Goal: Task Accomplishment & Management: Manage account settings

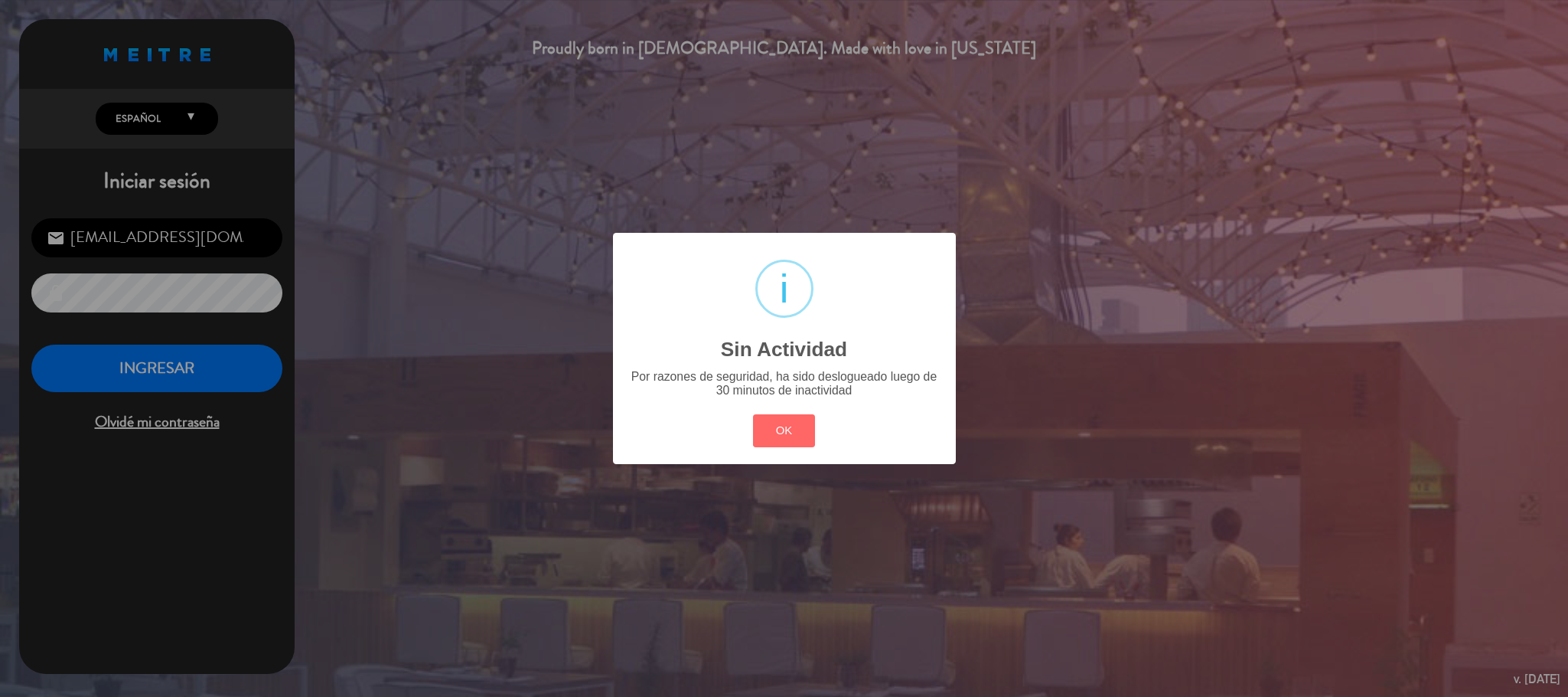
scroll to position [592, 0]
drag, startPoint x: 785, startPoint y: 428, endPoint x: 781, endPoint y: 444, distance: 16.5
click at [784, 444] on button "OK" at bounding box center [784, 430] width 62 height 33
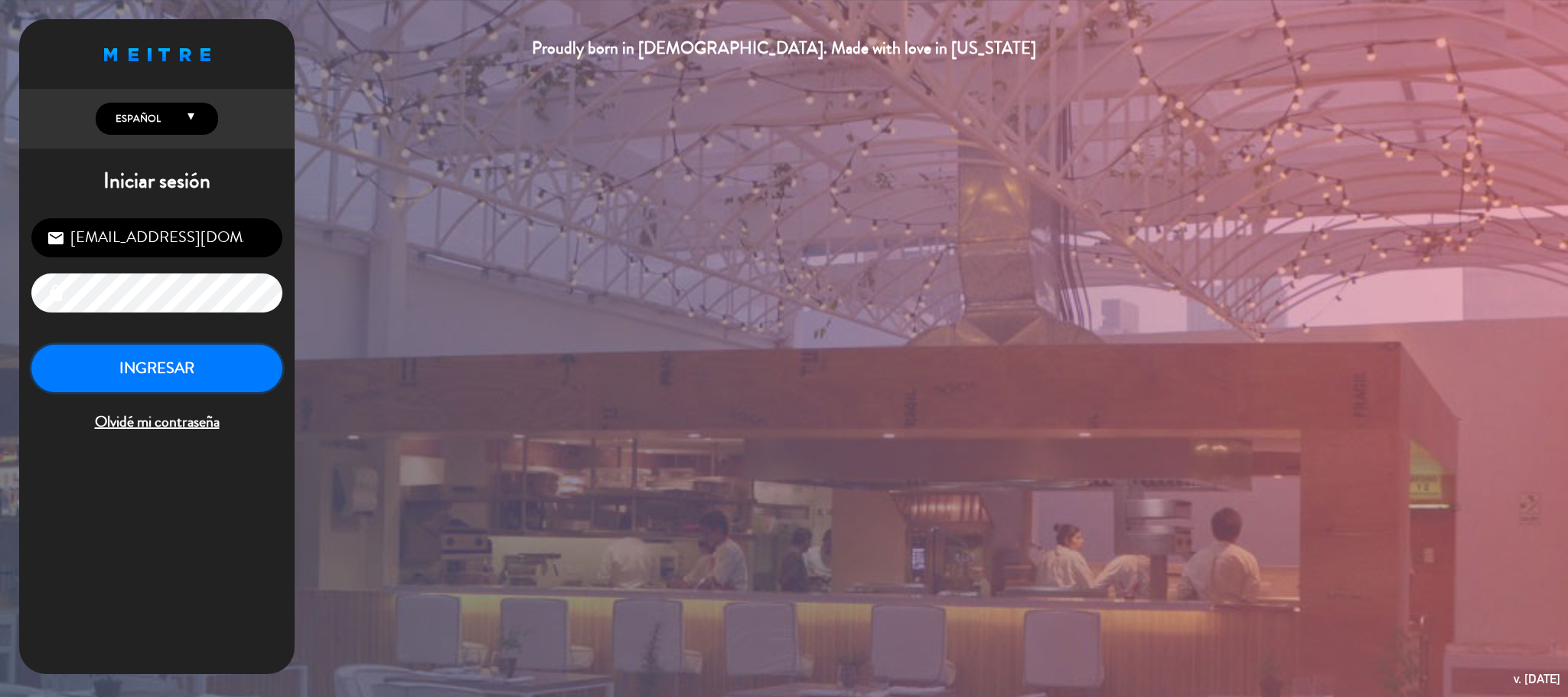
click at [260, 373] on button "INGRESAR" at bounding box center [157, 368] width 251 height 48
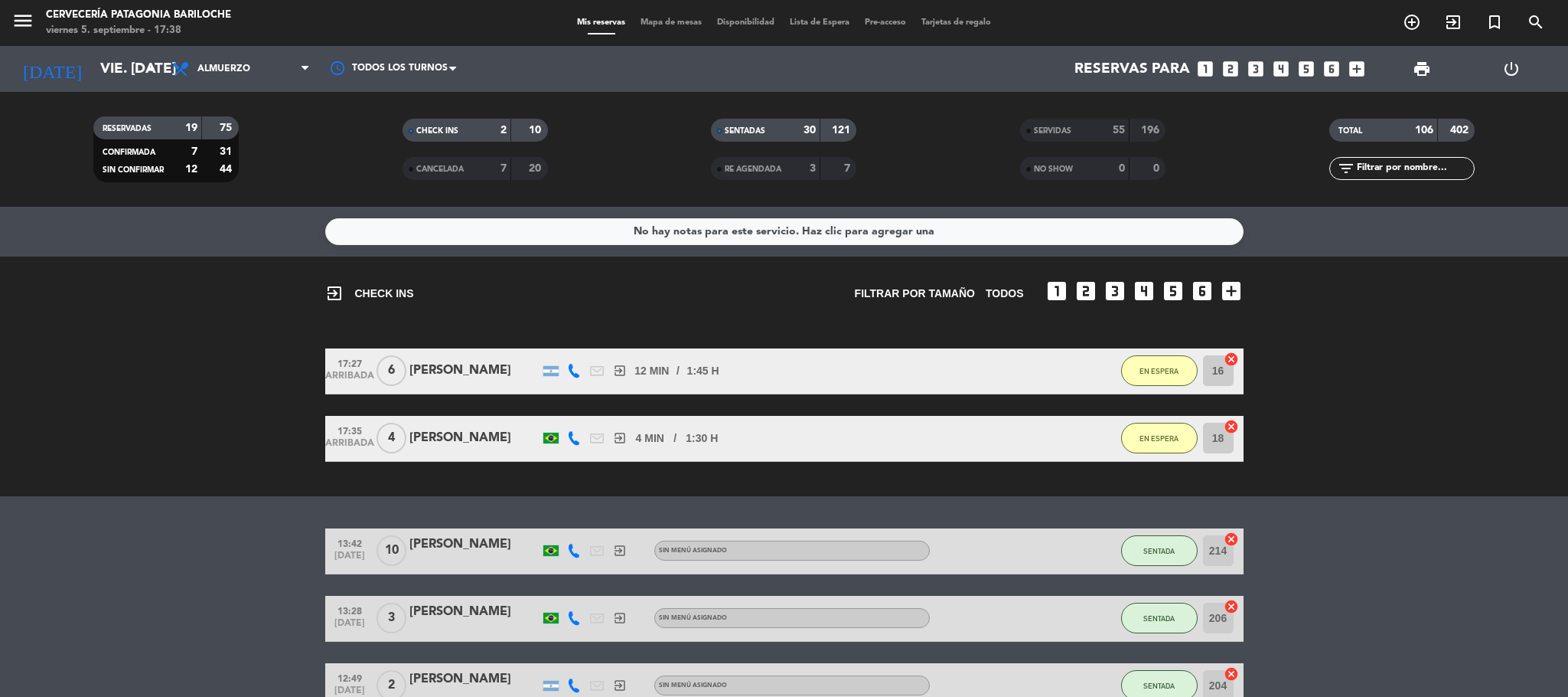
click at [669, 16] on div "Mis reservas Mapa de mesas Disponibilidad Lista de Espera Pre-acceso Tarjetas d…" at bounding box center [784, 23] width 430 height 14
click at [678, 19] on span "Mapa de mesas" at bounding box center [671, 23] width 77 height 9
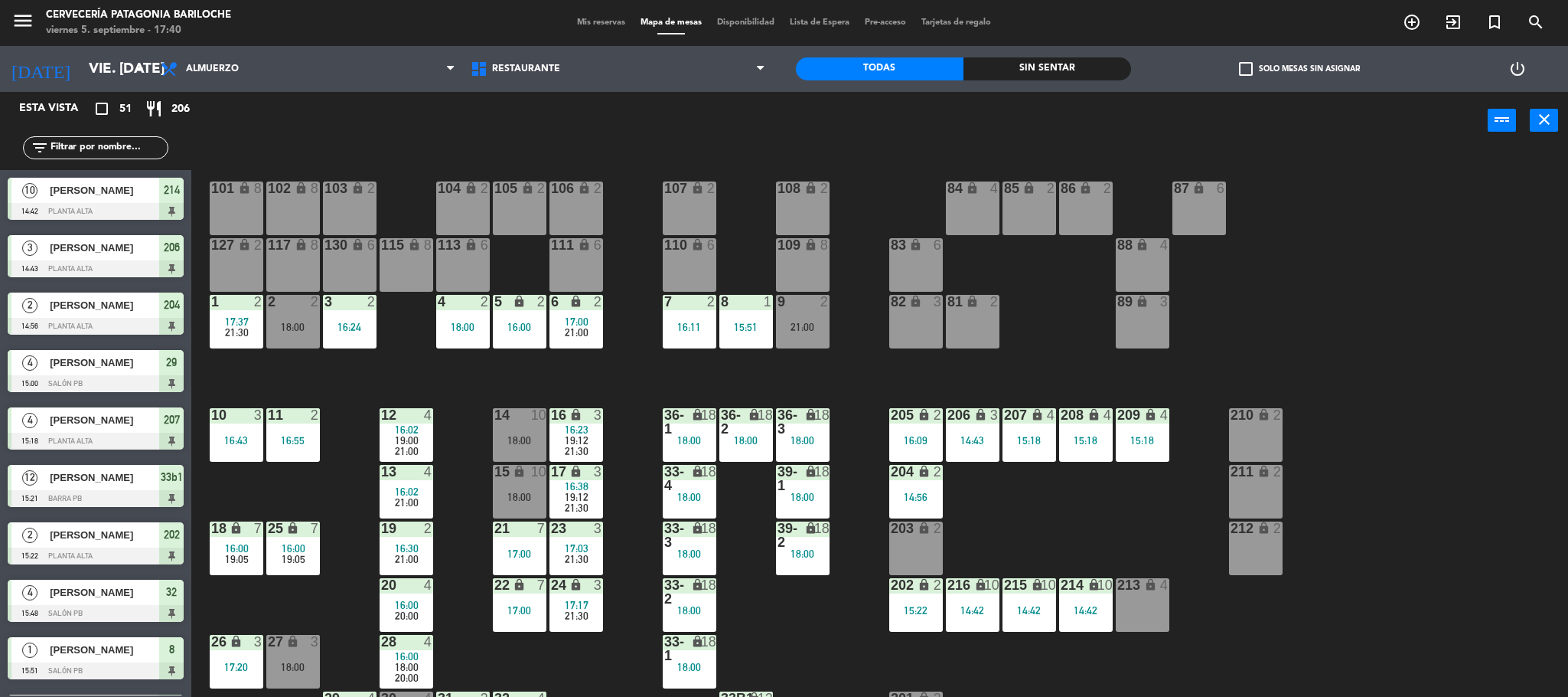
click at [253, 368] on div "101 lock 8 102 lock 8 104 lock 2 105 lock 2 106 lock 2 103 lock 2 107 lock 2 10…" at bounding box center [887, 427] width 1361 height 547
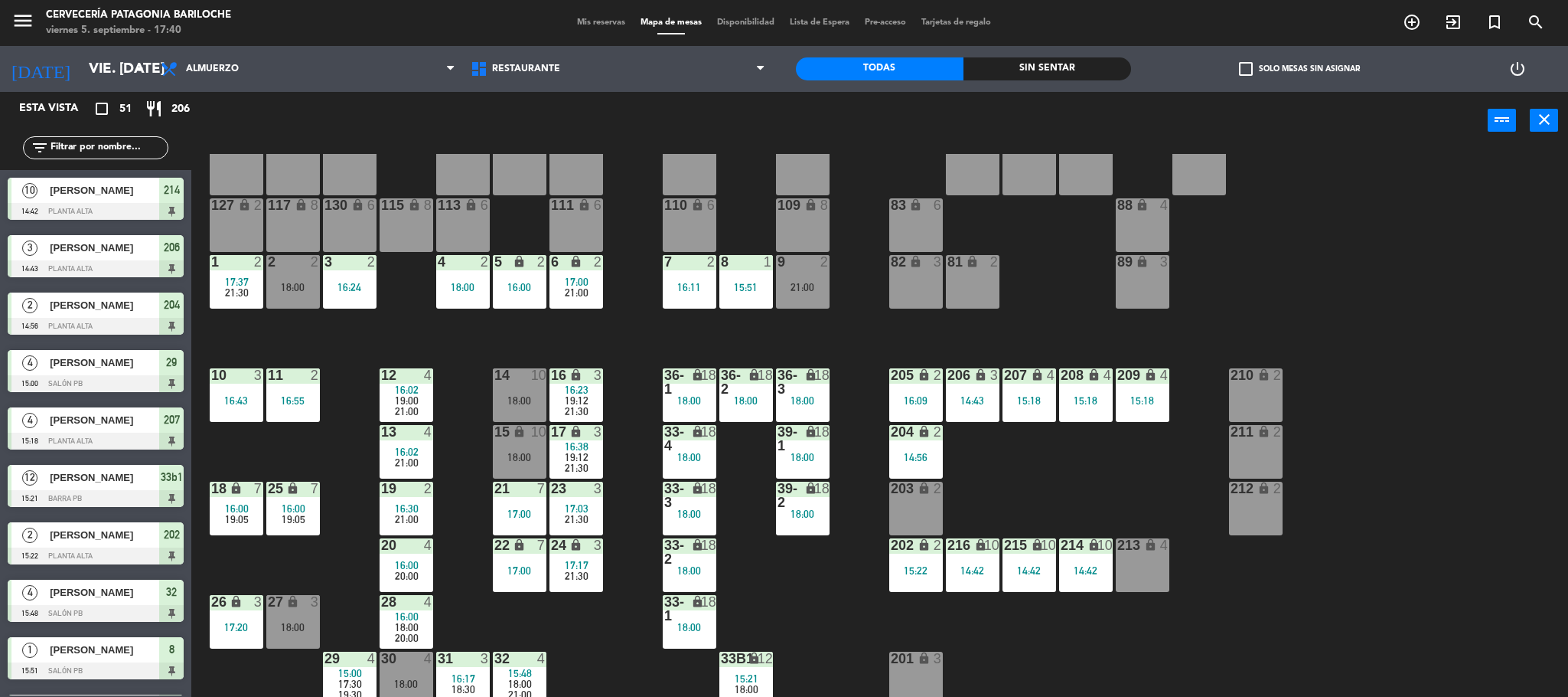
scroll to position [42, 0]
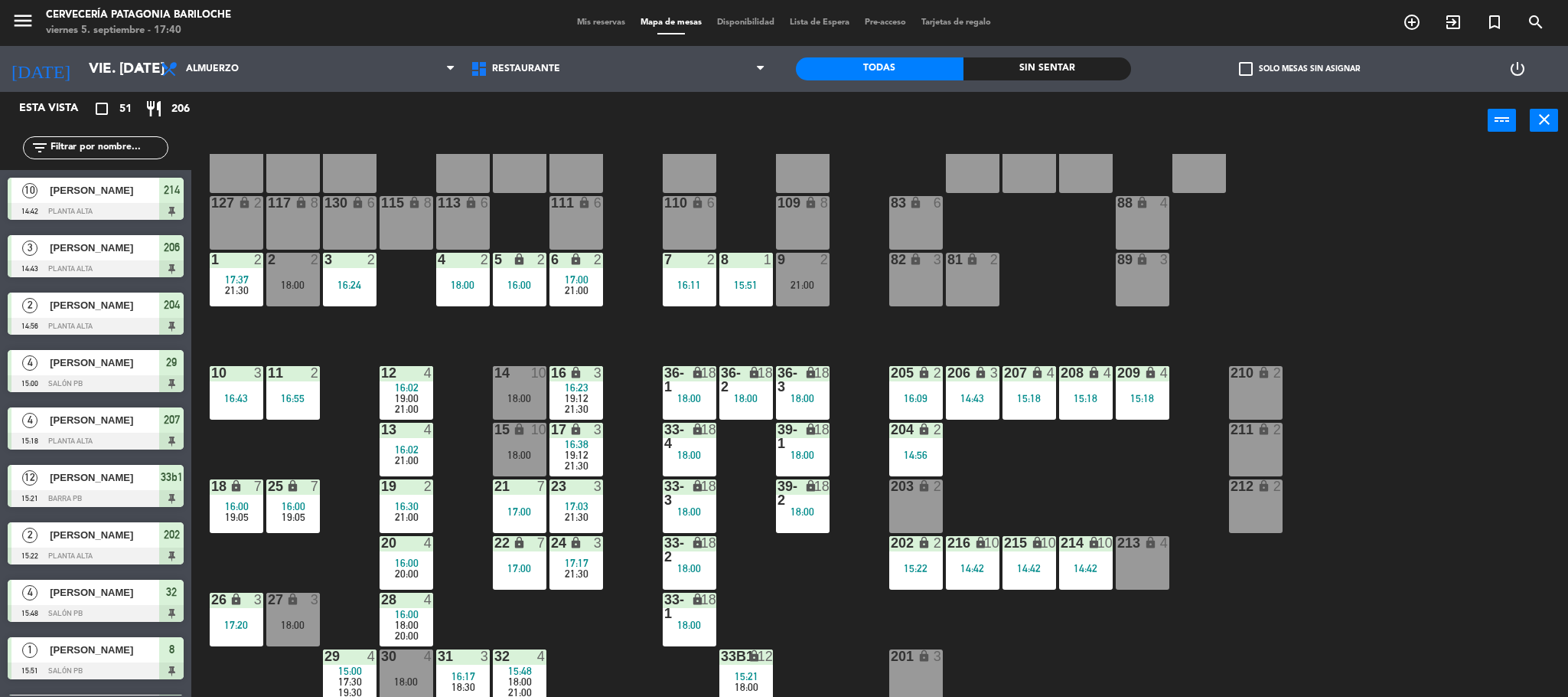
click at [528, 677] on span "18:00" at bounding box center [520, 681] width 24 height 12
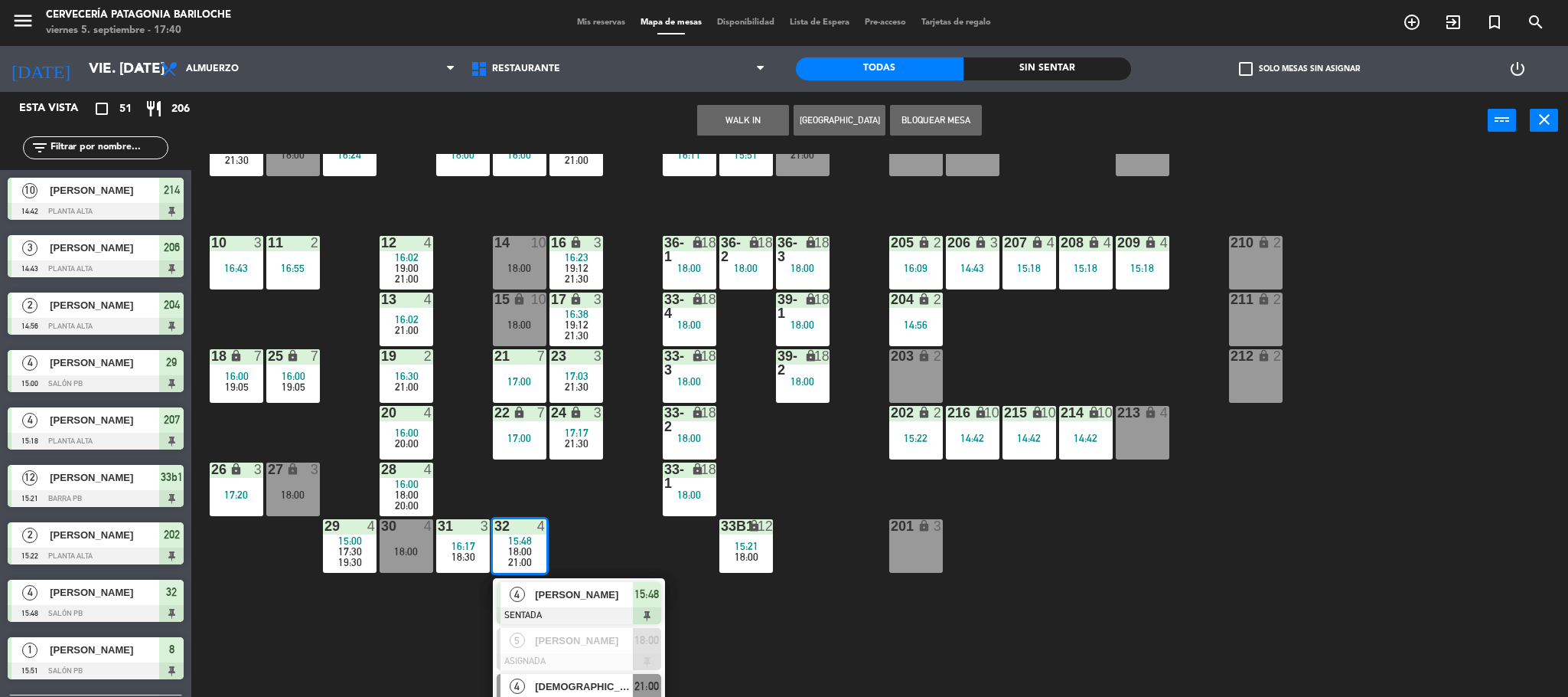
scroll to position [189, 0]
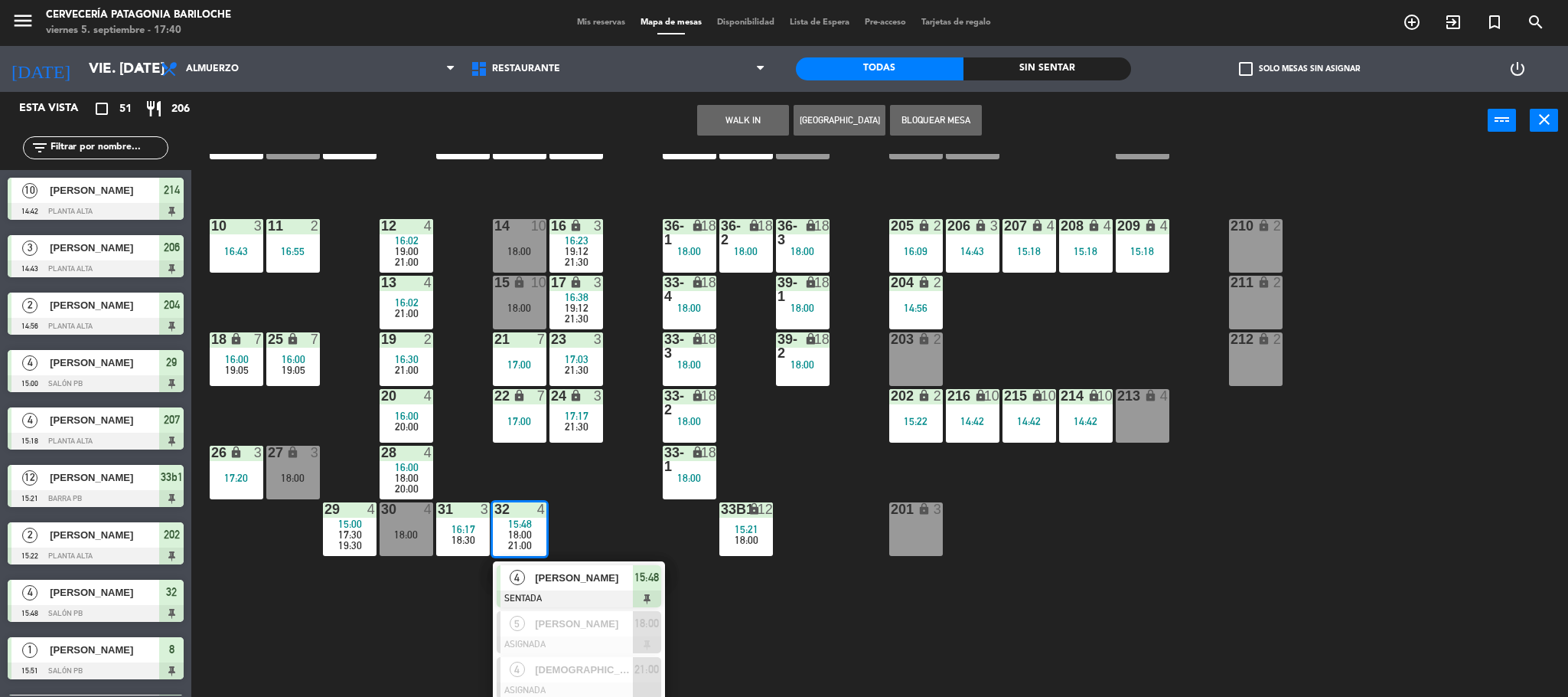
click at [585, 591] on div at bounding box center [579, 598] width 165 height 17
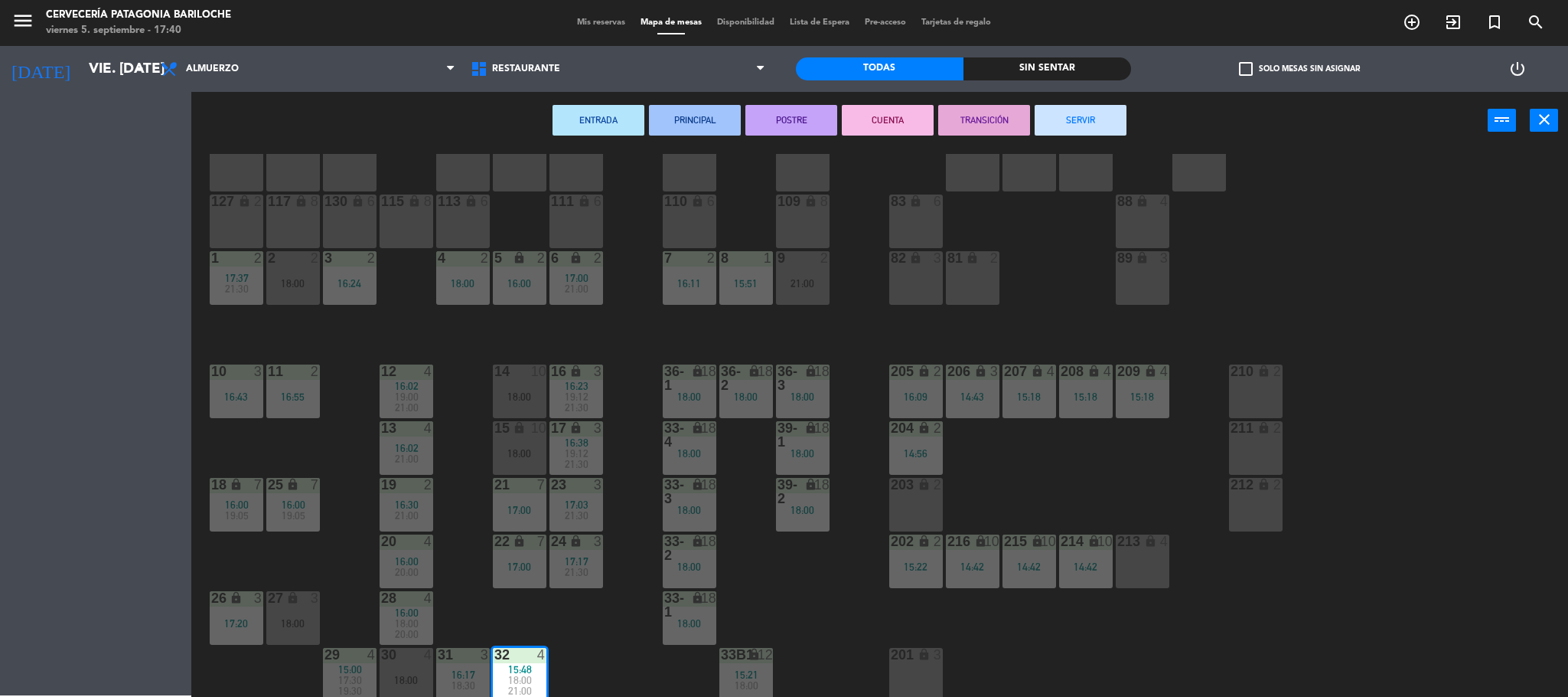
scroll to position [42, 0]
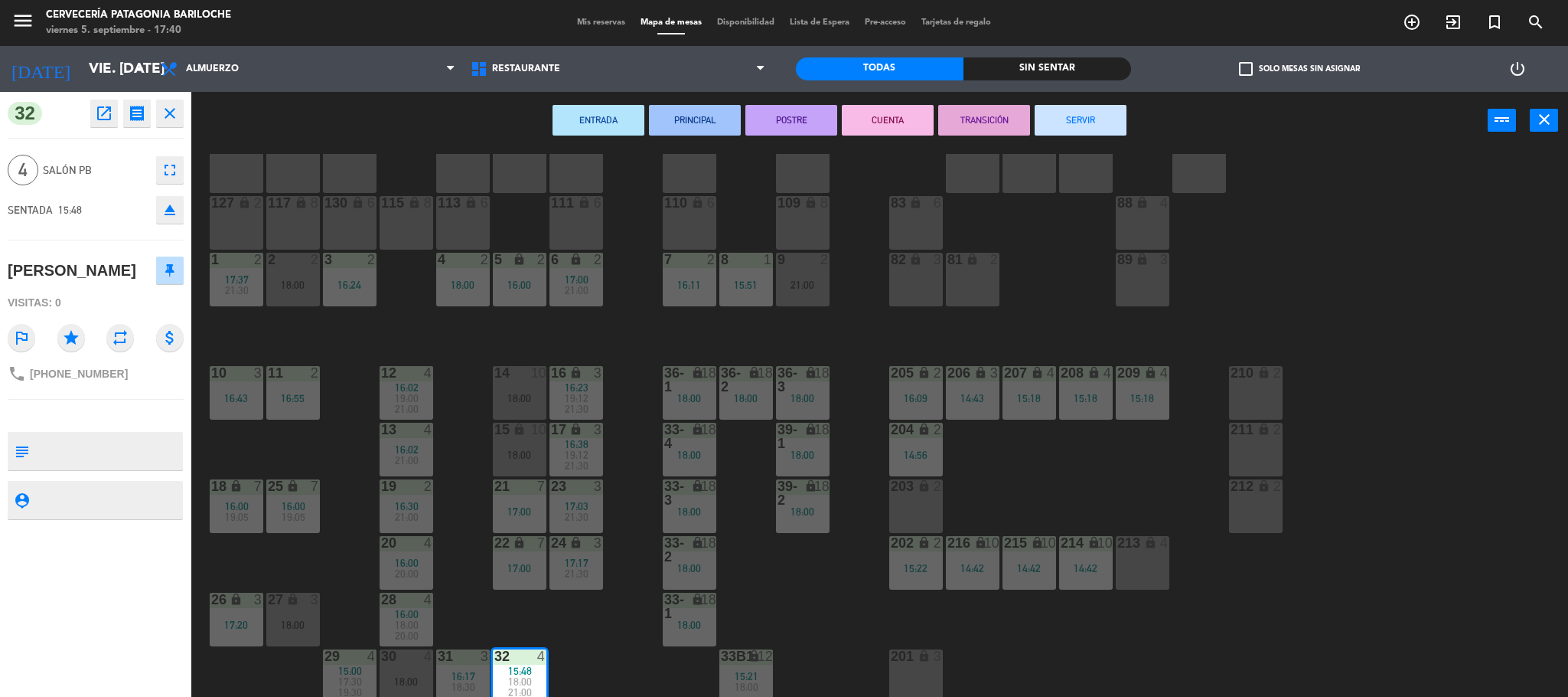
click at [1060, 121] on button "SERVIR" at bounding box center [1080, 119] width 92 height 31
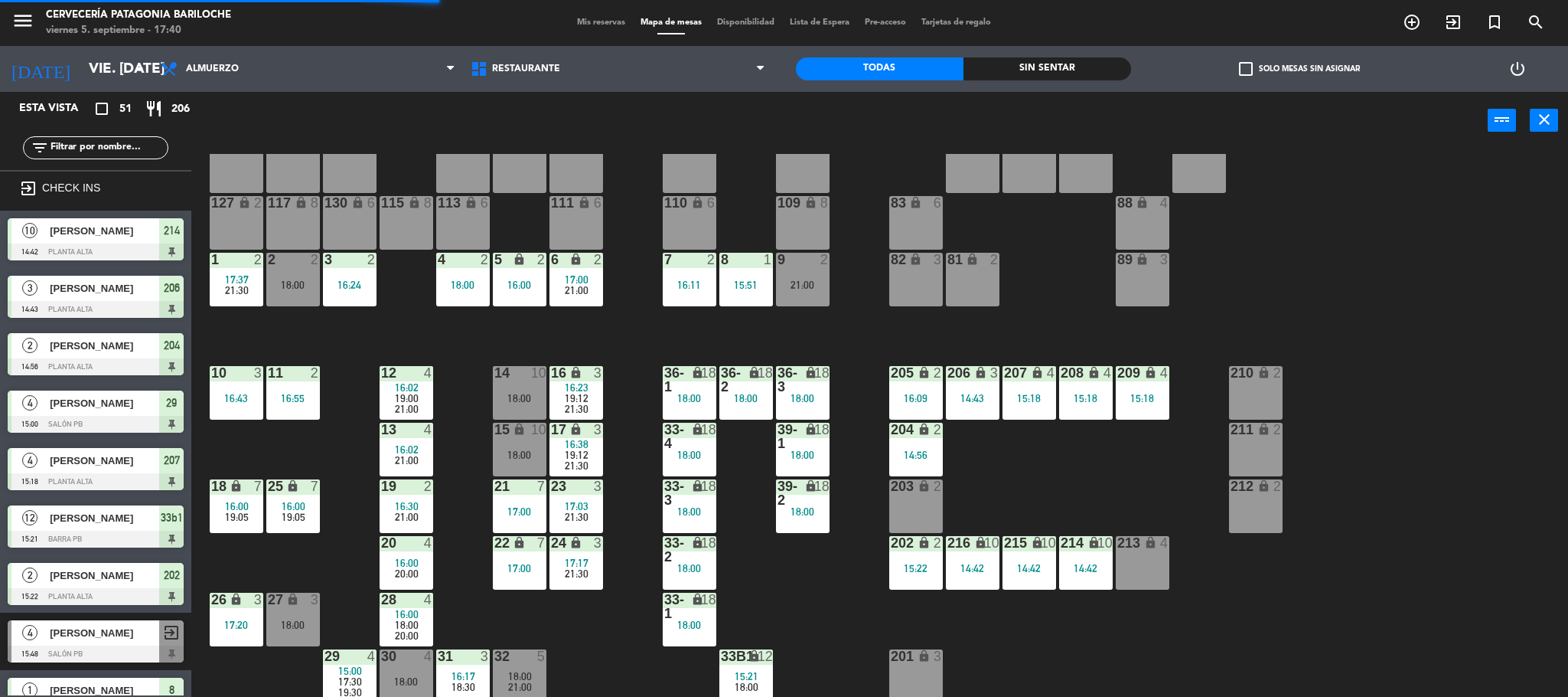
click at [447, 668] on div "31 3 16:17 18:30" at bounding box center [463, 675] width 53 height 53
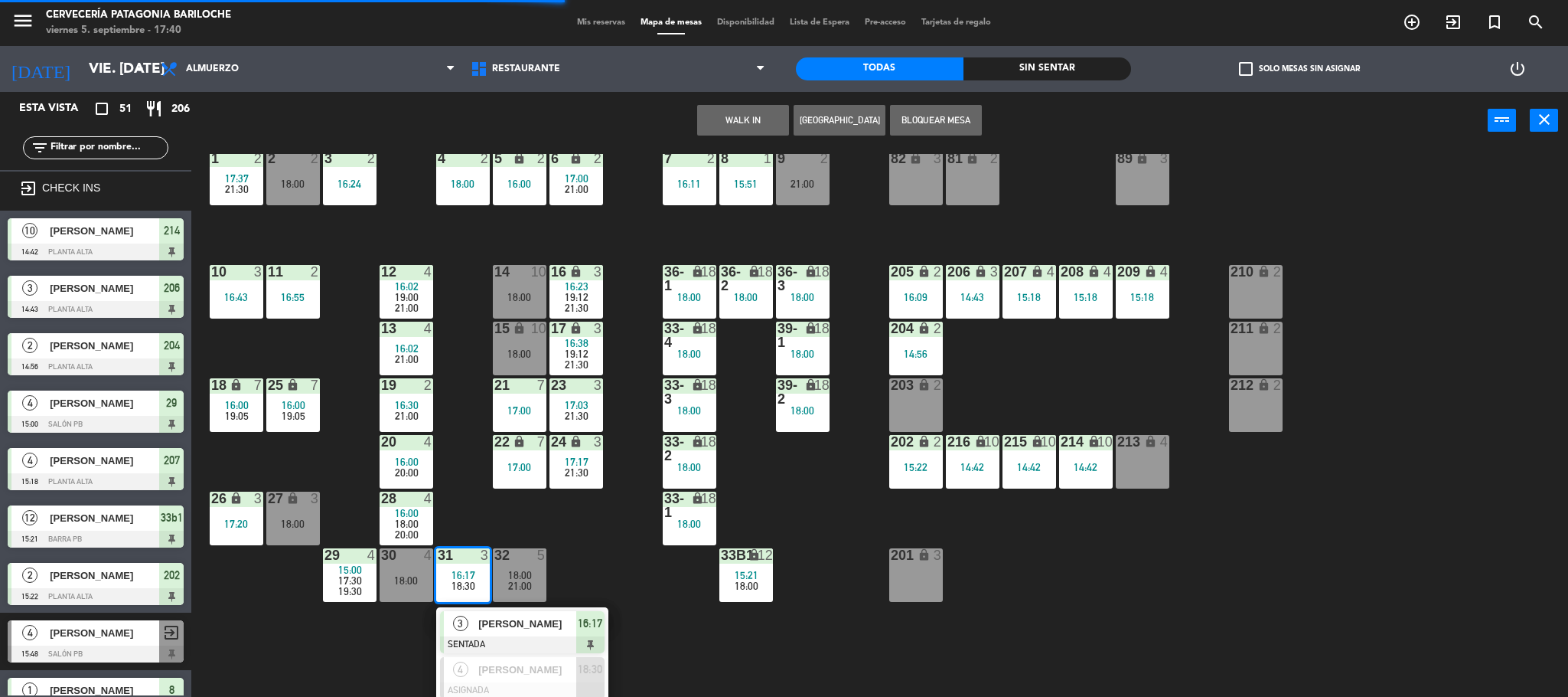
click at [530, 627] on span "[PERSON_NAME]" at bounding box center [526, 623] width 98 height 16
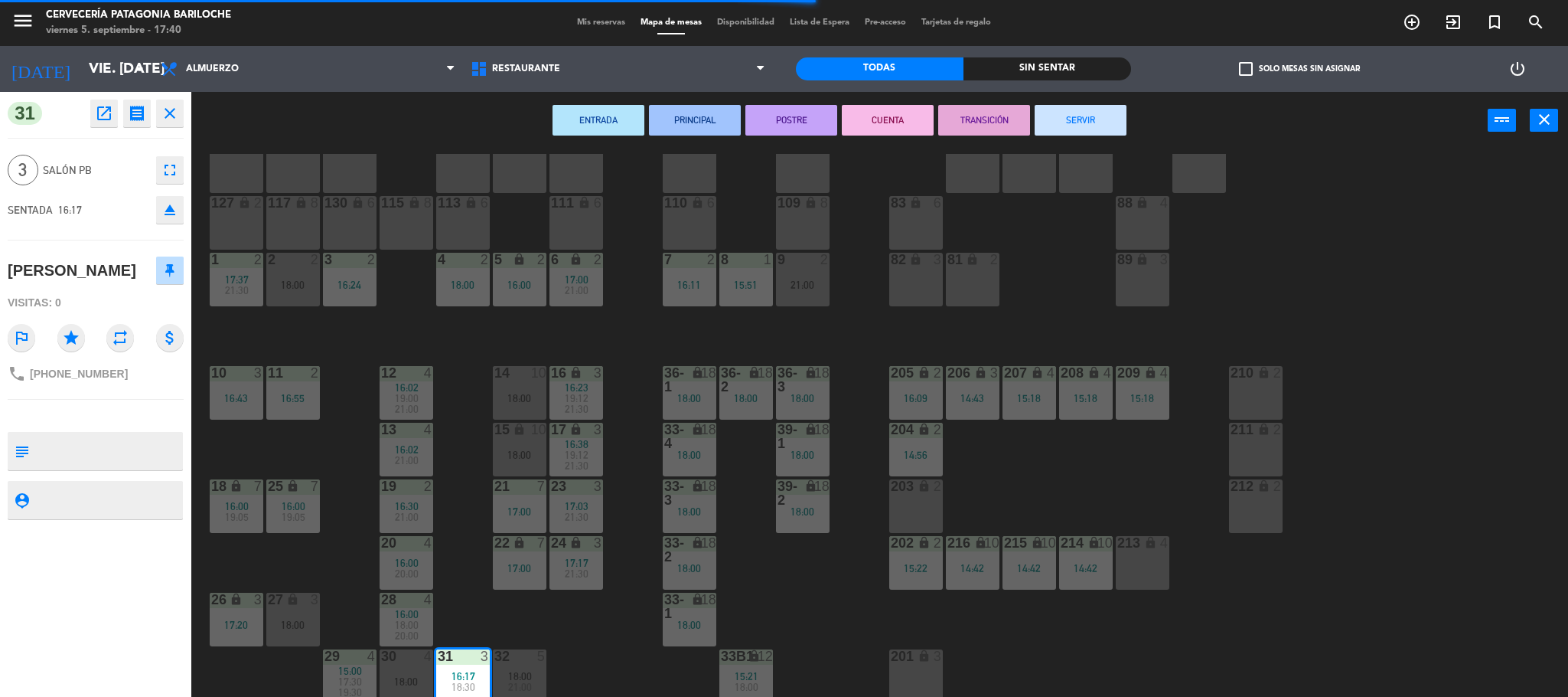
click at [1054, 125] on button "SERVIR" at bounding box center [1080, 119] width 92 height 31
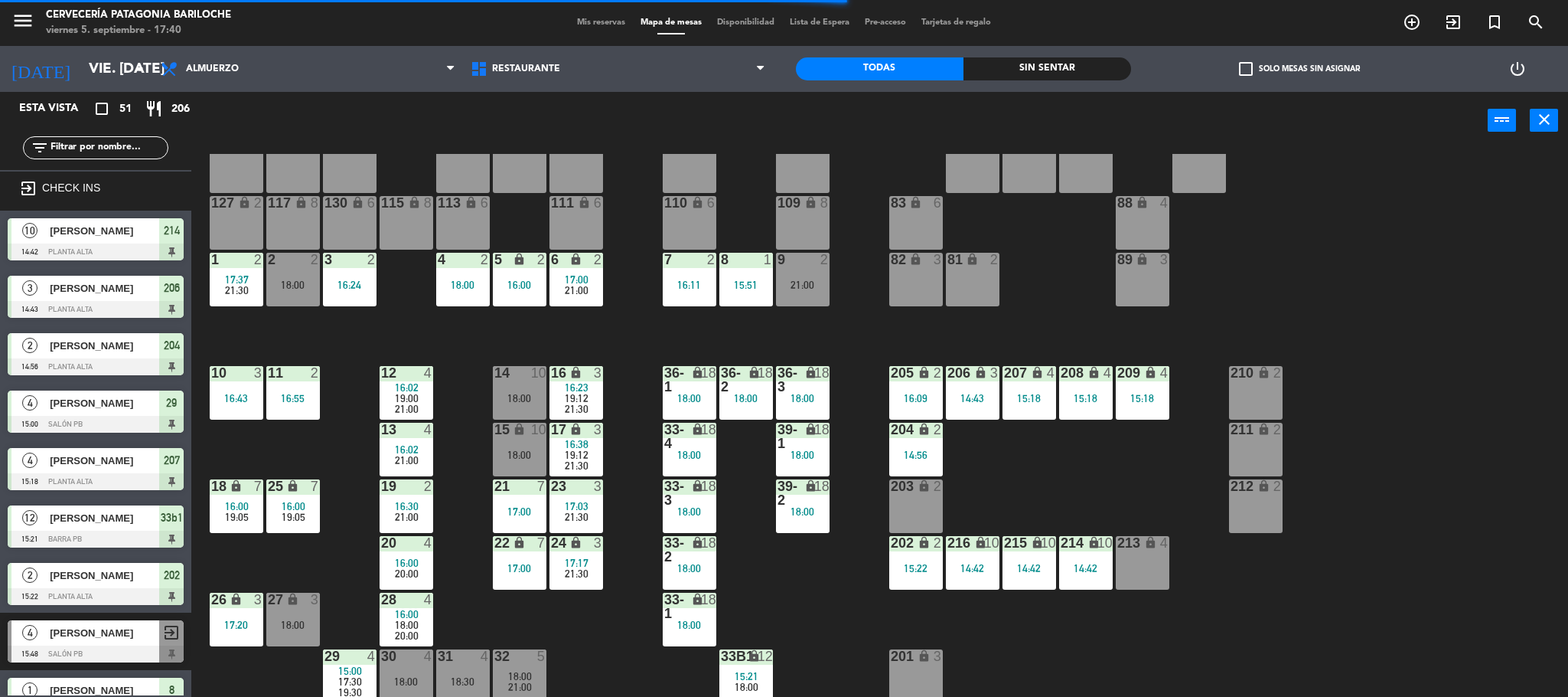
scroll to position [5, 0]
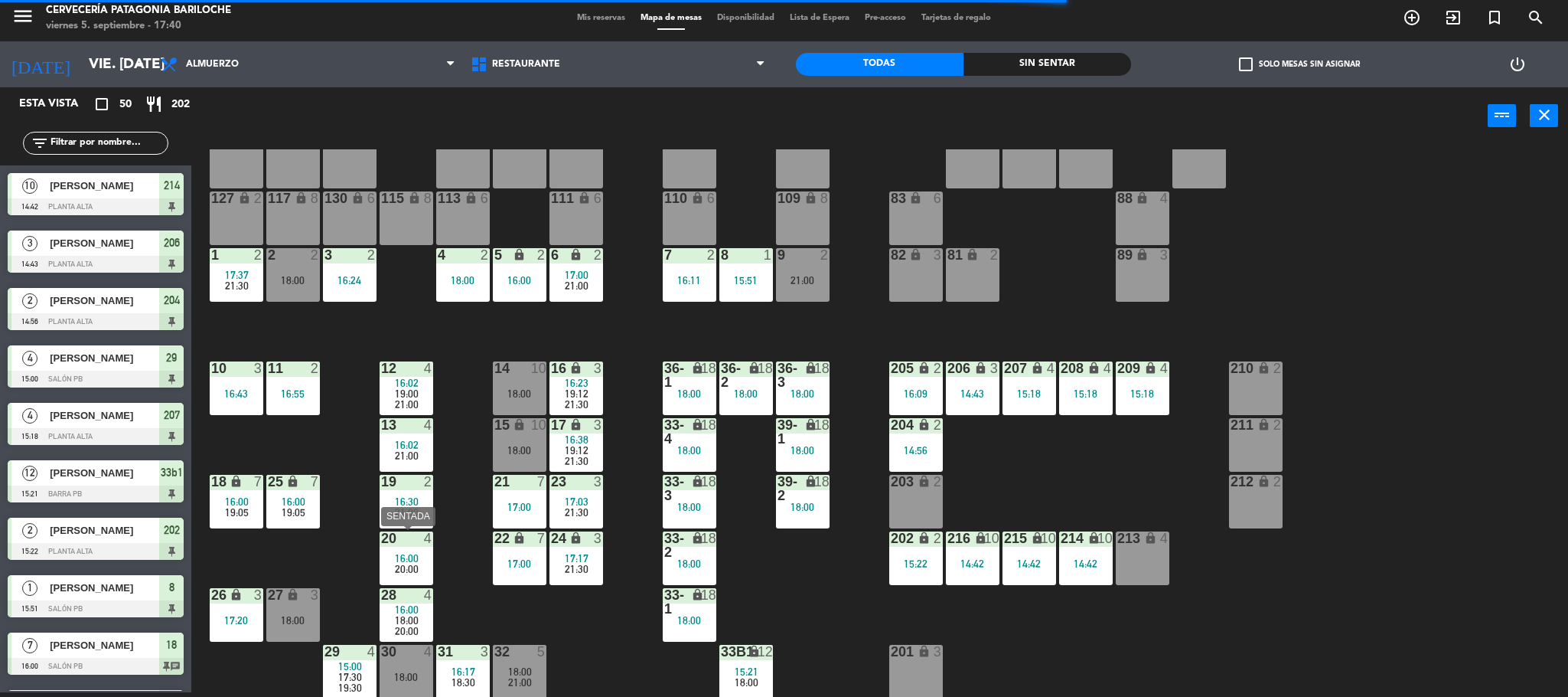
click at [336, 669] on div "15:00" at bounding box center [350, 665] width 53 height 11
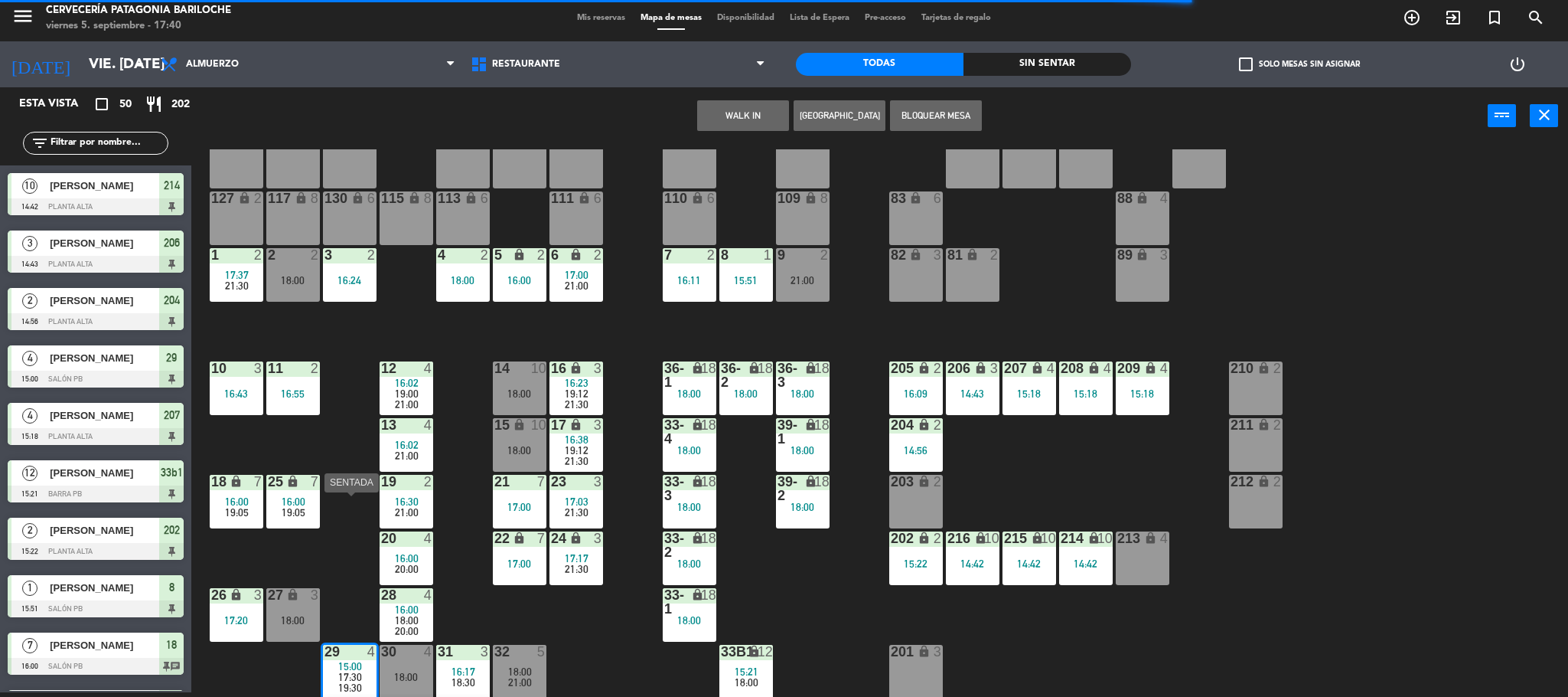
scroll to position [189, 0]
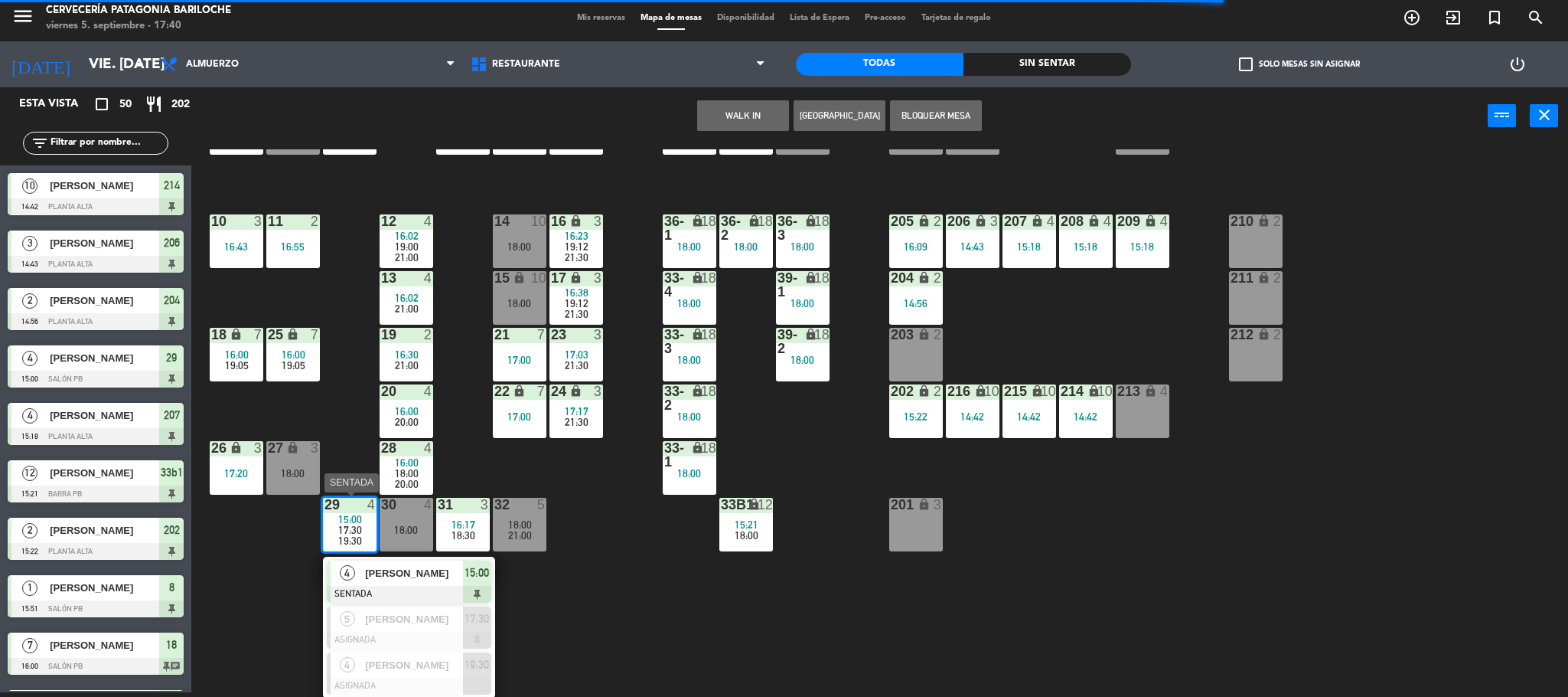
click at [412, 580] on span "[PERSON_NAME]" at bounding box center [413, 573] width 98 height 16
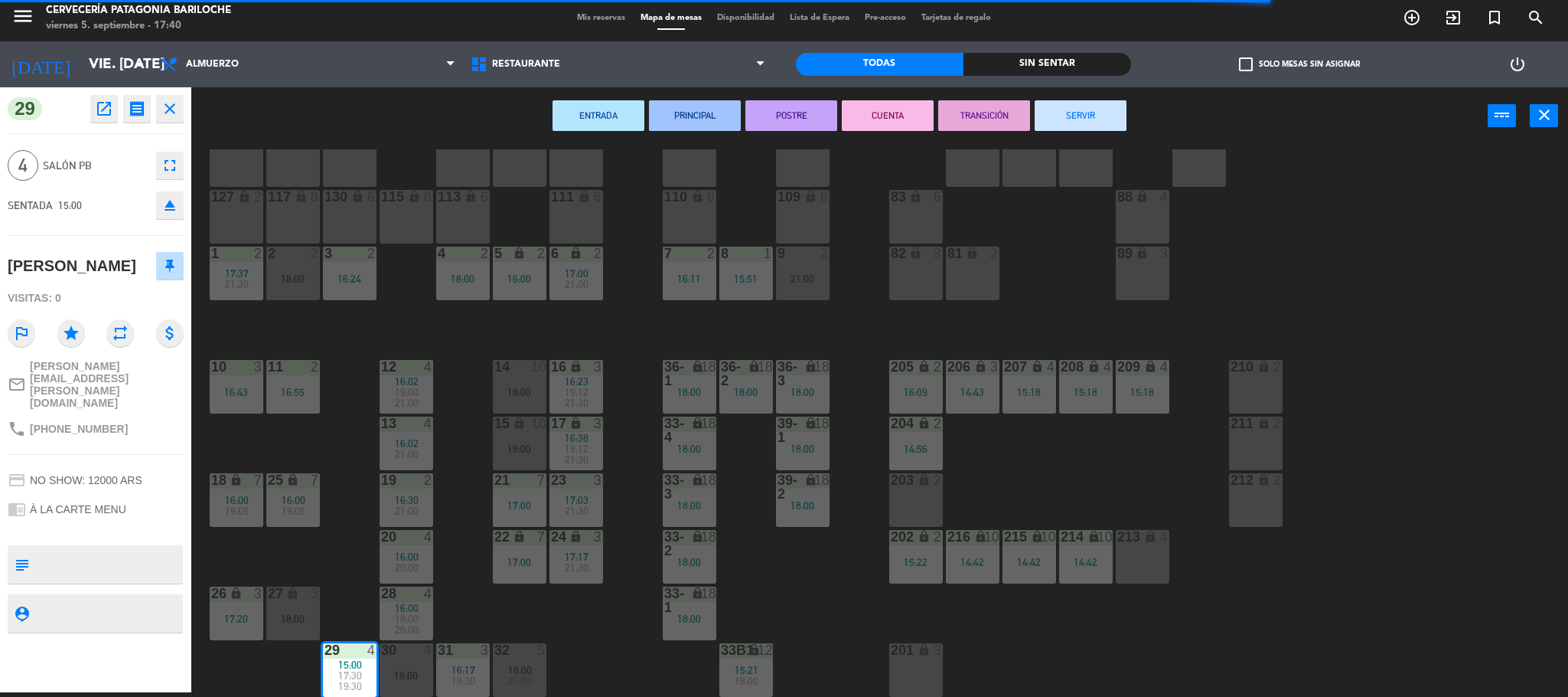
scroll to position [42, 0]
click at [1094, 114] on button "SERVIR" at bounding box center [1080, 115] width 92 height 31
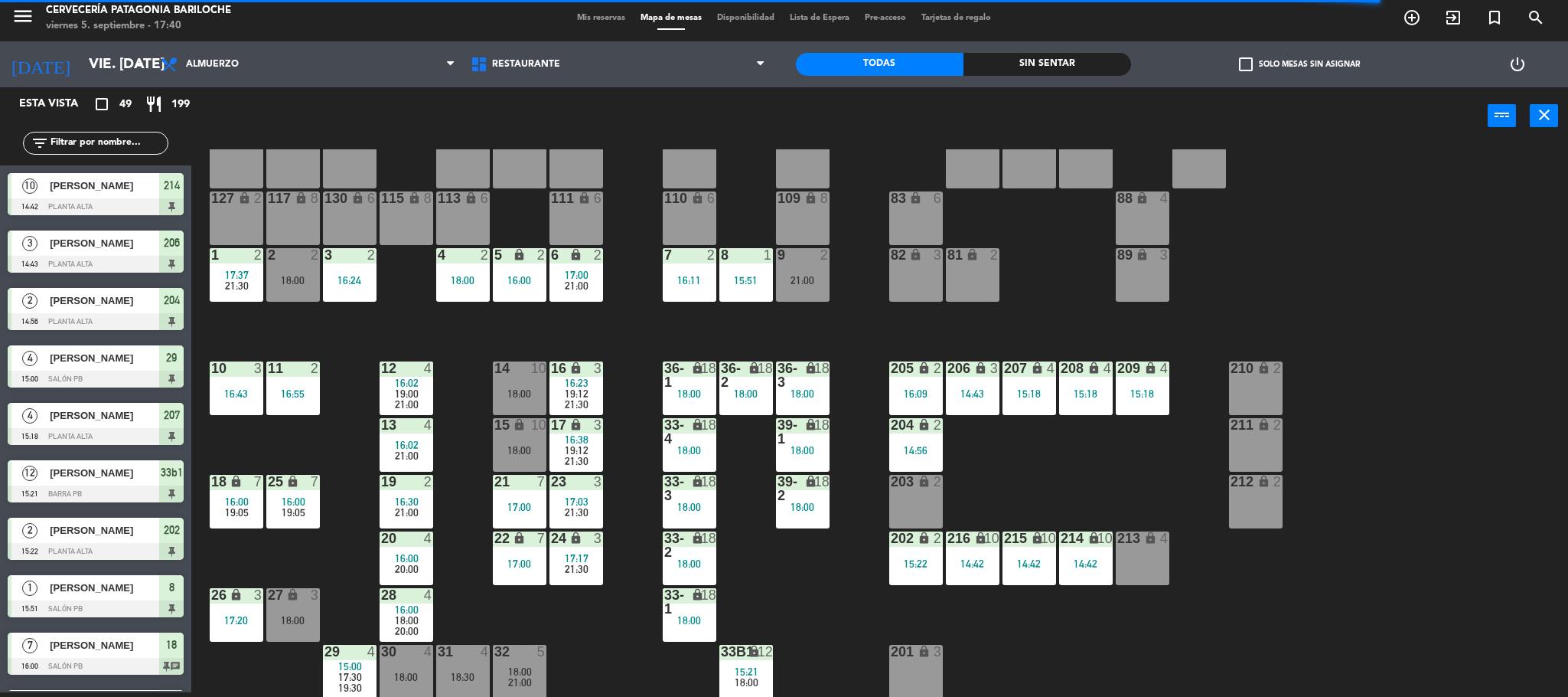
click at [345, 577] on div "101 lock 8 102 lock 8 104 lock 2 105 lock 2 106 lock 2 103 lock 2 107 lock 2 10…" at bounding box center [887, 422] width 1361 height 547
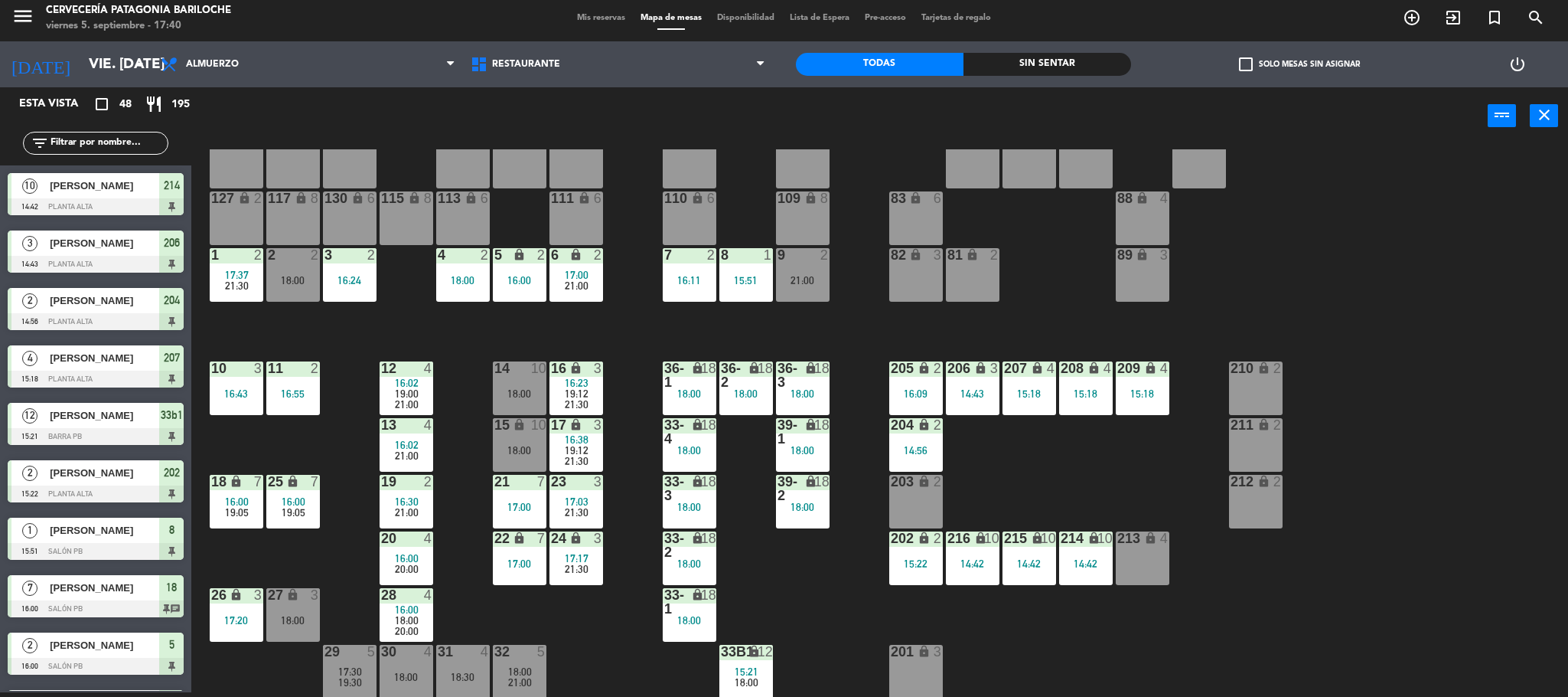
click at [443, 414] on div "101 lock 8 102 lock 8 104 lock 2 105 lock 2 106 lock 2 103 lock 2 107 lock 2 10…" at bounding box center [887, 422] width 1361 height 547
click at [630, 502] on div "101 lock 8 102 lock 8 104 lock 2 105 lock 2 106 lock 2 103 lock 2 107 lock 2 10…" at bounding box center [887, 422] width 1361 height 547
drag, startPoint x: 523, startPoint y: 276, endPoint x: 539, endPoint y: 303, distance: 31.4
click at [522, 276] on div "16:00" at bounding box center [519, 280] width 53 height 11
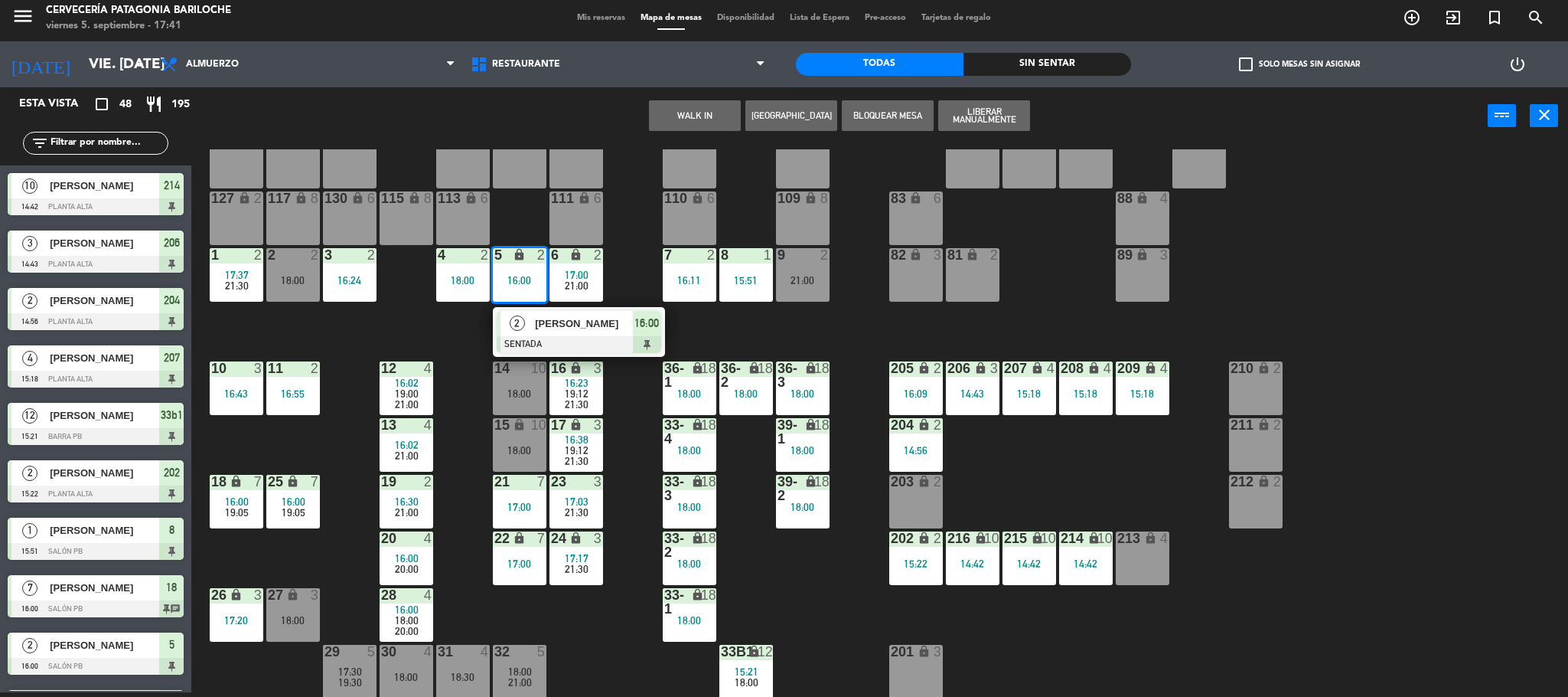
click at [554, 330] on span "[PERSON_NAME]" at bounding box center [583, 323] width 98 height 16
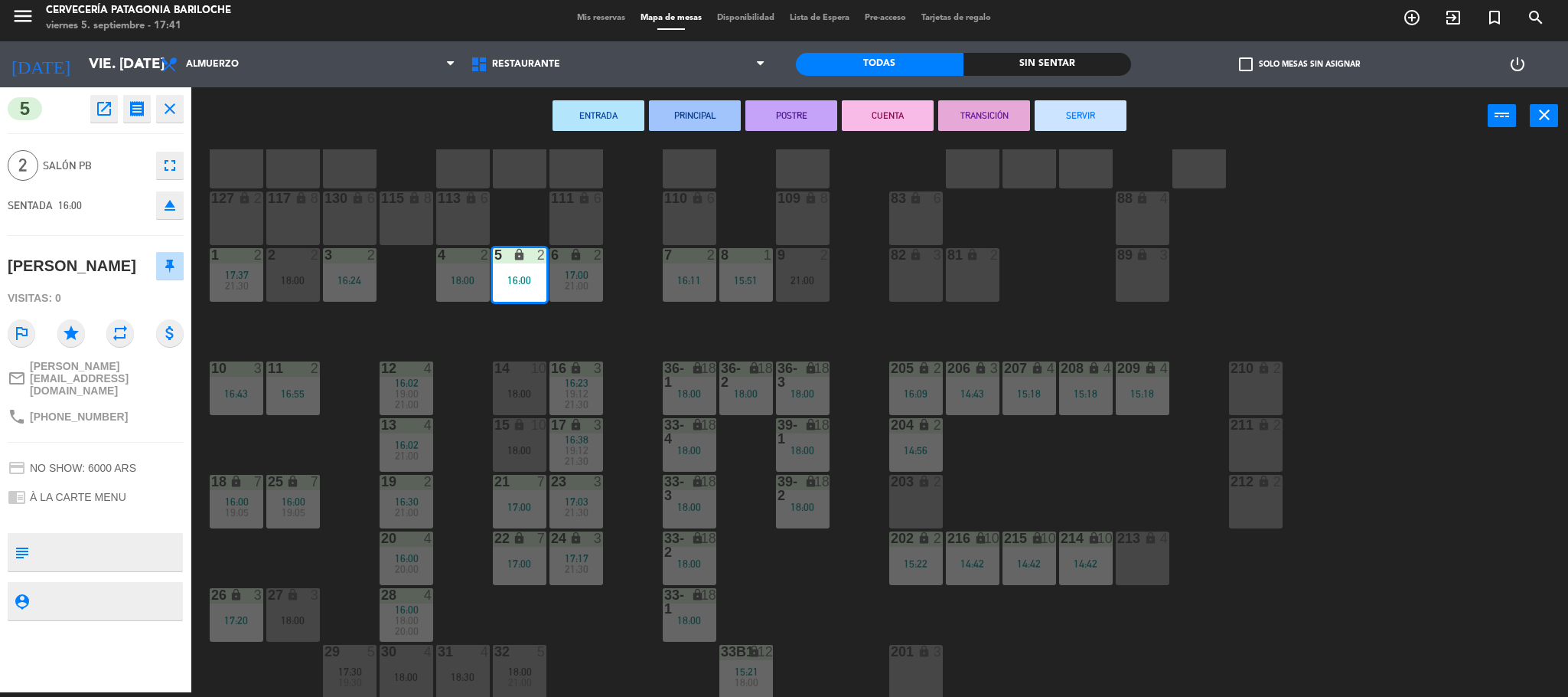
click at [903, 118] on button "CUENTA" at bounding box center [887, 115] width 92 height 31
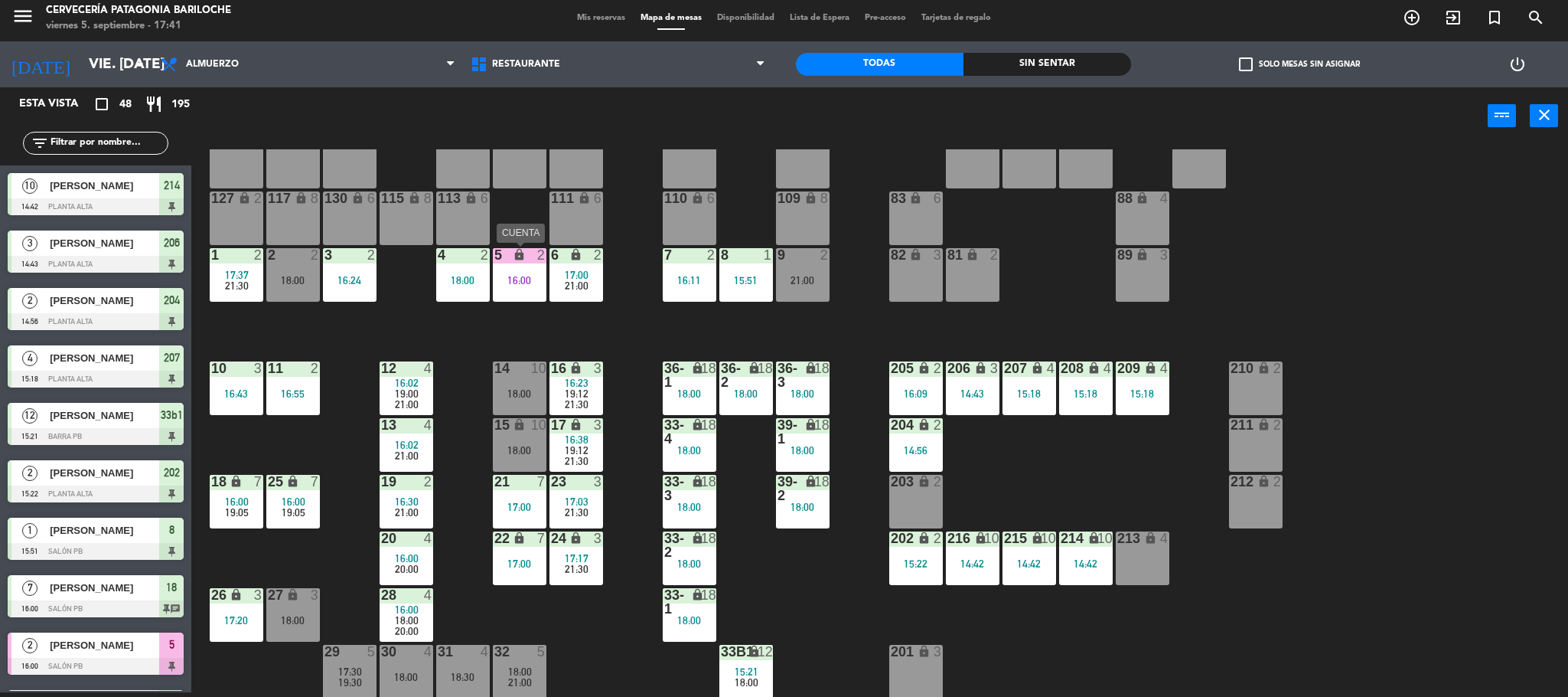
click at [573, 274] on span "17:00" at bounding box center [577, 275] width 24 height 12
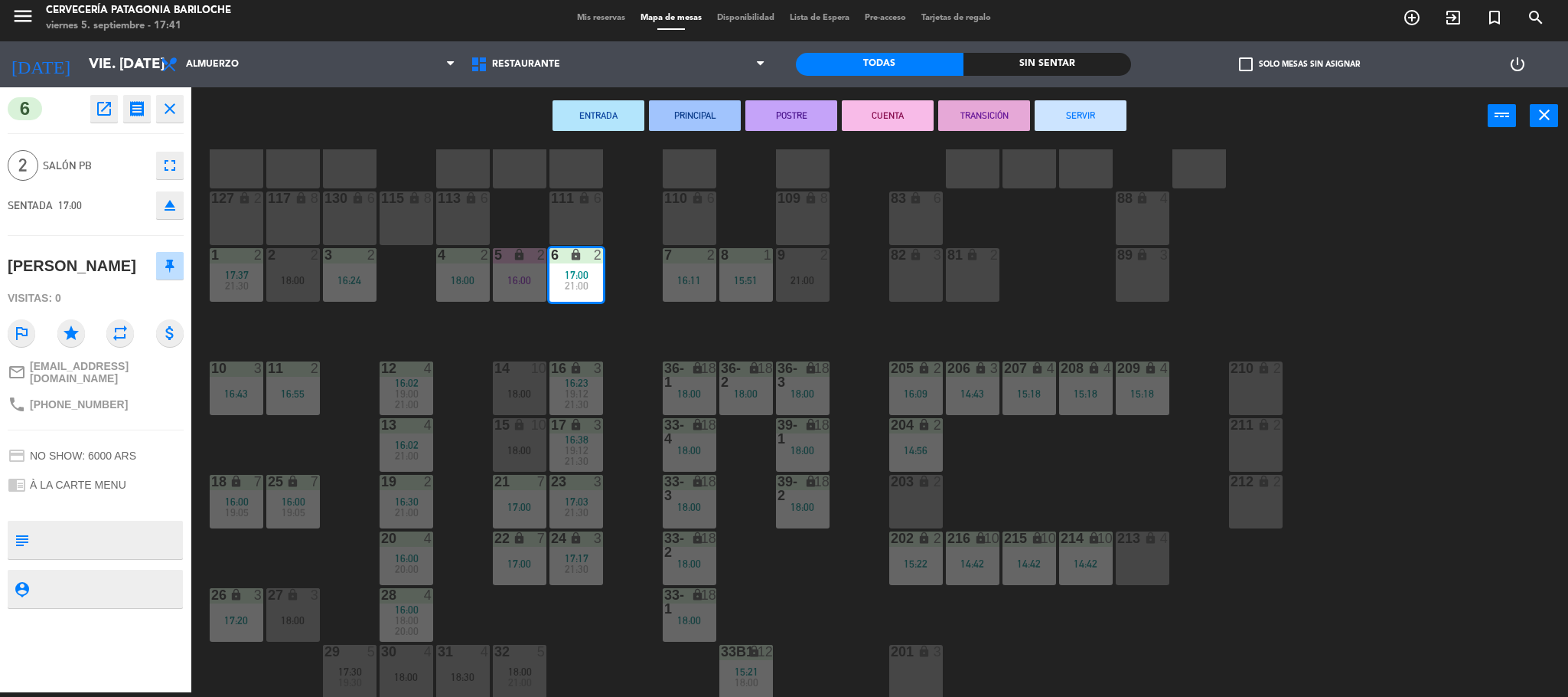
click at [861, 122] on button "CUENTA" at bounding box center [887, 115] width 92 height 31
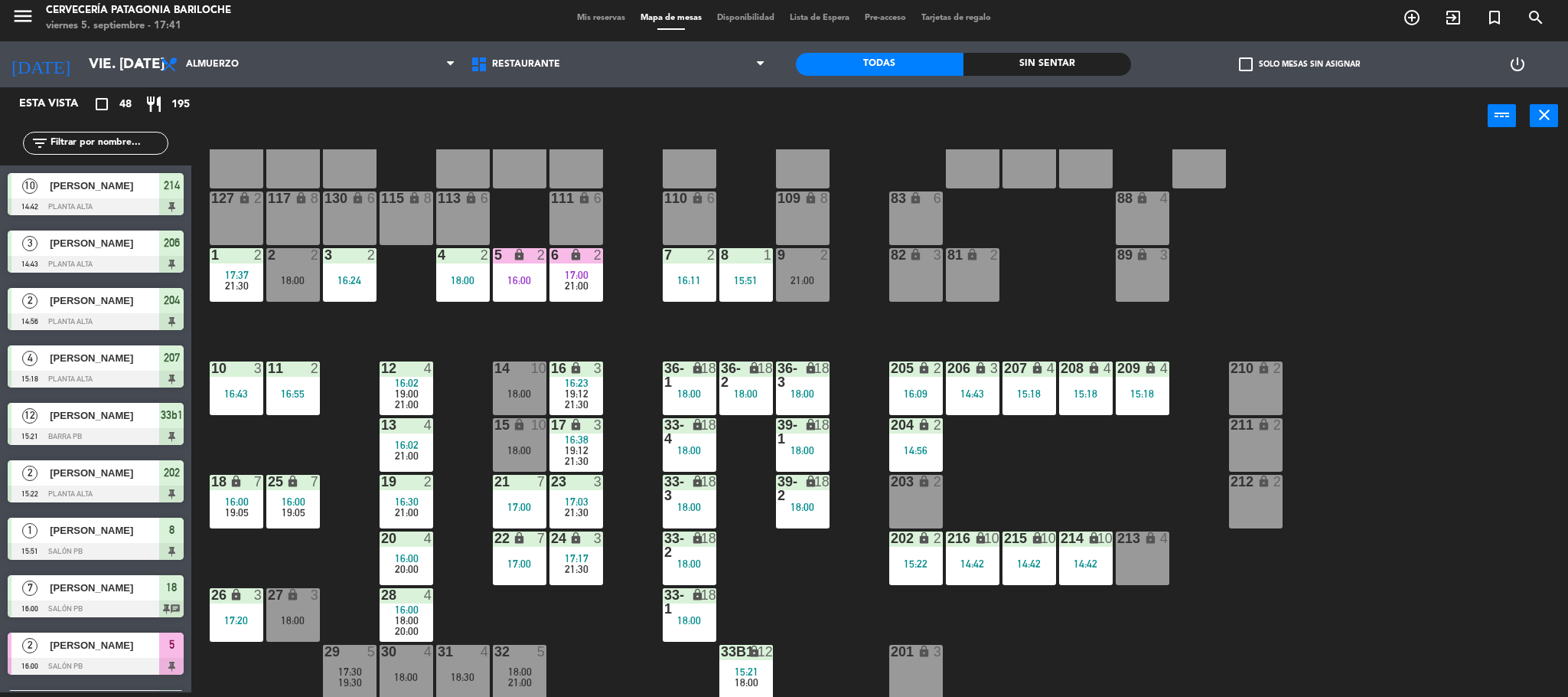
scroll to position [5, 0]
click at [342, 287] on div "3 2 16:24" at bounding box center [350, 275] width 53 height 53
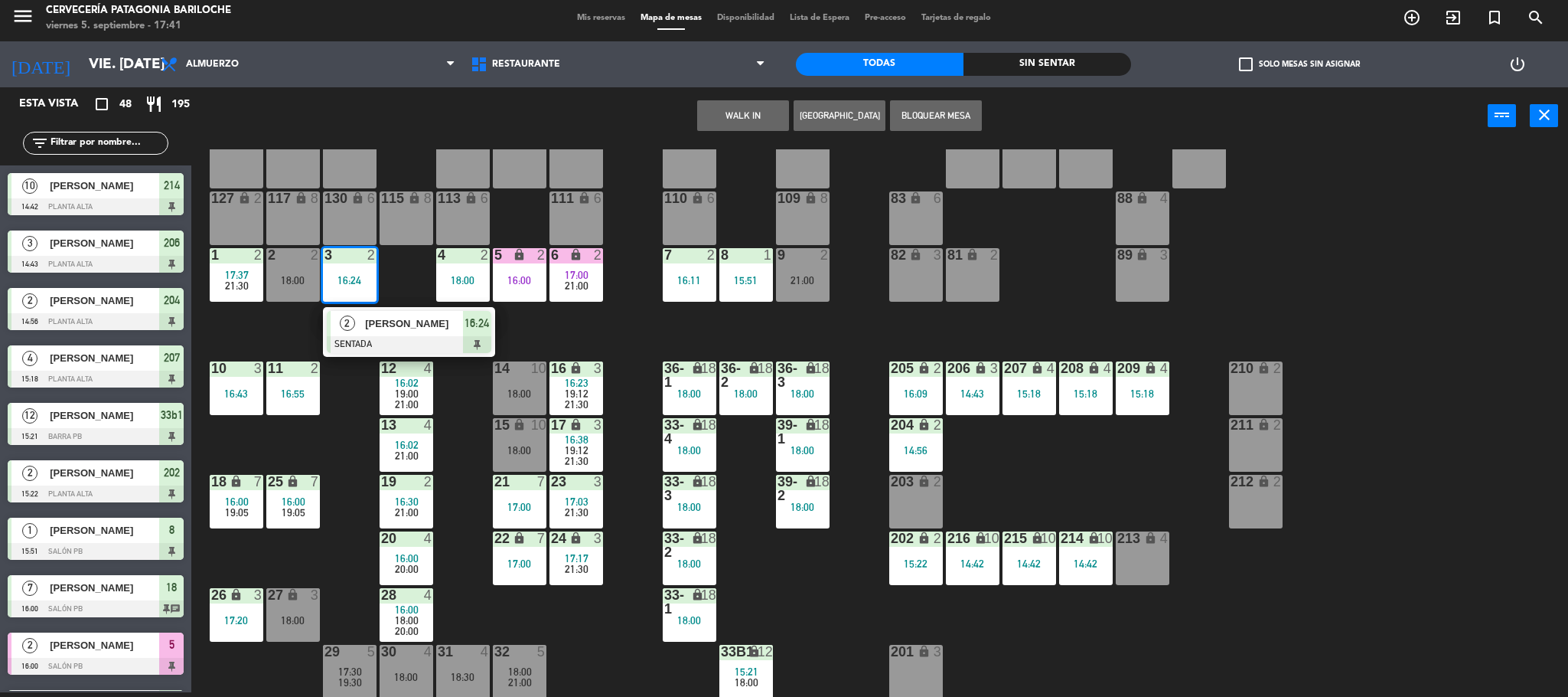
click at [372, 349] on div at bounding box center [409, 344] width 165 height 17
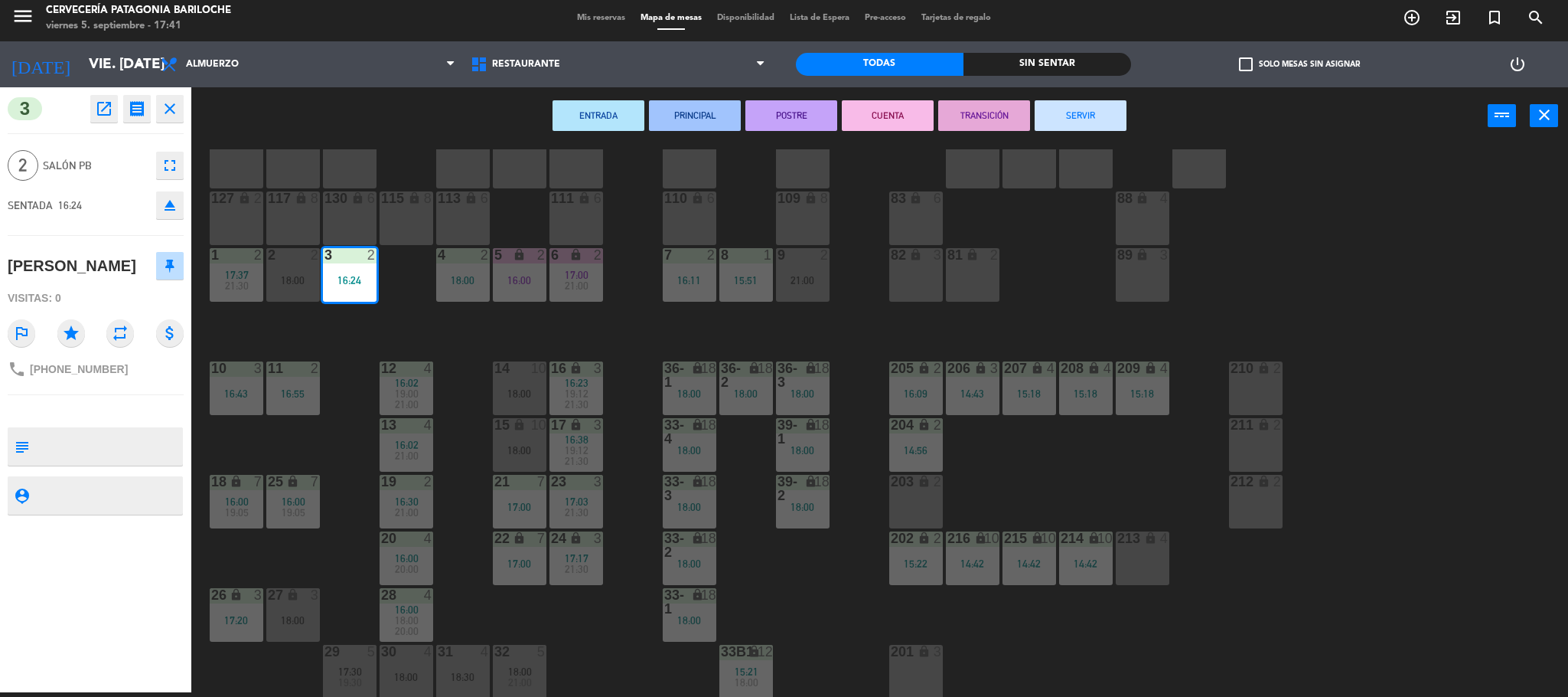
click at [916, 112] on button "CUENTA" at bounding box center [887, 115] width 92 height 31
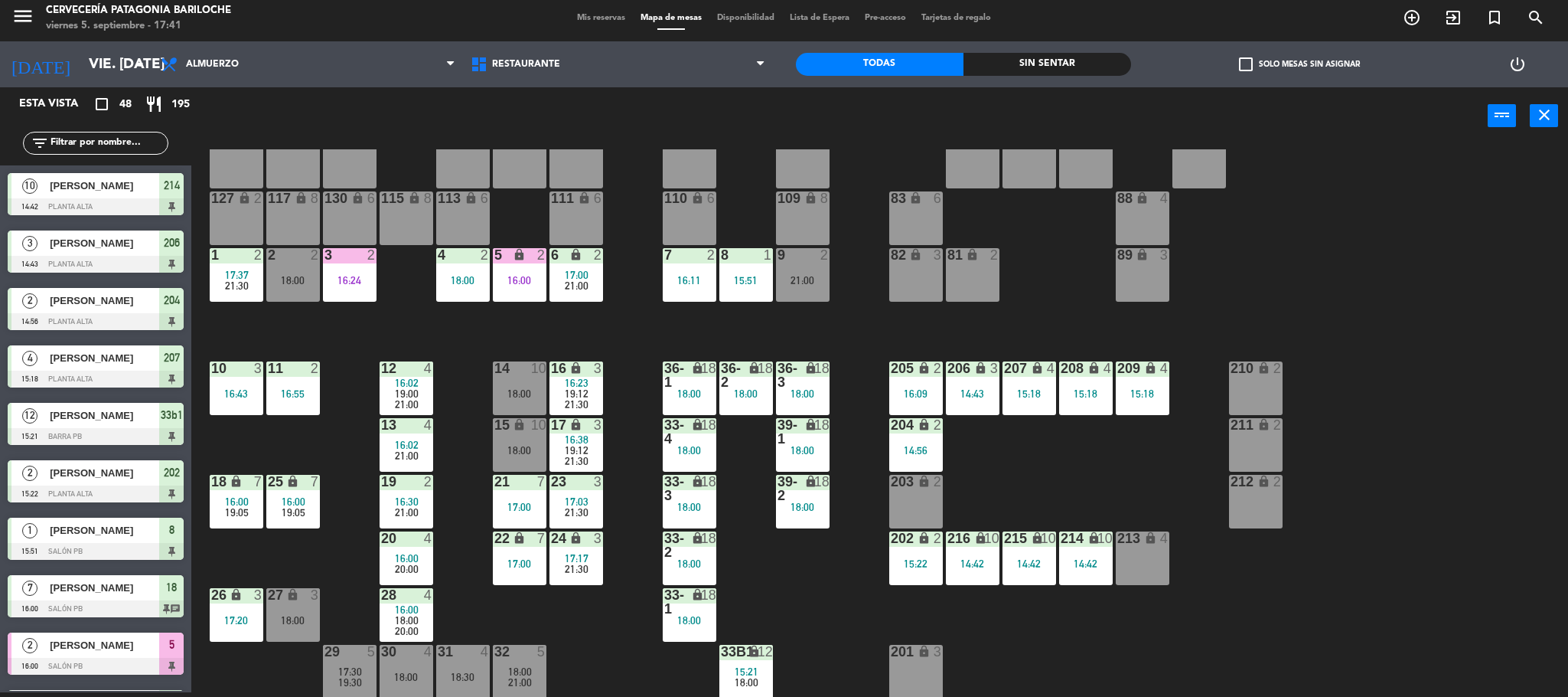
click at [625, 329] on div "101 lock 8 102 lock 8 104 lock 2 105 lock 2 106 lock 2 103 lock 2 107 lock 2 10…" at bounding box center [887, 422] width 1361 height 547
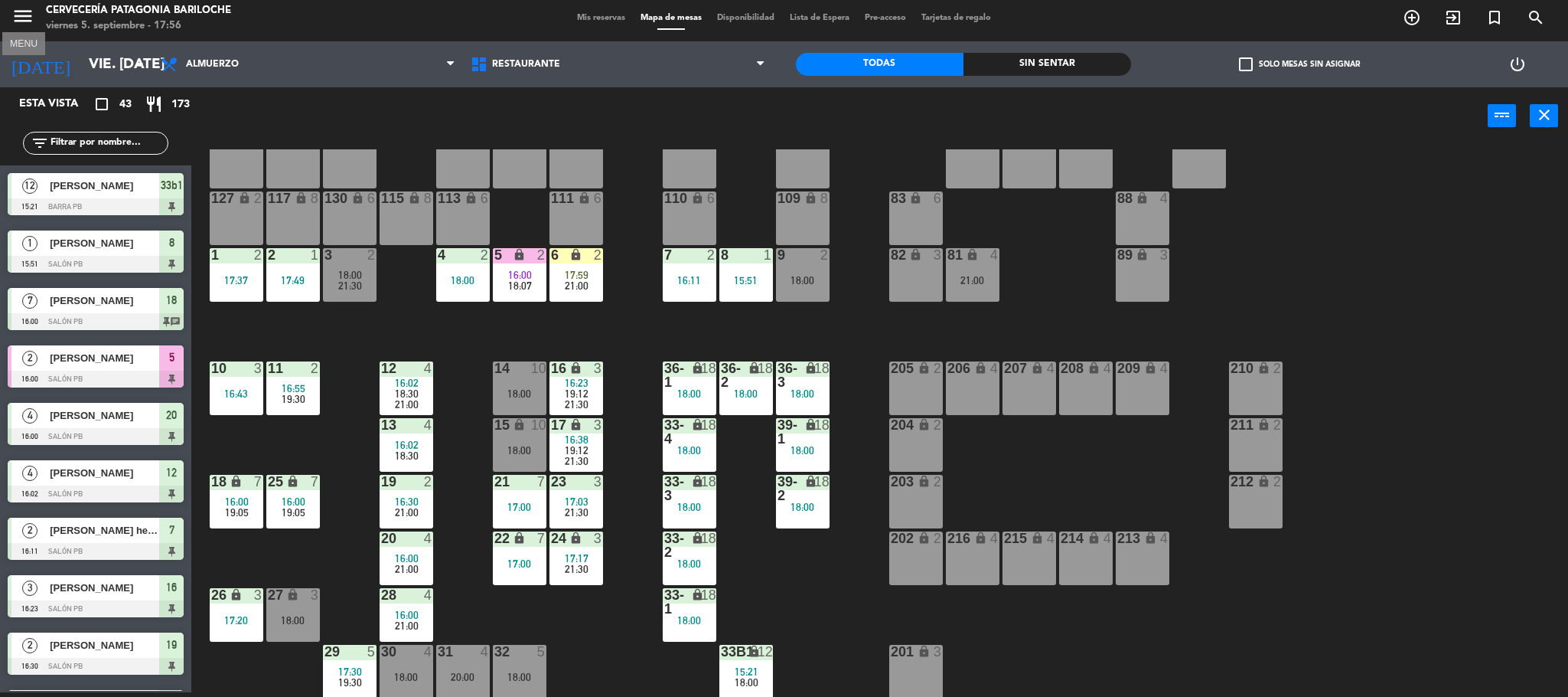
click at [28, 15] on icon "menu" at bounding box center [23, 16] width 23 height 23
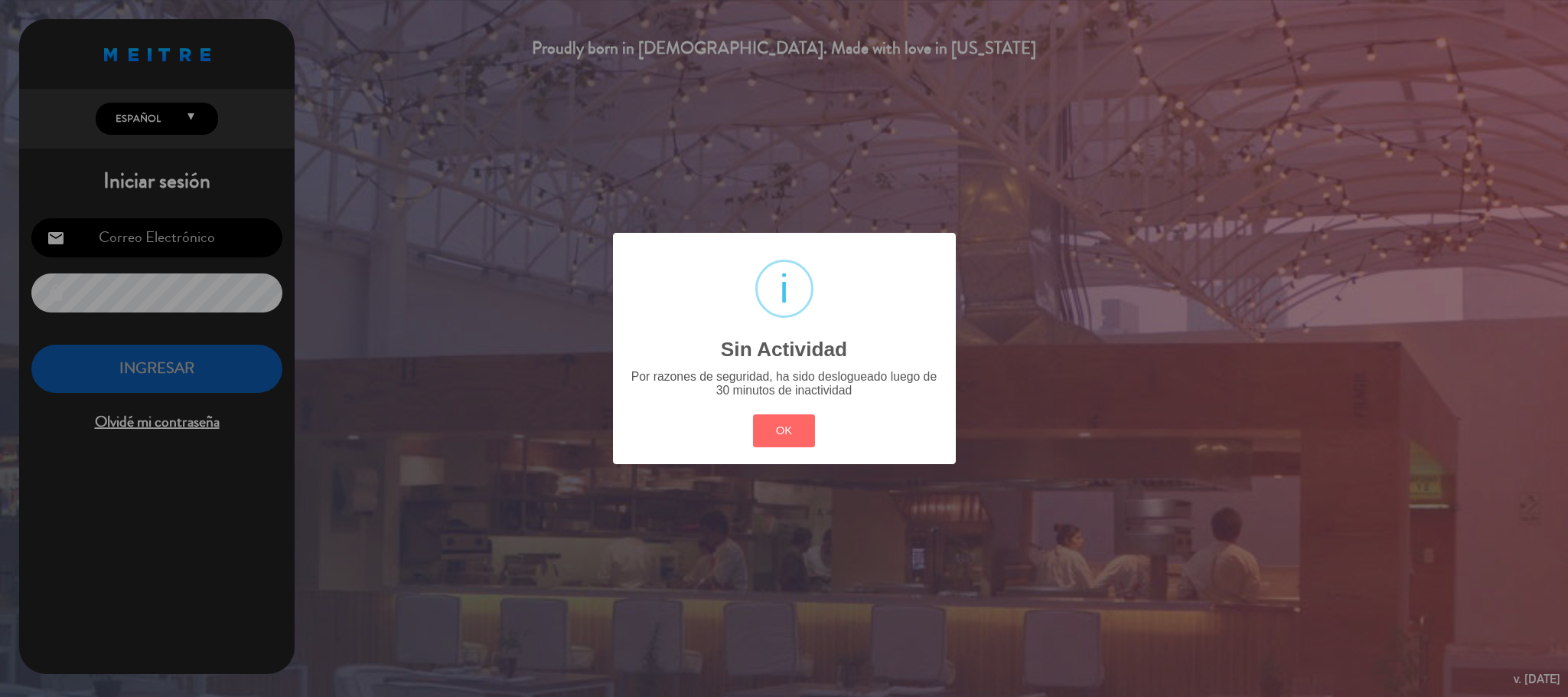
type input "[EMAIL_ADDRESS][DOMAIN_NAME]"
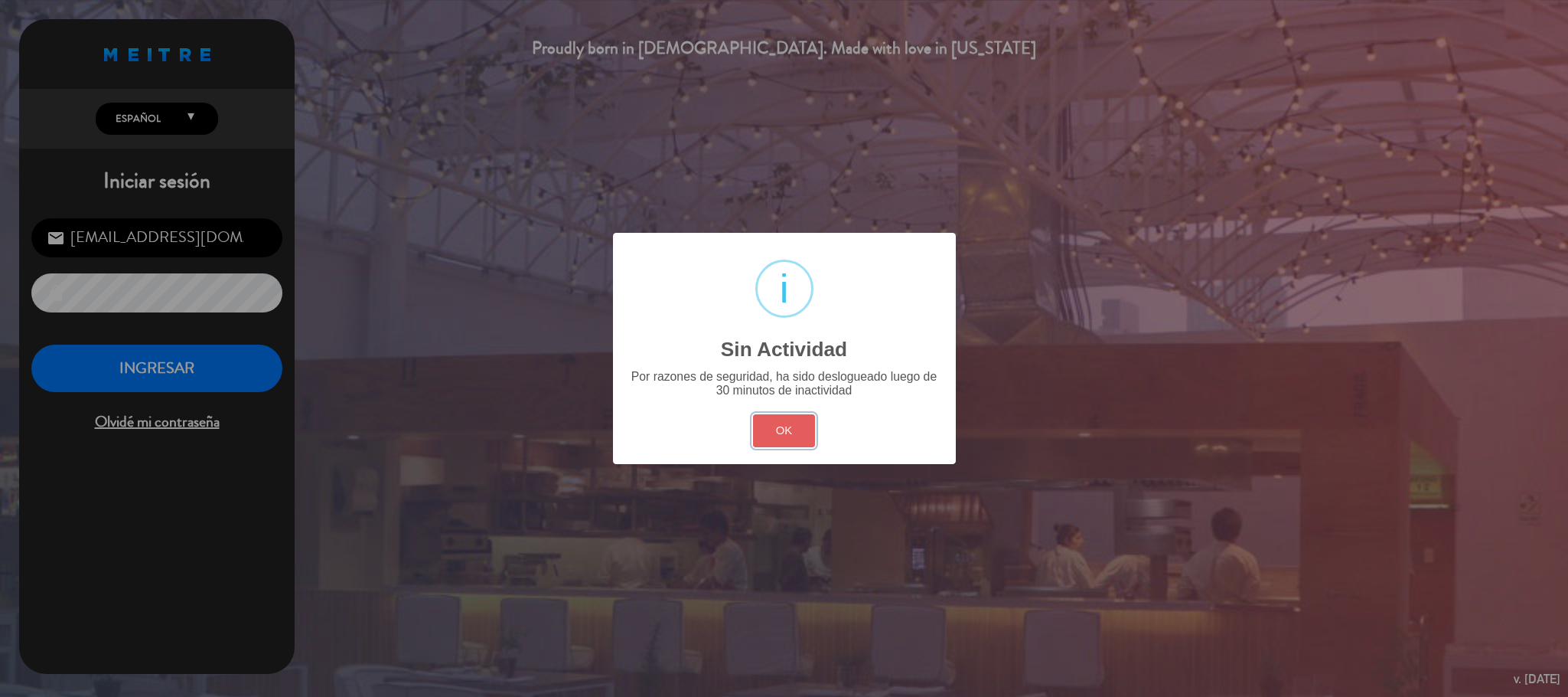
click at [802, 432] on button "OK" at bounding box center [784, 430] width 62 height 33
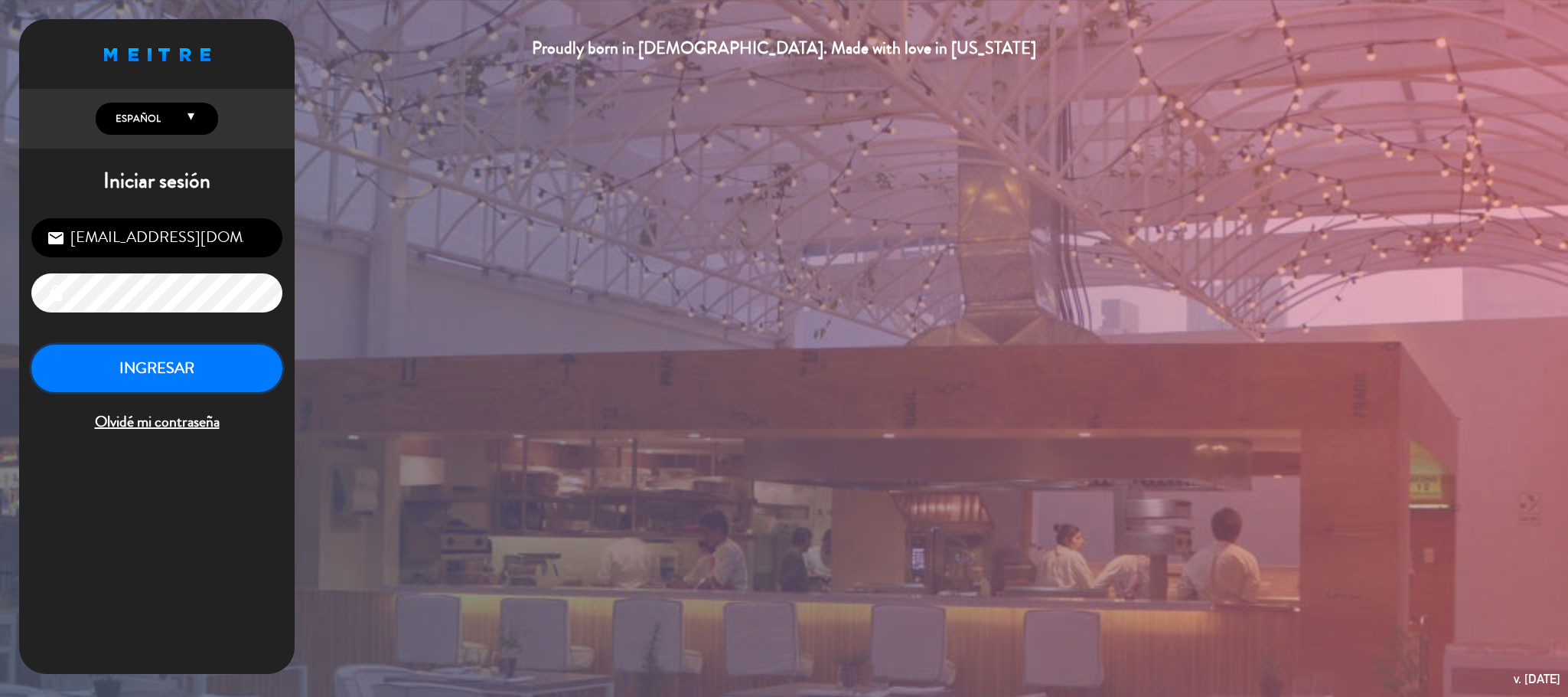
click at [203, 368] on button "INGRESAR" at bounding box center [157, 368] width 251 height 48
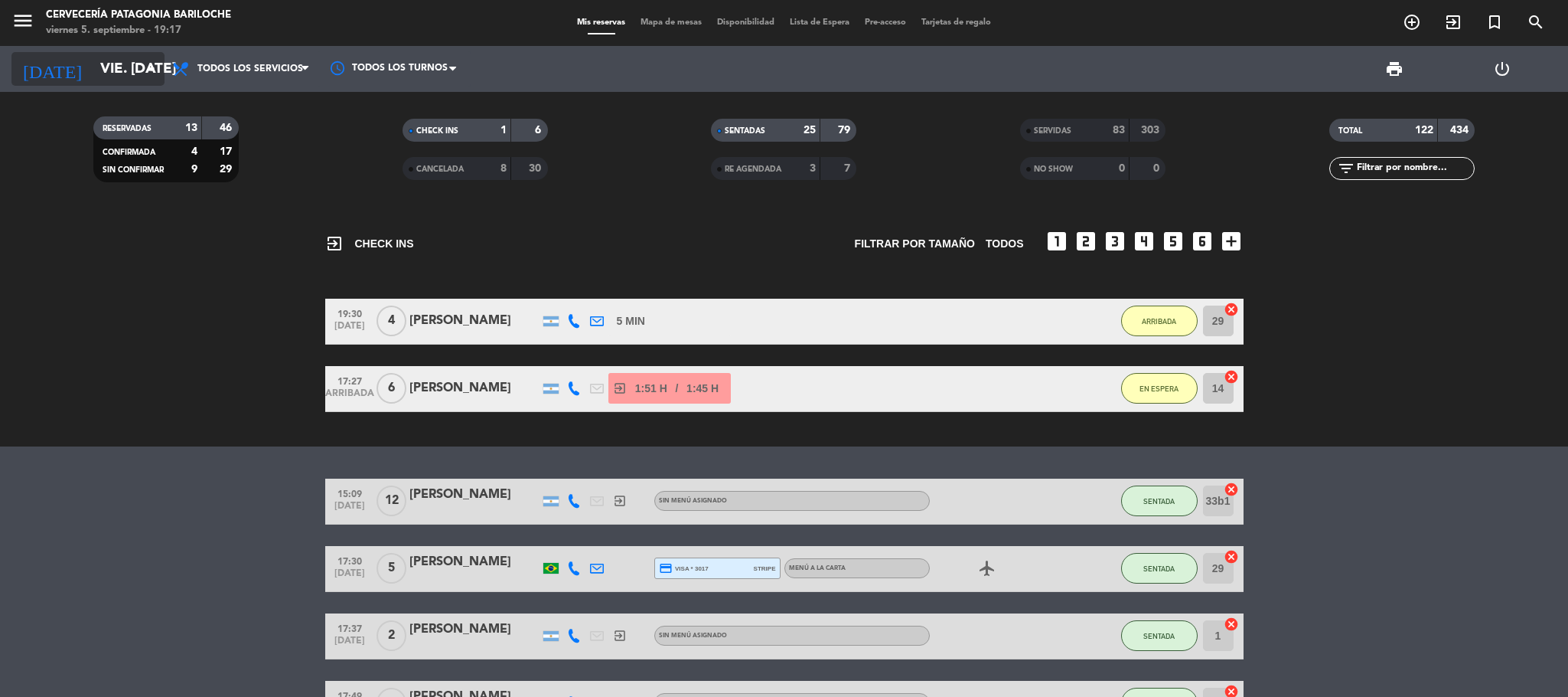
click at [99, 67] on input "vie. [DATE]" at bounding box center [184, 69] width 184 height 33
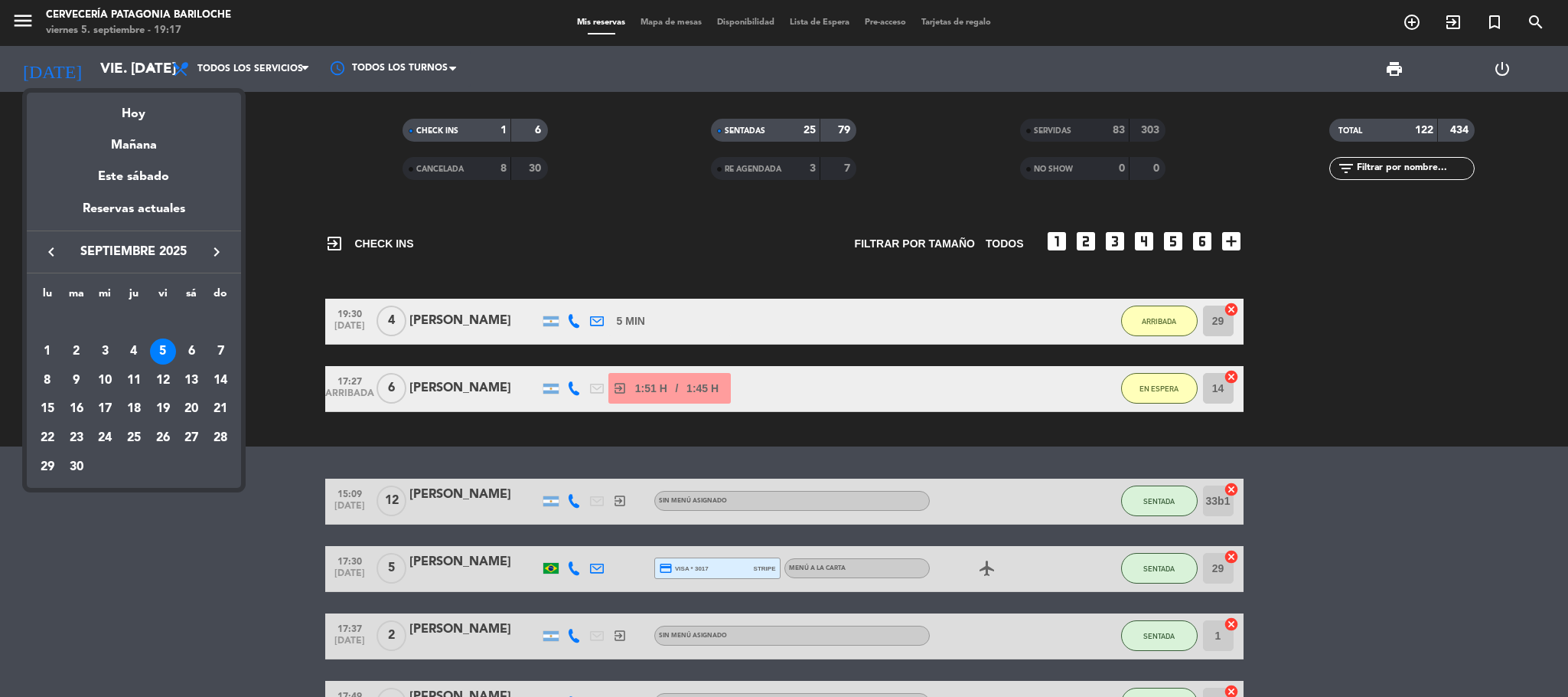
click at [150, 72] on div at bounding box center [784, 348] width 1568 height 697
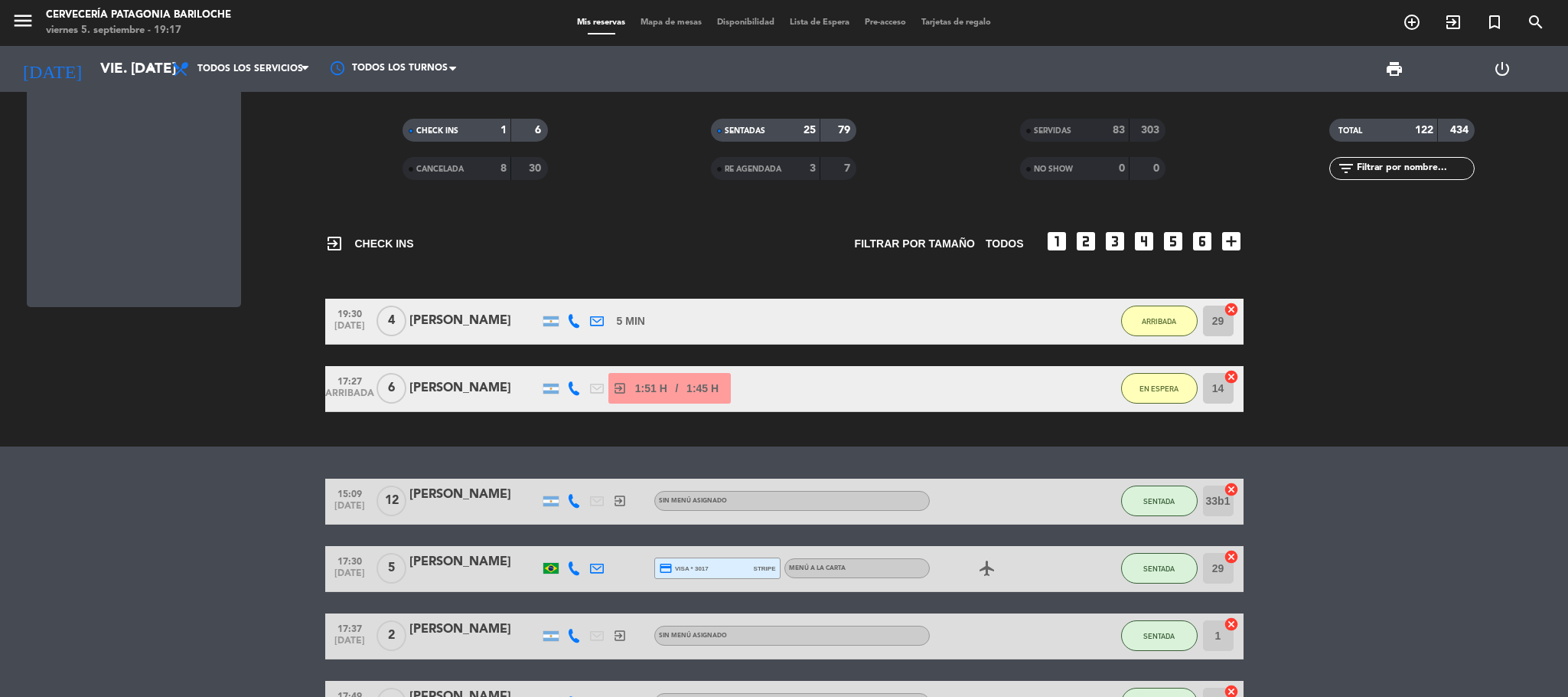
click at [150, 72] on icon "arrow_drop_down" at bounding box center [151, 69] width 19 height 19
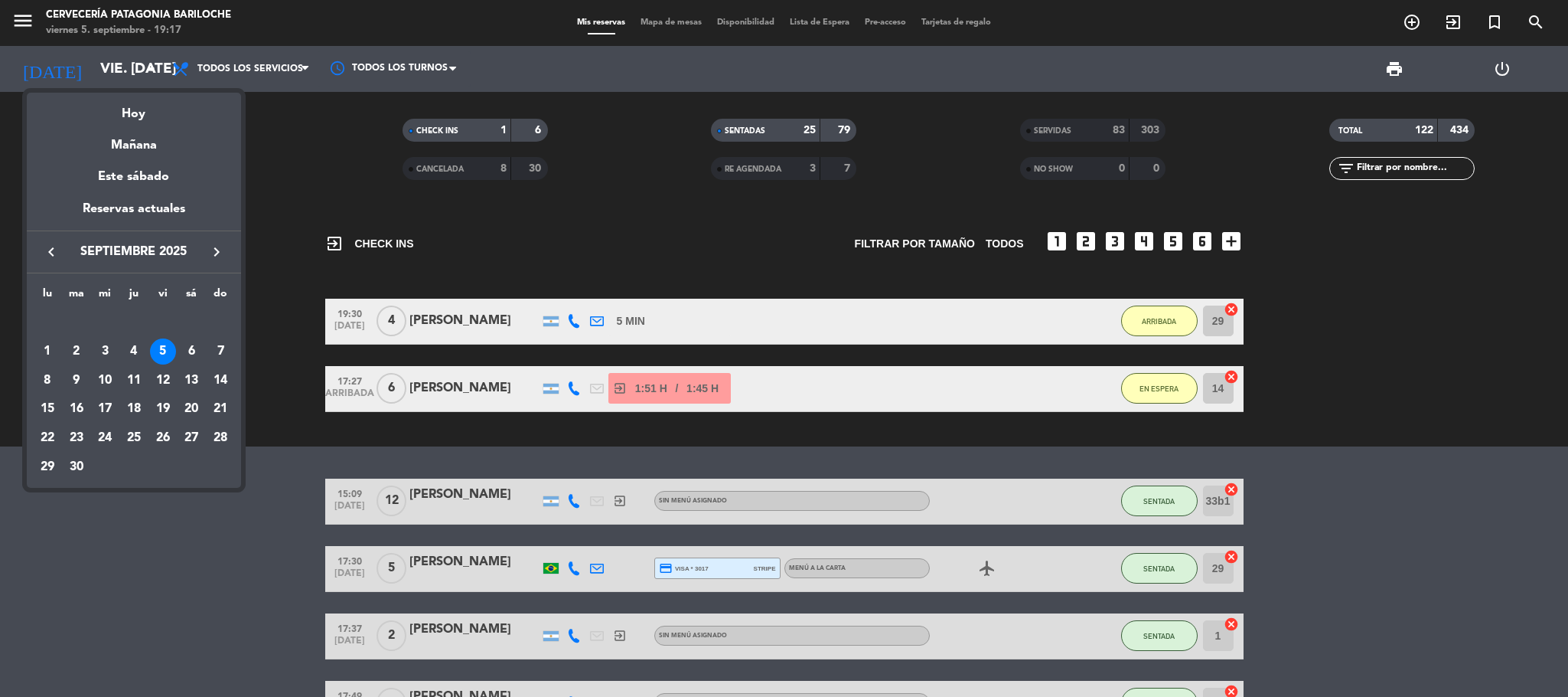
click at [150, 72] on div at bounding box center [784, 348] width 1568 height 697
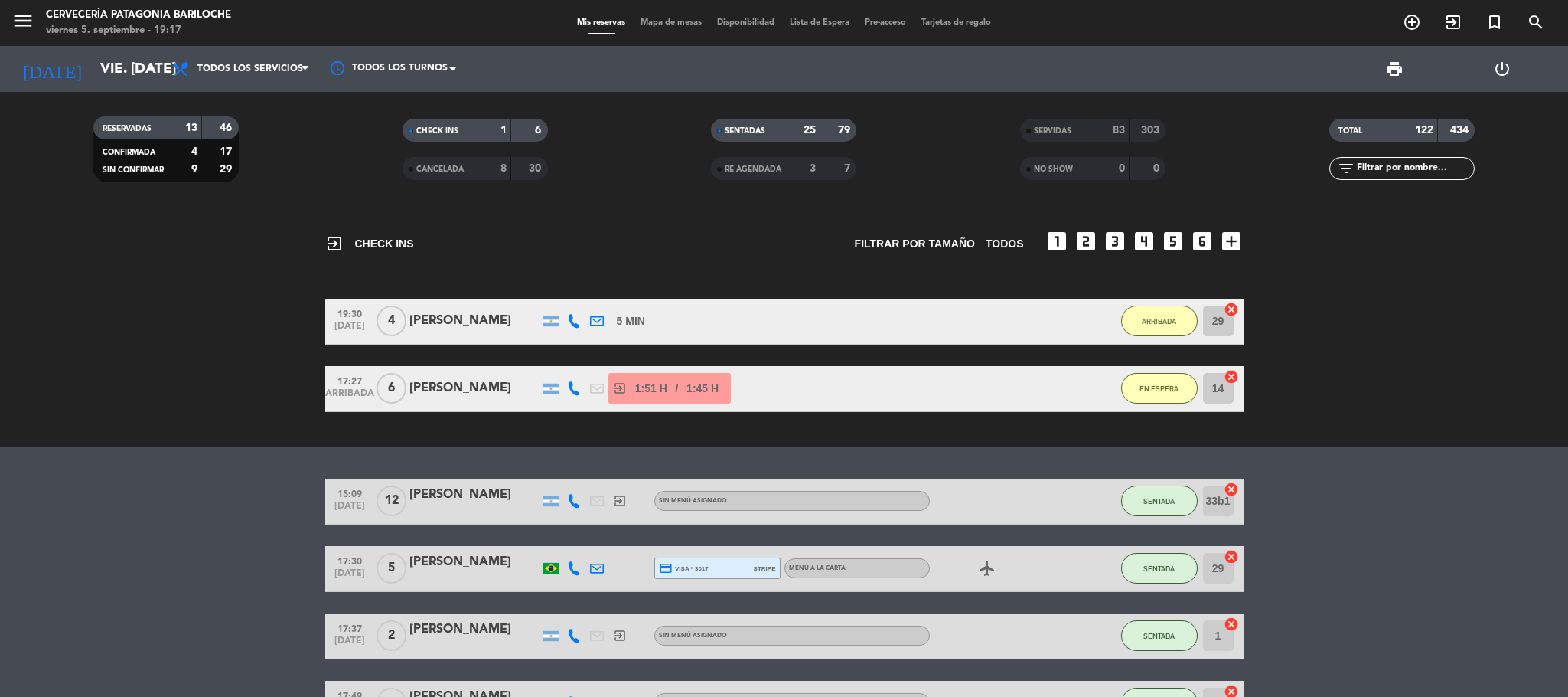
click at [246, 276] on div "exit_to_app CHECK INS Filtrar por tamaño TODOS looks_one looks_two looks_3 look…" at bounding box center [784, 326] width 1568 height 240
click at [310, 77] on span "Todos los servicios" at bounding box center [240, 69] width 153 height 34
click at [299, 105] on div "menu Cervecería Patagonia Bariloche viernes 5. septiembre - 19:21 Mis reservas …" at bounding box center [784, 104] width 1568 height 207
click at [669, 19] on span "Mapa de mesas" at bounding box center [671, 23] width 77 height 9
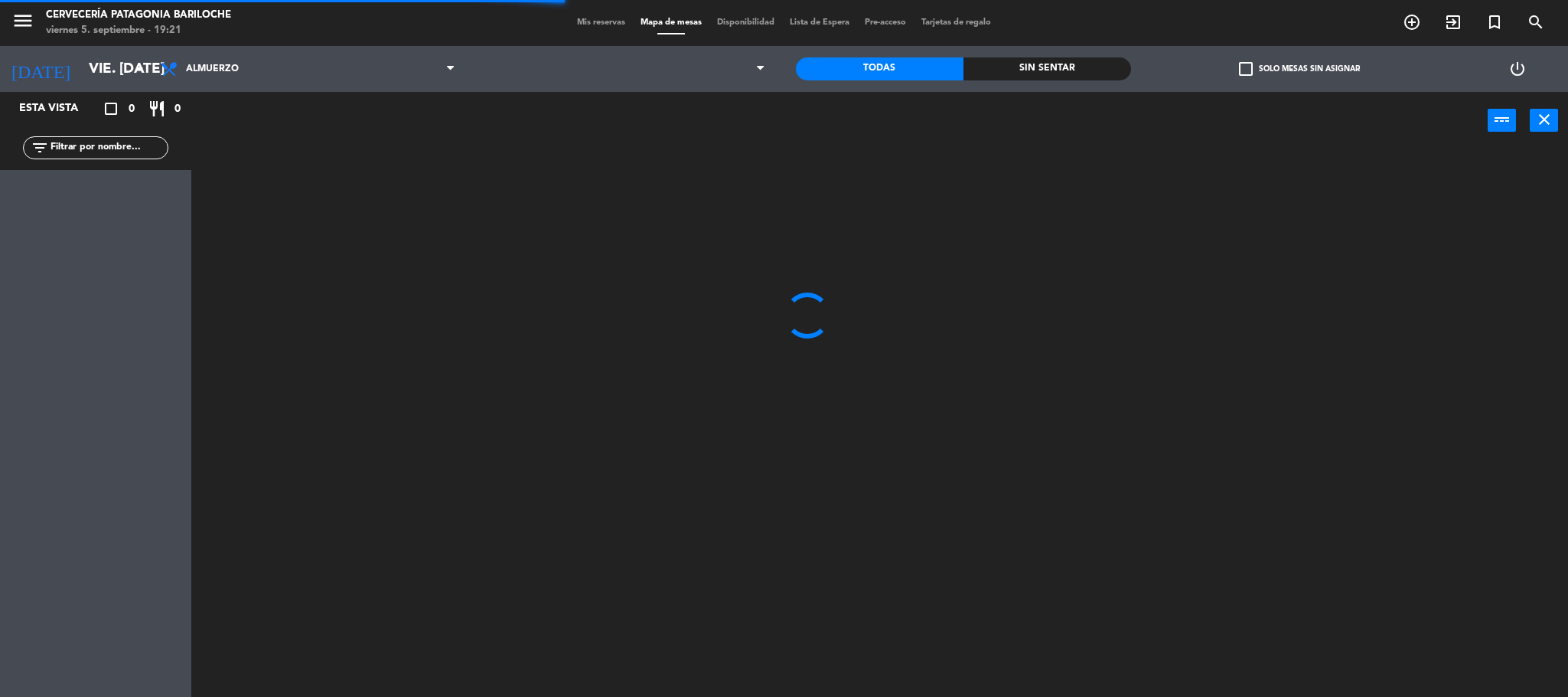
click at [615, 19] on span "Mis reservas" at bounding box center [601, 23] width 63 height 9
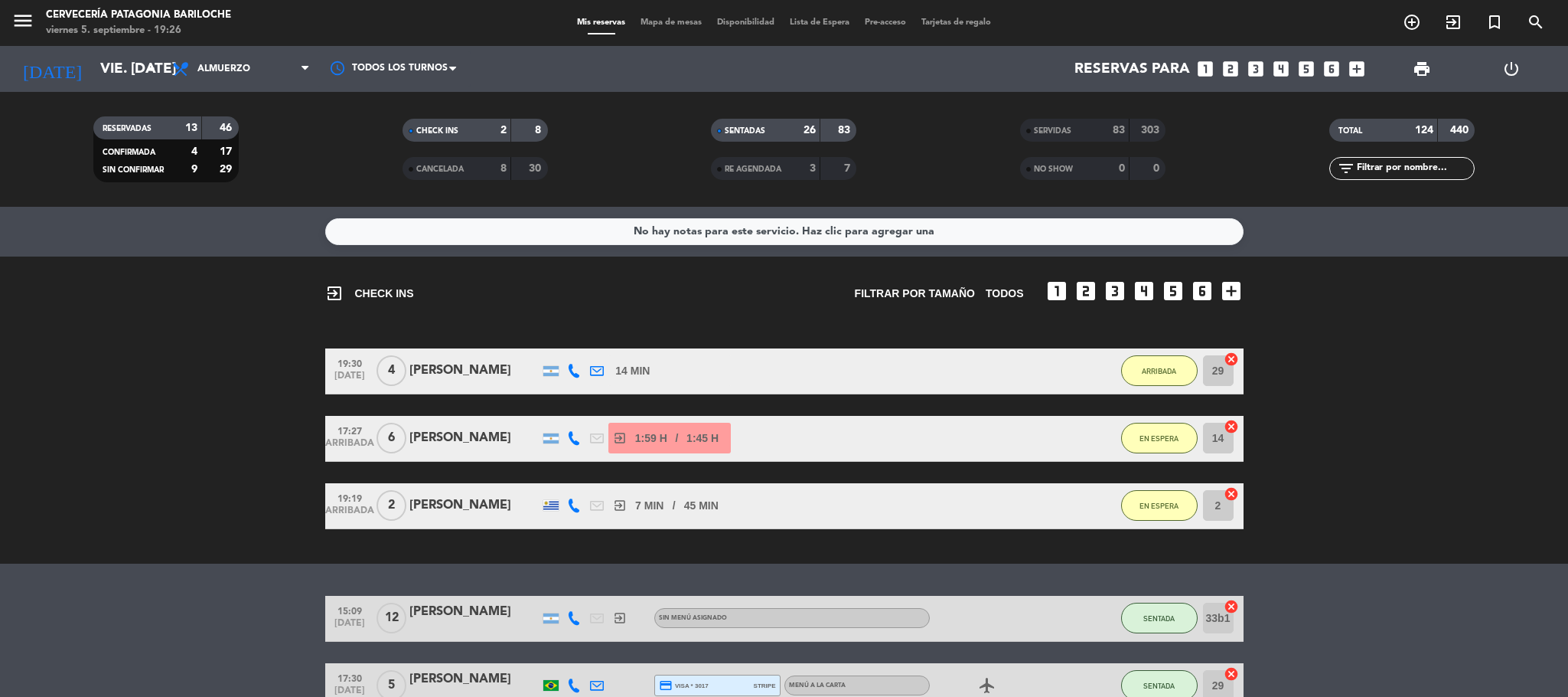
click at [664, 23] on span "Mapa de mesas" at bounding box center [671, 23] width 77 height 9
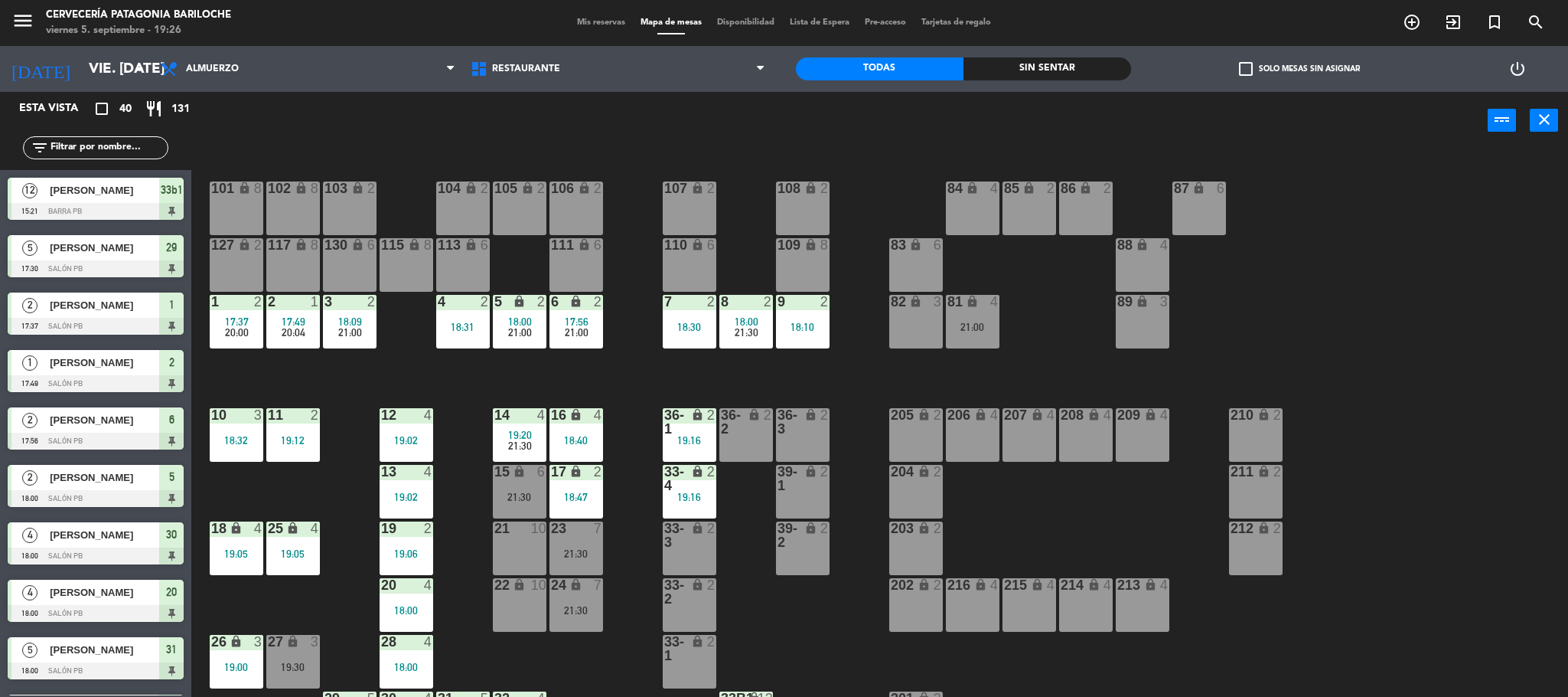
click at [611, 378] on div "101 lock 8 102 lock 8 104 lock 2 105 lock 2 106 lock 2 103 lock 2 107 lock 2 10…" at bounding box center [887, 427] width 1361 height 547
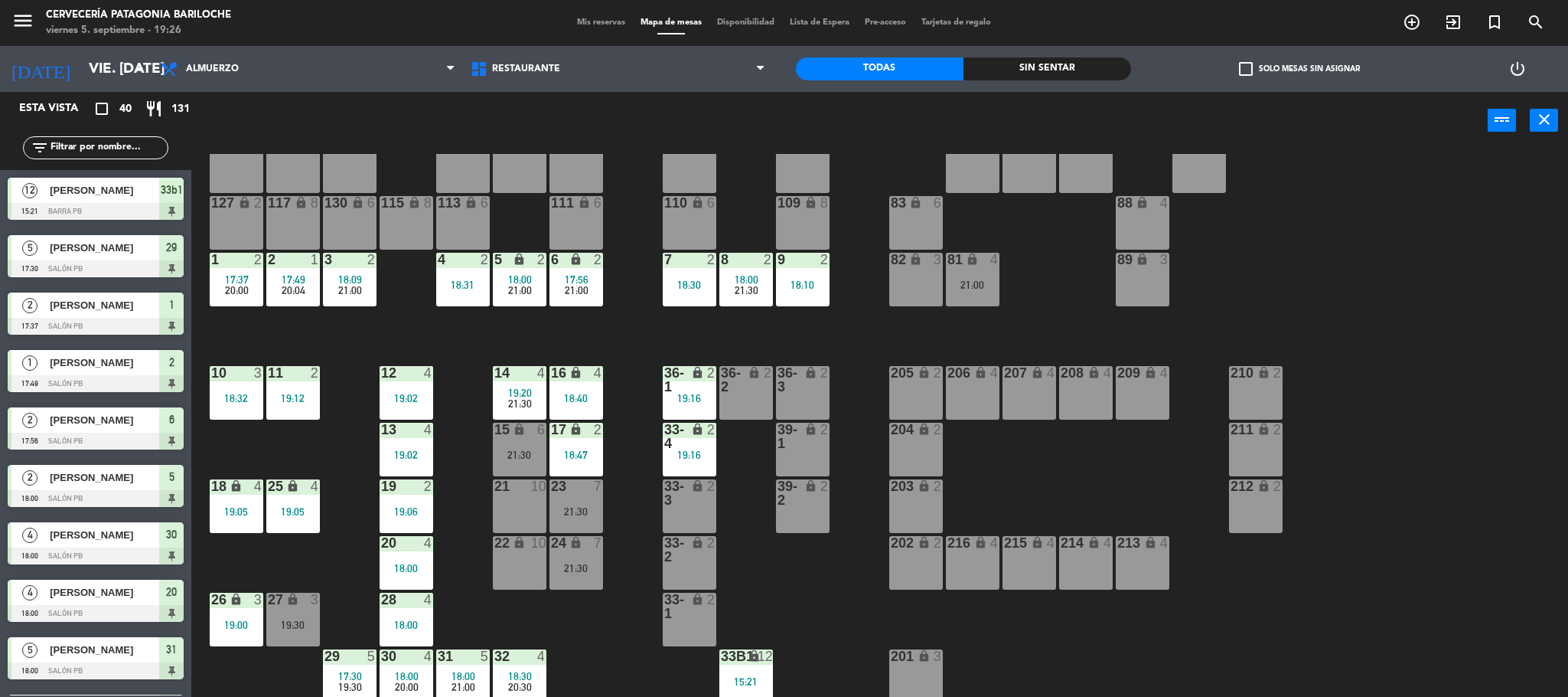
click at [765, 680] on div "15:21" at bounding box center [746, 681] width 53 height 11
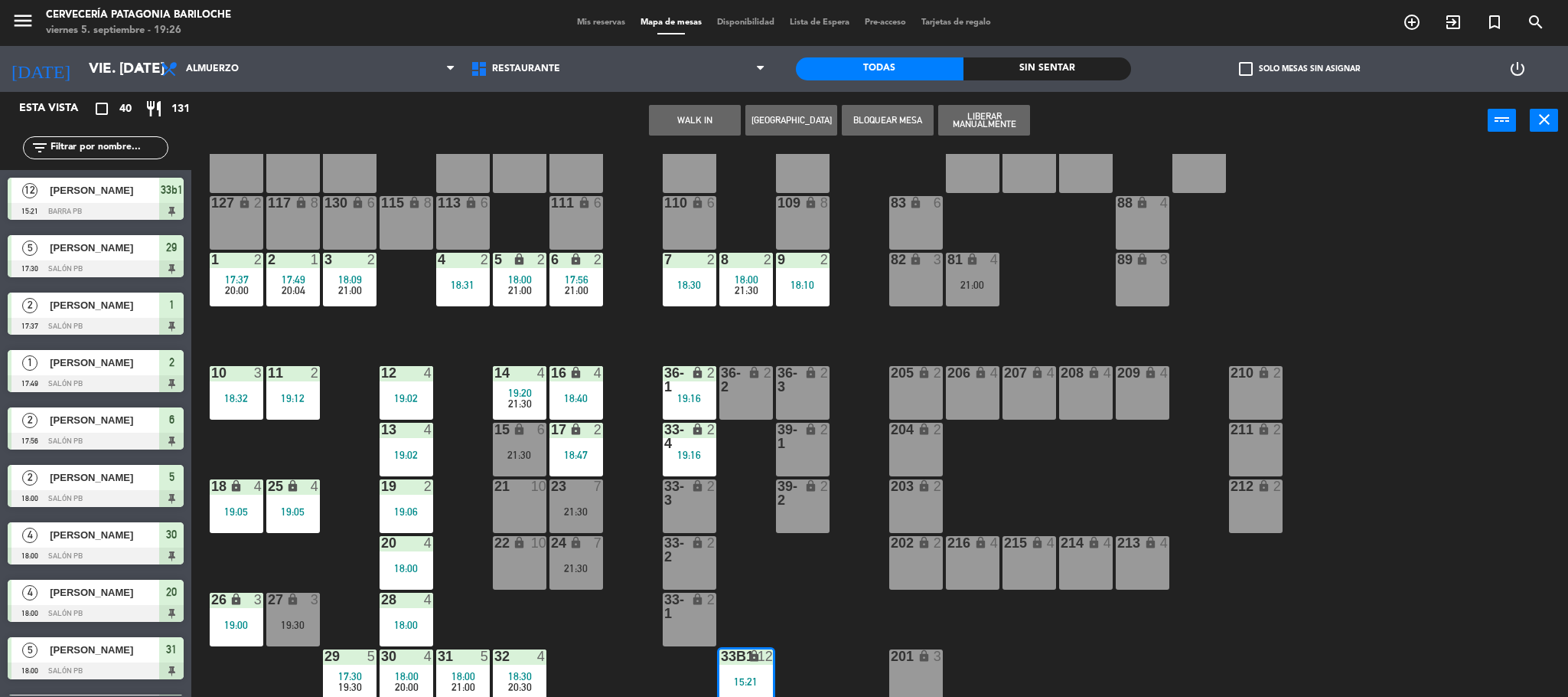
scroll to position [98, 0]
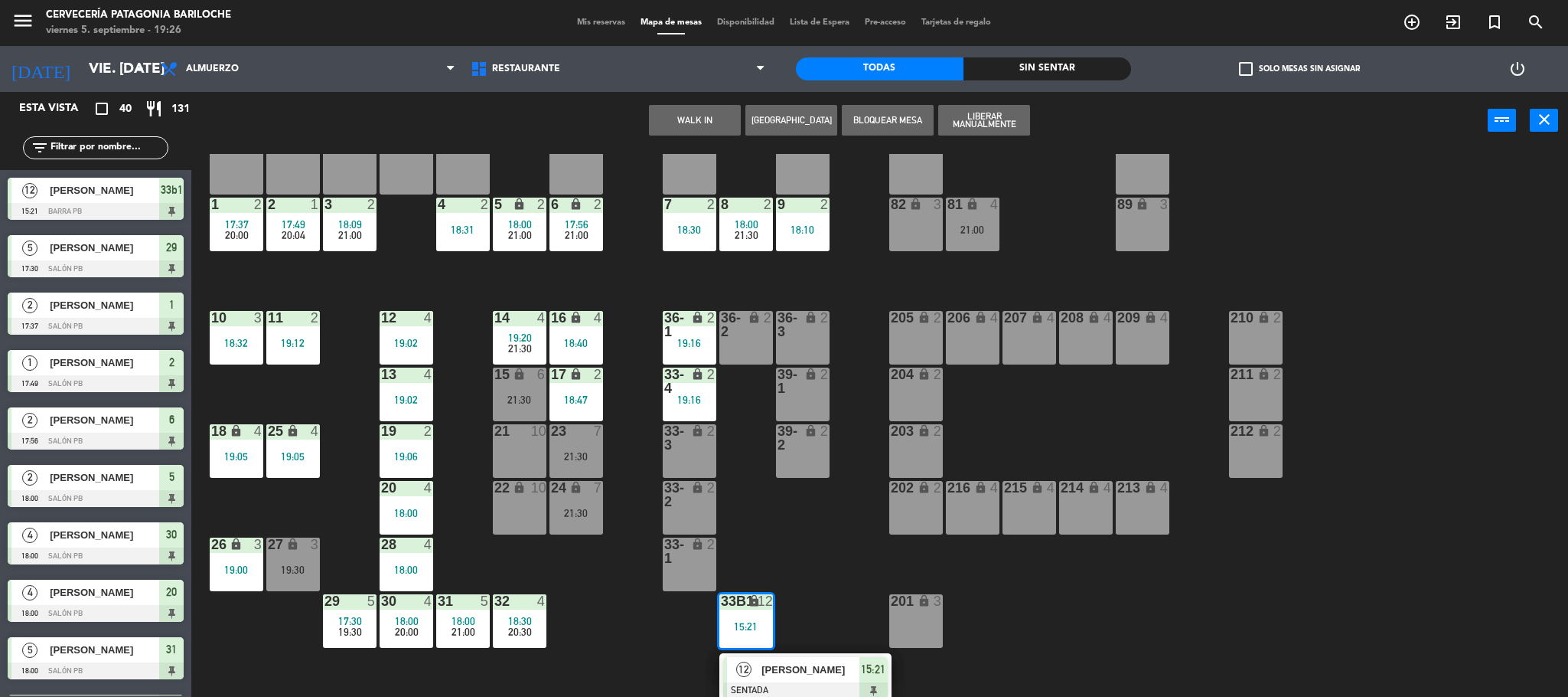
click at [765, 682] on div at bounding box center [805, 690] width 165 height 17
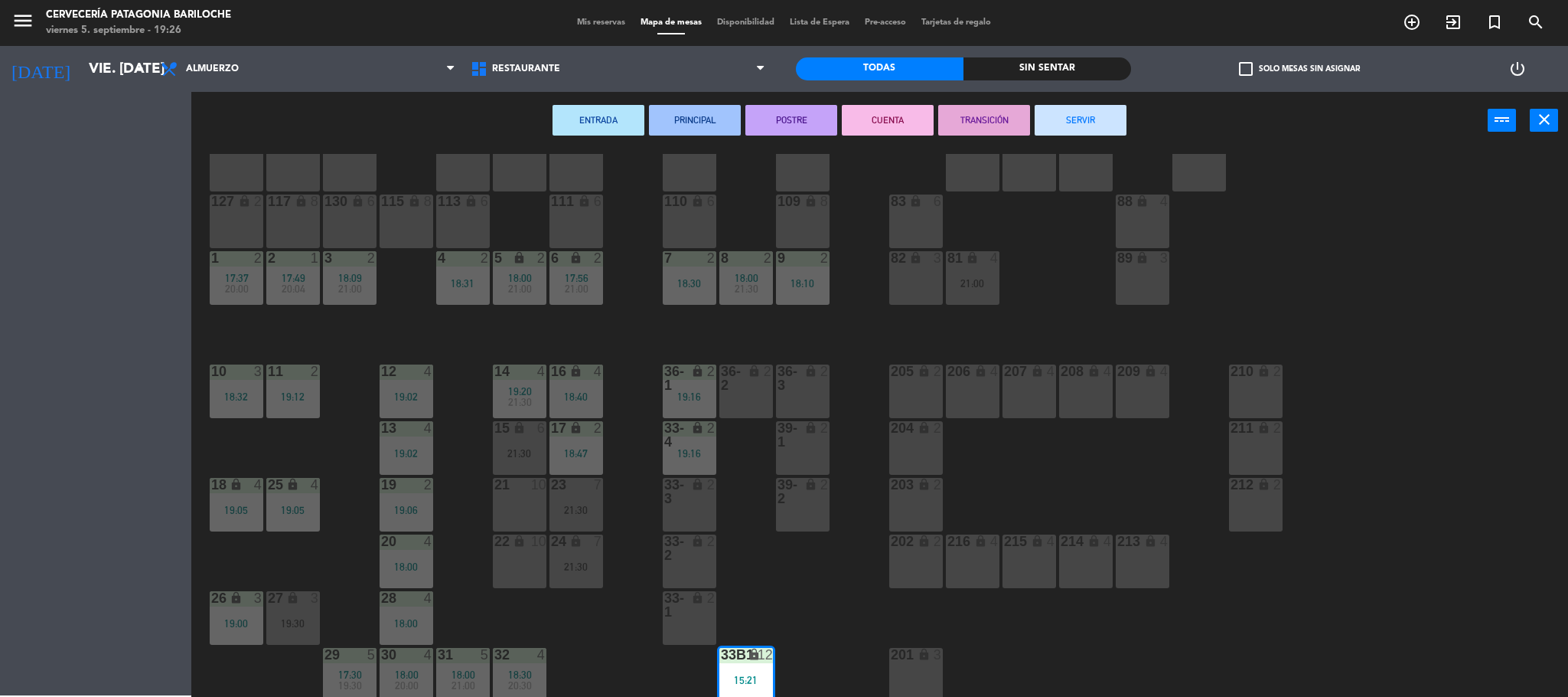
scroll to position [42, 0]
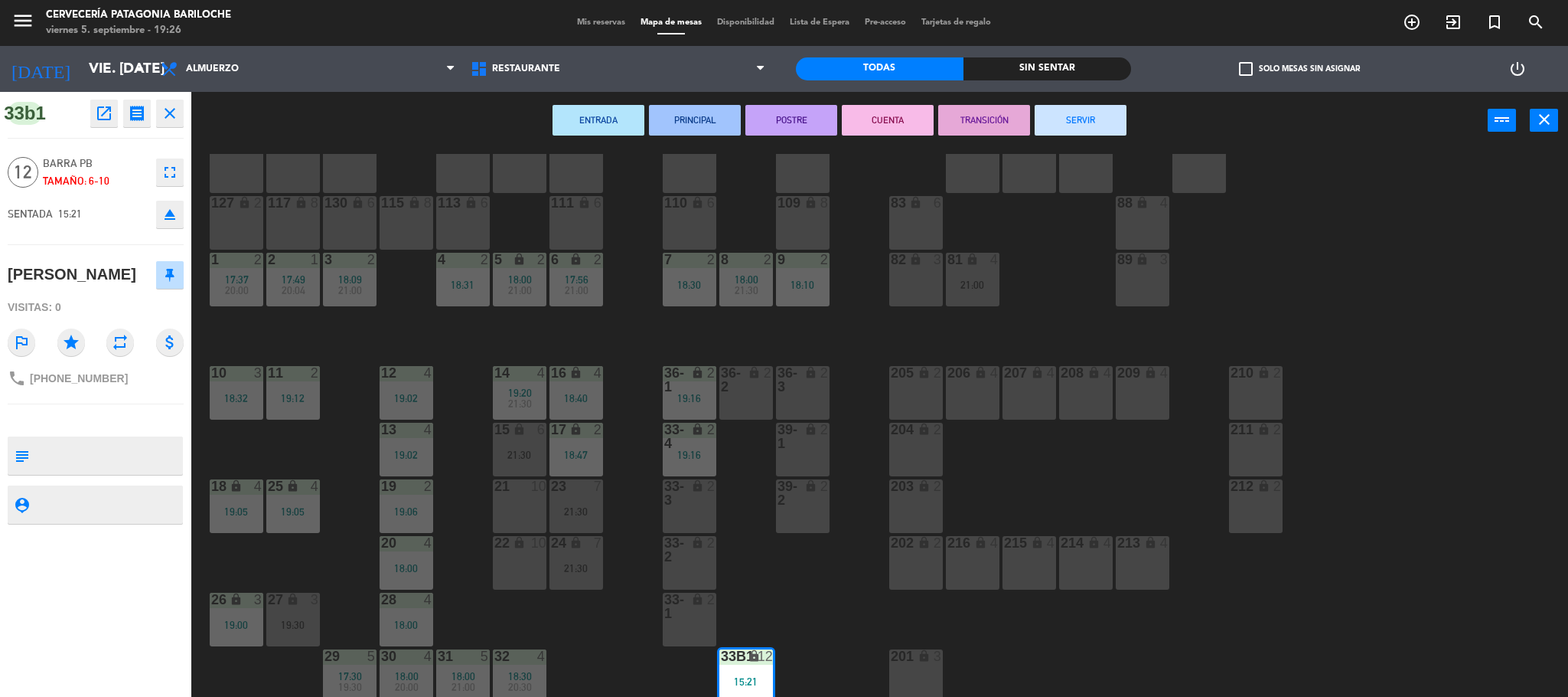
click at [1118, 124] on button "SERVIR" at bounding box center [1080, 119] width 92 height 31
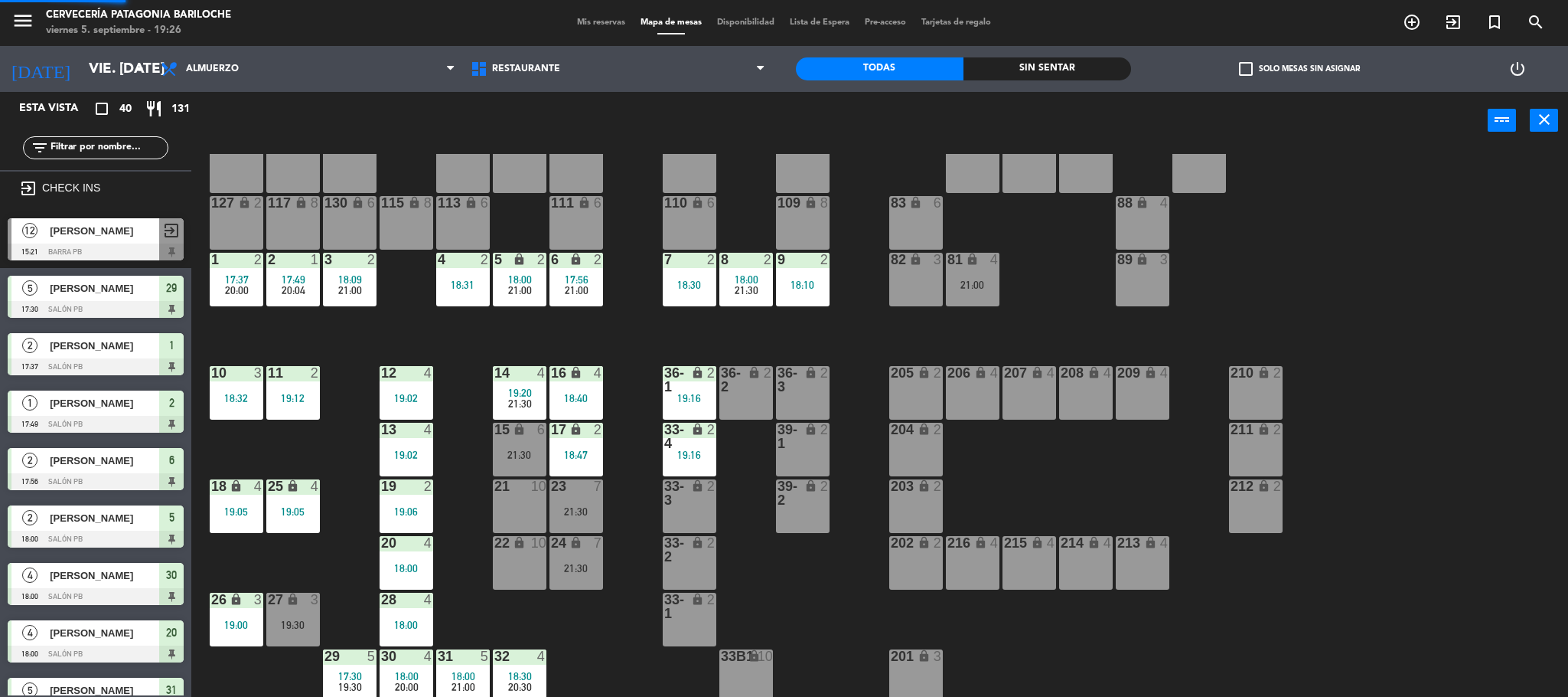
click at [359, 673] on span "17:30" at bounding box center [350, 675] width 24 height 12
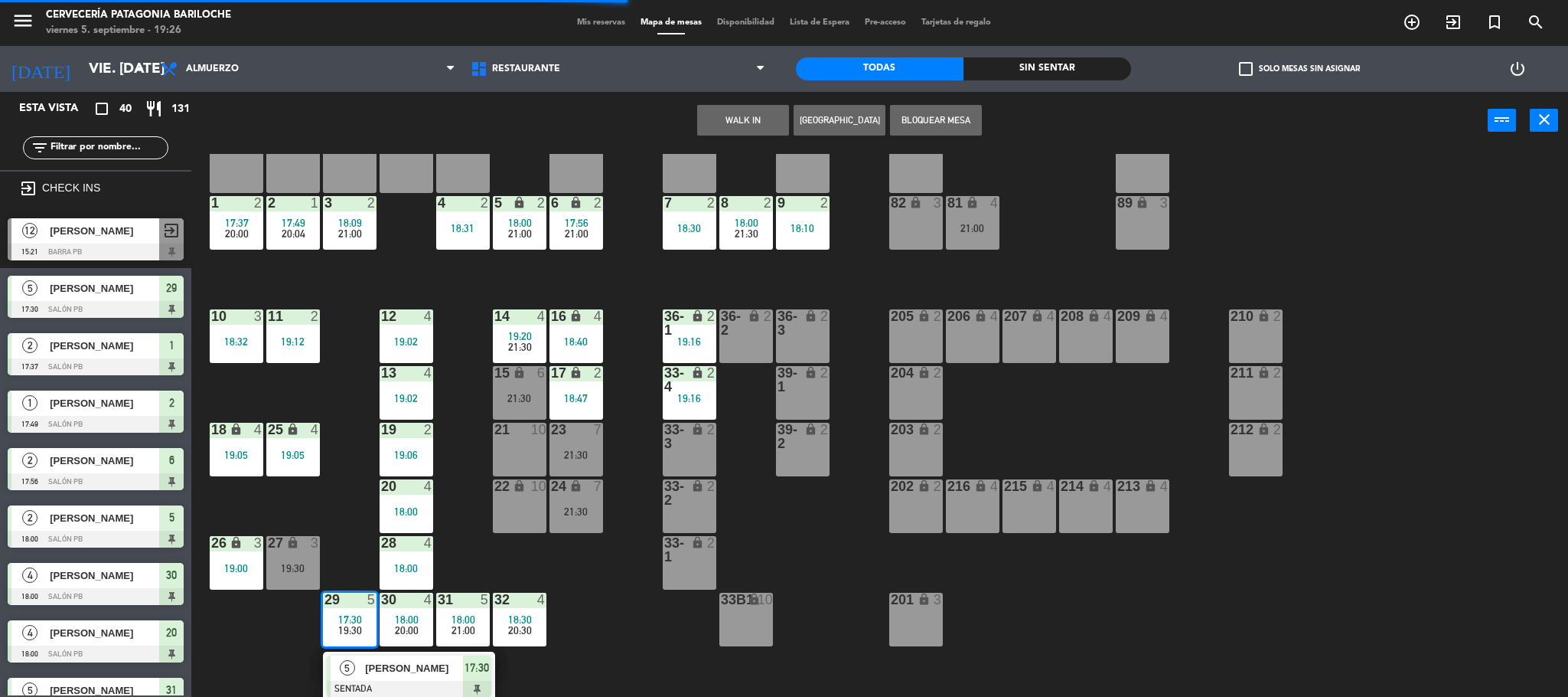
scroll to position [143, 0]
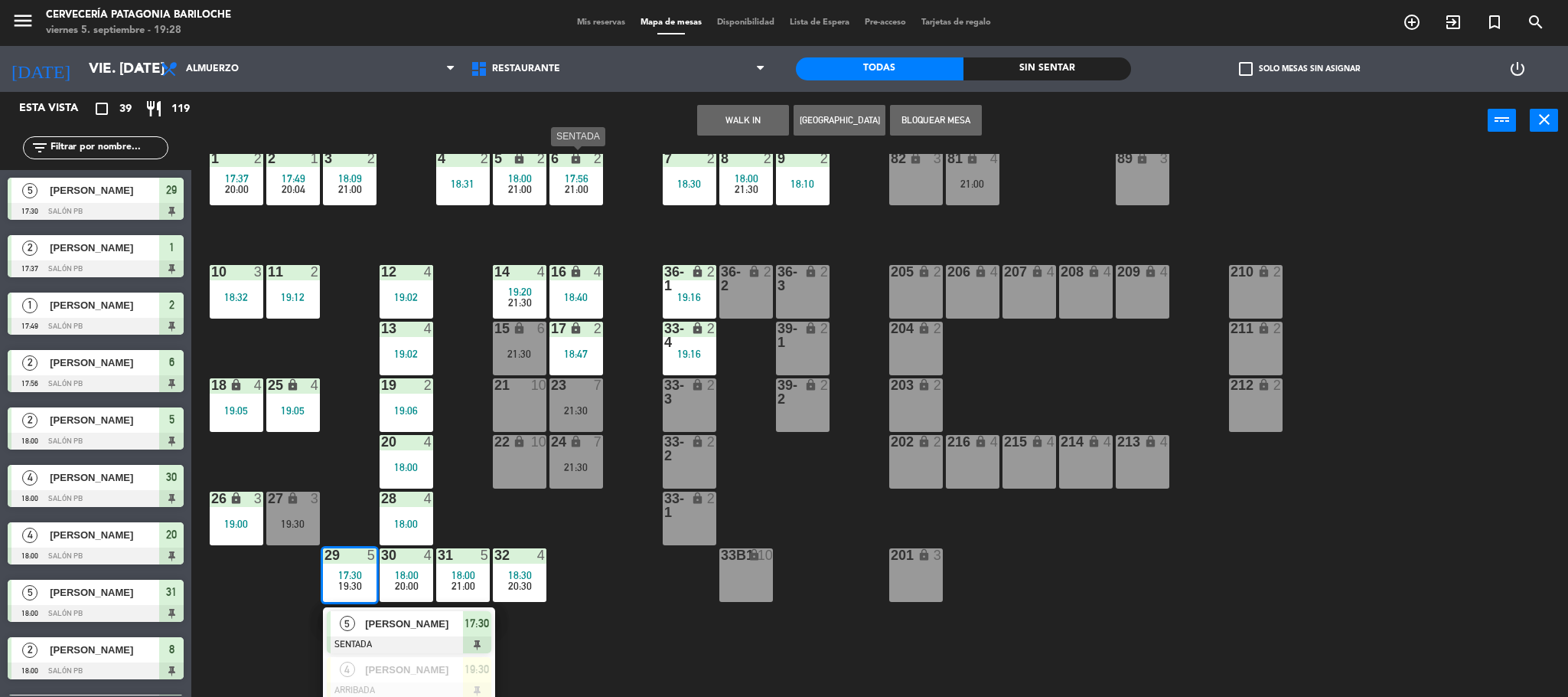
click at [597, 193] on div "6 lock 2 17:56 21:00" at bounding box center [577, 178] width 53 height 53
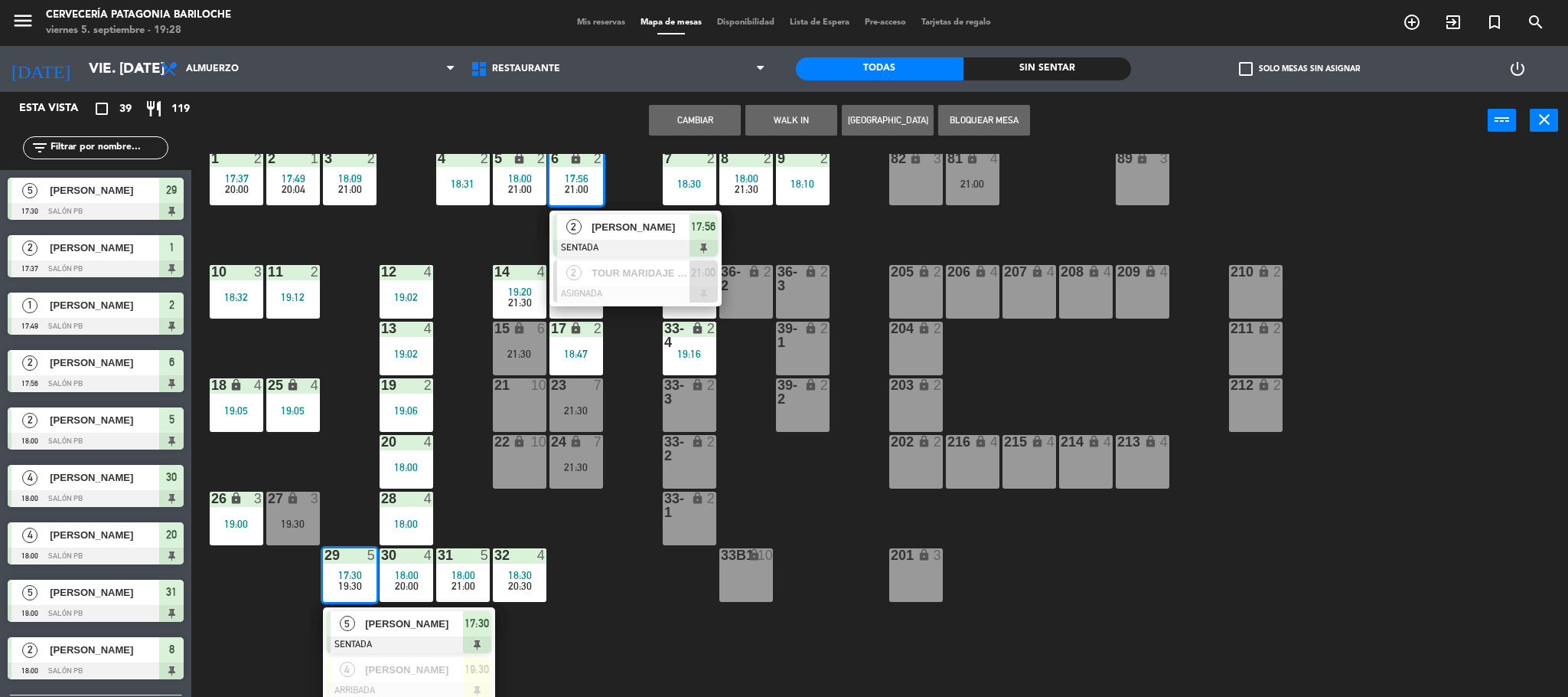
click at [839, 240] on div "101 lock 8 102 lock 8 104 lock 2 105 lock 2 106 lock 2 103 lock 2 107 lock 2 10…" at bounding box center [887, 427] width 1361 height 547
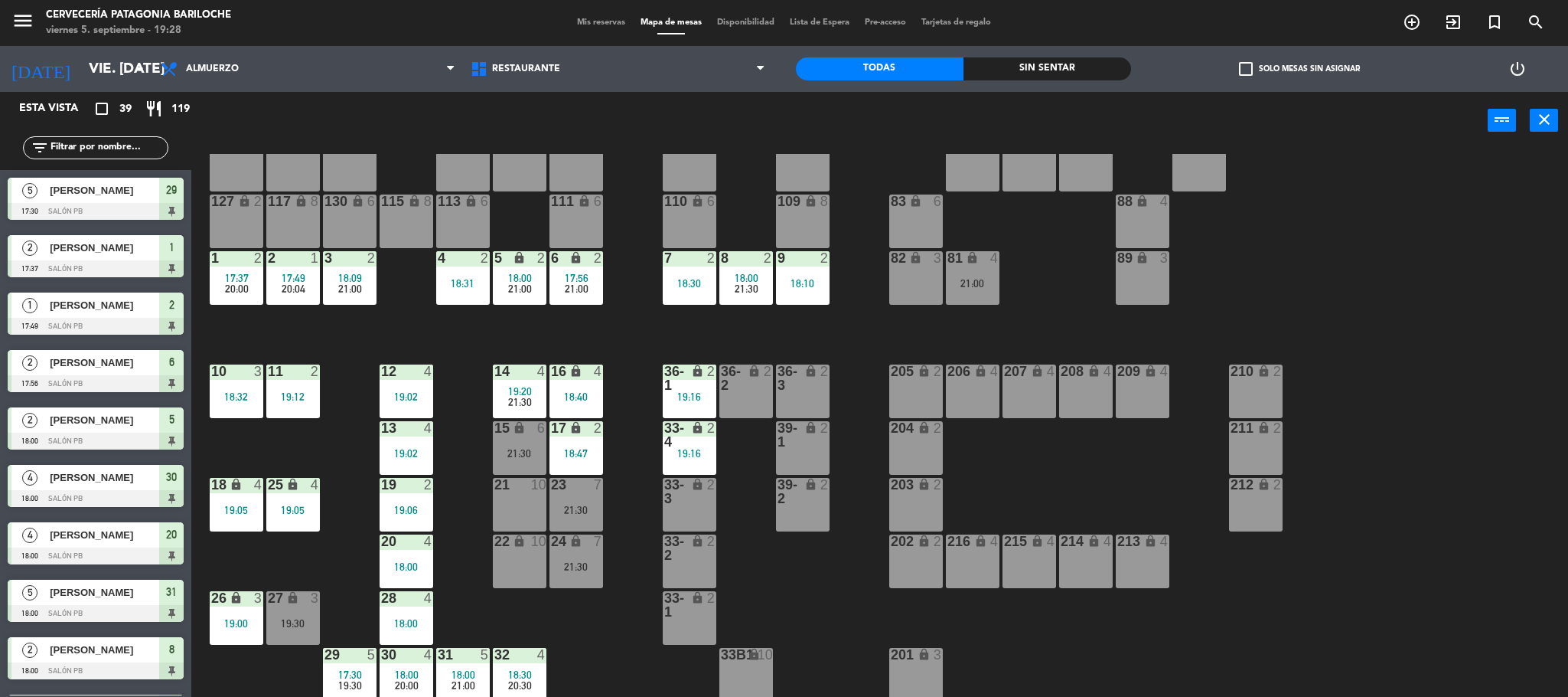
scroll to position [42, 0]
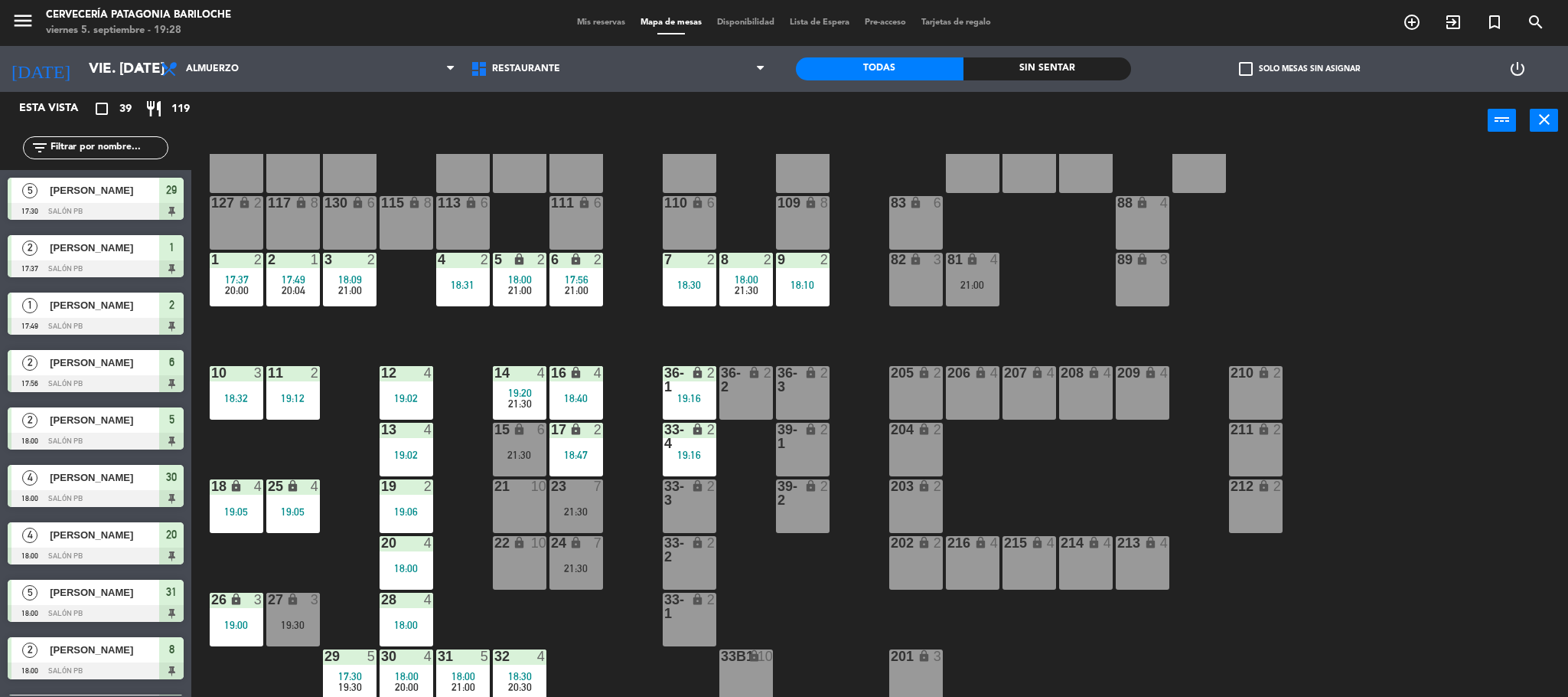
click at [79, 143] on input "text" at bounding box center [108, 147] width 118 height 17
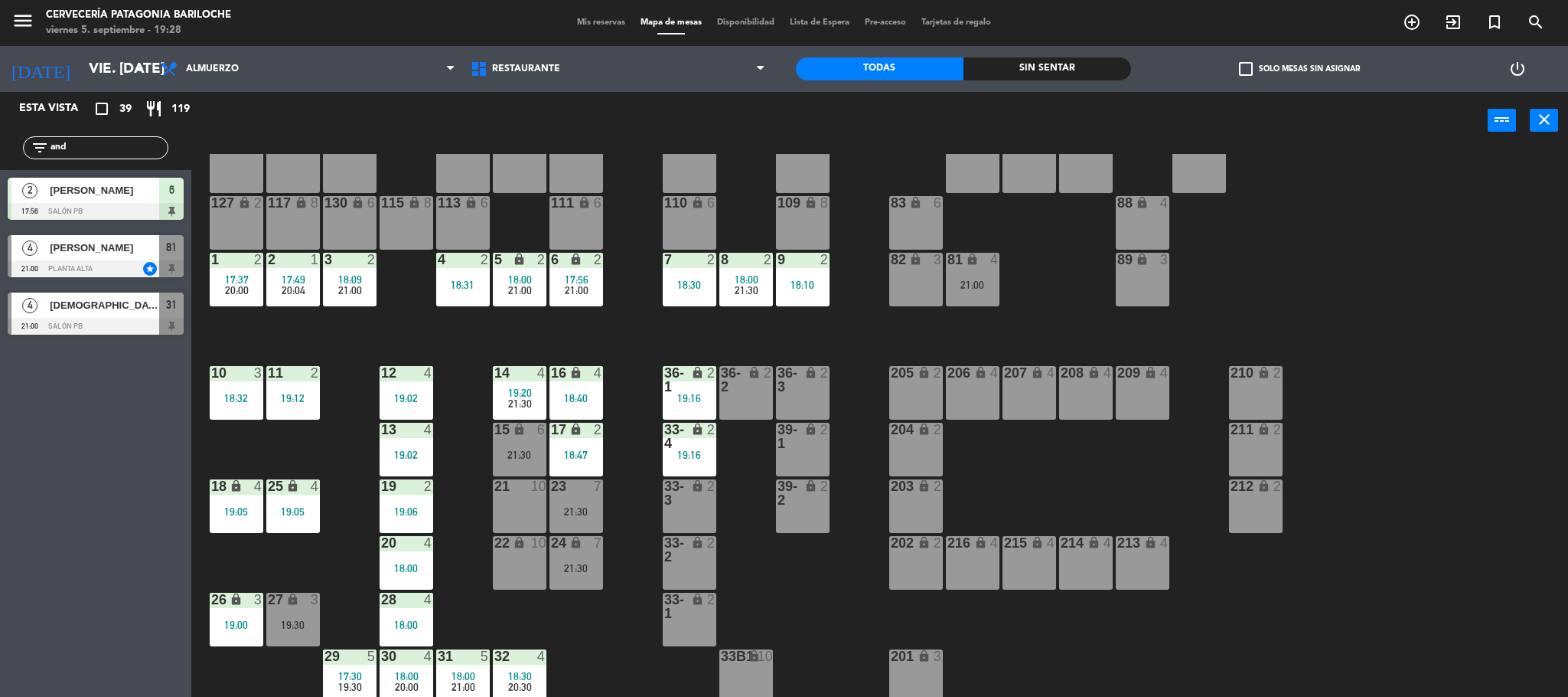
type input "and"
click at [97, 529] on div "Esta vista crop_square 39 restaurant 119 filter_list and 2 [PERSON_NAME] 17:56 …" at bounding box center [96, 393] width 191 height 604
click at [134, 250] on span "[PERSON_NAME]" at bounding box center [103, 247] width 109 height 16
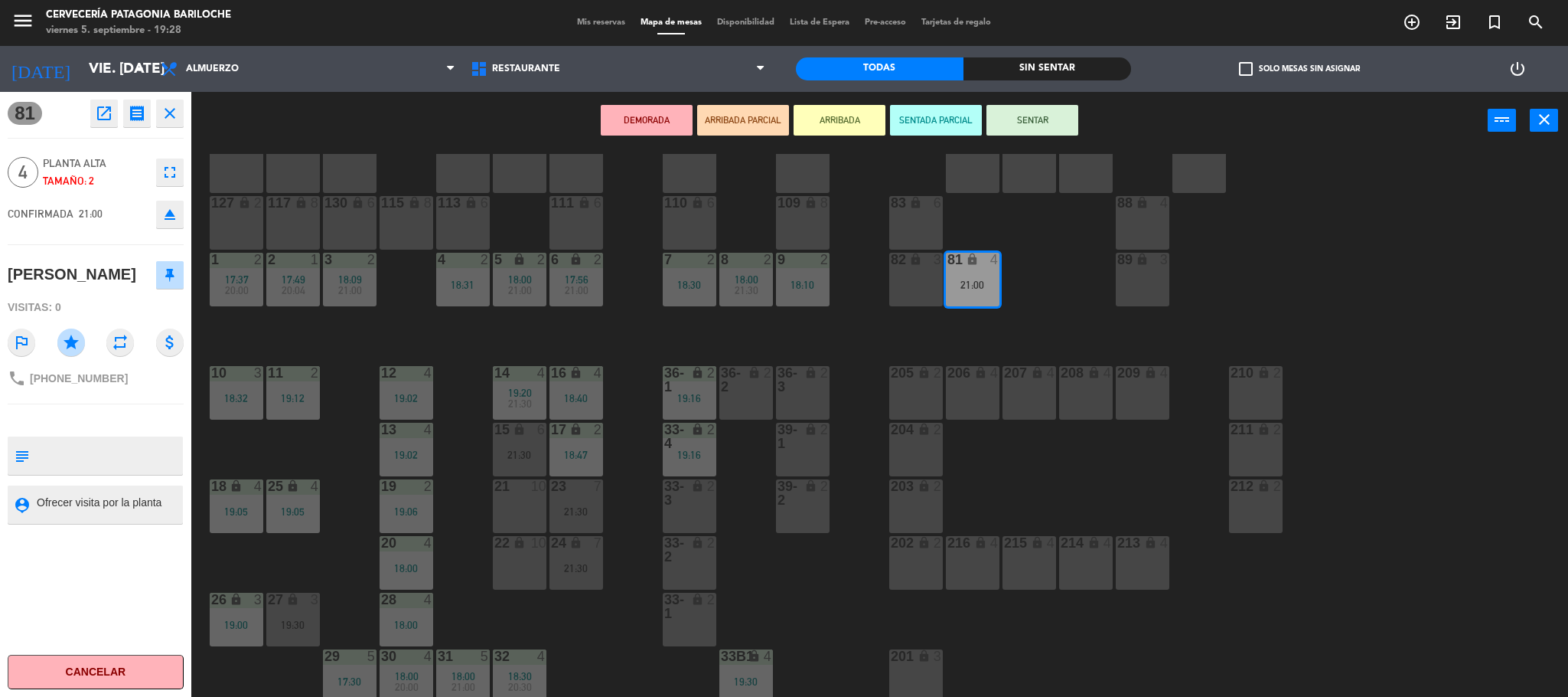
click at [1070, 316] on div "101 lock 8 102 lock 8 104 lock 2 105 lock 2 106 lock 2 103 lock 2 107 lock 2 10…" at bounding box center [887, 427] width 1361 height 547
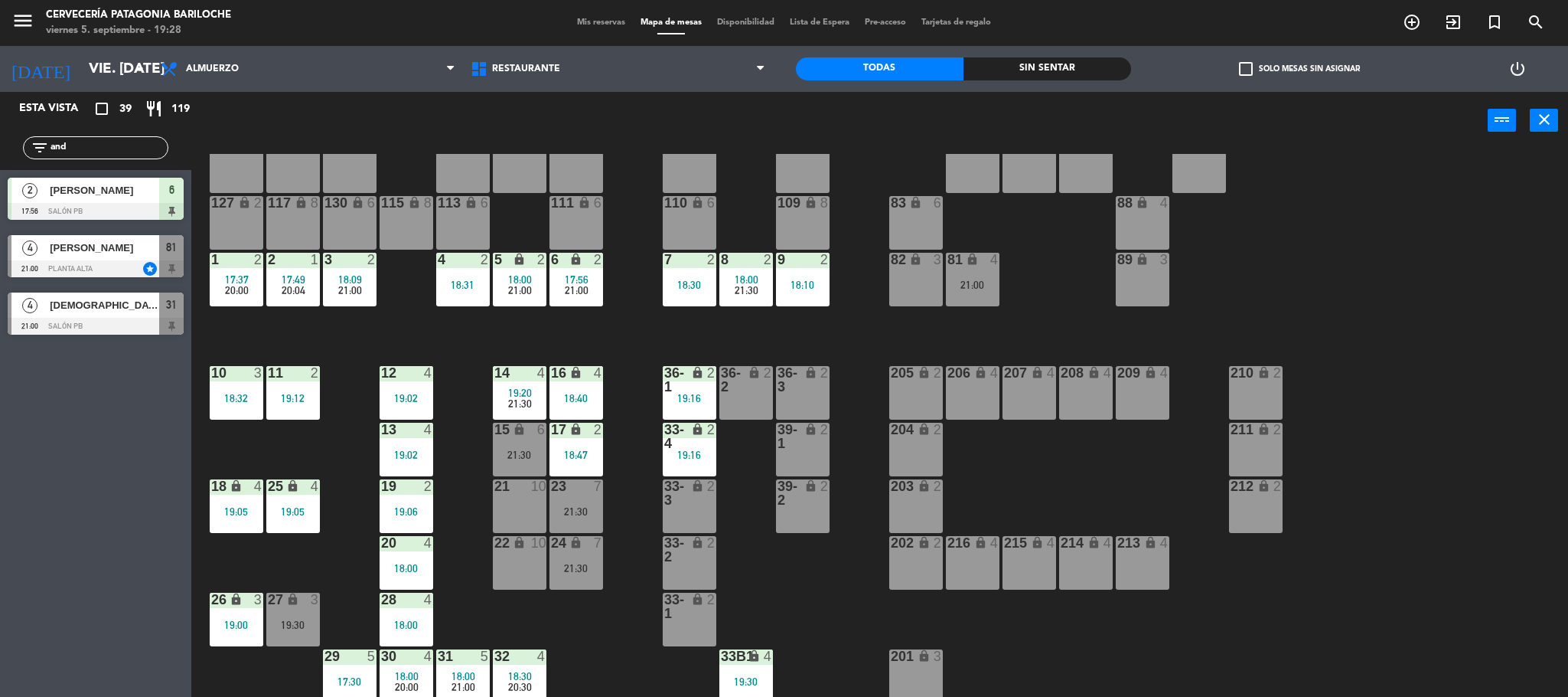
click at [97, 154] on input "and" at bounding box center [108, 147] width 118 height 17
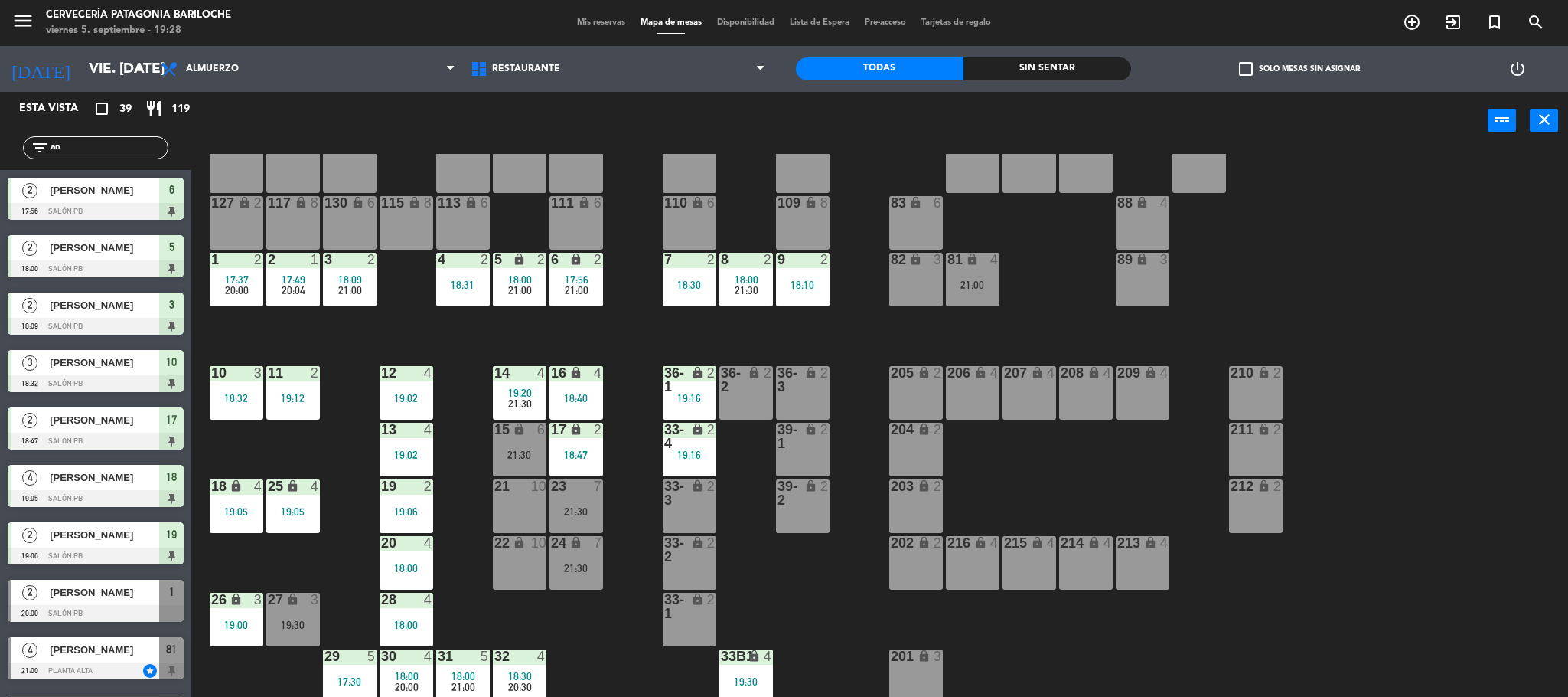
type input "a"
click at [669, 272] on div "7 2 18:30" at bounding box center [689, 279] width 53 height 53
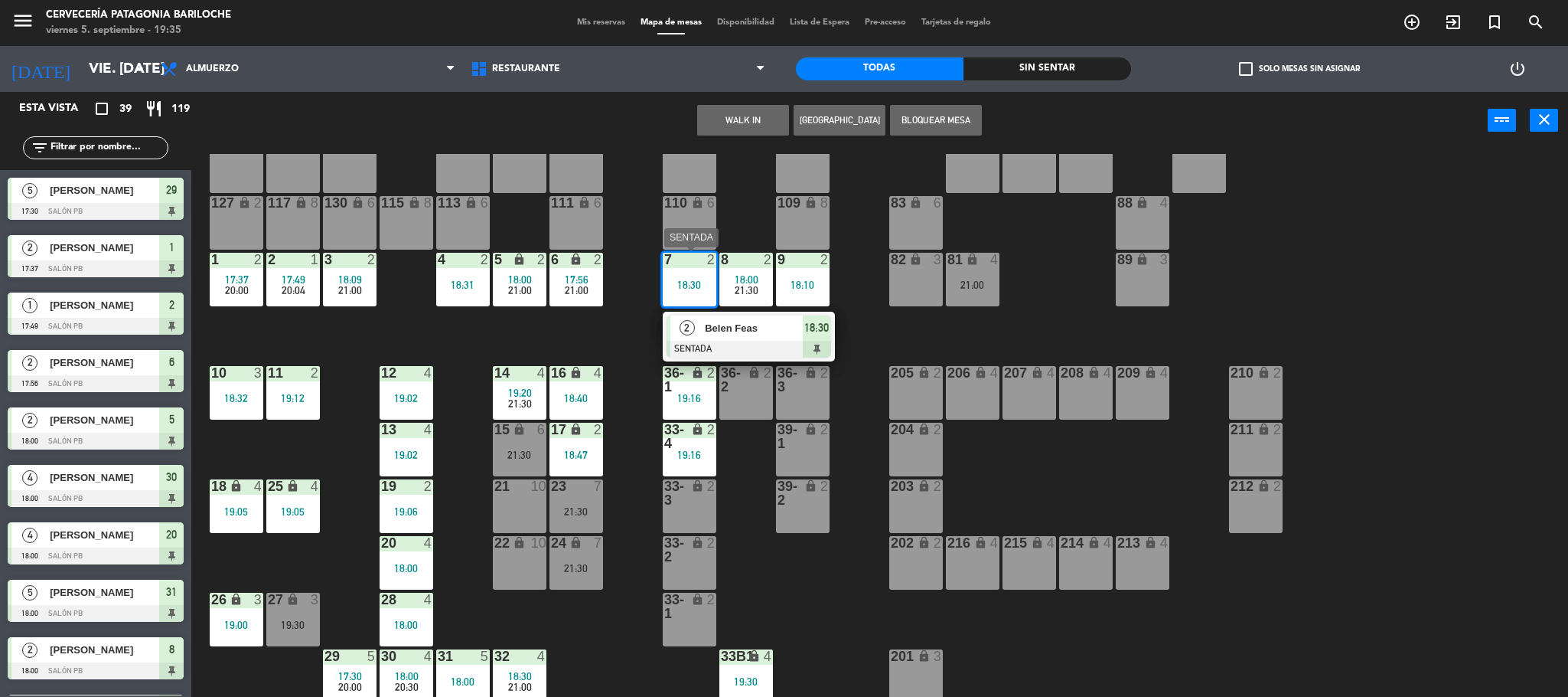
click at [704, 331] on div "Belen Feas" at bounding box center [753, 328] width 100 height 26
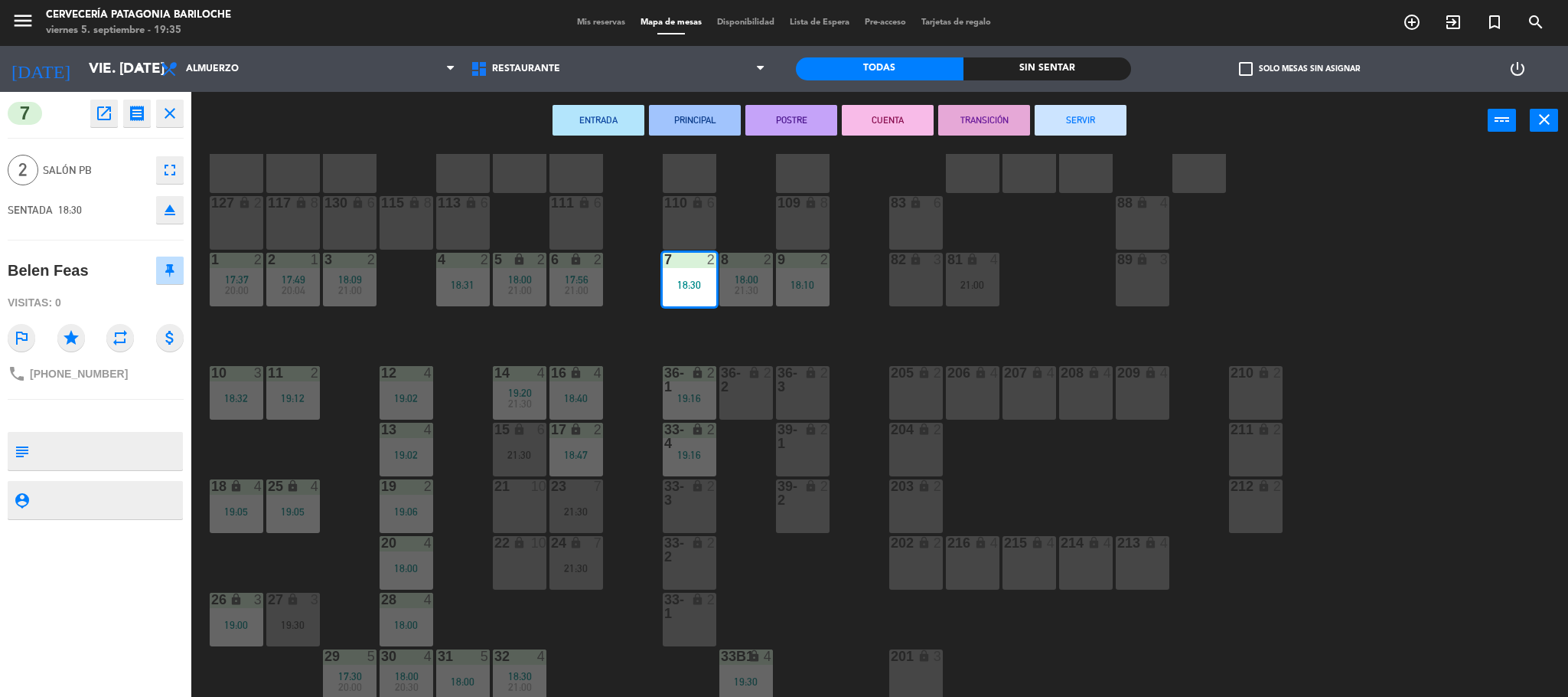
click at [1080, 126] on button "SERVIR" at bounding box center [1080, 119] width 92 height 31
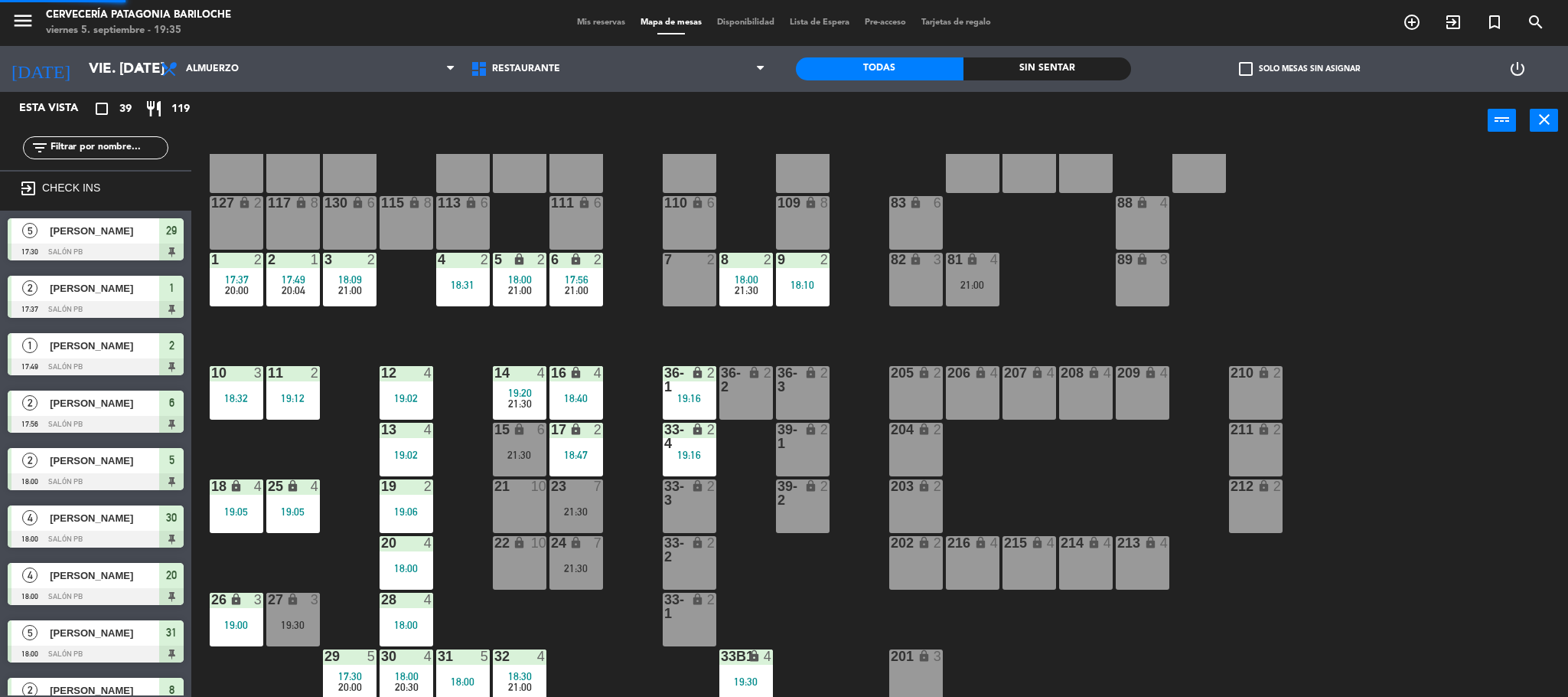
click at [741, 278] on span "18:00" at bounding box center [746, 279] width 24 height 12
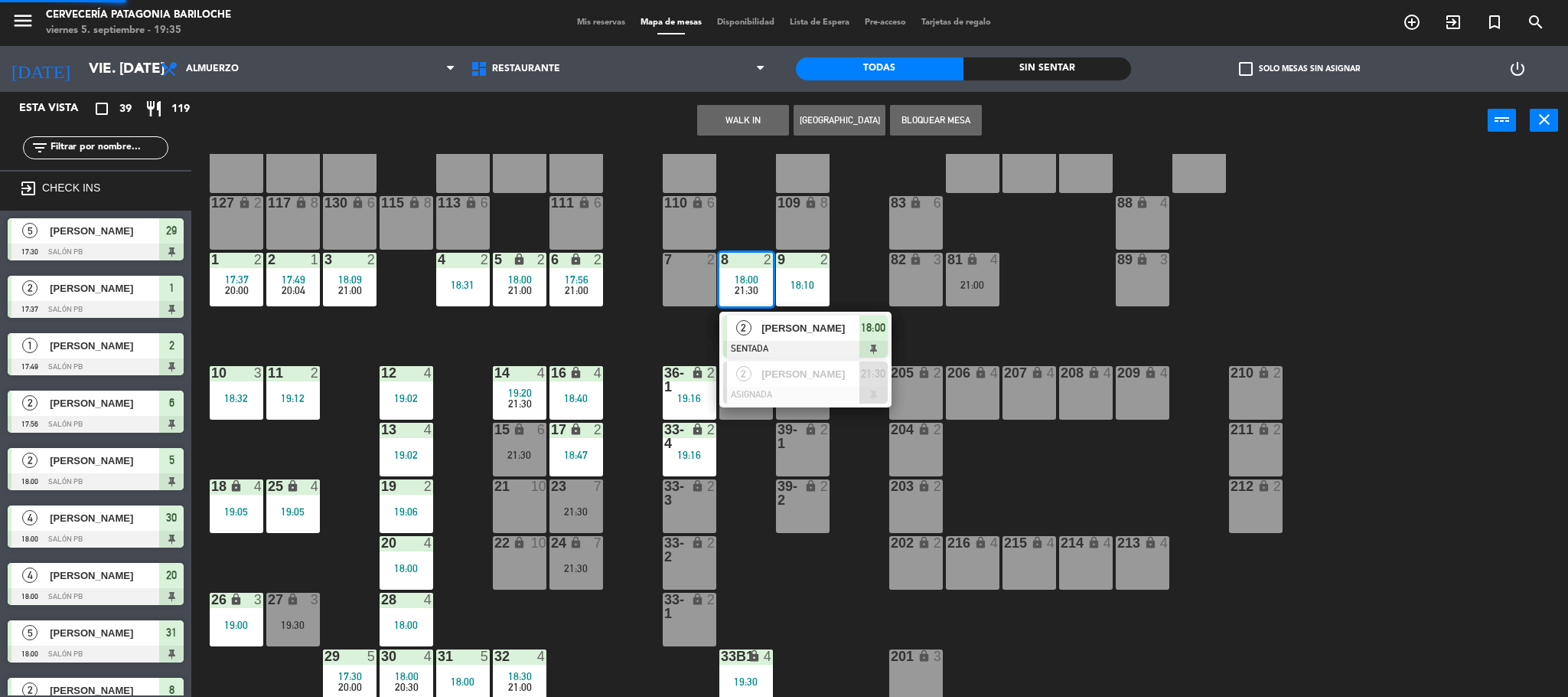
scroll to position [5, 0]
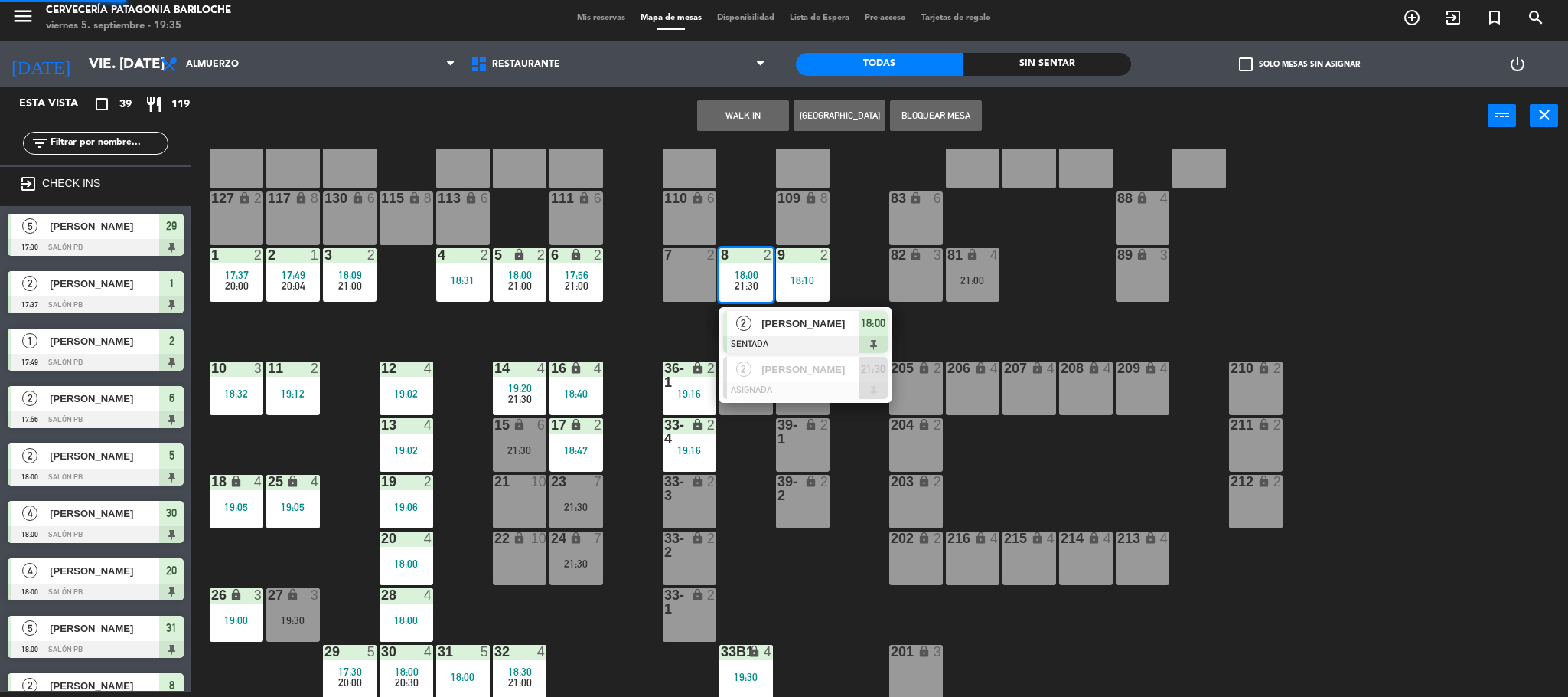
click at [763, 328] on span "[PERSON_NAME]" at bounding box center [810, 323] width 98 height 16
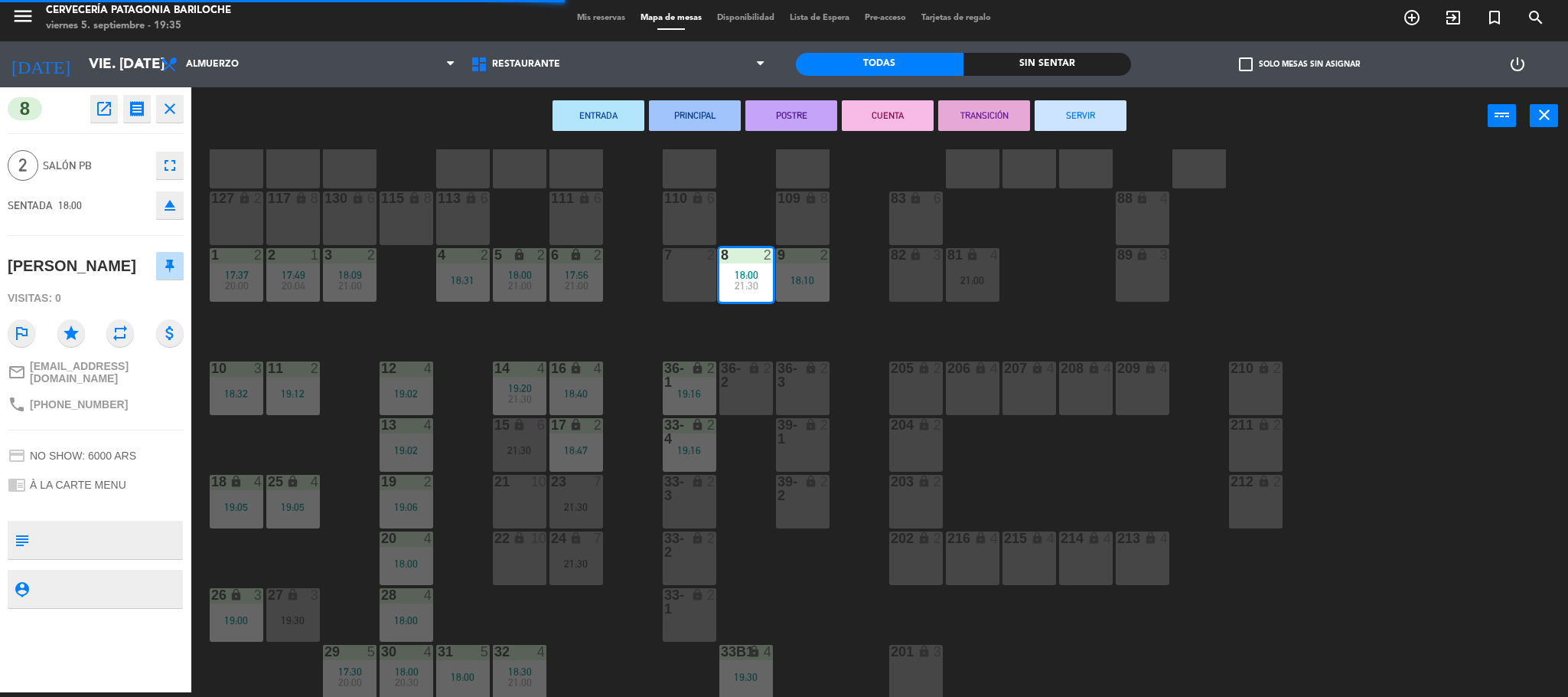
drag, startPoint x: 1043, startPoint y: 119, endPoint x: 808, endPoint y: 281, distance: 285.4
click at [1045, 119] on button "SERVIR" at bounding box center [1080, 115] width 92 height 31
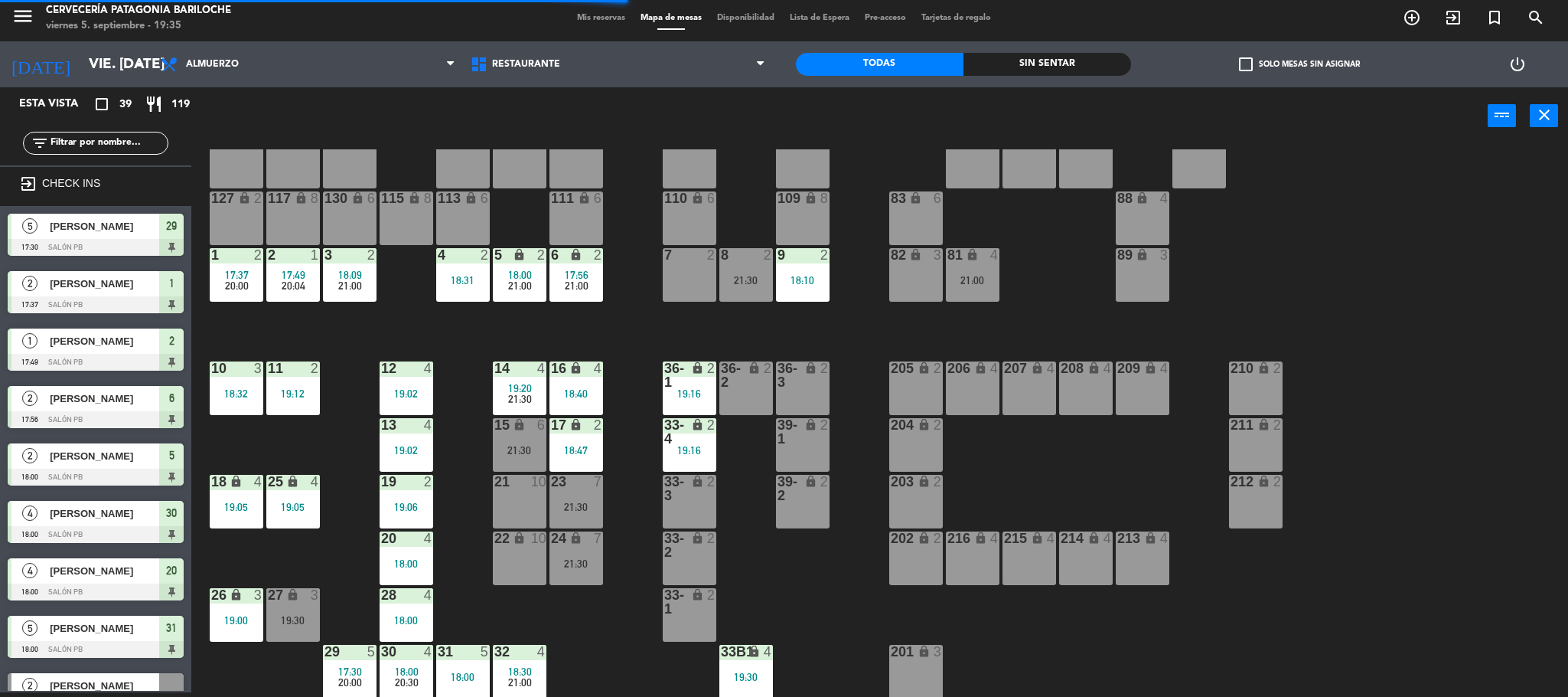
click at [808, 281] on div "18:10" at bounding box center [802, 280] width 53 height 11
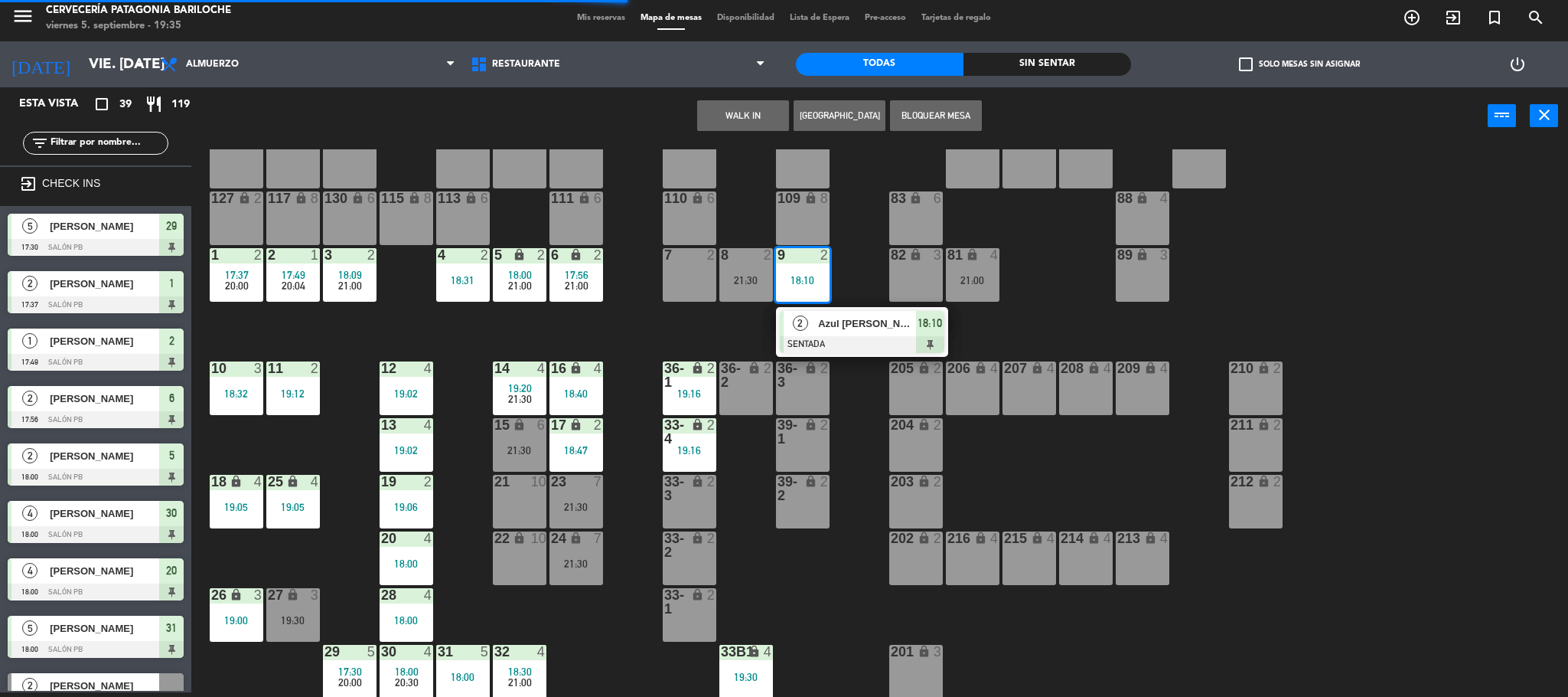
click at [816, 322] on div "Azul [PERSON_NAME]" at bounding box center [865, 323] width 100 height 26
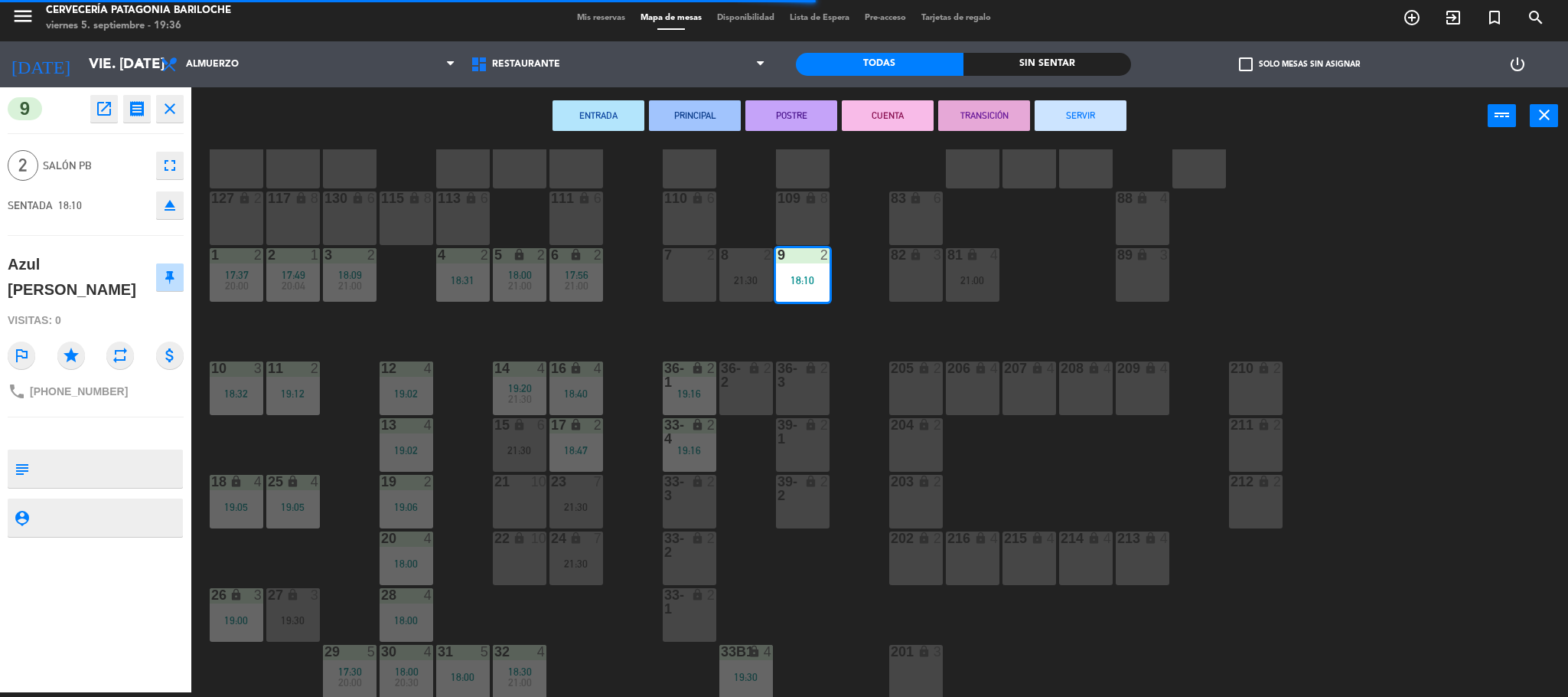
click at [1077, 101] on button "SERVIR" at bounding box center [1080, 115] width 92 height 31
type textarea "power_input"
click at [1080, 111] on div "ENTRADA PRINCIPAL POSTRE CUENTA TRANSICIÓN SERVIR power_input close" at bounding box center [839, 116] width 1296 height 58
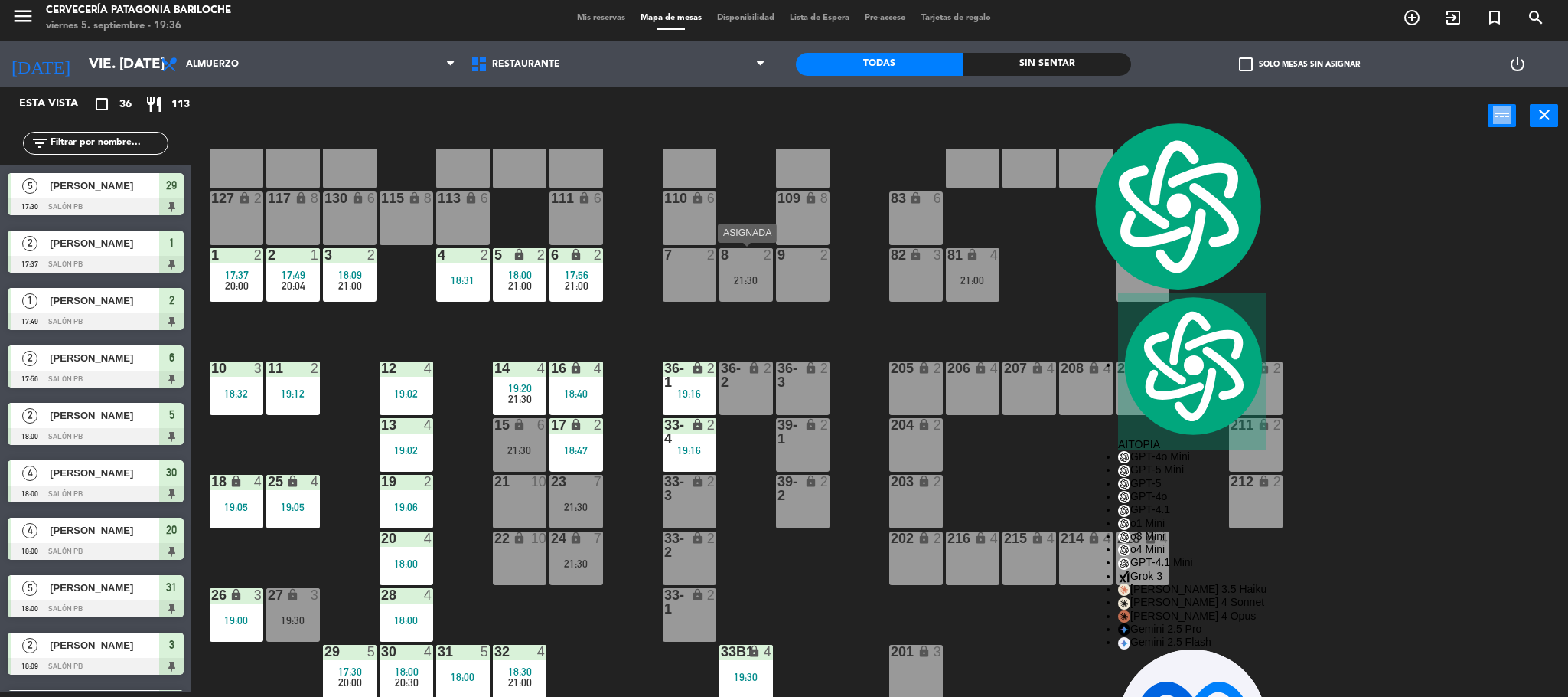
click at [753, 293] on div "8 2 21:30" at bounding box center [746, 275] width 53 height 53
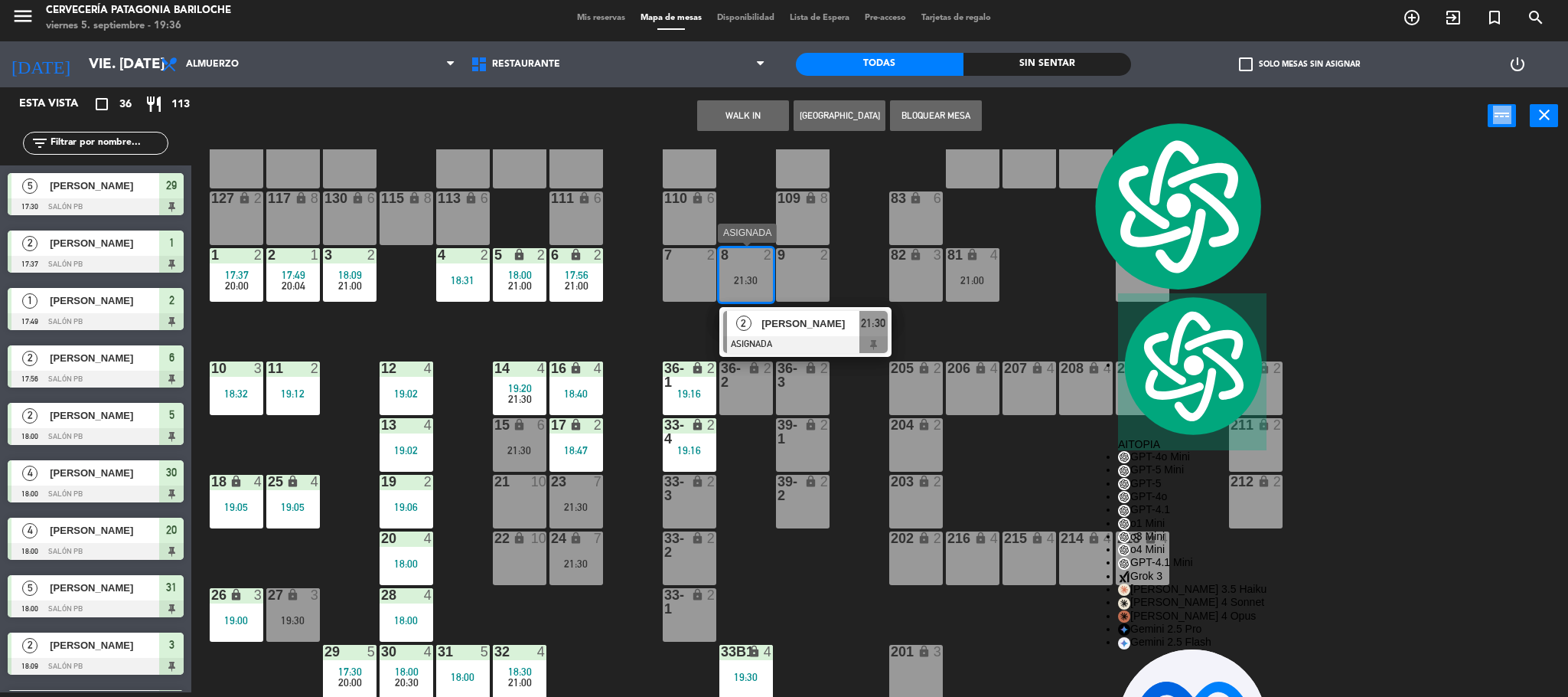
click at [760, 322] on div "[PERSON_NAME]" at bounding box center [809, 323] width 100 height 26
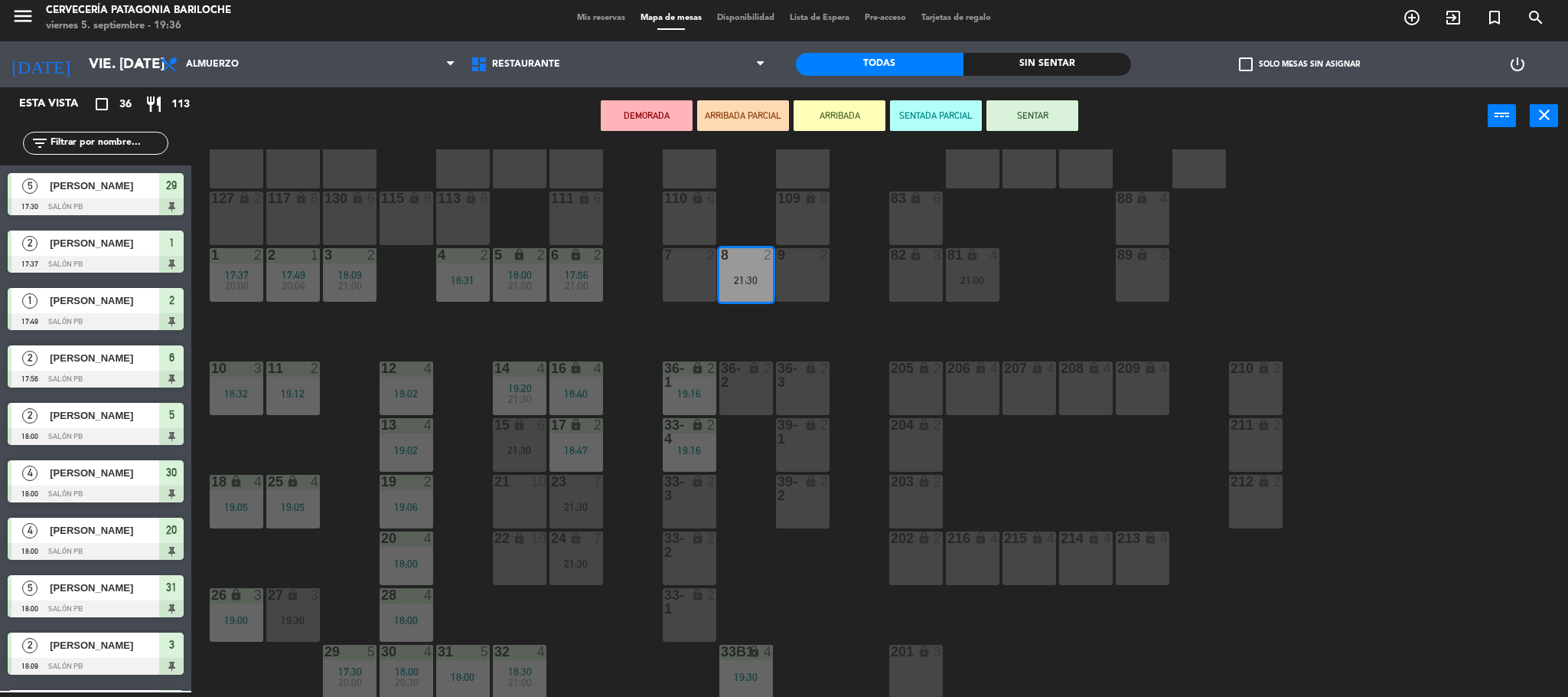
click at [457, 287] on div "4 2 18:31" at bounding box center [463, 275] width 53 height 53
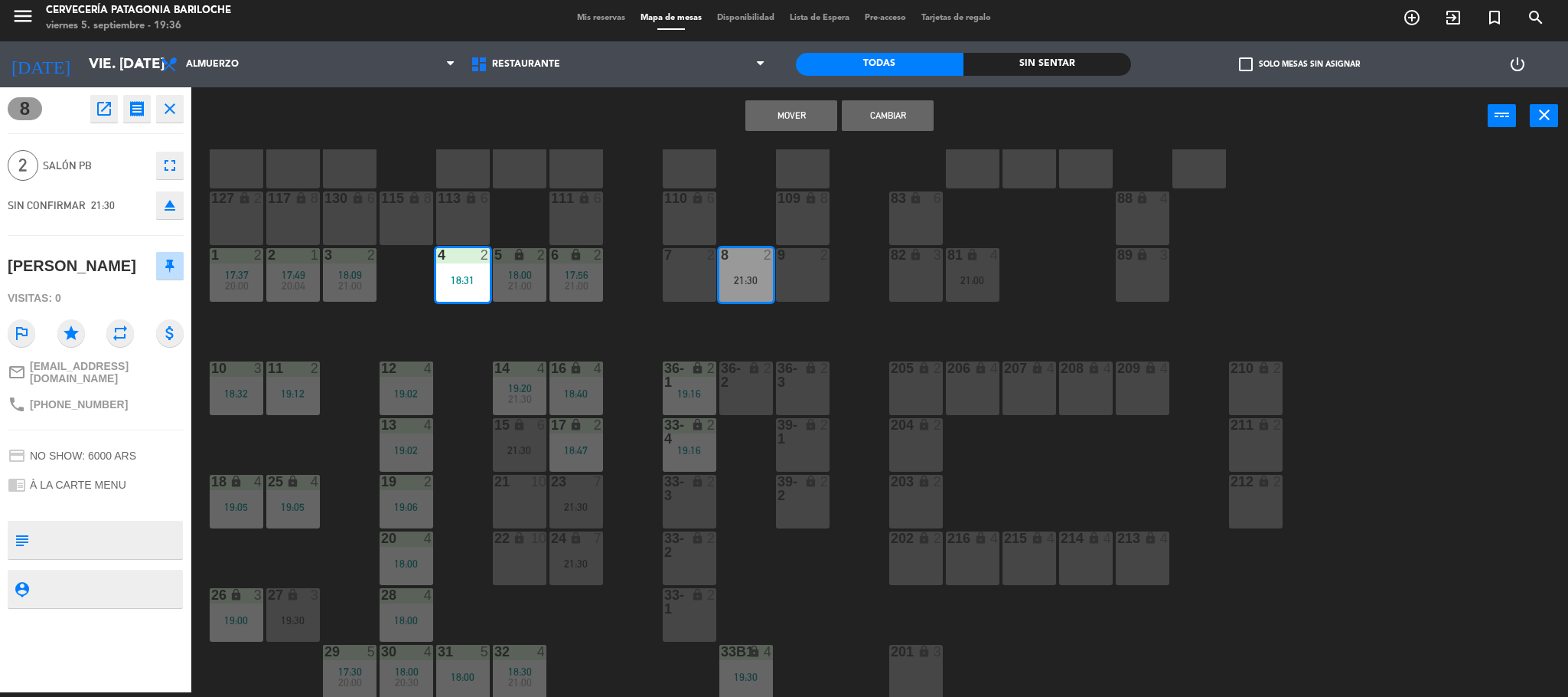
click at [774, 122] on button "Mover" at bounding box center [790, 115] width 92 height 31
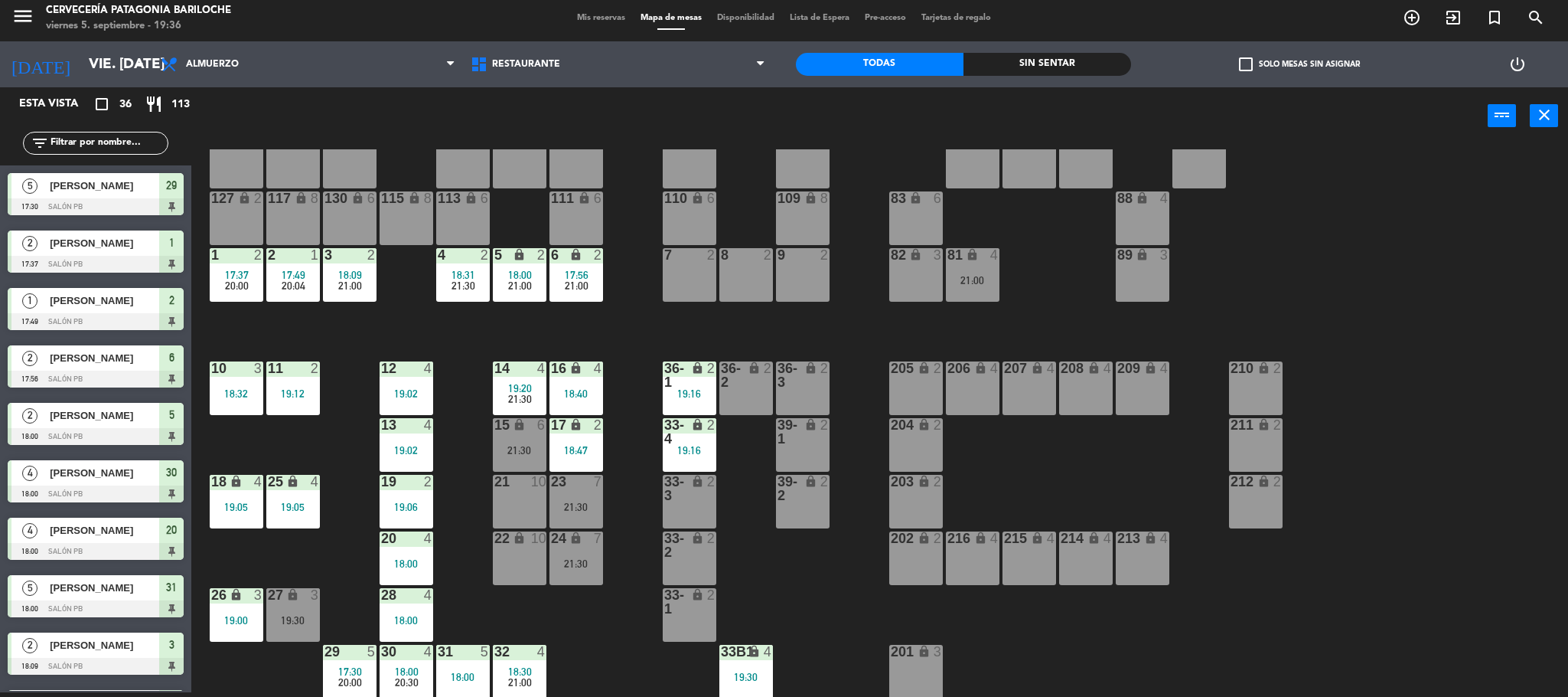
scroll to position [614, 0]
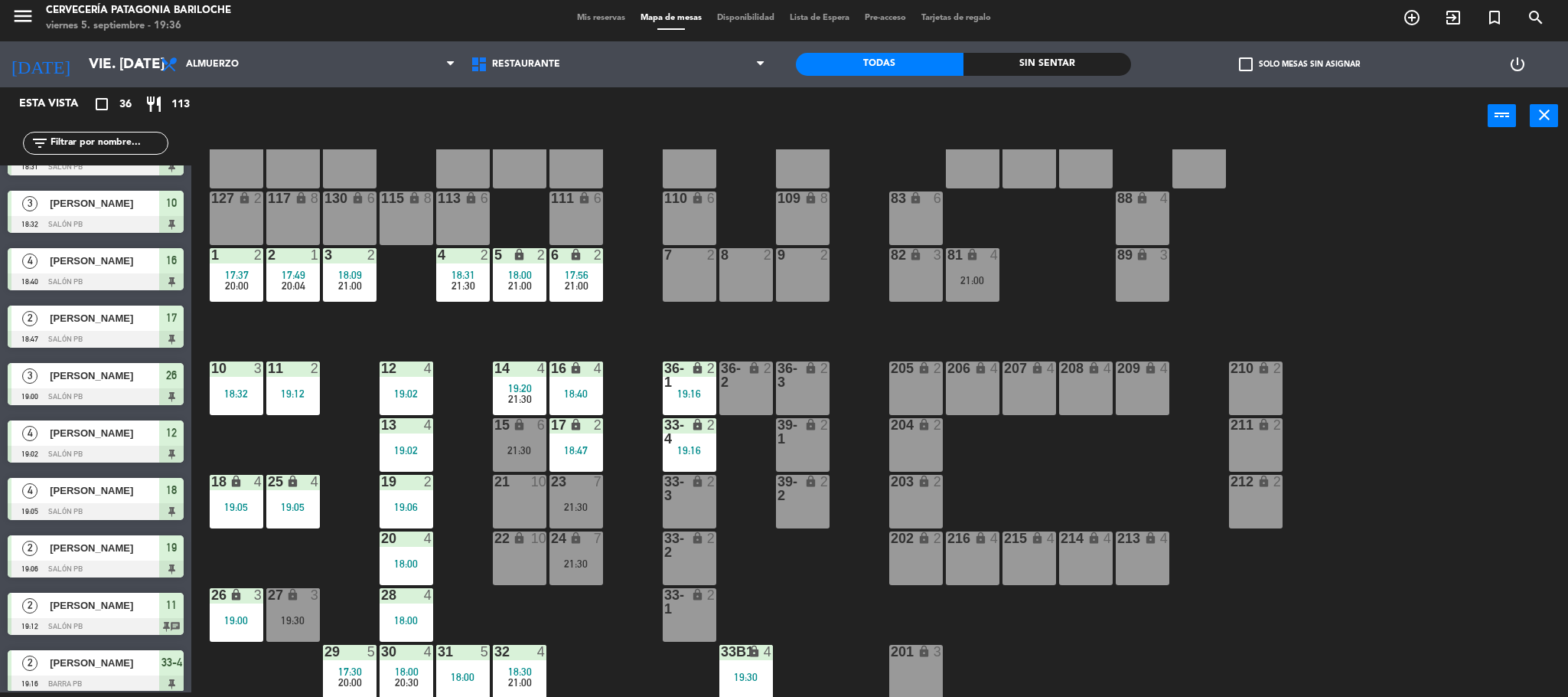
click at [634, 480] on div "101 lock 8 102 lock 8 104 lock 2 105 lock 2 106 lock 2 103 lock 2 107 lock 2 10…" at bounding box center [887, 422] width 1361 height 547
click at [478, 343] on div "101 lock 8 102 lock 8 104 lock 2 105 lock 2 106 lock 2 103 lock 2 107 lock 2 10…" at bounding box center [887, 422] width 1361 height 547
click at [721, 316] on div "101 lock 8 102 lock 8 104 lock 2 105 lock 2 106 lock 2 103 lock 2 107 lock 2 10…" at bounding box center [887, 422] width 1361 height 547
click at [648, 321] on div "101 lock 8 102 lock 8 104 lock 2 105 lock 2 106 lock 2 103 lock 2 107 lock 2 10…" at bounding box center [887, 422] width 1361 height 547
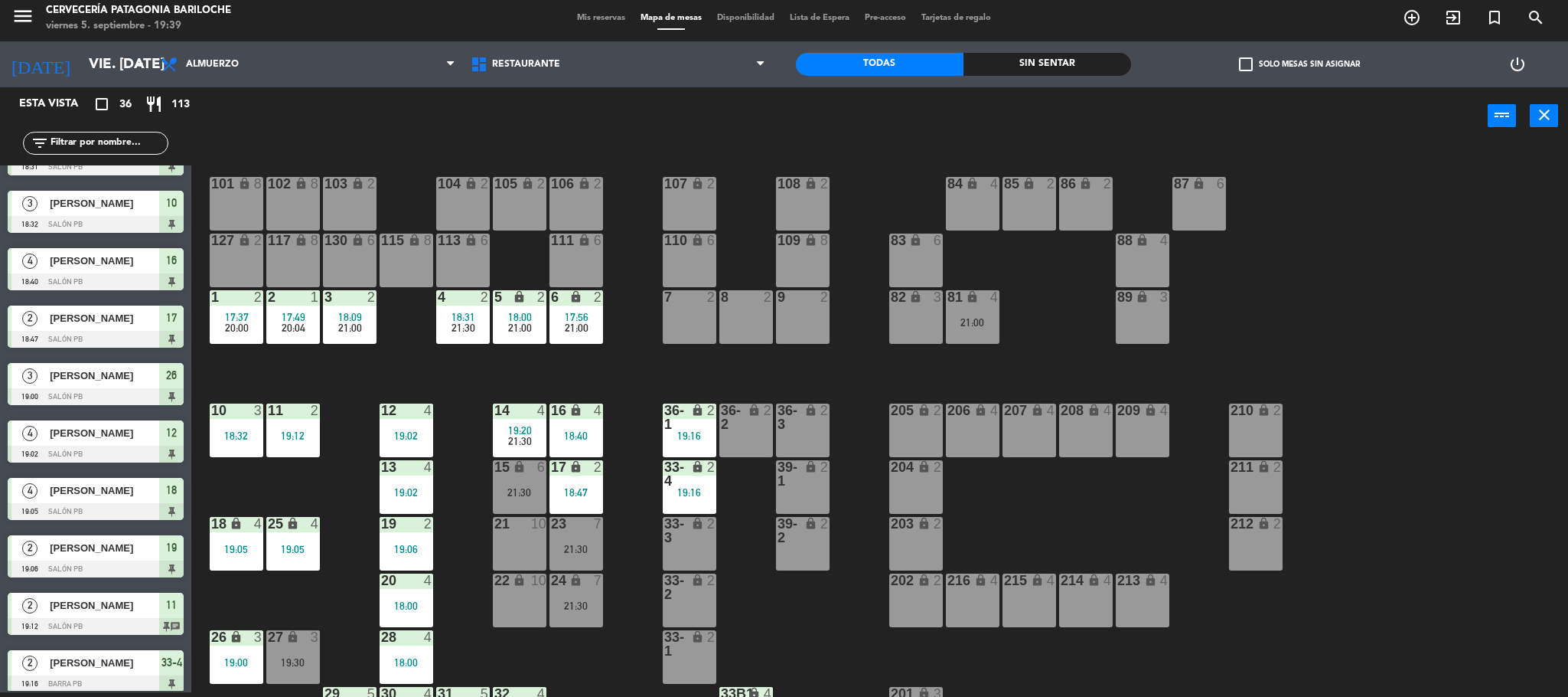
click at [310, 653] on div "27 lock 3 19:30" at bounding box center [293, 657] width 53 height 53
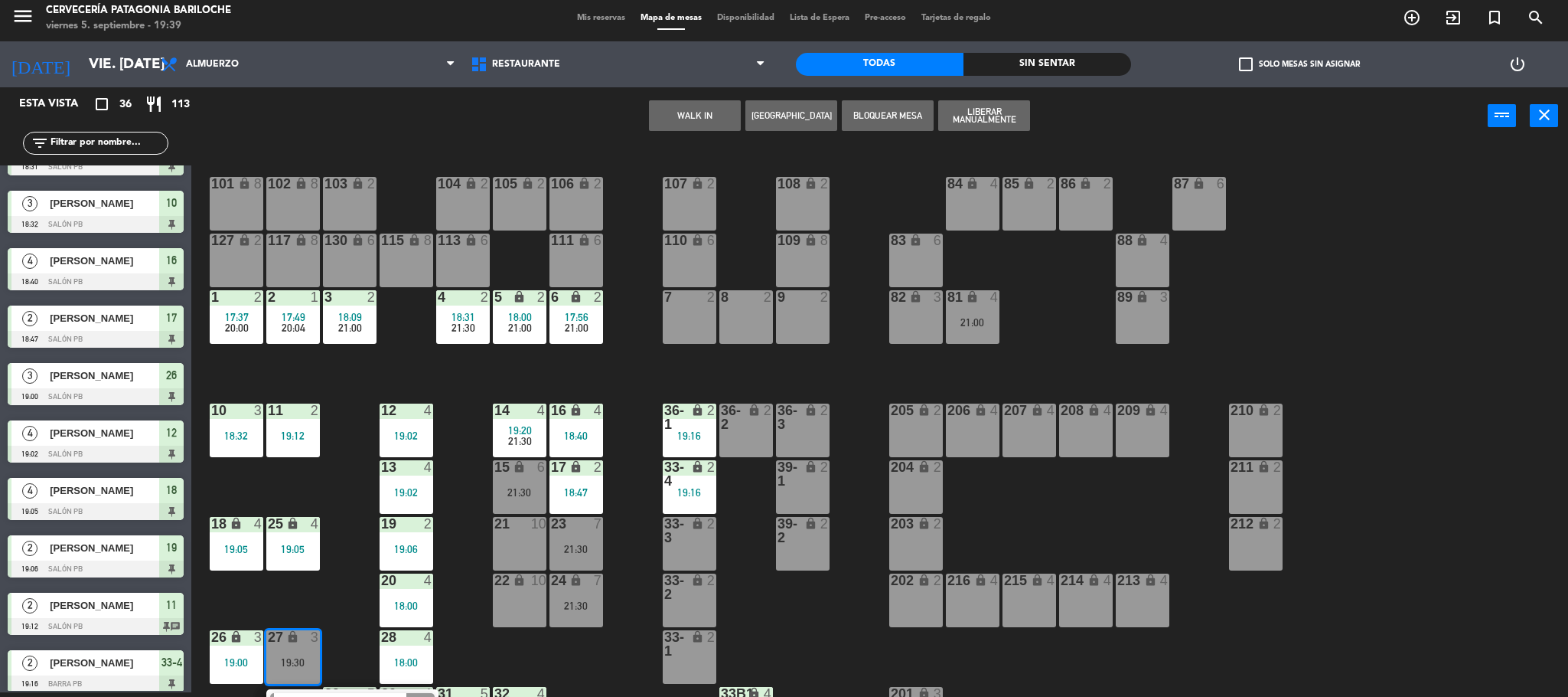
scroll to position [42, 0]
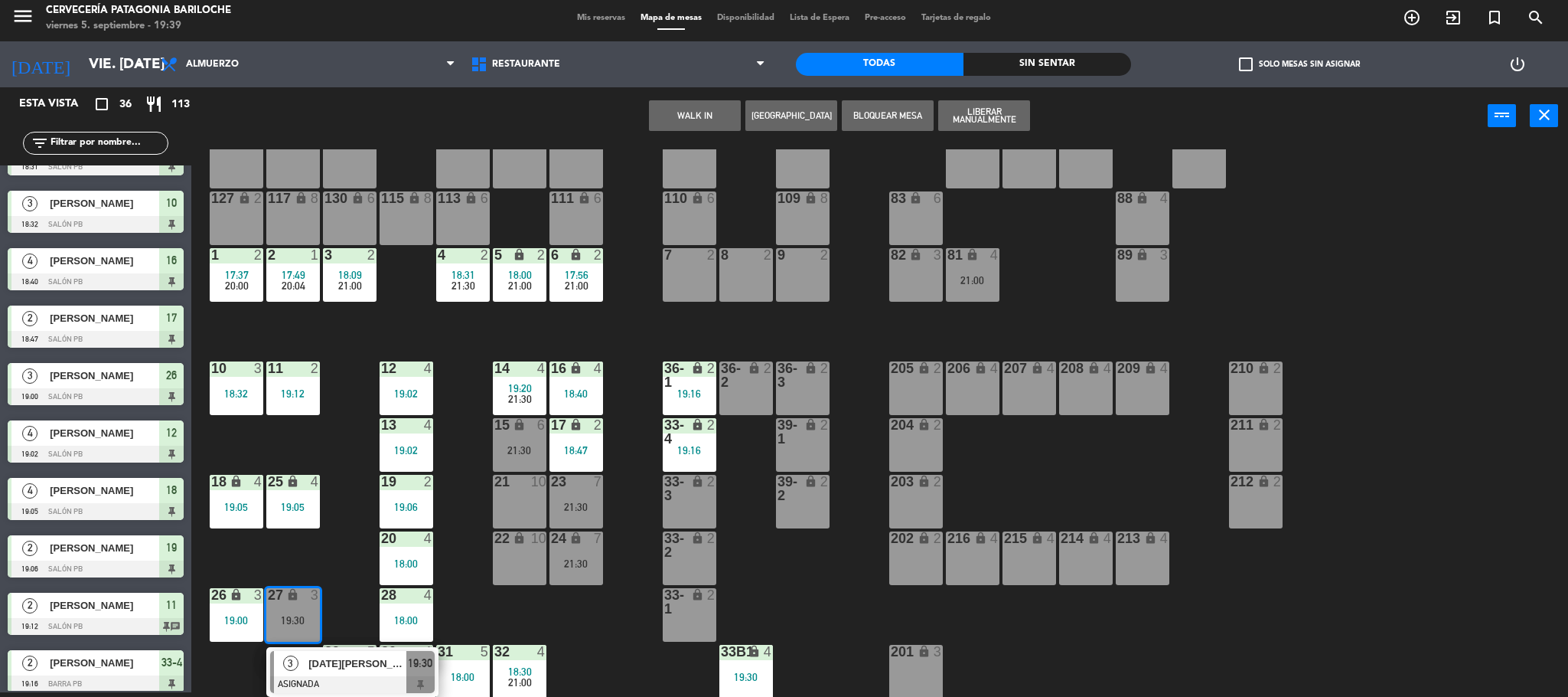
click at [342, 673] on div "[DATE][PERSON_NAME]" at bounding box center [356, 663] width 100 height 26
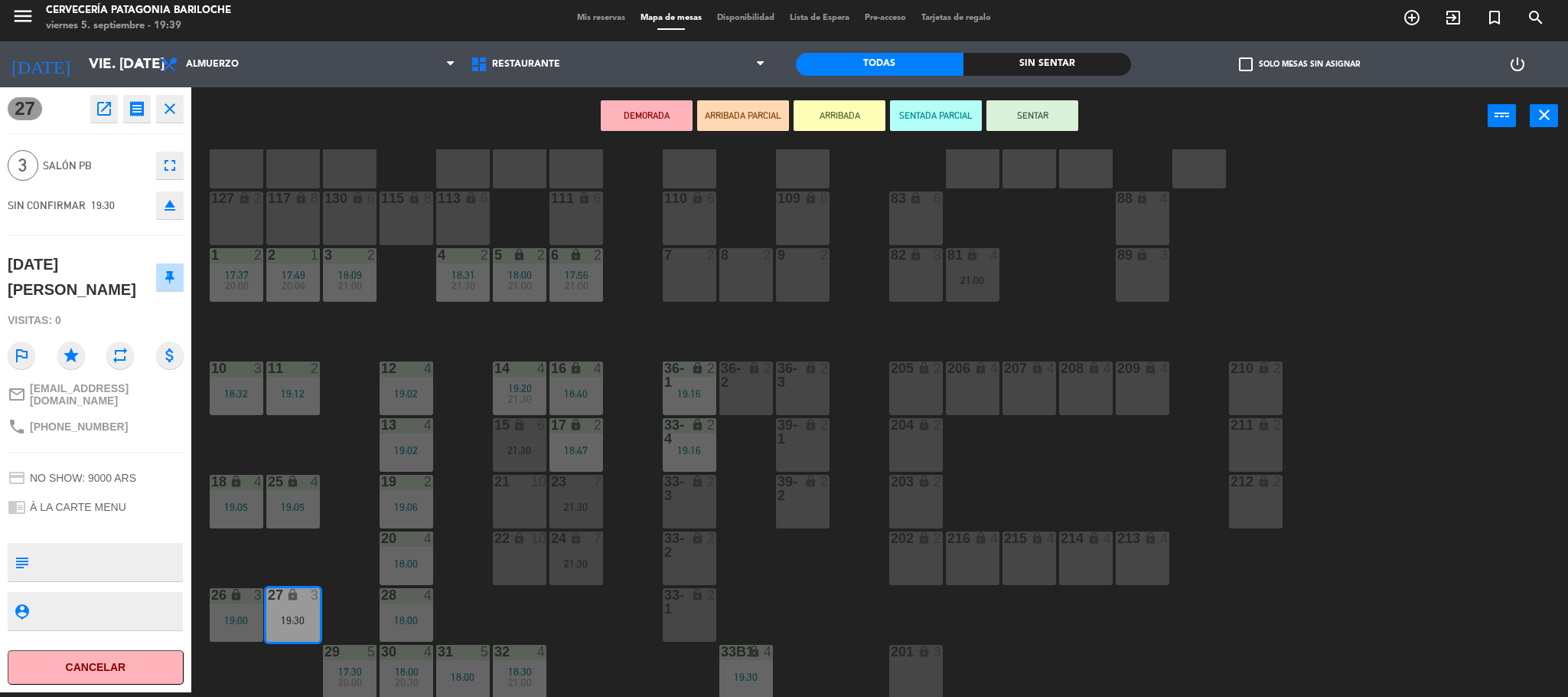
click at [641, 125] on button "DEMORADA" at bounding box center [647, 115] width 92 height 31
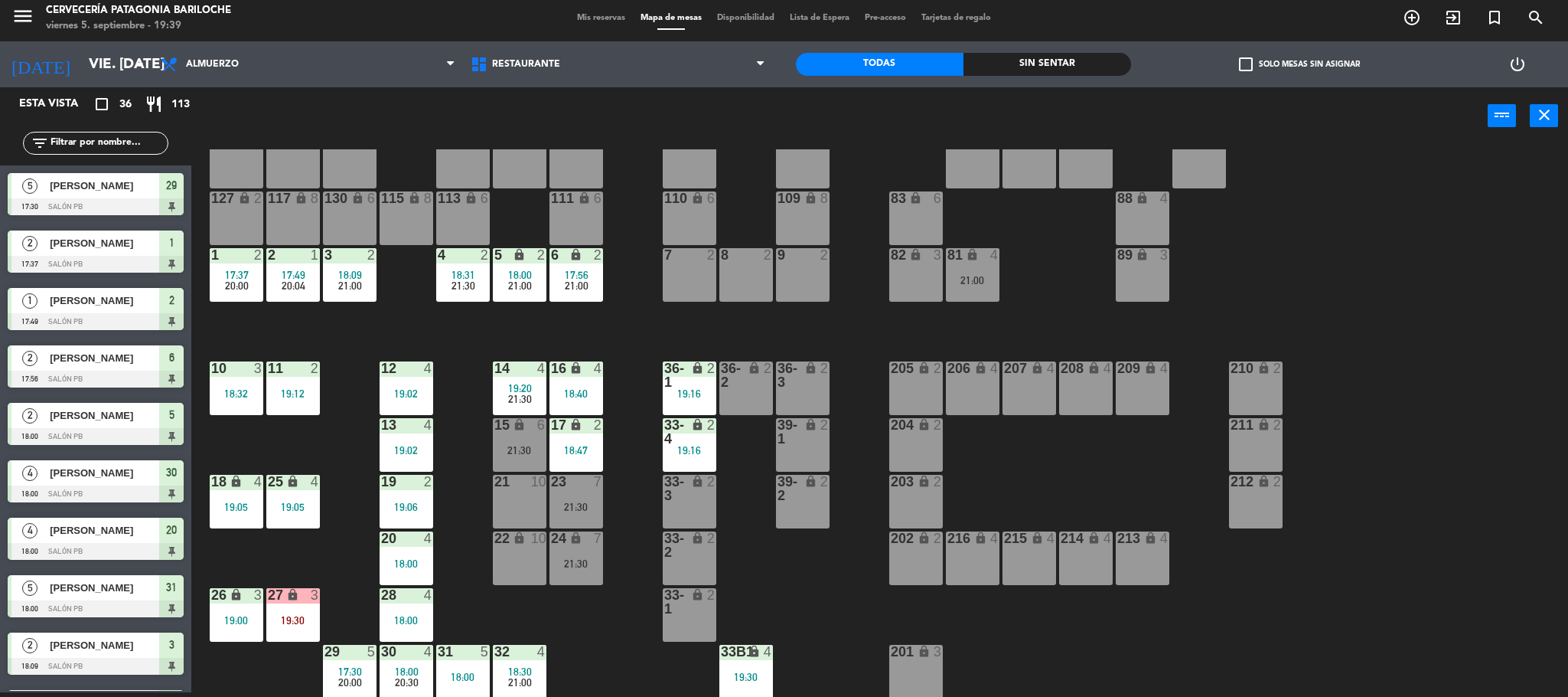
scroll to position [5, 0]
click at [666, 317] on div "101 lock 8 102 lock 8 104 lock 2 105 lock 2 106 lock 2 103 lock 2 107 lock 2 10…" at bounding box center [887, 422] width 1361 height 547
click at [475, 561] on div "101 lock 8 102 lock 8 104 lock 2 105 lock 2 106 lock 2 103 lock 2 107 lock 2 10…" at bounding box center [887, 422] width 1361 height 547
click at [636, 333] on div "101 lock 8 102 lock 8 104 lock 2 105 lock 2 106 lock 2 103 lock 2 107 lock 2 10…" at bounding box center [887, 422] width 1361 height 547
click at [454, 279] on span "21:30" at bounding box center [463, 285] width 24 height 12
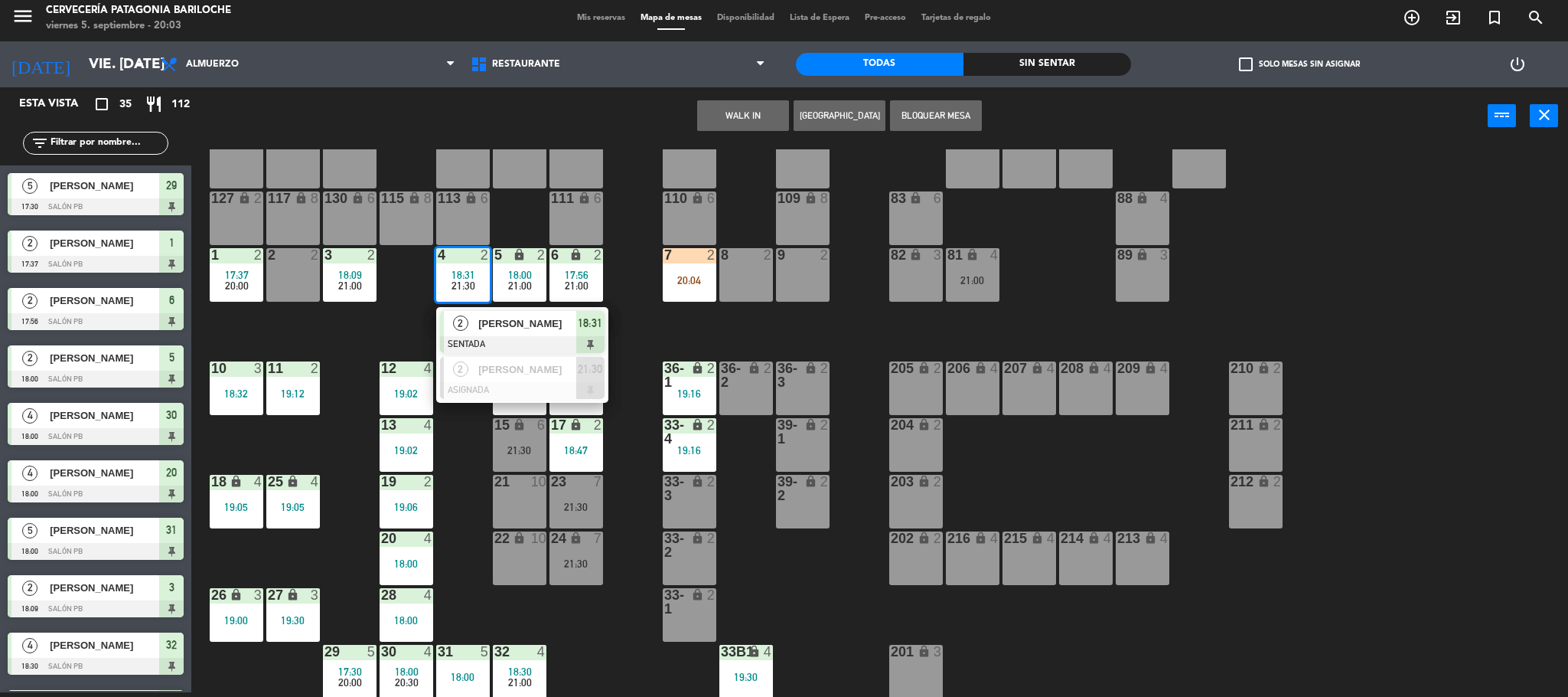
click at [529, 328] on span "[PERSON_NAME]" at bounding box center [526, 323] width 98 height 16
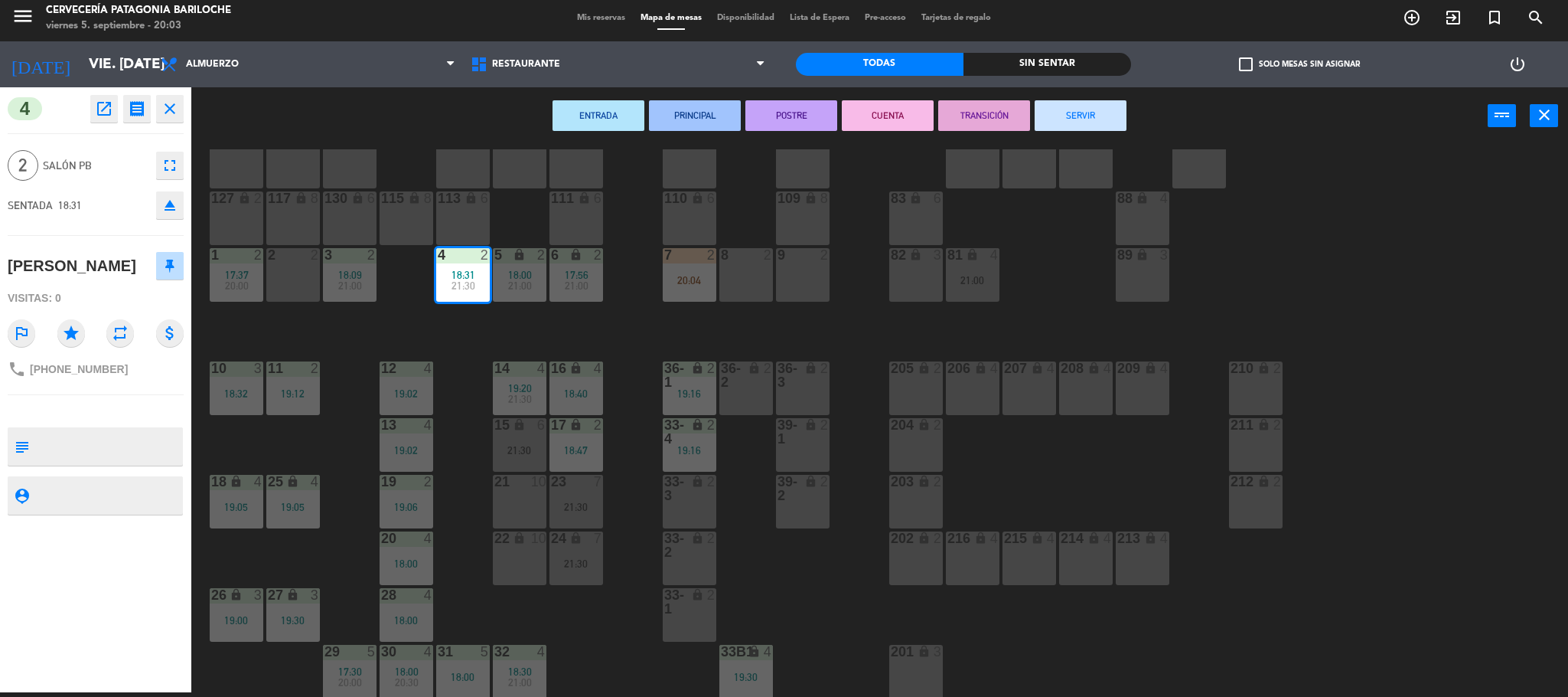
click at [1073, 106] on button "SERVIR" at bounding box center [1080, 115] width 92 height 31
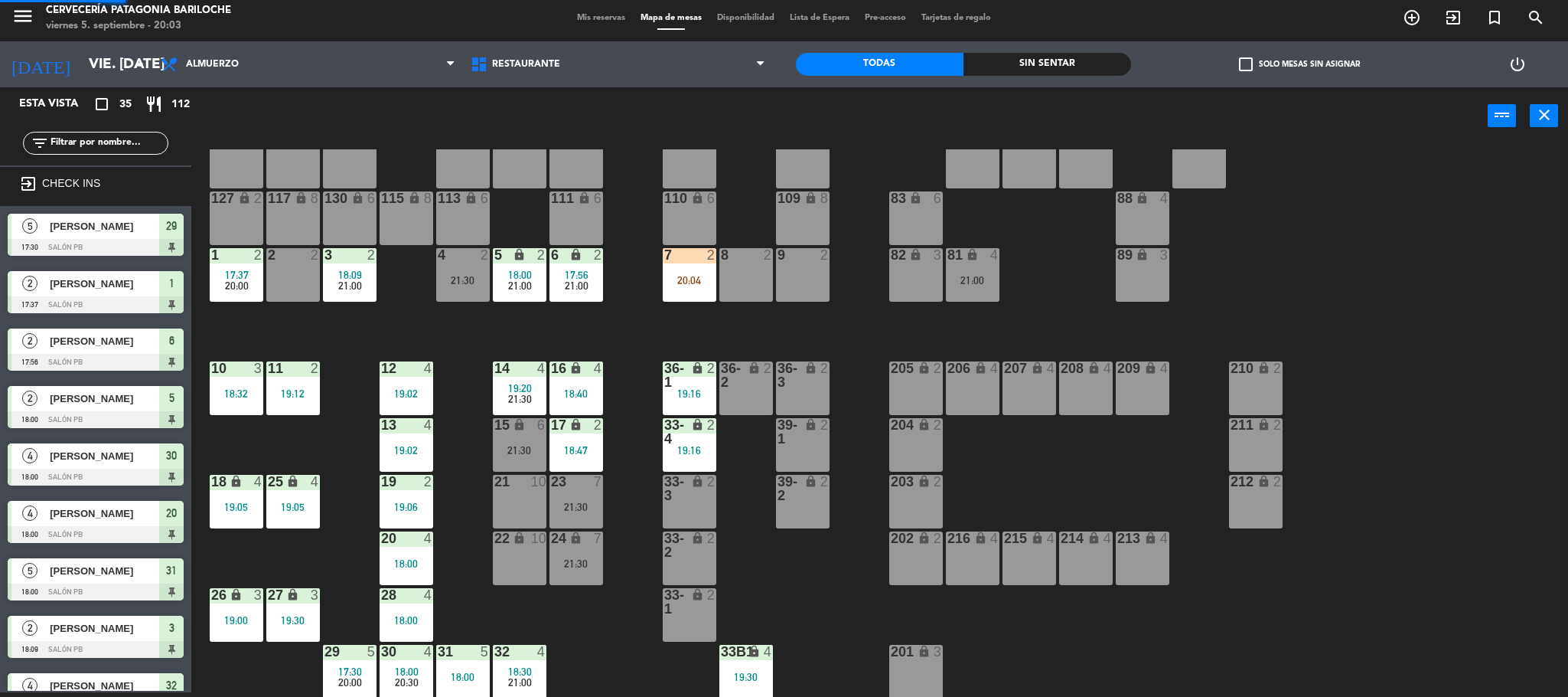
click at [703, 276] on div "20:04" at bounding box center [689, 280] width 53 height 11
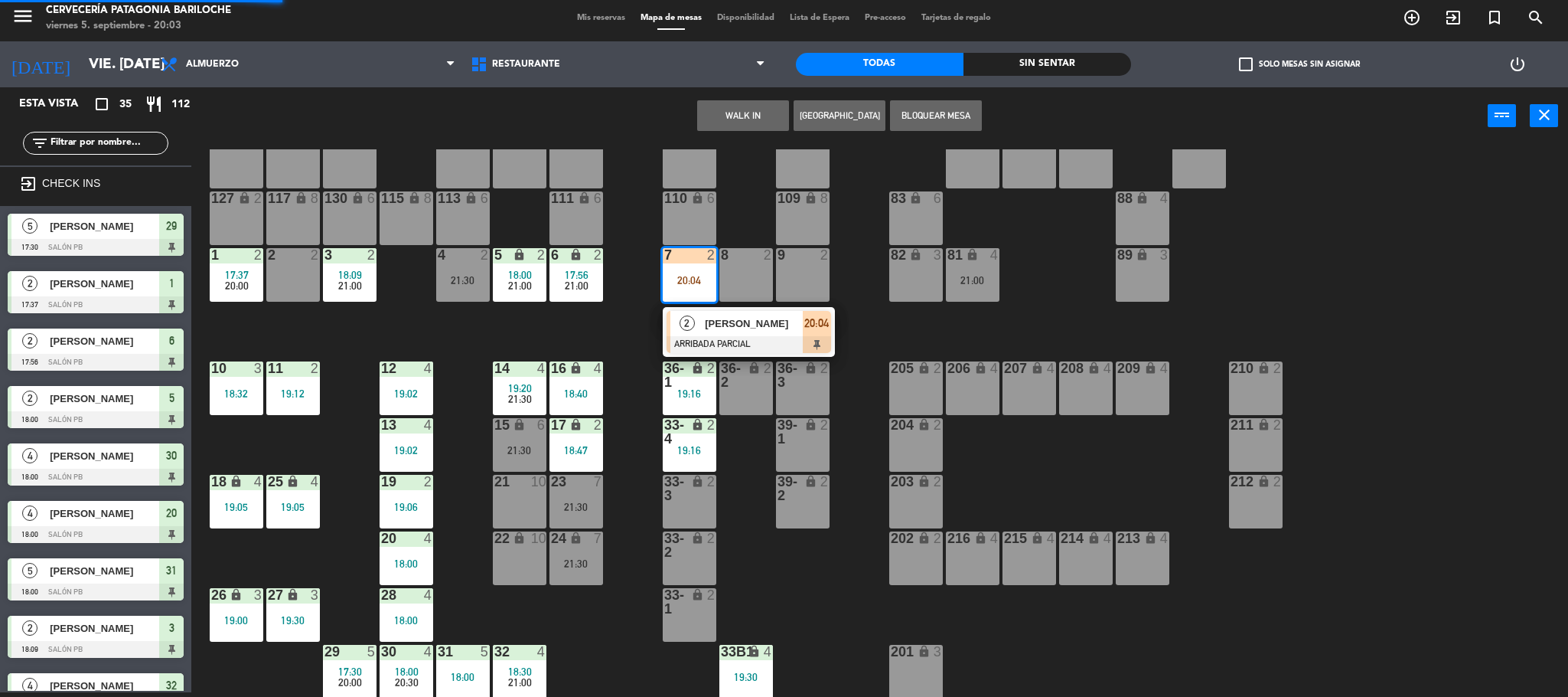
click at [700, 330] on div "2" at bounding box center [686, 323] width 33 height 26
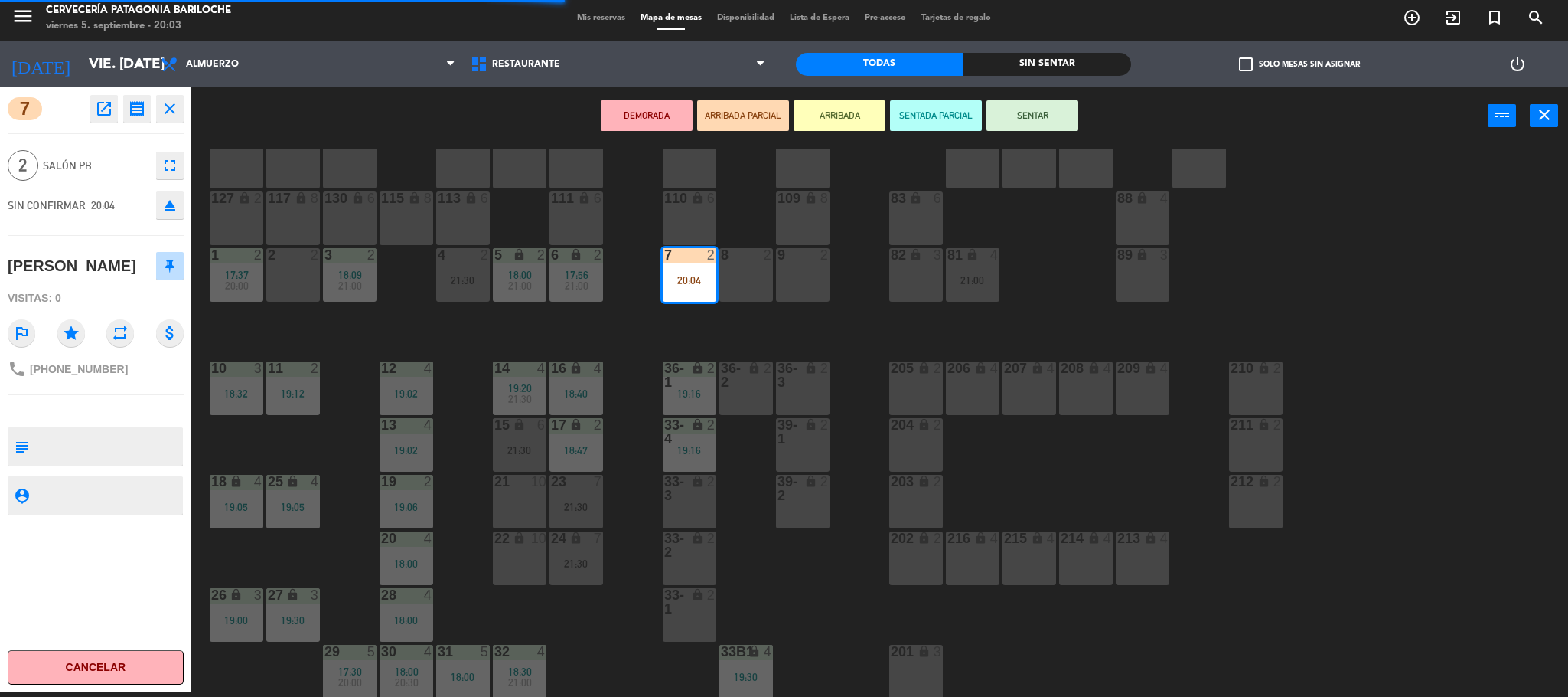
click at [466, 292] on div "4 2 21:30" at bounding box center [463, 275] width 53 height 53
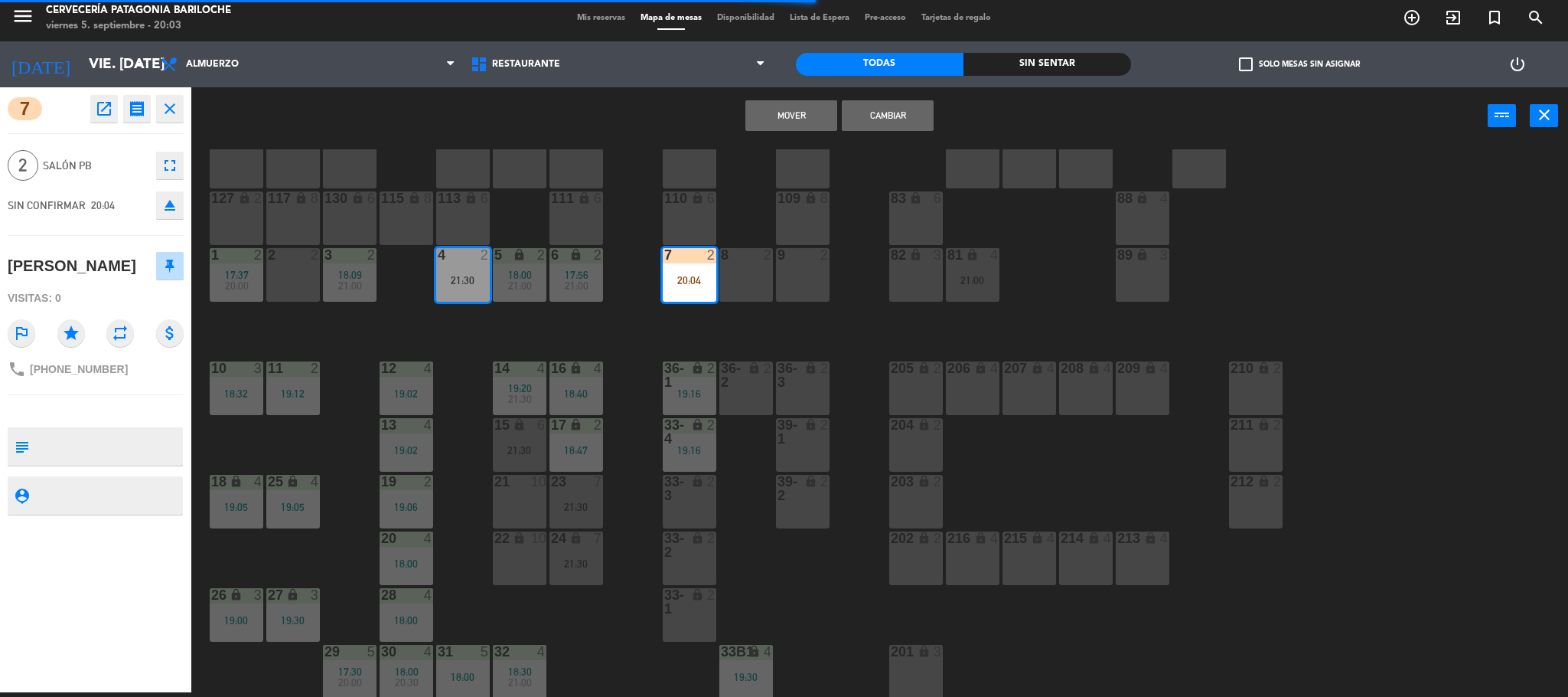
click at [858, 119] on button "Cambiar" at bounding box center [887, 115] width 92 height 31
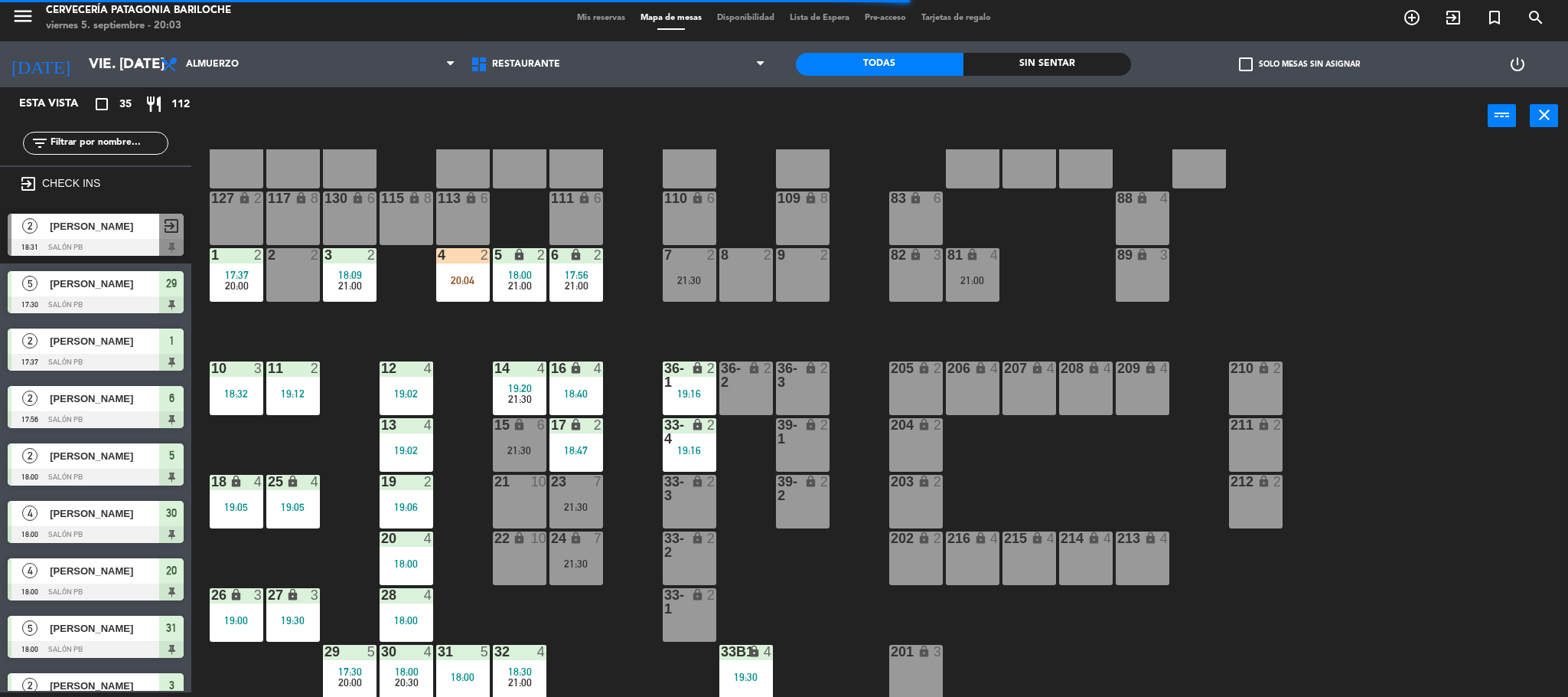
scroll to position [666, 0]
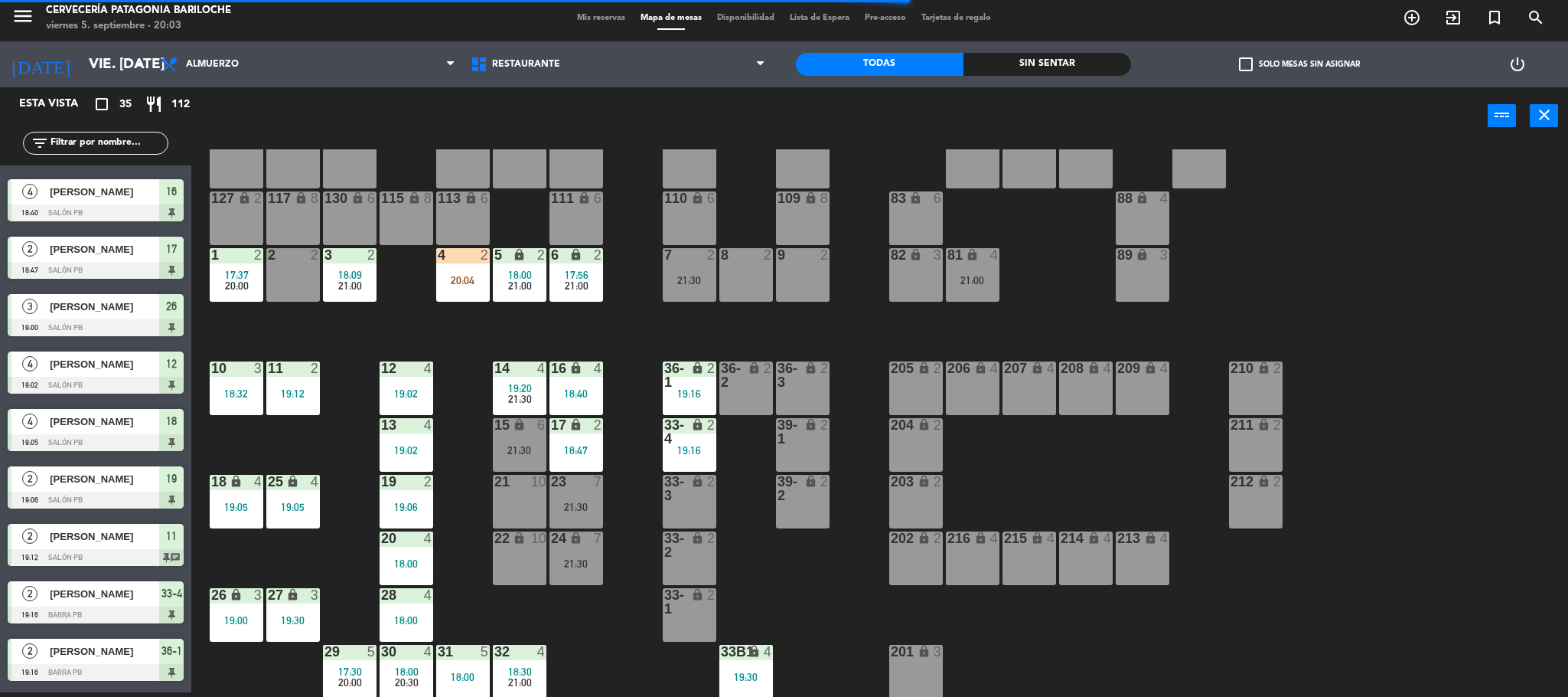
click at [491, 315] on div "101 lock 8 102 lock 8 104 lock 2 105 lock 2 106 lock 2 103 lock 2 107 lock 2 10…" at bounding box center [887, 422] width 1361 height 547
click at [476, 299] on div "4 2 20:04" at bounding box center [463, 275] width 53 height 53
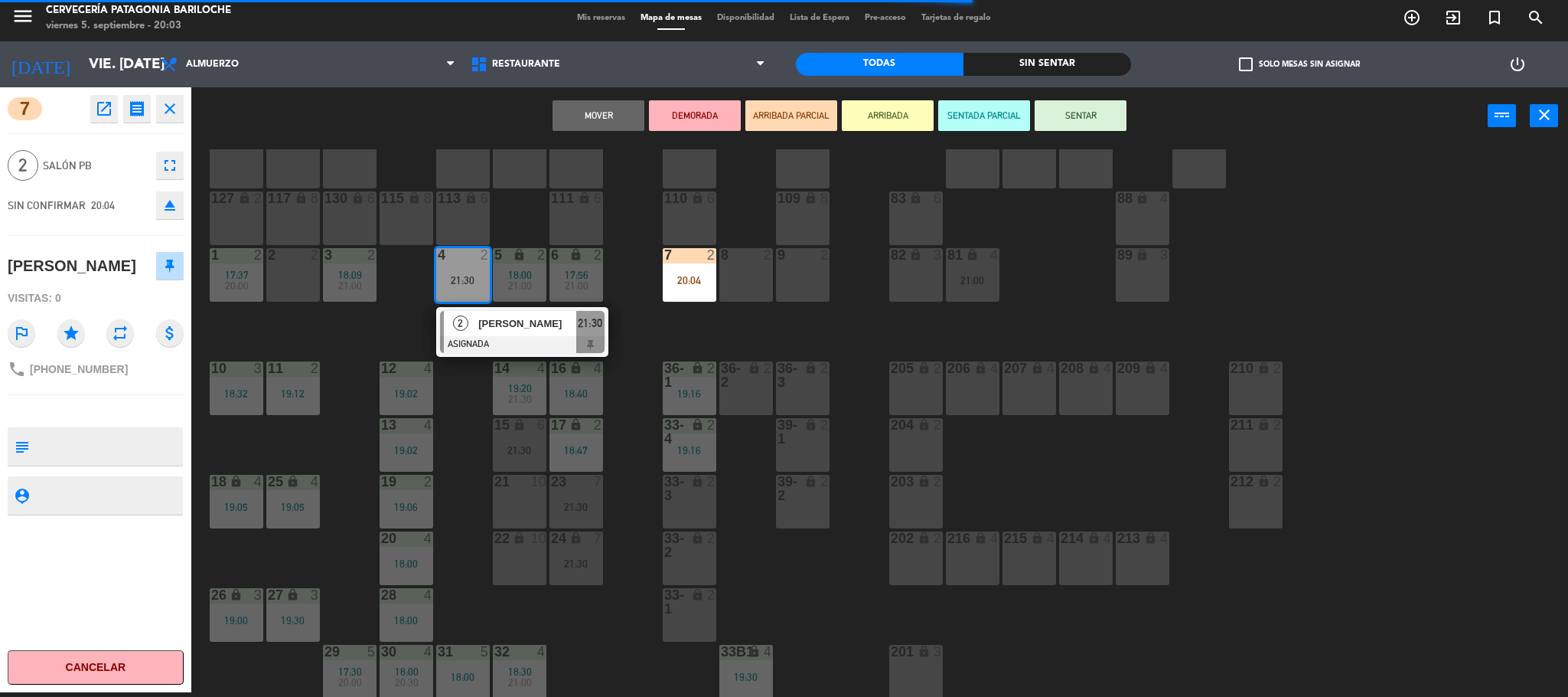
click at [1043, 107] on button "SENTAR" at bounding box center [1080, 115] width 92 height 31
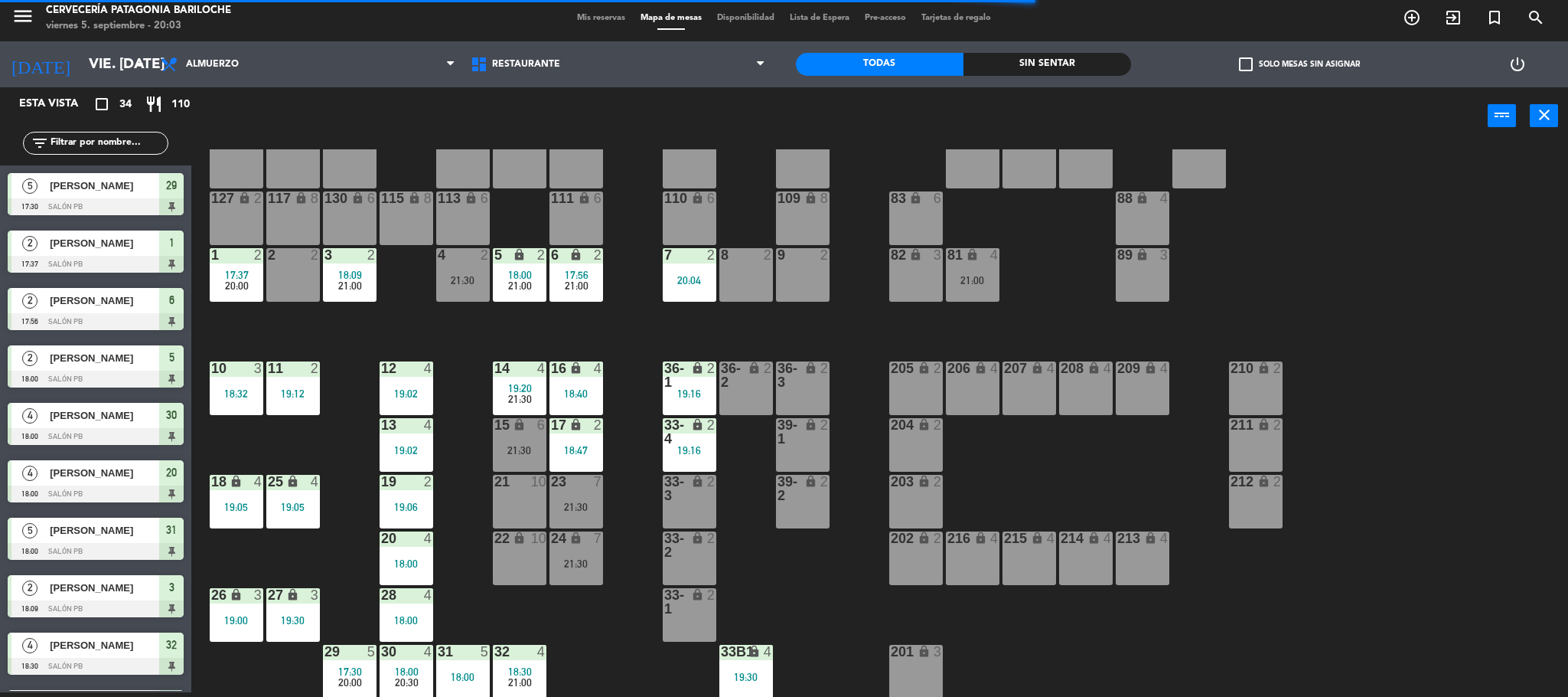
scroll to position [5, 0]
click at [538, 370] on div "16" at bounding box center [551, 368] width 26 height 15
click at [453, 319] on div "101 lock 8 102 lock 8 104 lock 2 105 lock 2 106 lock 2 103 lock 2 107 lock 2 10…" at bounding box center [887, 422] width 1361 height 547
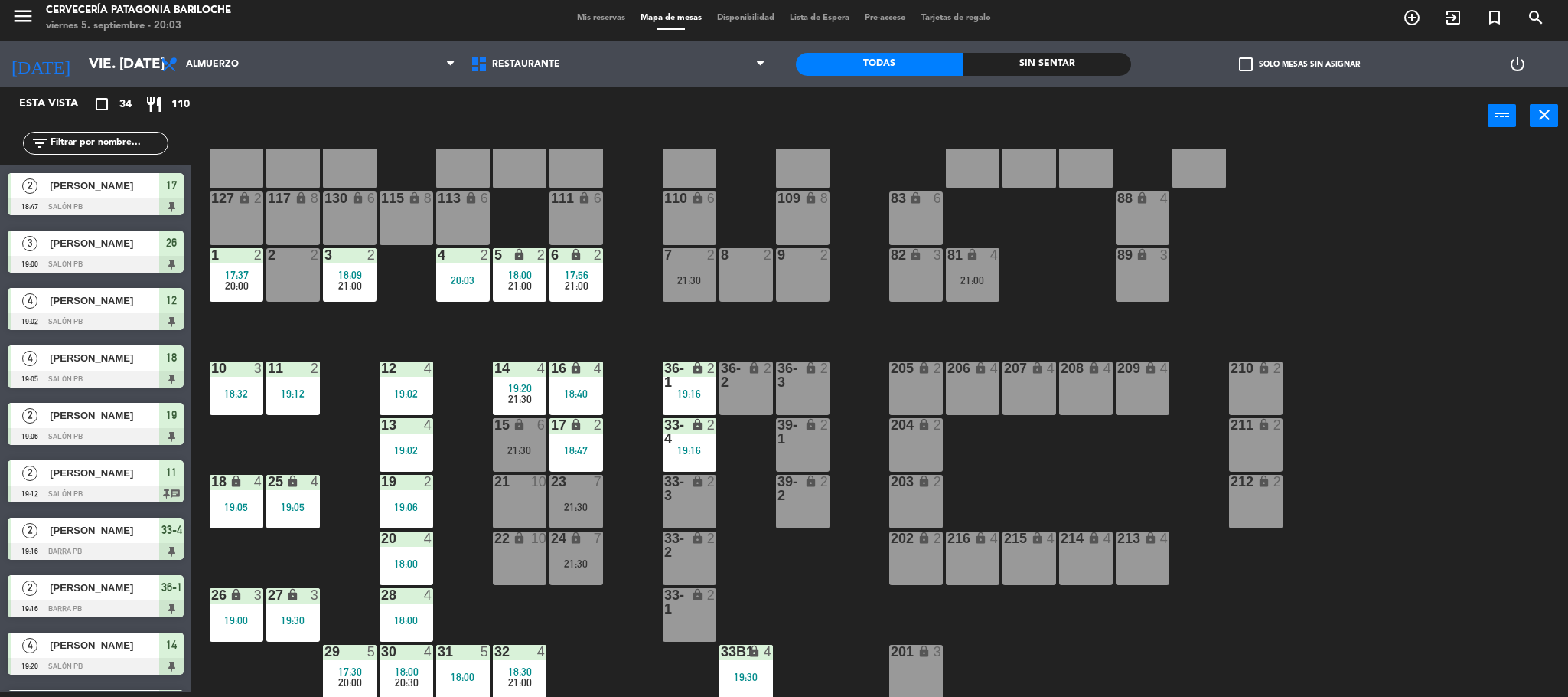
click at [468, 473] on div "101 lock 8 102 lock 8 104 lock 2 105 lock 2 106 lock 2 103 lock 2 107 lock 2 10…" at bounding box center [887, 422] width 1361 height 547
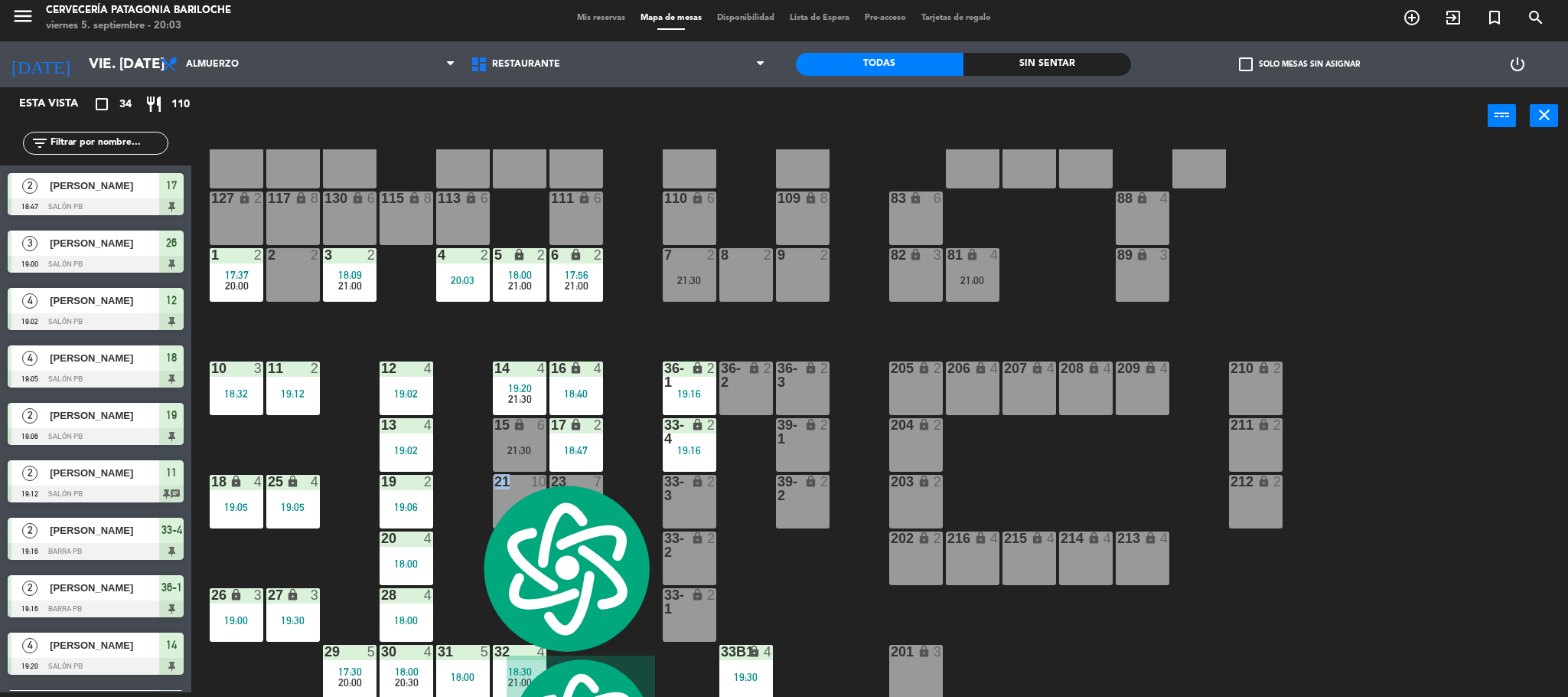
click at [432, 451] on div "19:02" at bounding box center [406, 450] width 53 height 11
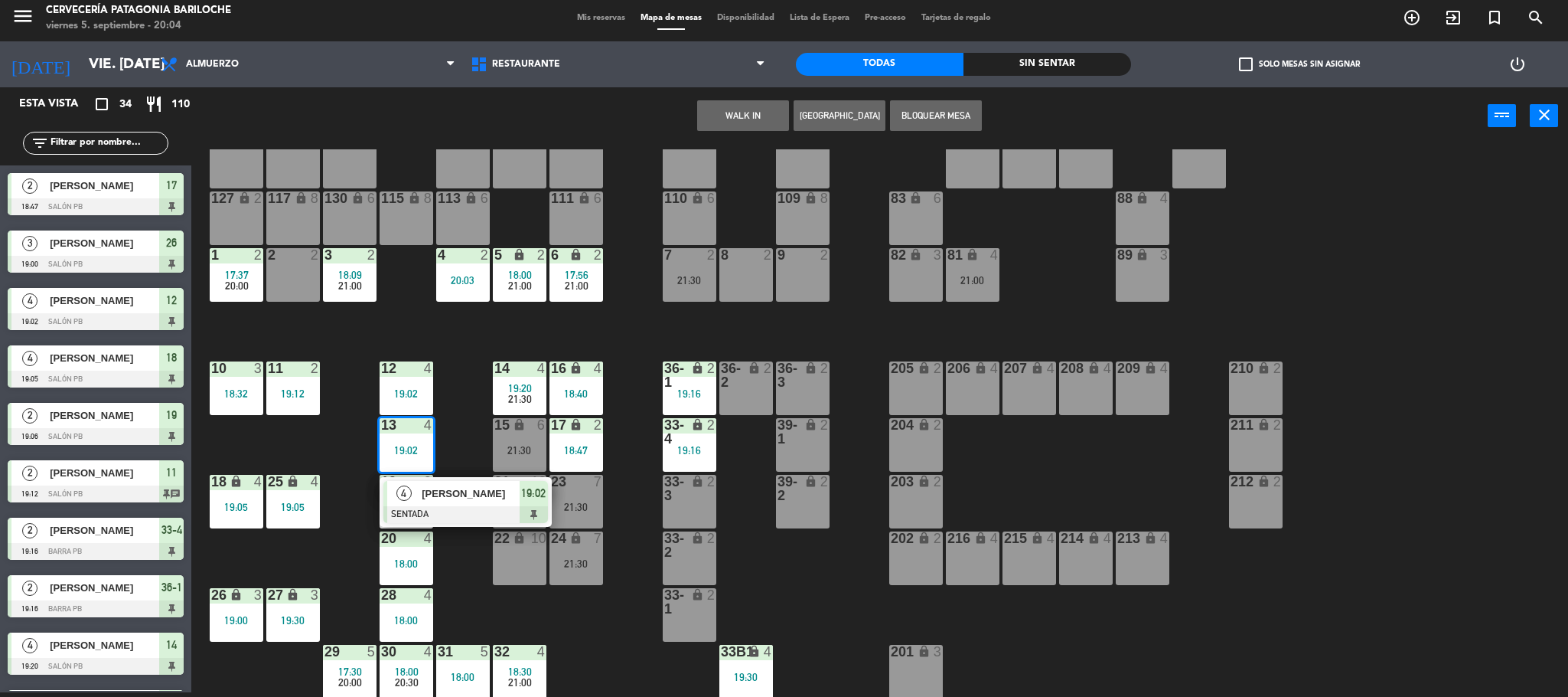
scroll to position [0, 0]
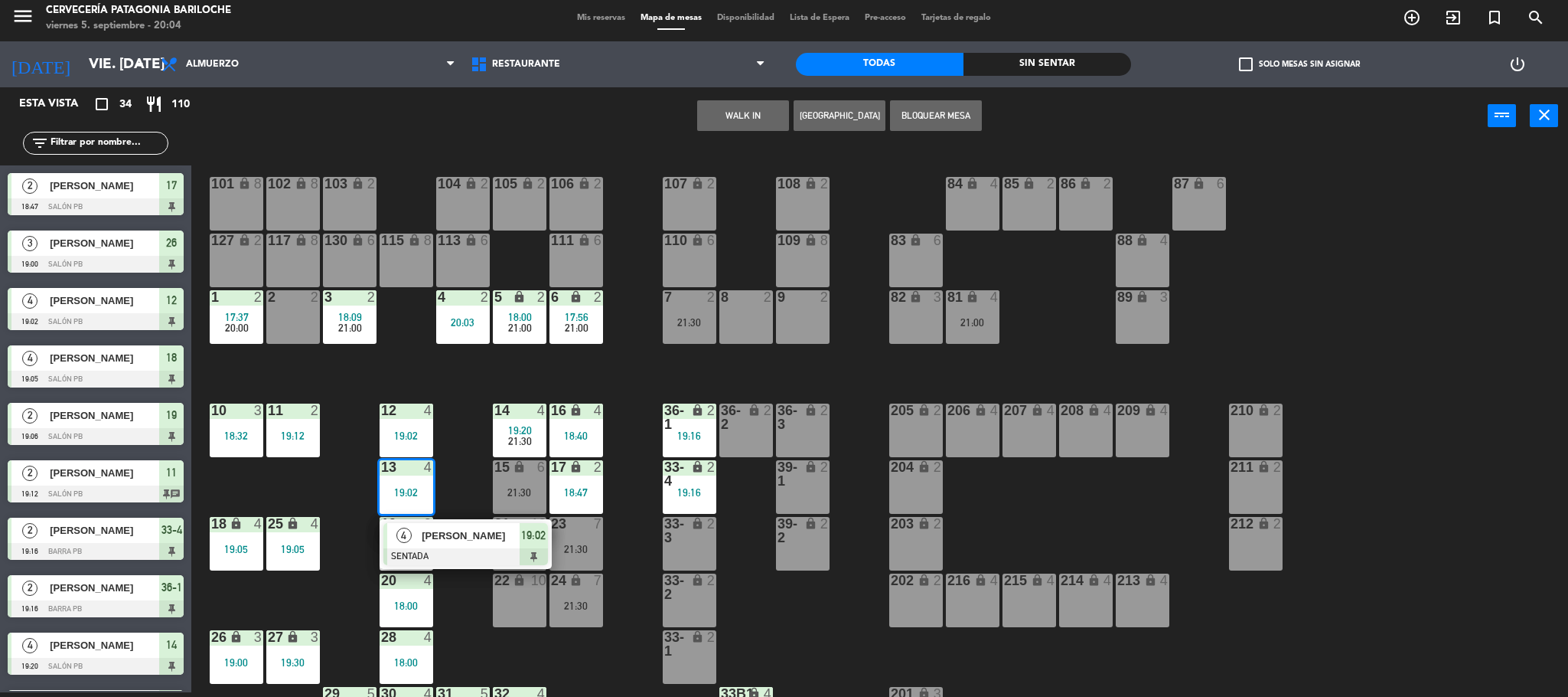
click at [650, 364] on div "101 lock 8 102 lock 8 104 lock 2 105 lock 2 106 lock 2 103 lock 2 107 lock 2 10…" at bounding box center [887, 422] width 1361 height 547
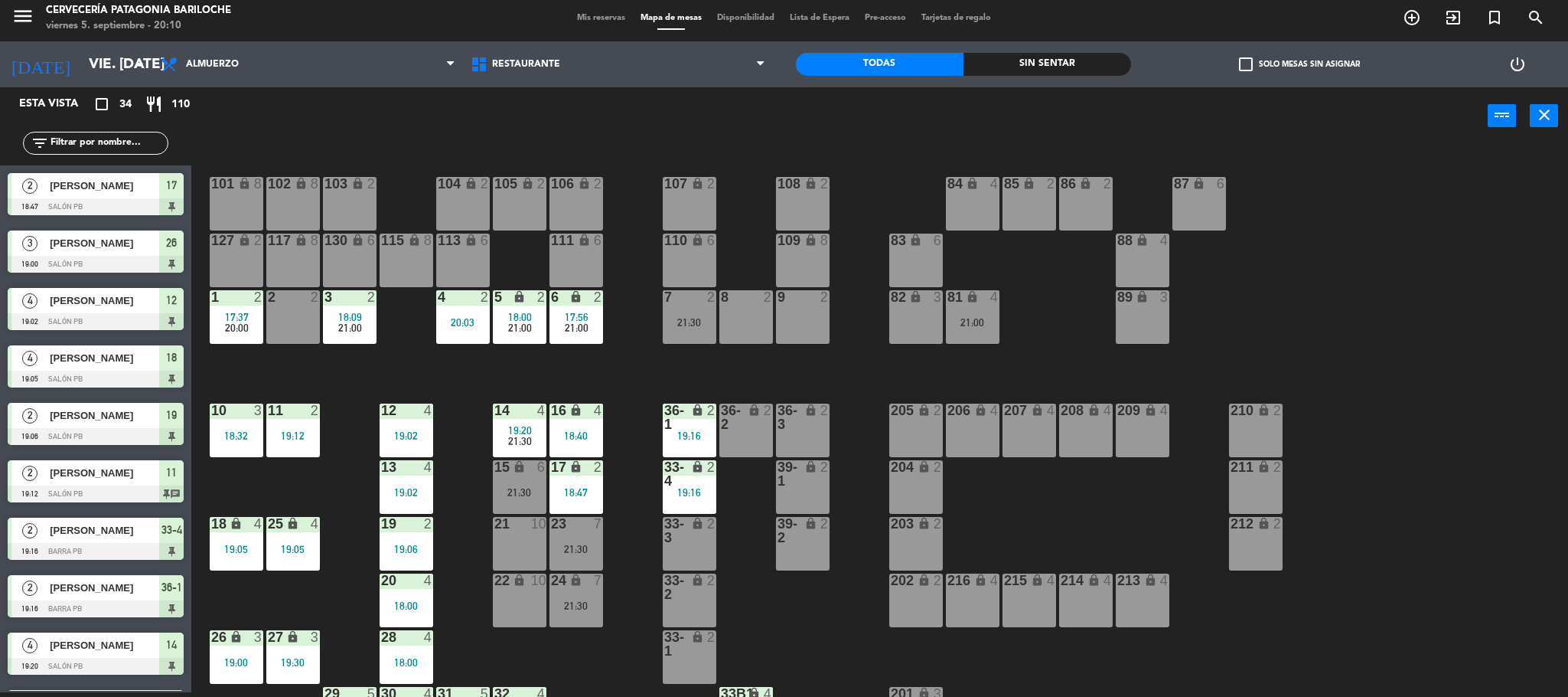
click at [474, 404] on div "101 lock 8 102 lock 8 104 lock 2 105 lock 2 106 lock 2 103 lock 2 107 lock 2 10…" at bounding box center [887, 422] width 1361 height 547
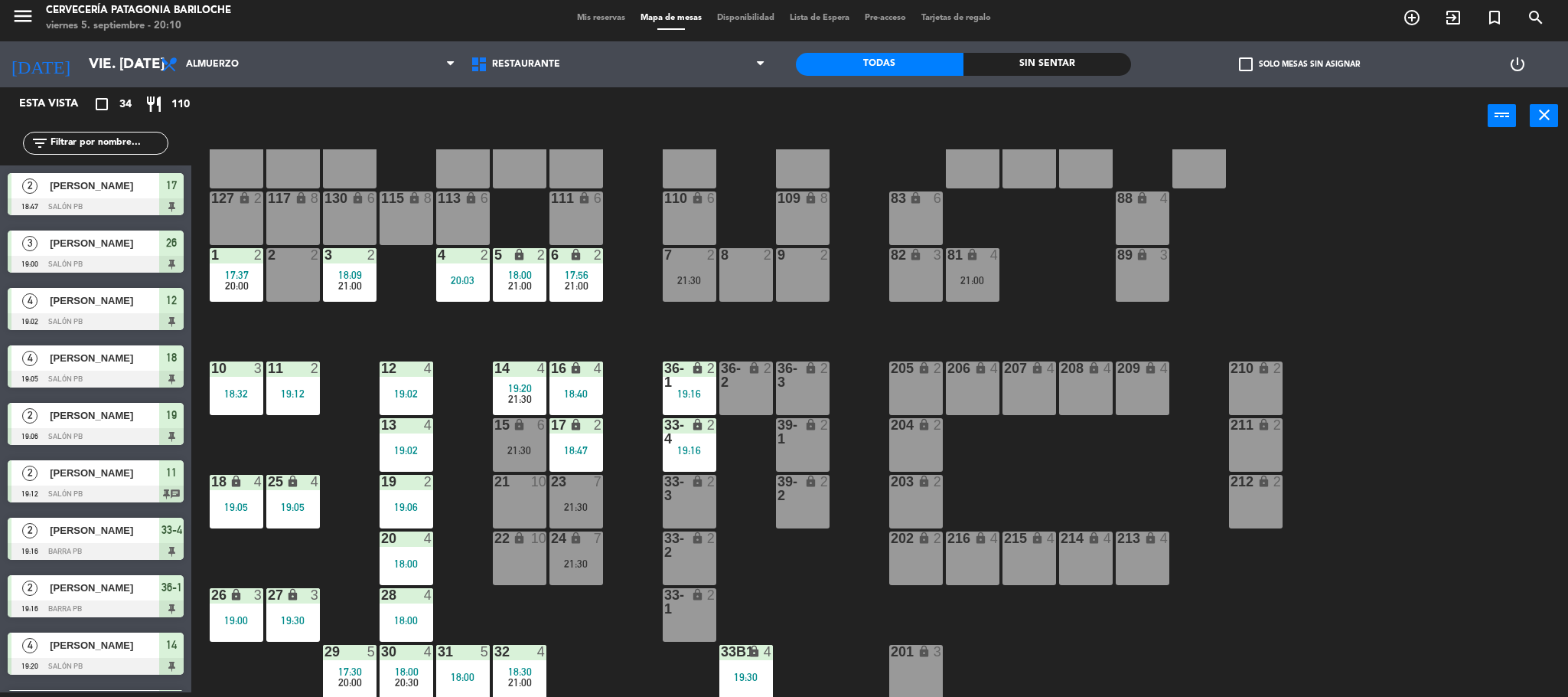
click at [338, 677] on span "20:00" at bounding box center [350, 682] width 24 height 12
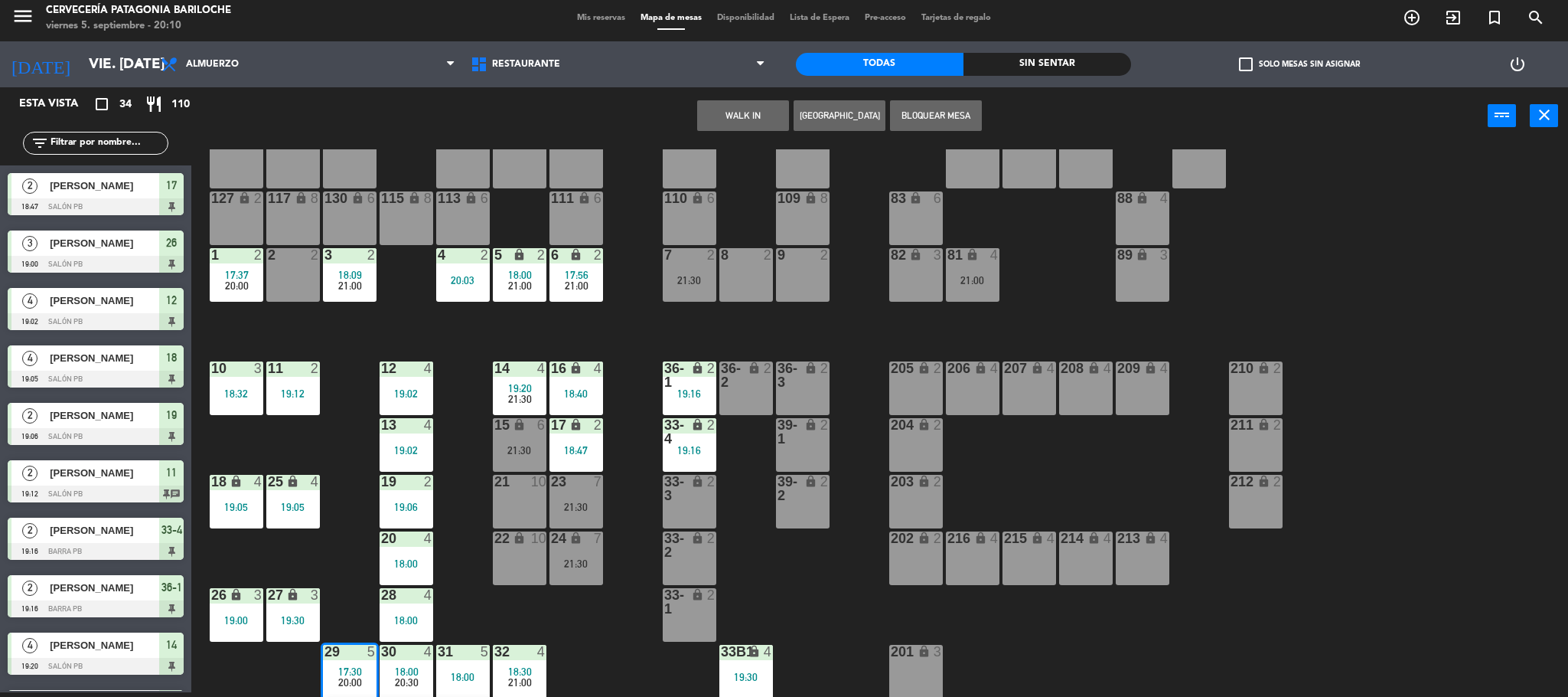
scroll to position [143, 0]
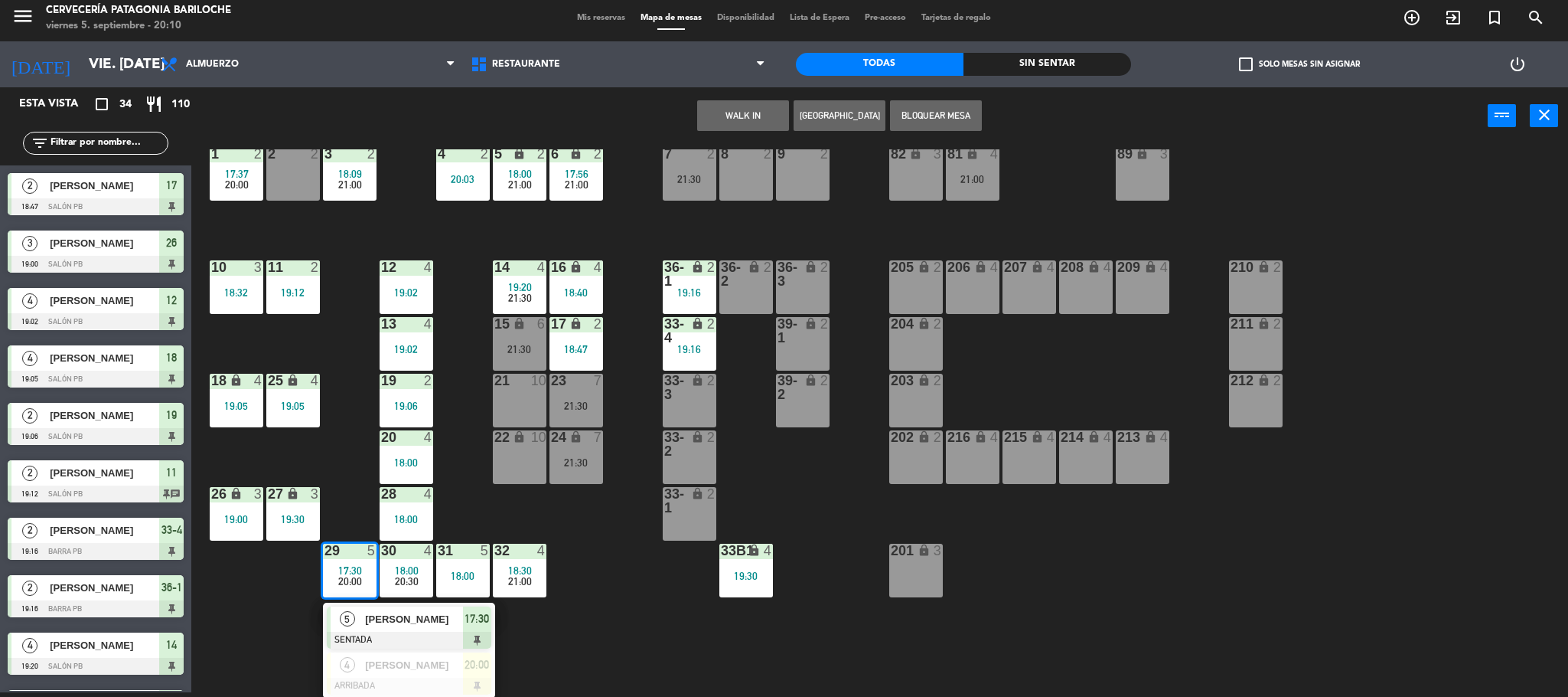
click at [413, 632] on div at bounding box center [409, 640] width 165 height 17
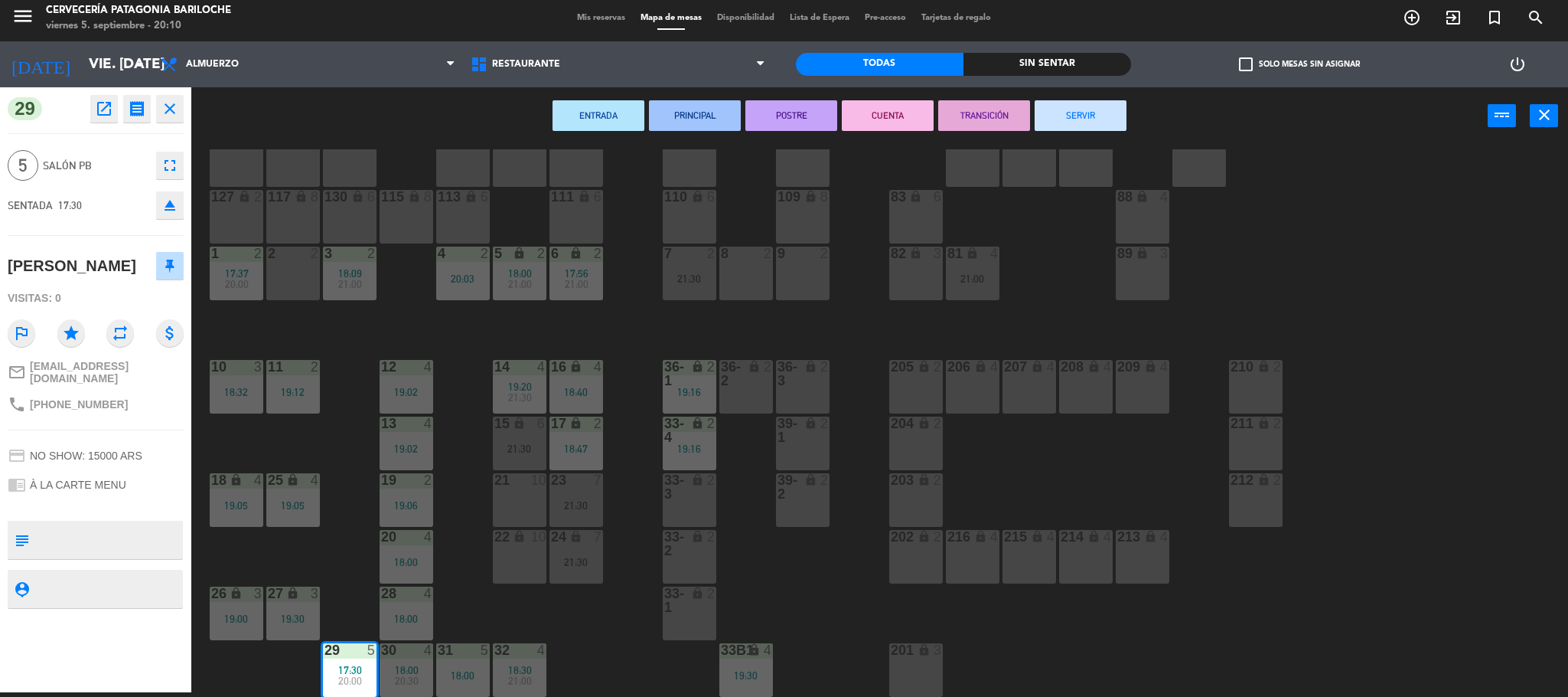
scroll to position [42, 0]
click at [879, 115] on button "CUENTA" at bounding box center [887, 115] width 92 height 31
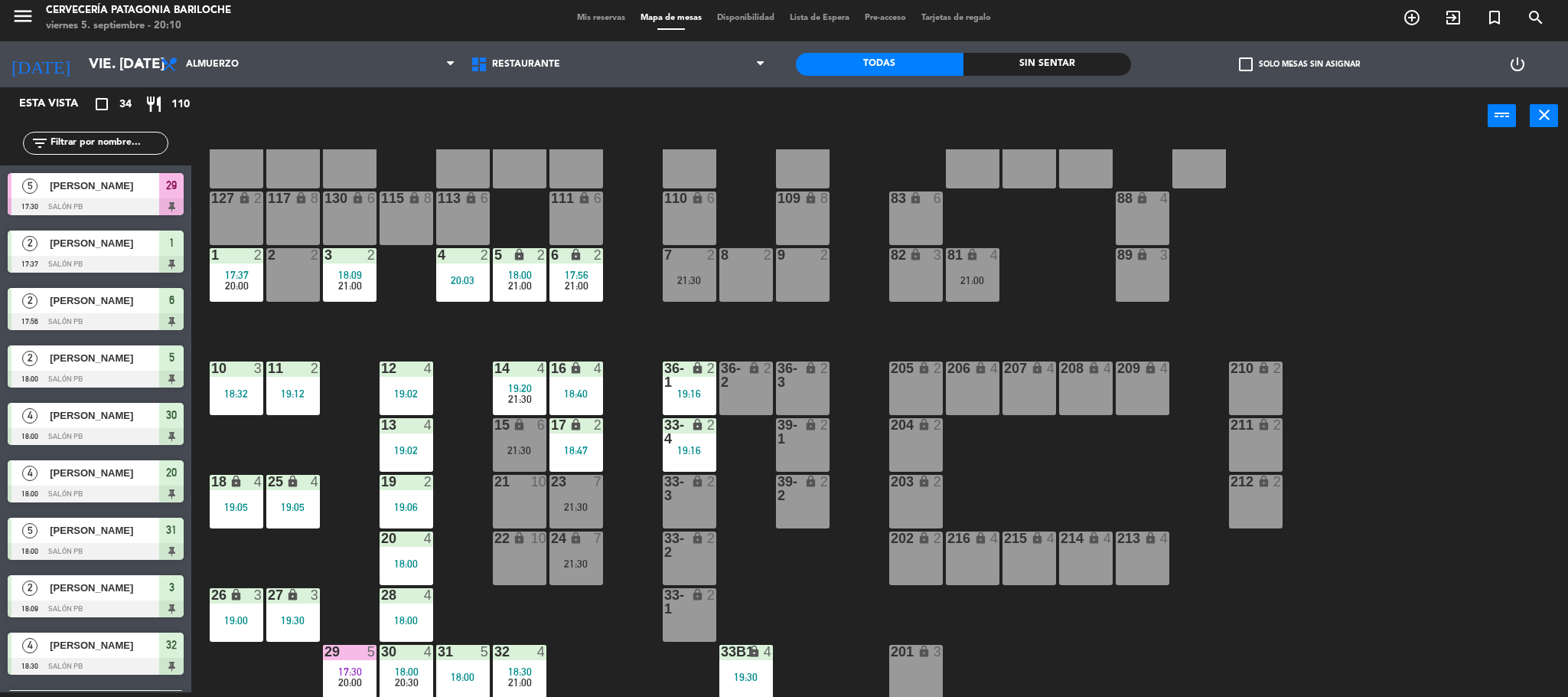
click at [461, 660] on div "31 5 18:00" at bounding box center [463, 671] width 53 height 53
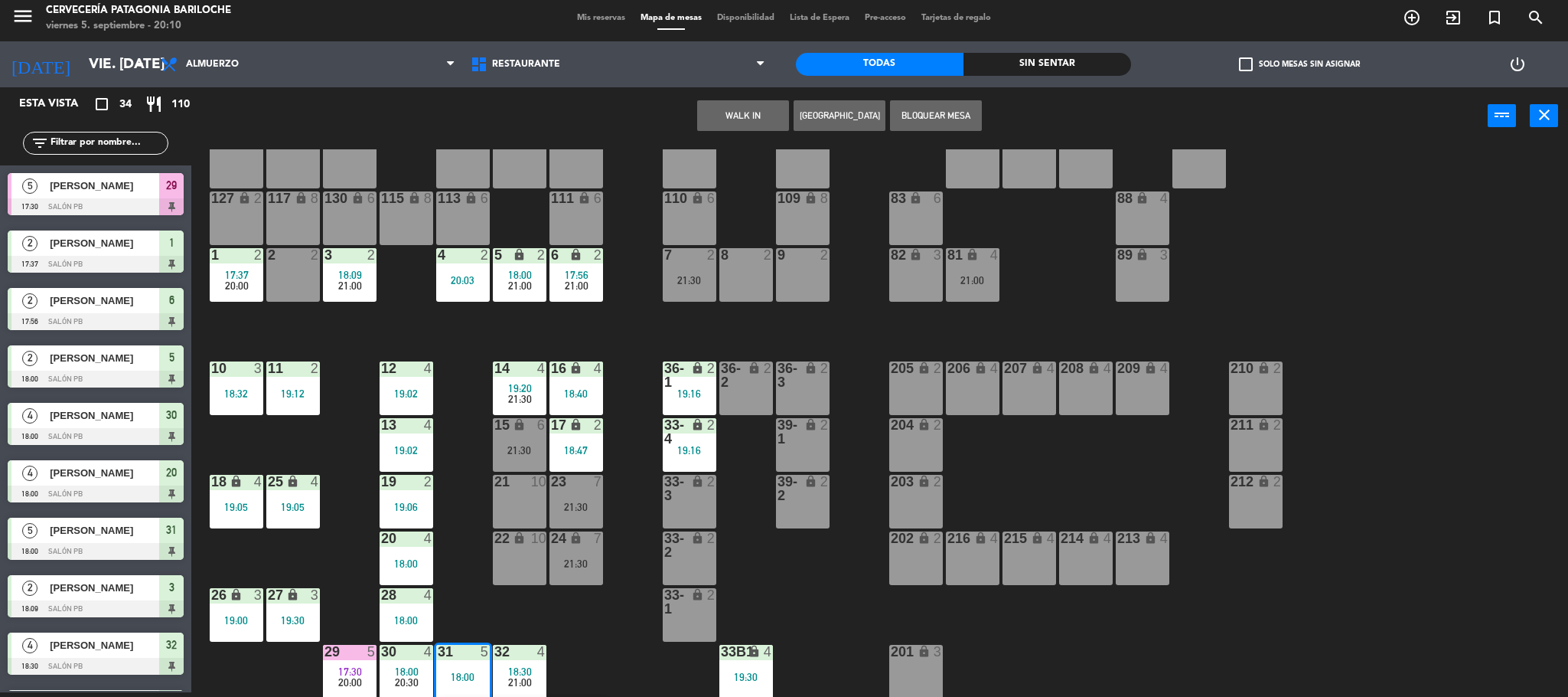
scroll to position [98, 0]
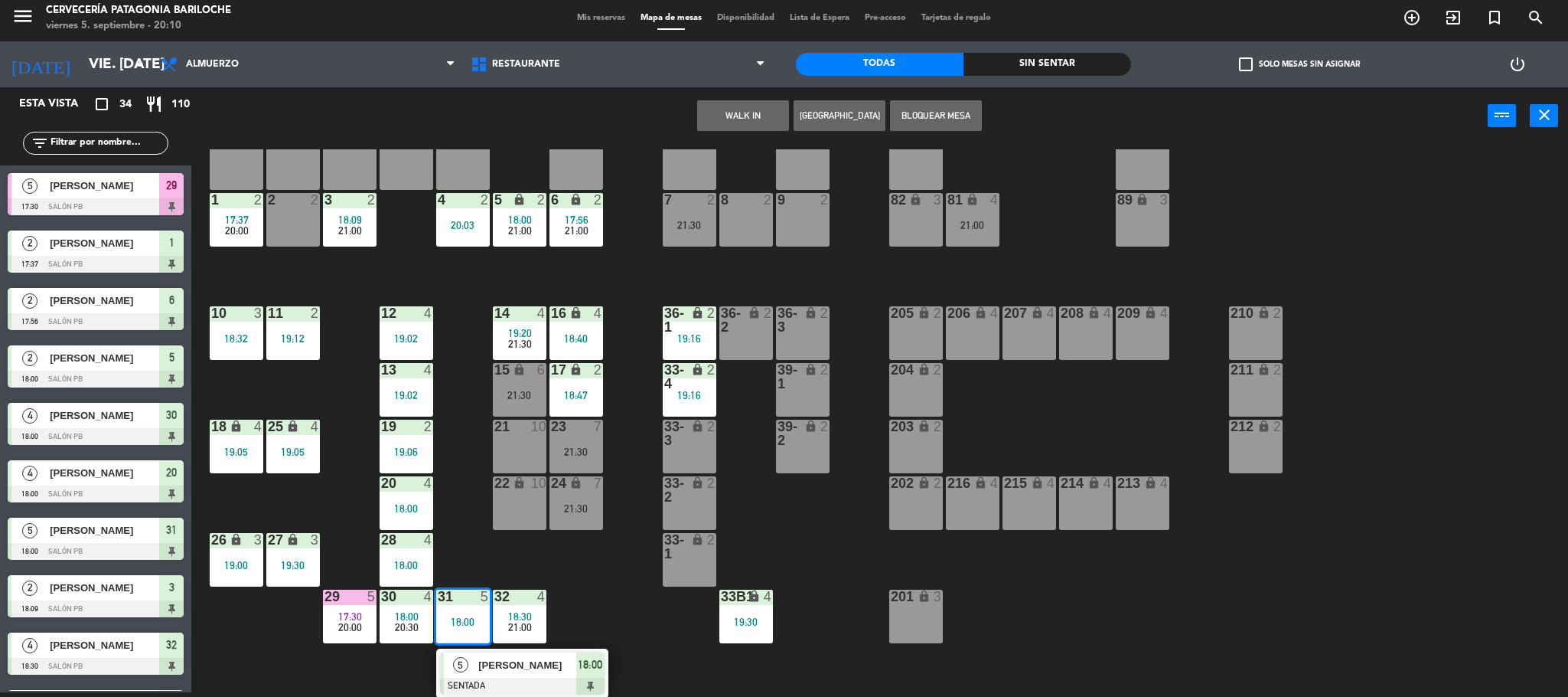
click at [461, 660] on span "5" at bounding box center [461, 664] width 16 height 16
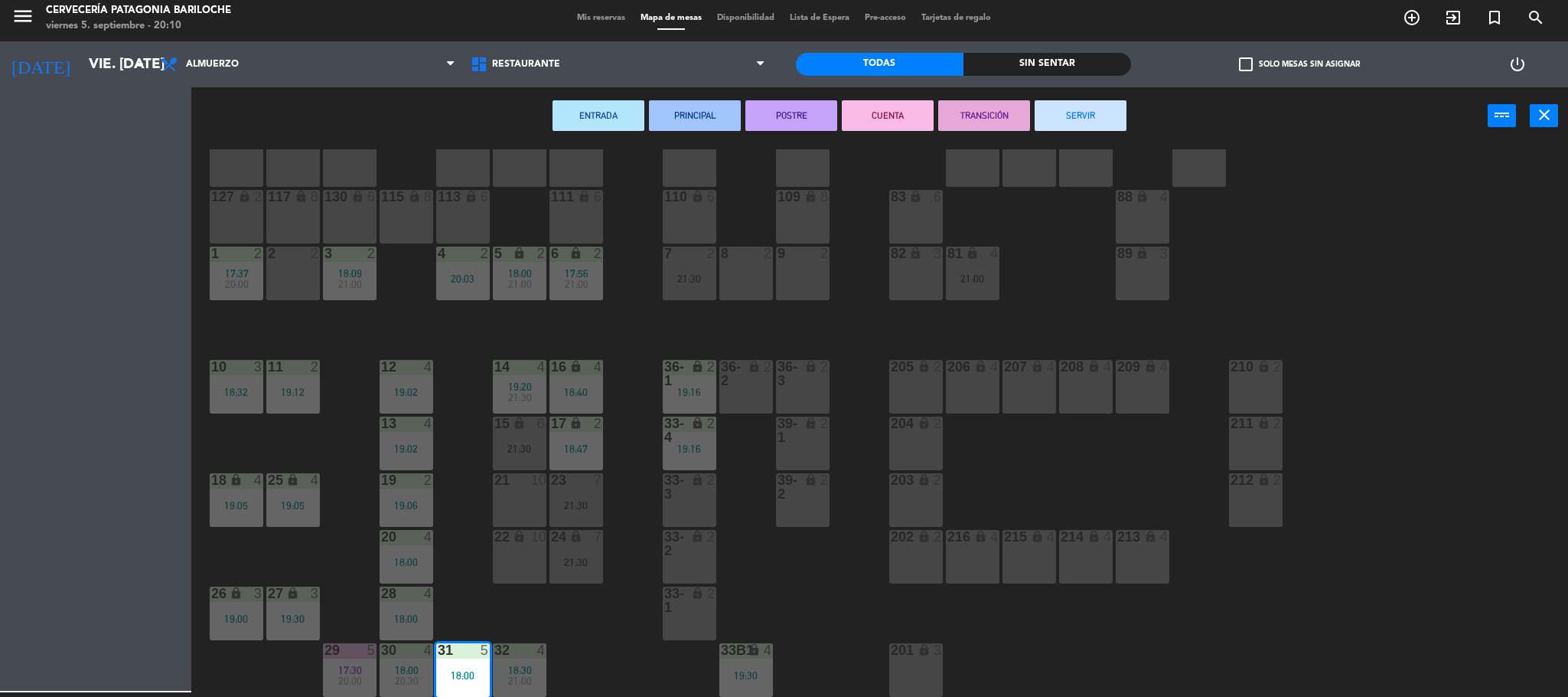
scroll to position [42, 0]
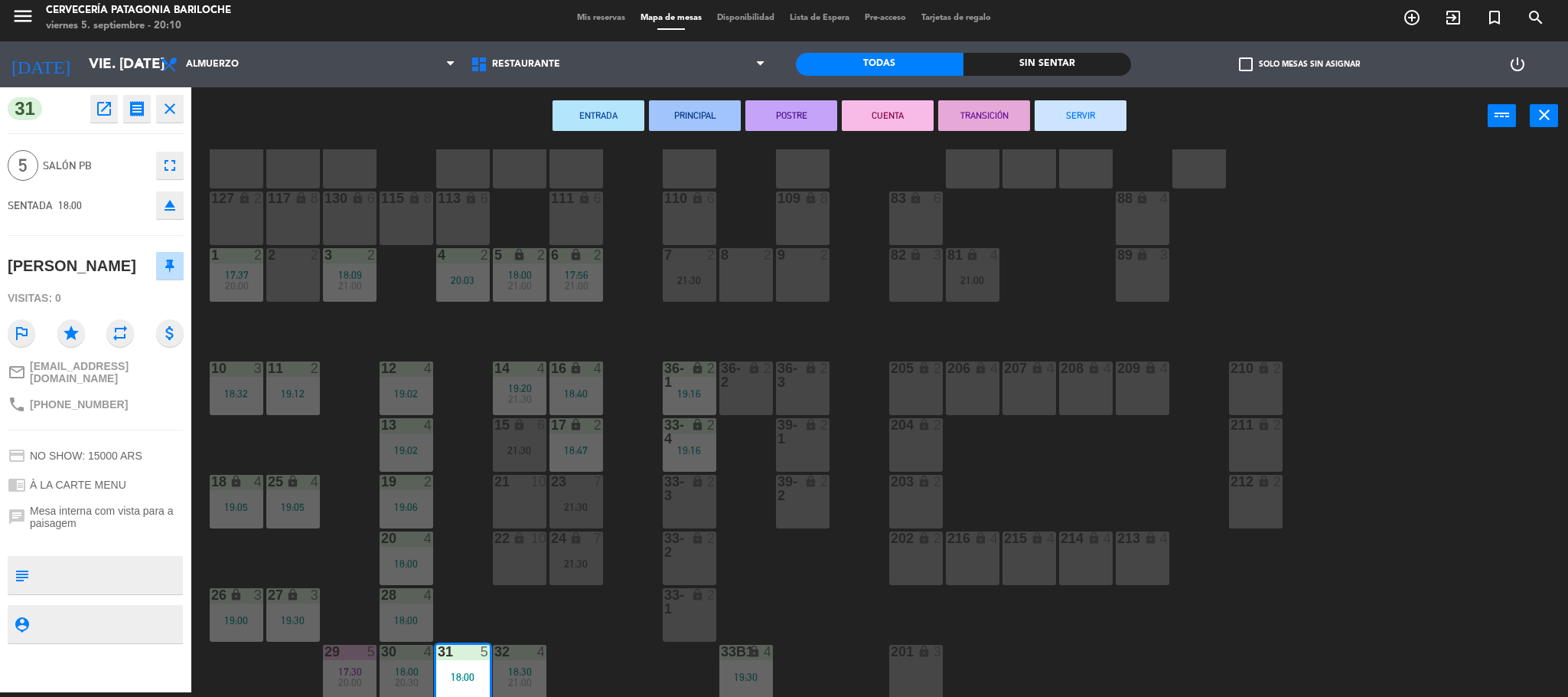
click at [882, 113] on button "CUENTA" at bounding box center [887, 115] width 92 height 31
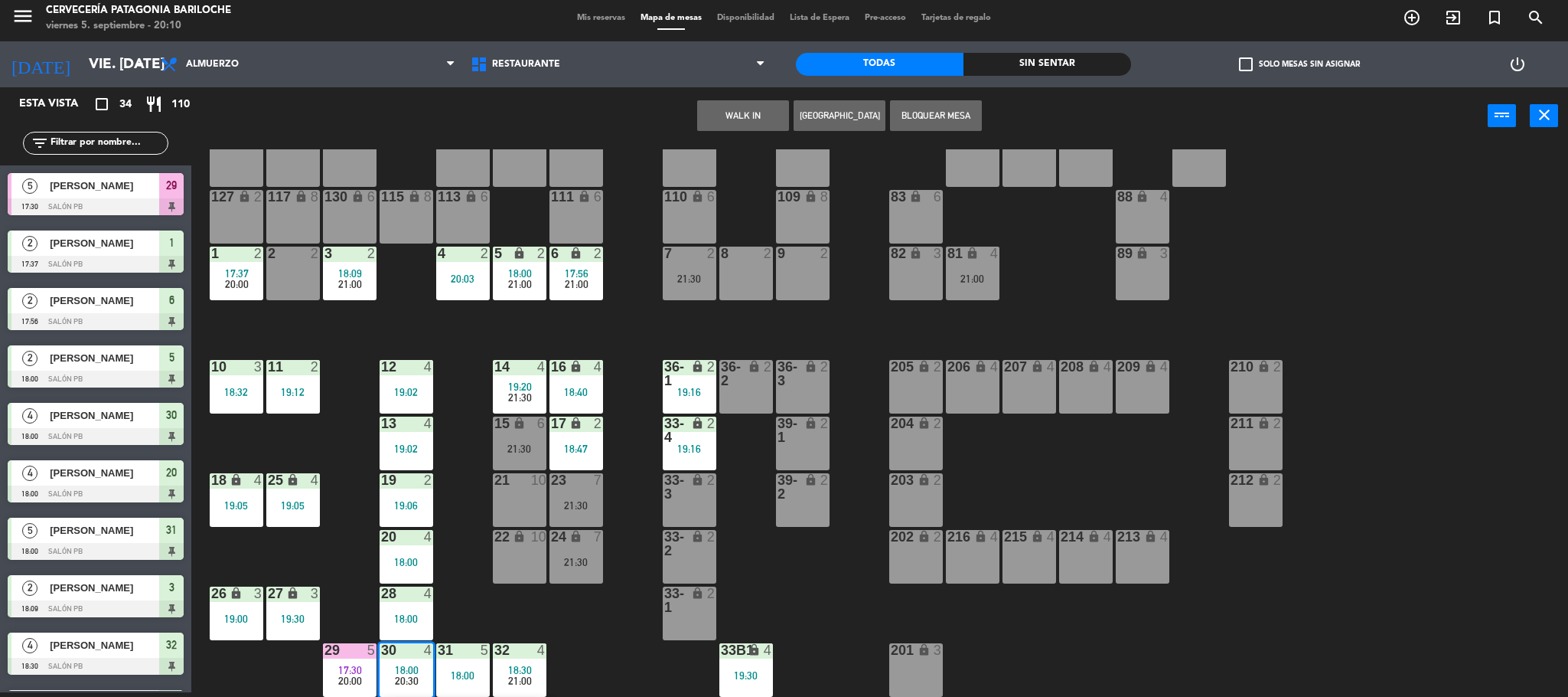
scroll to position [143, 0]
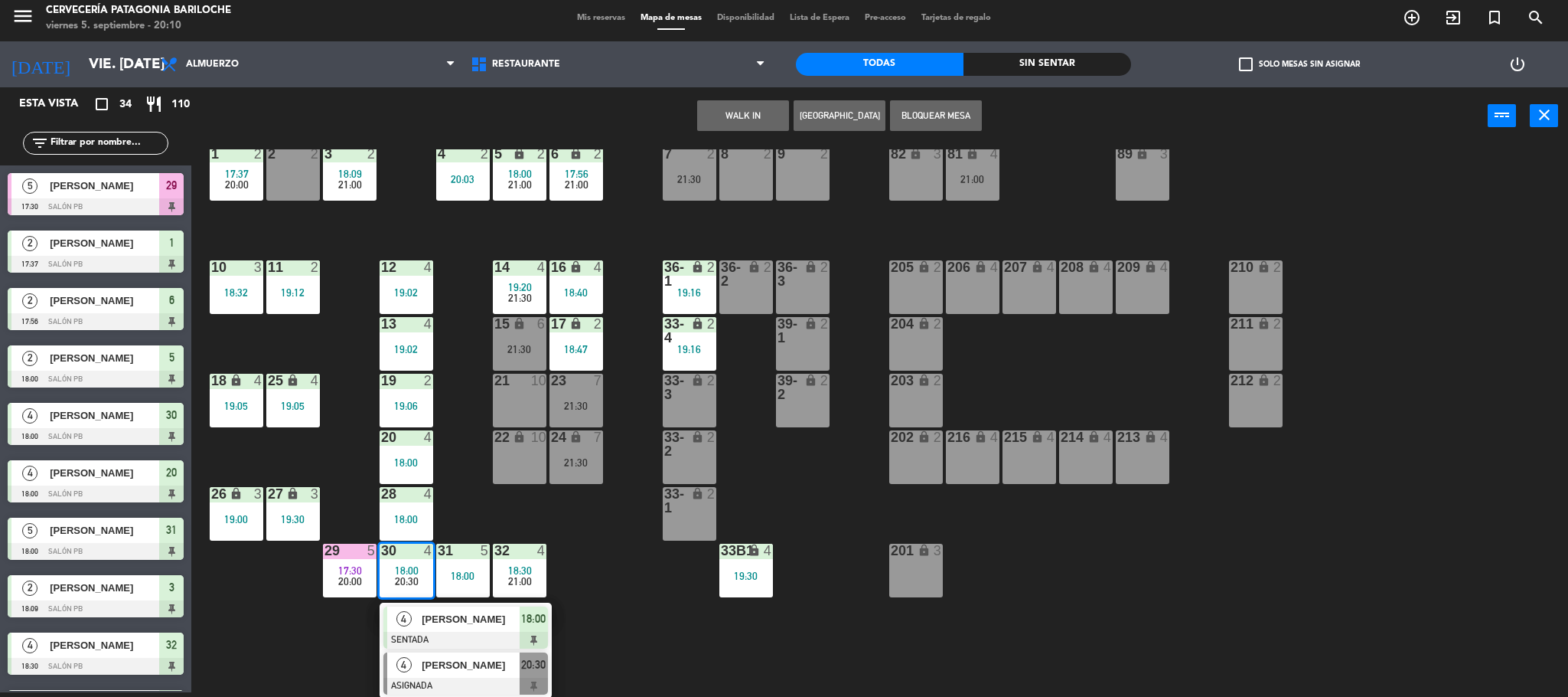
click at [406, 662] on span "4" at bounding box center [404, 664] width 16 height 16
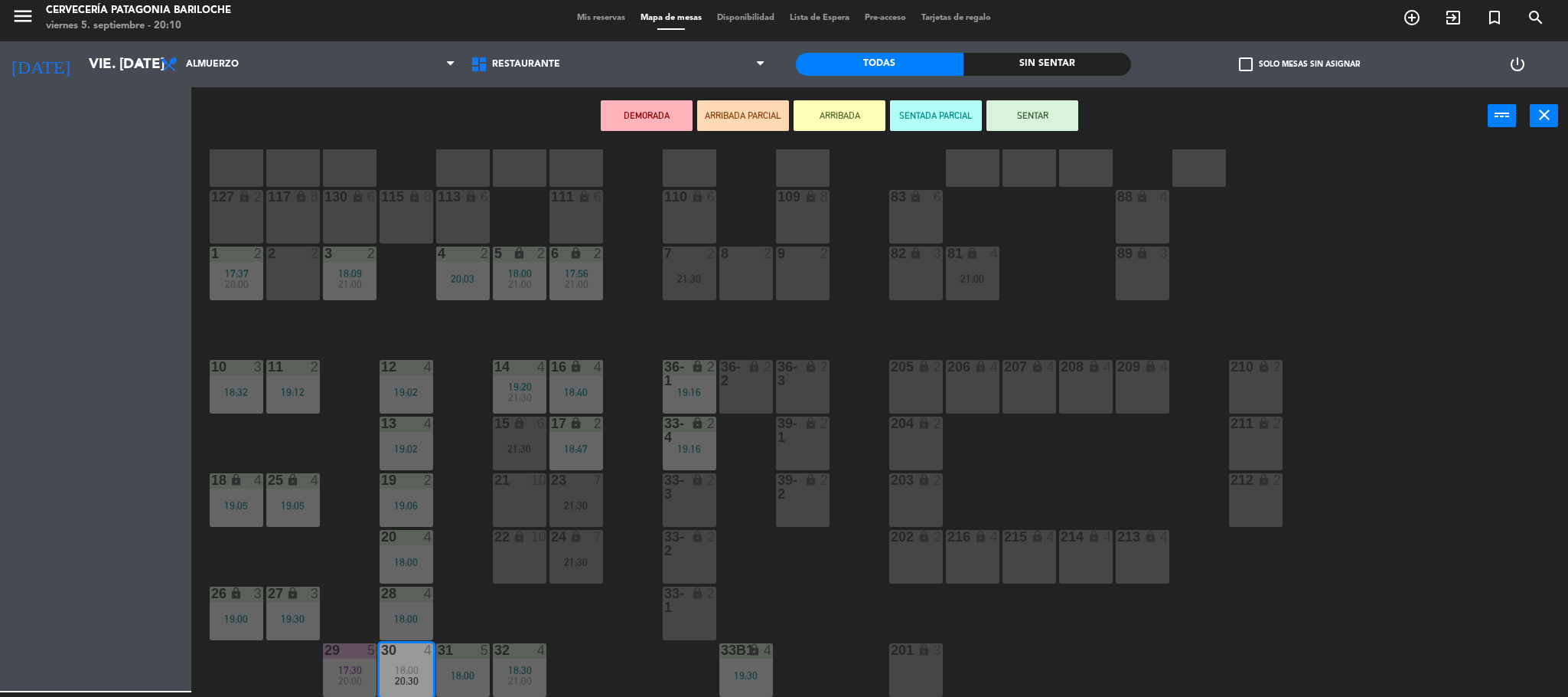
scroll to position [42, 0]
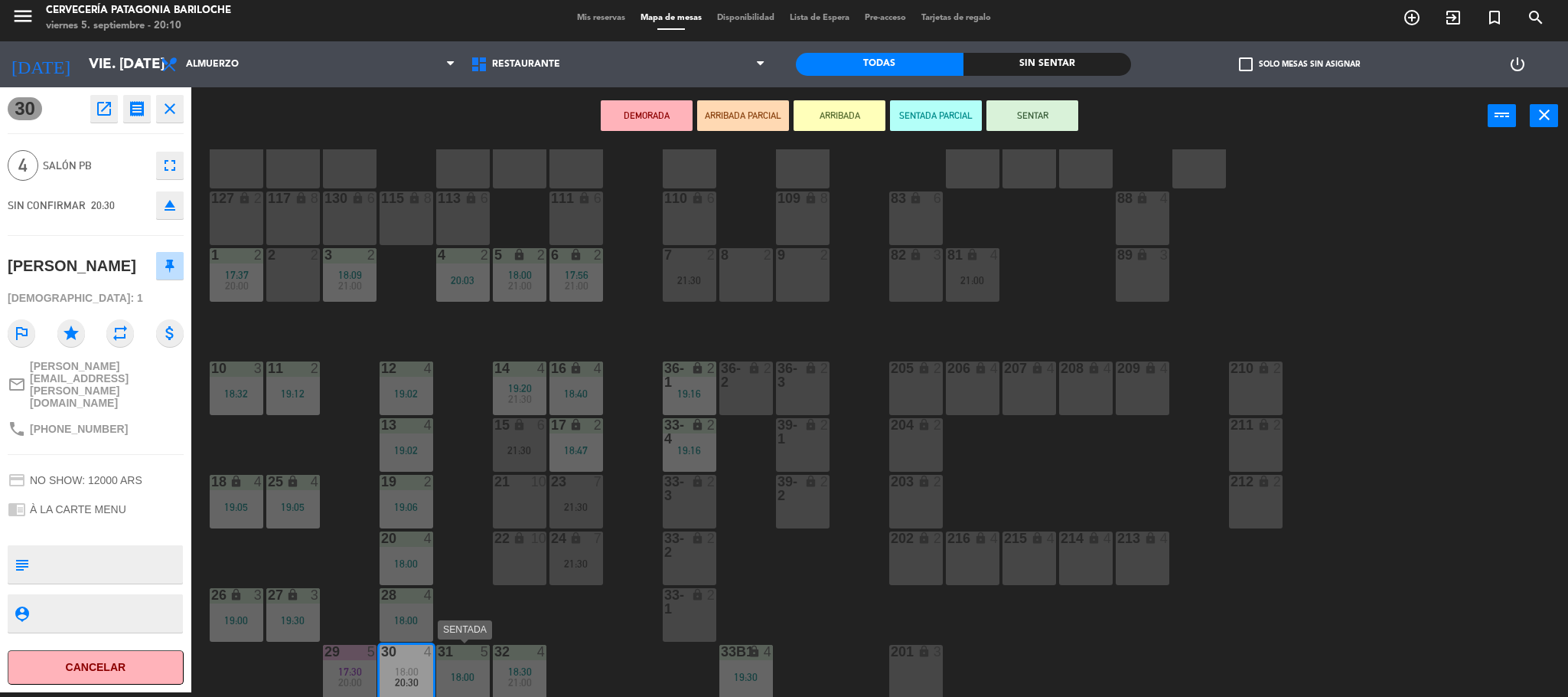
click at [457, 671] on div "18:00" at bounding box center [463, 676] width 53 height 11
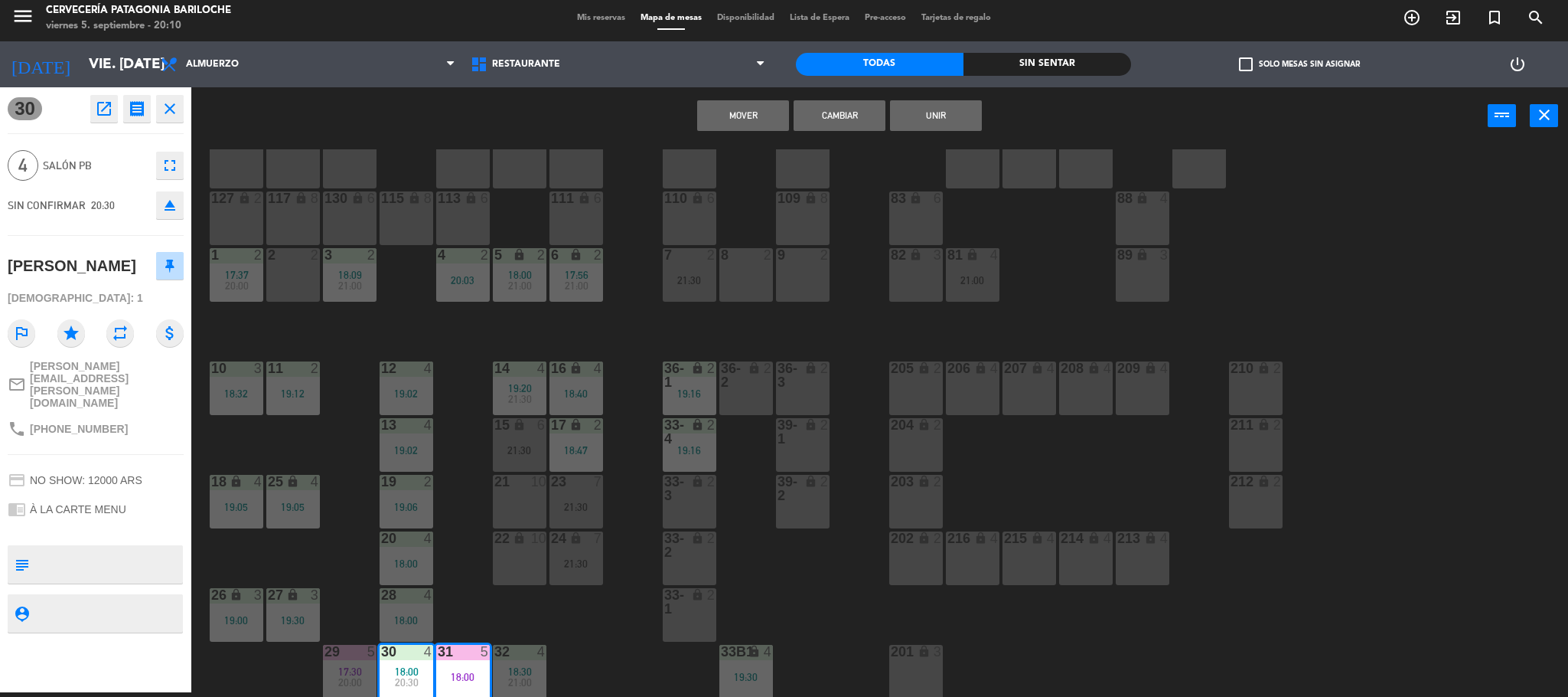
click at [720, 110] on button "Mover" at bounding box center [742, 115] width 92 height 31
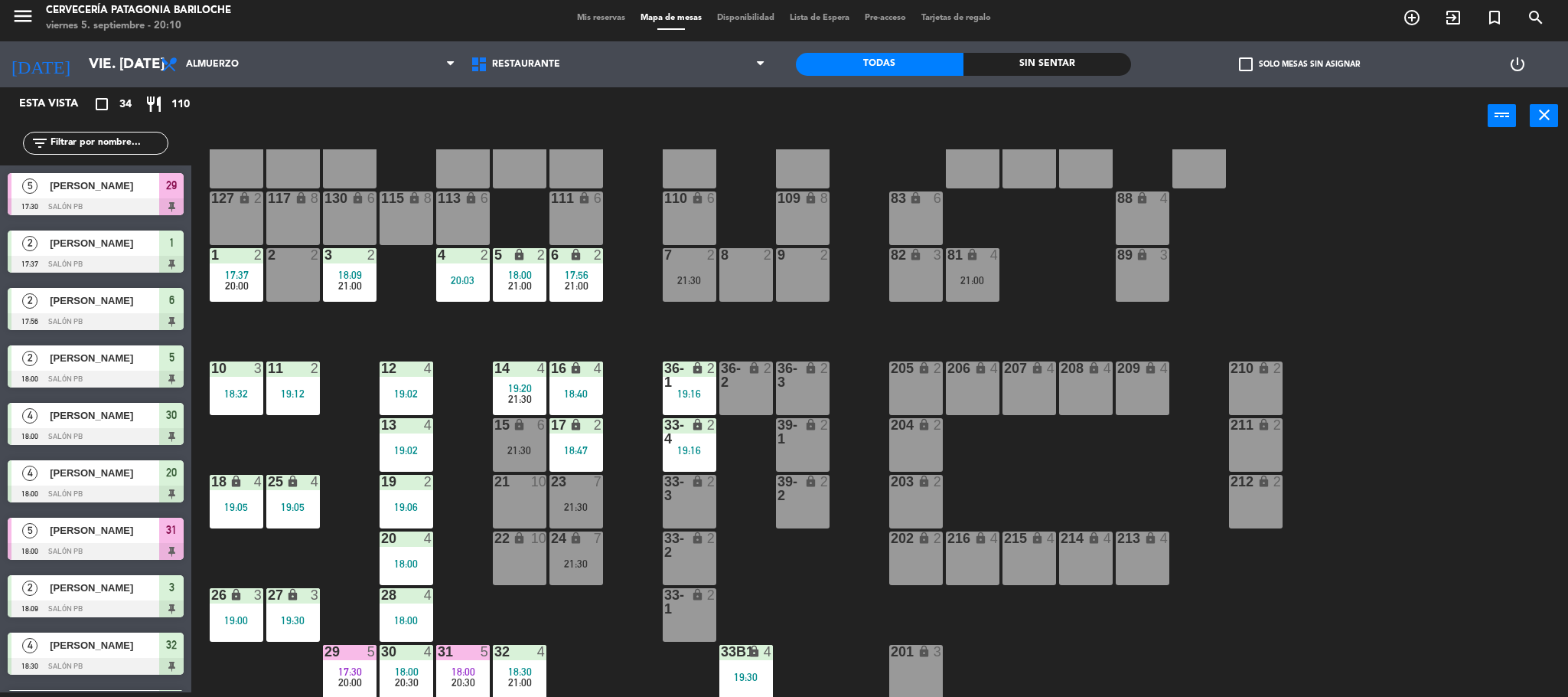
scroll to position [115, 0]
click at [461, 581] on div "101 lock 8 102 lock 8 104 lock 2 105 lock 2 106 lock 2 103 lock 2 107 lock 2 10…" at bounding box center [887, 422] width 1361 height 547
click at [425, 501] on div "19:06" at bounding box center [406, 507] width 53 height 12
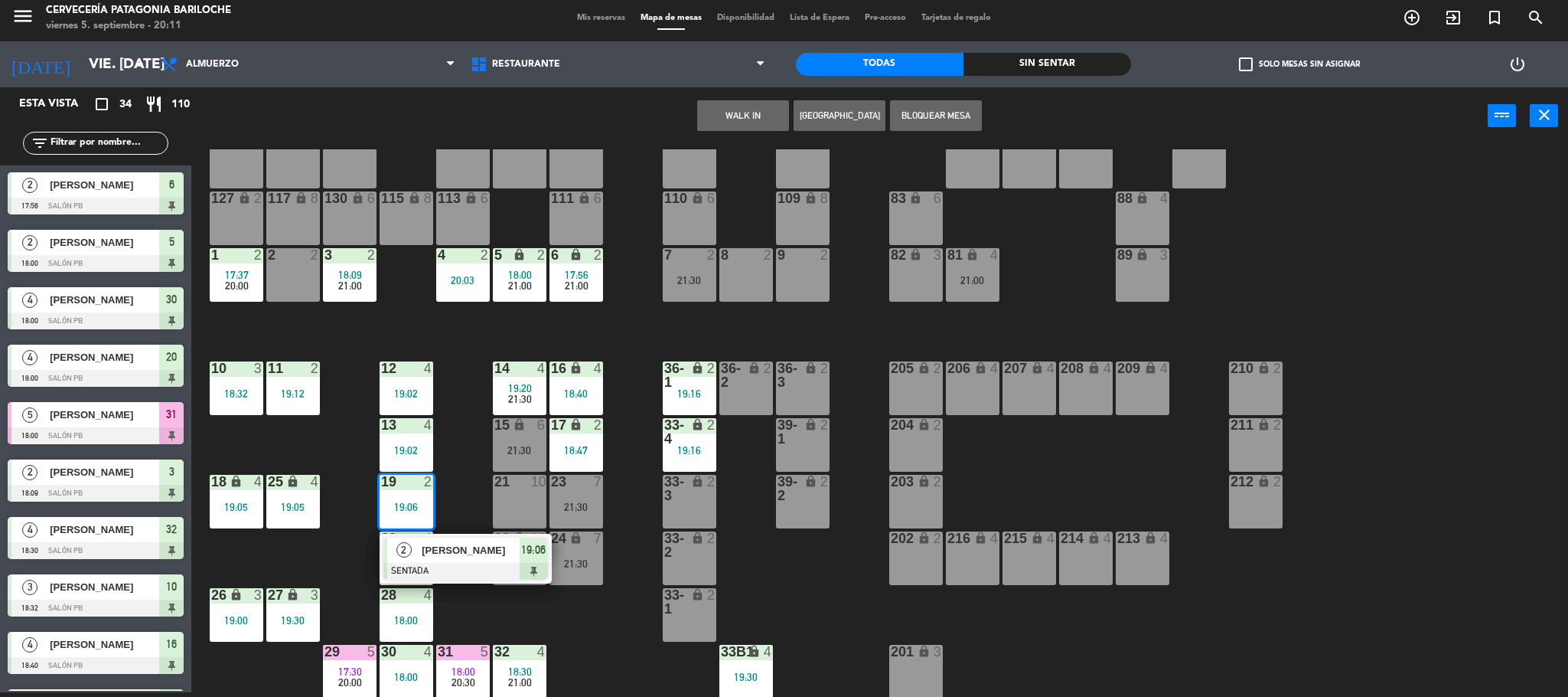
click at [646, 314] on div "101 lock 8 102 lock 8 104 lock 2 105 lock 2 106 lock 2 103 lock 2 107 lock 2 10…" at bounding box center [887, 422] width 1361 height 547
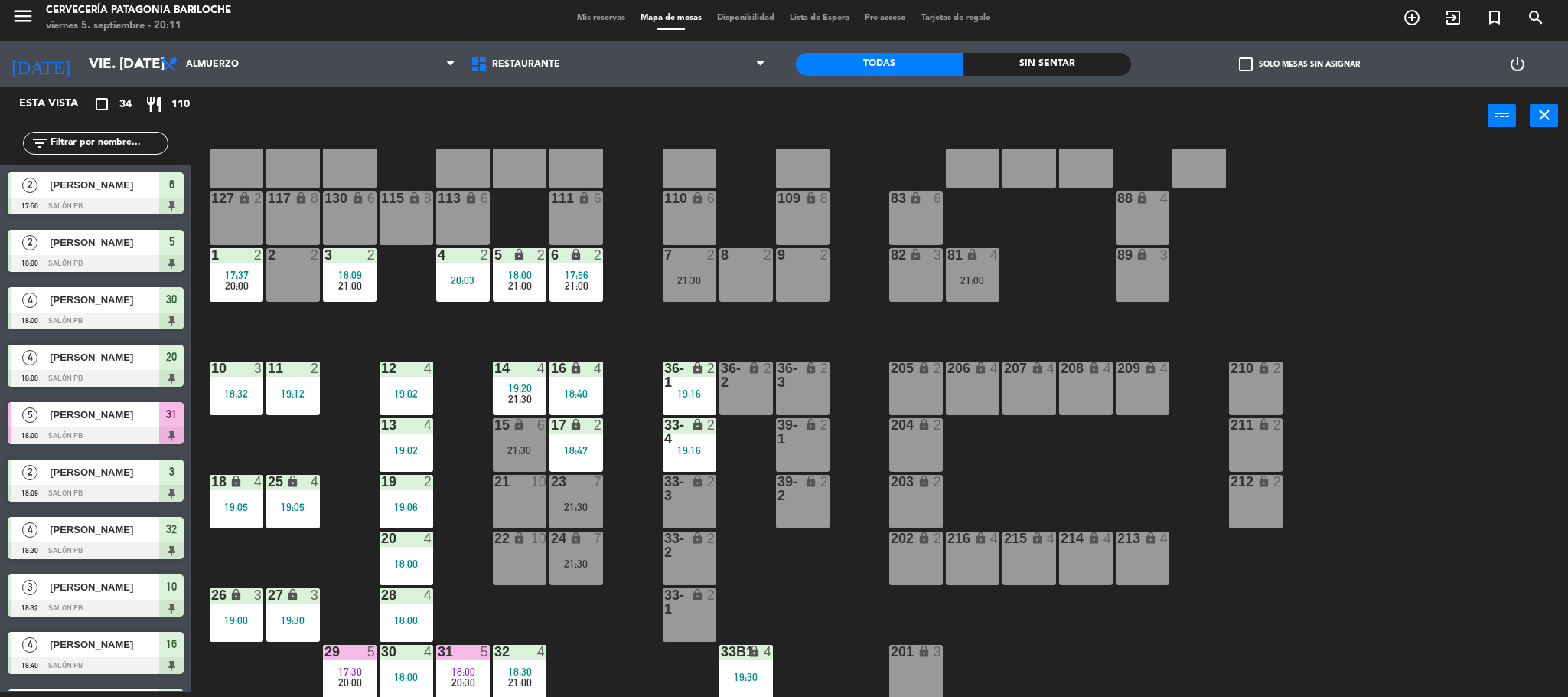
click at [625, 511] on div "101 lock 8 102 lock 8 104 lock 2 105 lock 2 106 lock 2 103 lock 2 107 lock 2 10…" at bounding box center [887, 422] width 1361 height 547
click at [634, 326] on div "101 lock 8 102 lock 8 104 lock 2 105 lock 2 106 lock 2 103 lock 2 107 lock 2 10…" at bounding box center [887, 422] width 1361 height 547
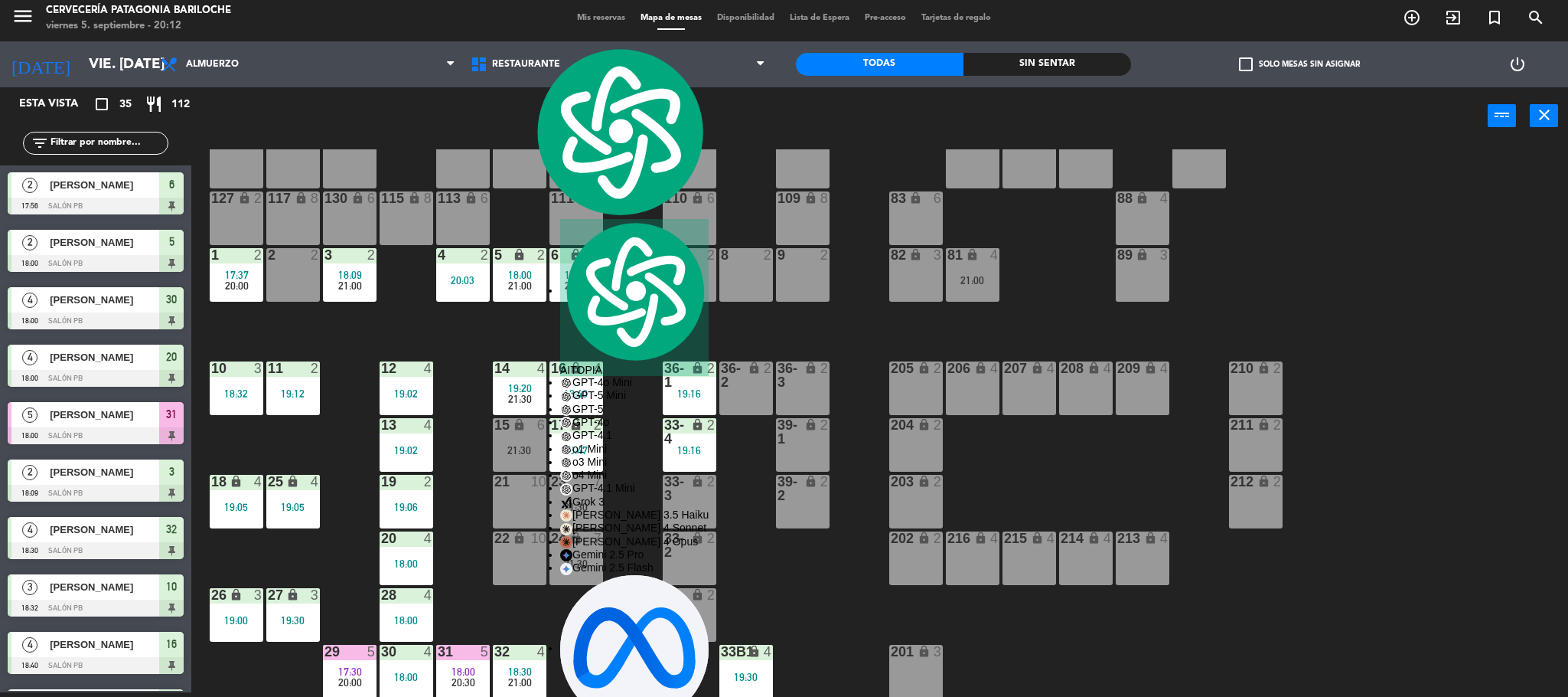
click at [590, 335] on div "101 lock 8 102 lock 8 104 lock 2 105 lock 2 106 lock 2 103 lock 2 107 lock 2 10…" at bounding box center [887, 422] width 1361 height 547
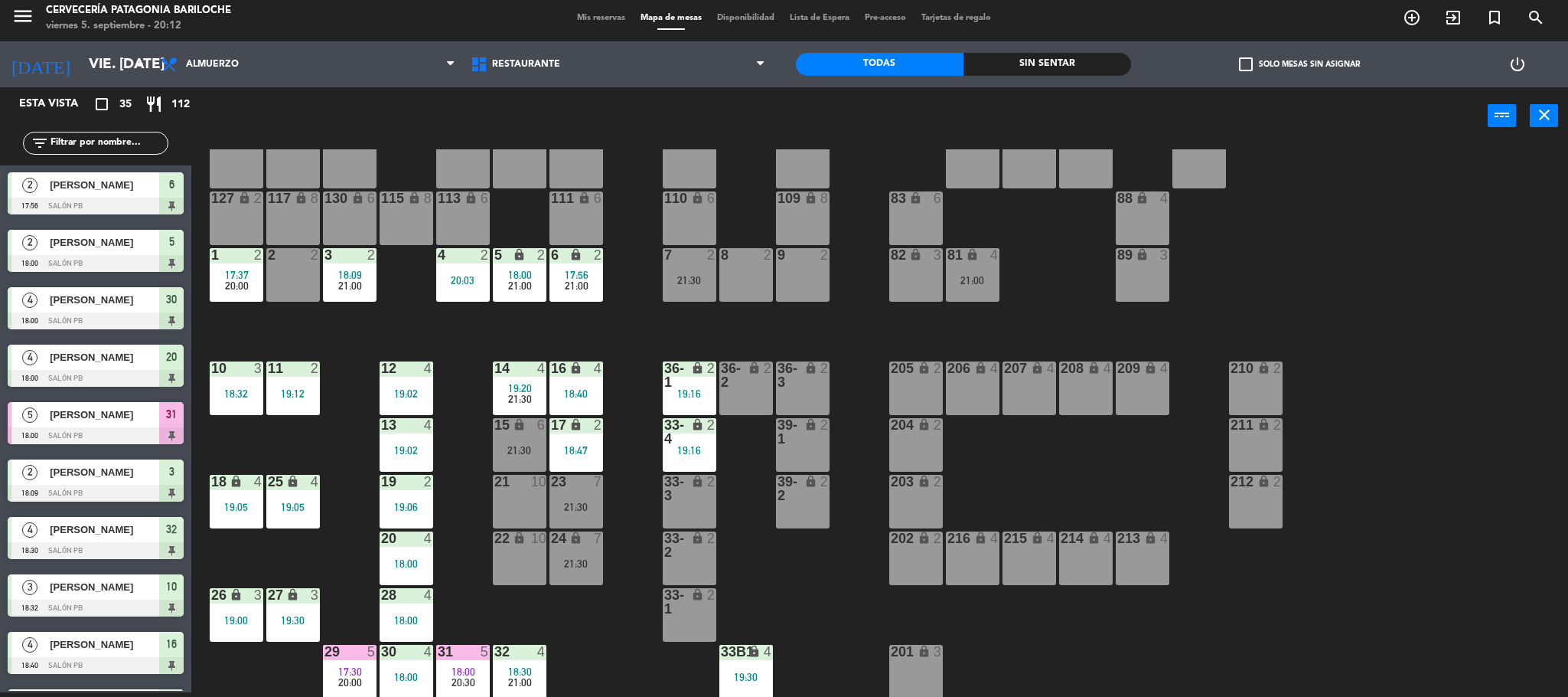
click at [579, 297] on div "6 lock 2 17:56 21:00" at bounding box center [577, 275] width 53 height 53
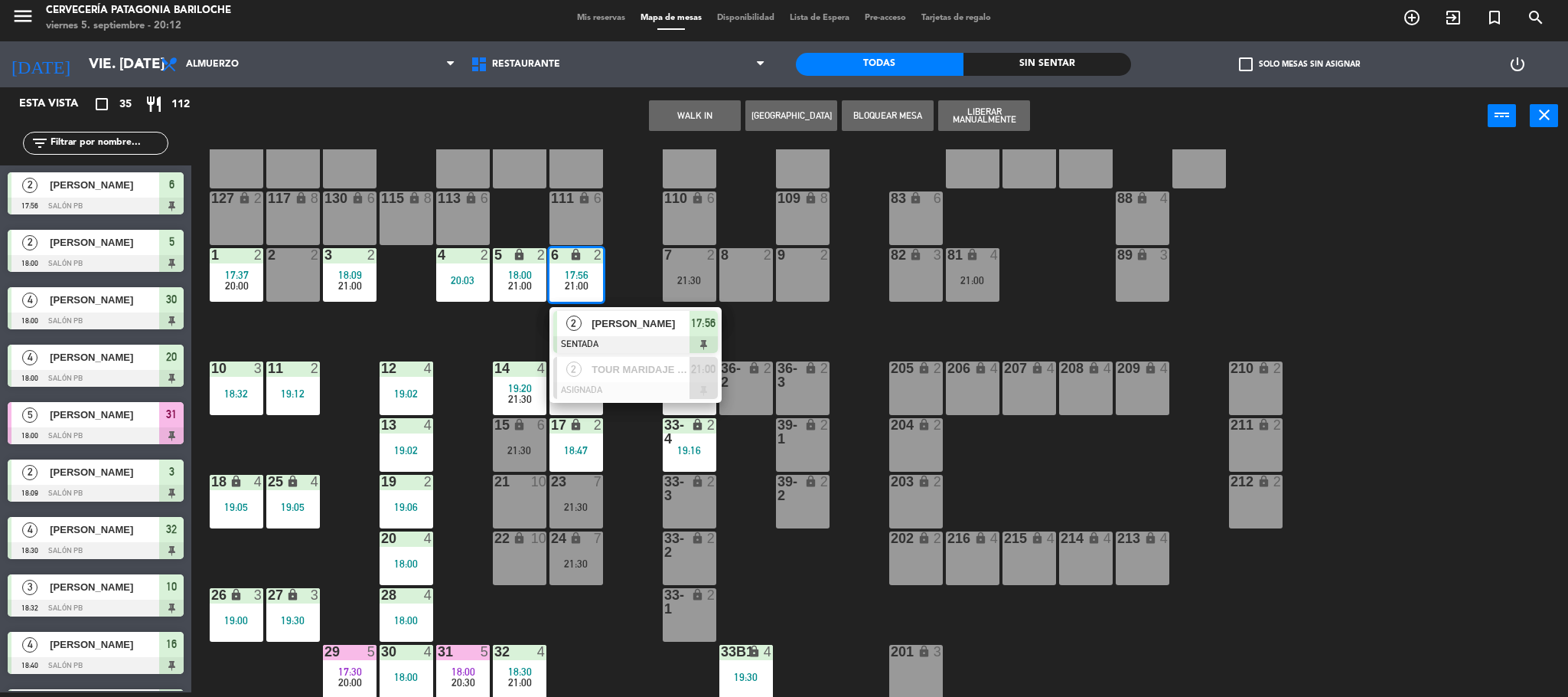
click at [597, 333] on div "[PERSON_NAME]" at bounding box center [640, 323] width 100 height 26
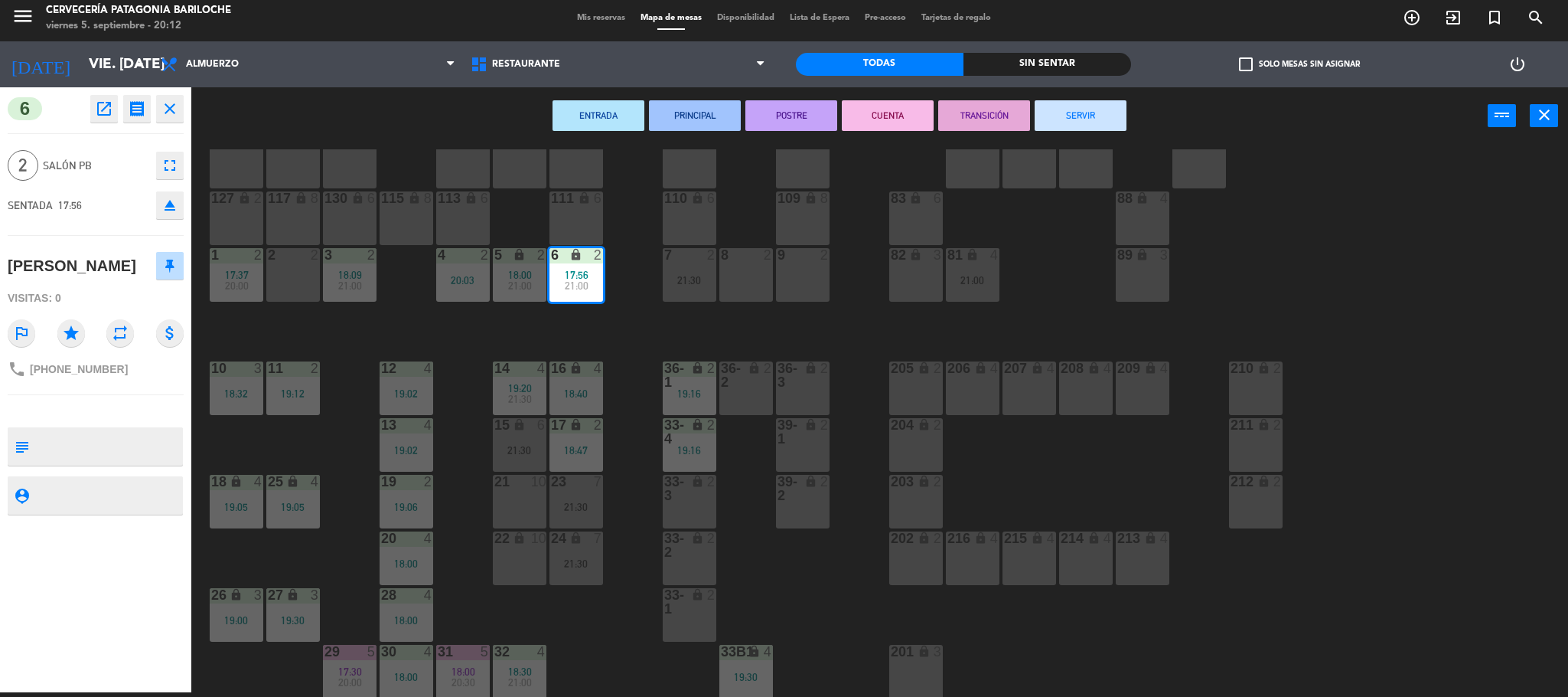
click at [1057, 107] on button "SERVIR" at bounding box center [1080, 115] width 92 height 31
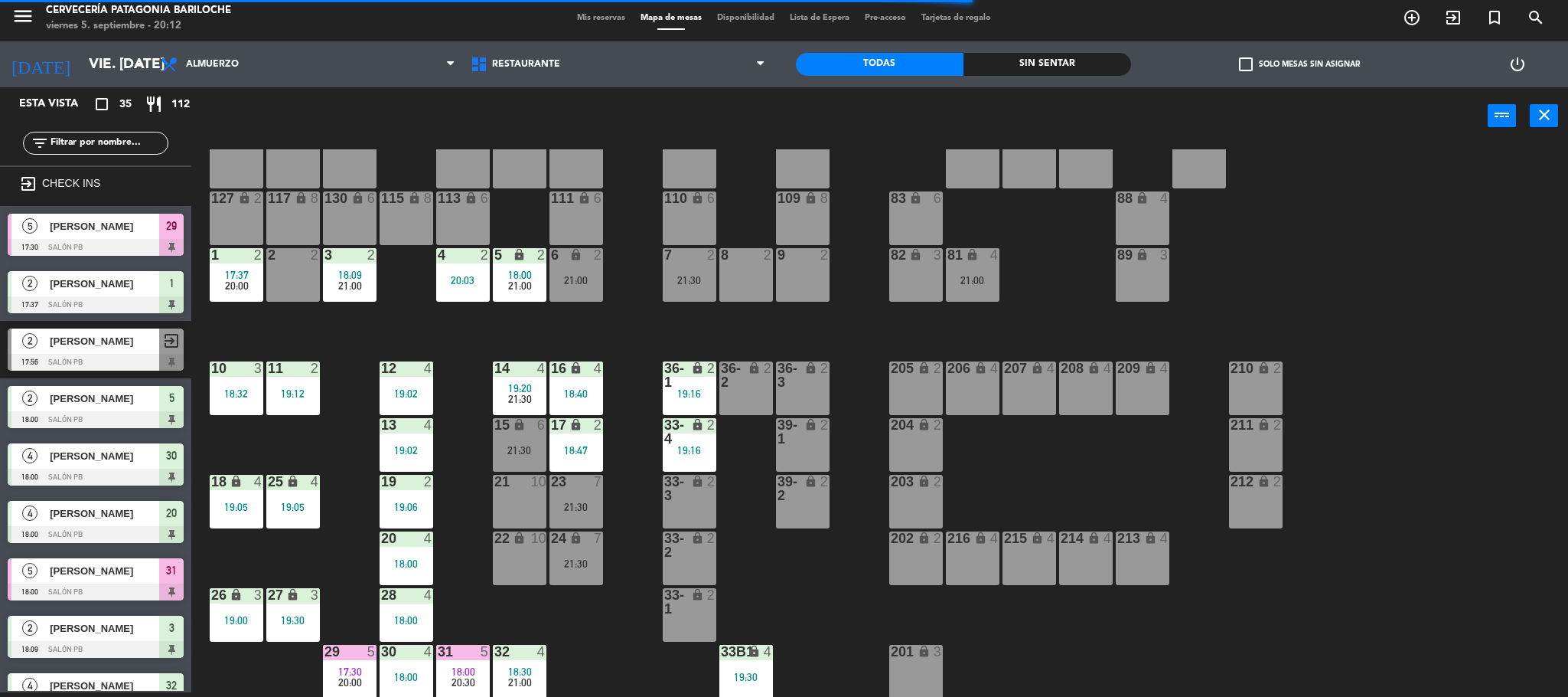
click at [542, 323] on div "101 lock 8 102 lock 8 104 lock 2 105 lock 2 106 lock 2 103 lock 2 107 lock 2 10…" at bounding box center [887, 422] width 1361 height 547
click at [517, 274] on span "18:00" at bounding box center [520, 275] width 24 height 12
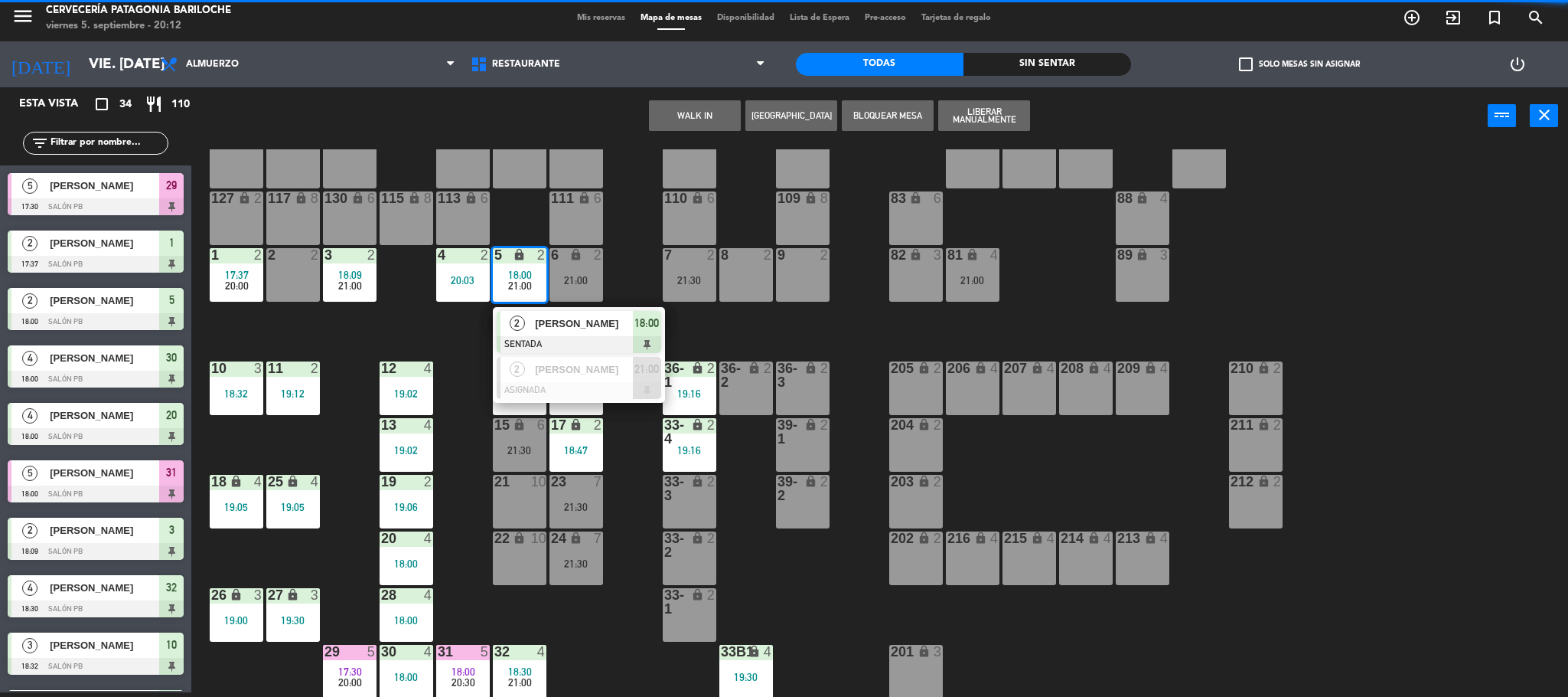
click at [443, 334] on div "101 lock 8 102 lock 8 104 lock 2 105 lock 2 106 lock 2 103 lock 2 107 lock 2 10…" at bounding box center [887, 422] width 1361 height 547
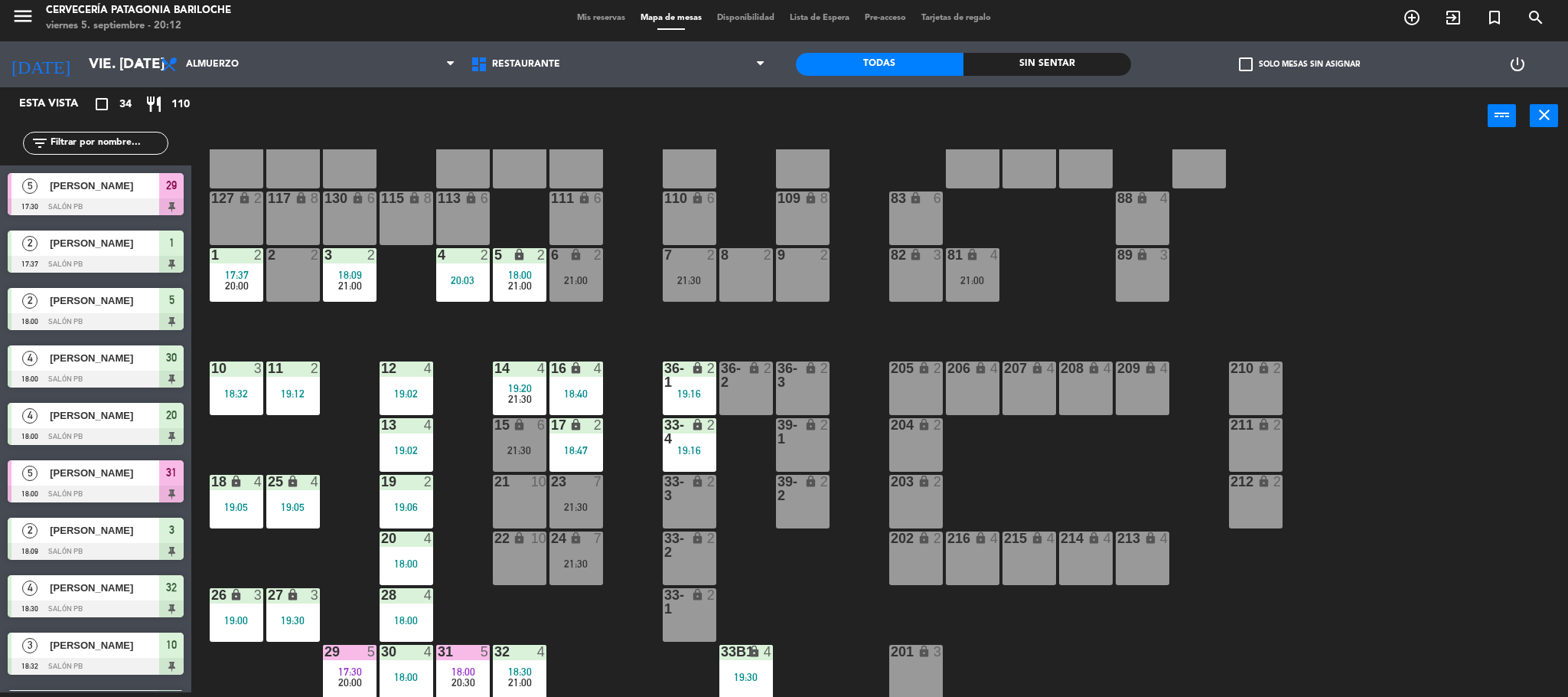
click at [593, 269] on div "6 lock 2 21:00" at bounding box center [577, 275] width 53 height 53
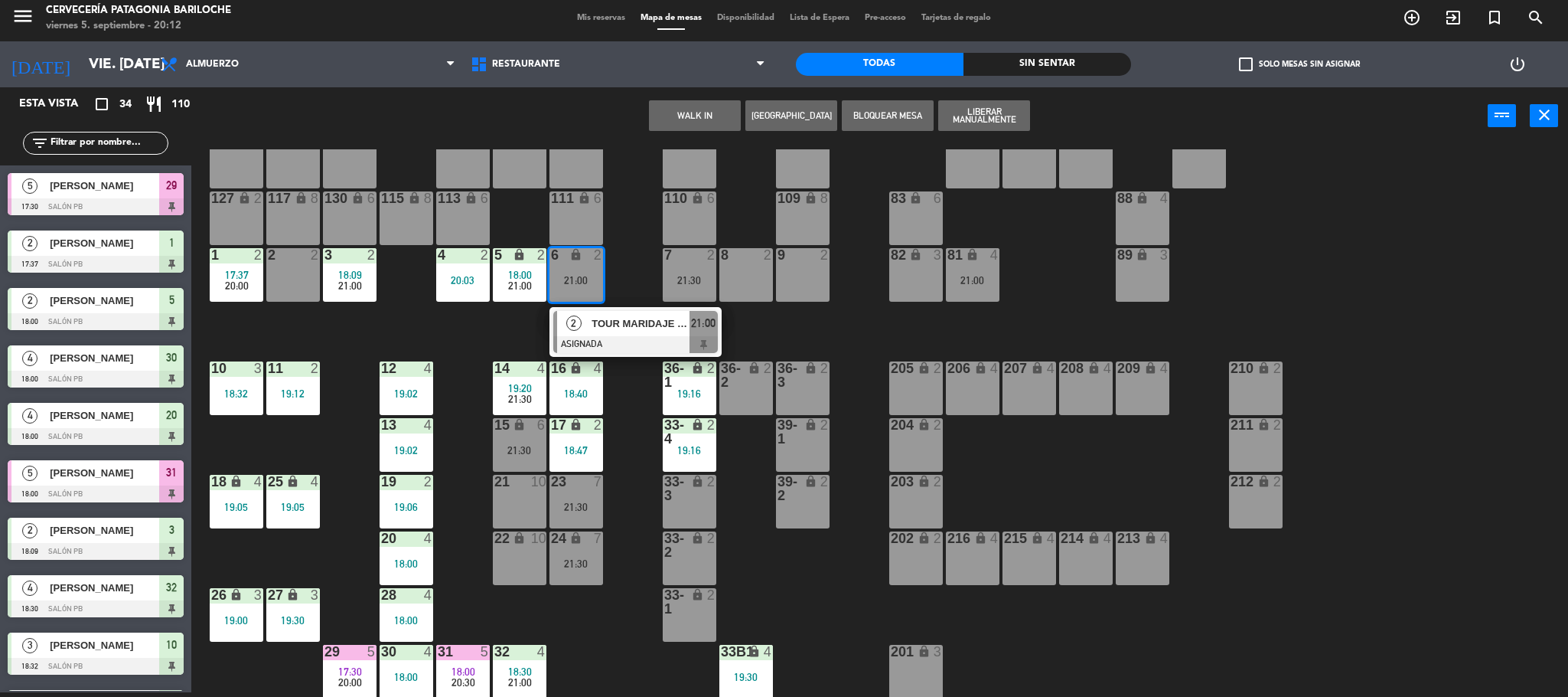
click at [423, 321] on div "101 lock 8 102 lock 8 104 lock 2 105 lock 2 106 lock 2 103 lock 2 107 lock 2 10…" at bounding box center [887, 422] width 1361 height 547
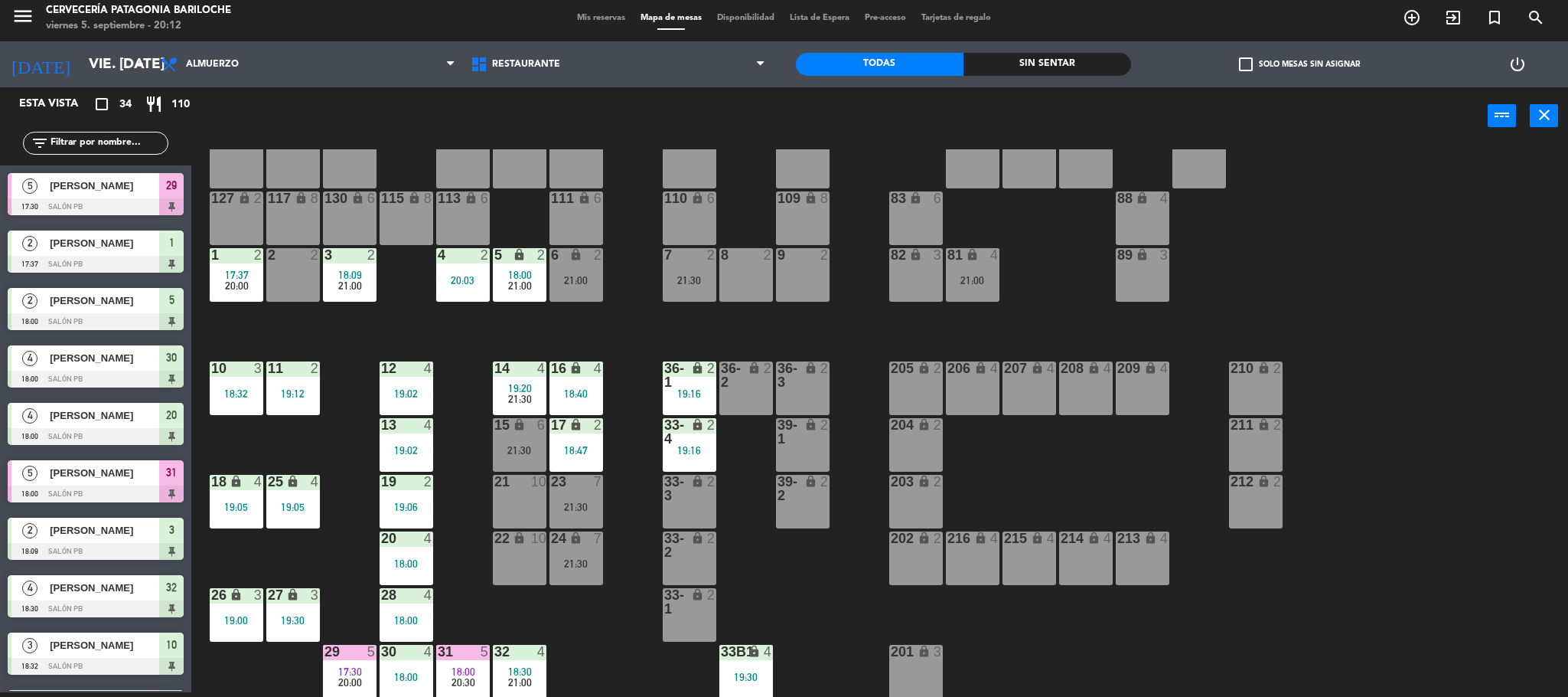
click at [336, 680] on div "20:00" at bounding box center [350, 681] width 53 height 11
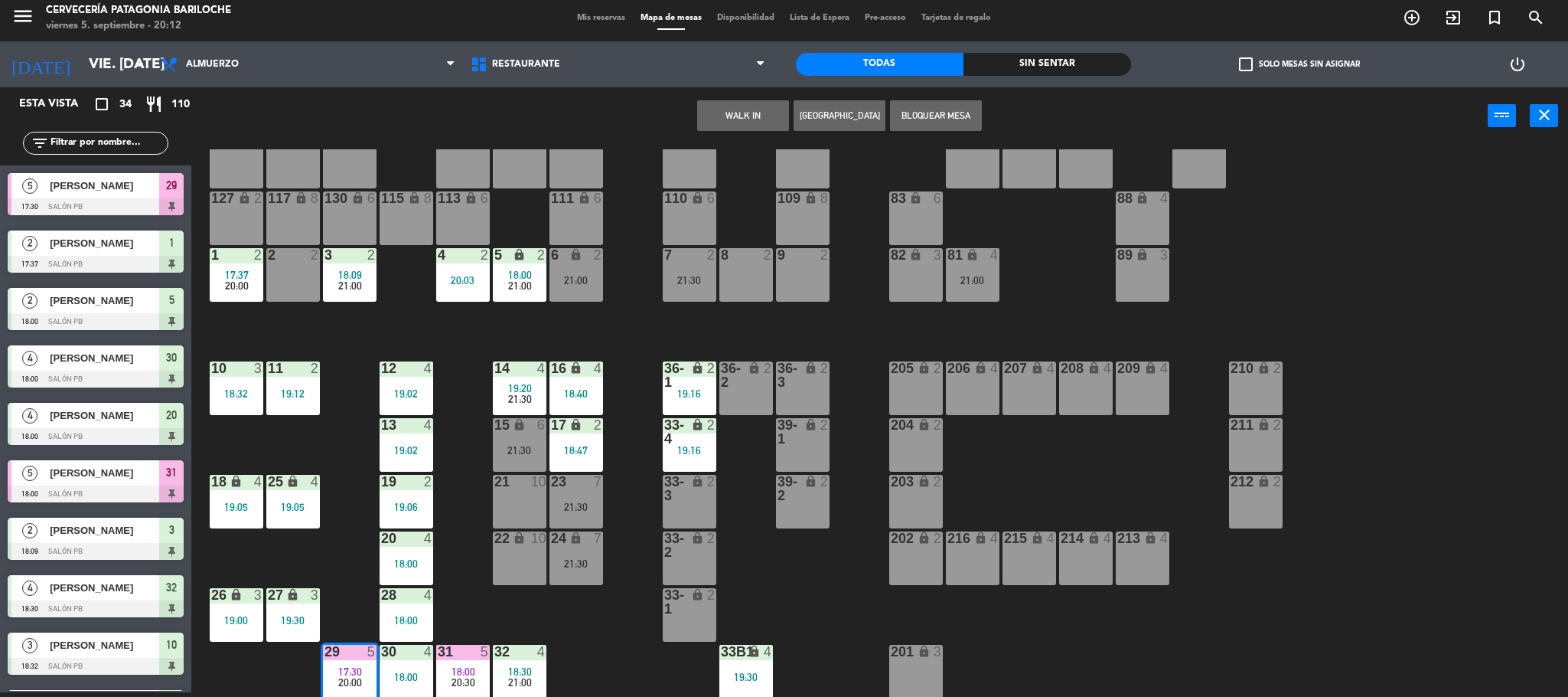
scroll to position [143, 0]
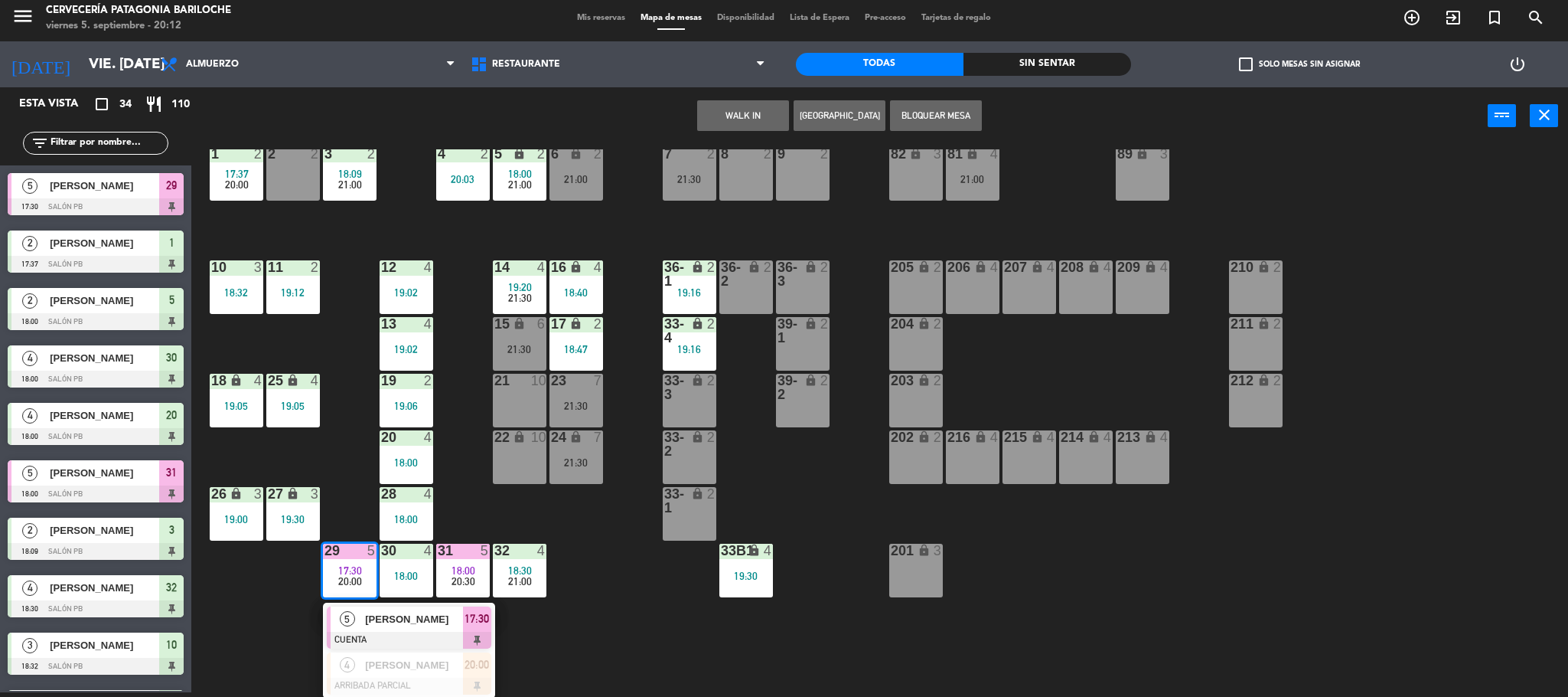
click at [512, 653] on div "101 lock 8 102 lock 8 104 lock 2 105 lock 2 106 lock 2 103 lock 2 107 lock 2 10…" at bounding box center [887, 422] width 1361 height 547
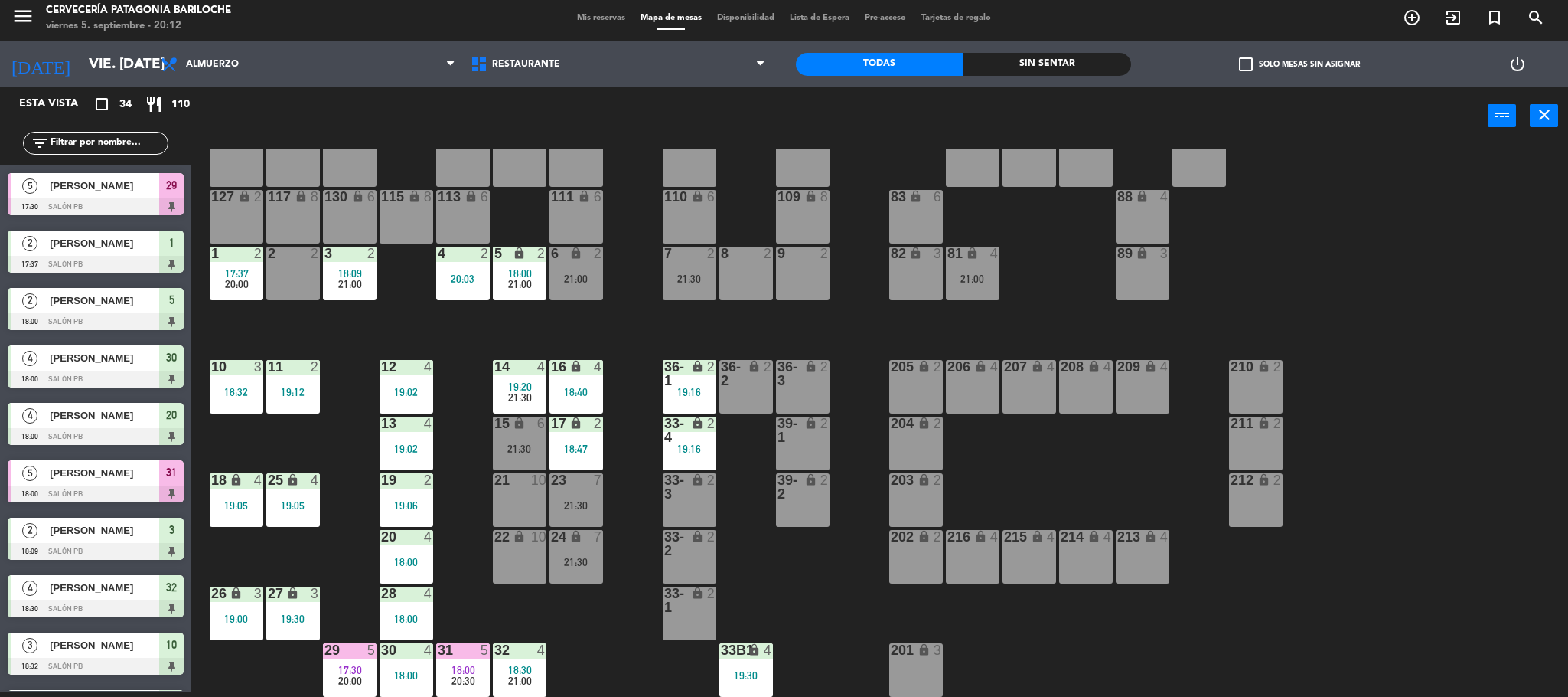
scroll to position [42, 0]
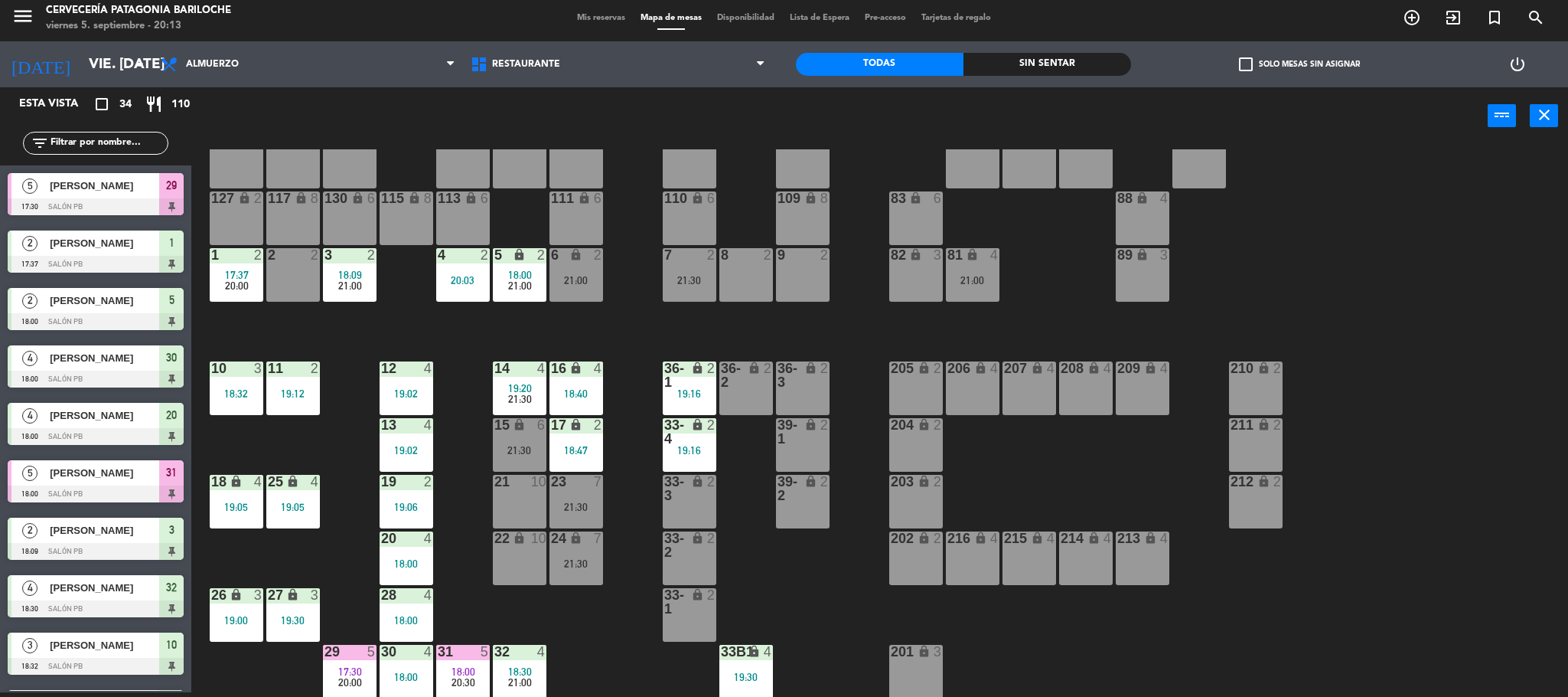
click at [621, 669] on div "101 lock 8 102 lock 8 104 lock 2 105 lock 2 106 lock 2 103 lock 2 107 lock 2 10…" at bounding box center [887, 422] width 1361 height 547
click at [439, 594] on div "4" at bounding box center [433, 594] width 26 height 14
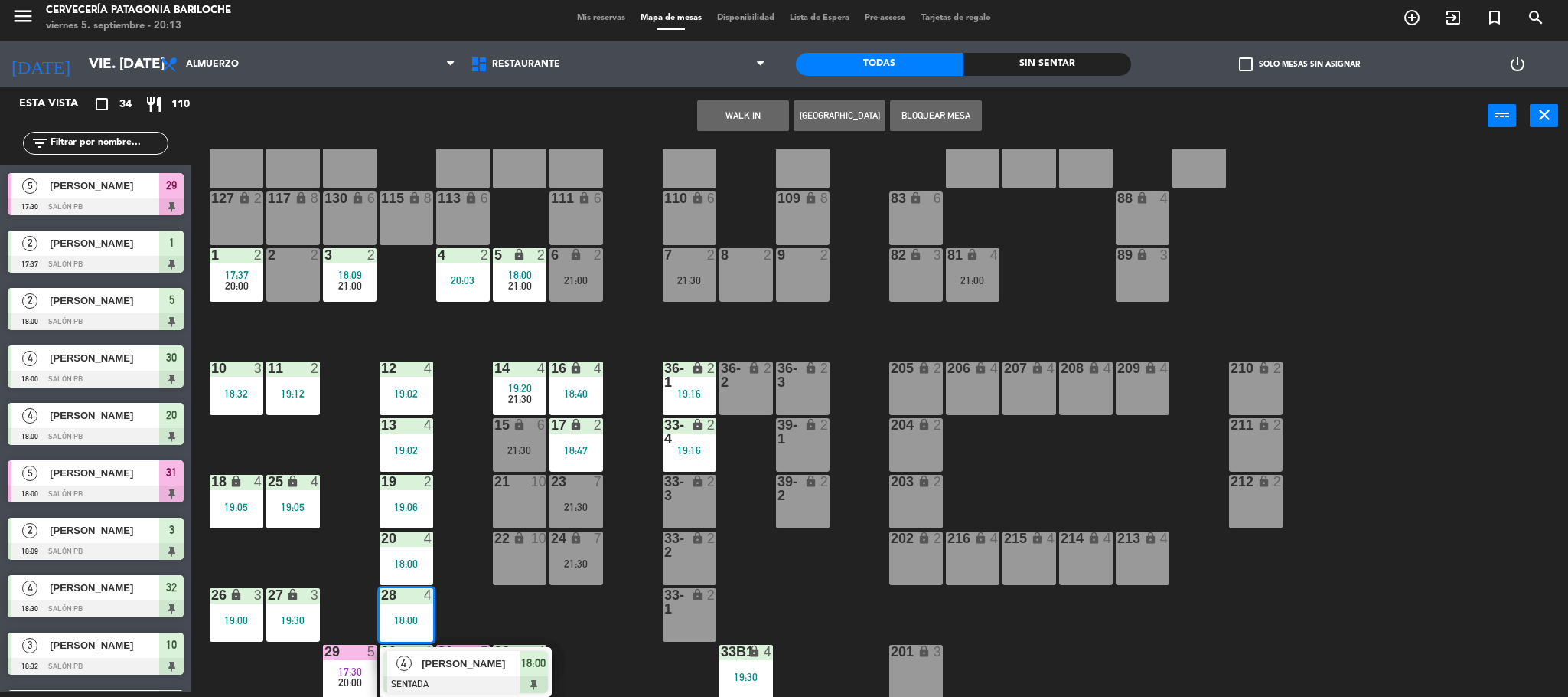
click at [455, 517] on div "101 lock 8 102 lock 8 104 lock 2 105 lock 2 106 lock 2 103 lock 2 107 lock 2 10…" at bounding box center [887, 422] width 1361 height 547
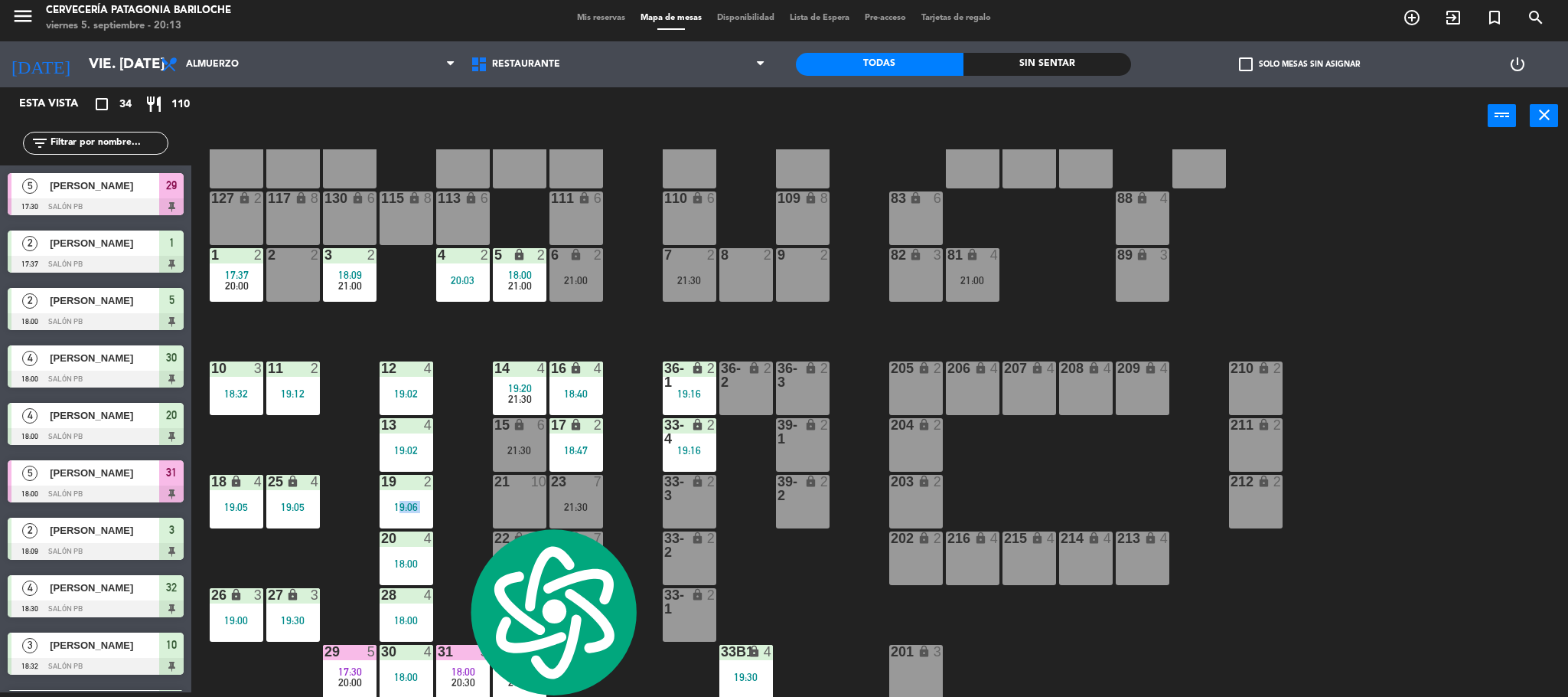
click at [457, 499] on div "101 lock 8 102 lock 8 104 lock 2 105 lock 2 106 lock 2 103 lock 2 107 lock 2 10…" at bounding box center [887, 422] width 1361 height 547
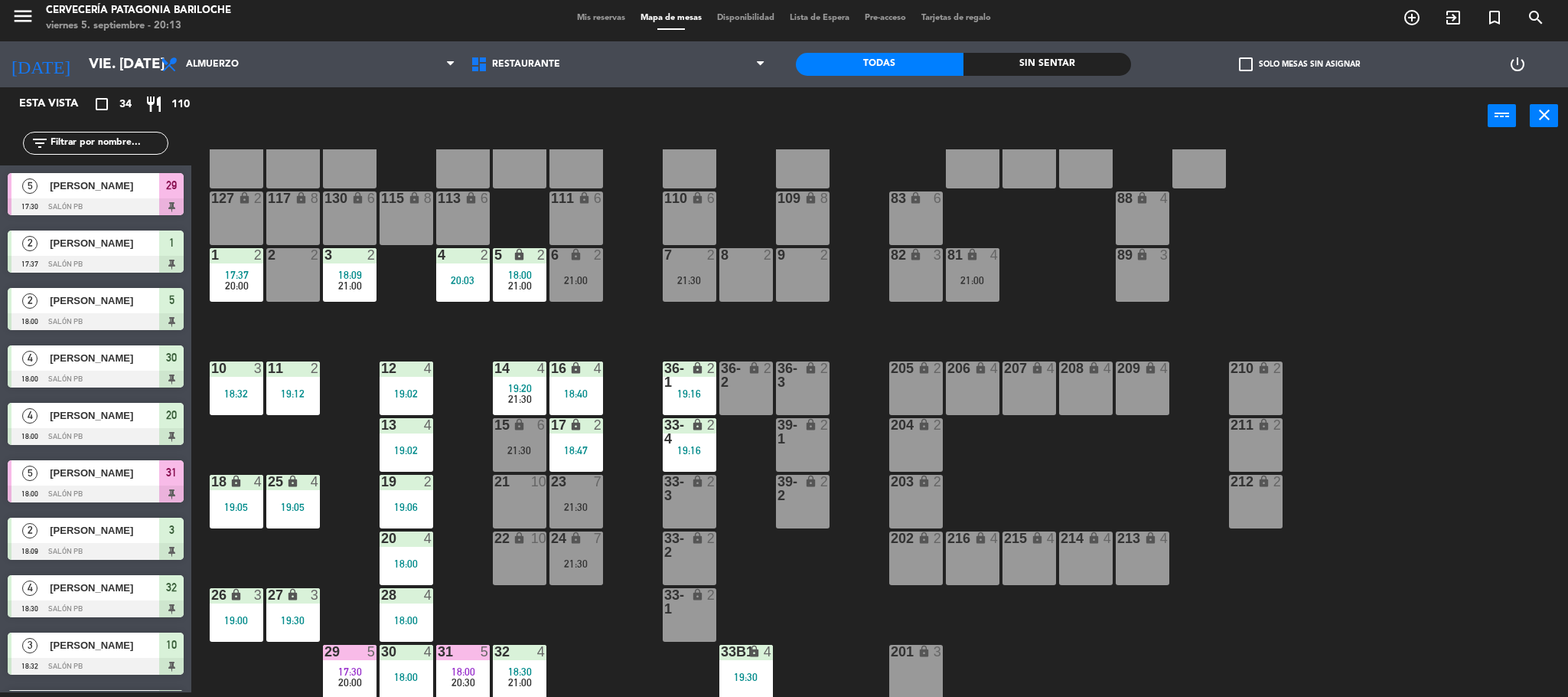
click at [457, 499] on div "101 lock 8 102 lock 8 104 lock 2 105 lock 2 106 lock 2 103 lock 2 107 lock 2 10…" at bounding box center [887, 422] width 1361 height 547
click at [529, 384] on span "19:20" at bounding box center [520, 387] width 24 height 12
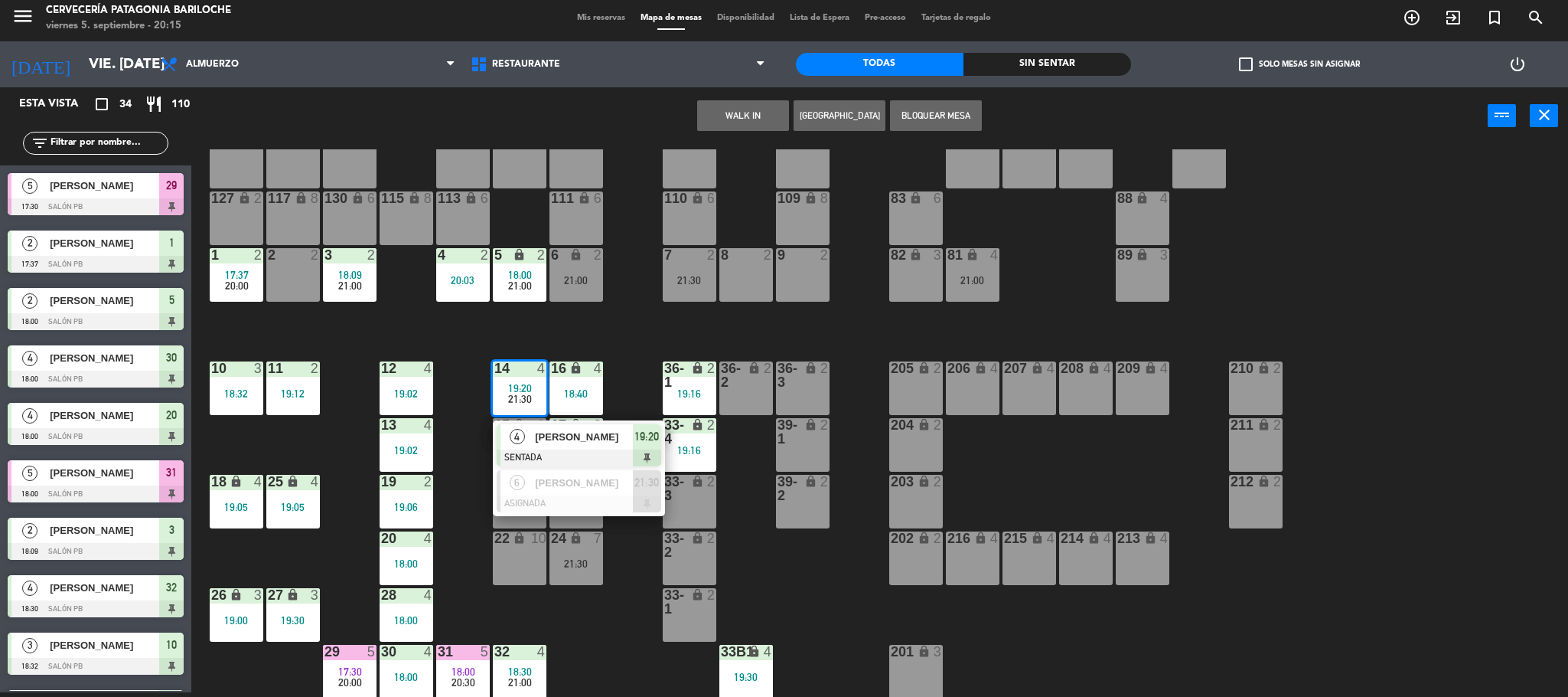
click at [621, 311] on div "101 lock 8 102 lock 8 104 lock 2 105 lock 2 106 lock 2 103 lock 2 107 lock 2 10…" at bounding box center [887, 422] width 1361 height 547
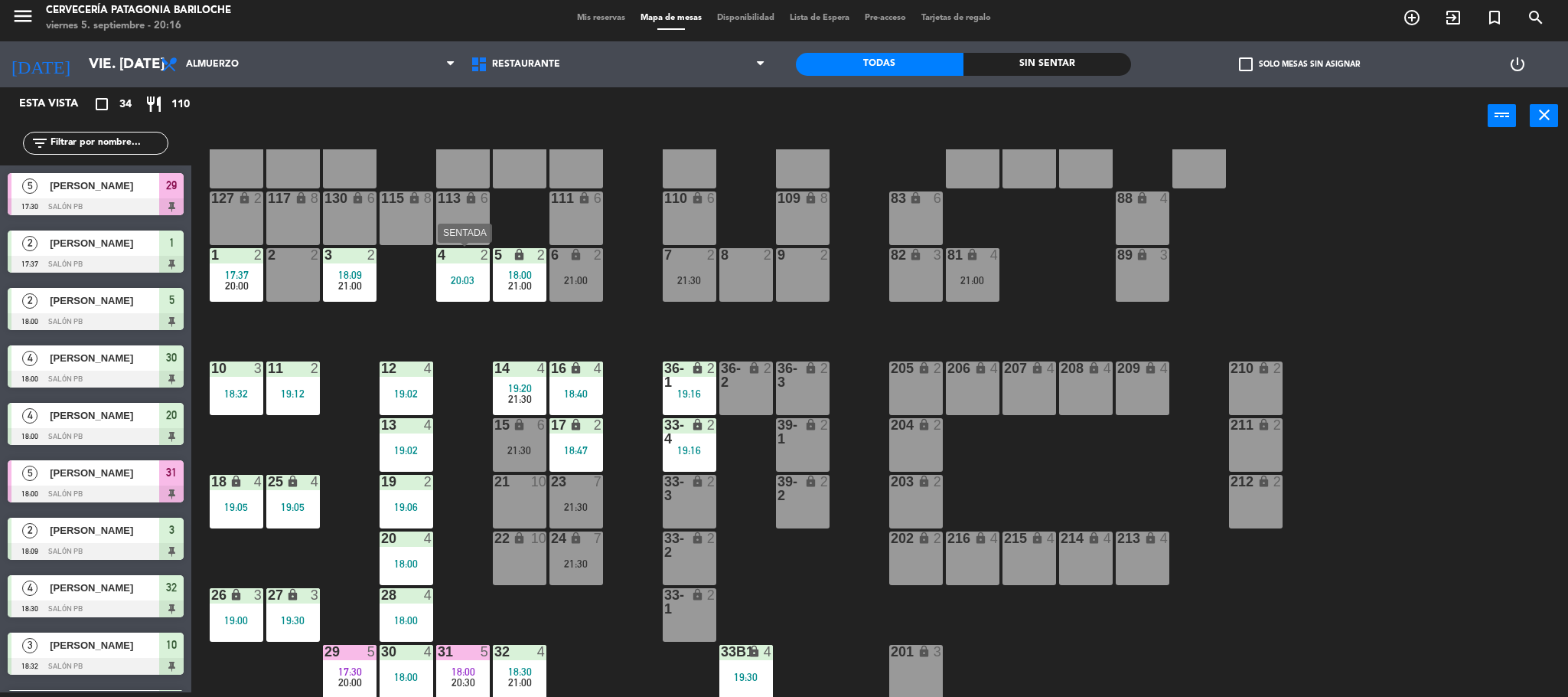
click at [469, 280] on div "20:03" at bounding box center [463, 280] width 53 height 11
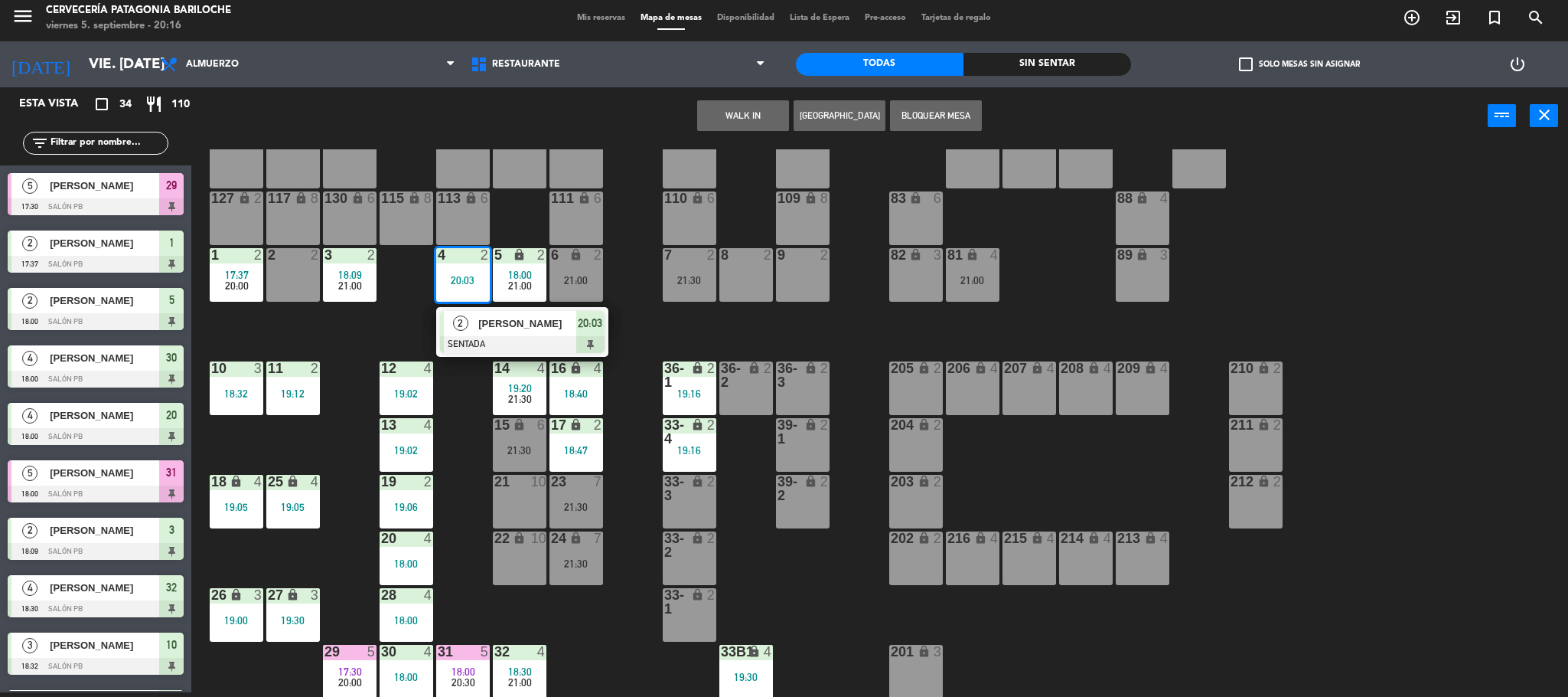
click at [355, 316] on div "101 lock 8 102 lock 8 104 lock 2 105 lock 2 106 lock 2 103 lock 2 107 lock 2 10…" at bounding box center [887, 422] width 1361 height 547
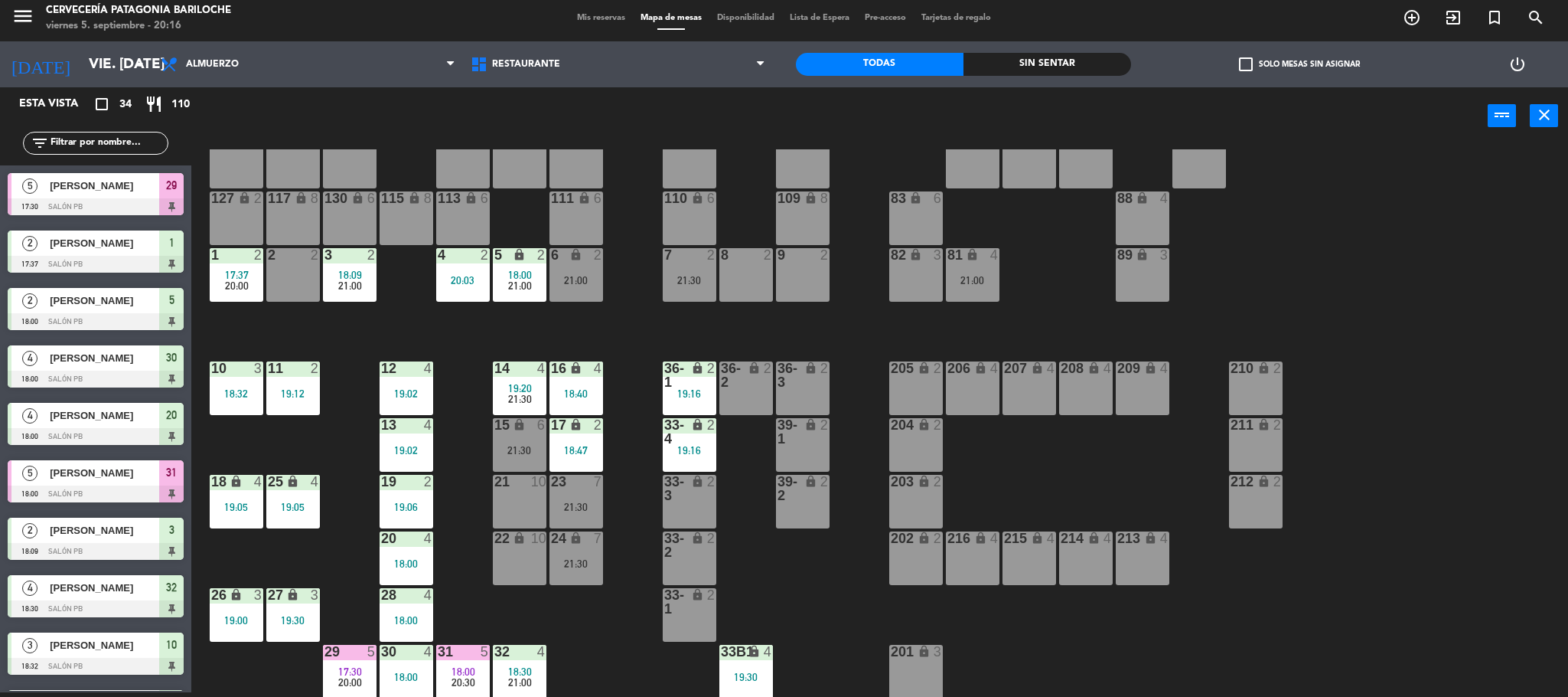
click at [453, 673] on span "18:00" at bounding box center [463, 671] width 24 height 12
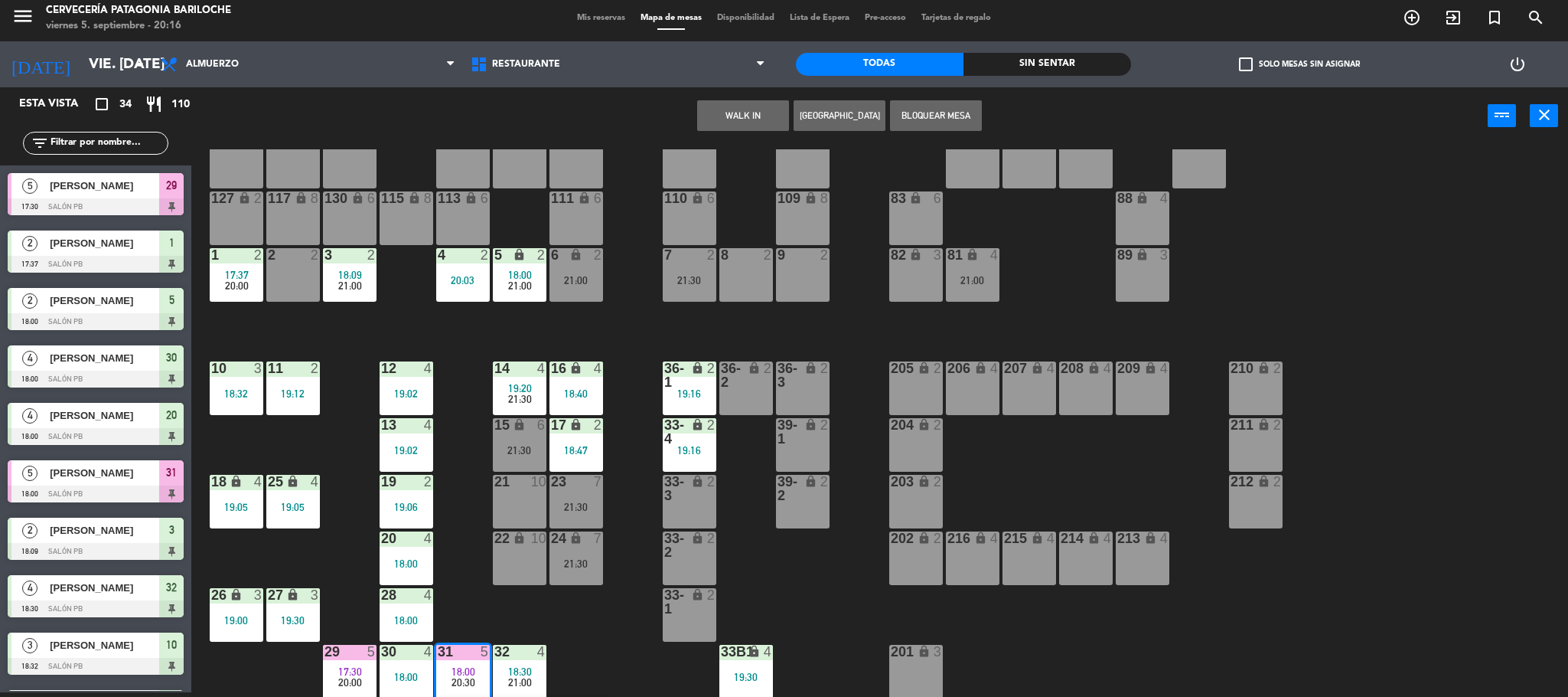
scroll to position [143, 0]
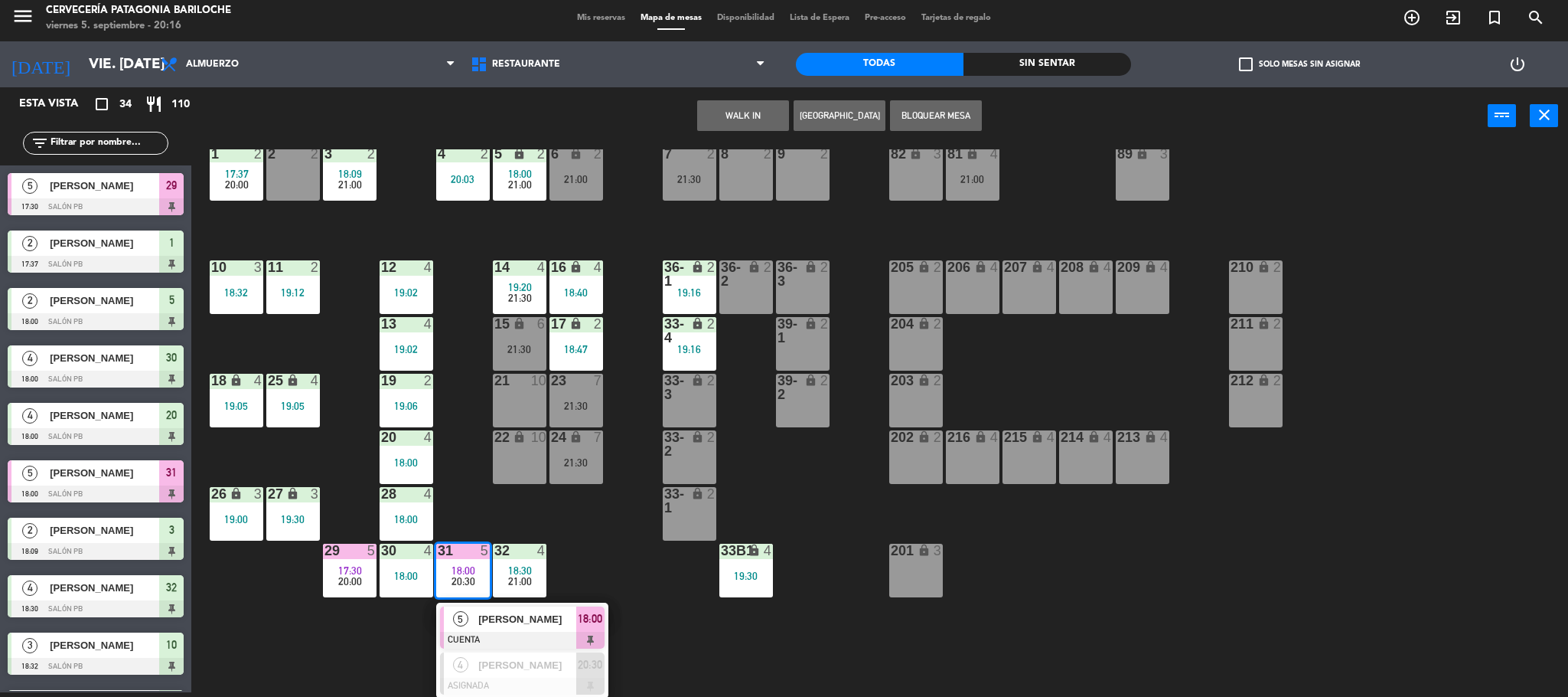
click at [482, 620] on span "[PERSON_NAME]" at bounding box center [526, 619] width 98 height 16
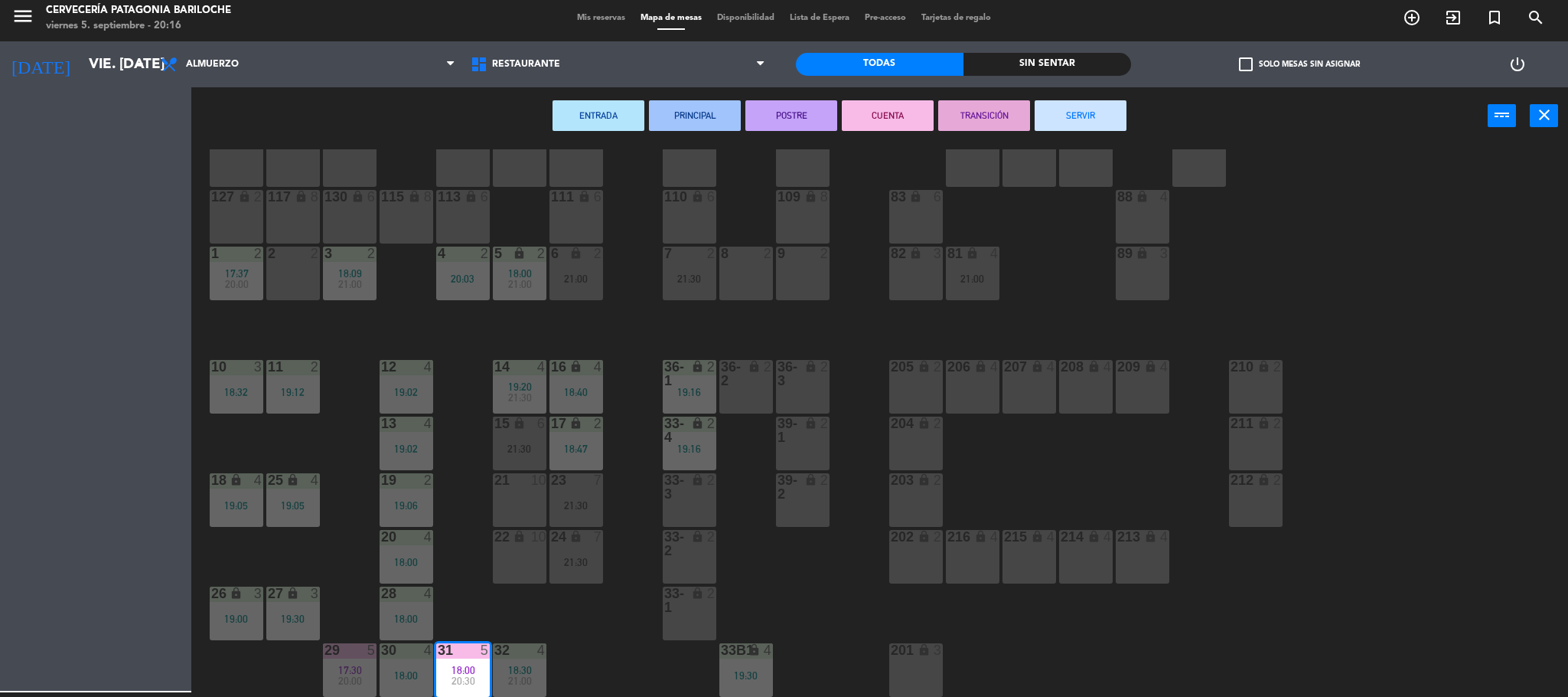
scroll to position [42, 0]
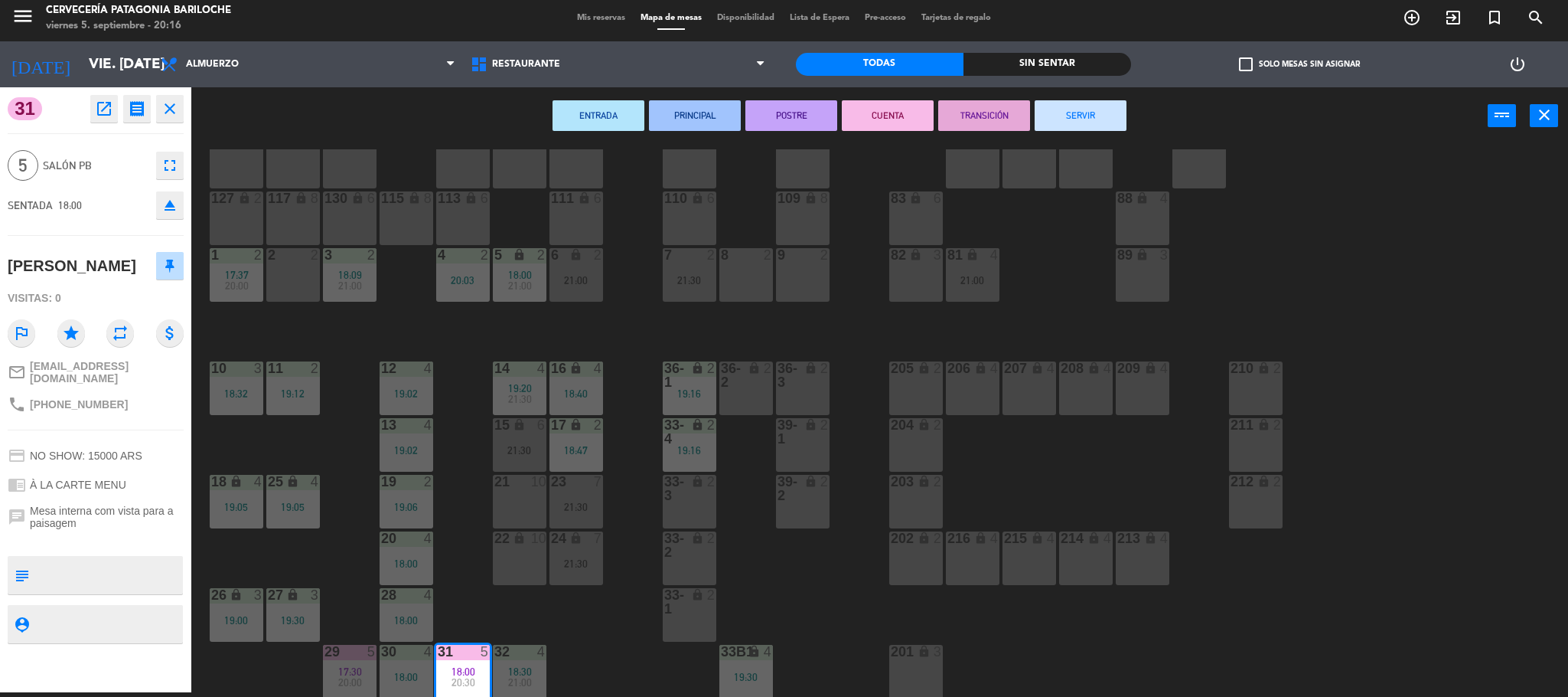
click at [1098, 110] on button "SERVIR" at bounding box center [1080, 115] width 92 height 31
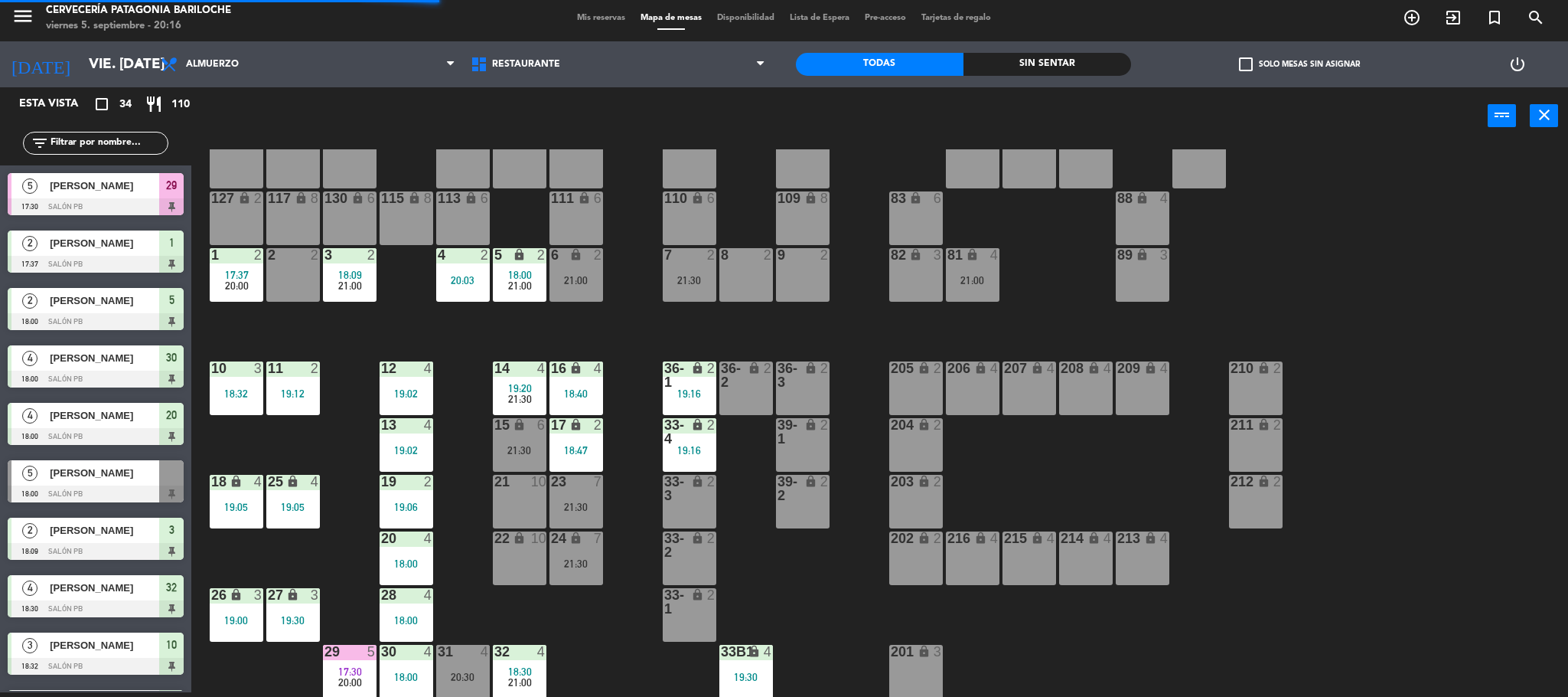
click at [492, 611] on div "101 lock 8 102 lock 8 104 lock 2 105 lock 2 106 lock 2 103 lock 2 107 lock 2 10…" at bounding box center [887, 422] width 1361 height 547
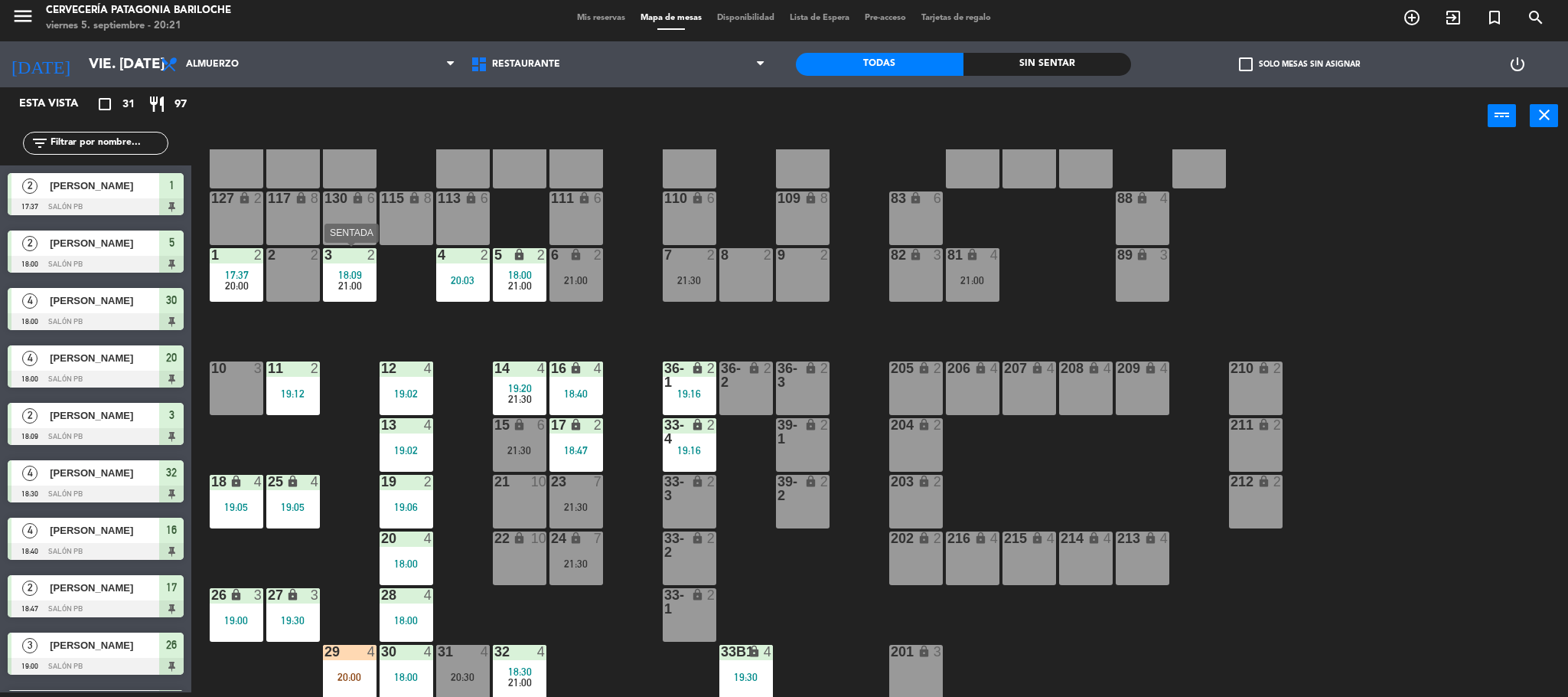
click at [345, 299] on div "3 2 18:09 21:00" at bounding box center [350, 275] width 53 height 53
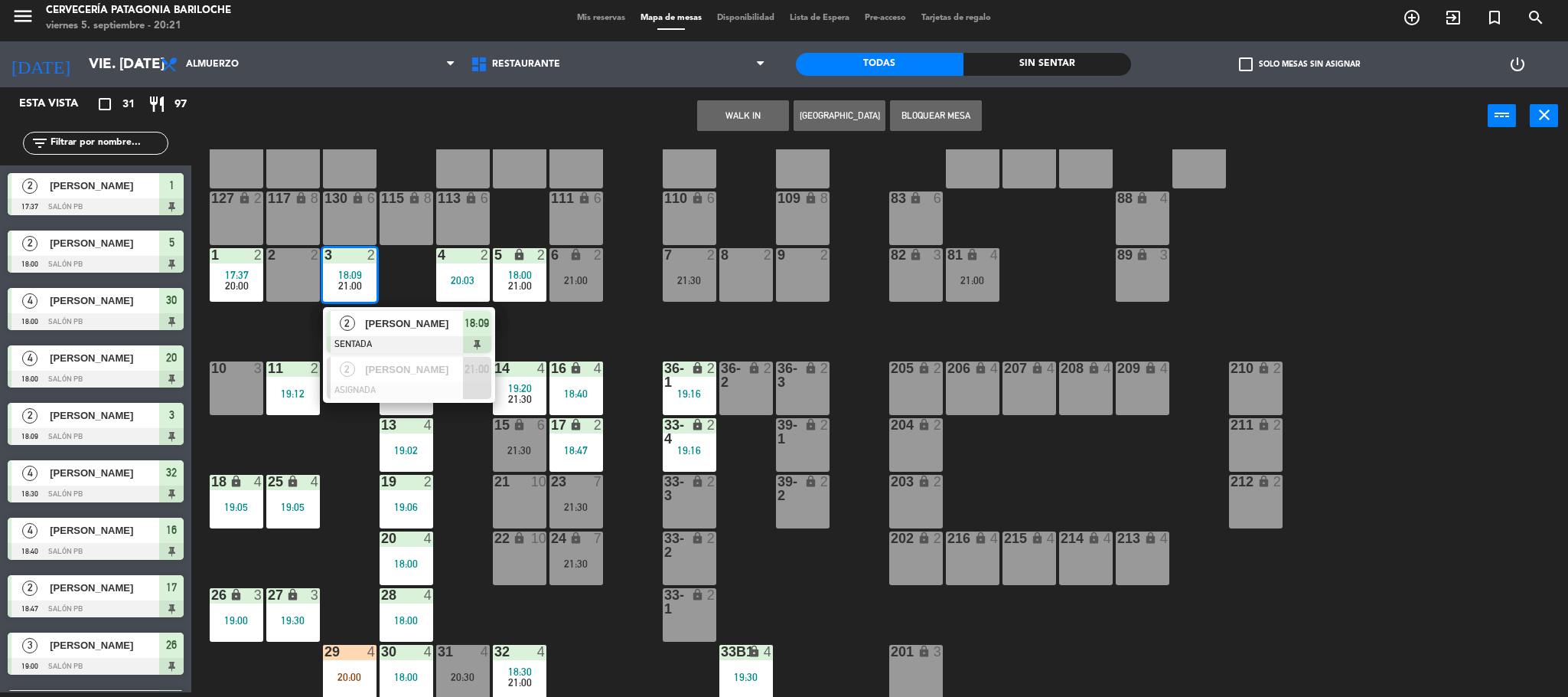
click at [383, 341] on div at bounding box center [409, 344] width 165 height 17
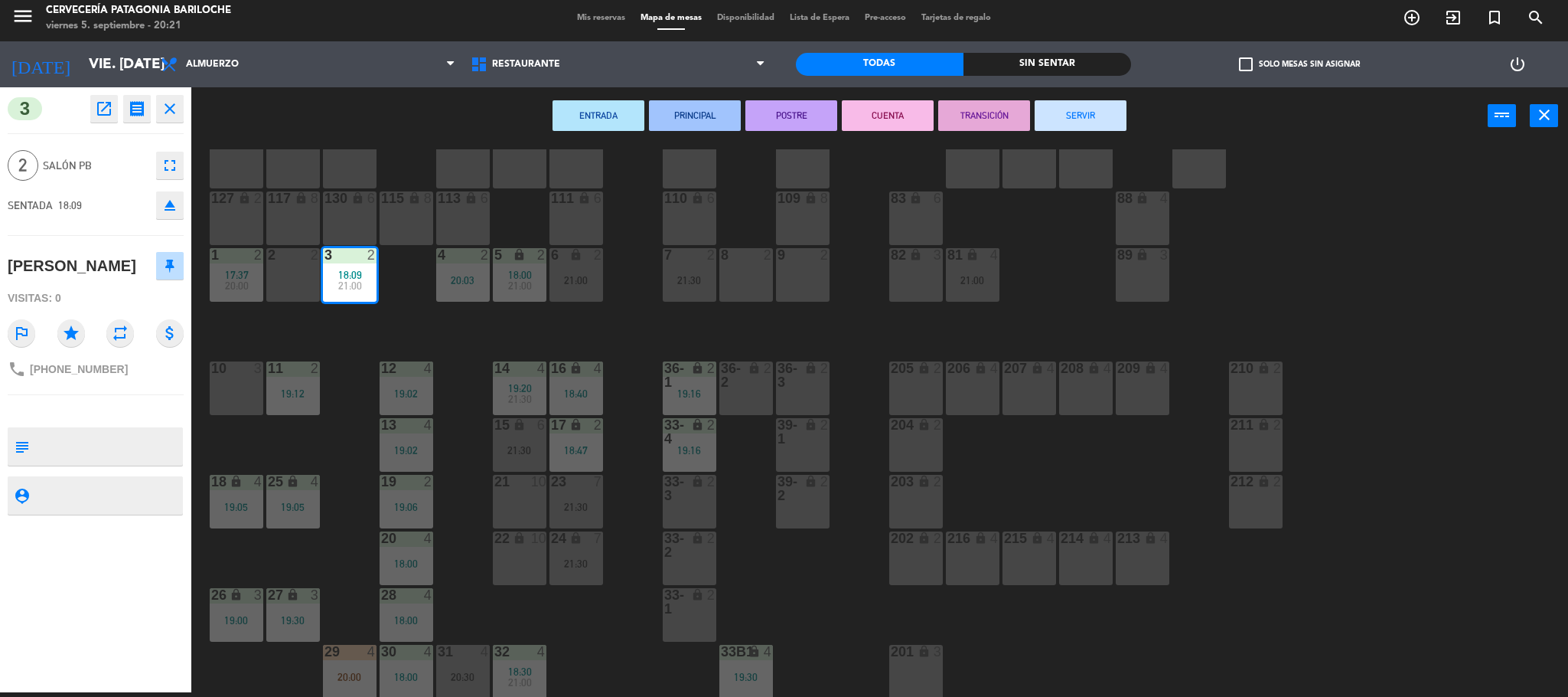
click at [1107, 111] on button "SERVIR" at bounding box center [1080, 115] width 92 height 31
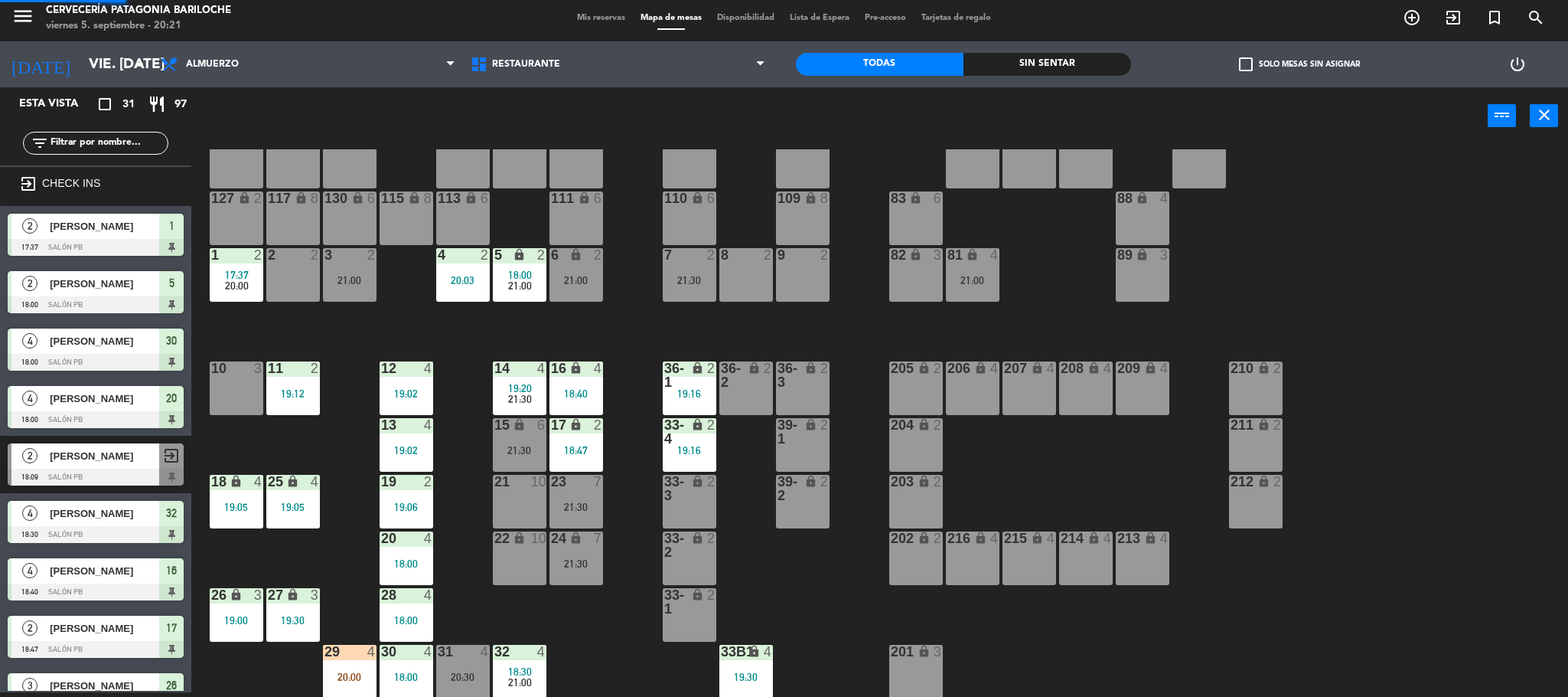
click at [232, 293] on div "1 2 17:37 20:00" at bounding box center [237, 275] width 53 height 53
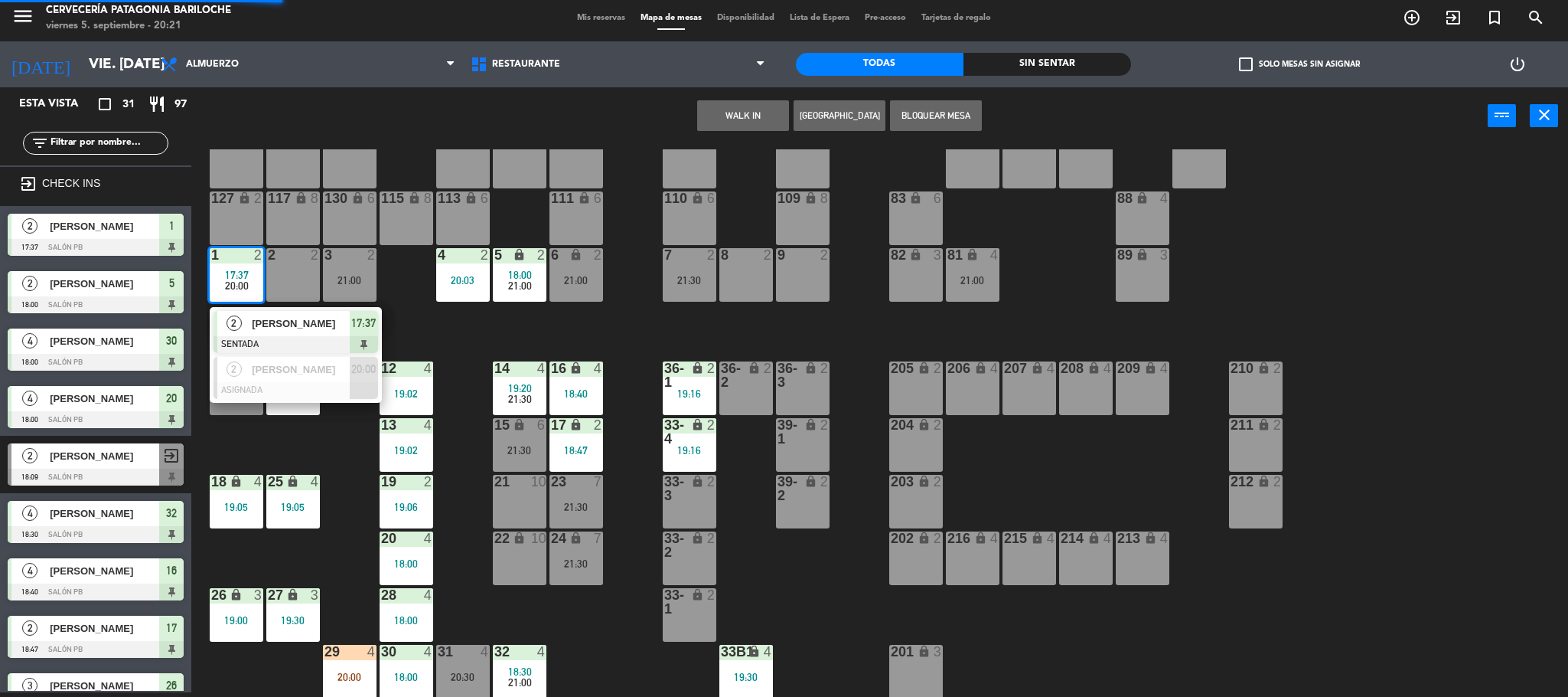
click at [260, 323] on span "[PERSON_NAME]" at bounding box center [300, 323] width 98 height 16
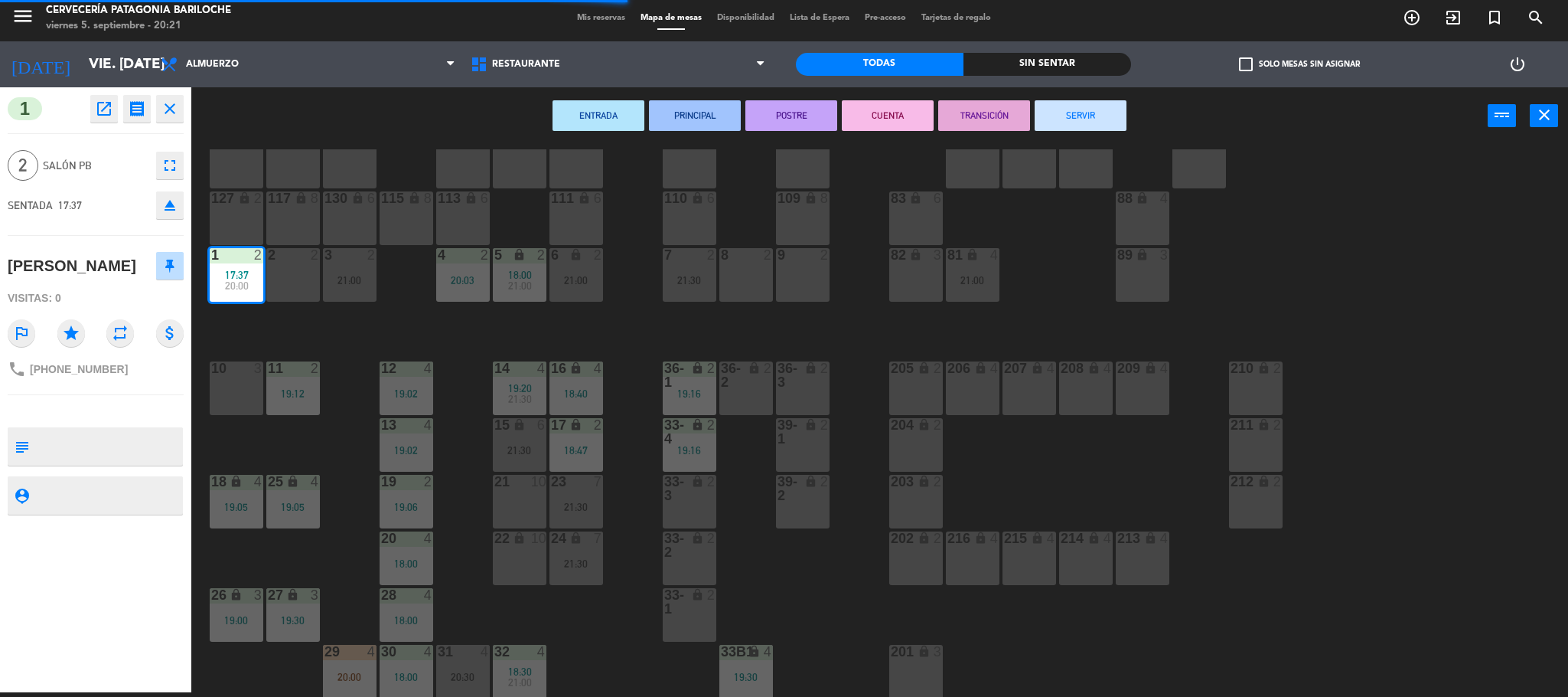
click at [1046, 114] on button "SERVIR" at bounding box center [1080, 115] width 92 height 31
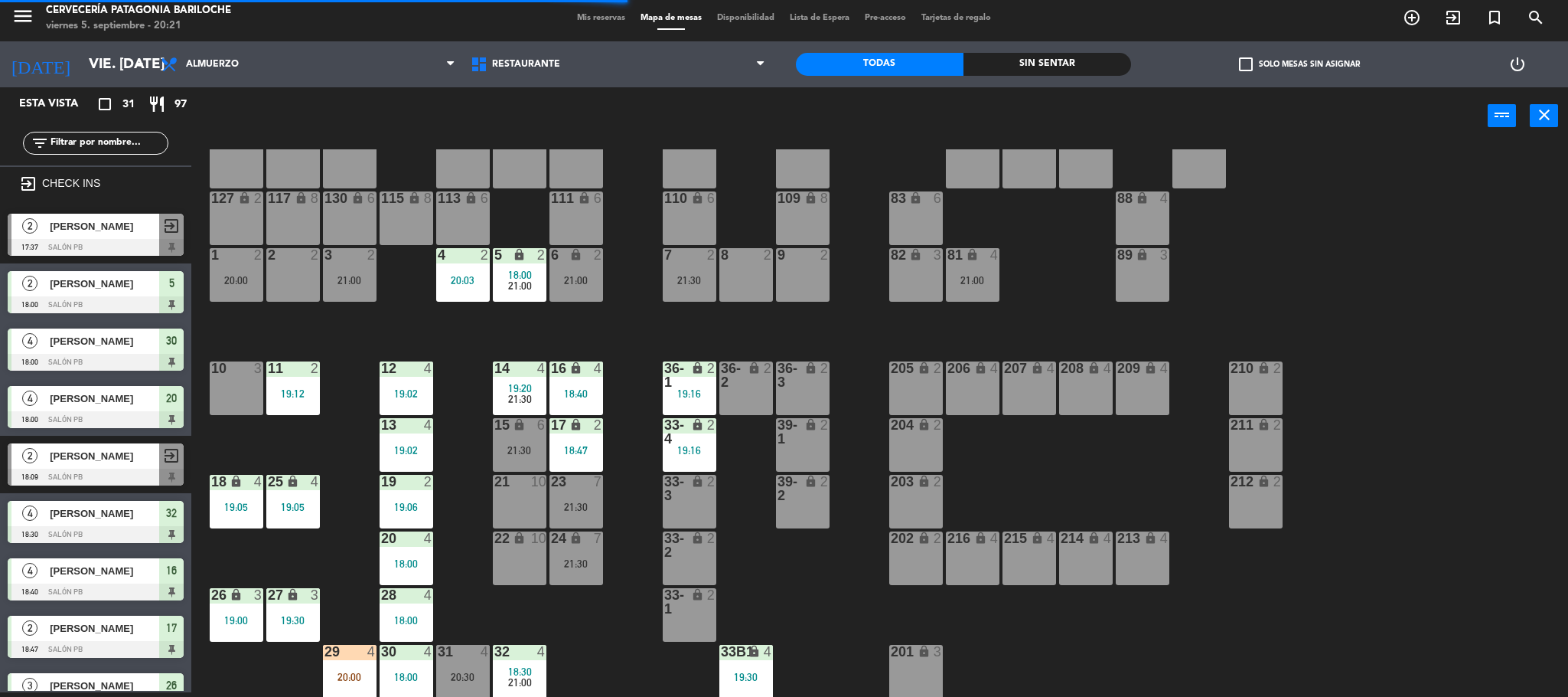
click at [391, 317] on div "101 lock 8 102 lock 8 104 lock 2 105 lock 2 106 lock 2 103 lock 2 107 lock 2 10…" at bounding box center [887, 422] width 1361 height 547
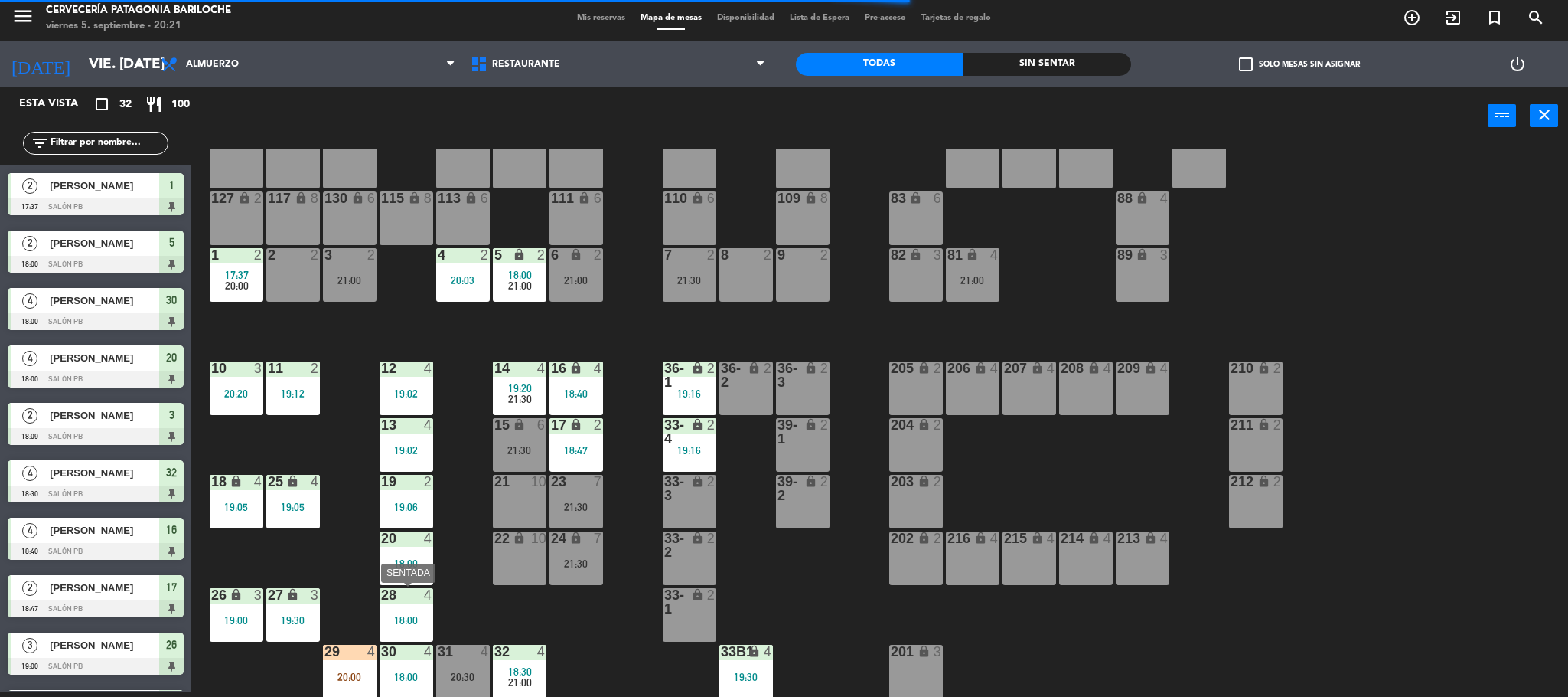
click at [407, 615] on div "18:00" at bounding box center [406, 620] width 53 height 11
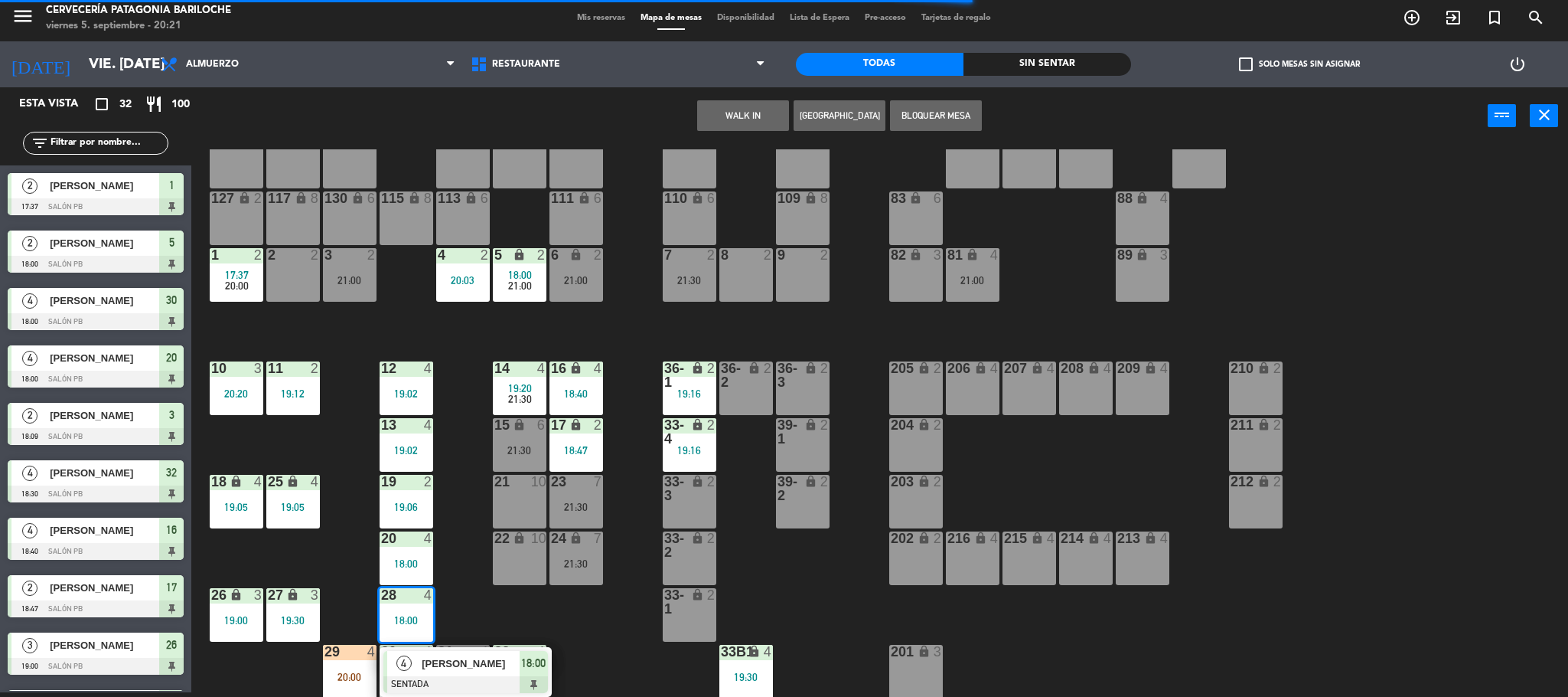
click at [435, 676] on div at bounding box center [465, 684] width 165 height 17
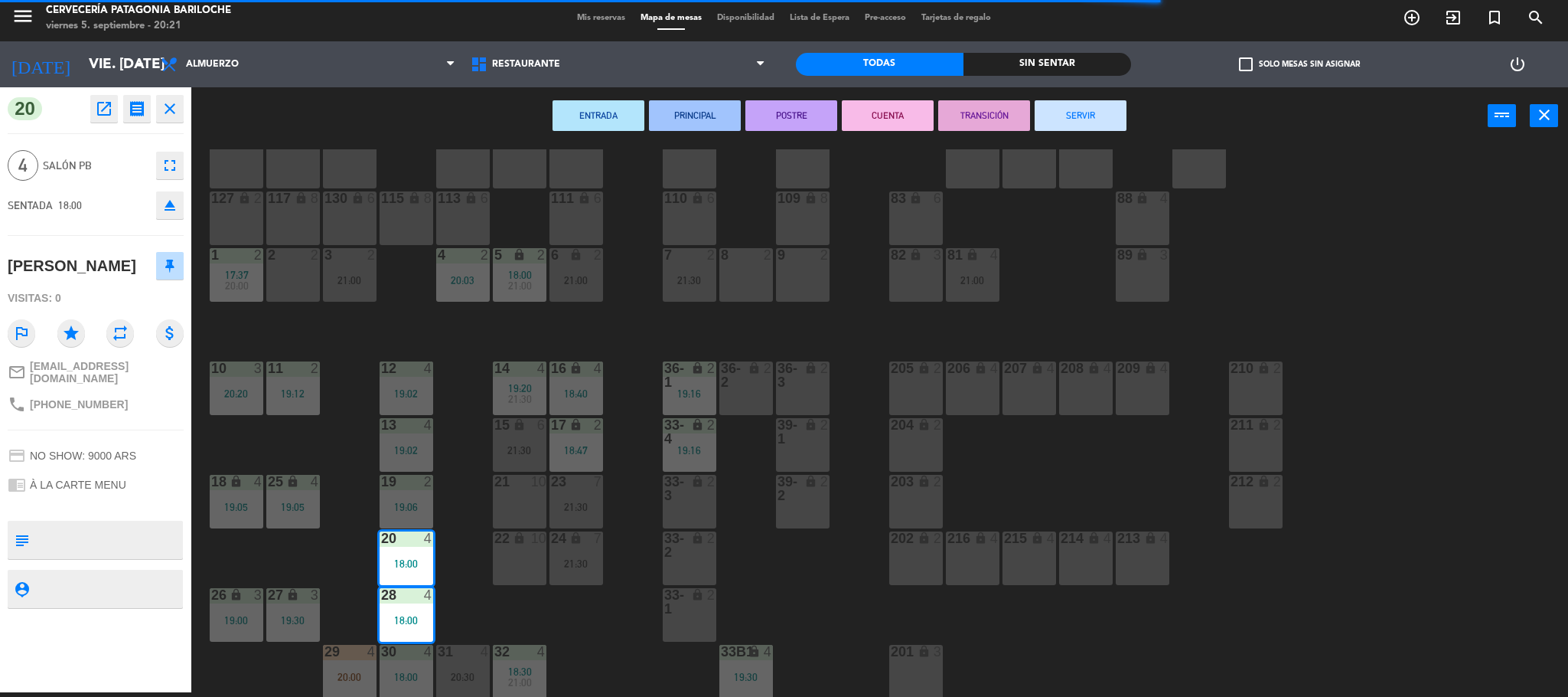
click at [905, 101] on button "CUENTA" at bounding box center [887, 115] width 92 height 31
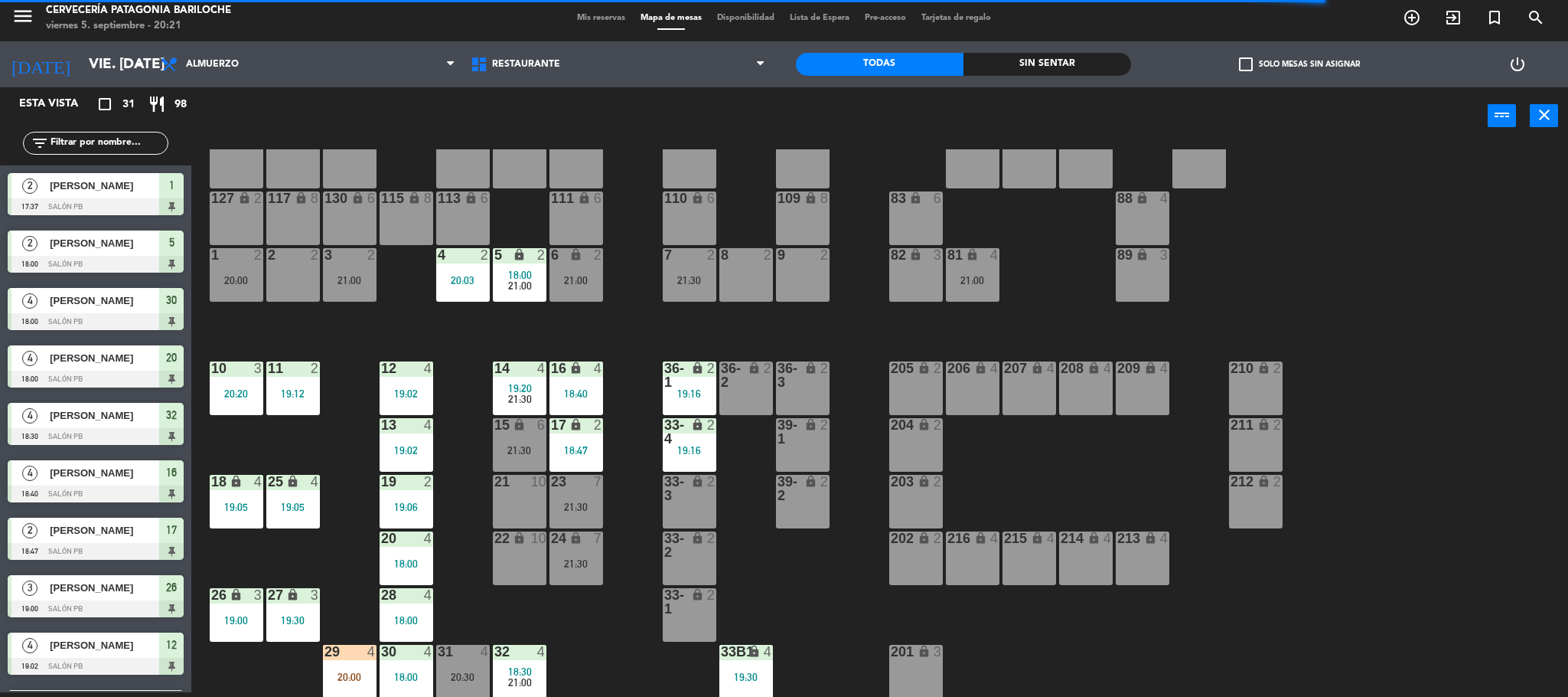
click at [457, 459] on div "101 lock 8 102 lock 8 104 lock 2 105 lock 2 106 lock 2 103 lock 2 107 lock 2 10…" at bounding box center [887, 422] width 1361 height 547
click at [361, 668] on div "29 4 20:00" at bounding box center [350, 671] width 53 height 53
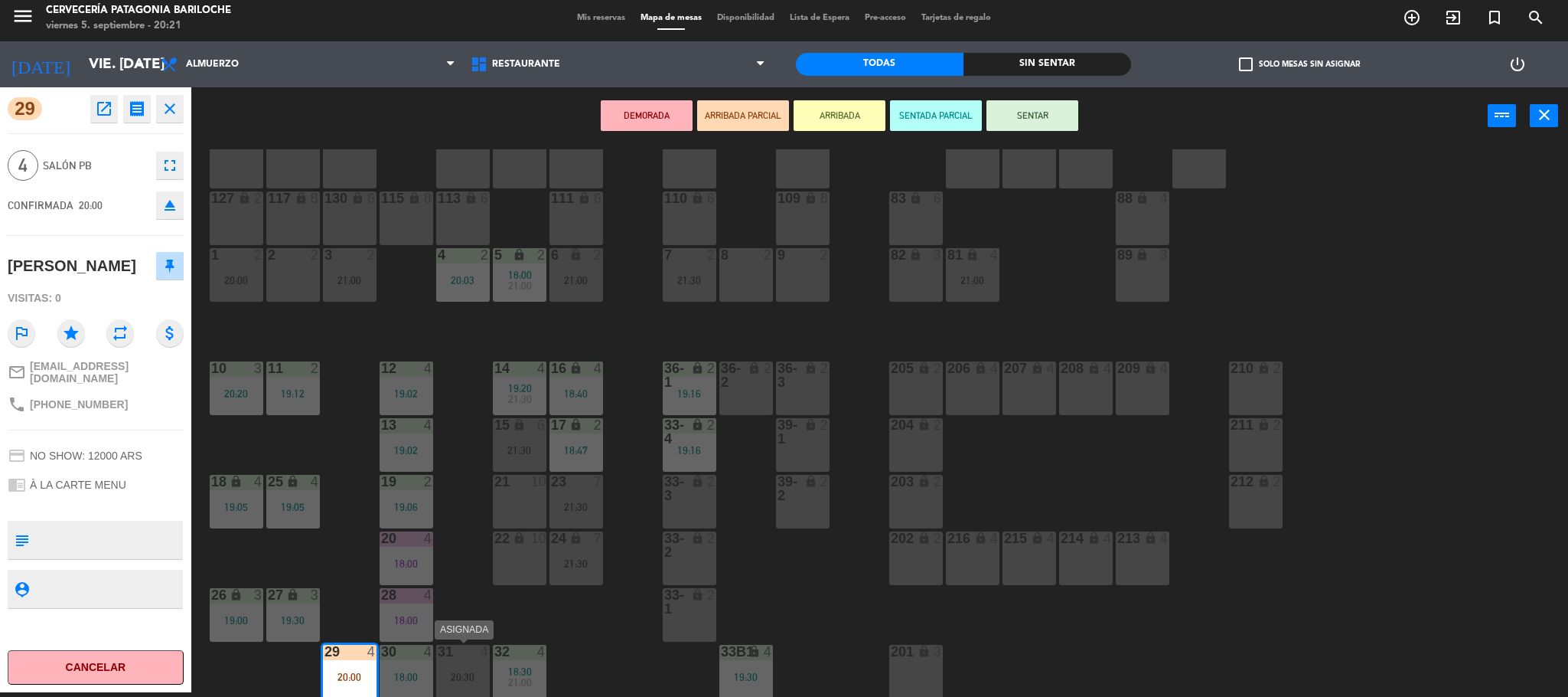
click at [450, 662] on div "31 4 20:30" at bounding box center [463, 671] width 53 height 53
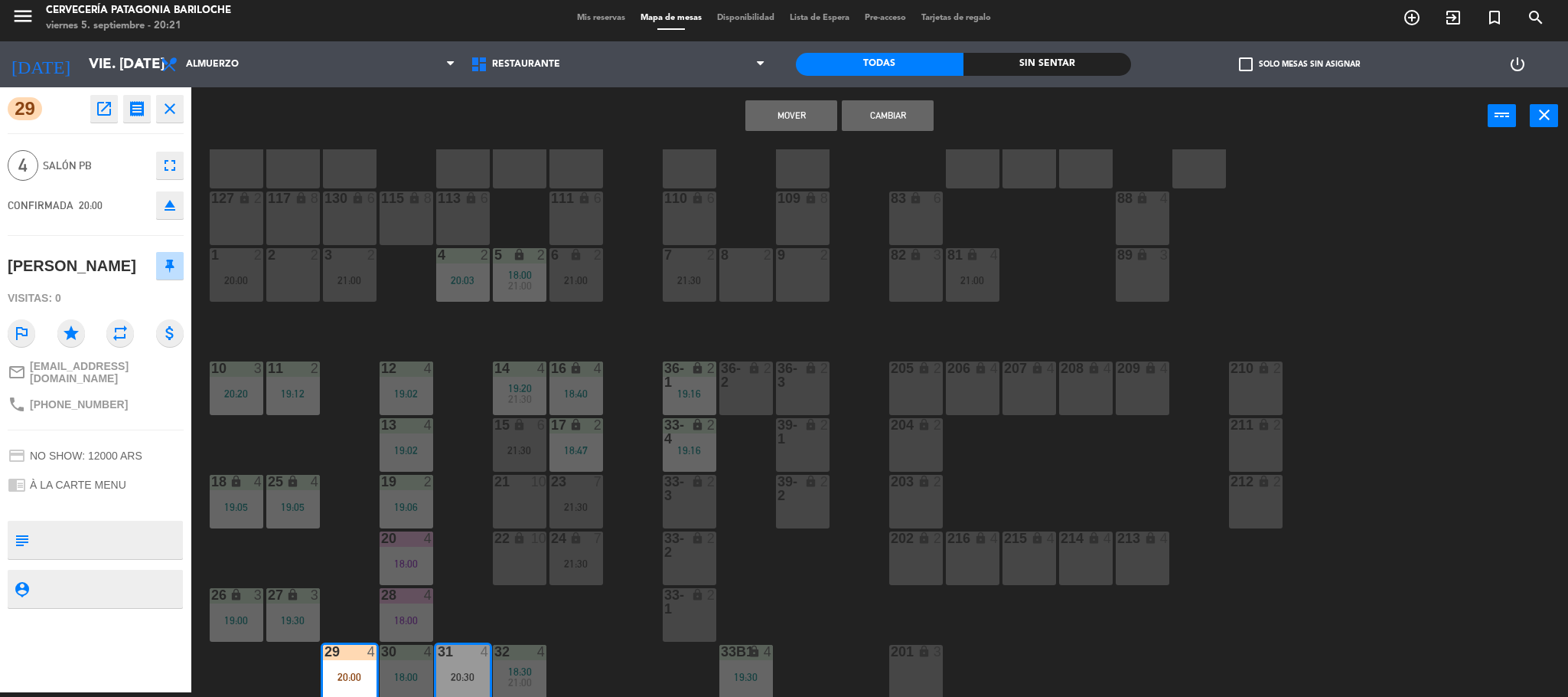
click at [889, 124] on button "Cambiar" at bounding box center [887, 115] width 92 height 31
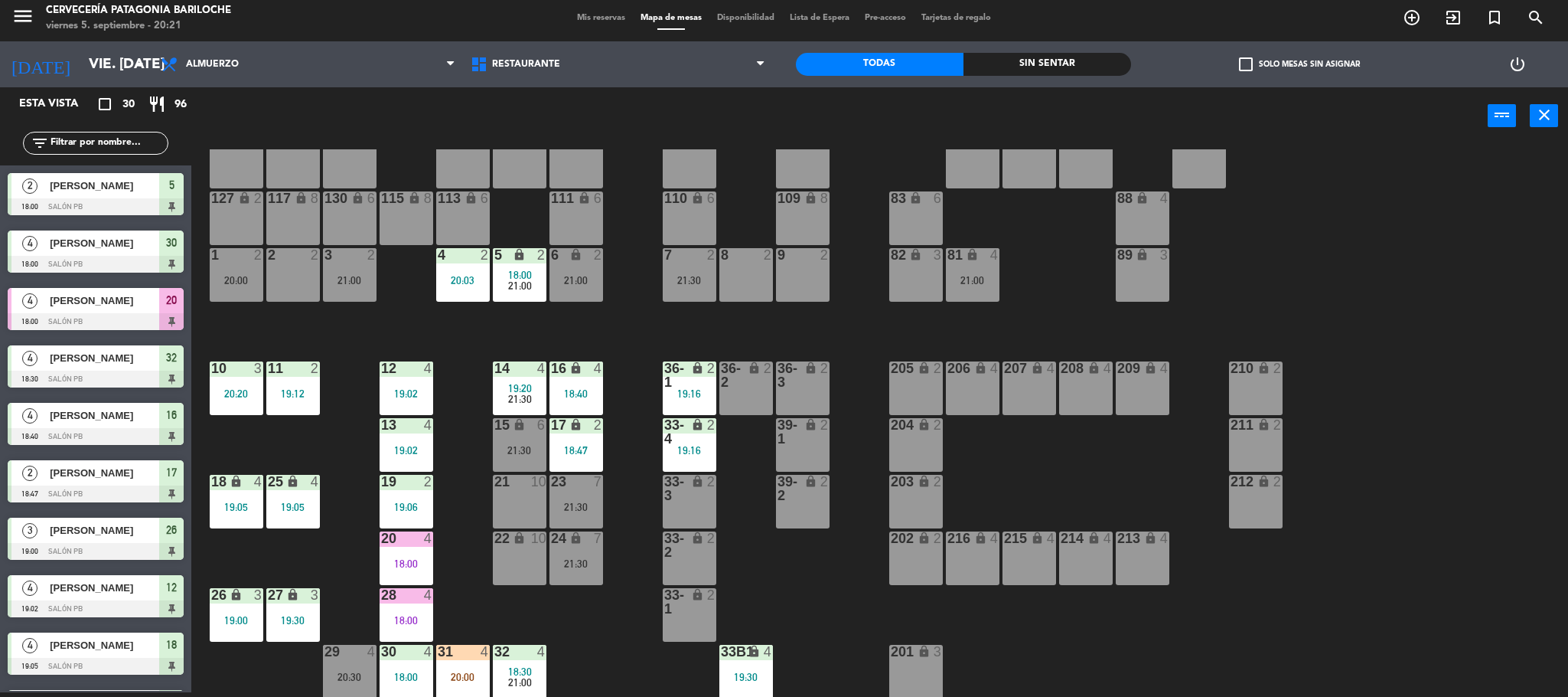
scroll to position [551, 0]
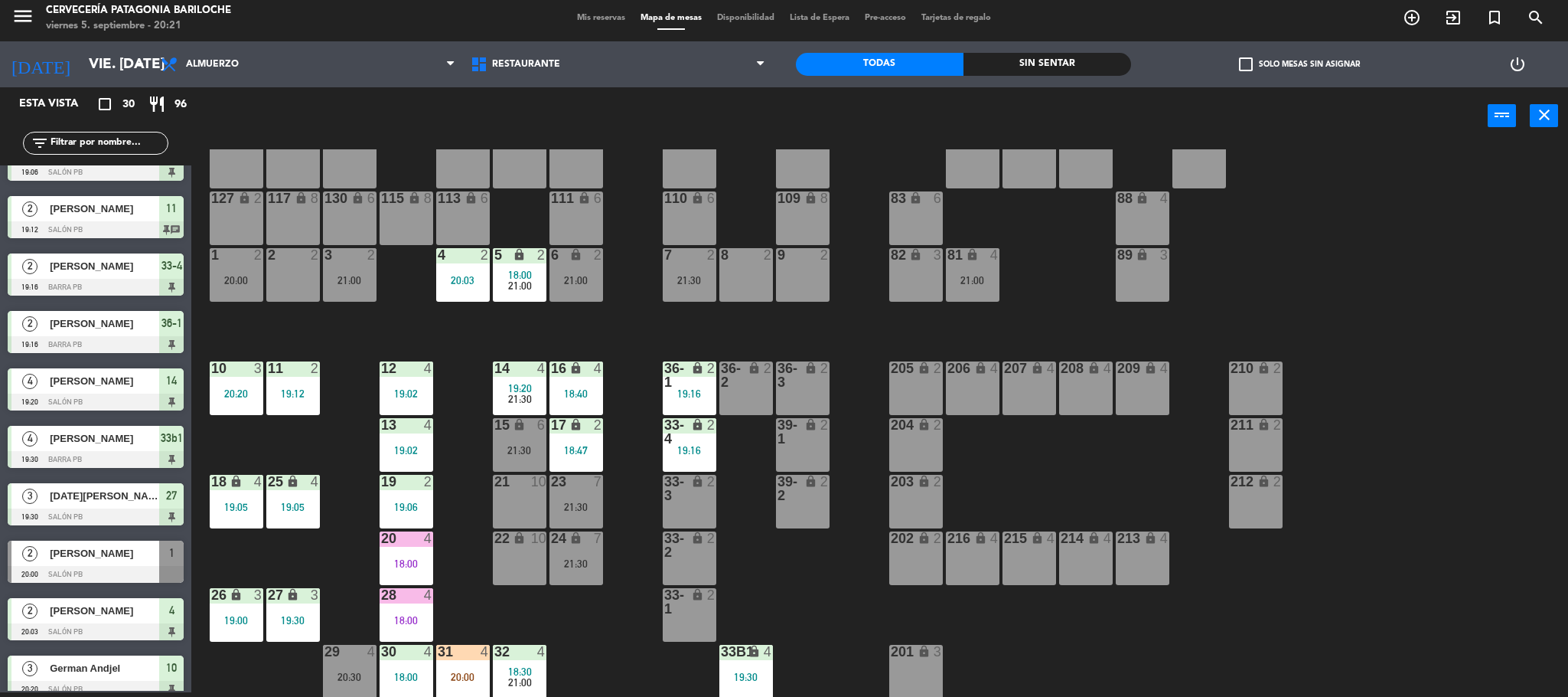
click at [462, 545] on div "101 lock 8 102 lock 8 104 lock 2 105 lock 2 106 lock 2 103 lock 2 107 lock 2 10…" at bounding box center [887, 422] width 1361 height 547
click at [450, 579] on div "101 lock 8 102 lock 8 104 lock 2 105 lock 2 106 lock 2 103 lock 2 107 lock 2 10…" at bounding box center [887, 422] width 1361 height 547
click at [231, 294] on div "1 2 20:00" at bounding box center [237, 275] width 53 height 53
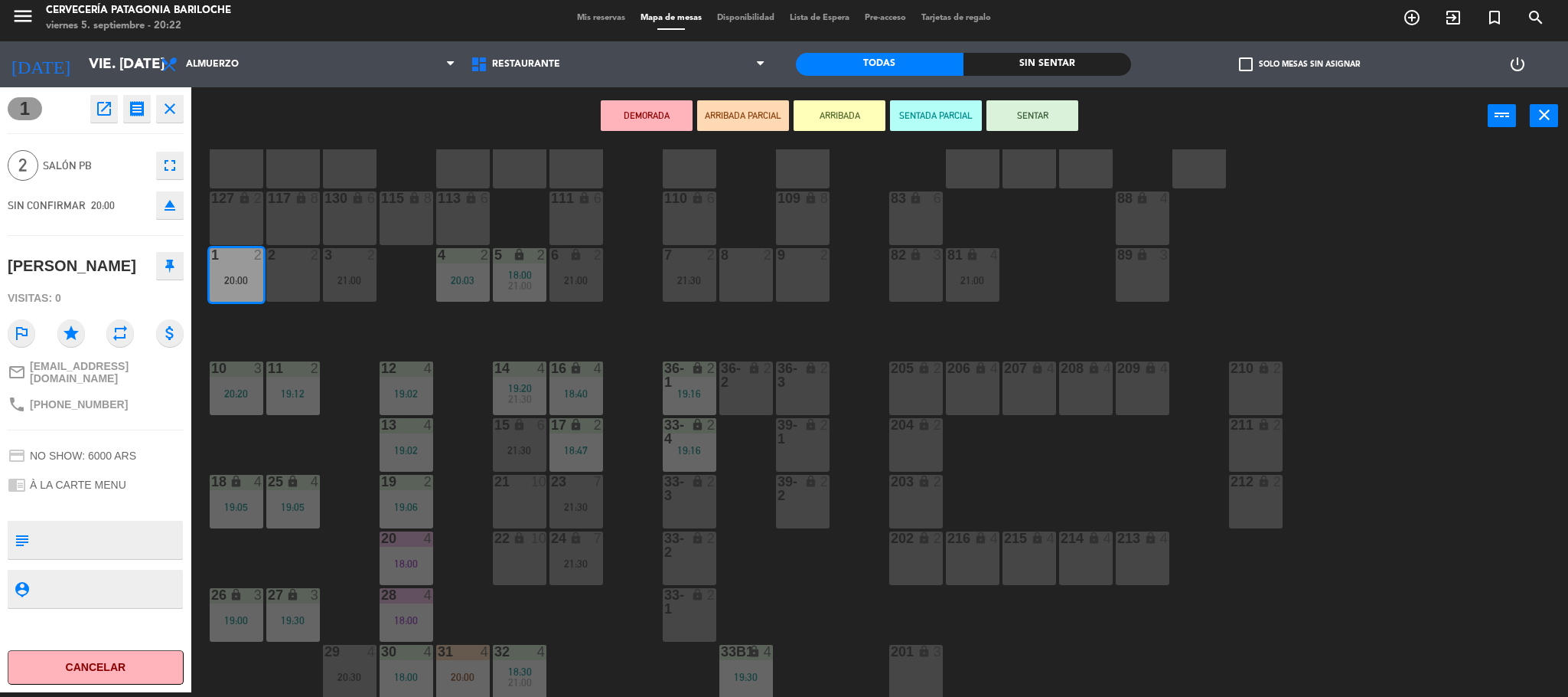
click at [79, 668] on button "Cancelar" at bounding box center [96, 666] width 176 height 35
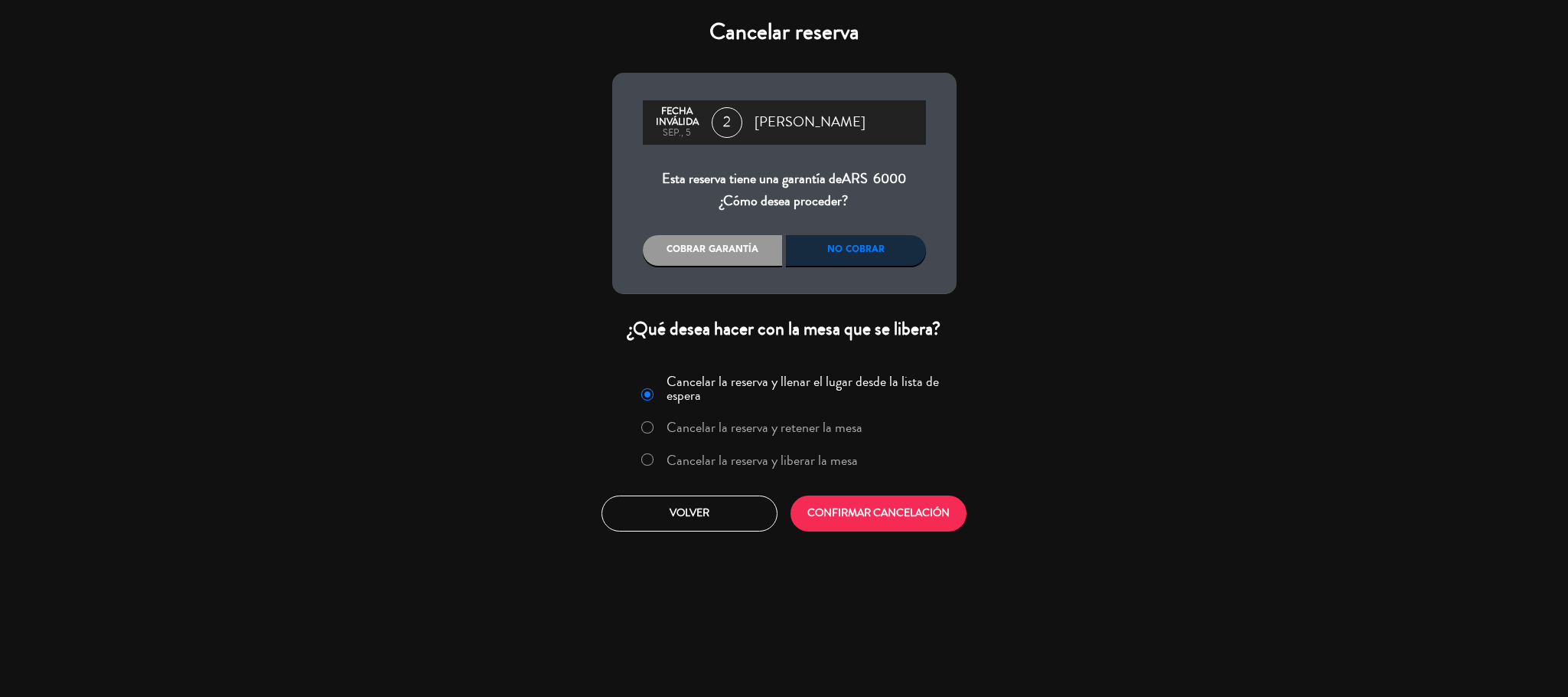
click at [888, 482] on div "Cancelar la reserva y llenar el lugar desde la lista de espera Cancelar la rese…" at bounding box center [784, 450] width 368 height 185
click at [893, 516] on button "CONFIRMAR CANCELACIÓN" at bounding box center [878, 513] width 176 height 35
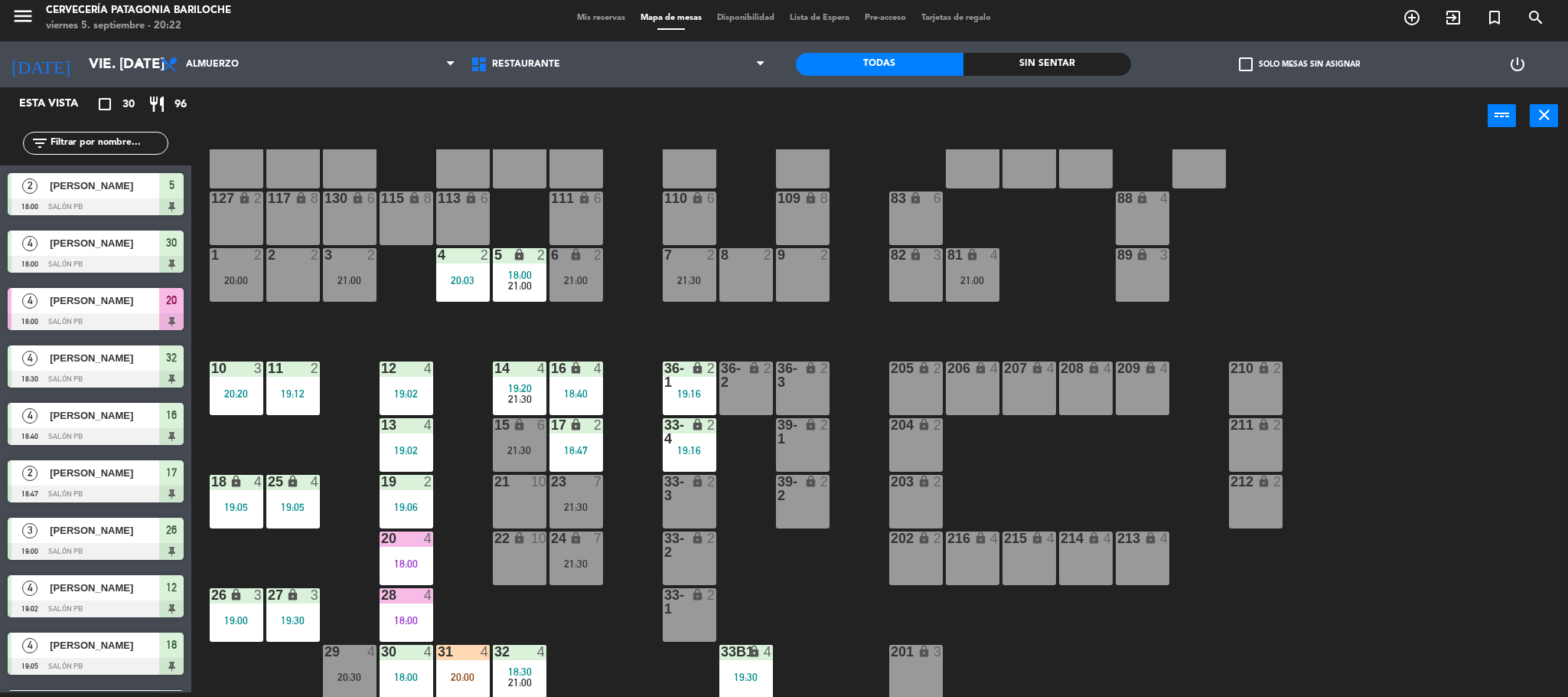
scroll to position [5, 0]
click at [464, 330] on div "101 lock 8 102 lock 8 104 lock 2 105 lock 2 106 lock 2 103 lock 2 107 lock 2 10…" at bounding box center [887, 422] width 1361 height 547
click at [457, 671] on div "20:00" at bounding box center [463, 676] width 53 height 11
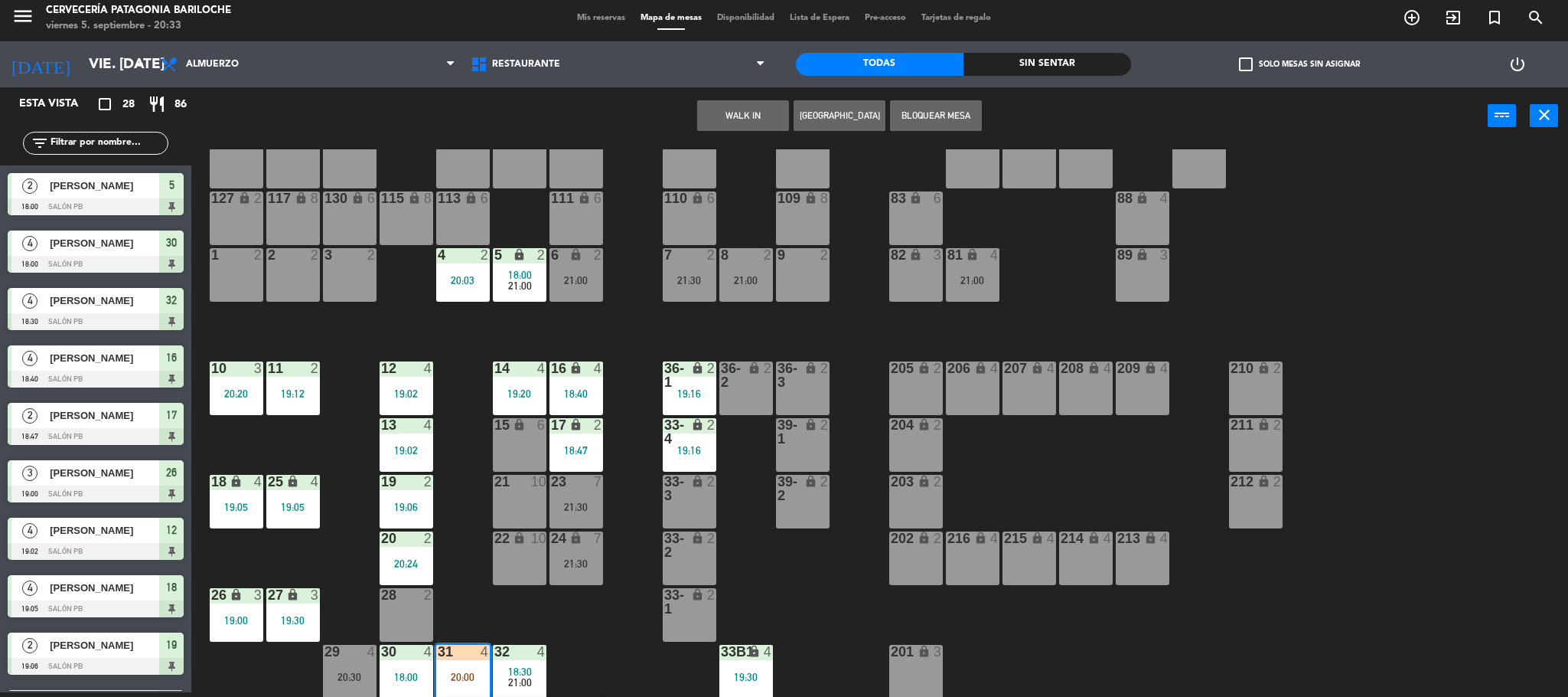
scroll to position [98, 0]
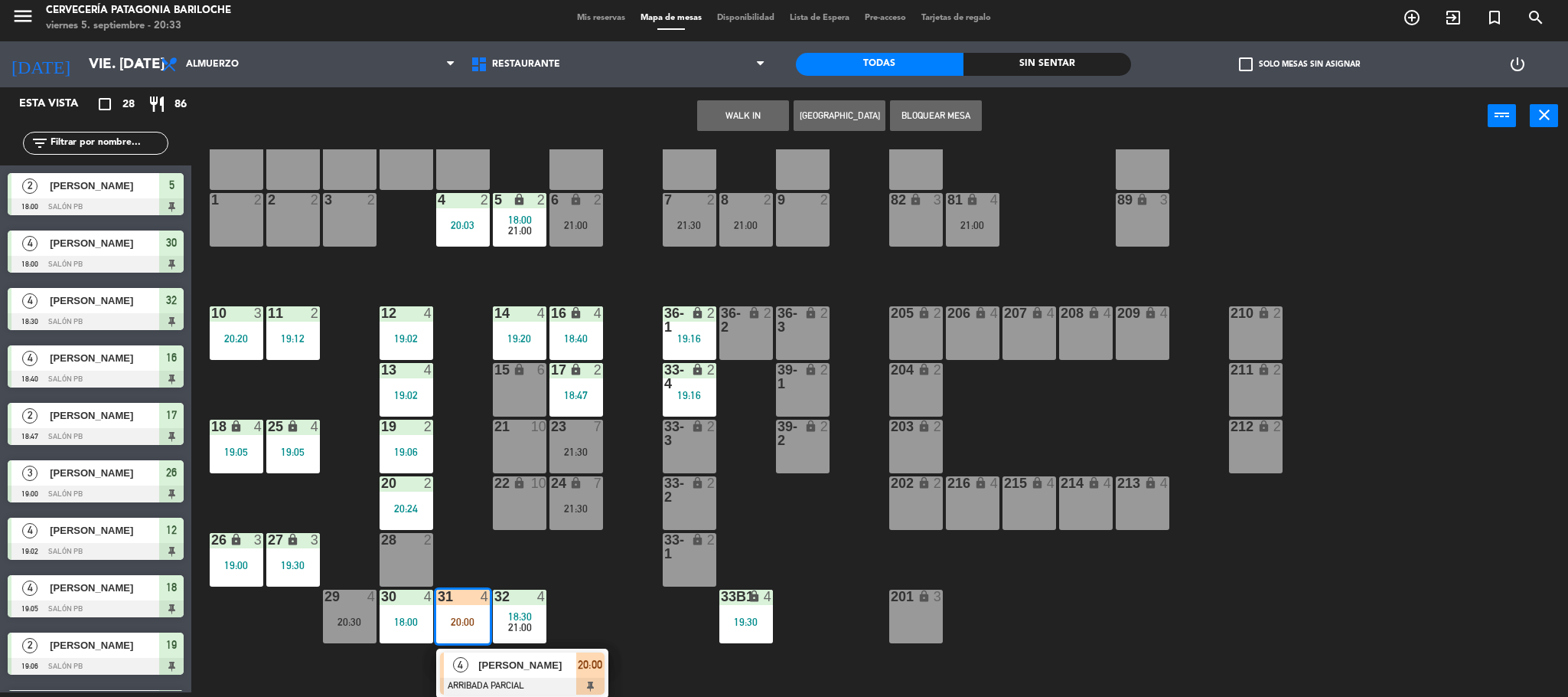
click at [462, 664] on span "4" at bounding box center [461, 664] width 16 height 16
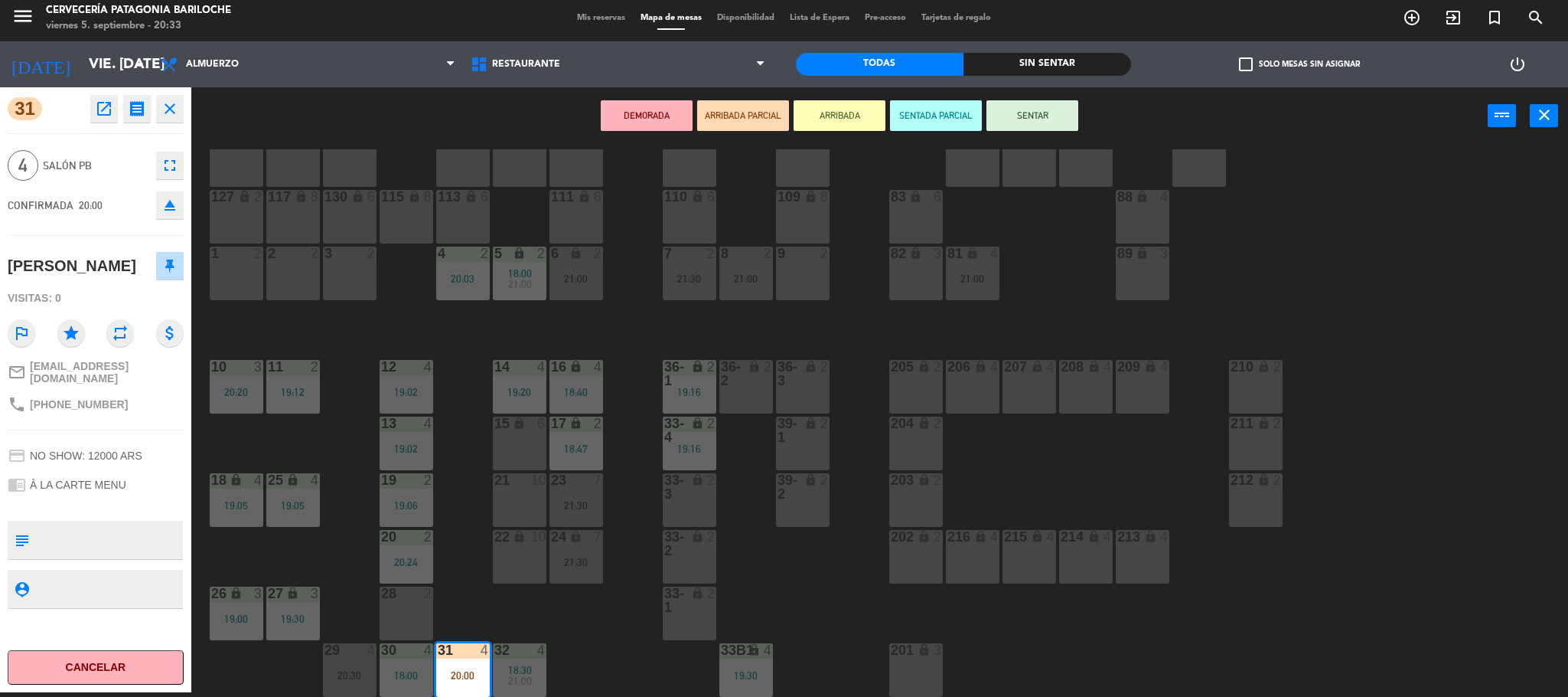
scroll to position [42, 0]
click at [1033, 115] on button "SENTAR" at bounding box center [1032, 115] width 92 height 31
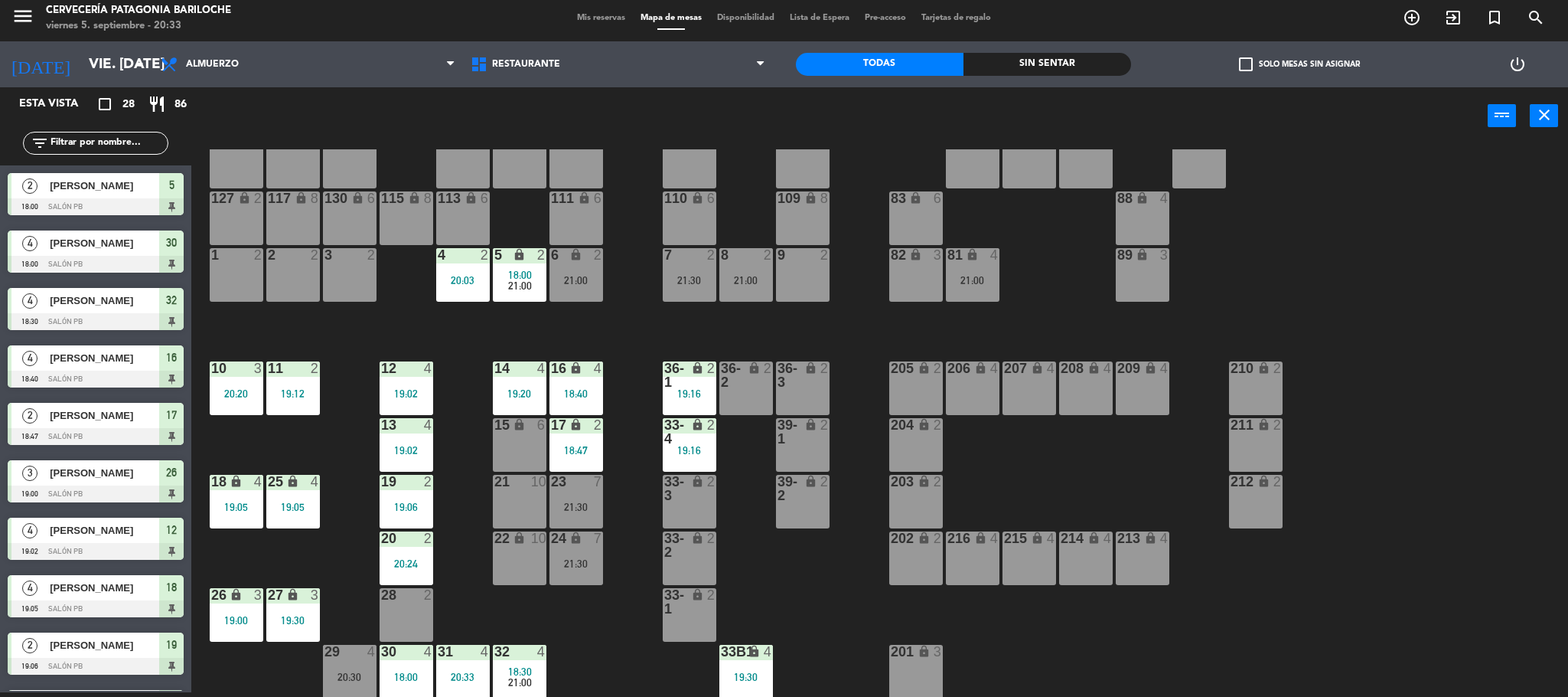
click at [602, 623] on div "101 lock 8 102 lock 8 104 lock 2 105 lock 2 106 lock 2 103 lock 2 107 lock 2 10…" at bounding box center [887, 422] width 1361 height 547
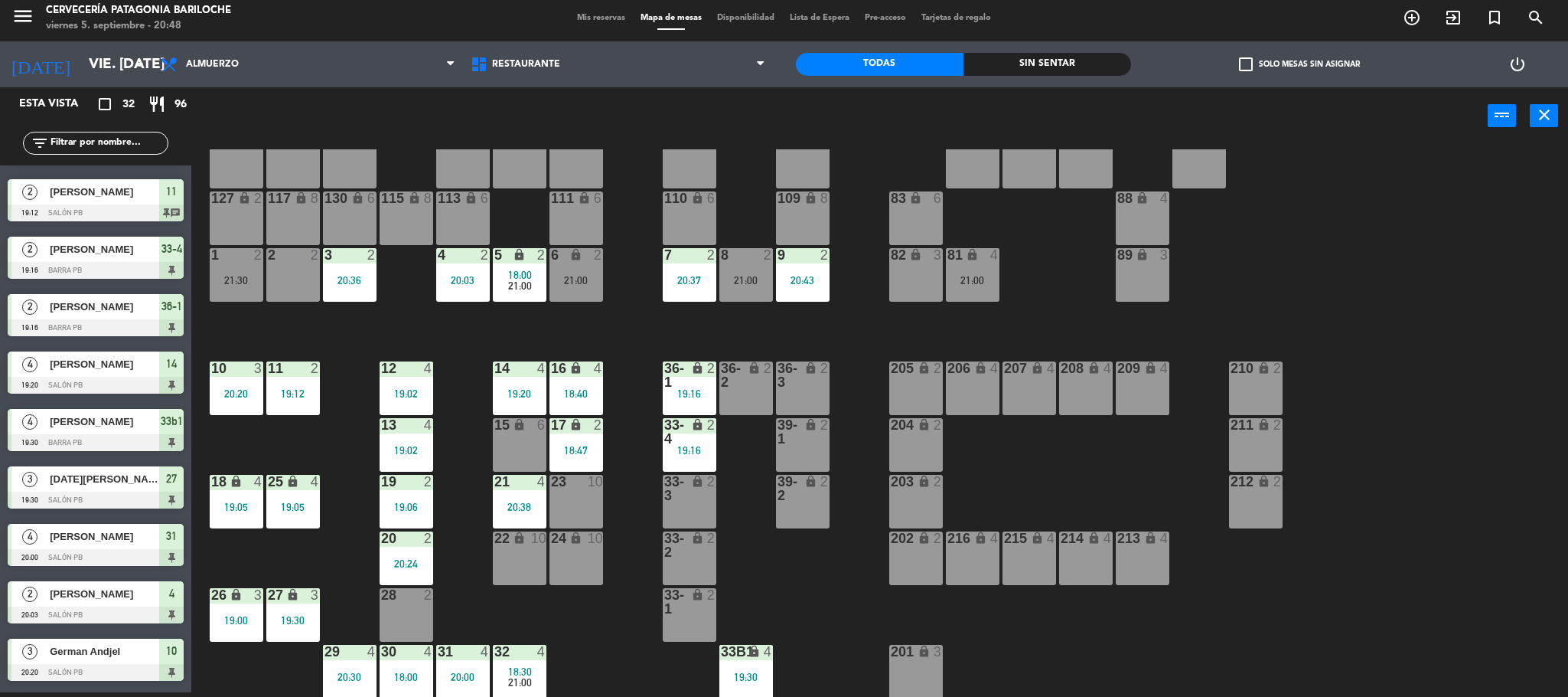
click at [608, 345] on div "101 lock 8 102 lock 8 104 lock 2 105 lock 2 106 lock 2 103 lock 2 107 lock 2 10…" at bounding box center [887, 422] width 1361 height 547
click at [650, 327] on div "101 lock 8 102 lock 8 104 lock 2 105 lock 2 106 lock 2 103 lock 2 107 lock 2 10…" at bounding box center [887, 422] width 1361 height 547
click at [506, 662] on div "32 4 18:30 21:00" at bounding box center [519, 671] width 53 height 53
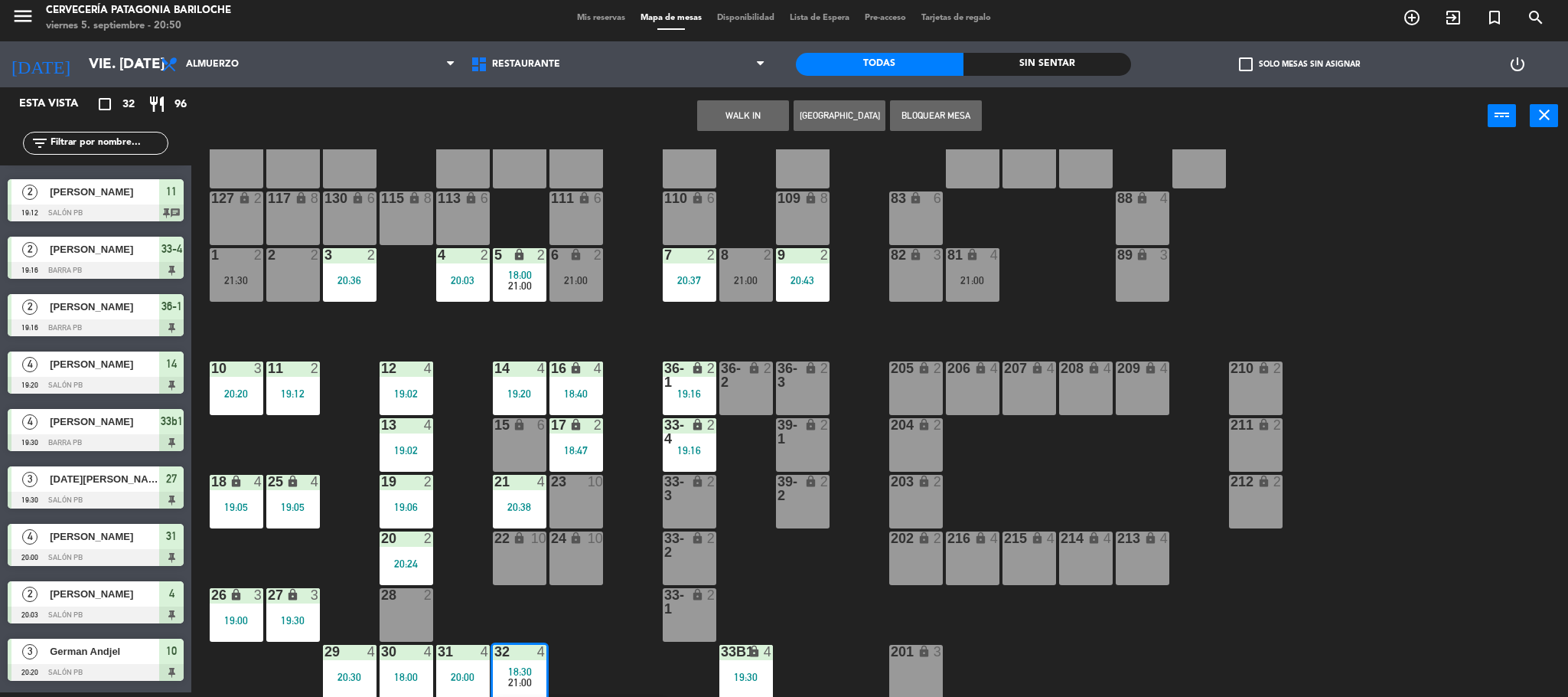
scroll to position [143, 0]
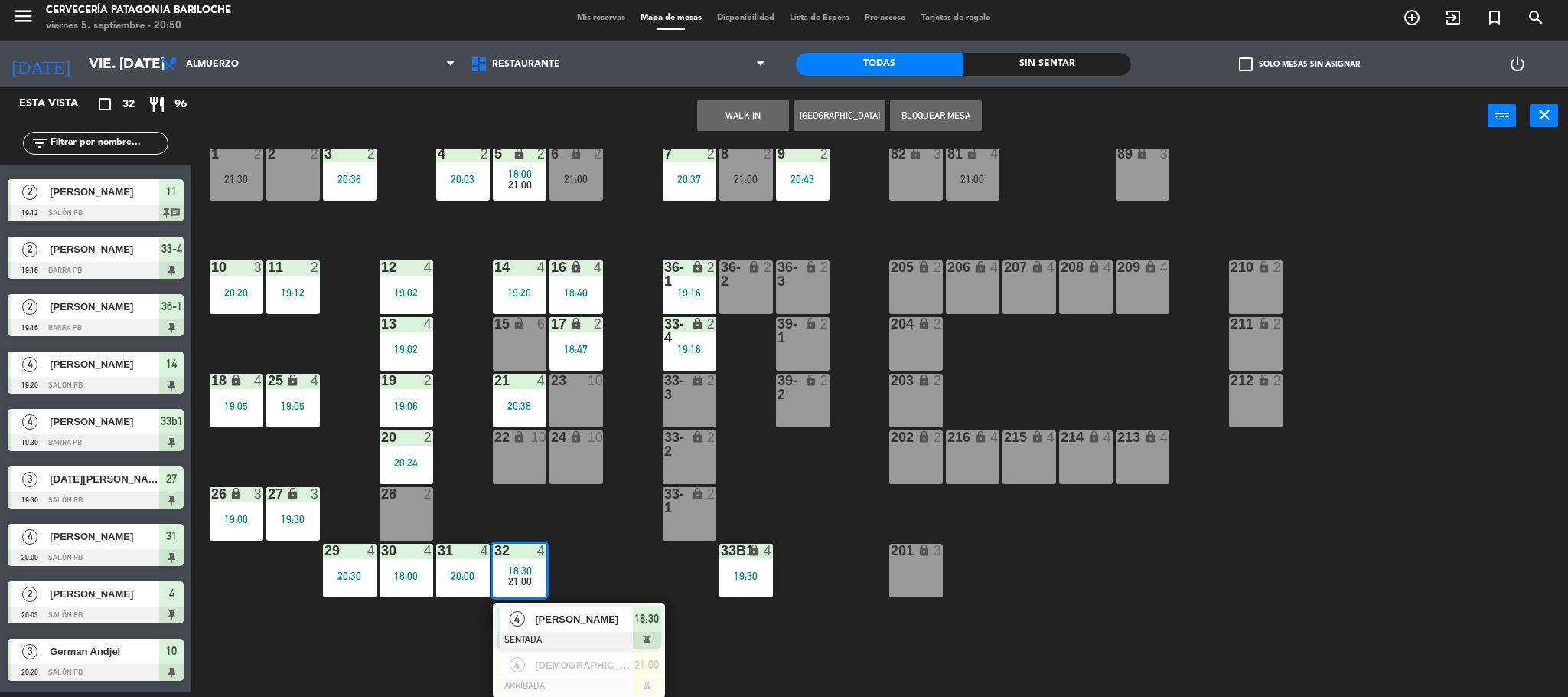
click at [600, 517] on div "101 lock 8 102 lock 8 104 lock 2 105 lock 2 106 lock 2 103 lock 2 107 lock 2 10…" at bounding box center [887, 422] width 1361 height 547
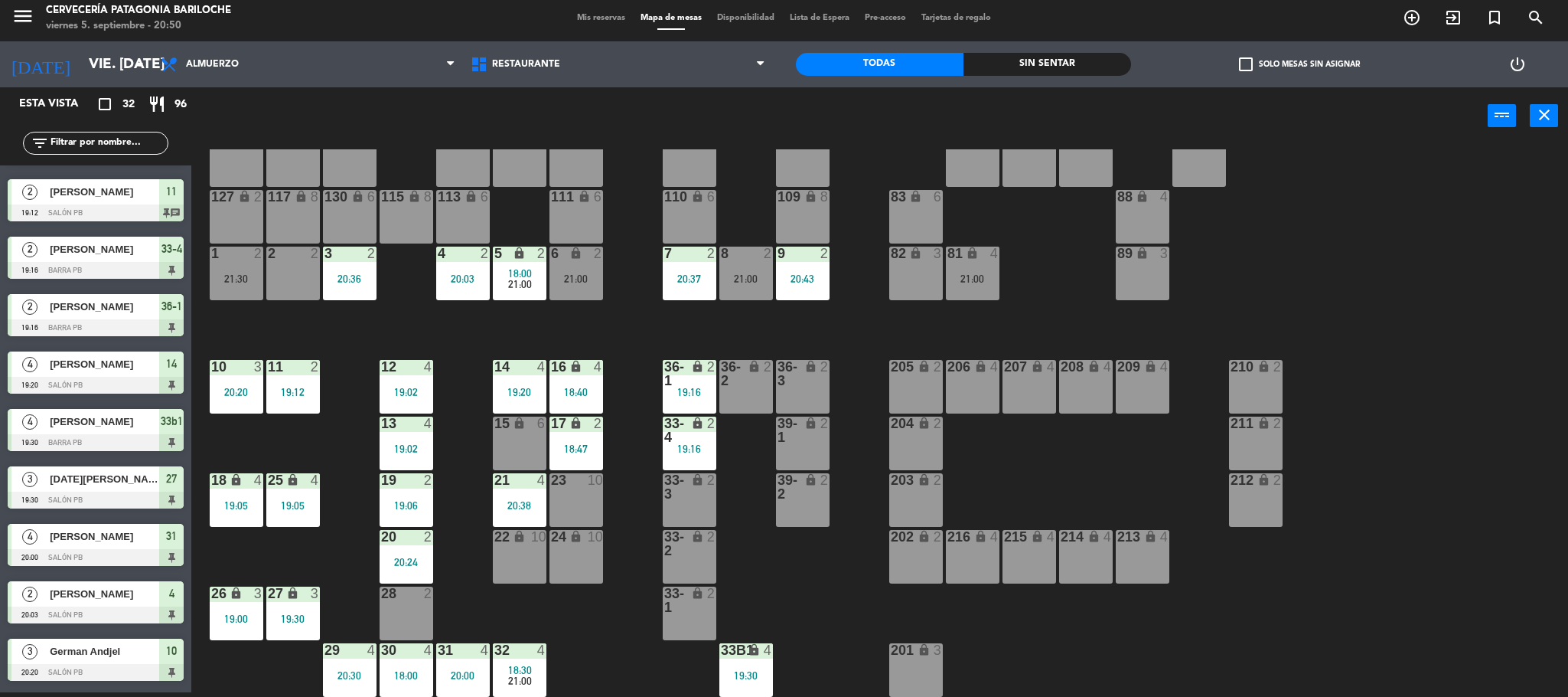
scroll to position [42, 0]
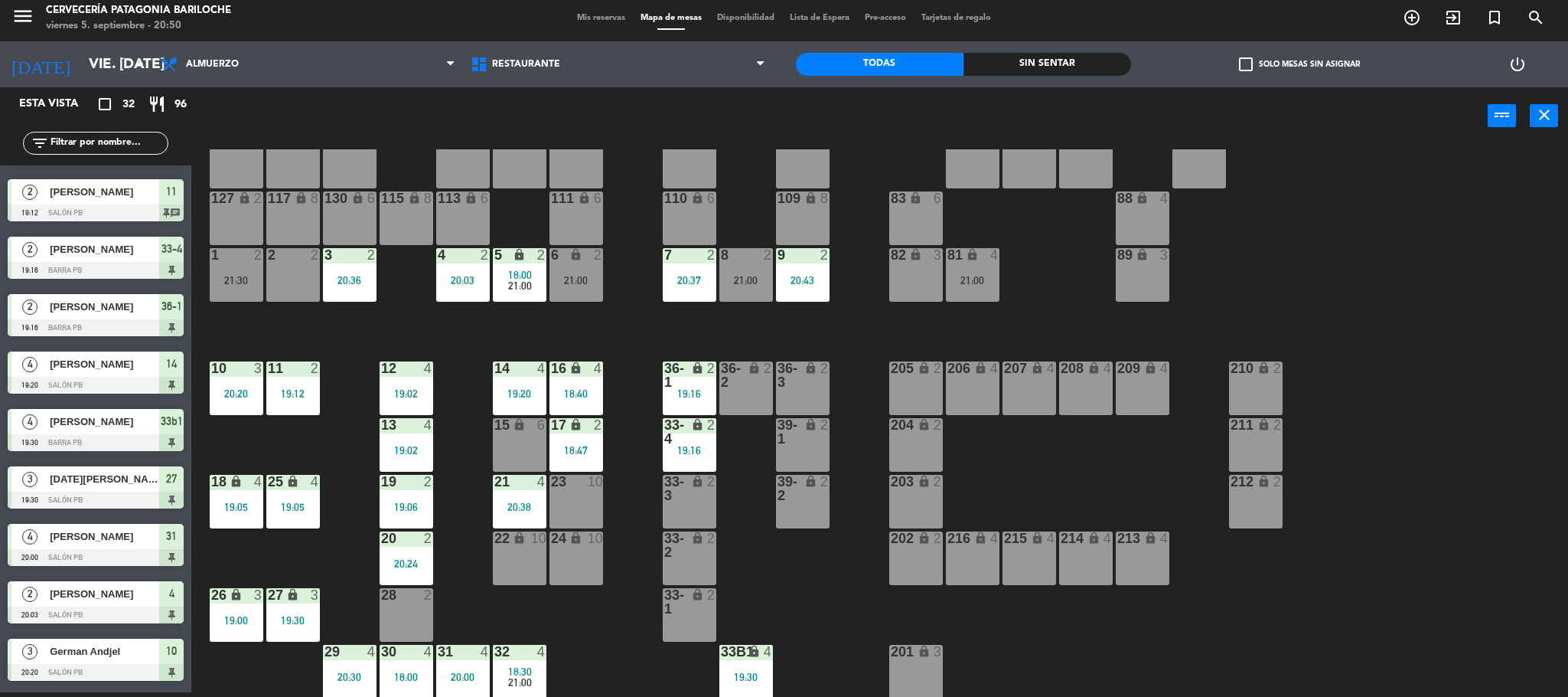
click at [652, 680] on div "101 lock 8 102 lock 8 104 lock 2 105 lock 2 106 lock 2 103 lock 2 107 lock 2 10…" at bounding box center [887, 422] width 1361 height 547
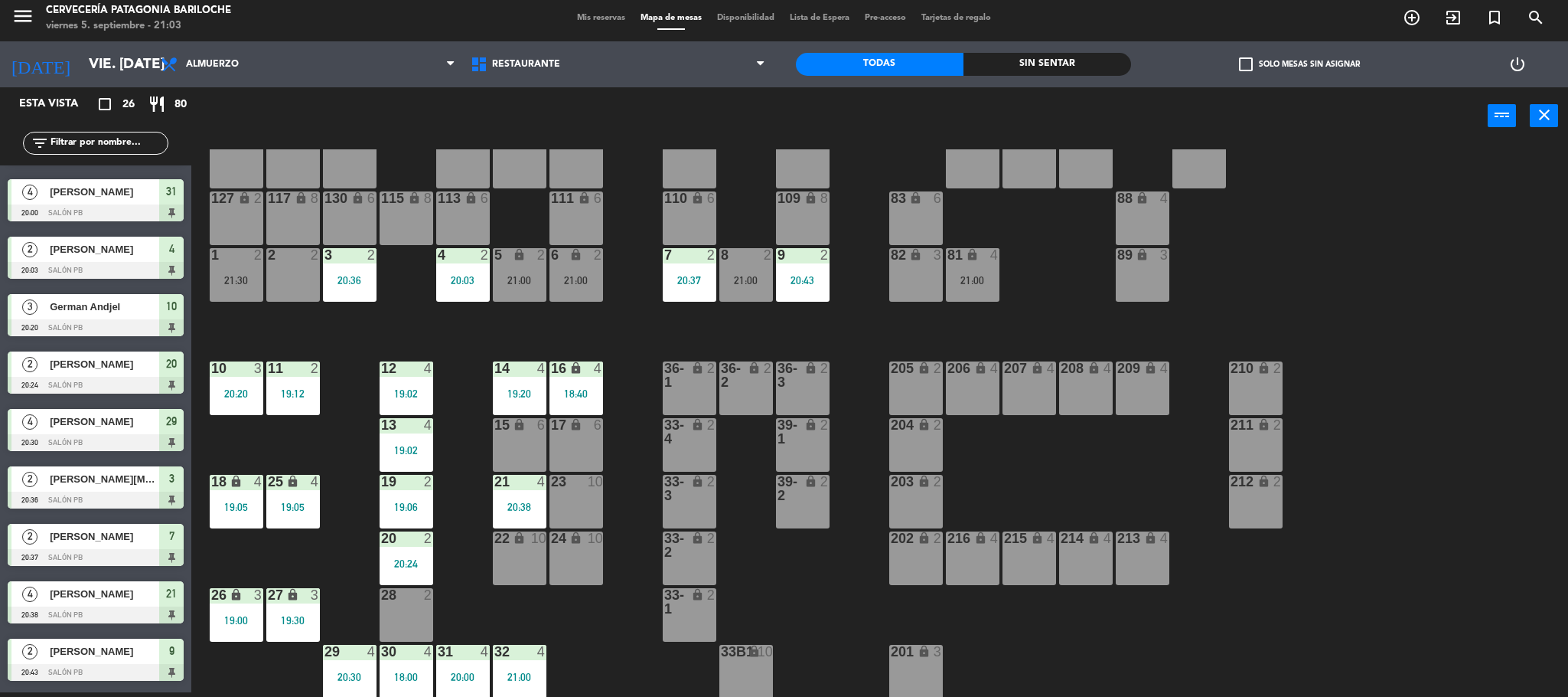
click at [630, 327] on div "101 lock 8 102 lock 8 104 lock 2 105 lock 2 106 lock 2 103 lock 2 107 lock 2 10…" at bounding box center [887, 422] width 1361 height 547
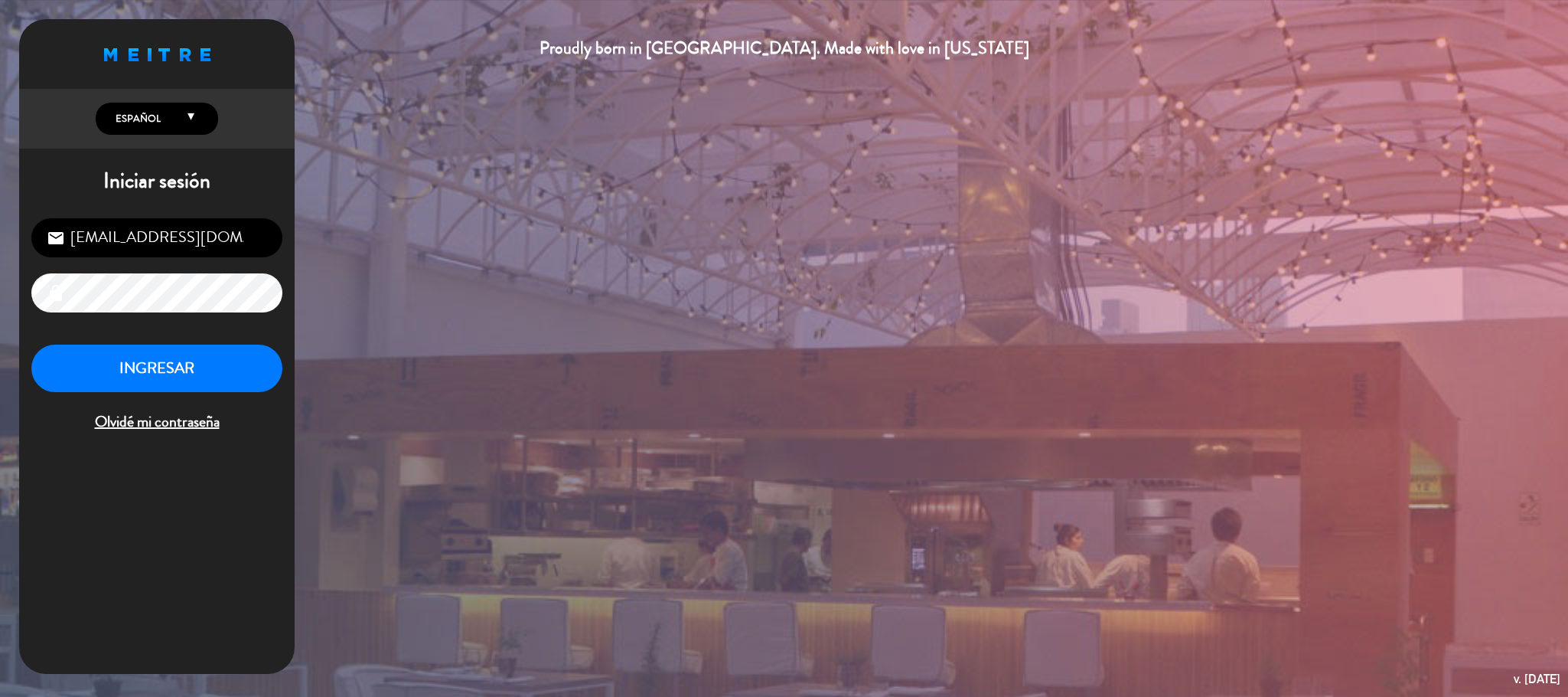
scroll to position [592, 0]
click at [269, 366] on button "INGRESAR" at bounding box center [157, 368] width 251 height 48
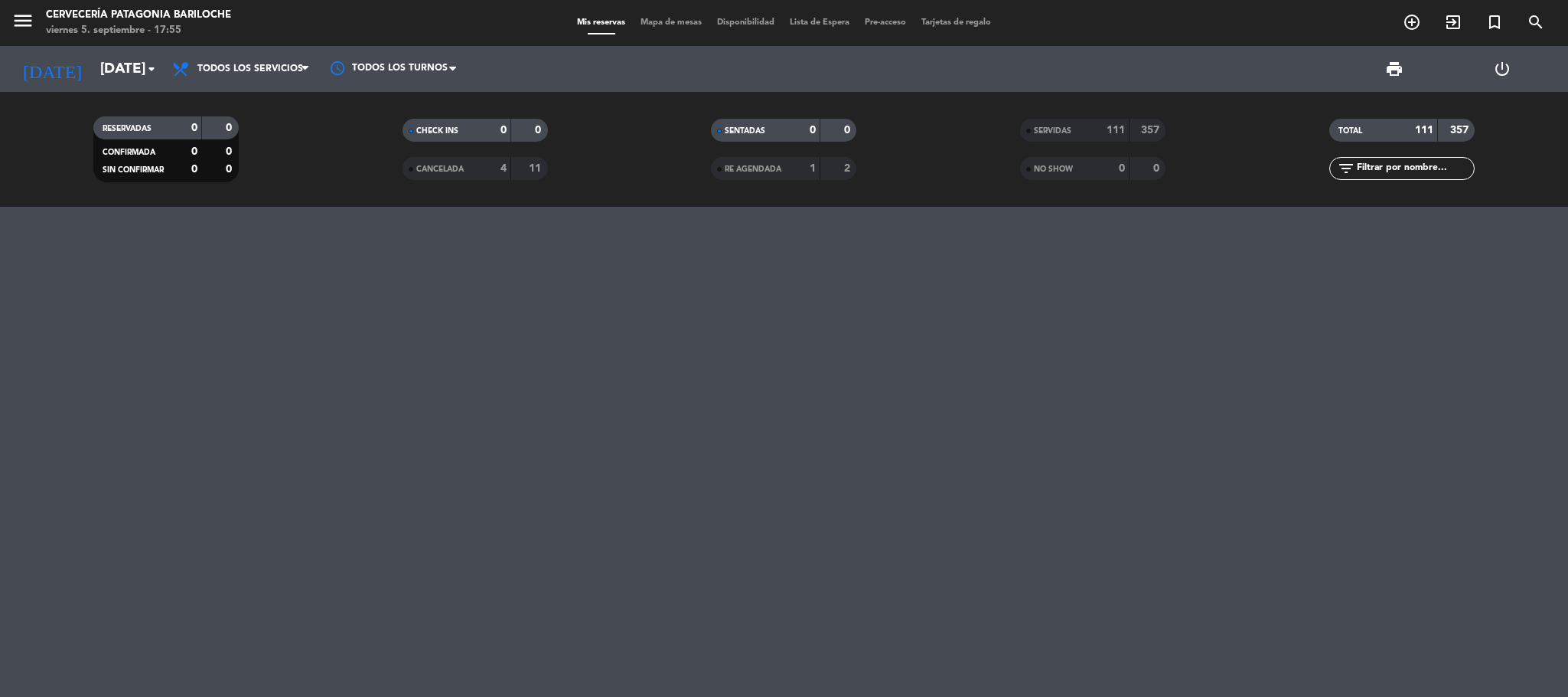
click at [26, 1] on div "menu Cervecería Patagonia Bariloche viernes 5. septiembre - 17:55 Mis reservas …" at bounding box center [784, 23] width 1568 height 46
click at [26, 16] on icon "menu" at bounding box center [23, 20] width 23 height 23
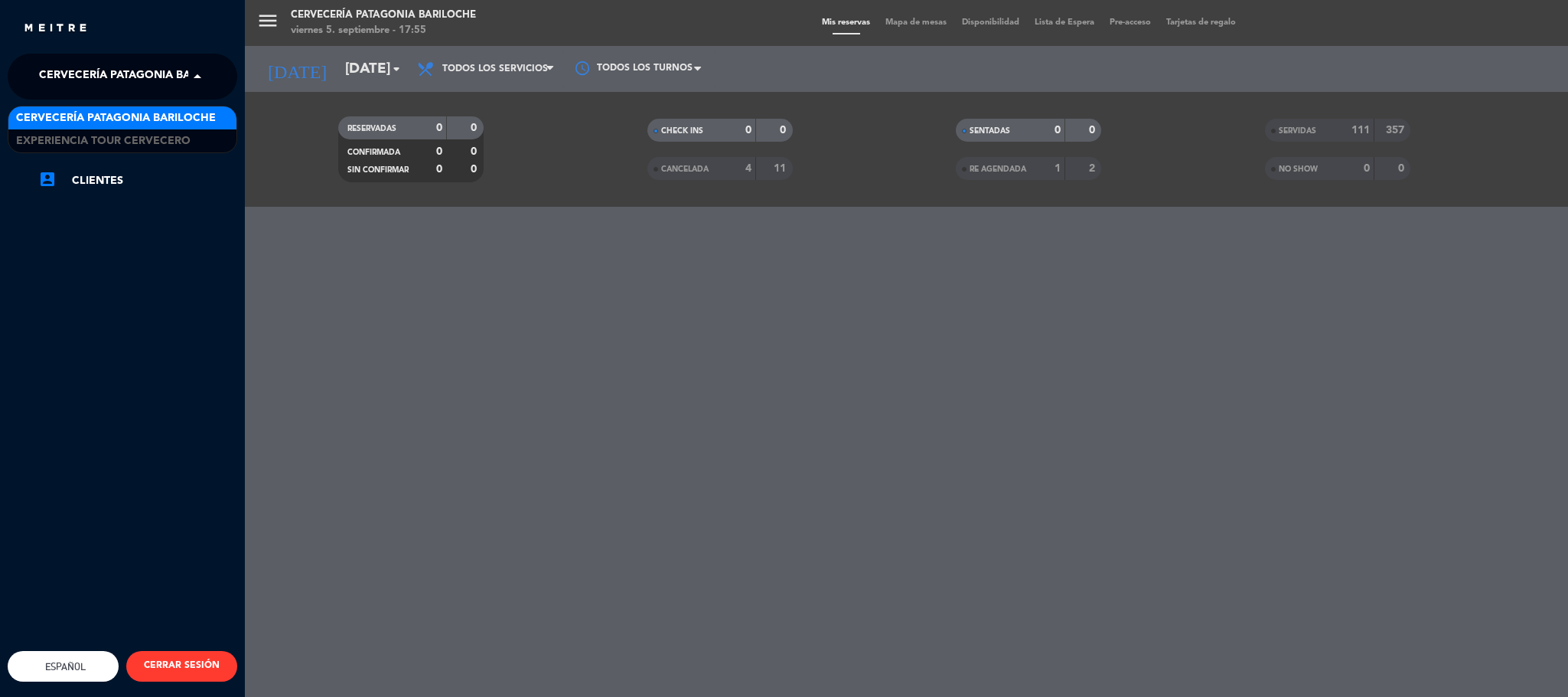
click at [44, 64] on span "Cervecería Patagonia Bariloche" at bounding box center [139, 76] width 200 height 33
click at [76, 147] on span "Experiencia Tour Cervecero" at bounding box center [102, 141] width 174 height 18
click at [1293, 552] on div "menu Cervecería Patagonia Bariloche viernes 5. septiembre - 17:55 Mis reservas …" at bounding box center [1028, 348] width 1568 height 697
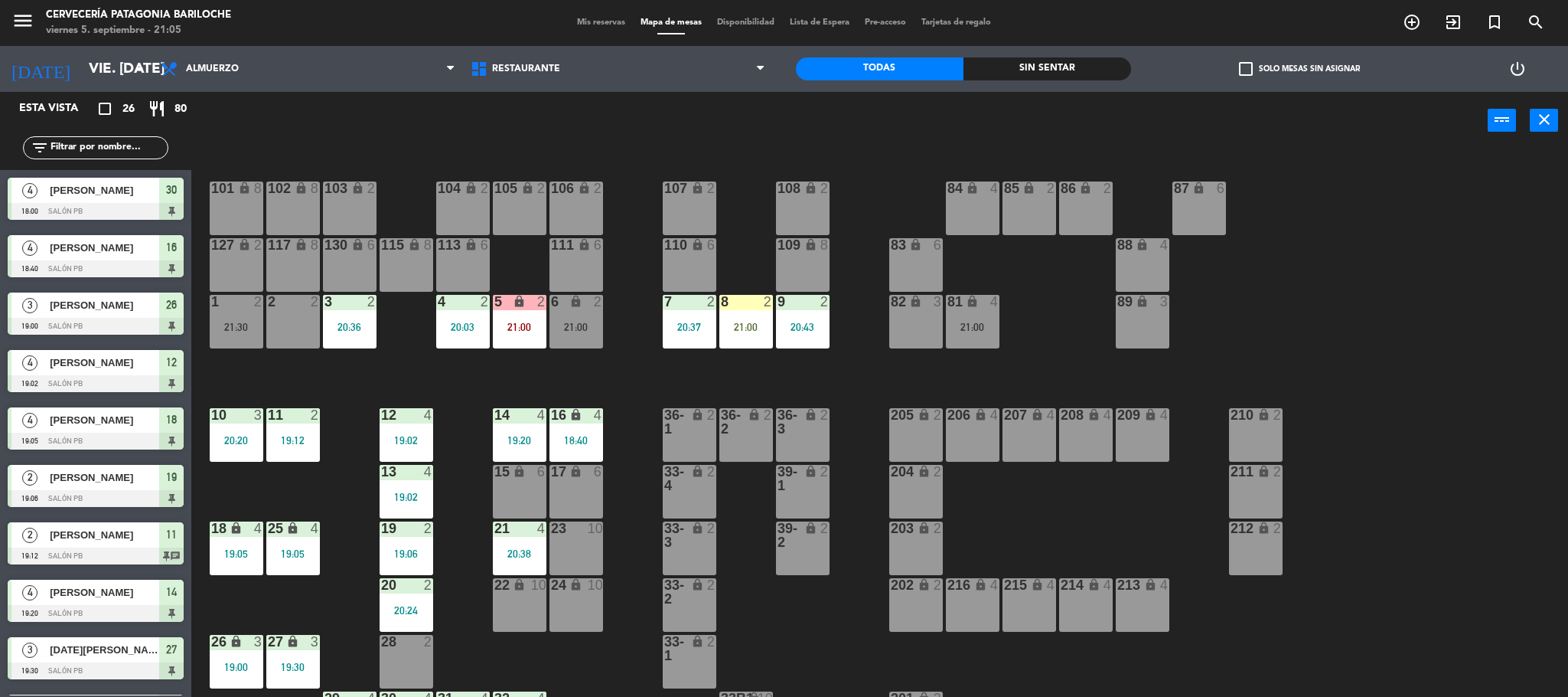
scroll to position [592, 0]
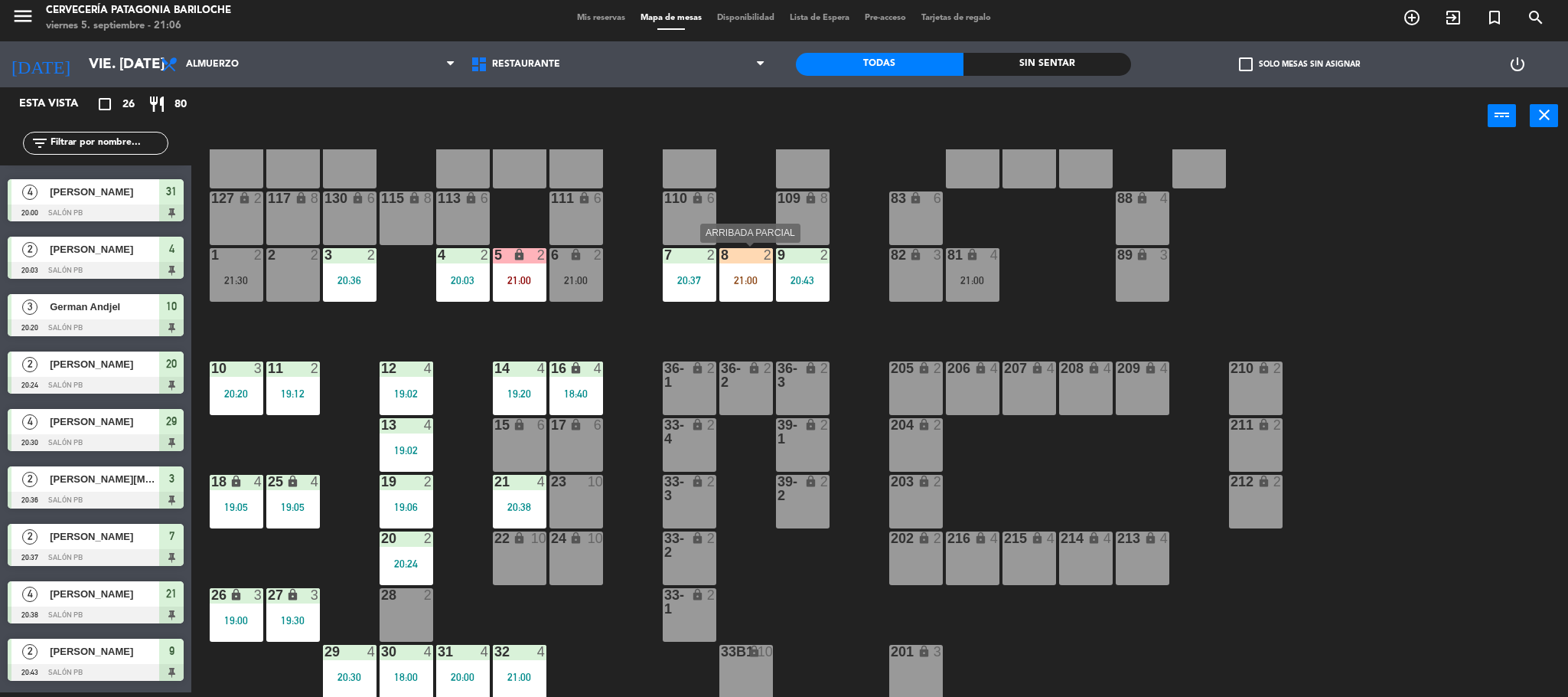
click at [754, 272] on div "8 2 21:00" at bounding box center [746, 275] width 53 height 53
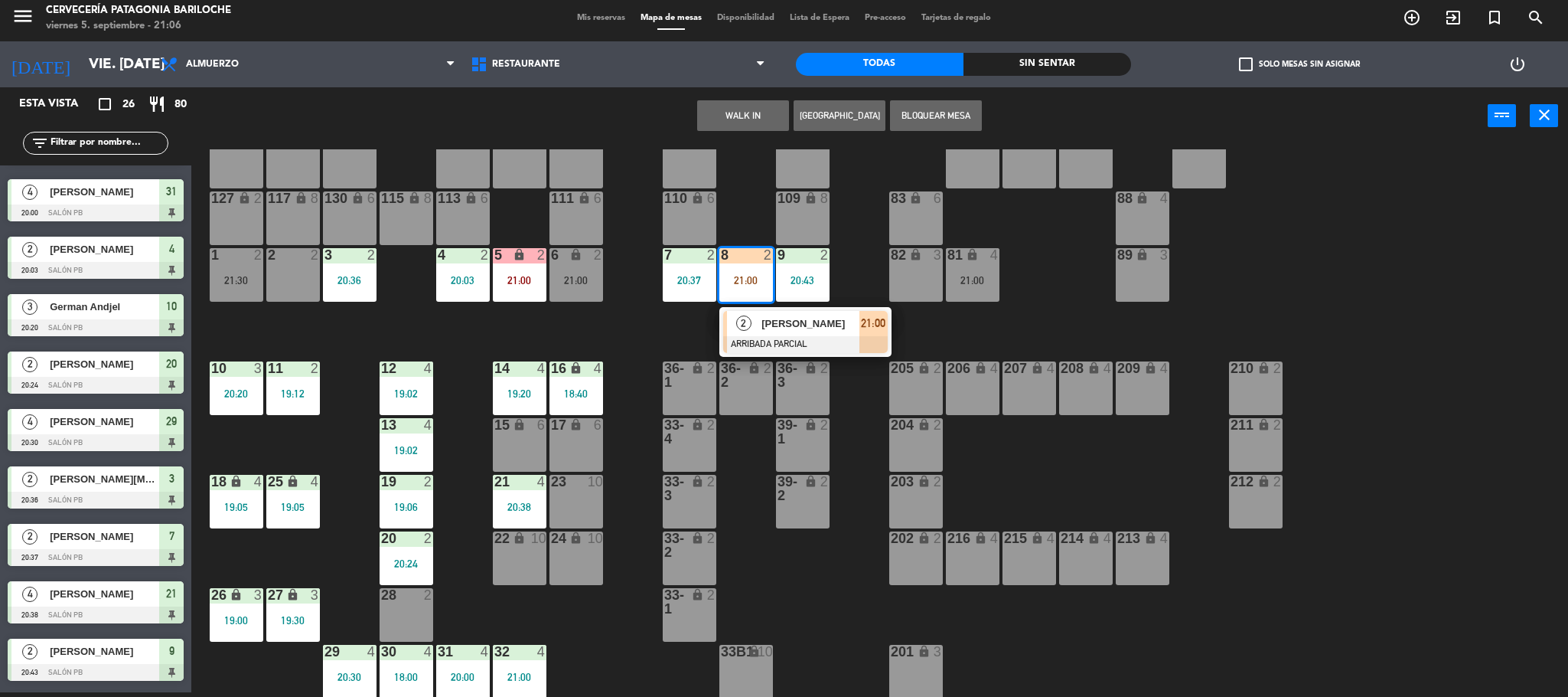
click at [767, 330] on span "[PERSON_NAME]" at bounding box center [810, 323] width 98 height 16
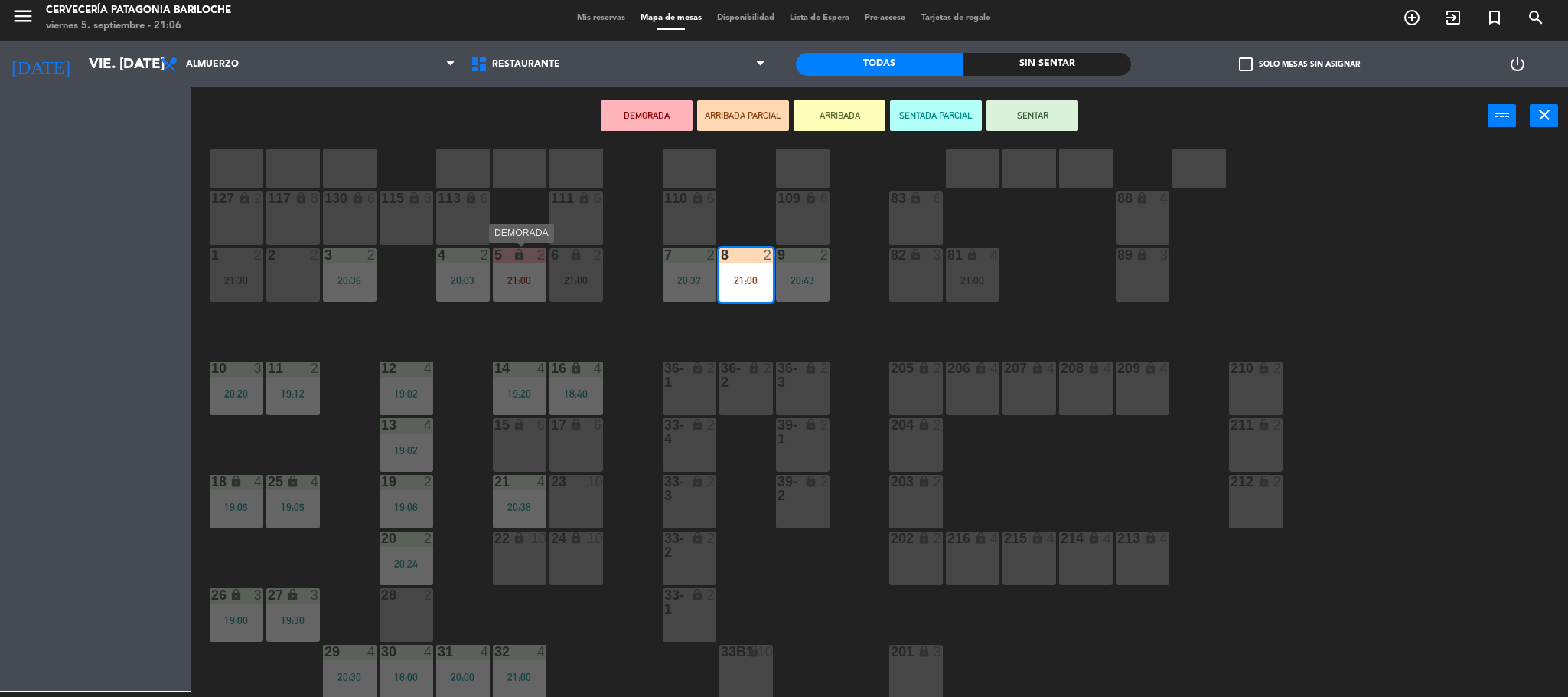
click at [511, 280] on div "21:00" at bounding box center [519, 280] width 53 height 11
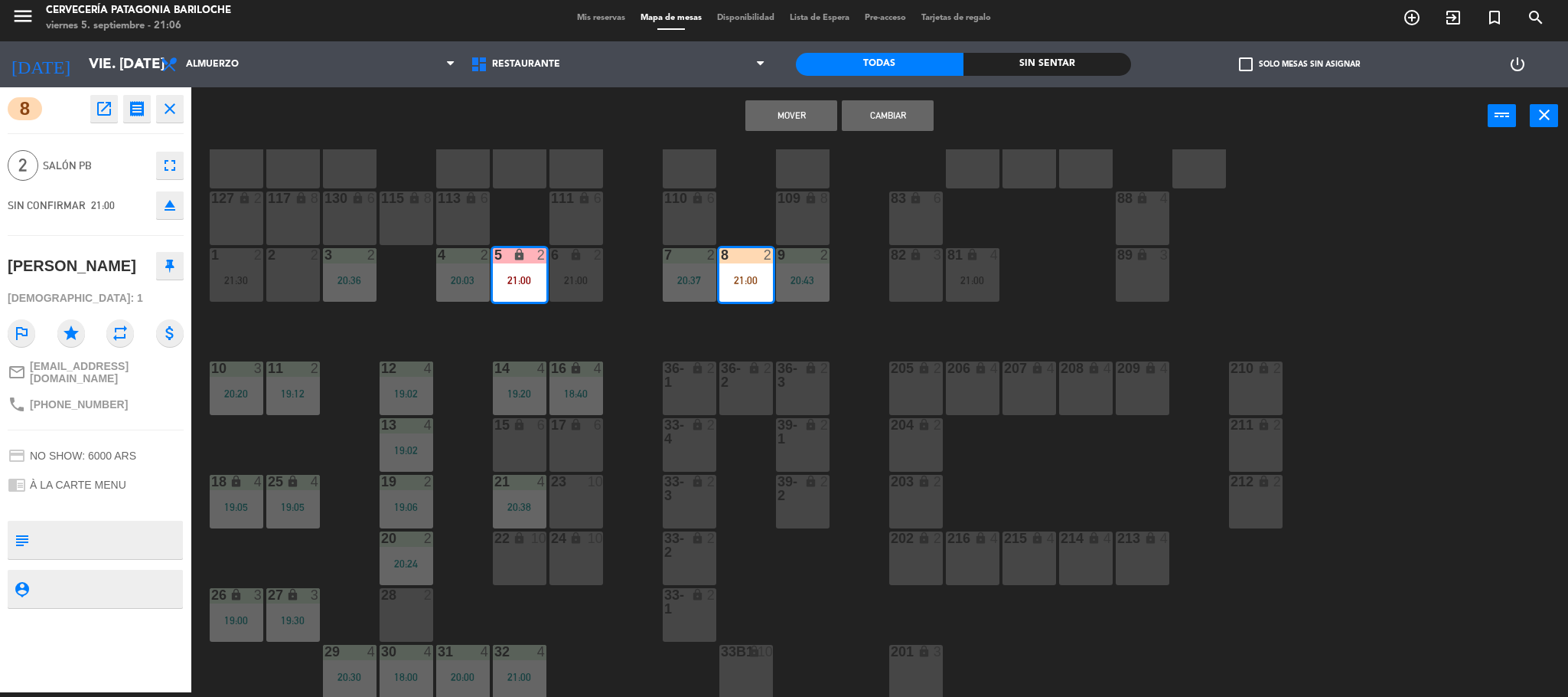
click at [907, 110] on button "Cambiar" at bounding box center [887, 115] width 92 height 31
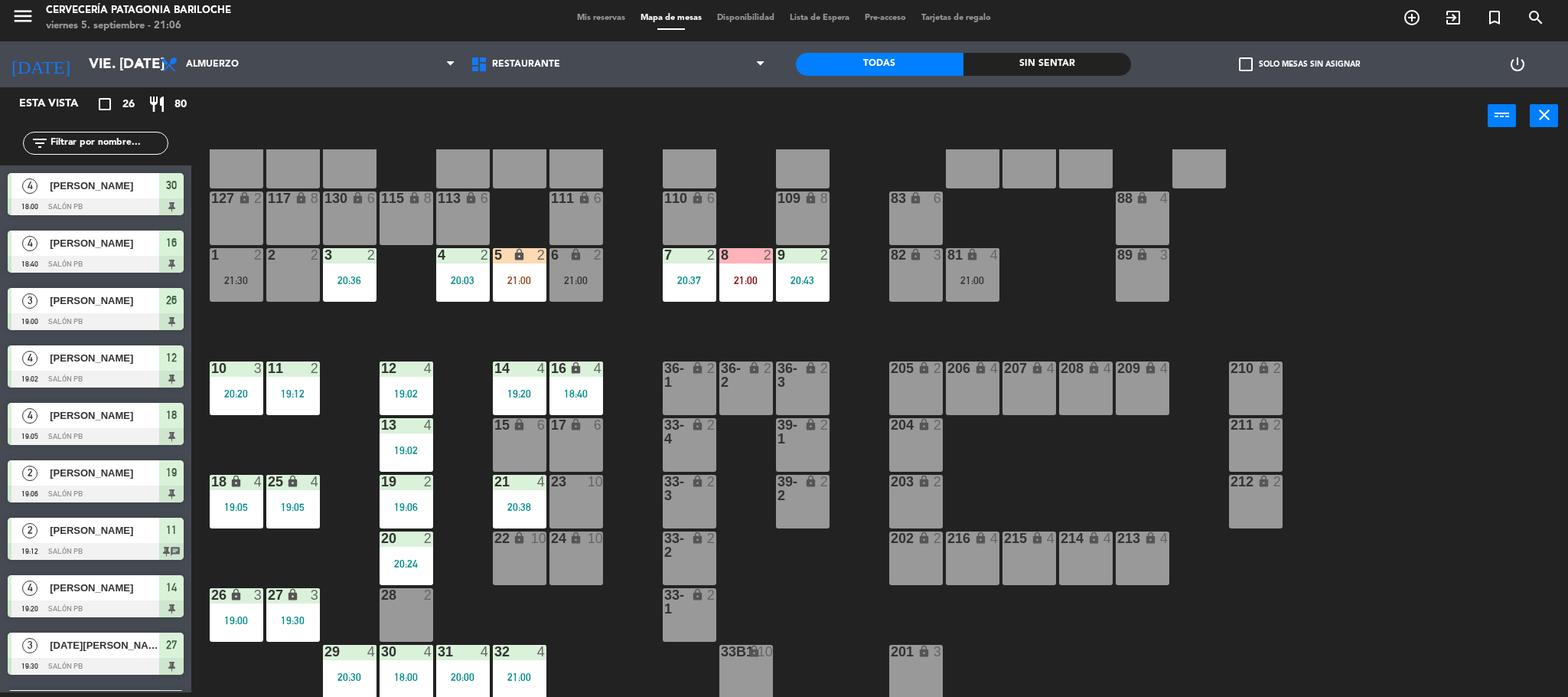
scroll to position [471, 0]
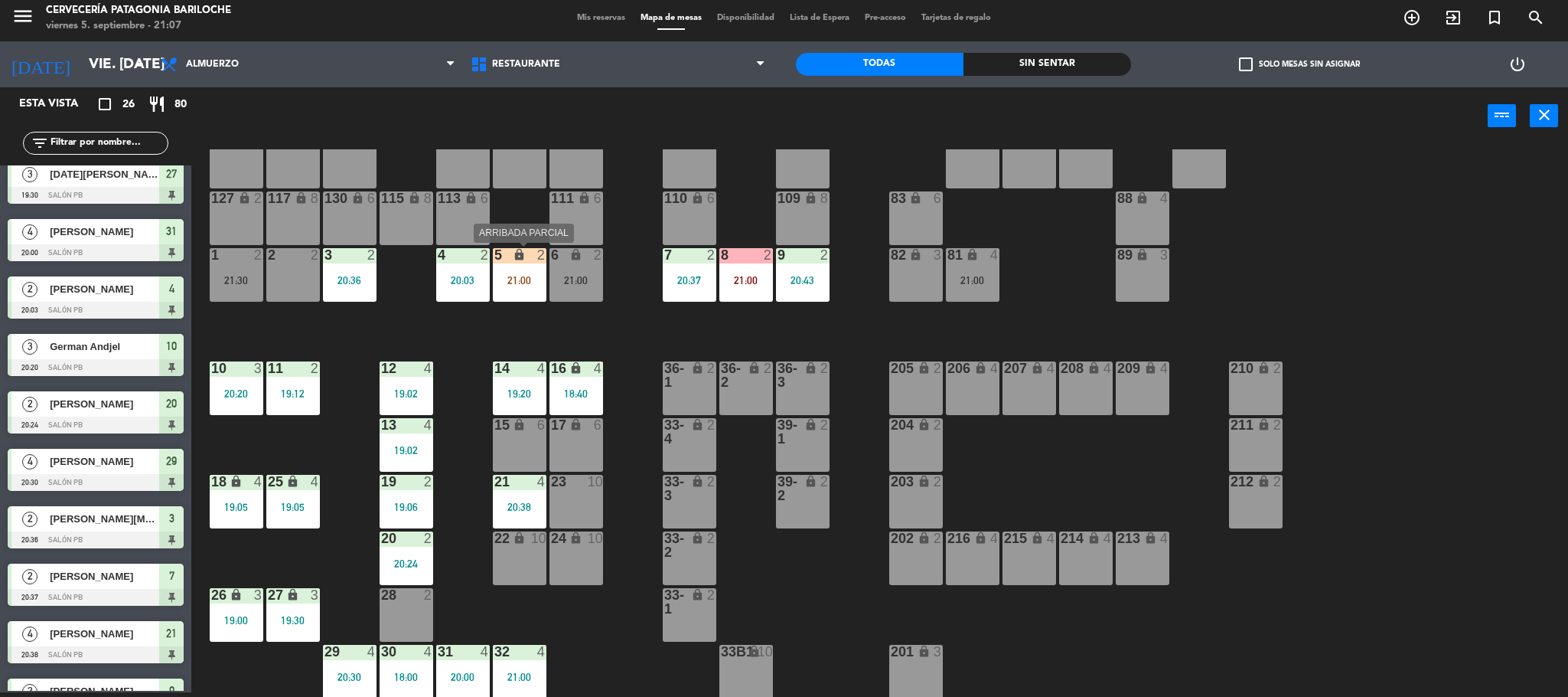
click at [525, 262] on div "5 lock 2 21:00" at bounding box center [519, 275] width 53 height 53
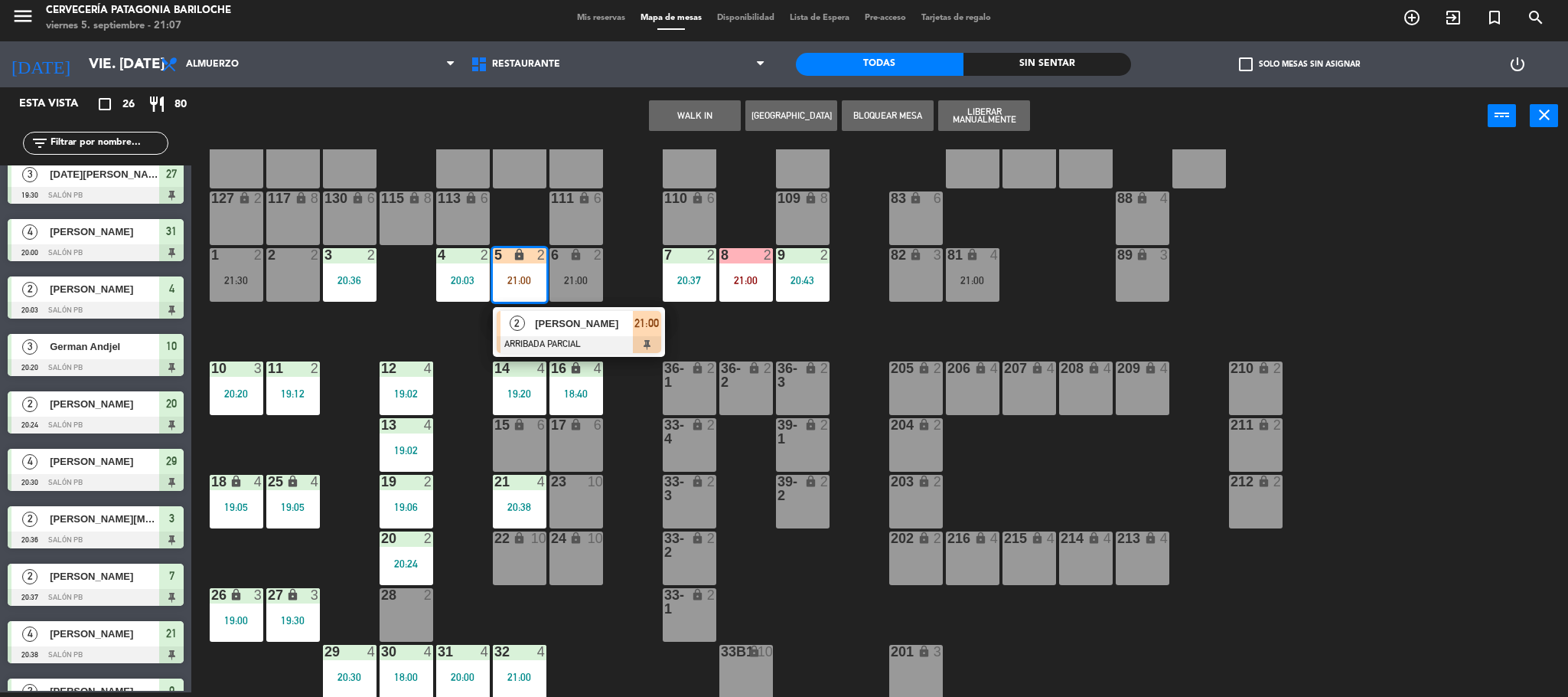
click at [558, 330] on span "[PERSON_NAME]" at bounding box center [583, 323] width 98 height 16
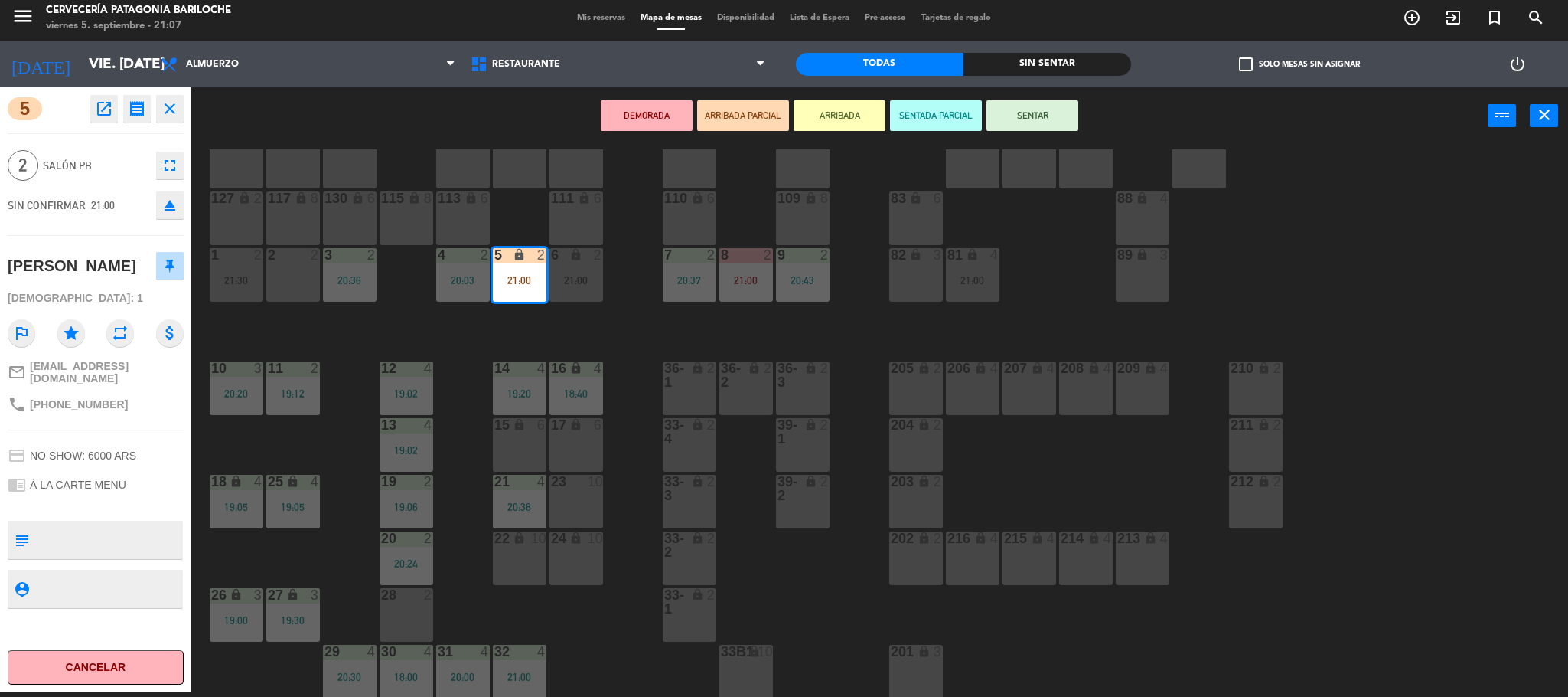
click at [1029, 115] on button "SENTAR" at bounding box center [1032, 115] width 92 height 31
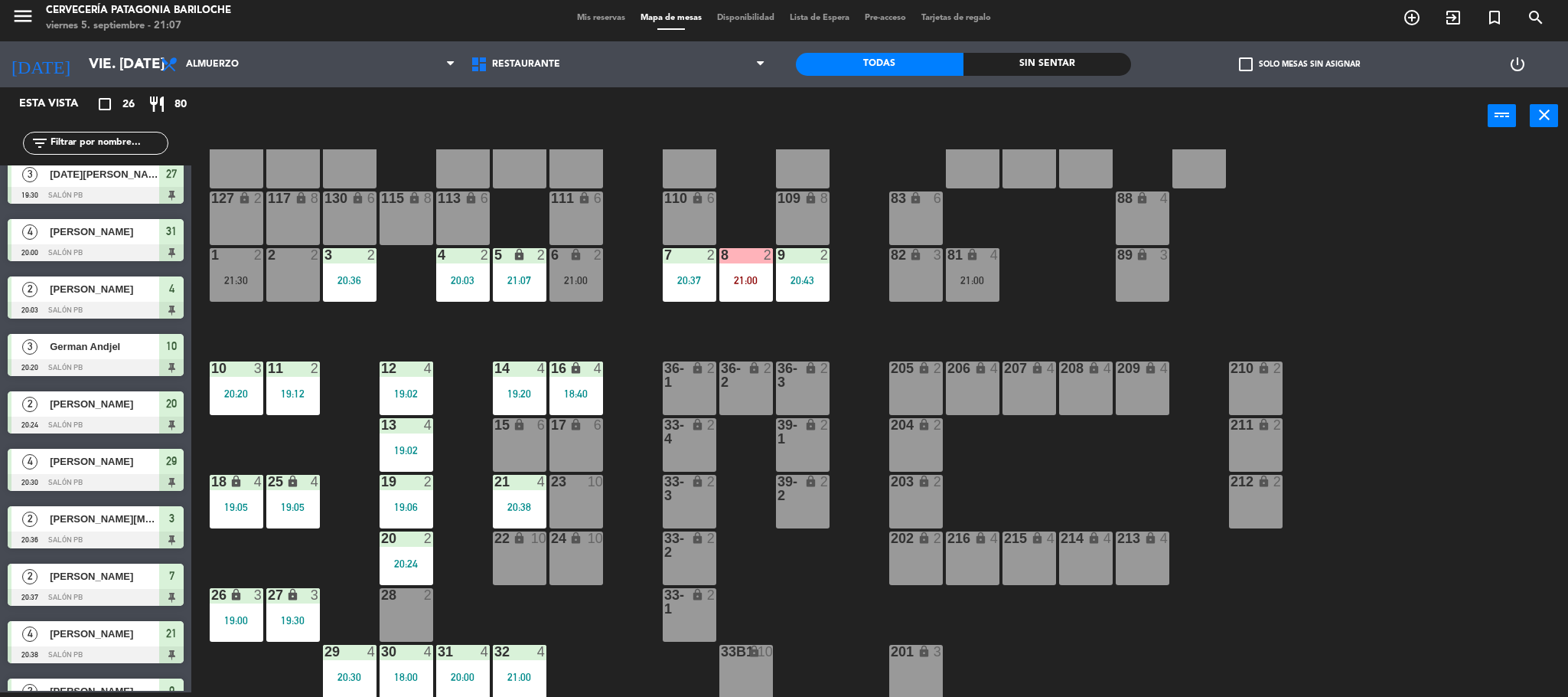
drag, startPoint x: 106, startPoint y: 145, endPoint x: 140, endPoint y: 152, distance: 34.7
click at [106, 145] on input "text" at bounding box center [108, 143] width 118 height 17
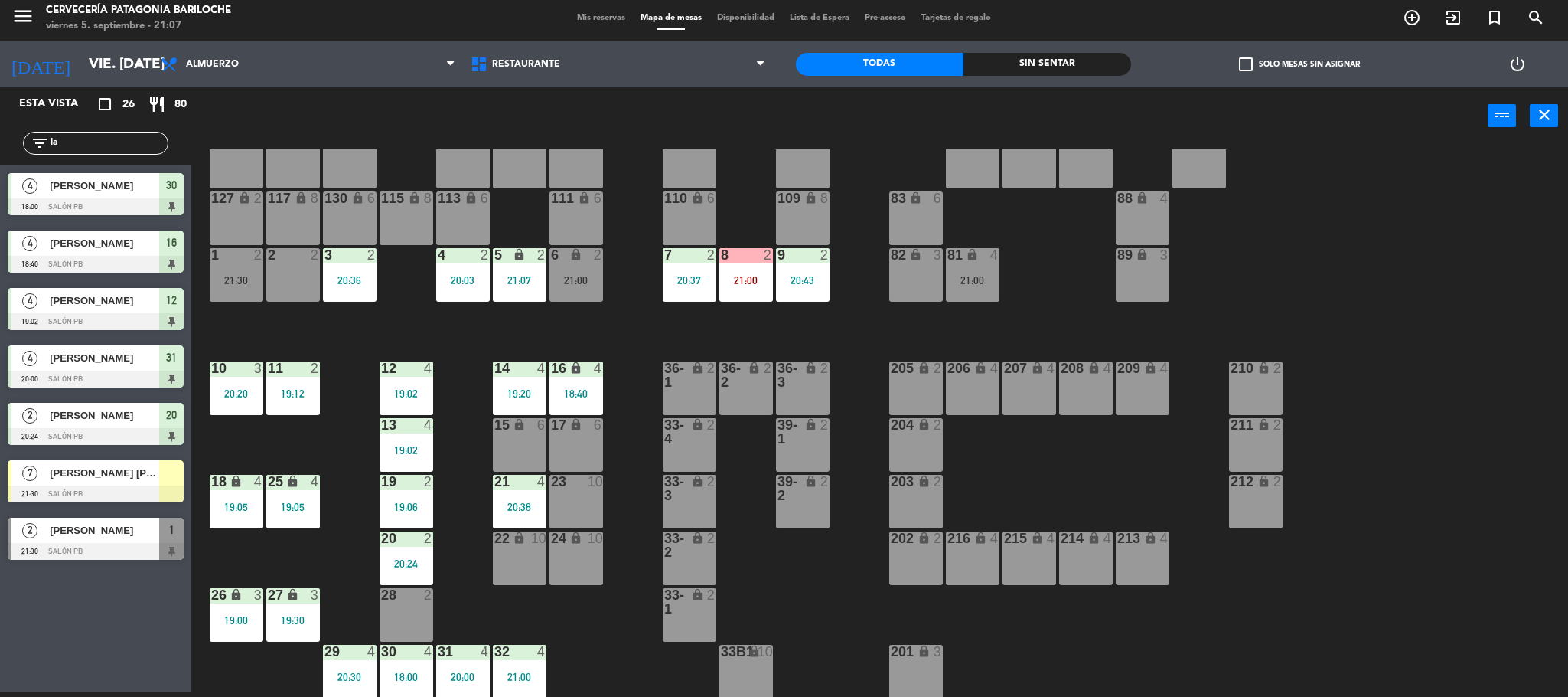
scroll to position [0, 0]
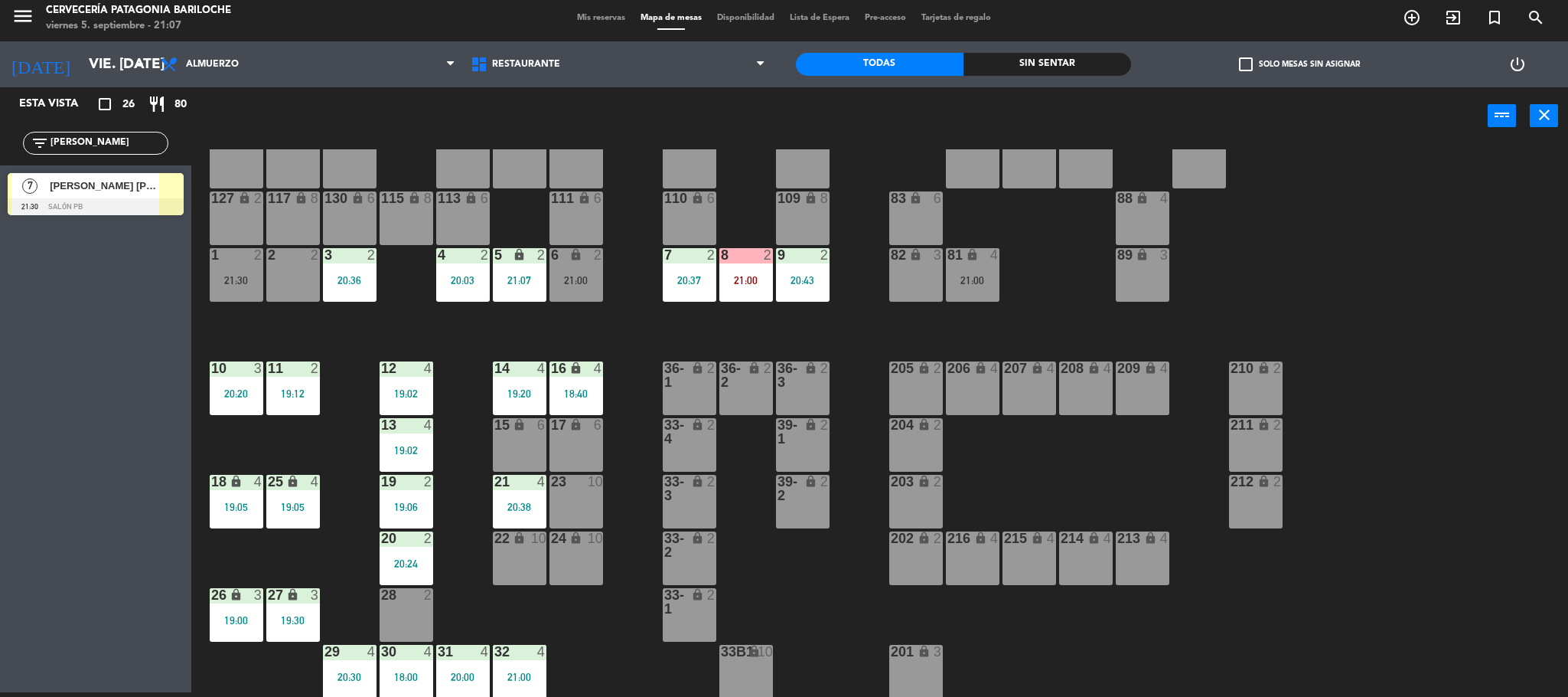
type input "lau"
click at [146, 193] on span "[PERSON_NAME] [PERSON_NAME] ACHARES" at bounding box center [103, 185] width 109 height 16
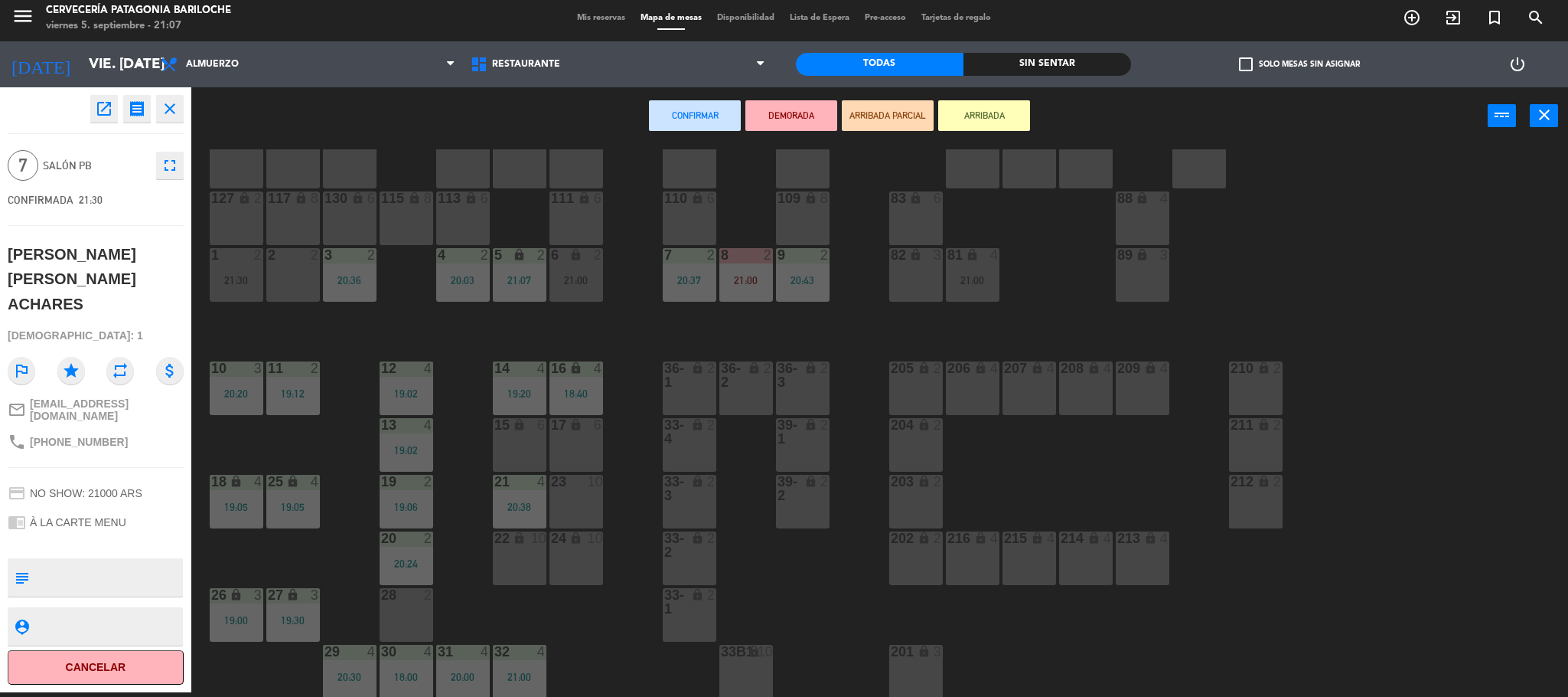
click at [574, 568] on div "24 lock 10" at bounding box center [577, 558] width 53 height 53
click at [575, 513] on div "23 10" at bounding box center [577, 501] width 53 height 53
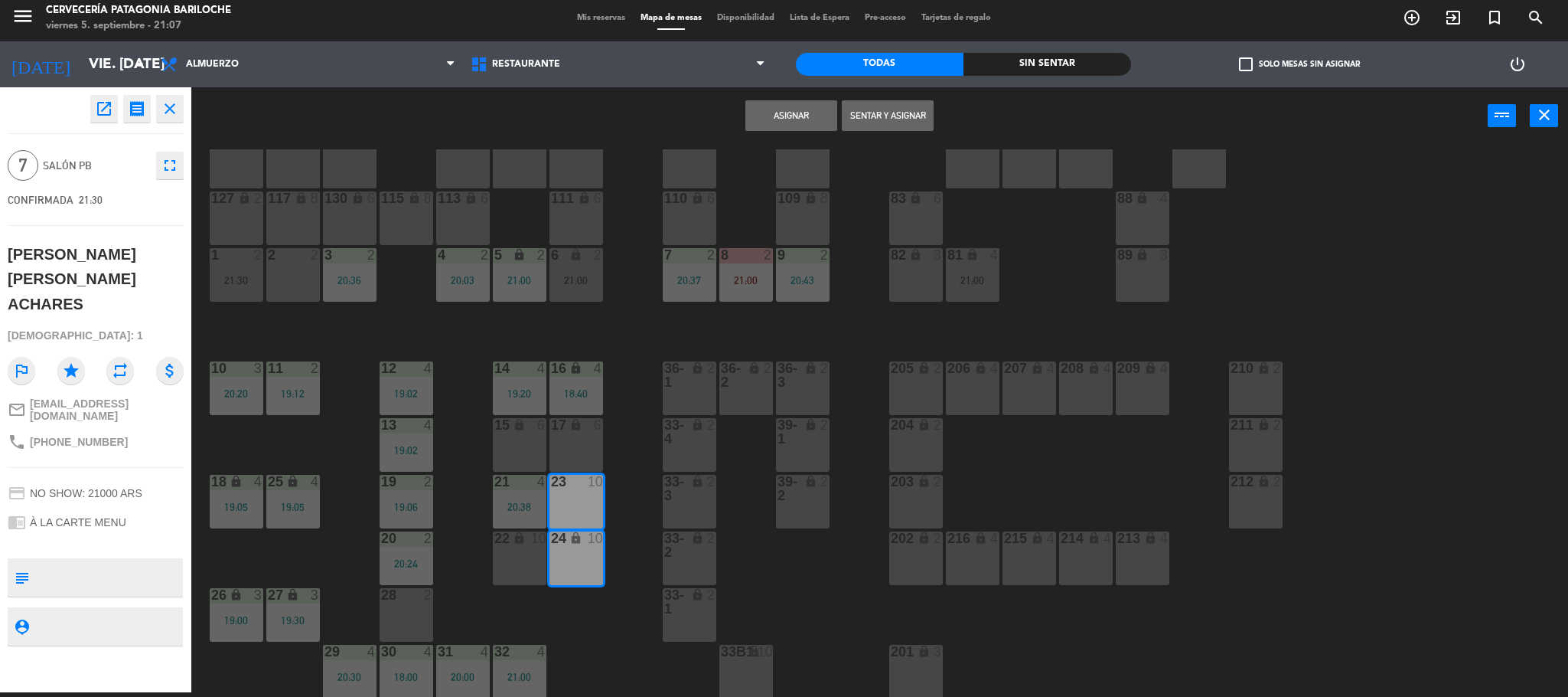
click at [783, 119] on button "Asignar" at bounding box center [790, 115] width 92 height 31
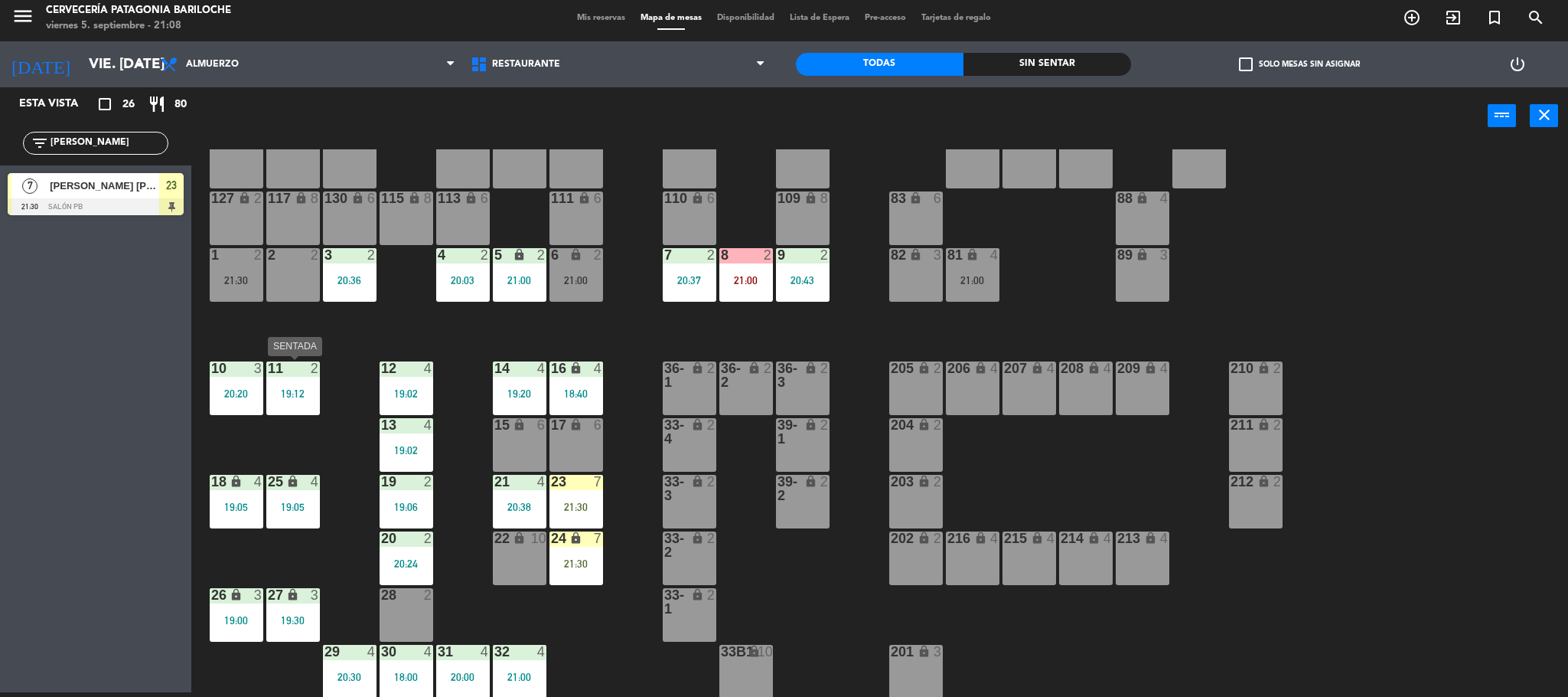
click at [303, 391] on div "19:12" at bounding box center [293, 393] width 53 height 11
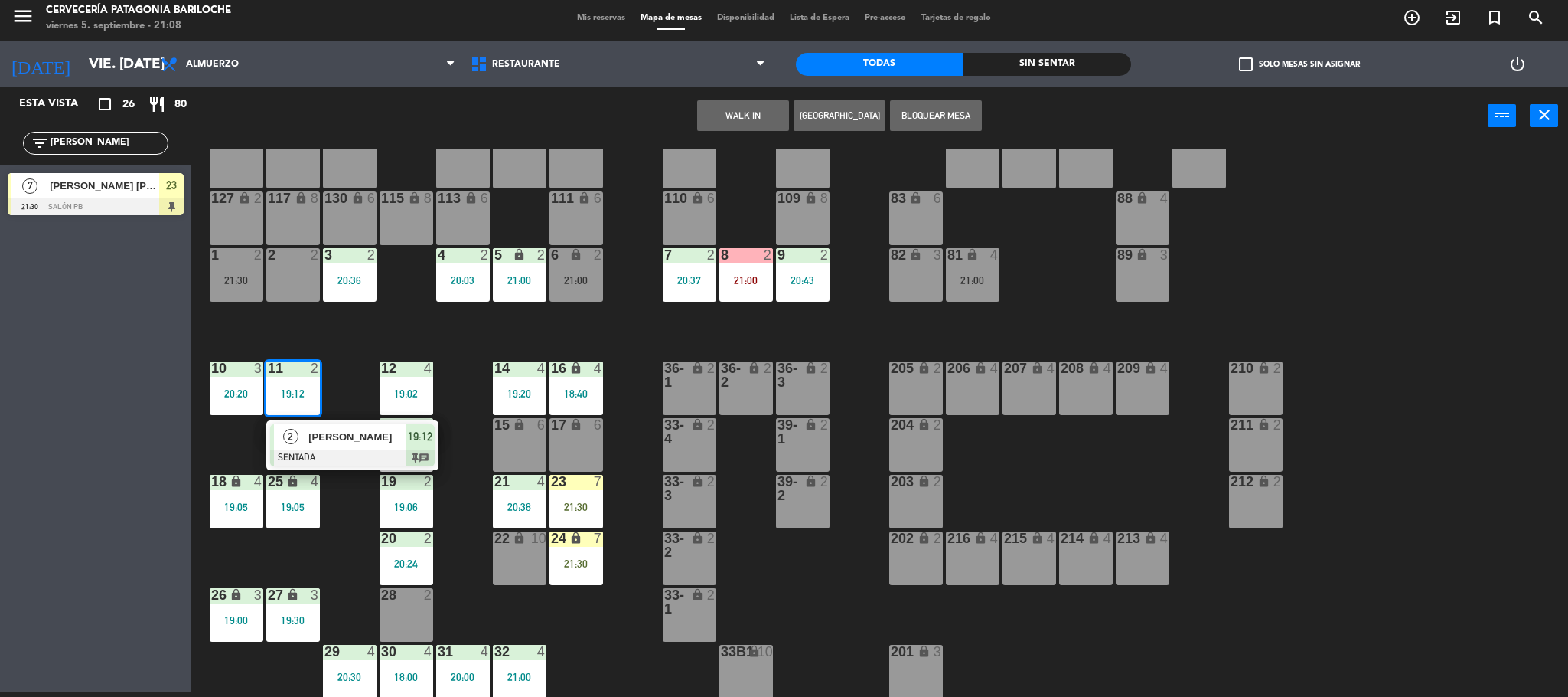
click at [347, 444] on span "[PERSON_NAME]" at bounding box center [357, 437] width 98 height 16
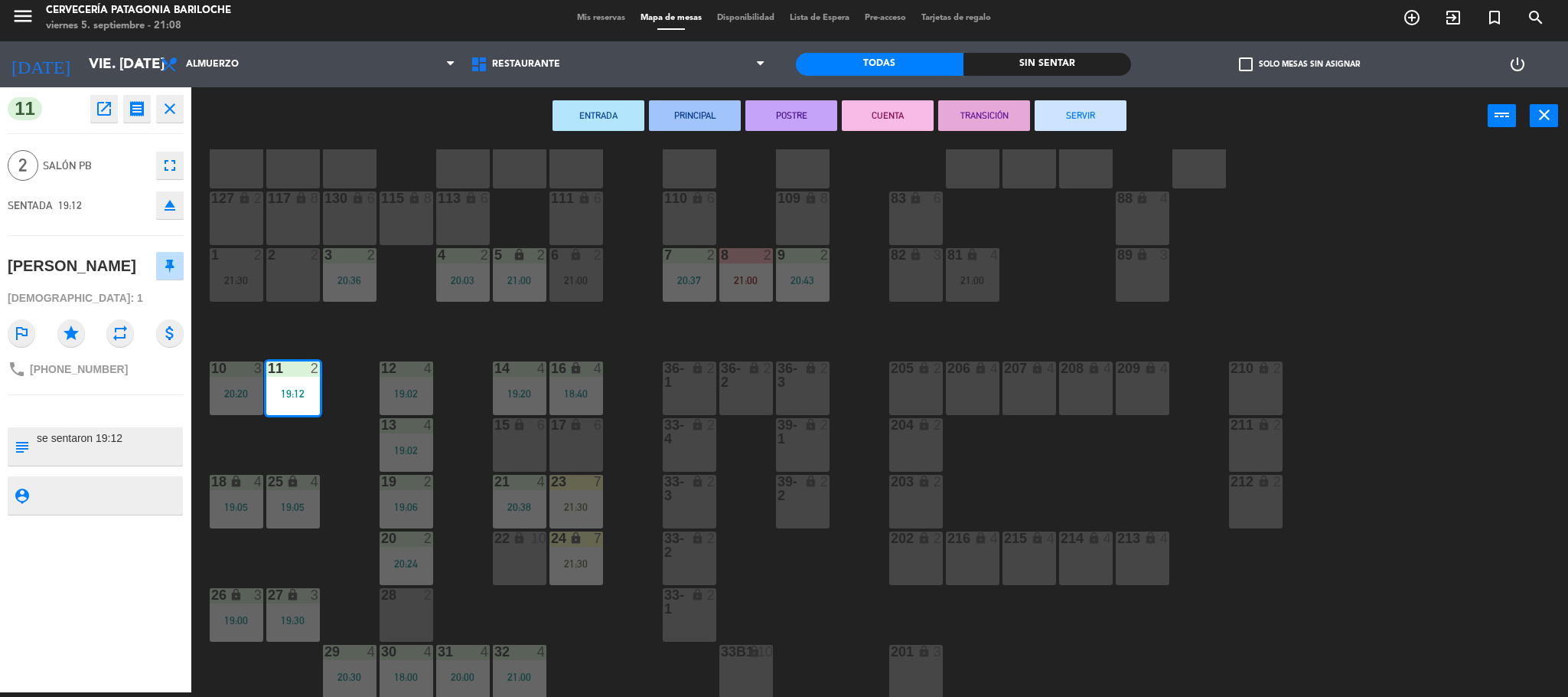
click at [854, 119] on button "CUENTA" at bounding box center [887, 115] width 92 height 31
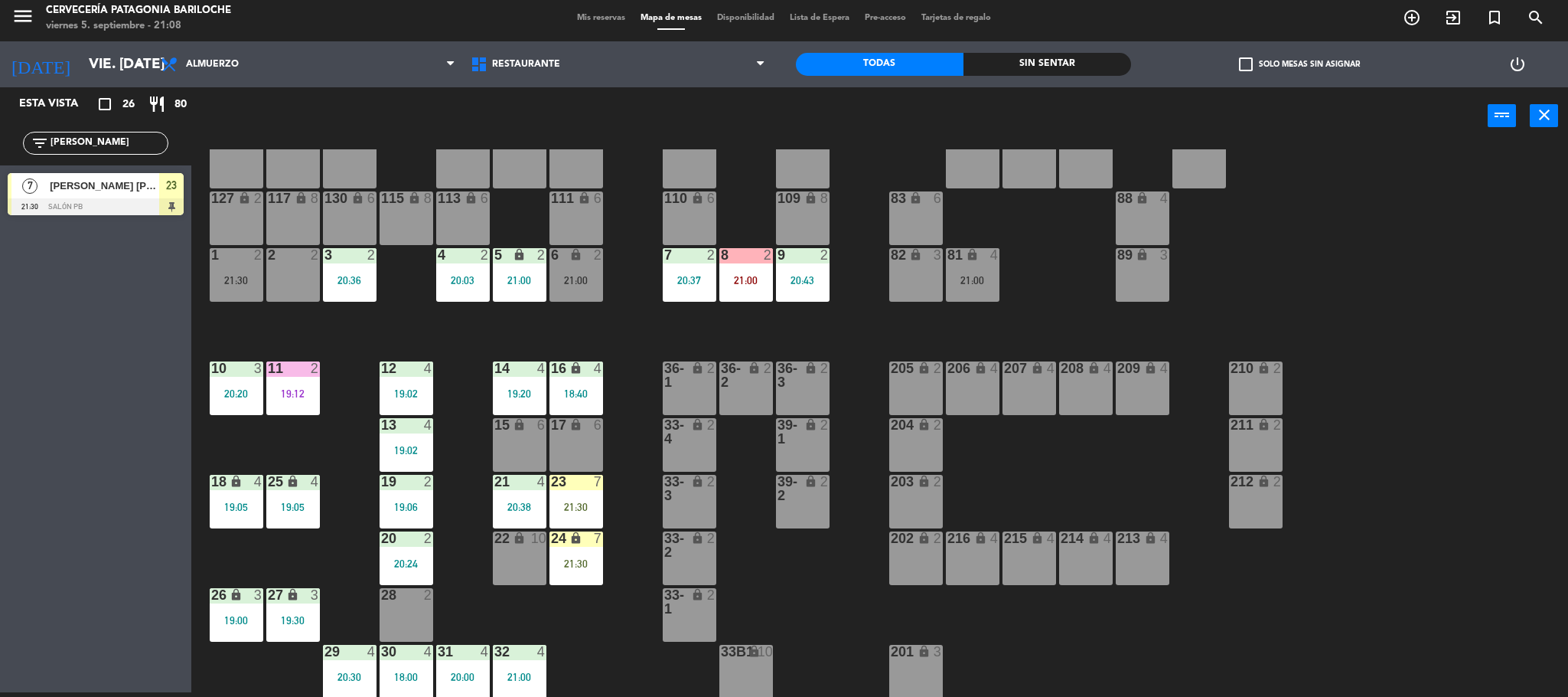
click at [530, 390] on div "19:20" at bounding box center [519, 393] width 53 height 11
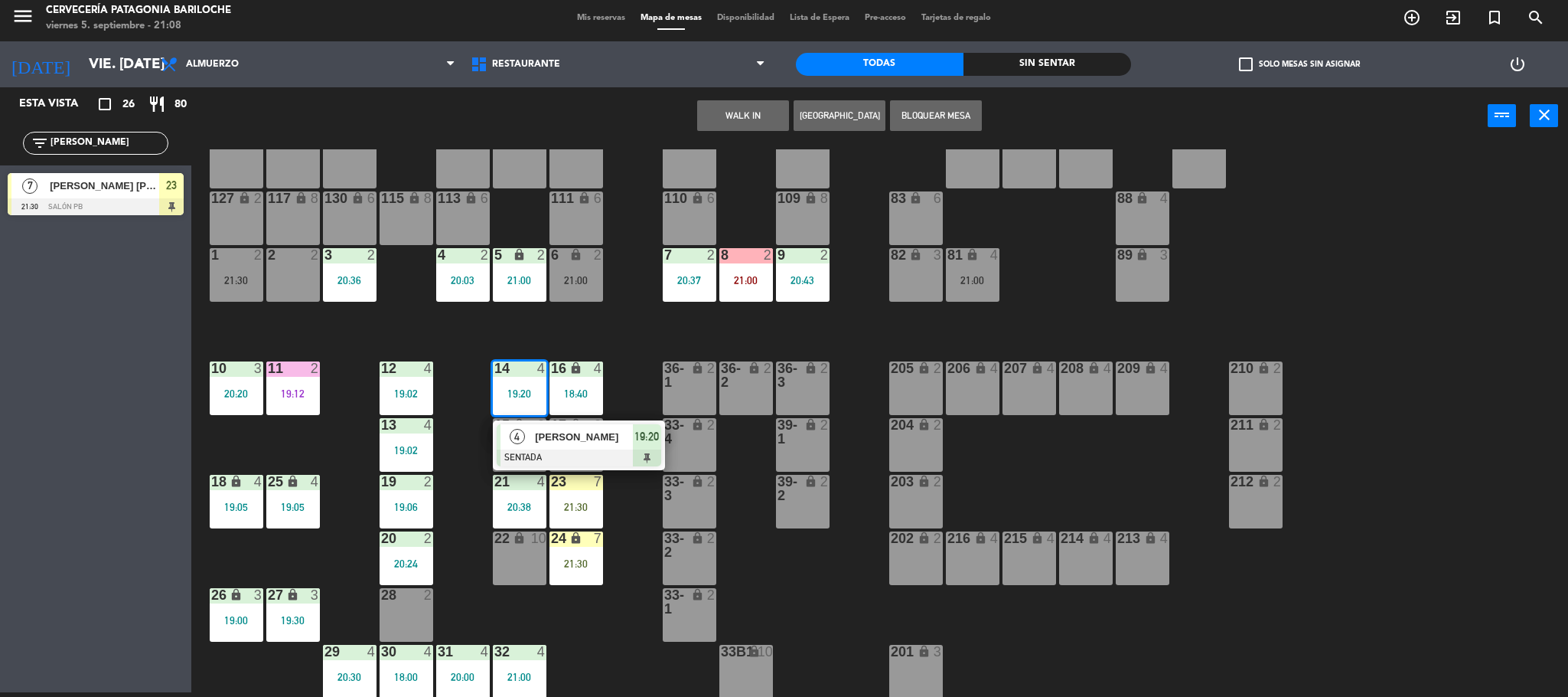
click at [549, 435] on span "[PERSON_NAME]" at bounding box center [583, 437] width 98 height 16
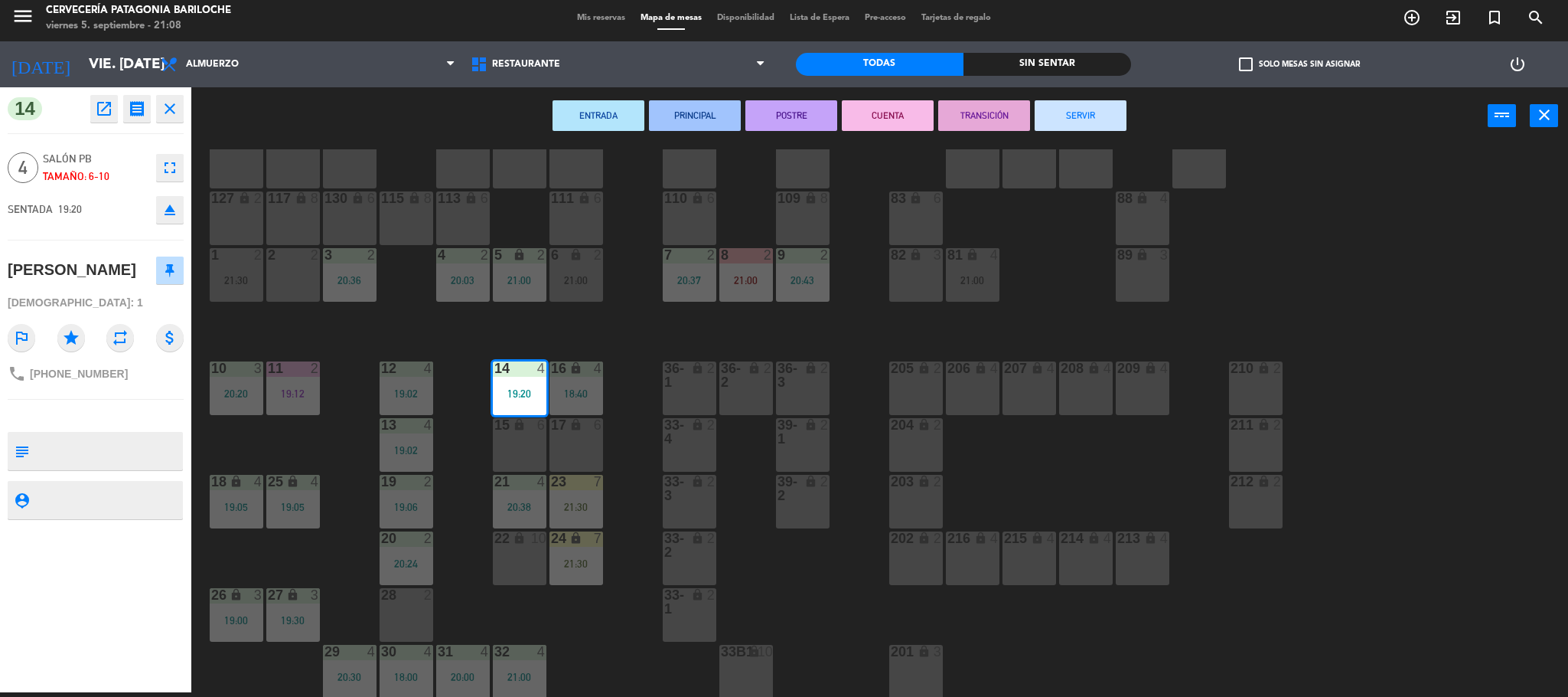
click at [871, 115] on button "CUENTA" at bounding box center [887, 115] width 92 height 31
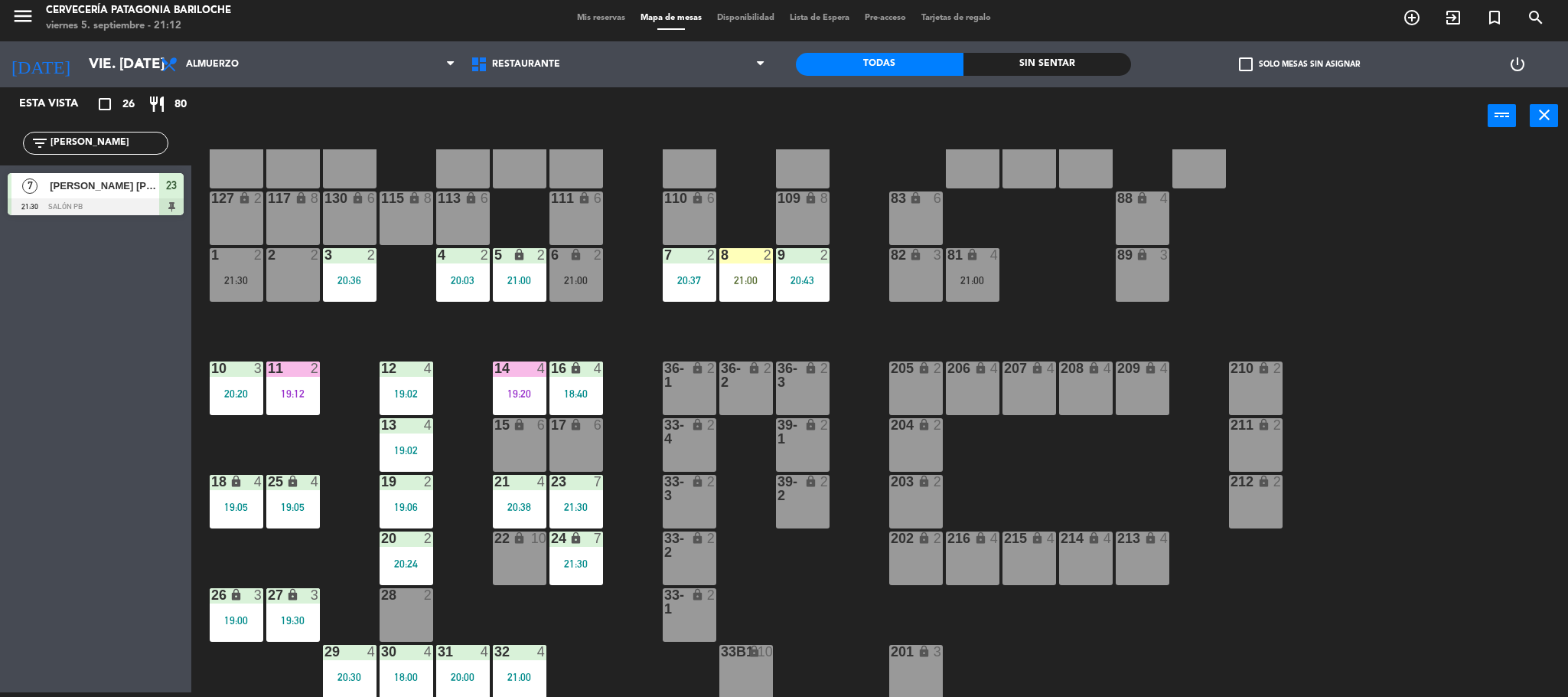
click at [637, 356] on div "101 lock 8 102 lock 8 104 lock 2 105 lock 2 106 lock 2 103 lock 2 107 lock 2 10…" at bounding box center [887, 422] width 1361 height 547
click at [420, 317] on div "101 lock 8 102 lock 8 104 lock 2 105 lock 2 106 lock 2 103 lock 2 107 lock 2 10…" at bounding box center [887, 422] width 1361 height 547
click at [565, 646] on div "101 lock 8 102 lock 8 104 lock 2 105 lock 2 106 lock 2 103 lock 2 107 lock 2 10…" at bounding box center [887, 422] width 1361 height 547
click at [437, 599] on div "2" at bounding box center [433, 594] width 26 height 14
click at [440, 536] on div "2" at bounding box center [433, 538] width 26 height 14
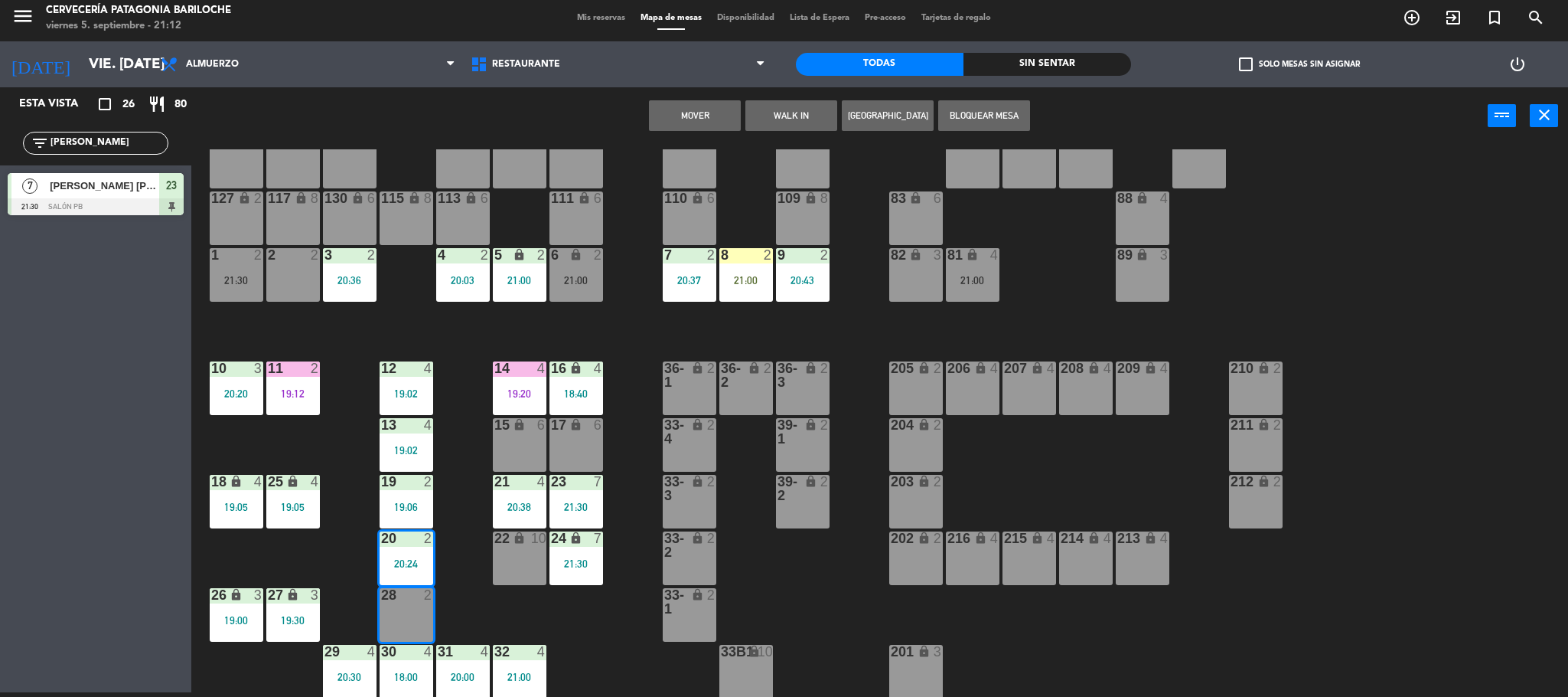
click at [443, 474] on div "2" at bounding box center [433, 481] width 26 height 14
click at [462, 423] on div "101 lock 8 102 lock 8 104 lock 2 105 lock 2 106 lock 2 103 lock 2 107 lock 2 10…" at bounding box center [887, 422] width 1361 height 547
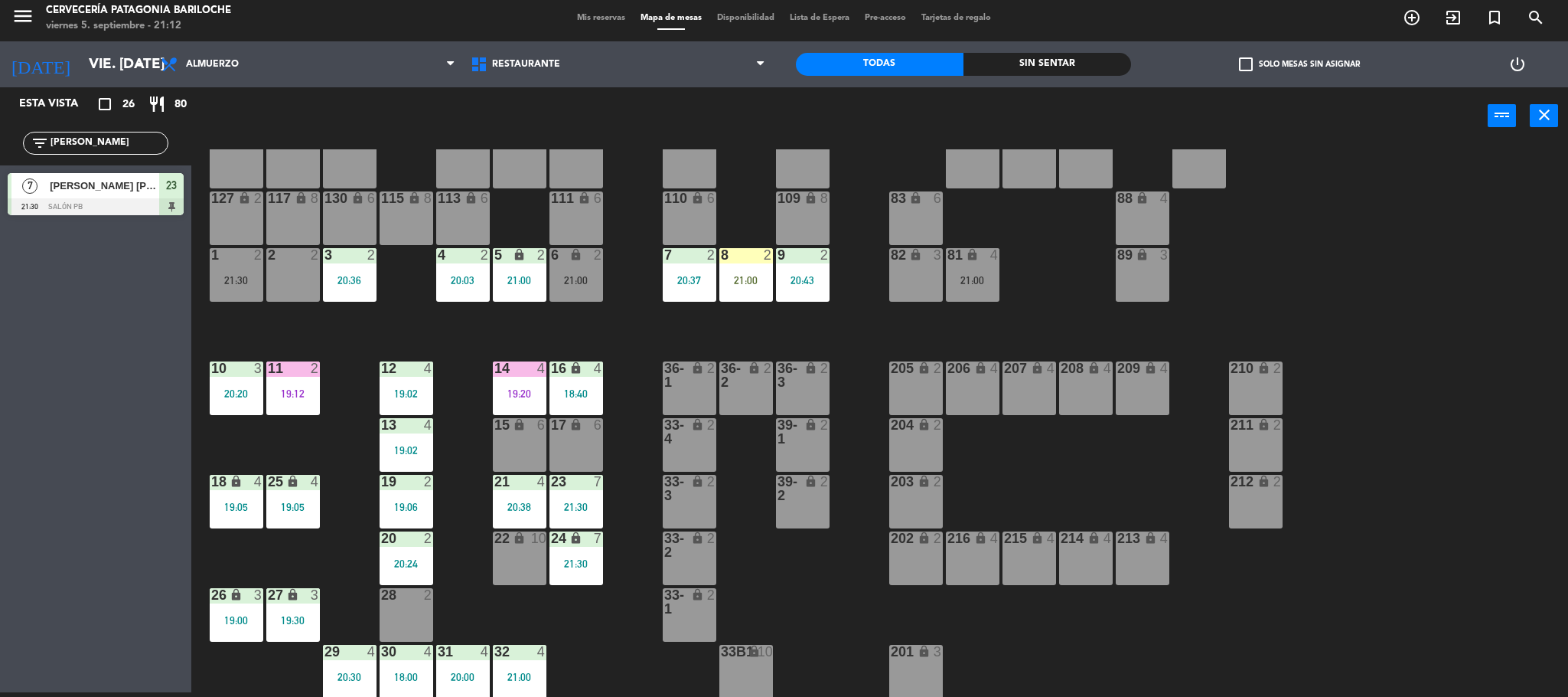
click at [462, 423] on div "101 lock 8 102 lock 8 104 lock 2 105 lock 2 106 lock 2 103 lock 2 107 lock 2 10…" at bounding box center [887, 422] width 1361 height 547
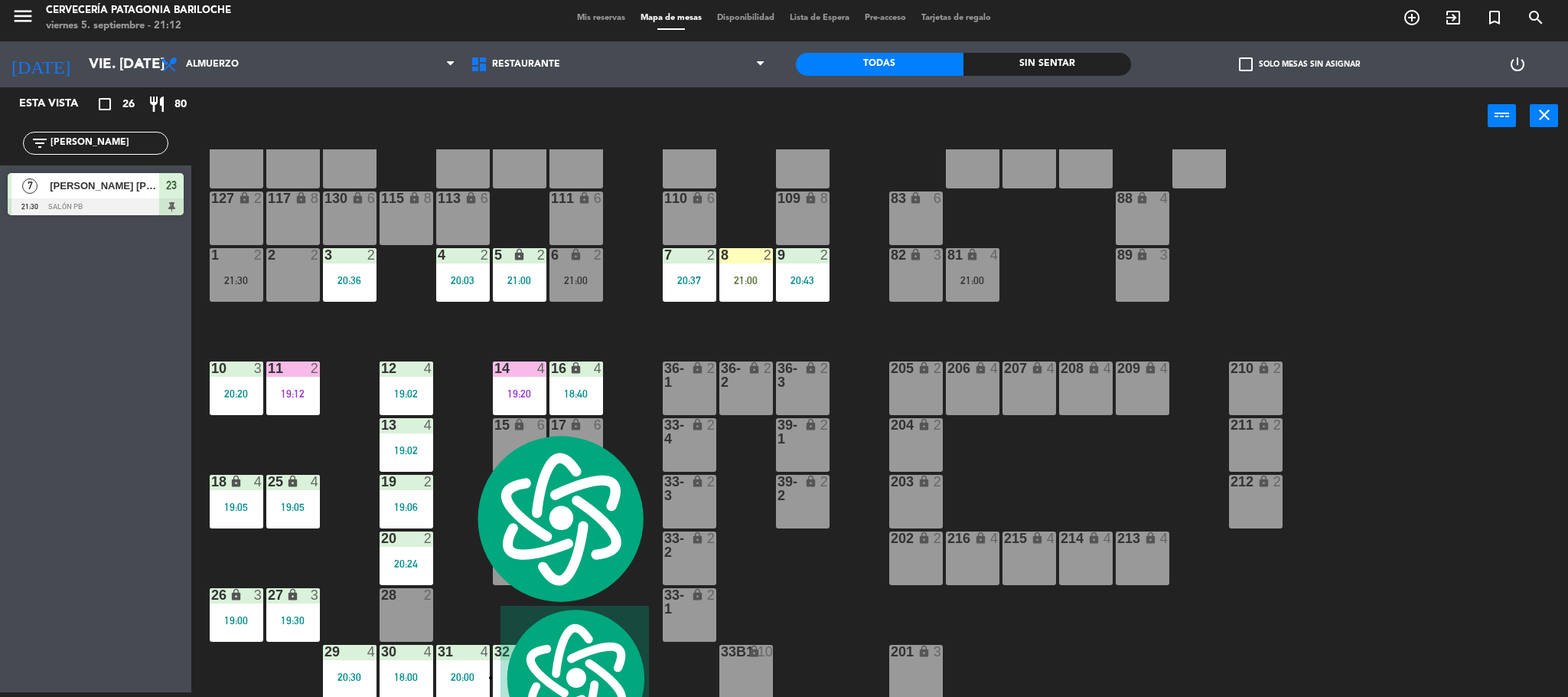
click at [450, 317] on div "101 lock 8 102 lock 8 104 lock 2 105 lock 2 106 lock 2 103 lock 2 107 lock 2 10…" at bounding box center [887, 422] width 1361 height 547
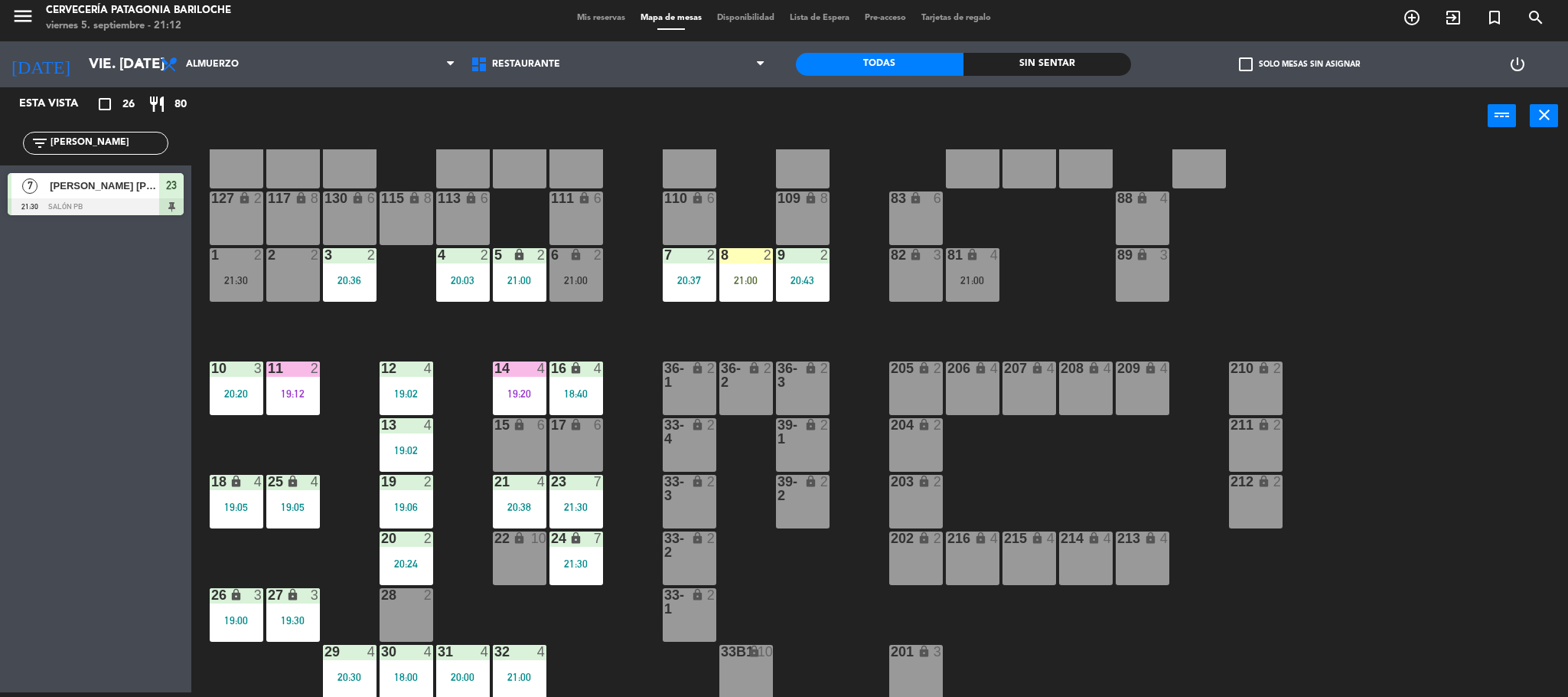
click at [654, 345] on div "101 lock 8 102 lock 8 104 lock 2 105 lock 2 106 lock 2 103 lock 2 107 lock 2 10…" at bounding box center [887, 422] width 1361 height 547
click at [517, 373] on div at bounding box center [519, 368] width 26 height 14
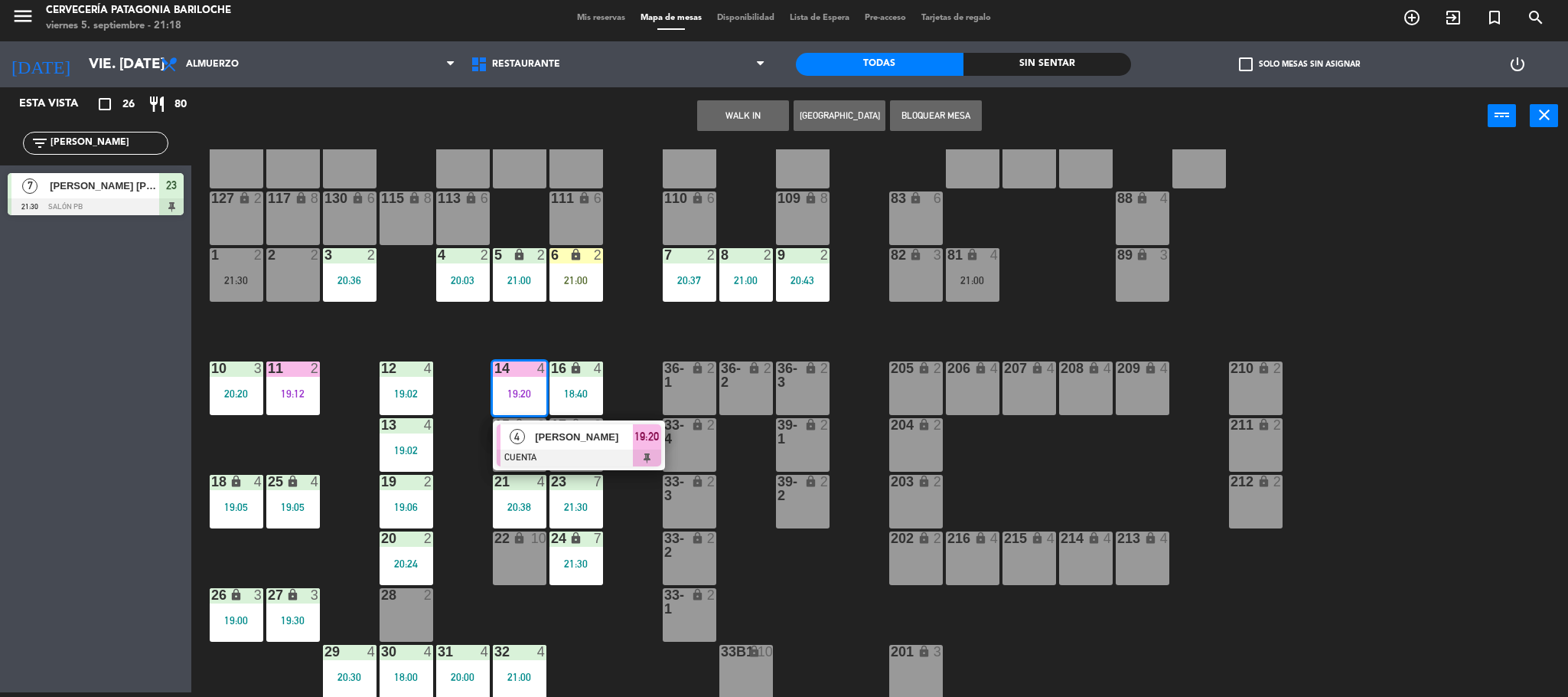
click at [583, 450] on div at bounding box center [579, 457] width 165 height 17
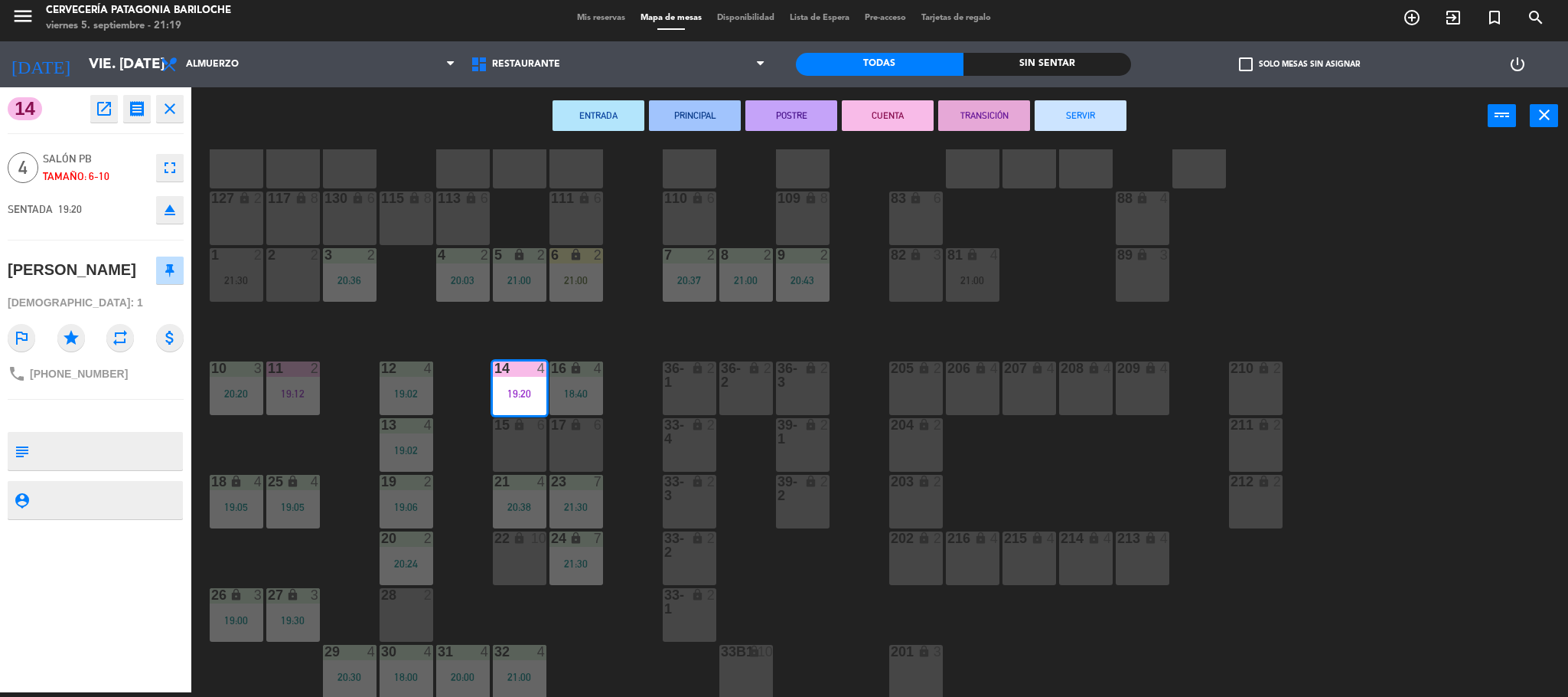
click at [1089, 117] on button "SERVIR" at bounding box center [1080, 115] width 92 height 31
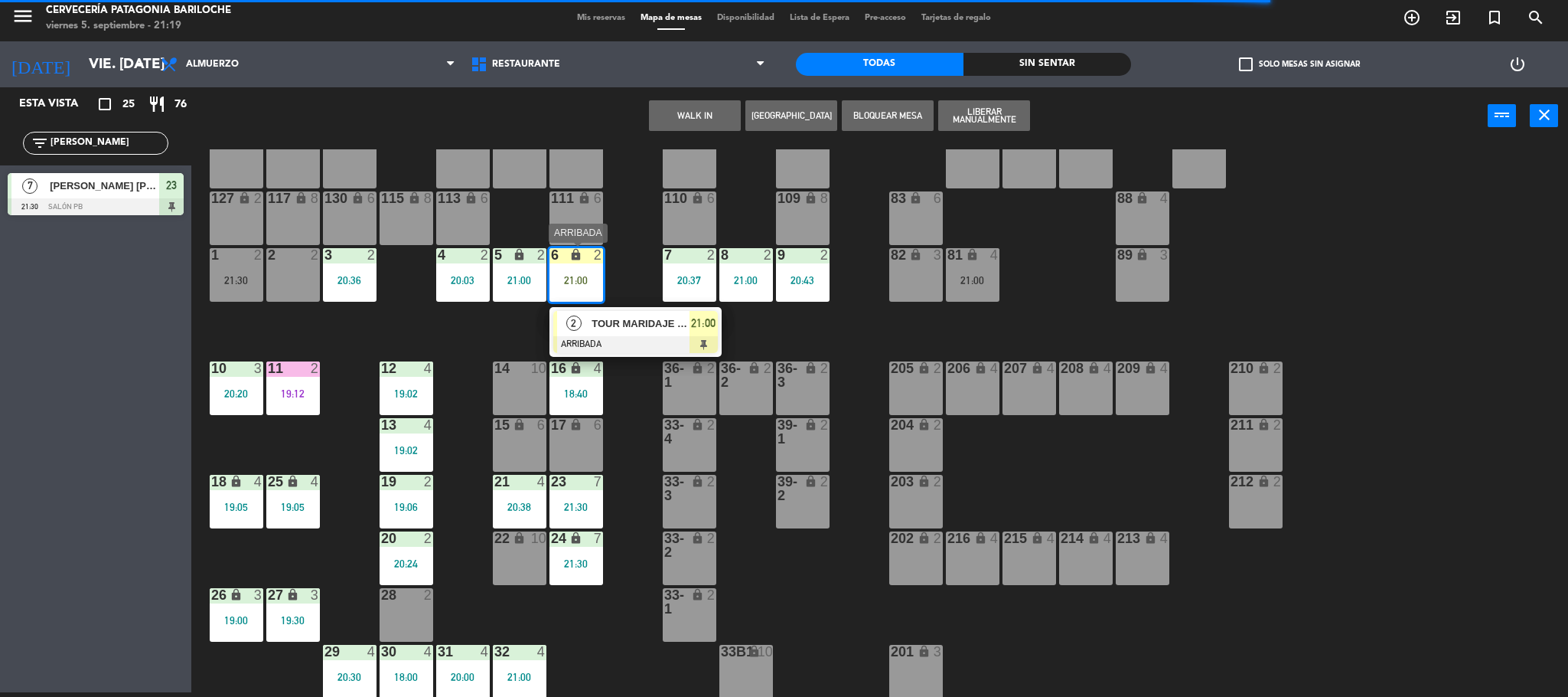
click at [618, 327] on span "TOUR MARIDAJE ([GEOGRAPHIC_DATA])" at bounding box center [640, 323] width 98 height 16
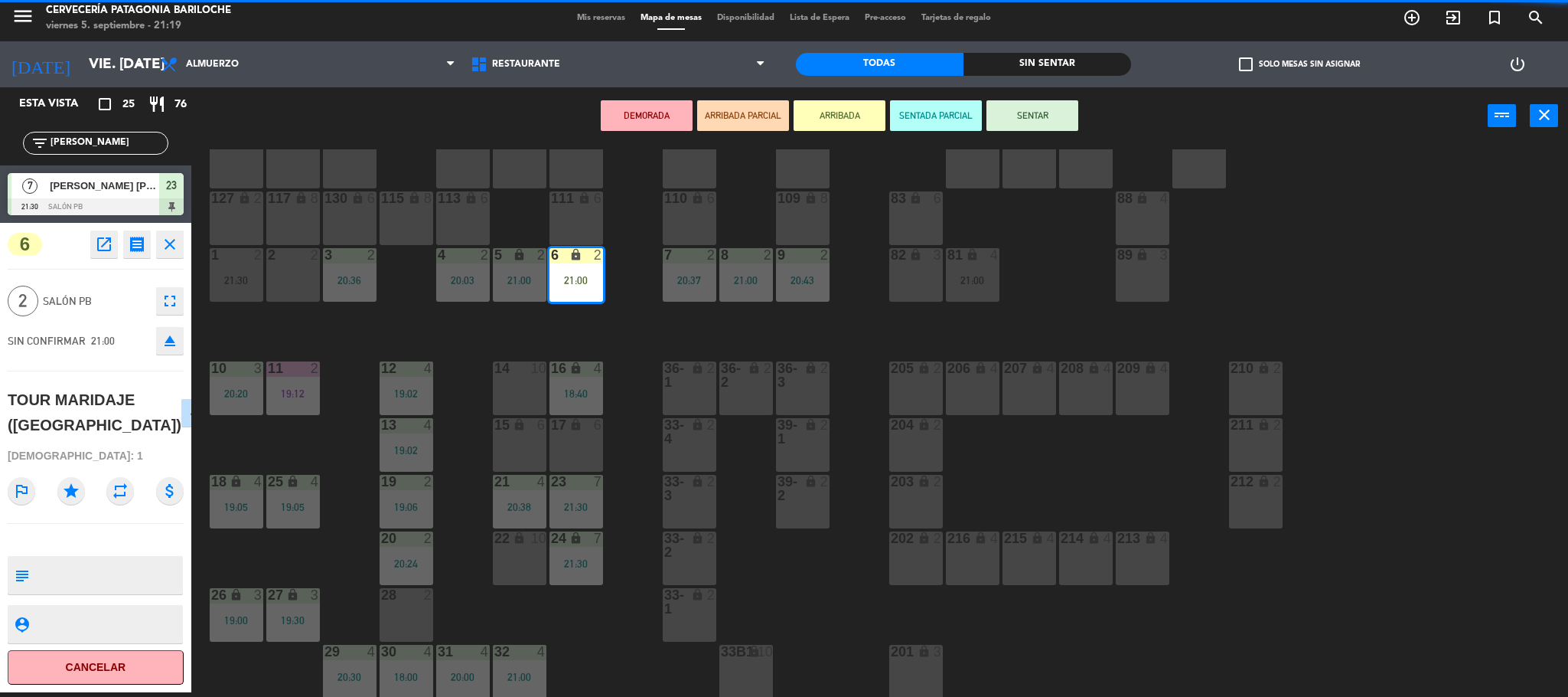
click at [1050, 108] on button "SENTAR" at bounding box center [1032, 115] width 92 height 31
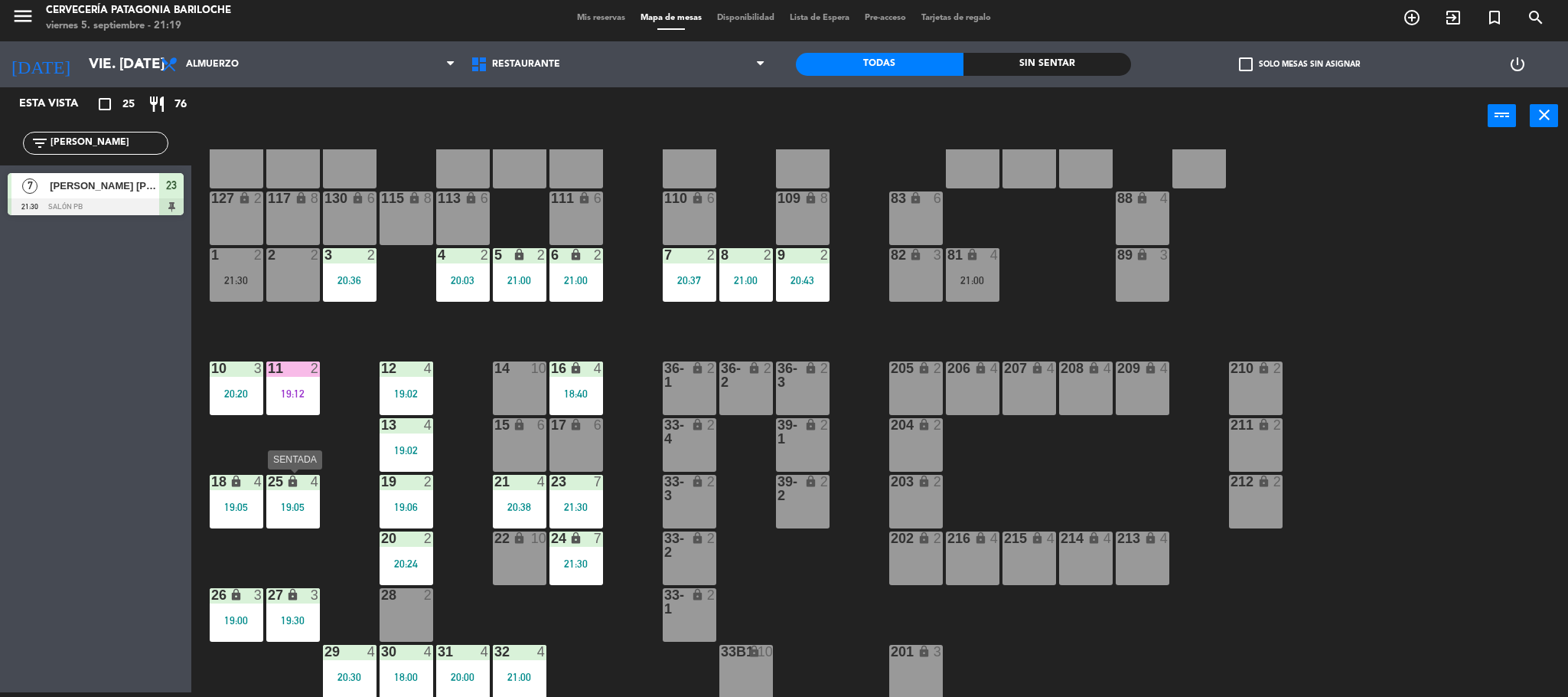
click at [279, 509] on div "19:05" at bounding box center [293, 507] width 53 height 11
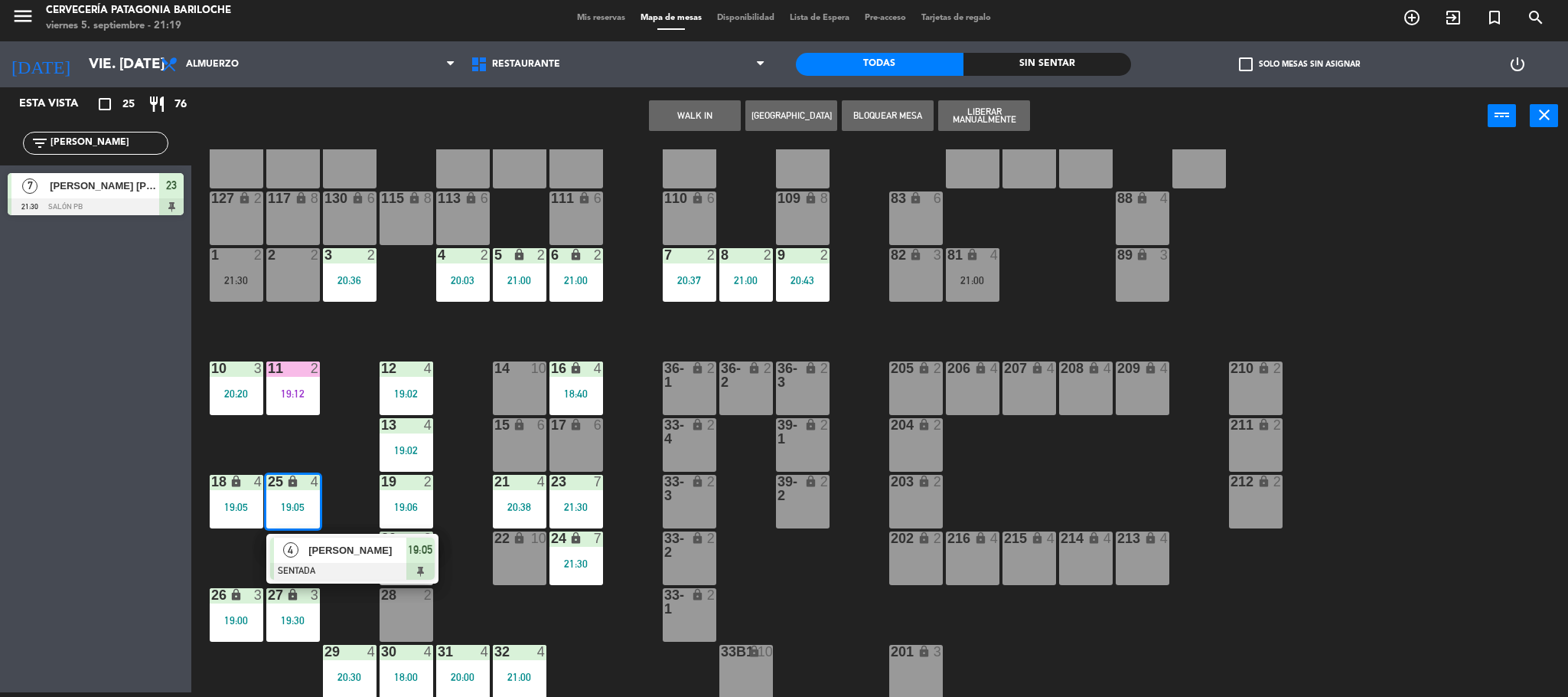
click at [304, 550] on div "4" at bounding box center [290, 550] width 33 height 26
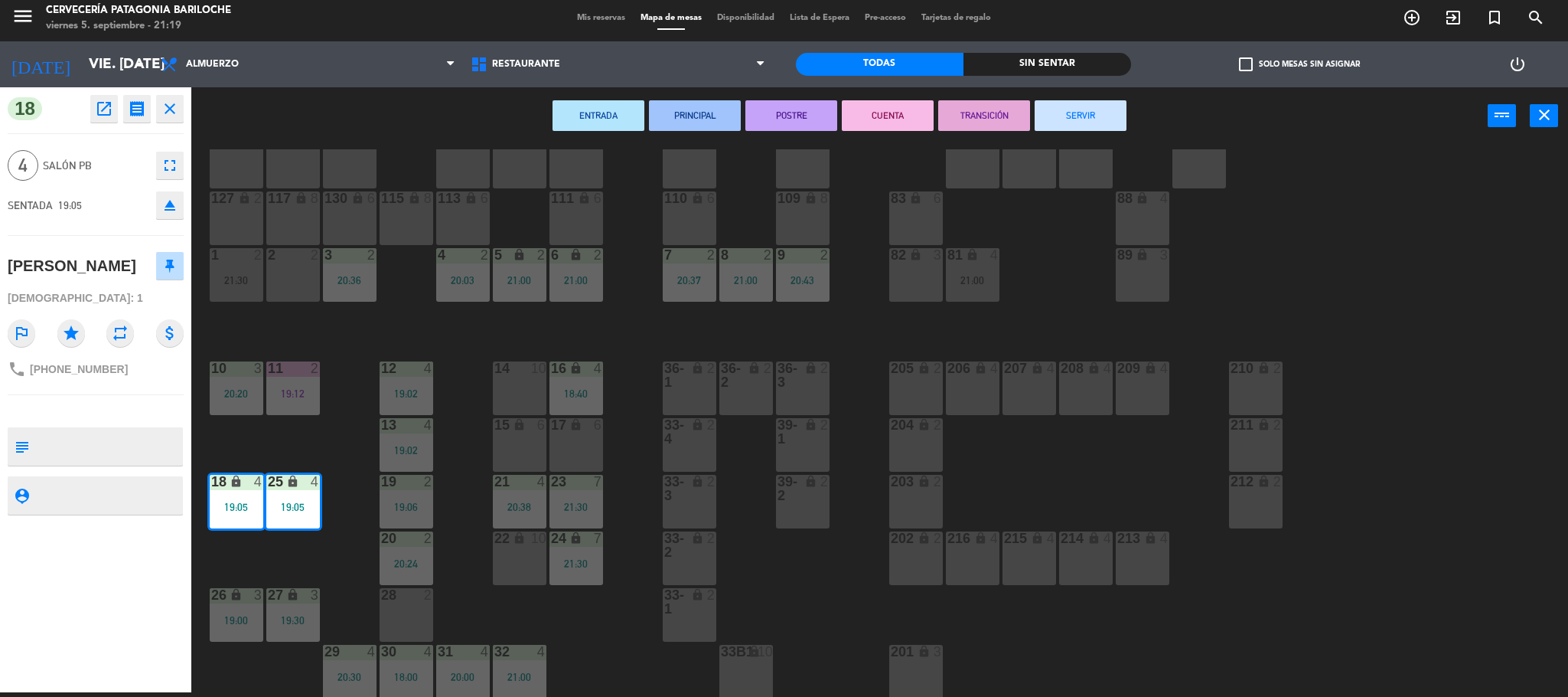
click at [1072, 122] on button "SERVIR" at bounding box center [1080, 115] width 92 height 31
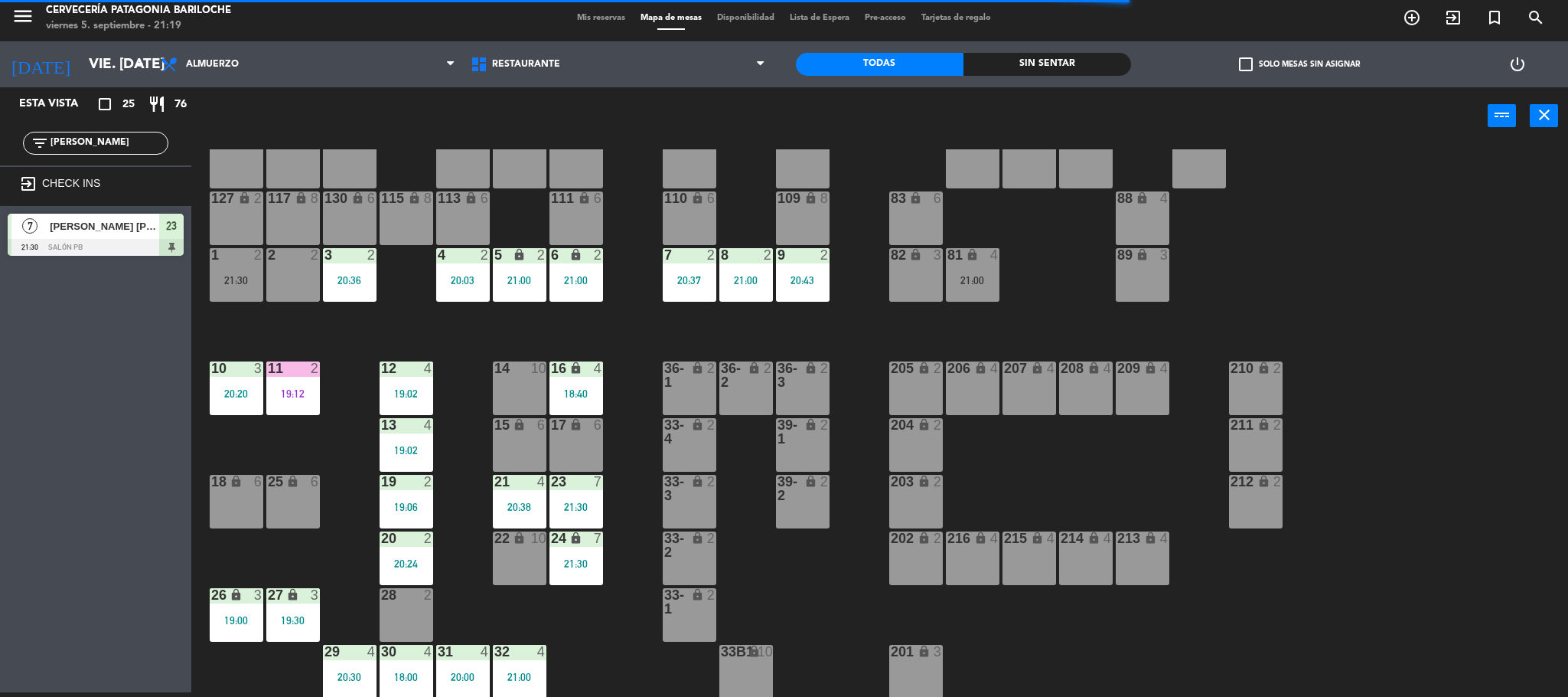
click at [402, 329] on div "101 lock 8 102 lock 8 104 lock 2 105 lock 2 106 lock 2 103 lock 2 107 lock 2 10…" at bounding box center [887, 422] width 1361 height 547
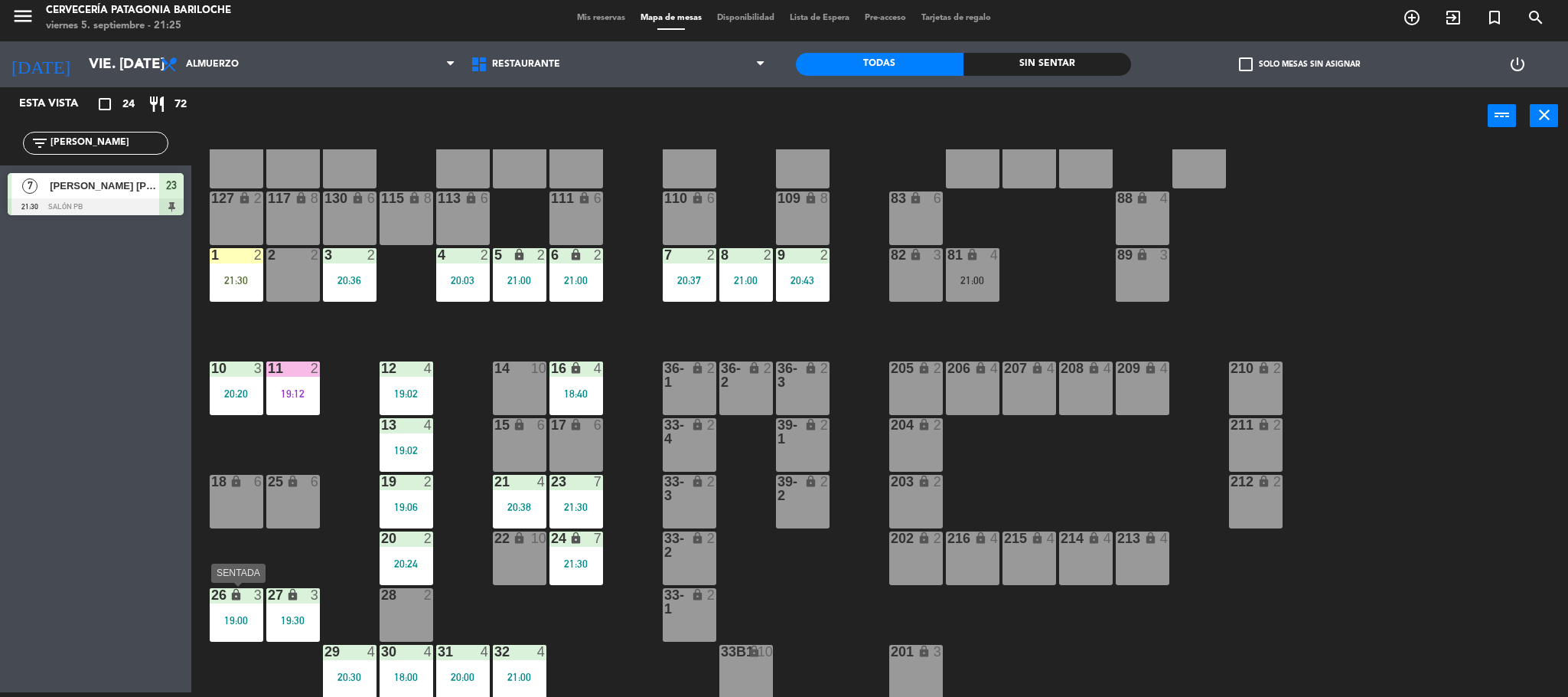
click at [241, 622] on div "19:00" at bounding box center [237, 620] width 53 height 11
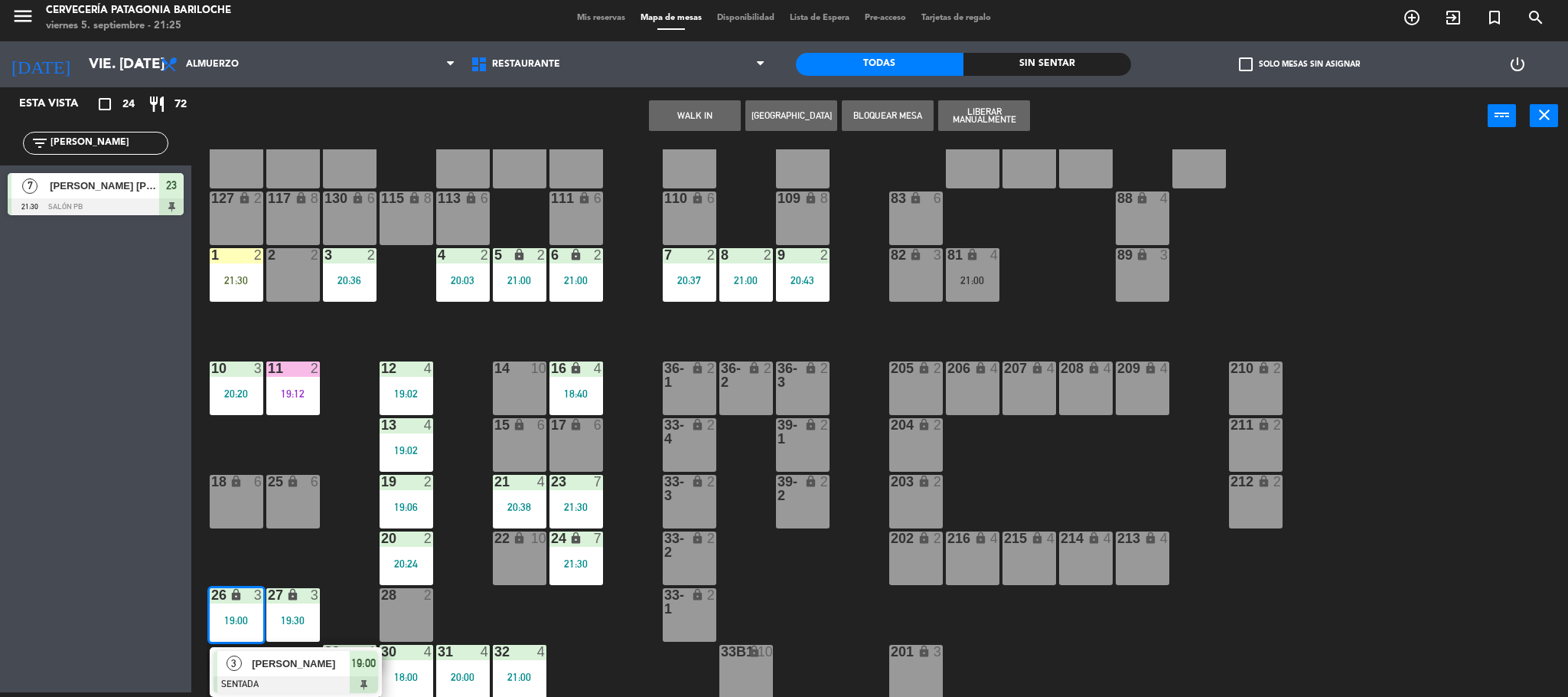
click at [269, 678] on div at bounding box center [296, 684] width 165 height 17
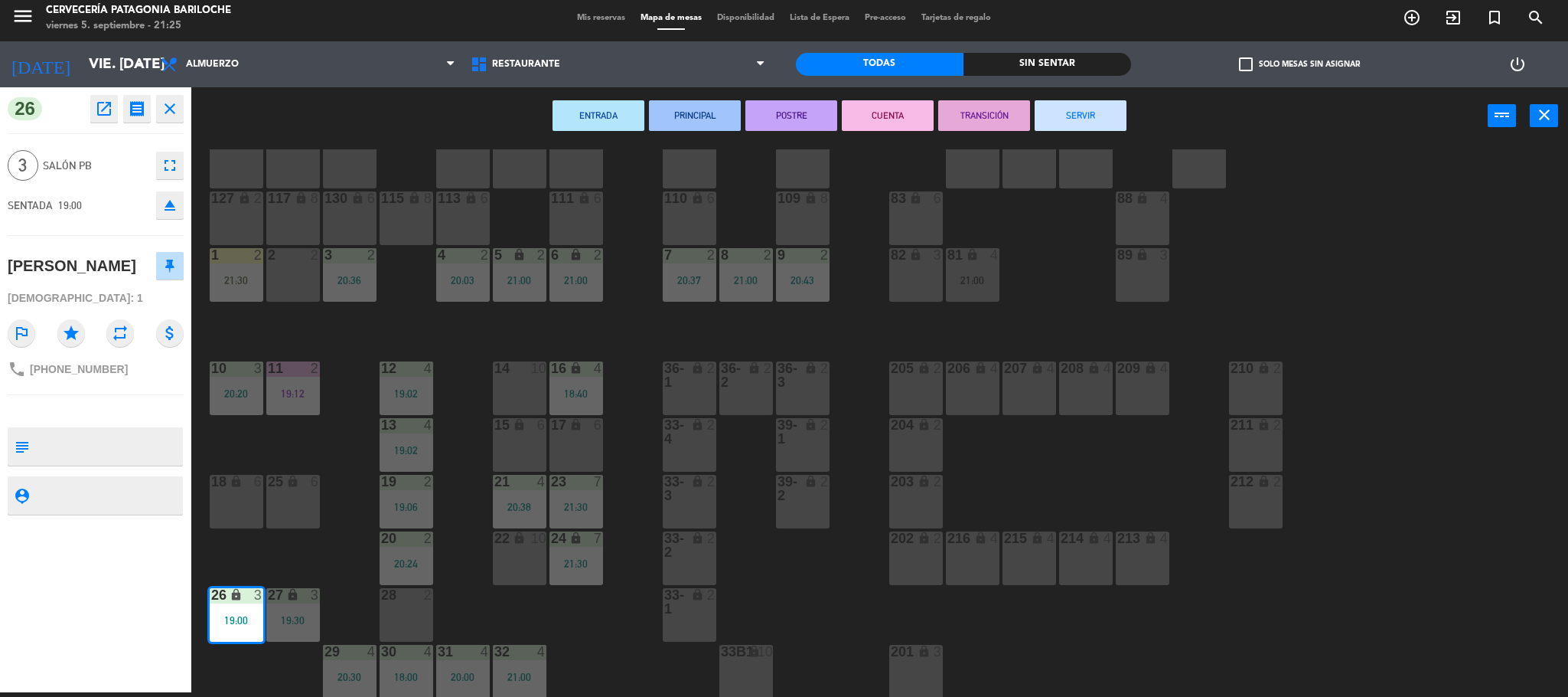
click at [1053, 114] on button "SERVIR" at bounding box center [1080, 115] width 92 height 31
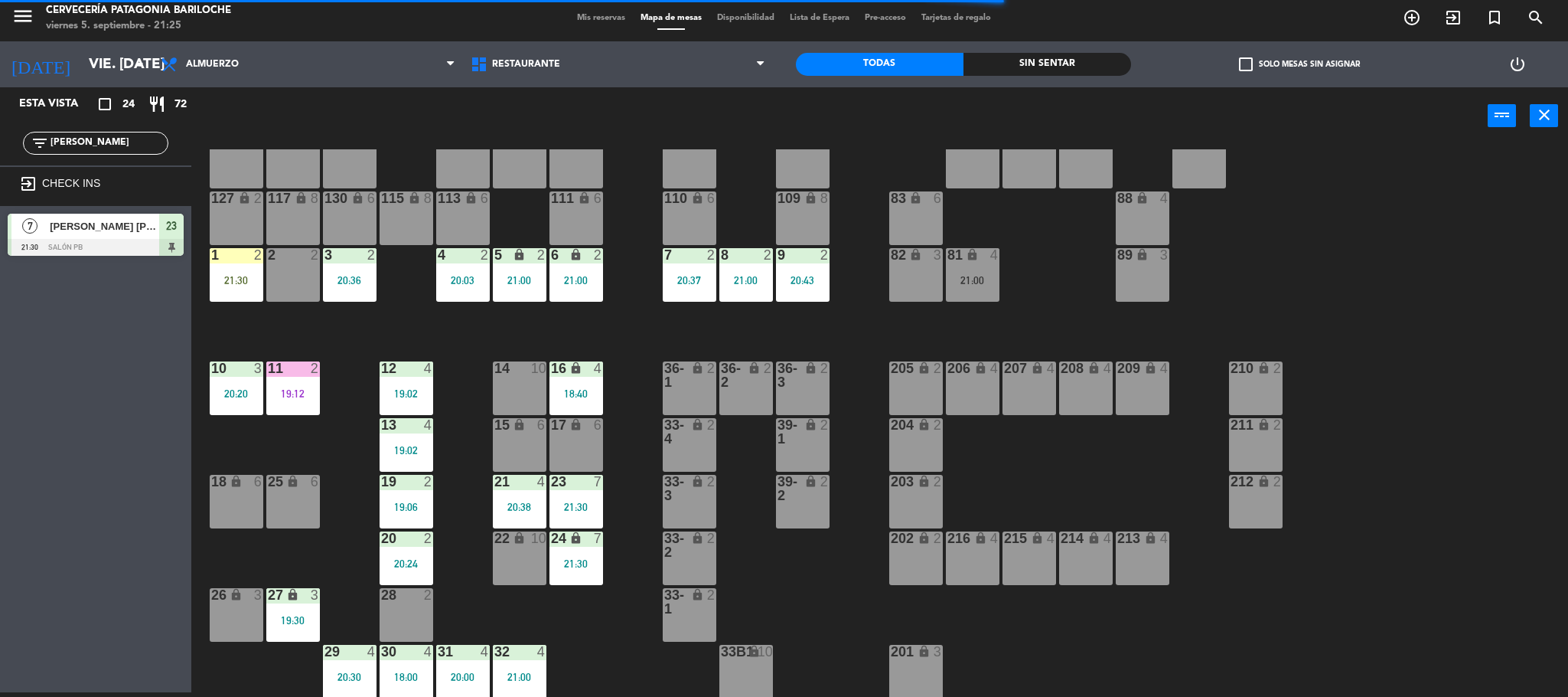
click at [506, 324] on div "101 lock 8 102 lock 8 104 lock 2 105 lock 2 106 lock 2 103 lock 2 107 lock 2 10…" at bounding box center [887, 422] width 1361 height 547
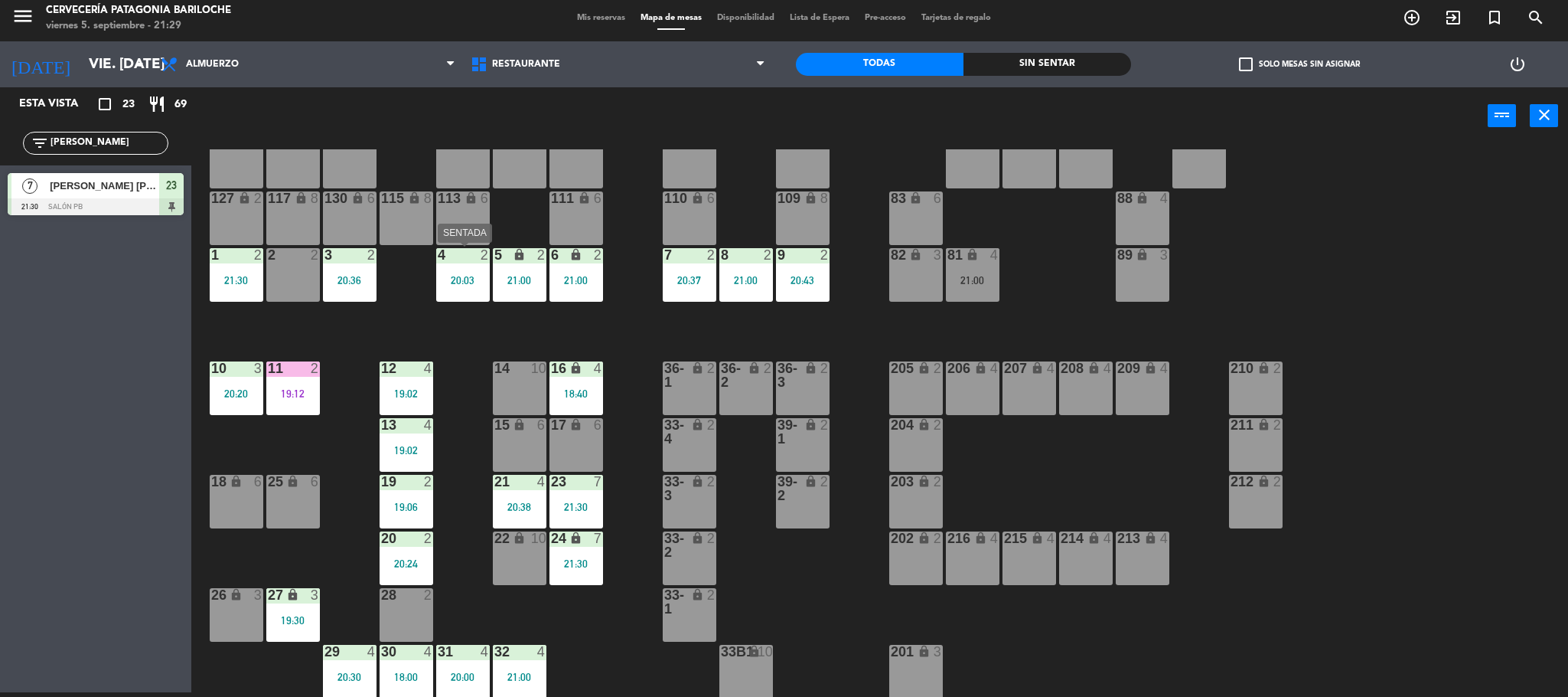
click at [462, 278] on div "20:03" at bounding box center [463, 280] width 53 height 11
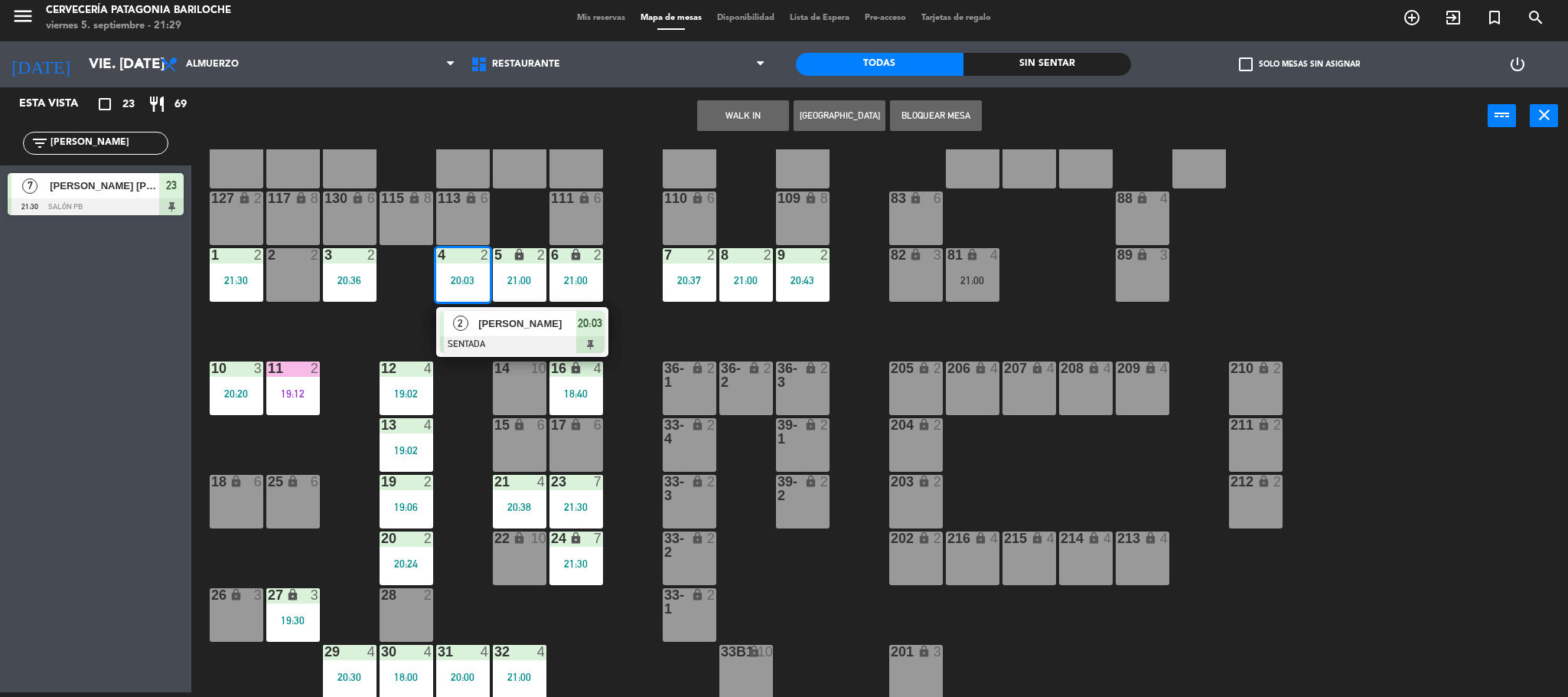
click at [478, 320] on span "[PERSON_NAME]" at bounding box center [526, 323] width 98 height 16
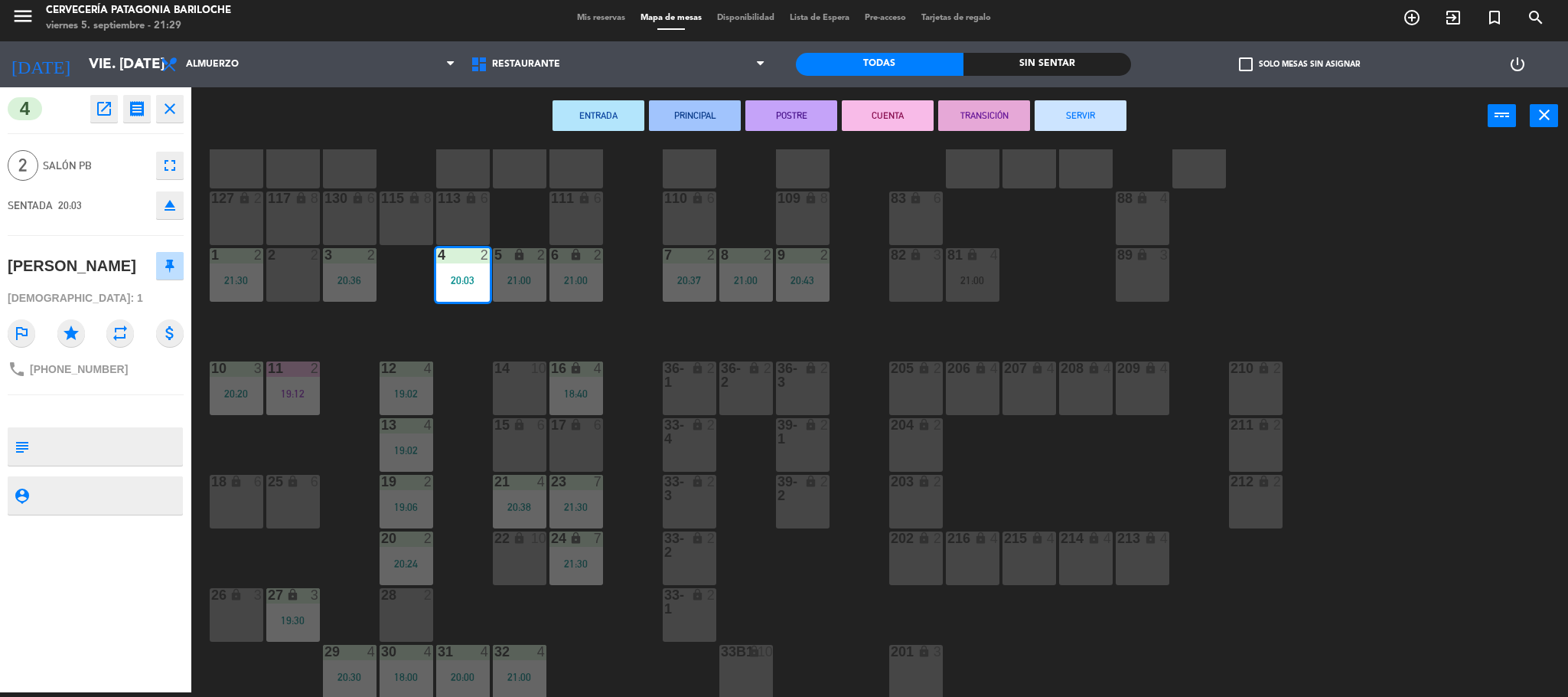
click at [1080, 117] on button "SERVIR" at bounding box center [1080, 115] width 92 height 31
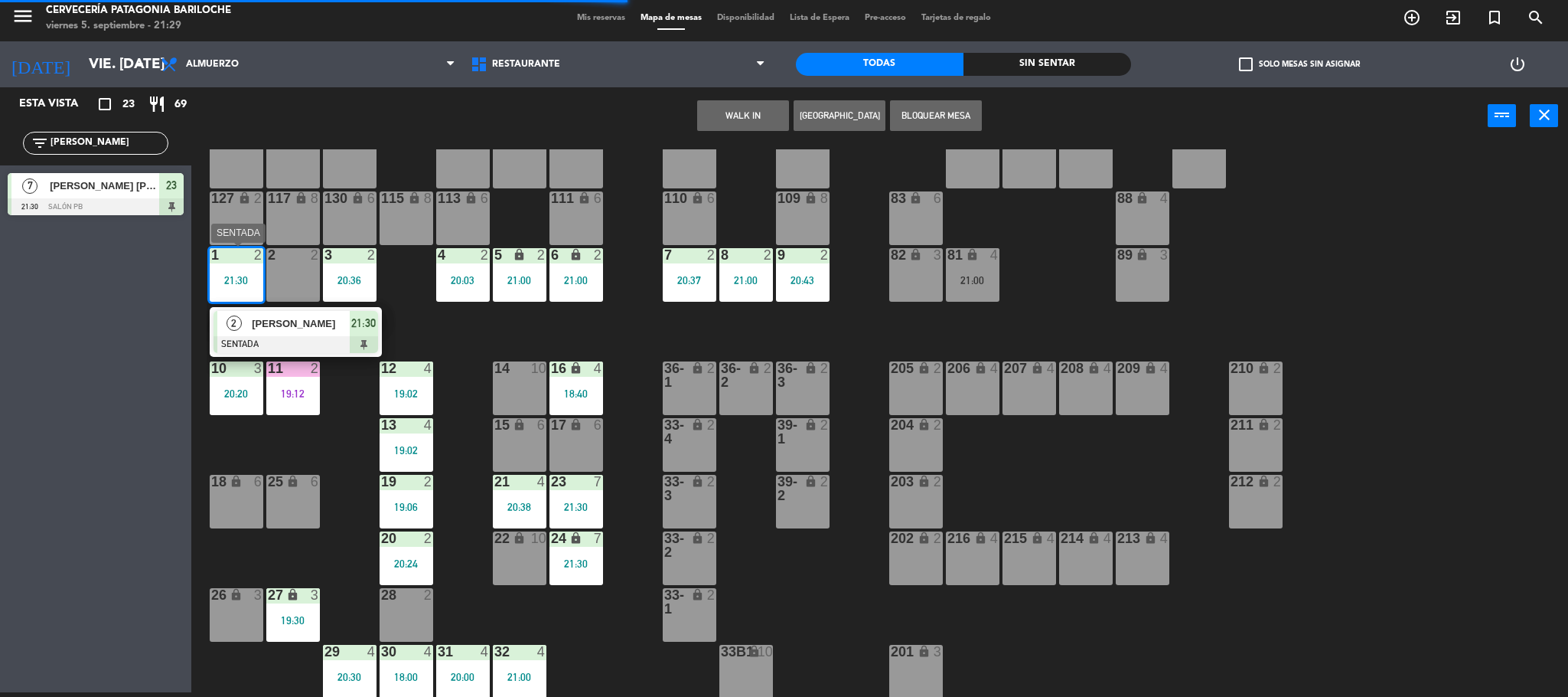
click at [283, 328] on span "[PERSON_NAME]" at bounding box center [300, 323] width 98 height 16
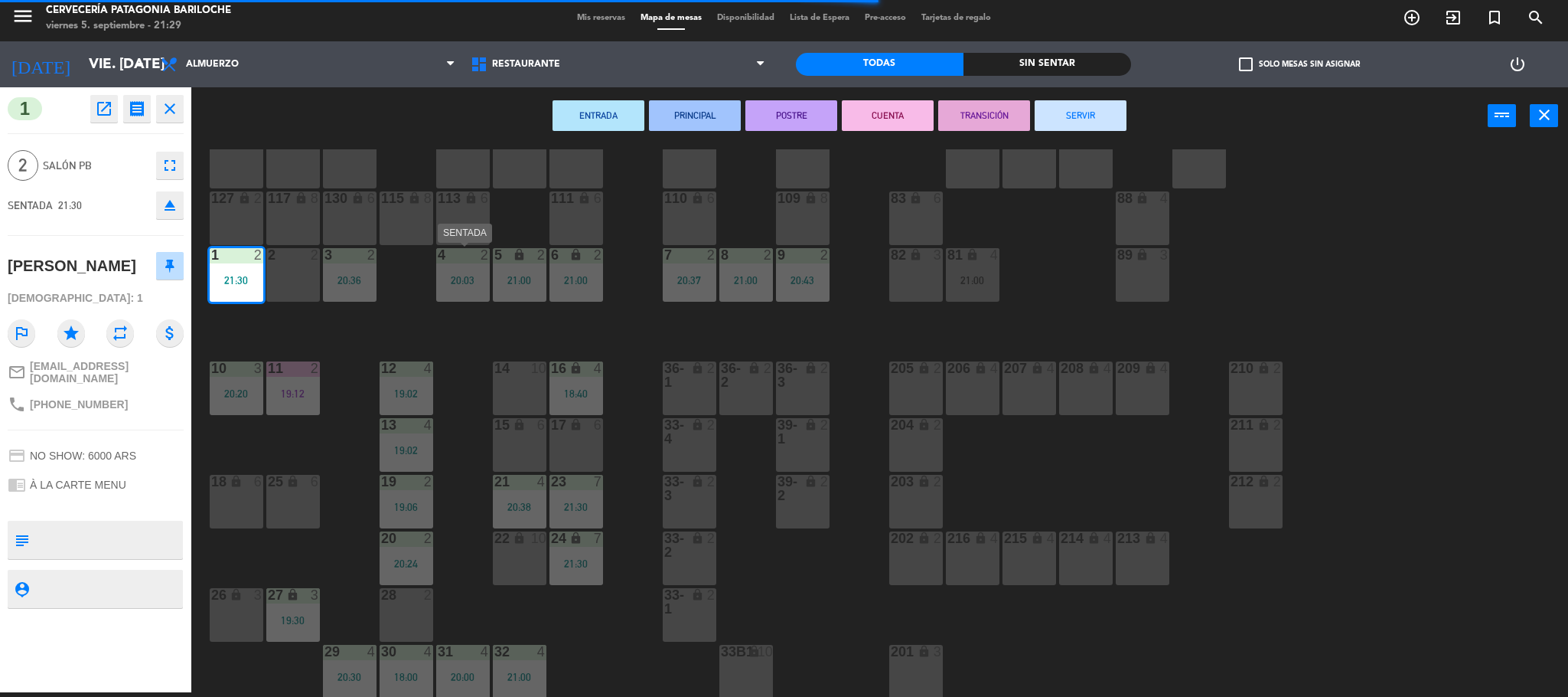
click at [441, 283] on div "20:03" at bounding box center [463, 280] width 53 height 11
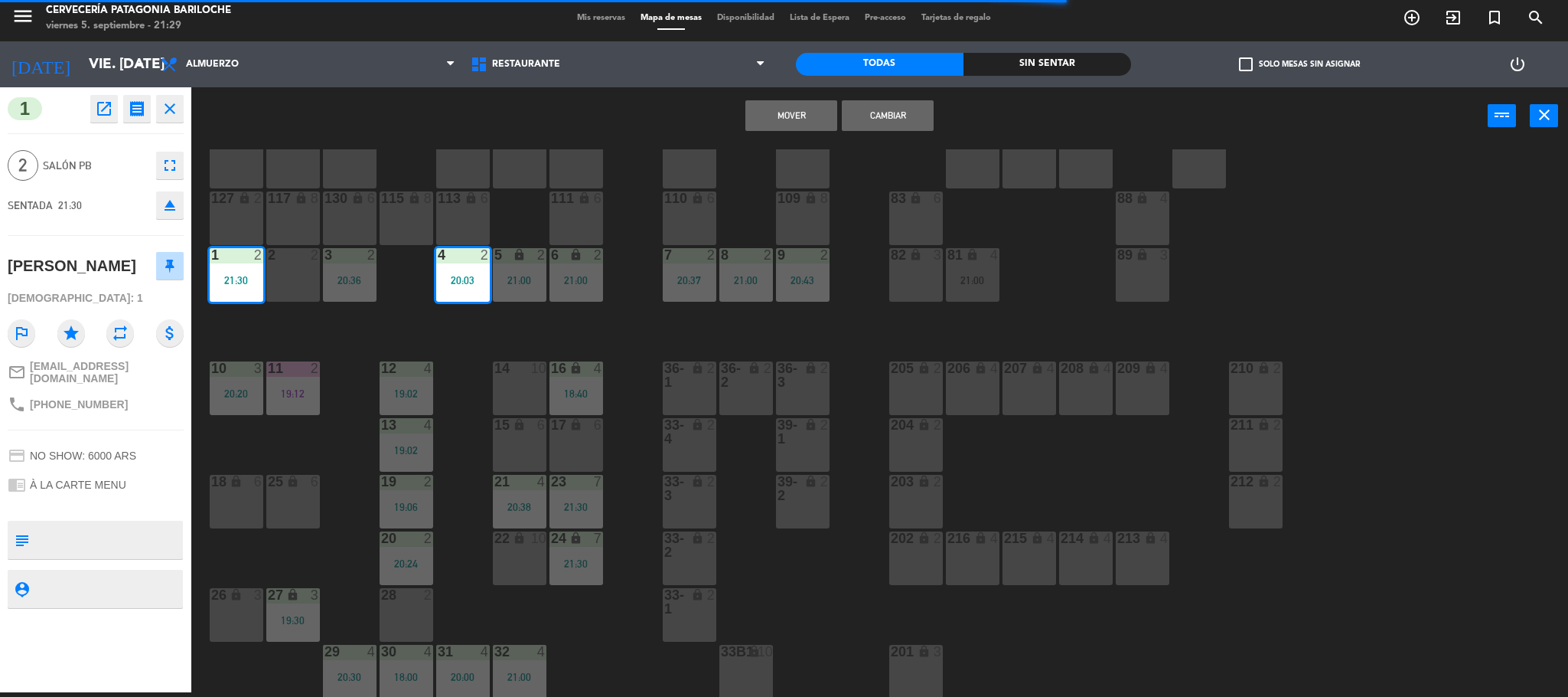
click at [739, 111] on div "Mover Cambiar power_input close" at bounding box center [839, 116] width 1296 height 58
click at [758, 108] on button "Mover" at bounding box center [790, 115] width 92 height 31
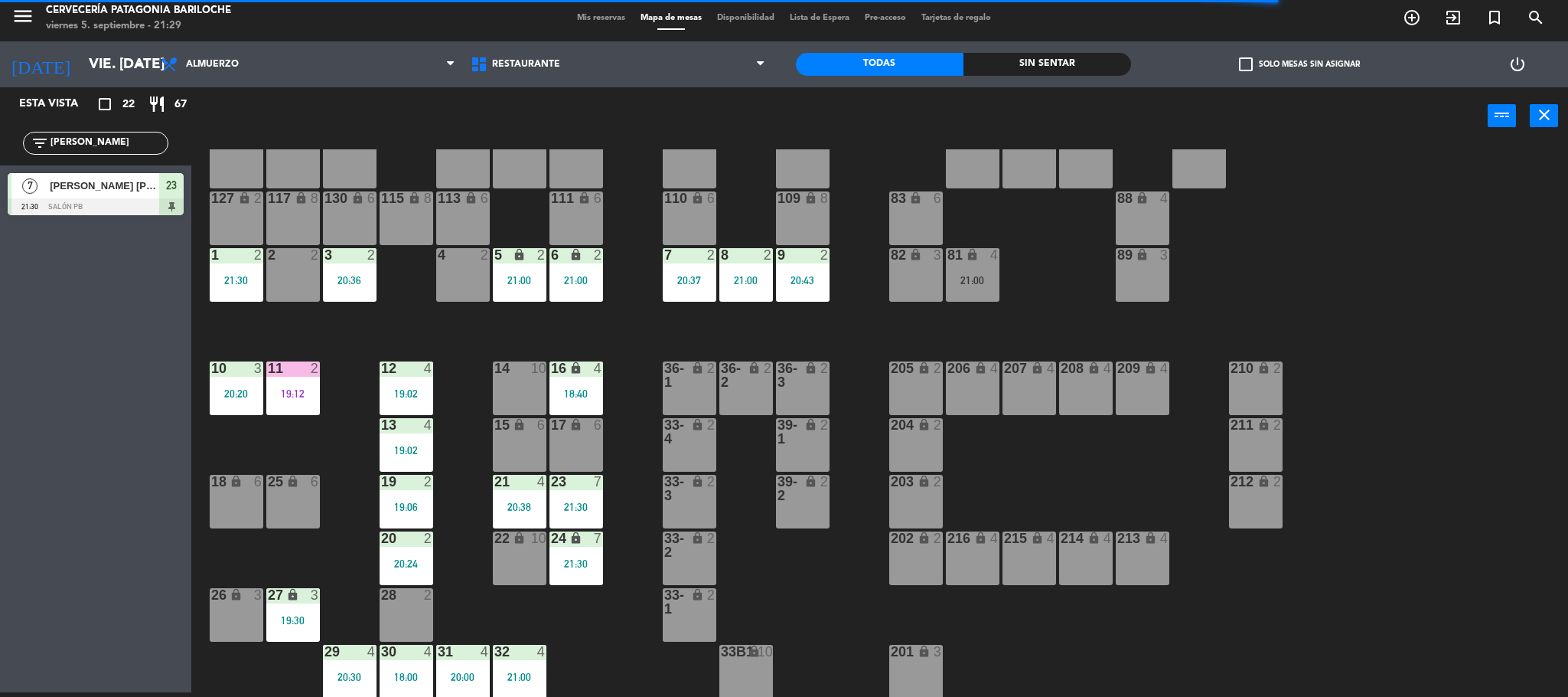
click at [464, 336] on div "101 lock 8 102 lock 8 104 lock 2 105 lock 2 106 lock 2 103 lock 2 107 lock 2 10…" at bounding box center [887, 422] width 1361 height 547
click at [357, 492] on div "101 lock 8 102 lock 8 104 lock 2 105 lock 2 106 lock 2 103 lock 2 107 lock 2 10…" at bounding box center [887, 422] width 1361 height 547
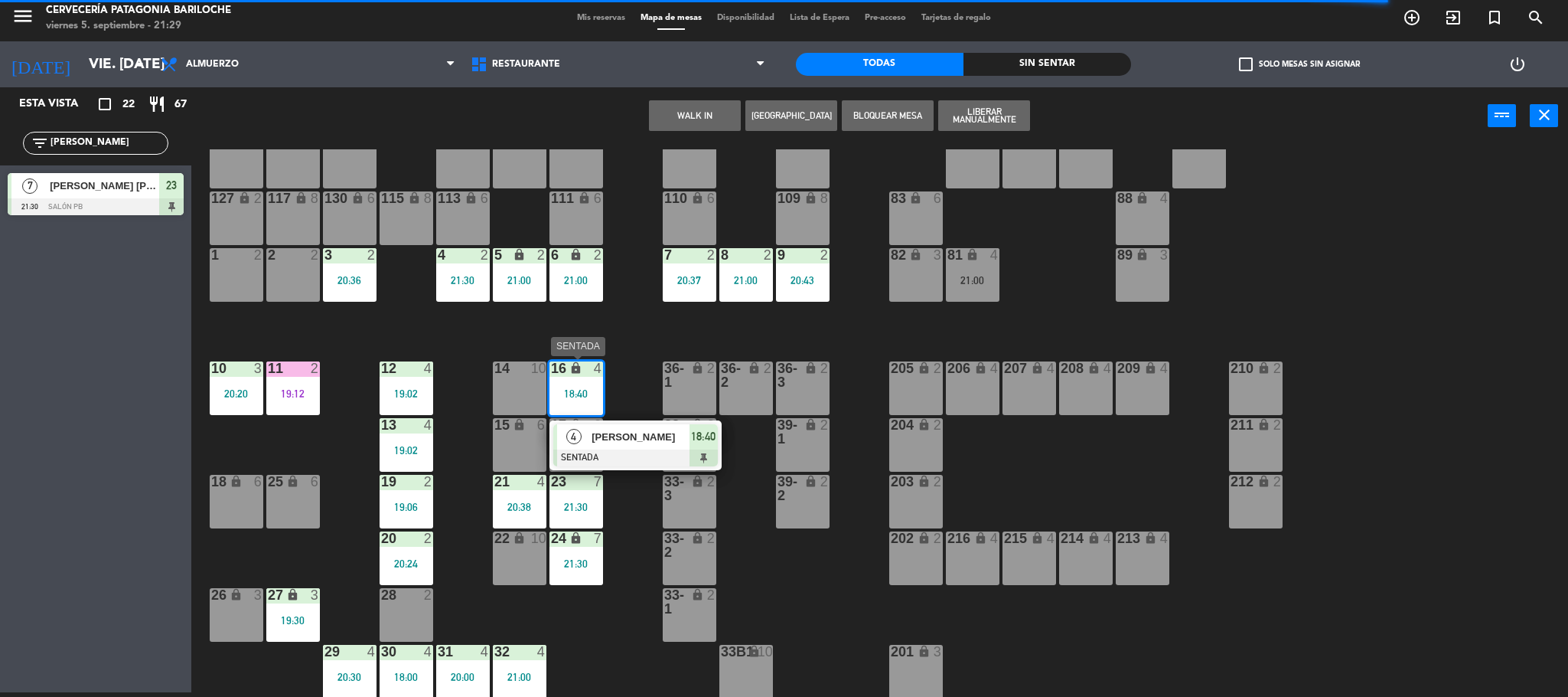
click at [608, 450] on div at bounding box center [635, 457] width 165 height 17
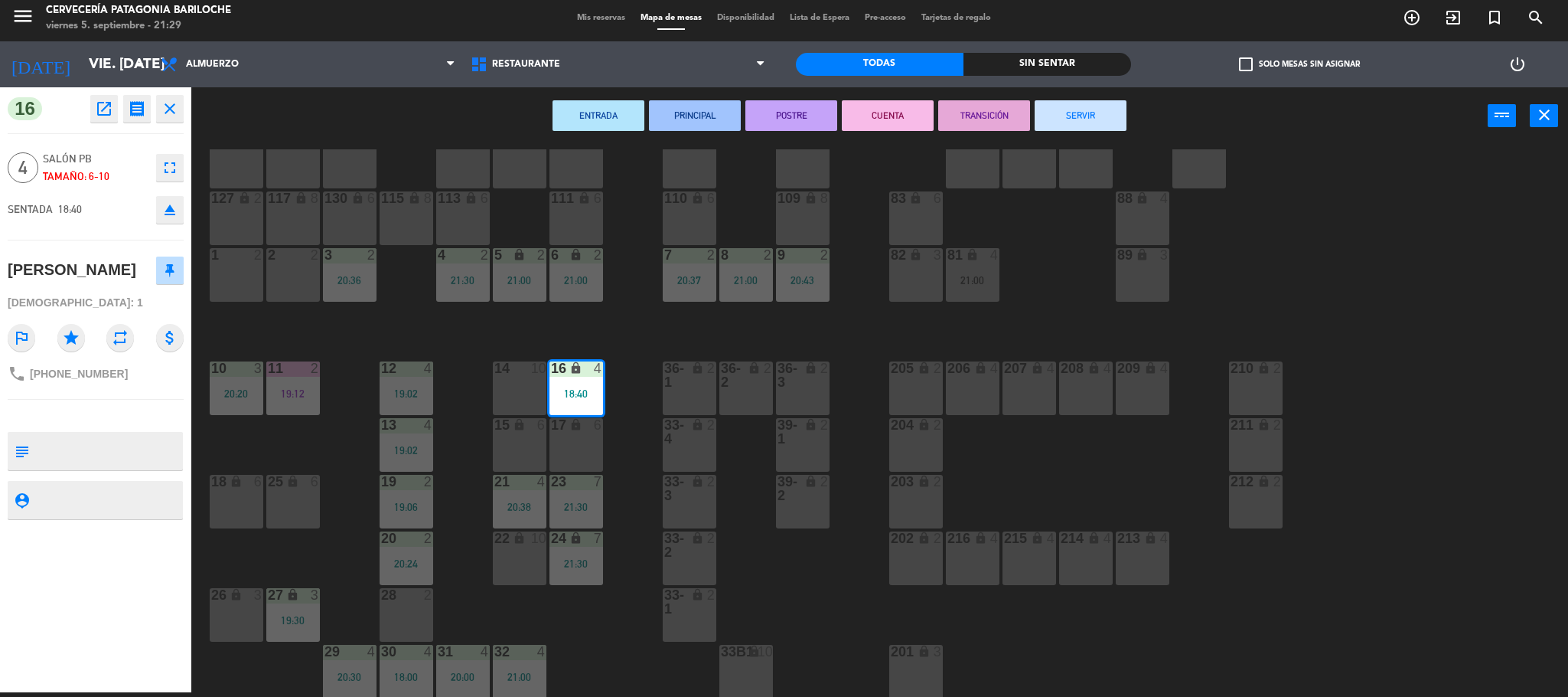
click at [879, 117] on button "CUENTA" at bounding box center [887, 115] width 92 height 31
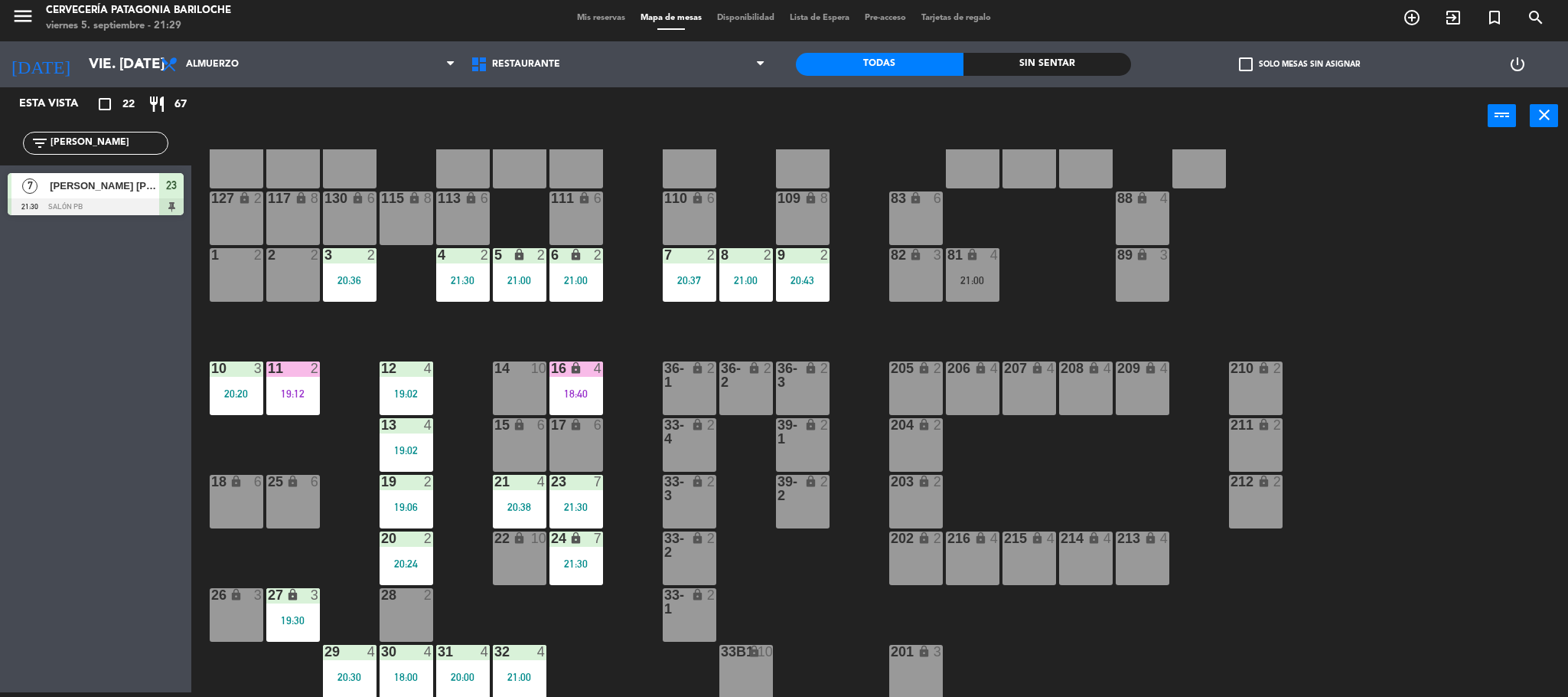
click at [469, 574] on div "101 lock 8 102 lock 8 104 lock 2 105 lock 2 106 lock 2 103 lock 2 107 lock 2 10…" at bounding box center [887, 422] width 1361 height 547
click at [625, 347] on div "101 lock 8 102 lock 8 104 lock 2 105 lock 2 106 lock 2 103 lock 2 107 lock 2 10…" at bounding box center [887, 422] width 1361 height 547
click at [602, 655] on div "101 lock 8 102 lock 8 104 lock 2 105 lock 2 106 lock 2 103 lock 2 107 lock 2 10…" at bounding box center [887, 422] width 1361 height 547
click at [616, 651] on div "101 lock 8 102 lock 8 104 lock 2 105 lock 2 106 lock 2 103 lock 2 107 lock 2 10…" at bounding box center [887, 422] width 1361 height 547
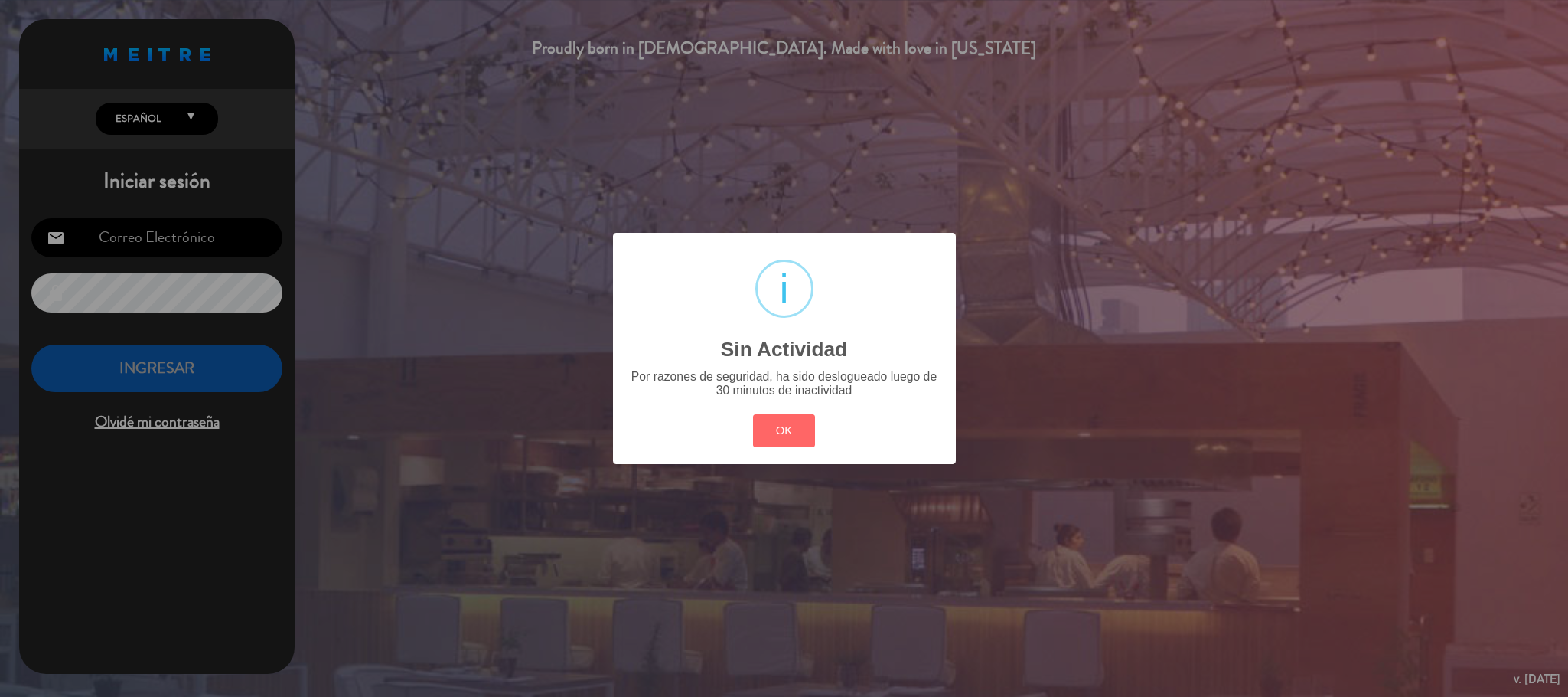
type input "[EMAIL_ADDRESS][DOMAIN_NAME]"
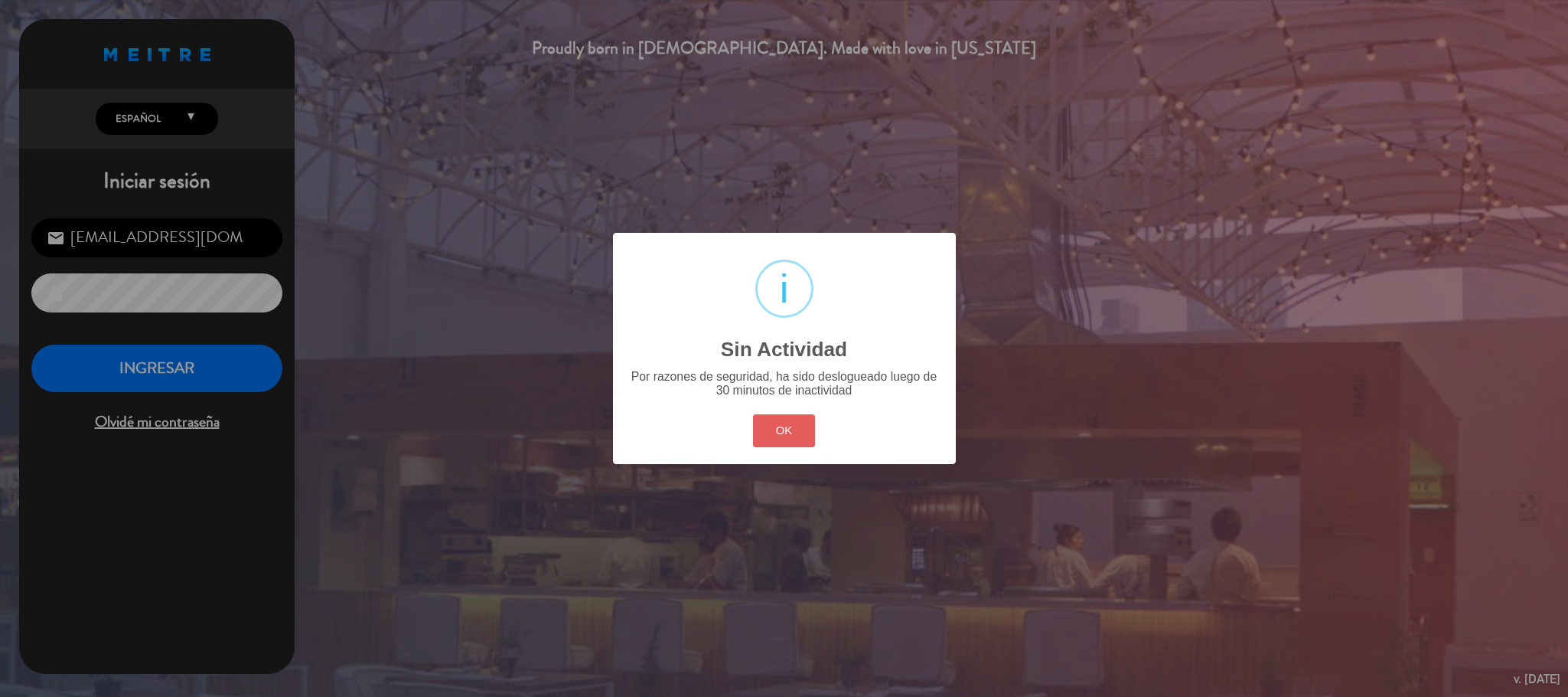
click at [782, 441] on button "OK" at bounding box center [784, 430] width 62 height 33
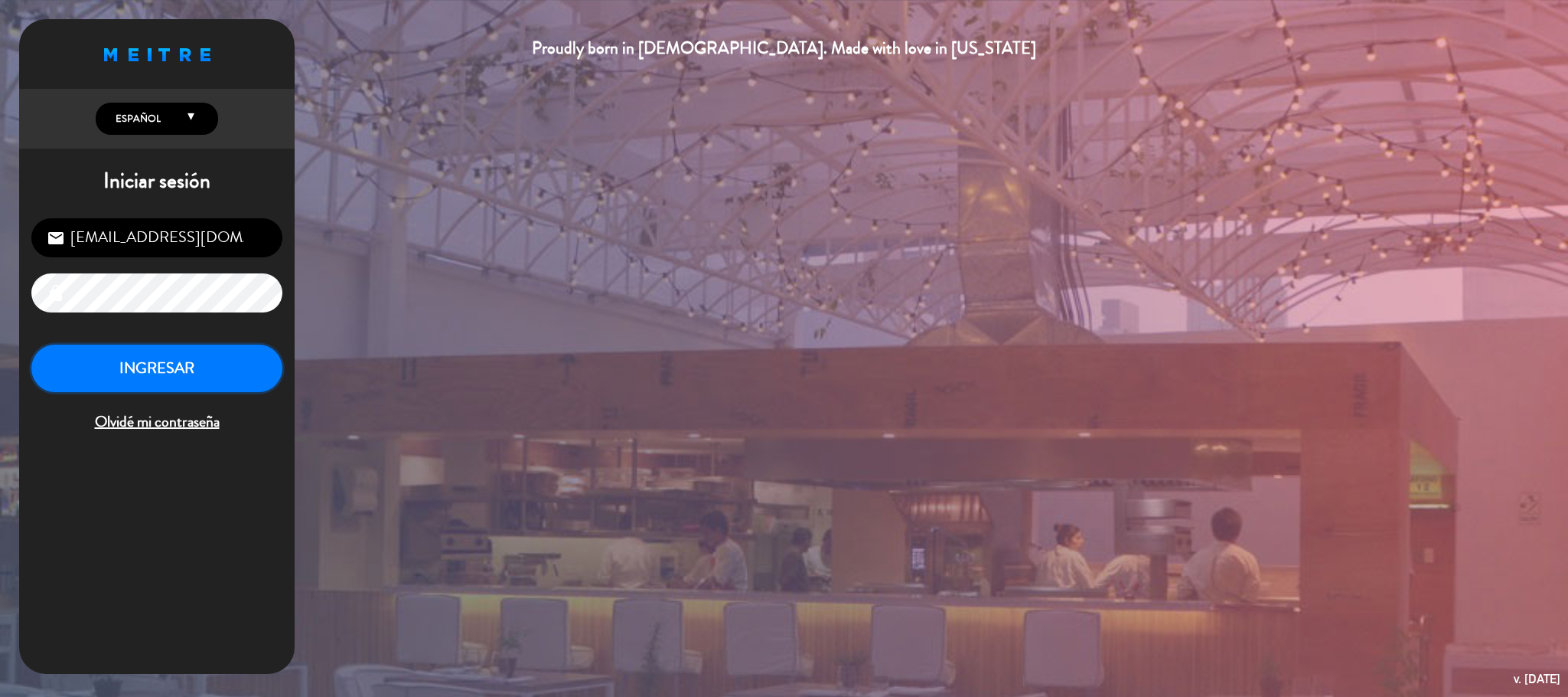
click at [253, 375] on button "INGRESAR" at bounding box center [157, 368] width 251 height 48
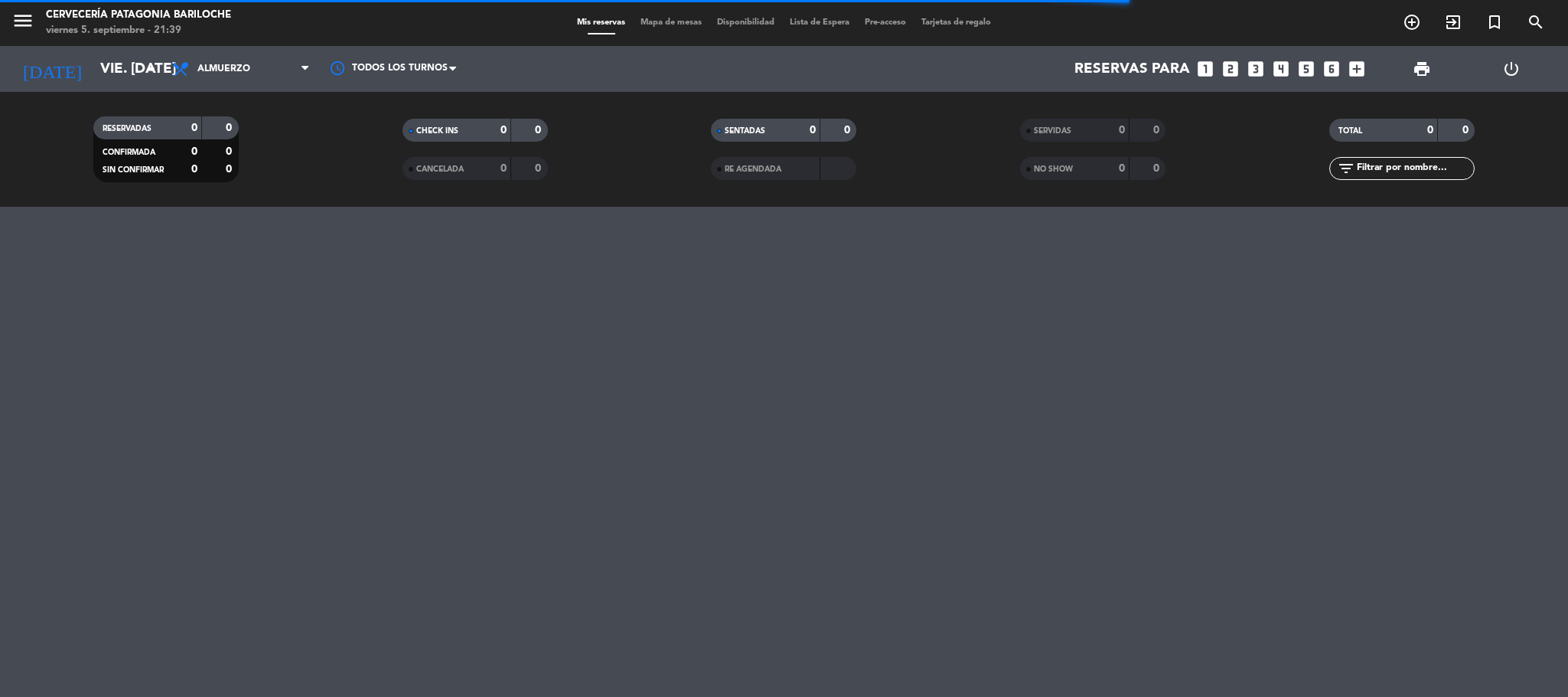
click at [666, 19] on span "Mapa de mesas" at bounding box center [671, 23] width 77 height 9
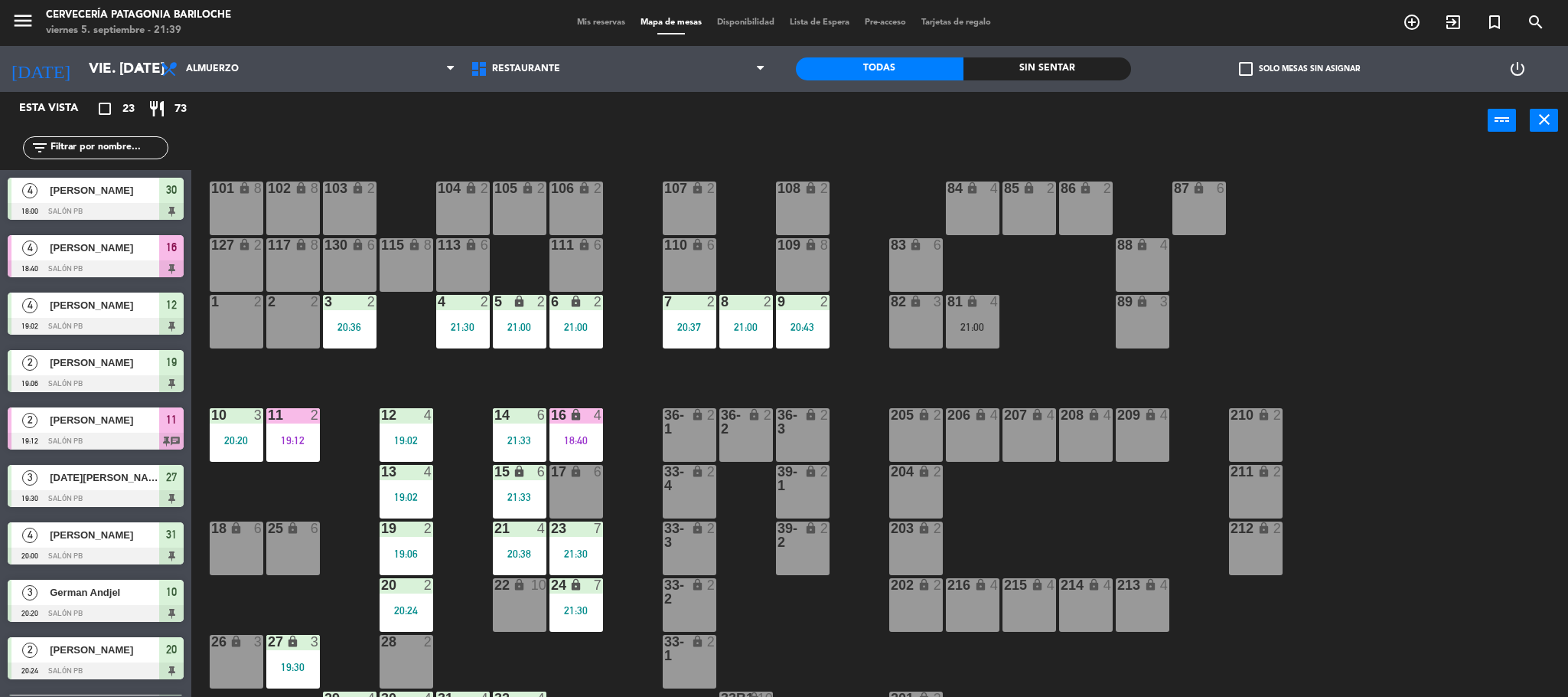
click at [473, 393] on div "101 lock 8 102 lock 8 104 lock 2 105 lock 2 106 lock 2 103 lock 2 107 lock 2 10…" at bounding box center [887, 427] width 1361 height 547
click at [566, 451] on div "16 lock 4 18:40" at bounding box center [577, 435] width 53 height 53
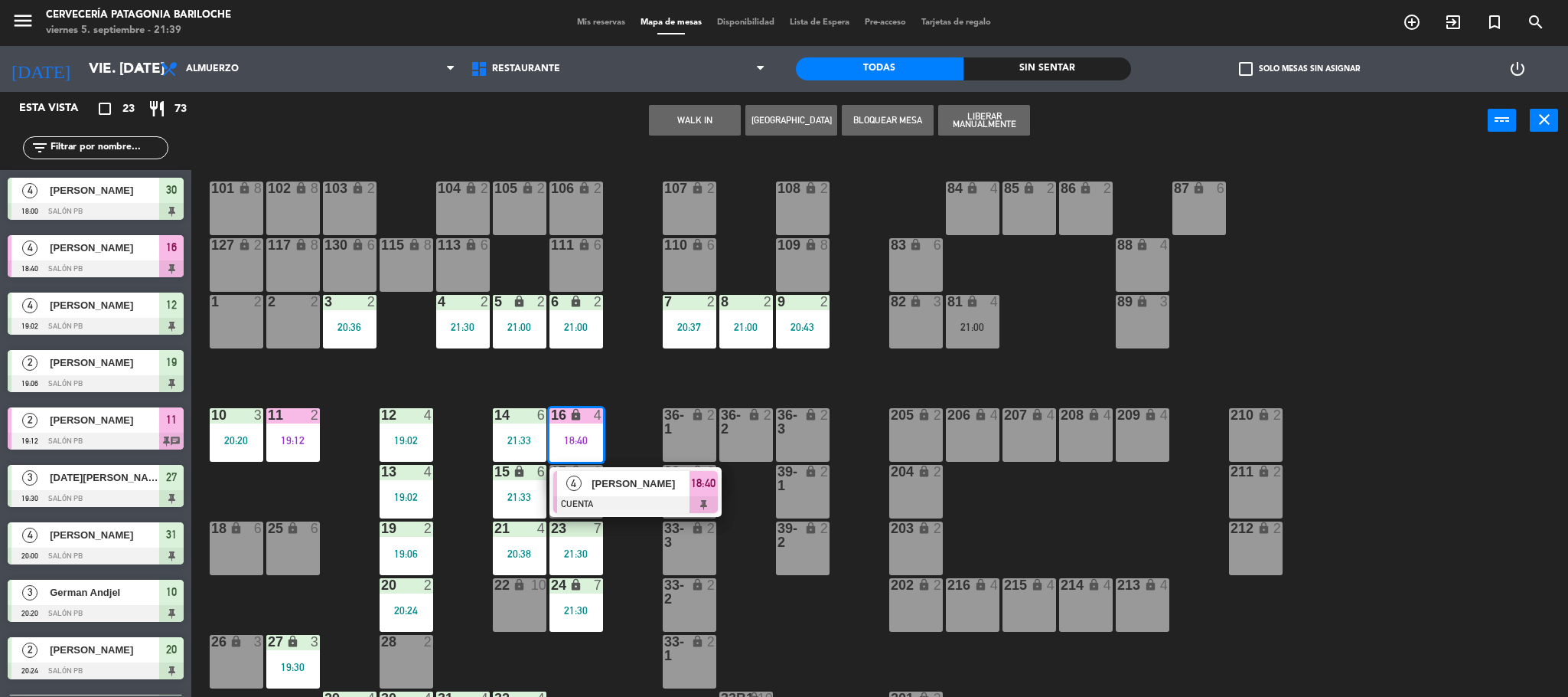
click at [585, 496] on div at bounding box center [635, 504] width 165 height 17
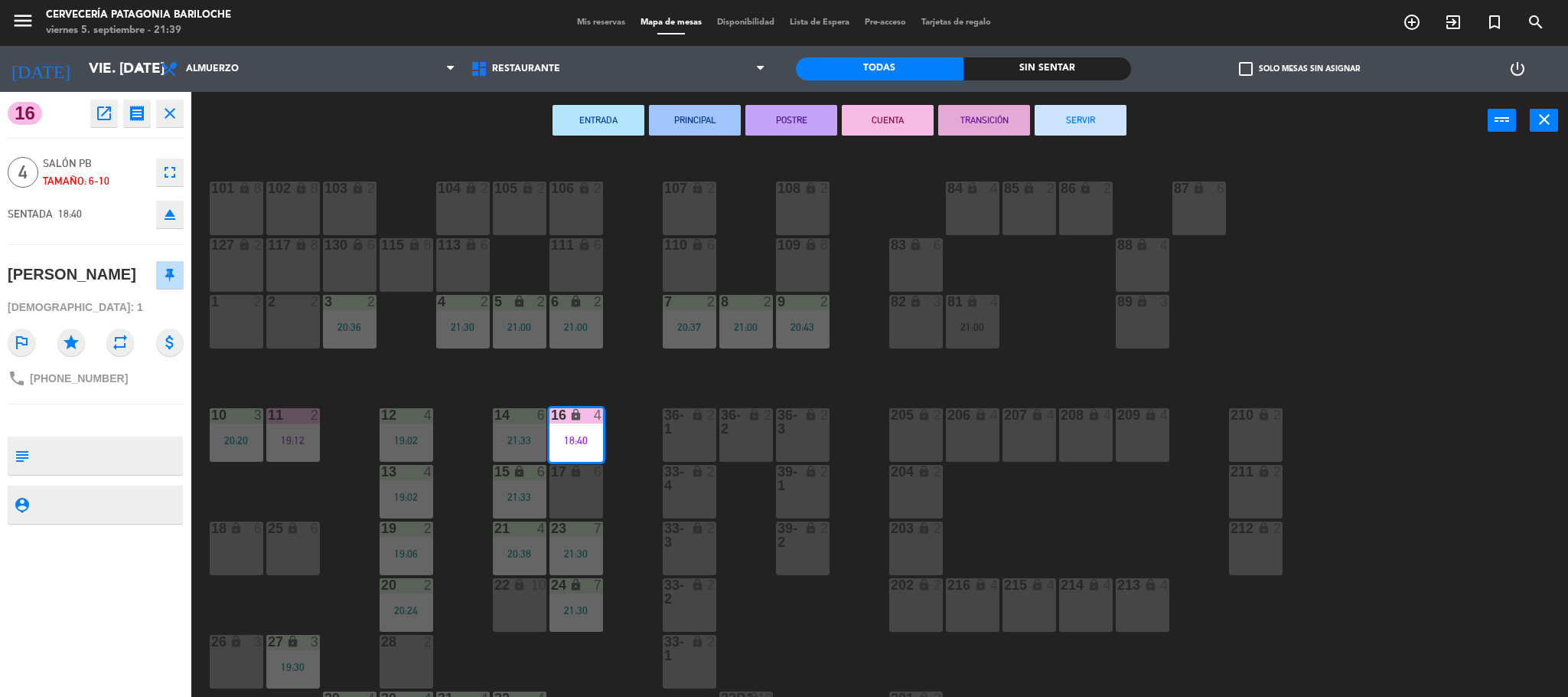
click at [1102, 122] on button "SERVIR" at bounding box center [1080, 119] width 92 height 31
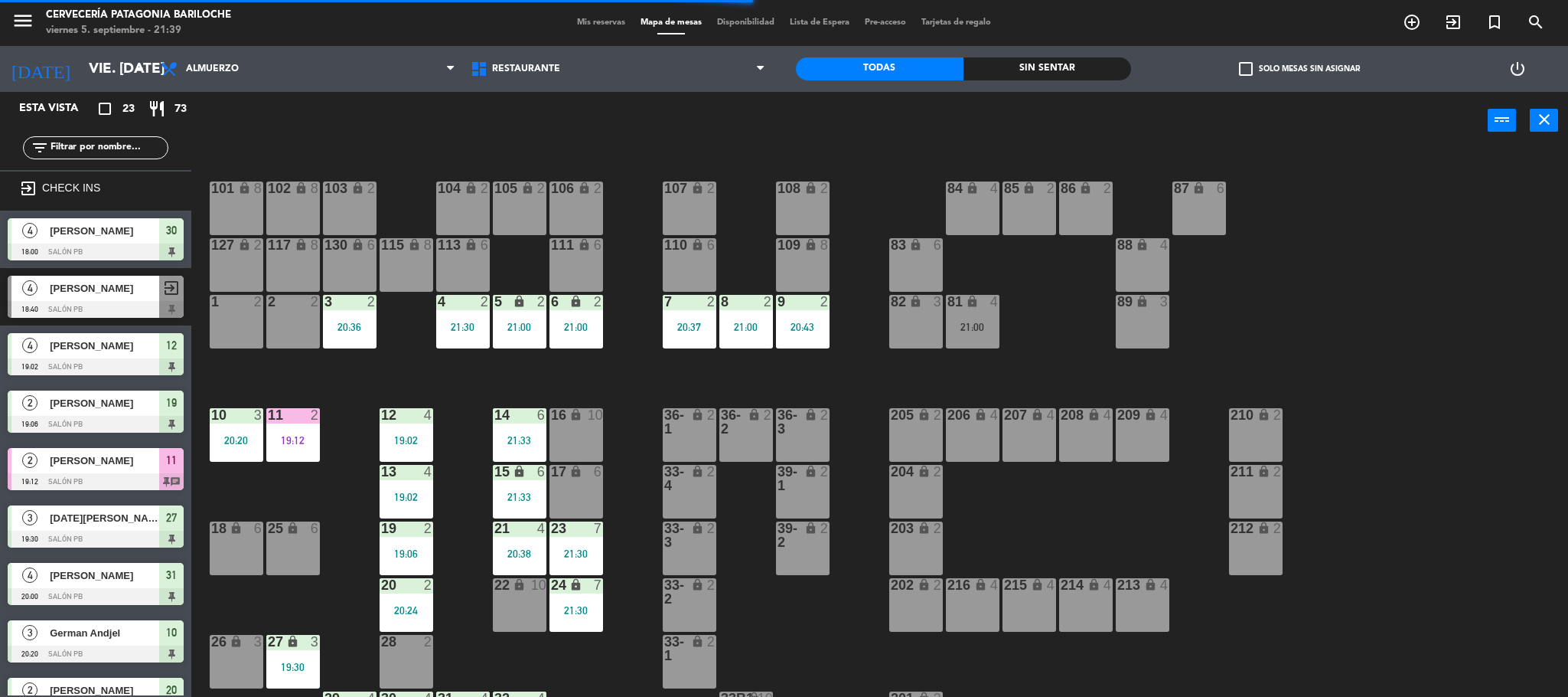
click at [276, 455] on div "11 2 19:12" at bounding box center [293, 435] width 53 height 53
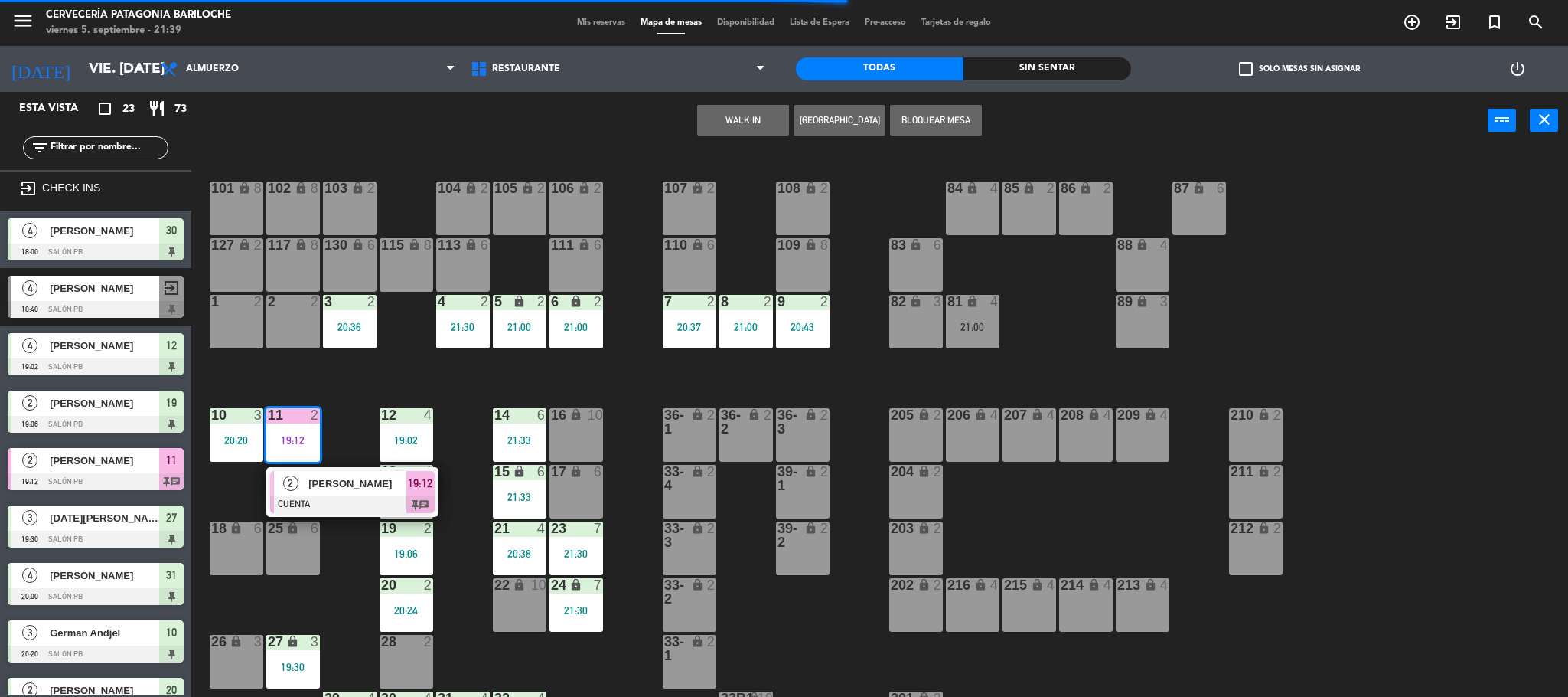
click at [308, 506] on div at bounding box center [352, 504] width 165 height 17
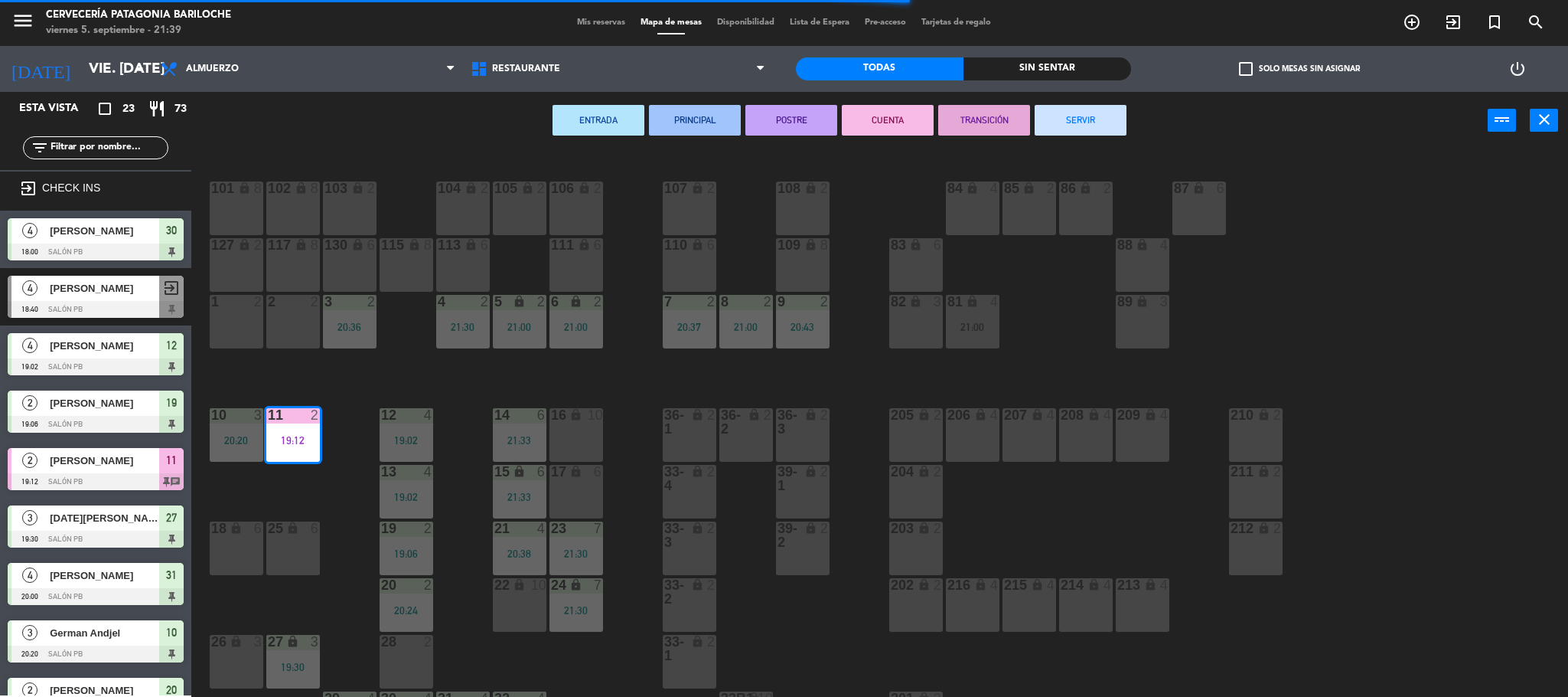
click at [1061, 128] on button "SERVIR" at bounding box center [1080, 119] width 92 height 31
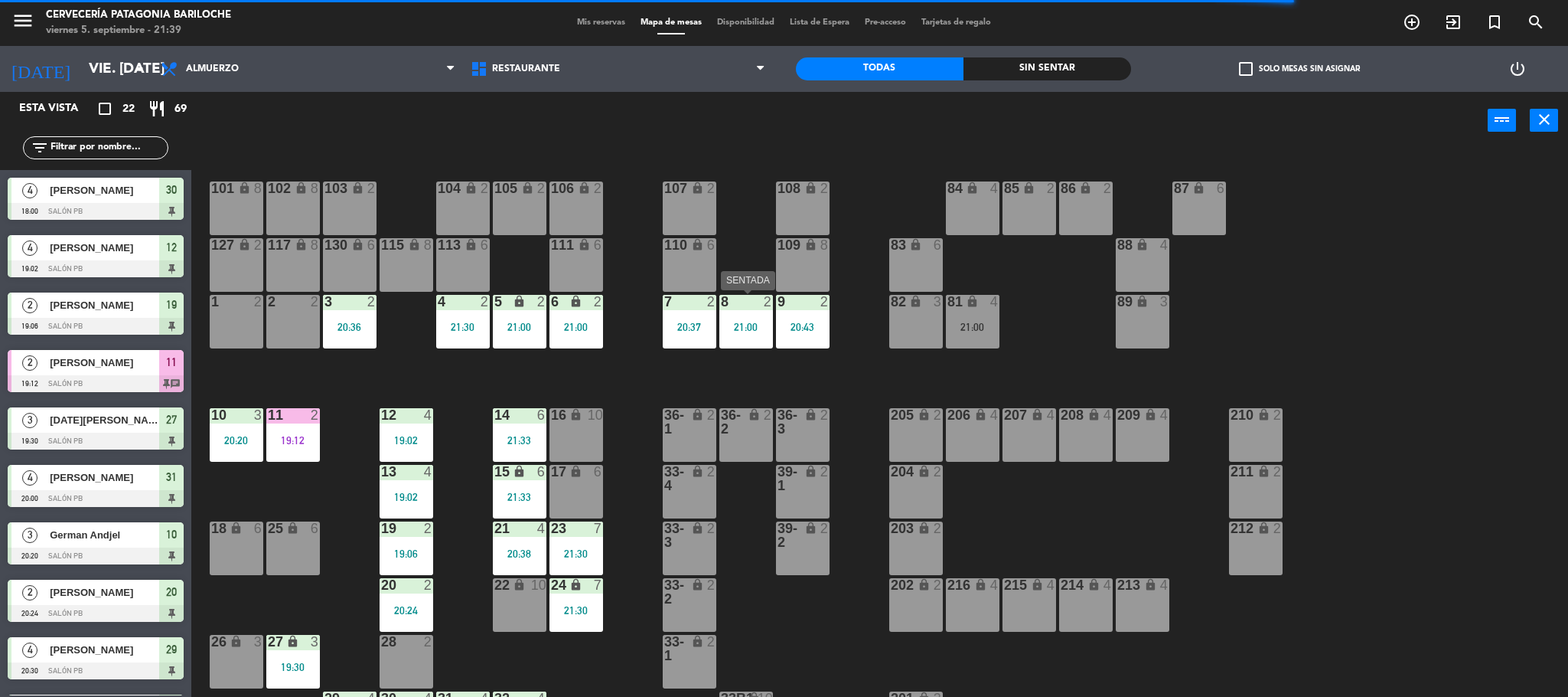
click at [760, 328] on div "21:00" at bounding box center [746, 326] width 53 height 11
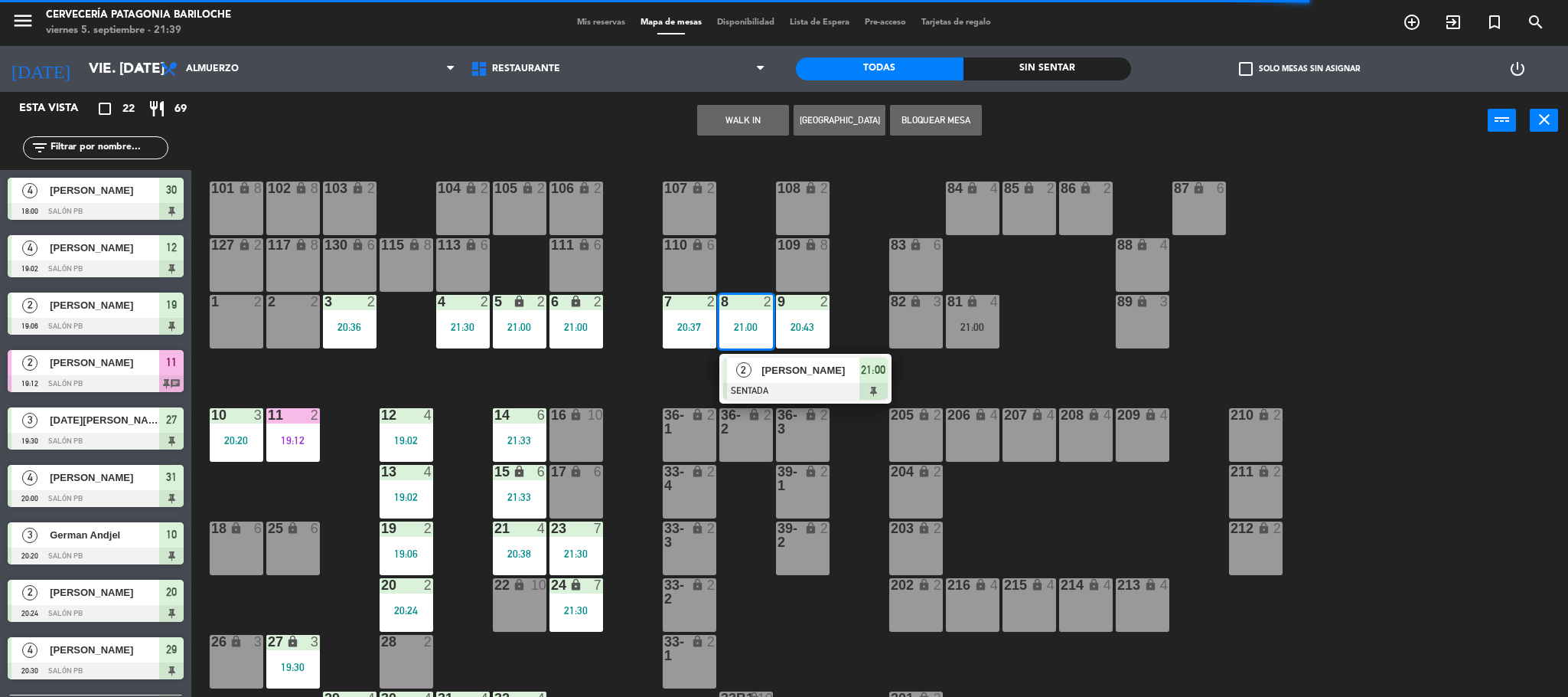
click at [782, 383] on div at bounding box center [805, 390] width 165 height 17
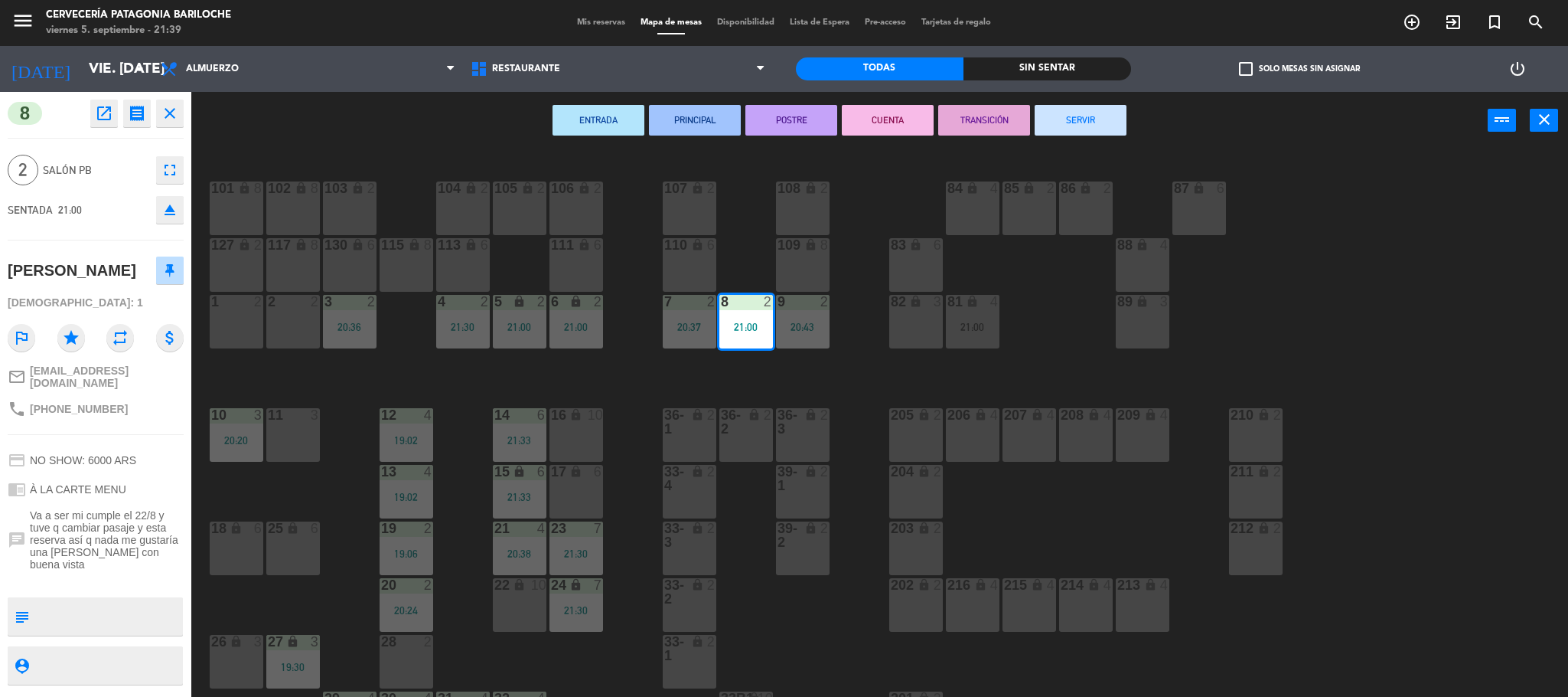
click at [1053, 115] on button "SERVIR" at bounding box center [1080, 119] width 92 height 31
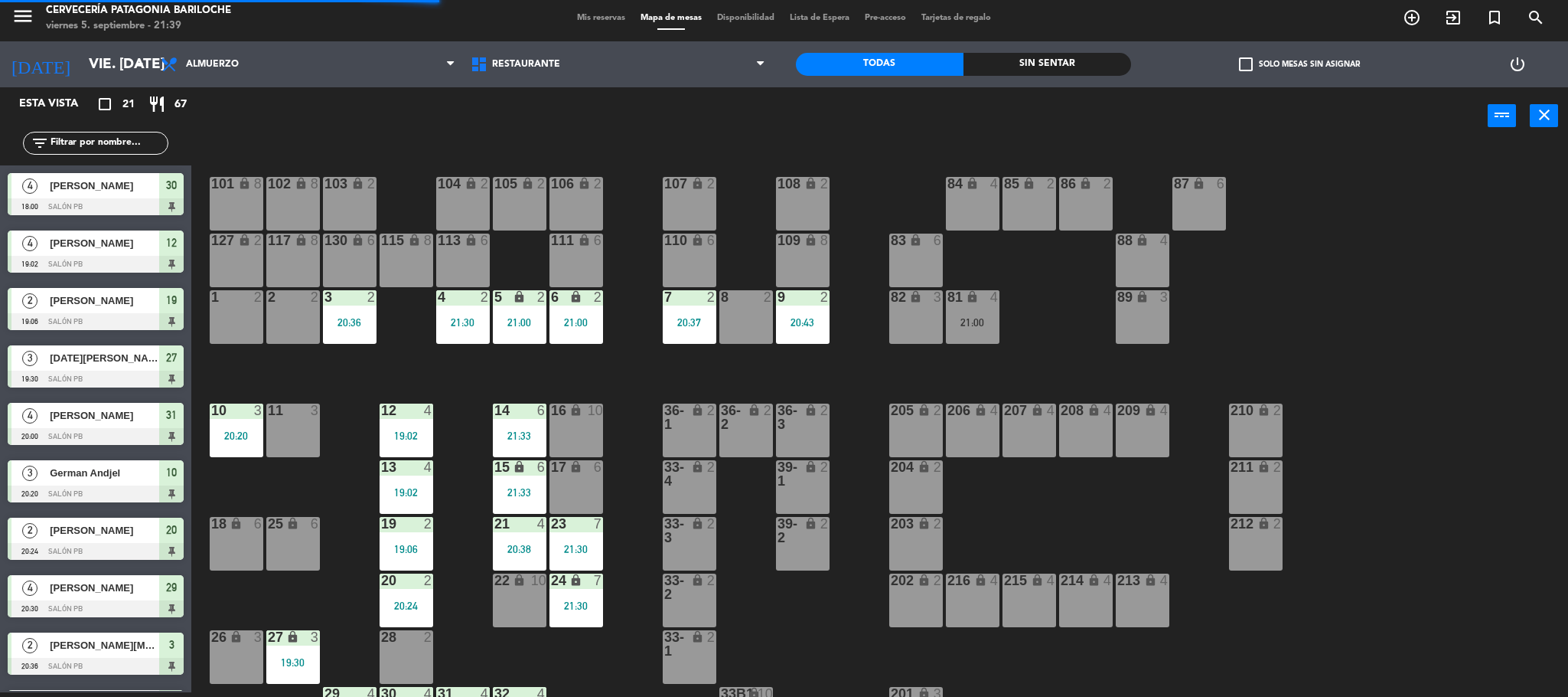
scroll to position [26, 0]
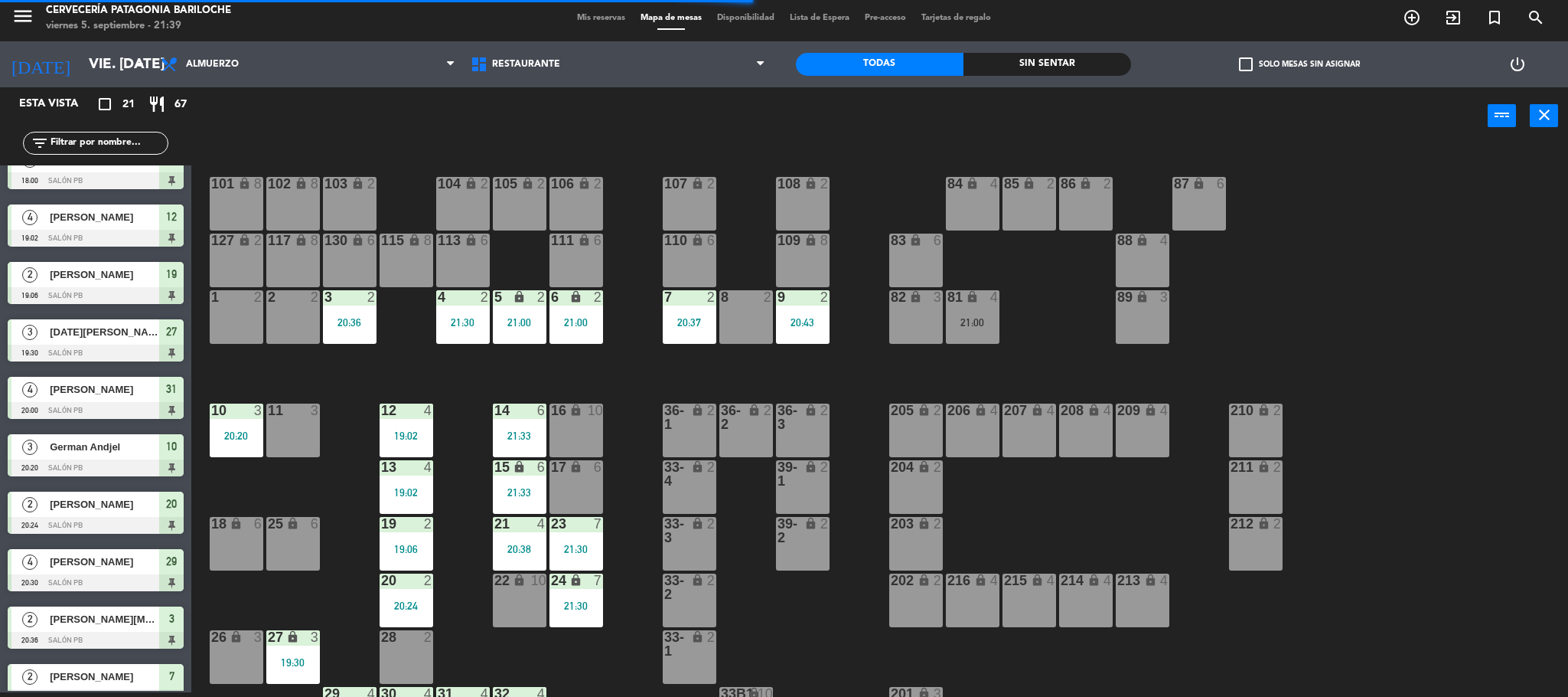
click at [356, 615] on div "101 lock 8 102 lock 8 104 lock 2 105 lock 2 106 lock 2 103 lock 2 107 lock 2 10…" at bounding box center [887, 422] width 1361 height 547
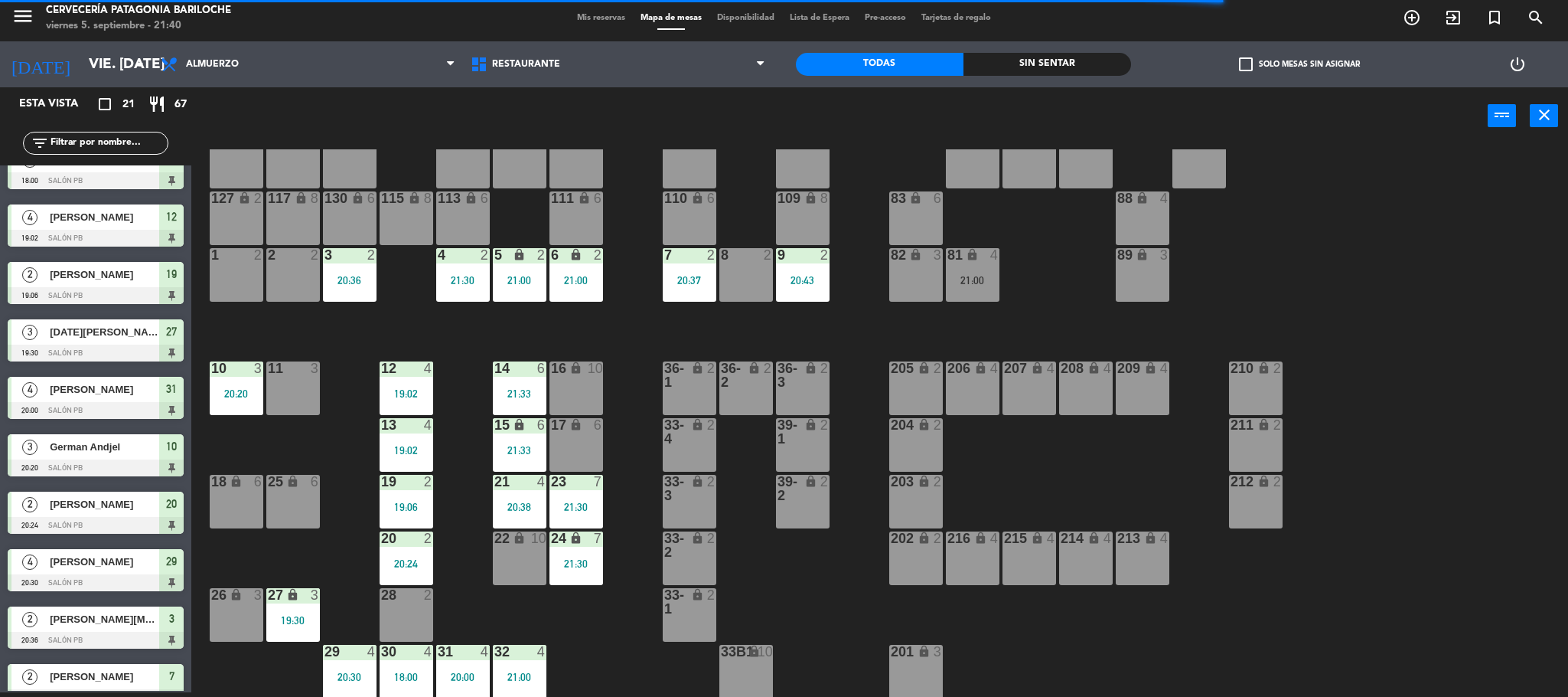
click at [350, 344] on div "101 lock 8 102 lock 8 104 lock 2 105 lock 2 106 lock 2 103 lock 2 107 lock 2 10…" at bounding box center [887, 422] width 1361 height 547
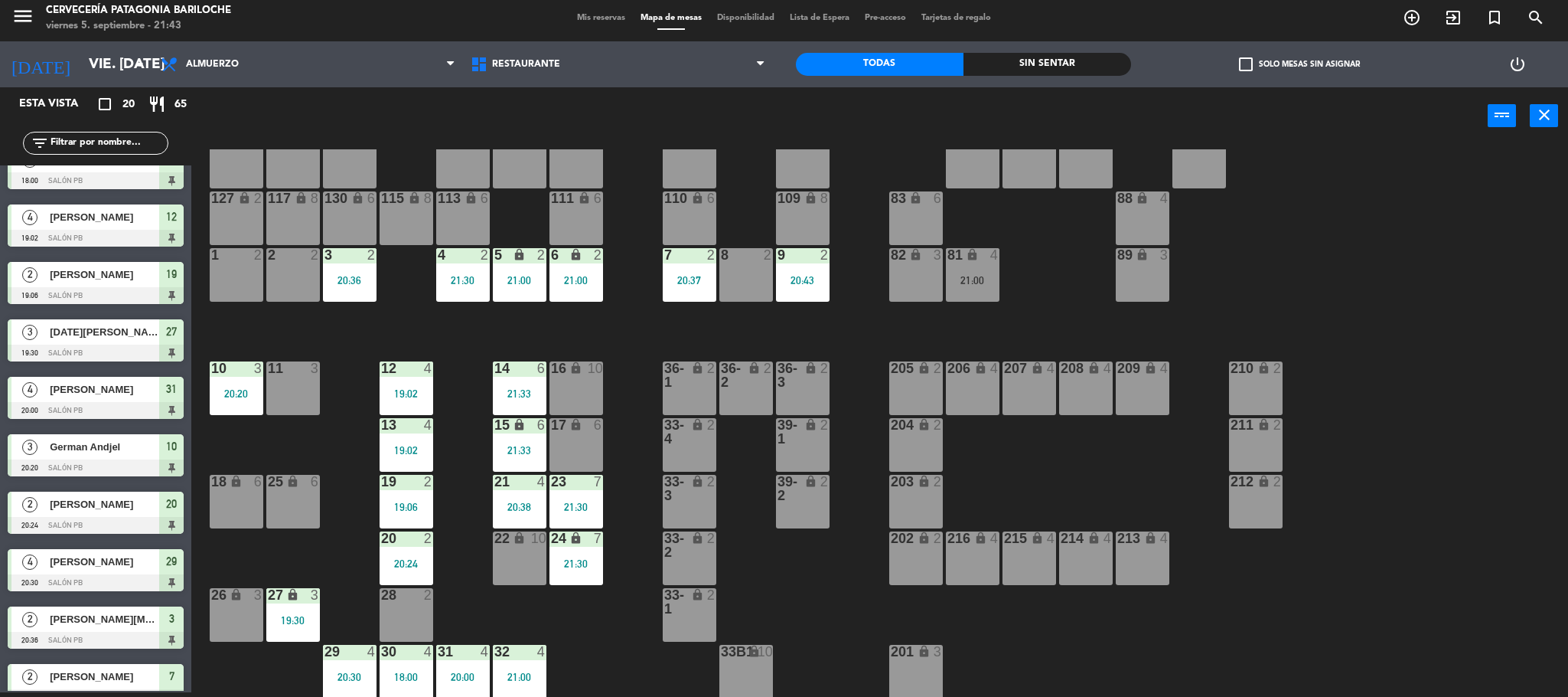
click at [443, 323] on div "101 lock 8 102 lock 8 104 lock 2 105 lock 2 106 lock 2 103 lock 2 107 lock 2 10…" at bounding box center [887, 422] width 1361 height 547
click at [412, 554] on div "20 2 20:24" at bounding box center [406, 558] width 53 height 53
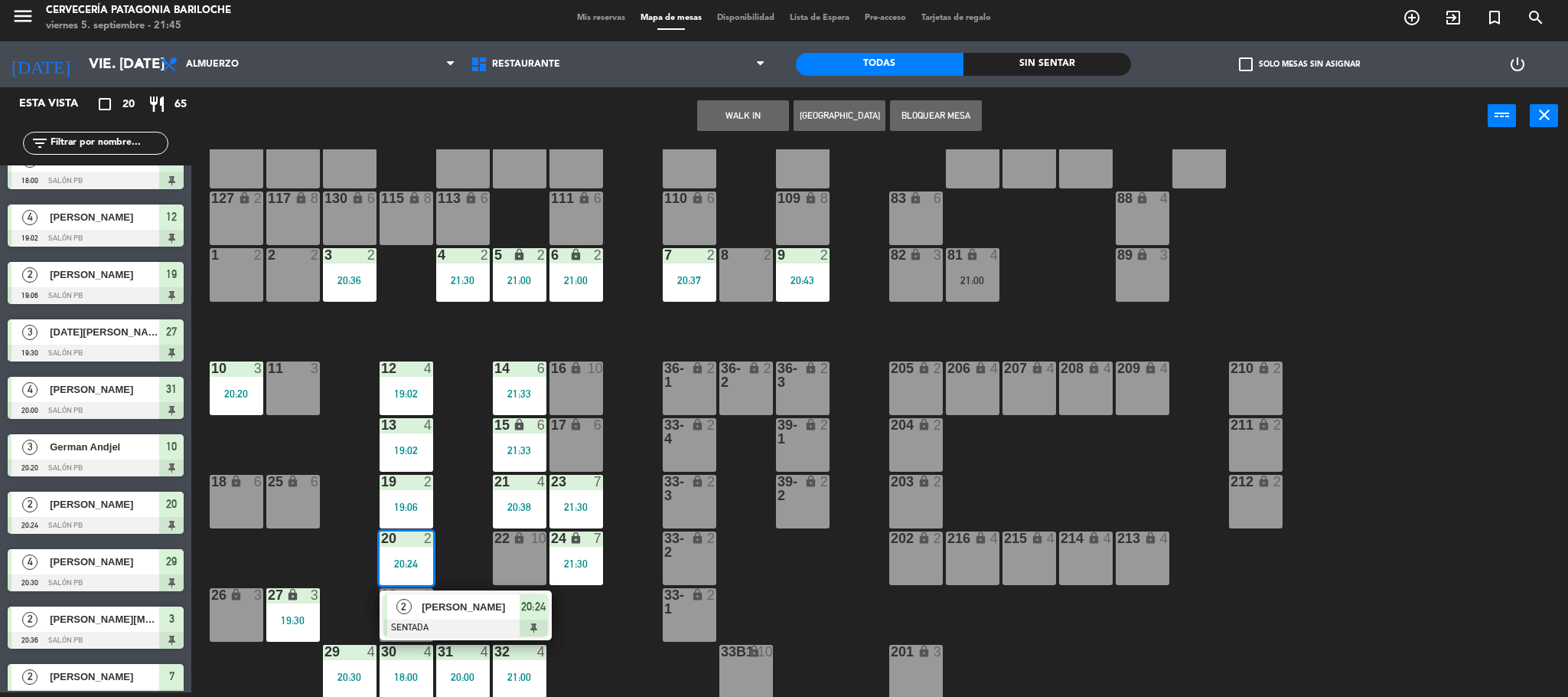
click at [462, 598] on span "[PERSON_NAME]" at bounding box center [470, 606] width 98 height 16
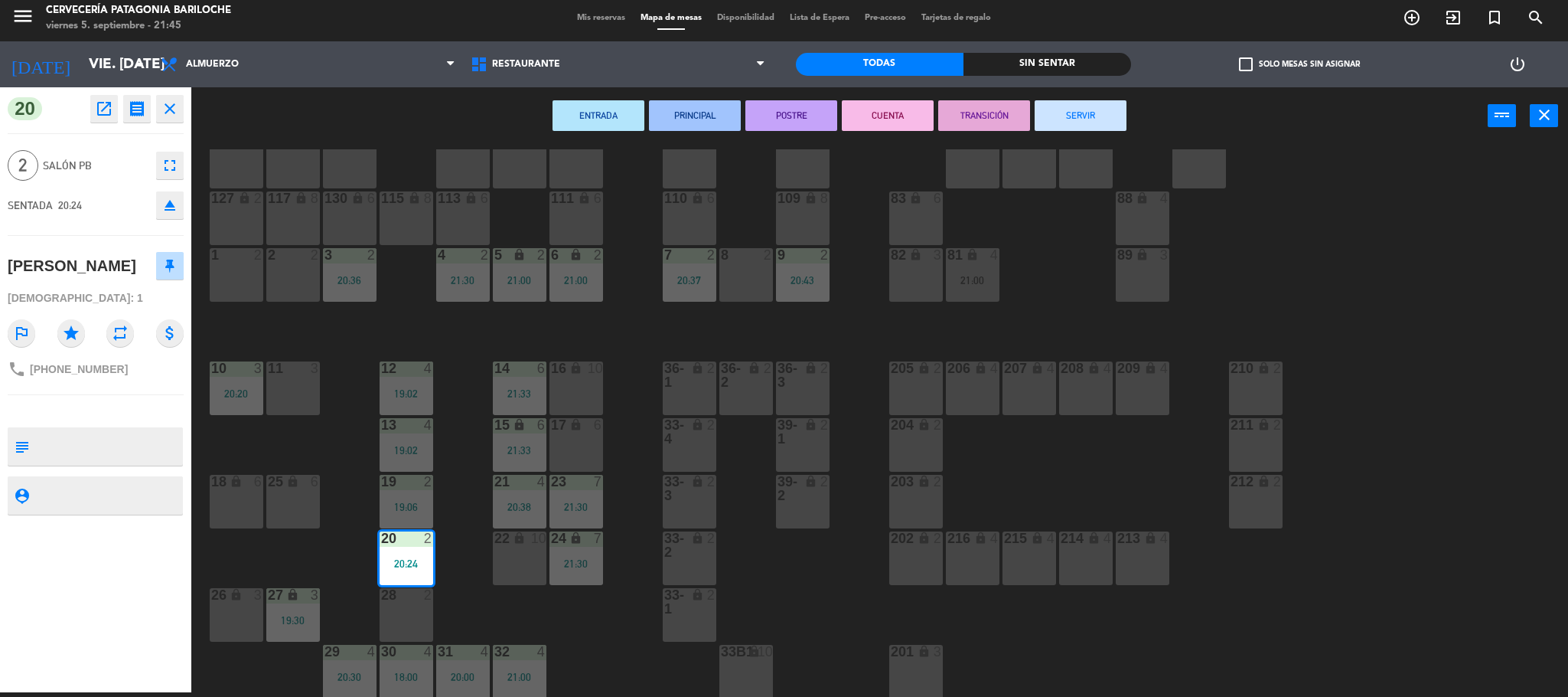
click at [900, 105] on button "CUENTA" at bounding box center [887, 115] width 92 height 31
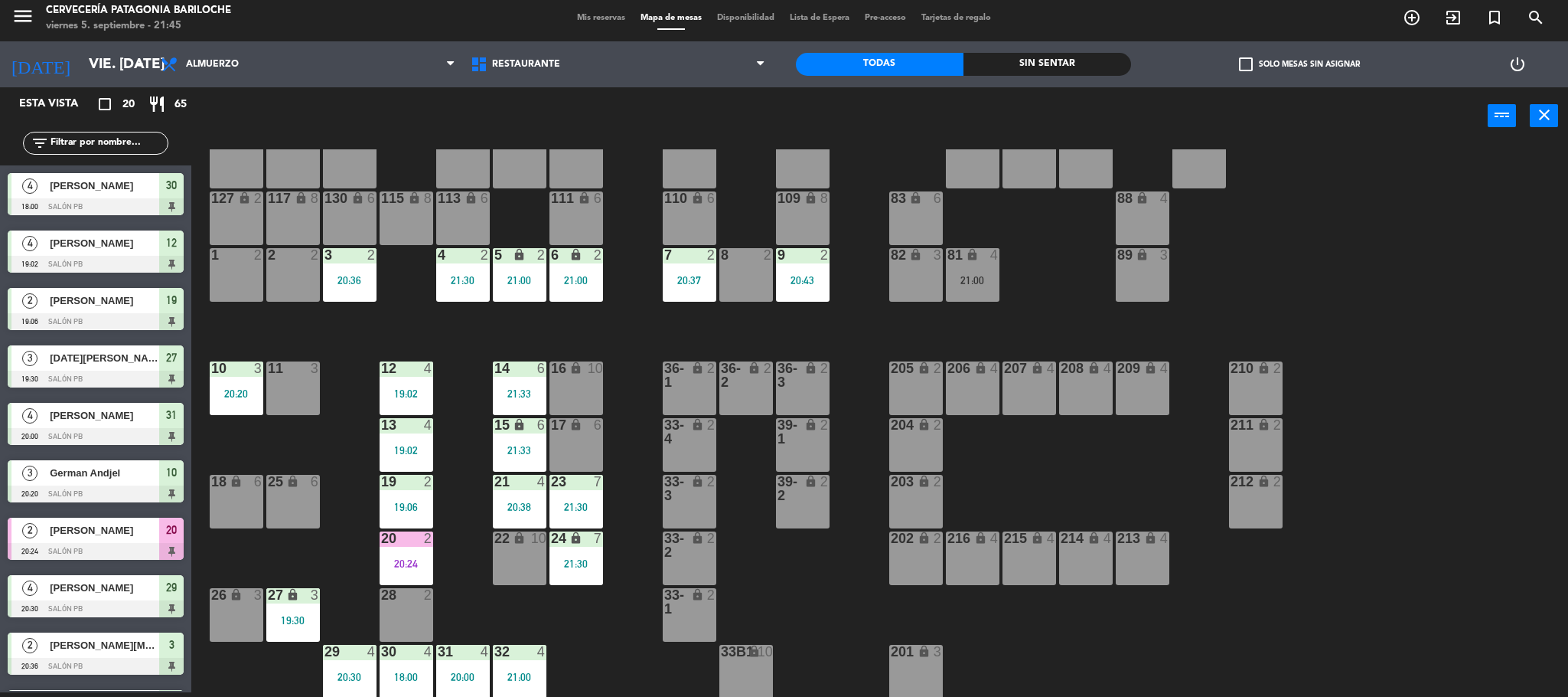
click at [621, 363] on div "101 lock 8 102 lock 8 104 lock 2 105 lock 2 106 lock 2 103 lock 2 107 lock 2 10…" at bounding box center [887, 422] width 1361 height 547
click at [521, 327] on div "101 lock 8 102 lock 8 104 lock 2 105 lock 2 106 lock 2 103 lock 2 107 lock 2 10…" at bounding box center [887, 422] width 1361 height 547
click at [636, 405] on div "101 lock 8 102 lock 8 104 lock 2 105 lock 2 106 lock 2 103 lock 2 107 lock 2 10…" at bounding box center [887, 422] width 1361 height 547
click at [649, 423] on div "101 lock 8 102 lock 8 104 lock 2 105 lock 2 106 lock 2 103 lock 2 107 lock 2 10…" at bounding box center [887, 422] width 1361 height 547
click at [698, 267] on div "7 2 20:37" at bounding box center [689, 275] width 53 height 53
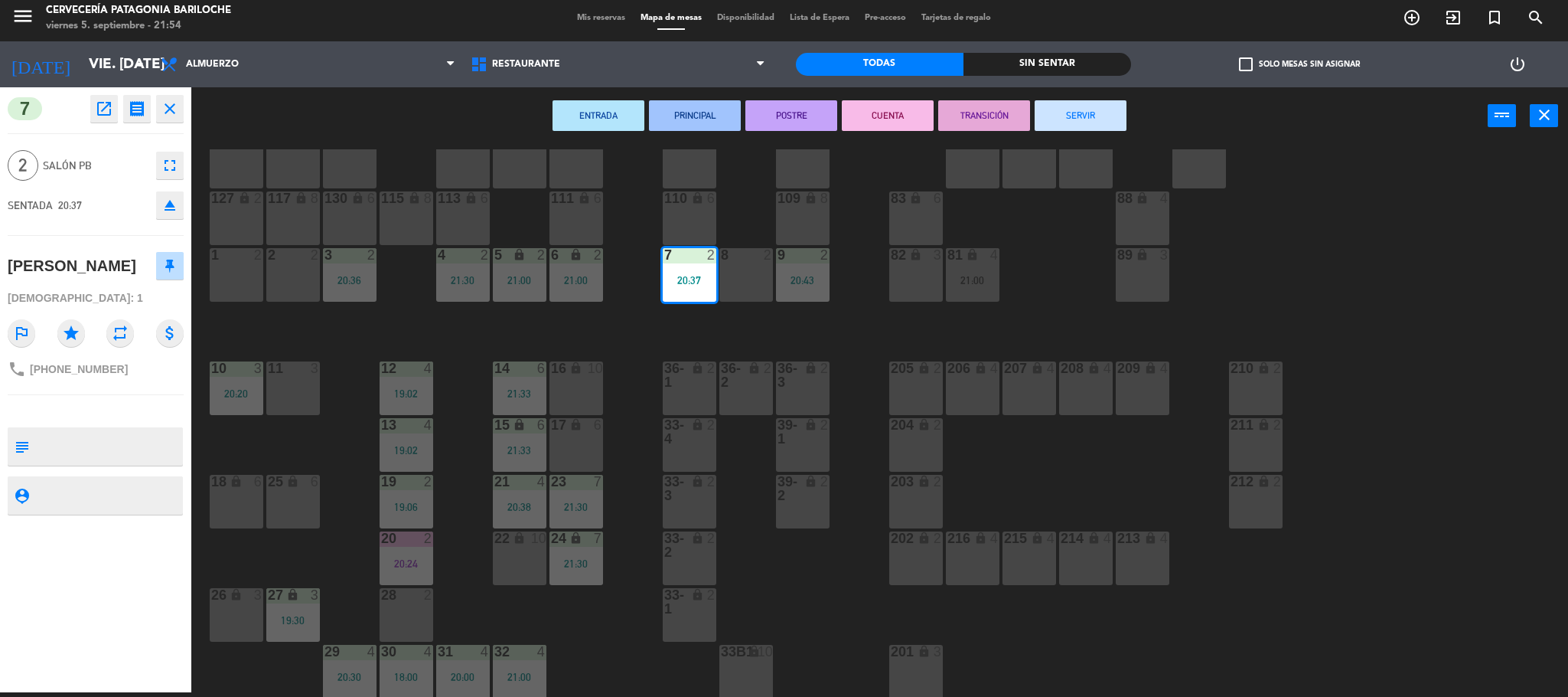
click at [1097, 110] on button "SERVIR" at bounding box center [1080, 115] width 92 height 31
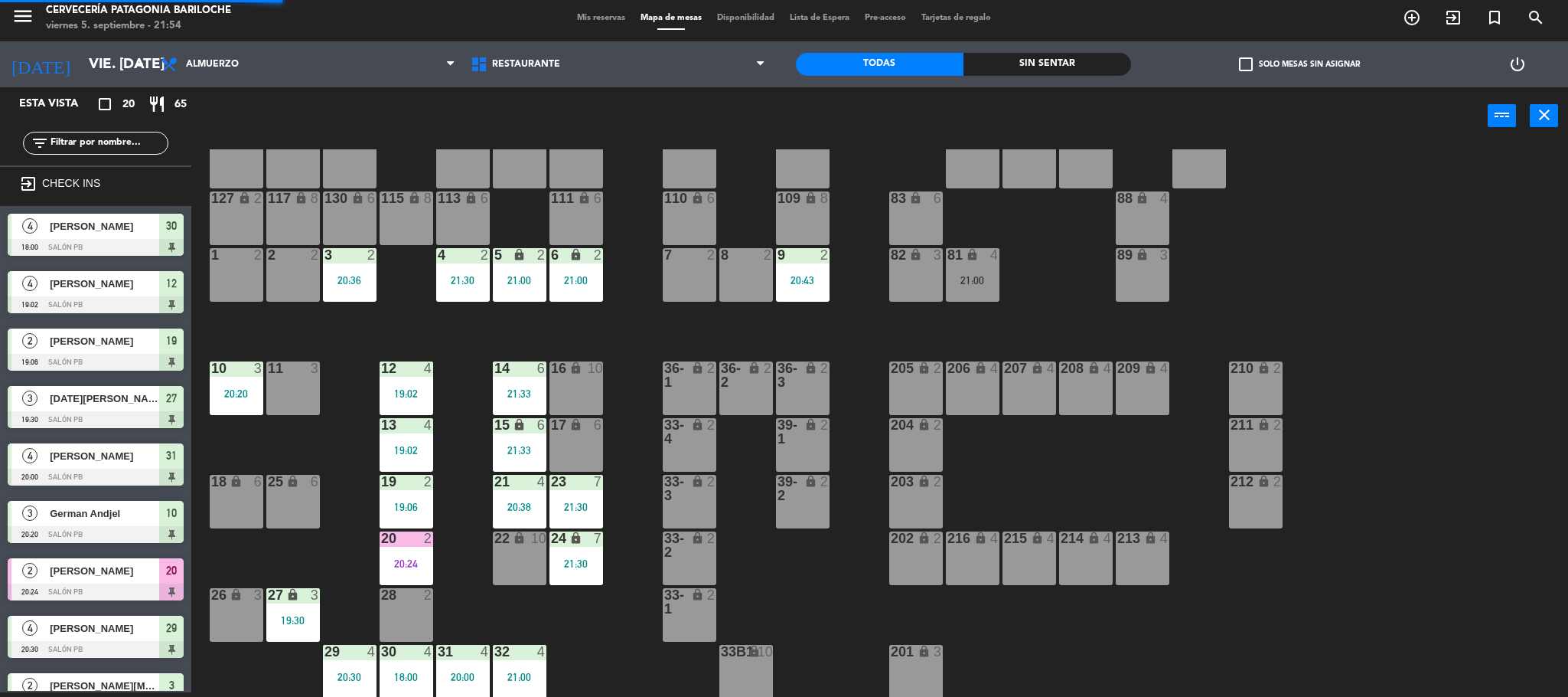
click at [801, 300] on div "9 2 20:43" at bounding box center [802, 275] width 53 height 53
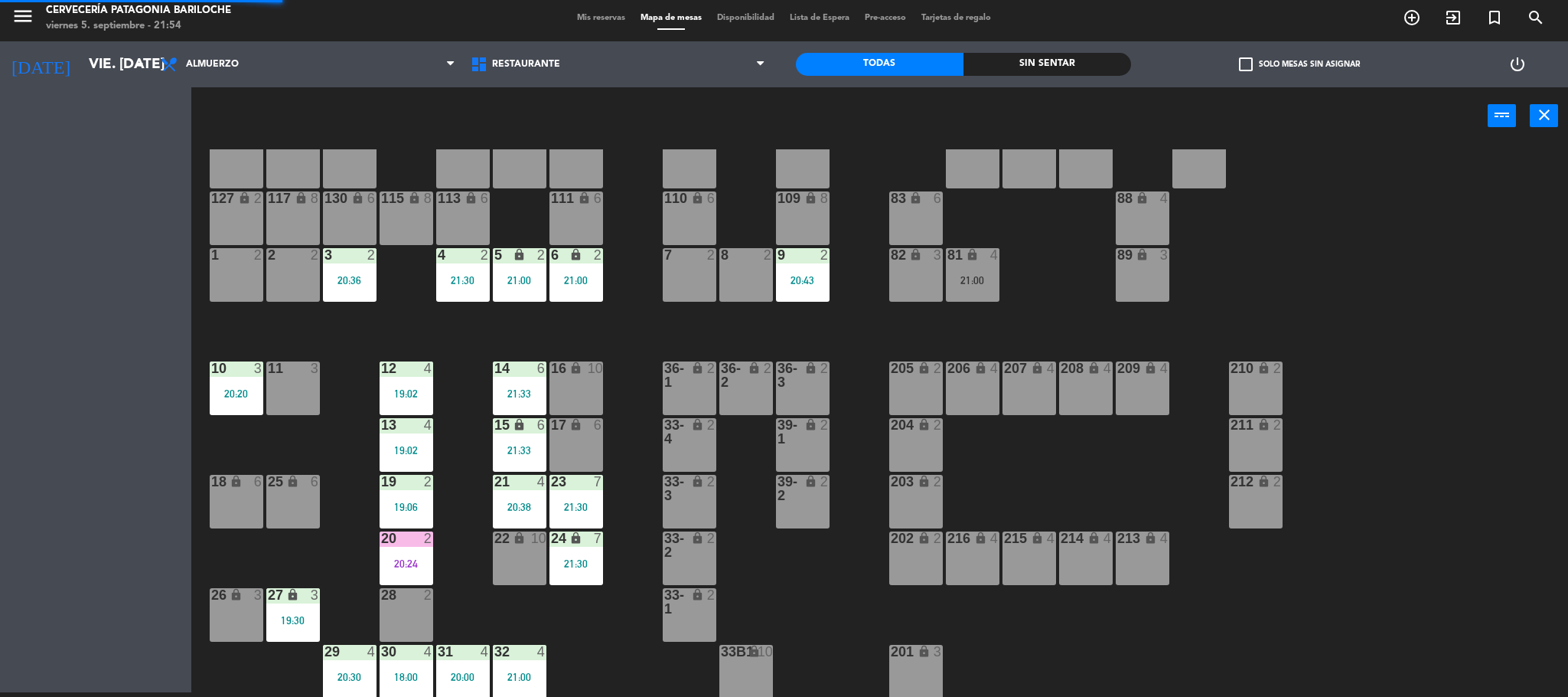
scroll to position [5, 0]
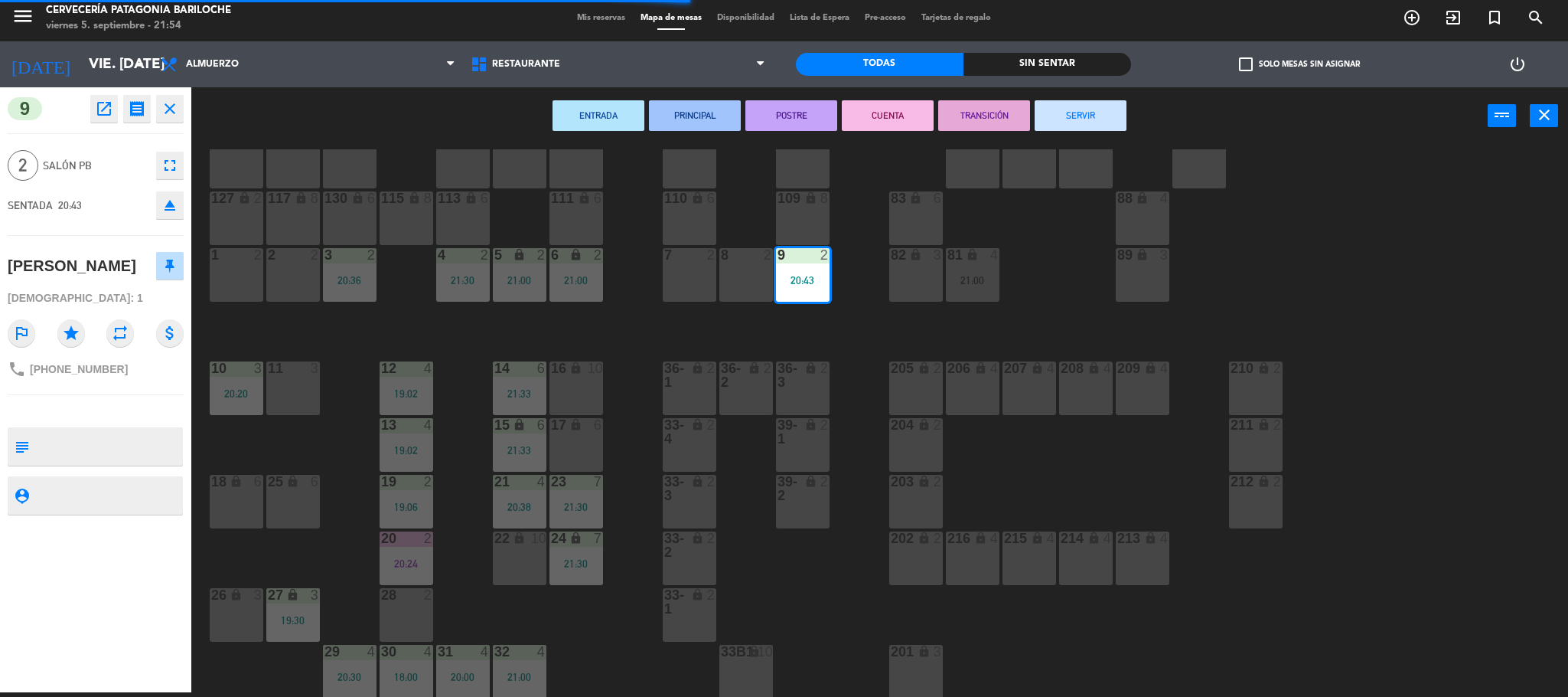
click at [854, 132] on div "ENTRADA PRINCIPAL POSTRE CUENTA TRANSICIÓN SERVIR power_input close" at bounding box center [839, 116] width 1296 height 58
click at [863, 113] on button "CUENTA" at bounding box center [887, 115] width 92 height 31
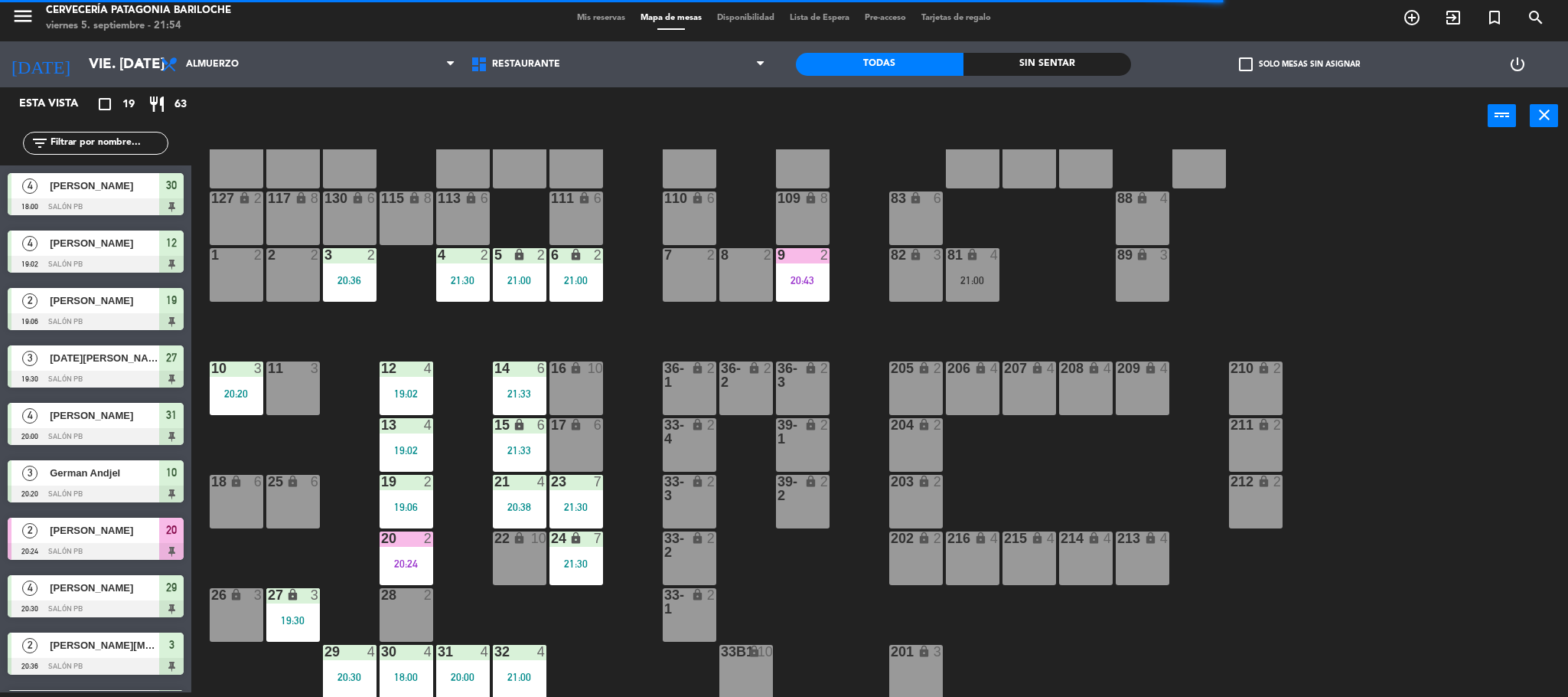
click at [378, 341] on div "101 lock 8 102 lock 8 104 lock 2 105 lock 2 106 lock 2 103 lock 2 107 lock 2 10…" at bounding box center [887, 422] width 1361 height 547
click at [464, 468] on div "101 lock 8 102 lock 8 104 lock 2 105 lock 2 106 lock 2 103 lock 2 107 lock 2 10…" at bounding box center [887, 422] width 1361 height 547
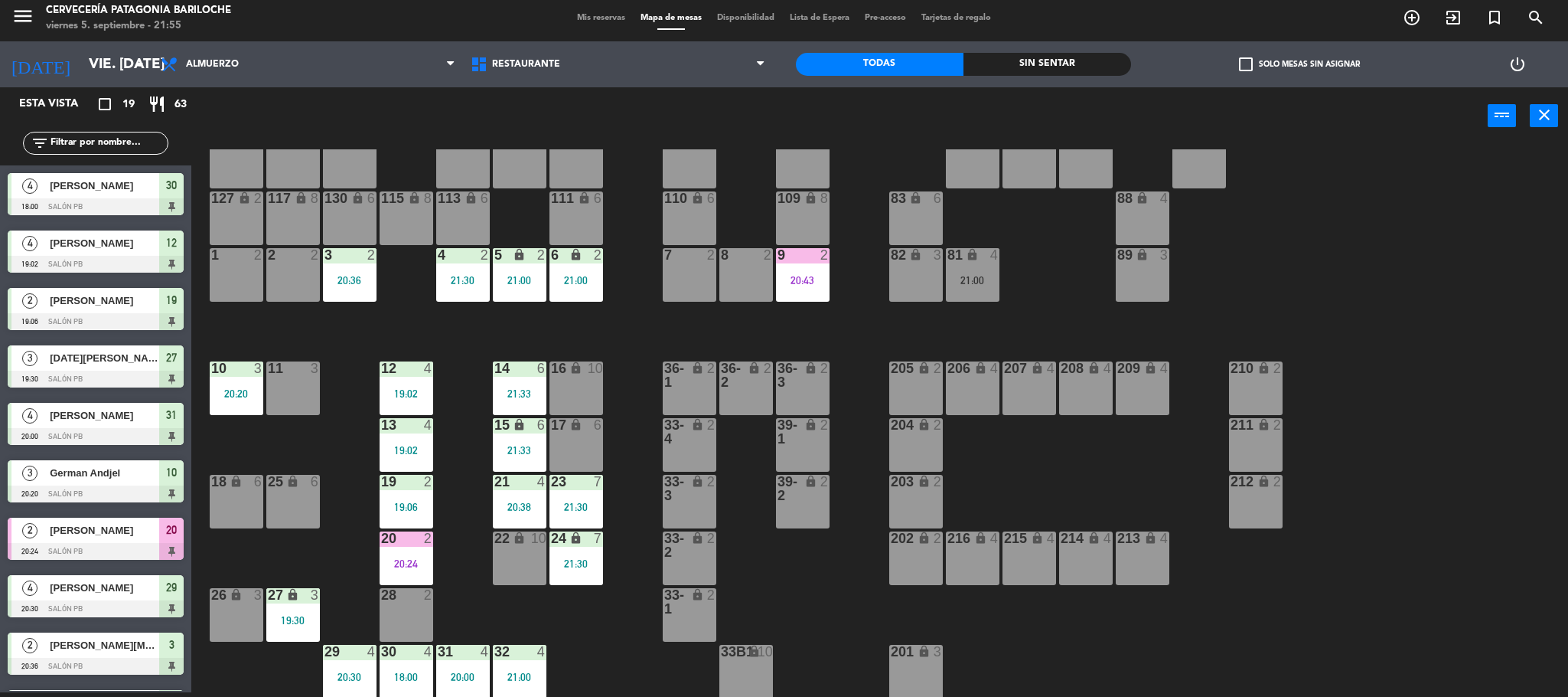
click at [666, 328] on div "101 lock 8 102 lock 8 104 lock 2 105 lock 2 106 lock 2 103 lock 2 107 lock 2 10…" at bounding box center [887, 422] width 1361 height 547
click at [676, 294] on div "7 2 21:57" at bounding box center [689, 275] width 53 height 53
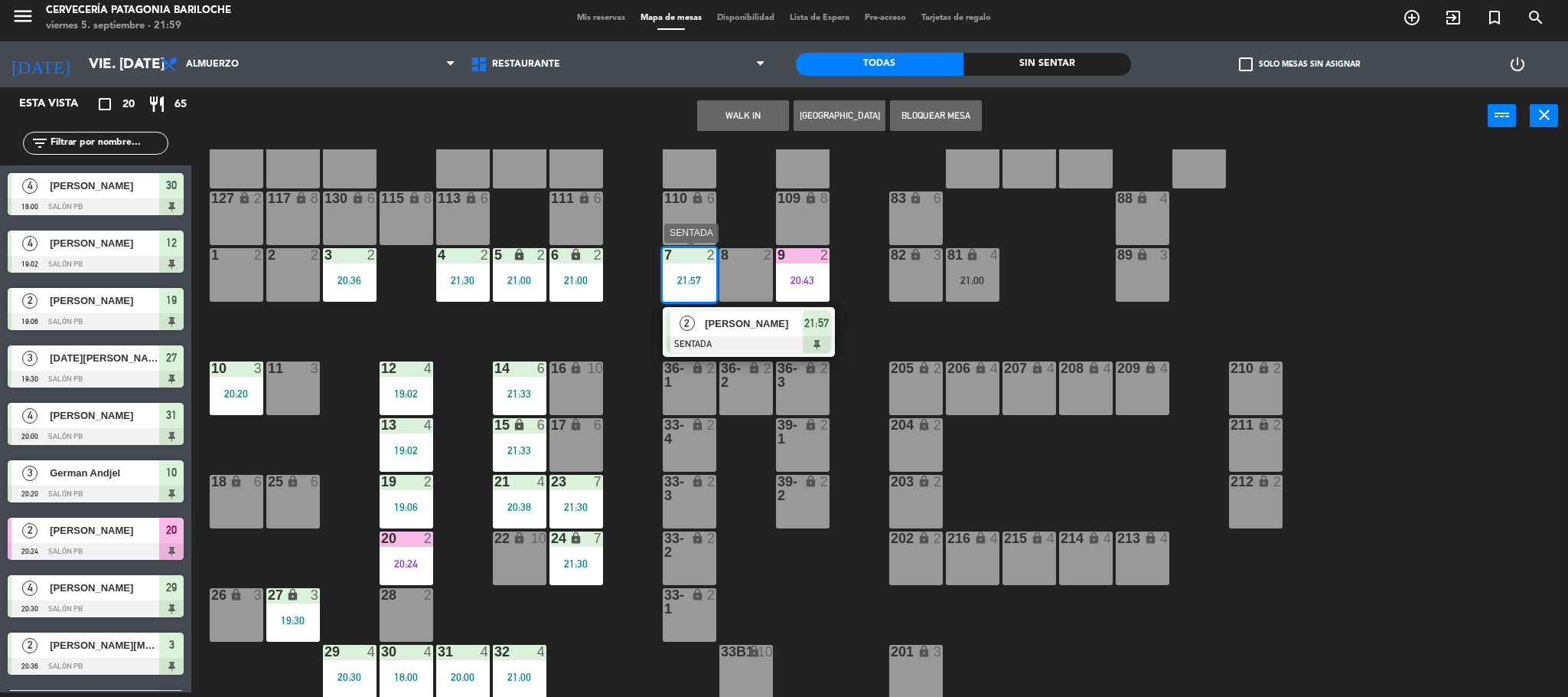
click at [697, 341] on div at bounding box center [748, 344] width 165 height 17
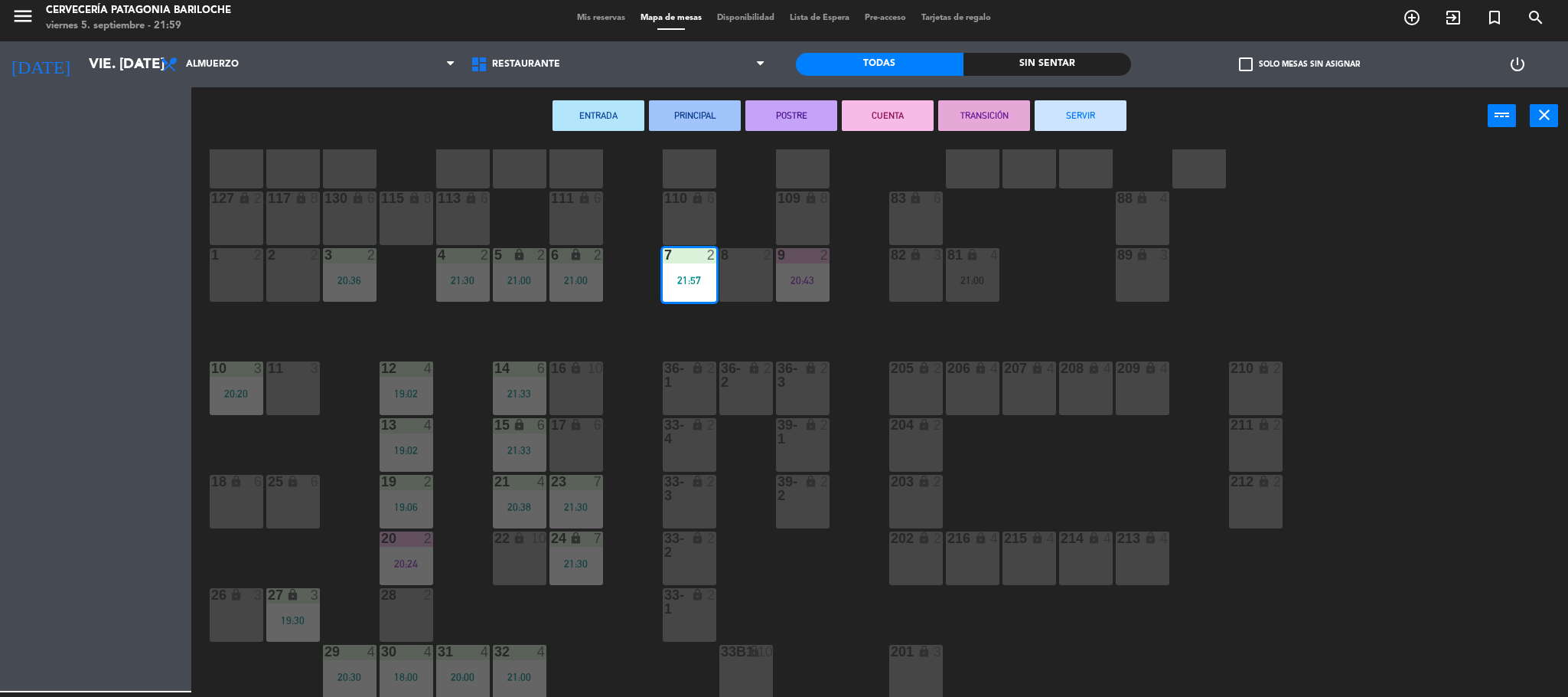
click at [290, 391] on div "11 3" at bounding box center [293, 387] width 53 height 53
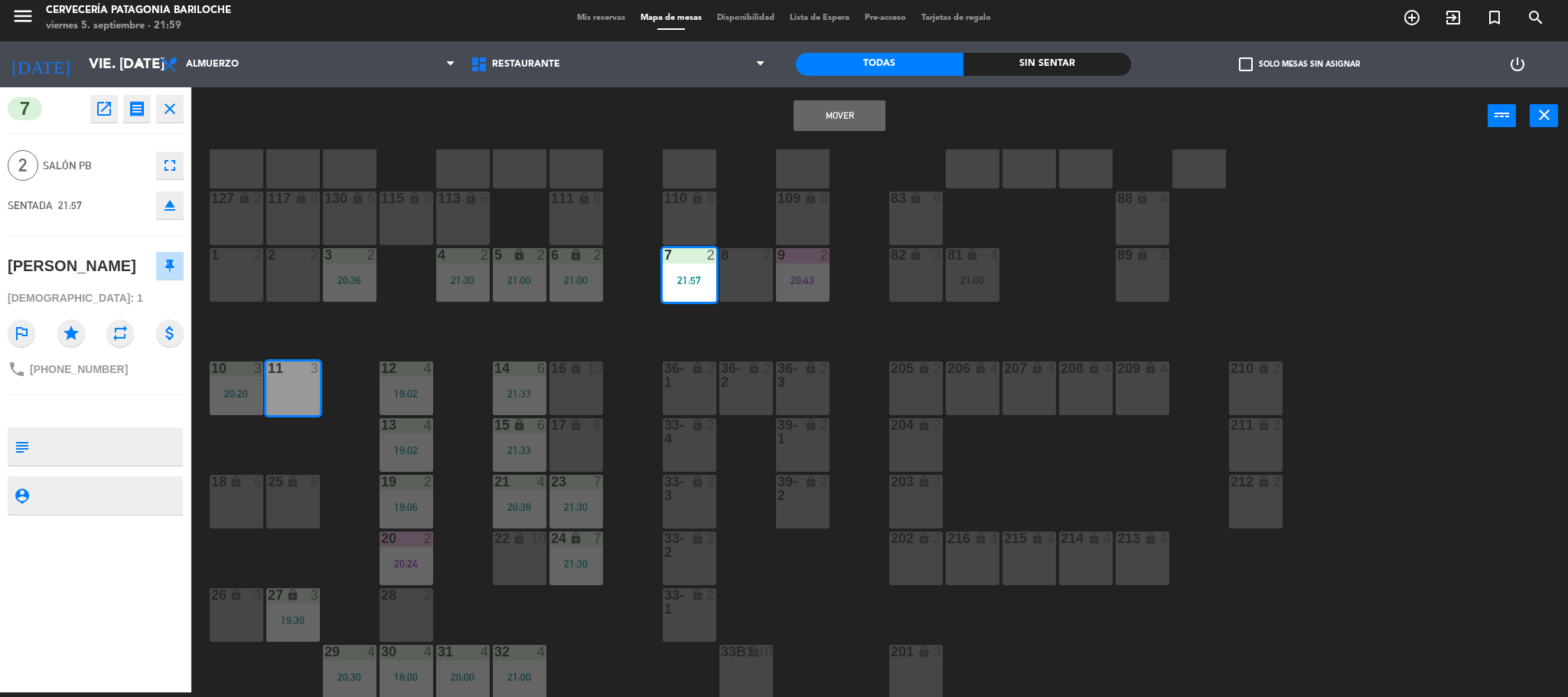
click at [856, 111] on button "Mover" at bounding box center [839, 115] width 92 height 31
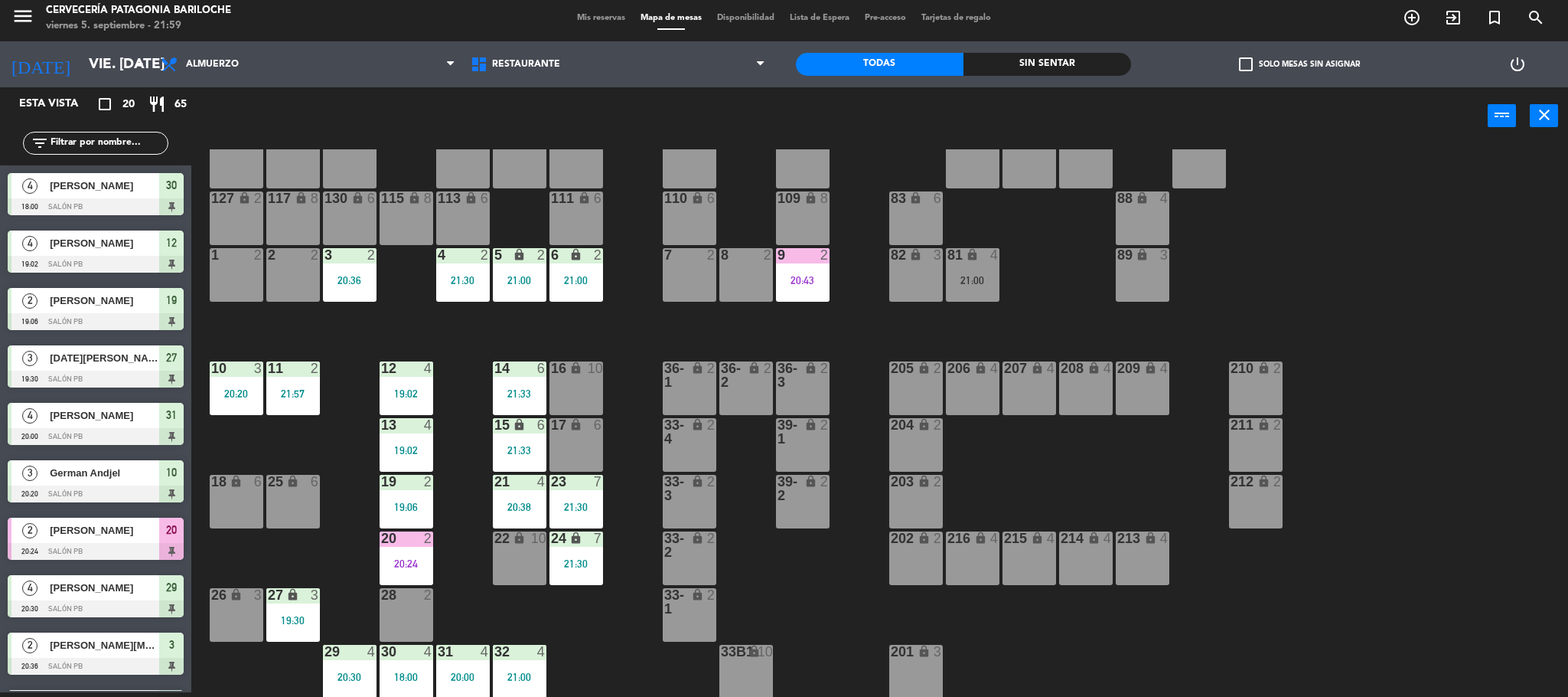
scroll to position [350, 0]
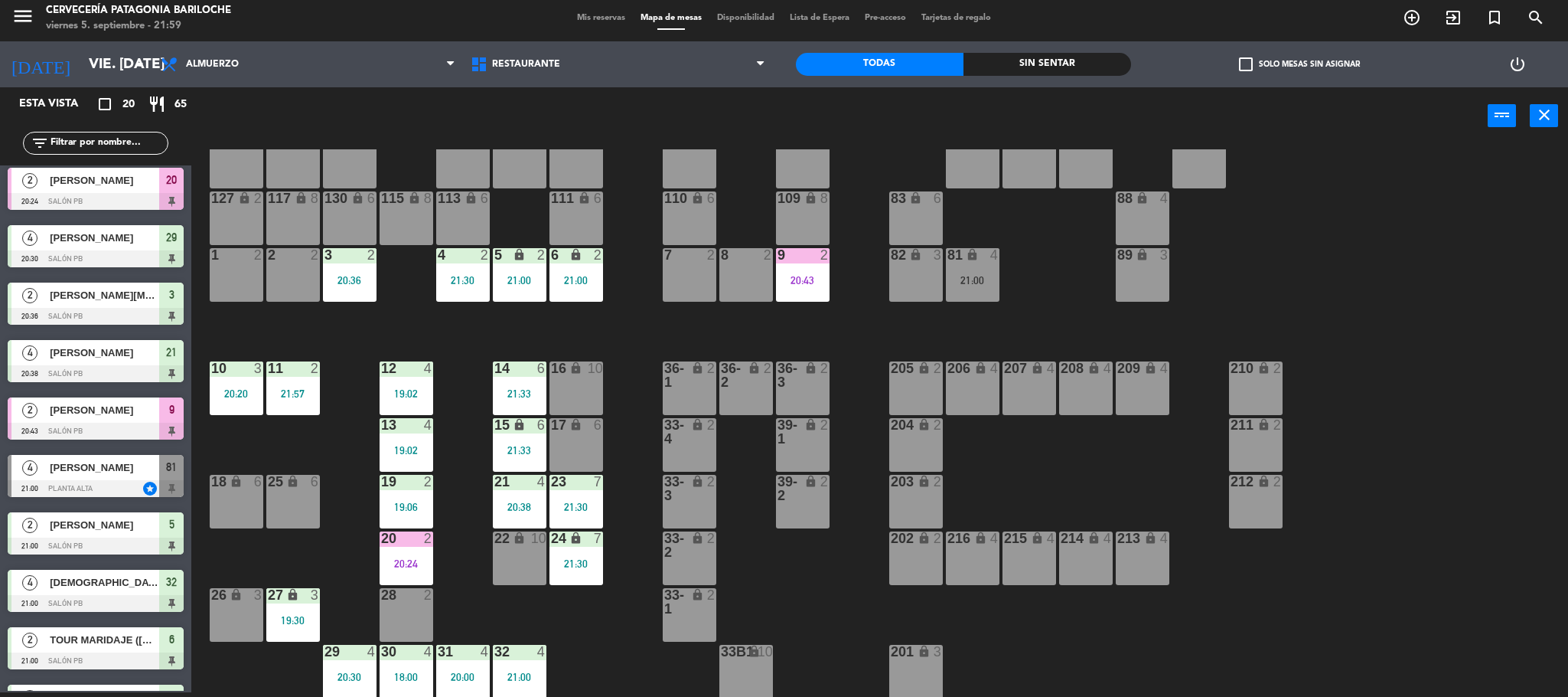
click at [102, 471] on span "[PERSON_NAME]" at bounding box center [103, 467] width 109 height 16
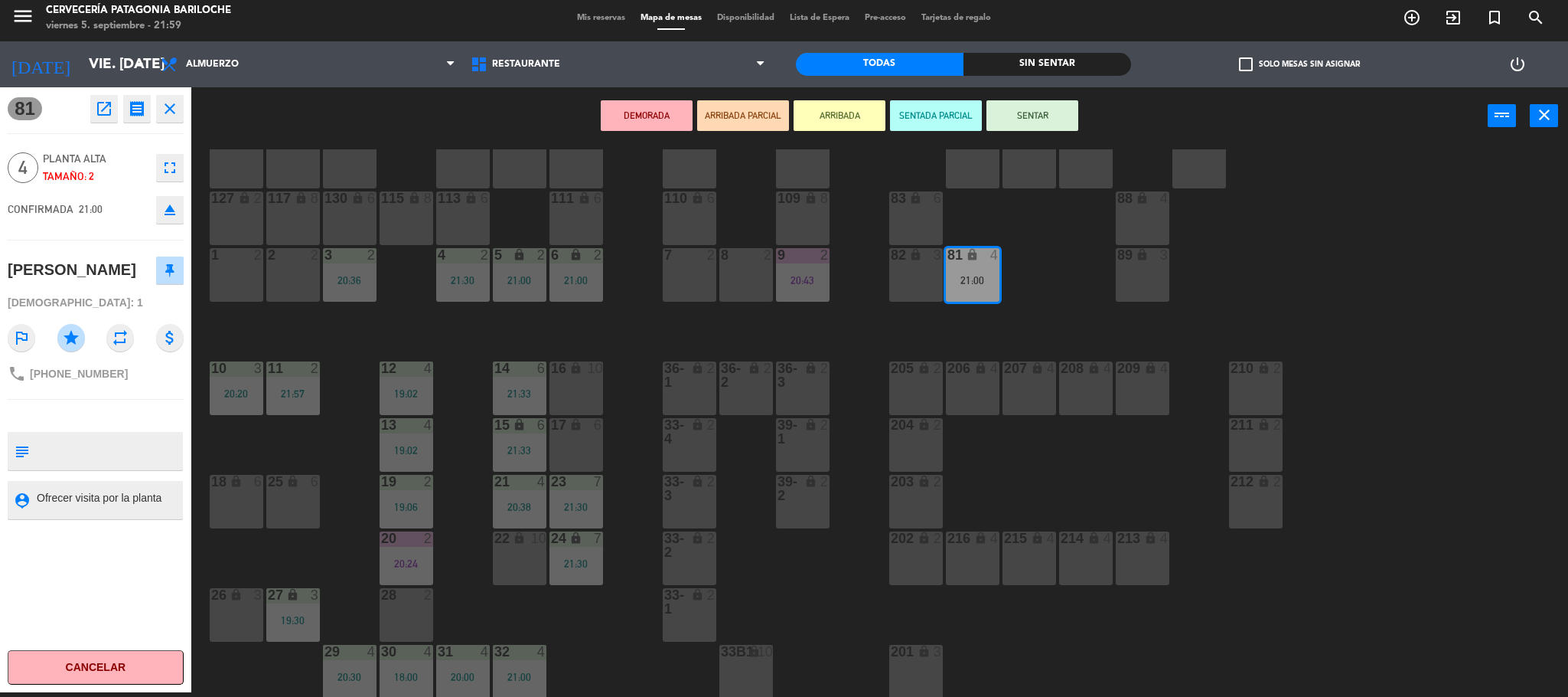
click at [953, 314] on div "101 lock 8 102 lock 8 104 lock 2 105 lock 2 106 lock 2 103 lock 2 107 lock 2 10…" at bounding box center [887, 422] width 1361 height 547
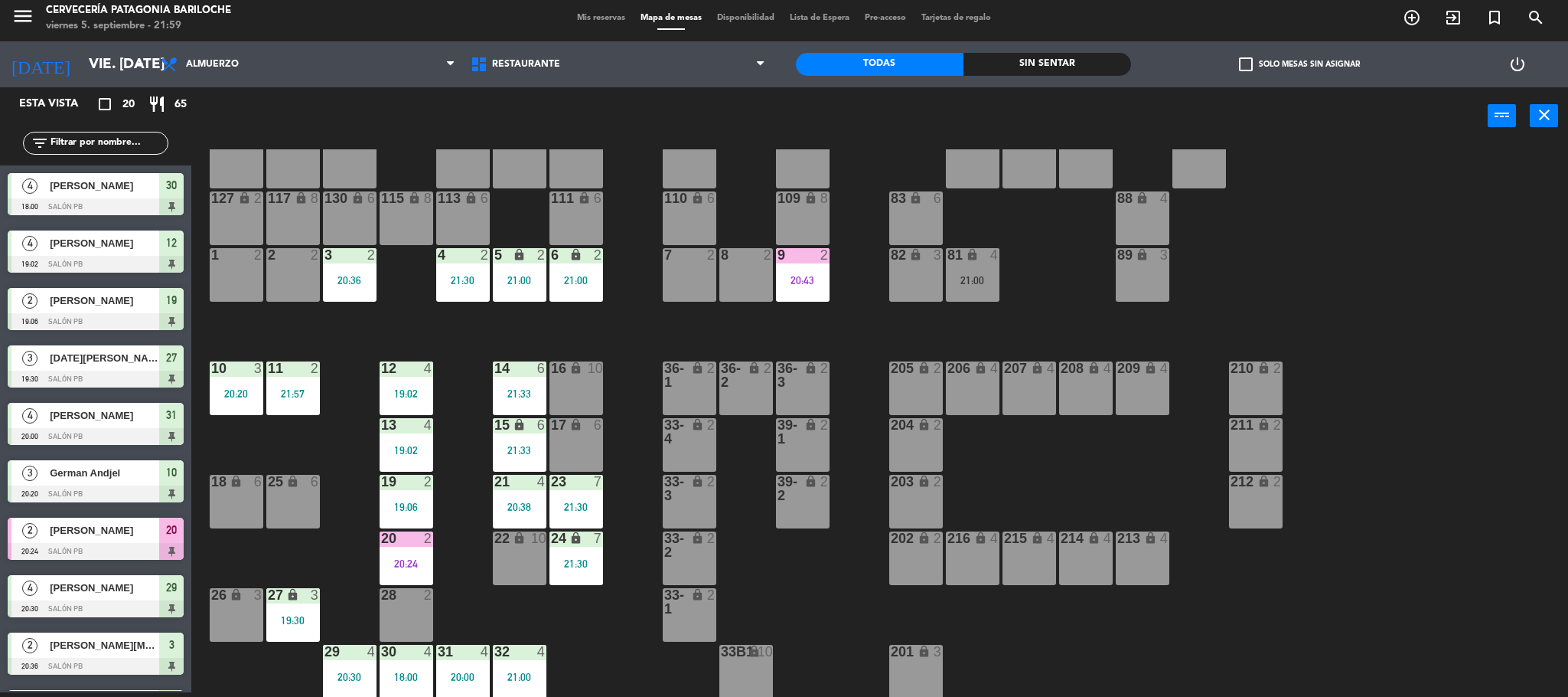
scroll to position [5, 0]
click at [409, 552] on div "20 2 20:24" at bounding box center [406, 558] width 53 height 53
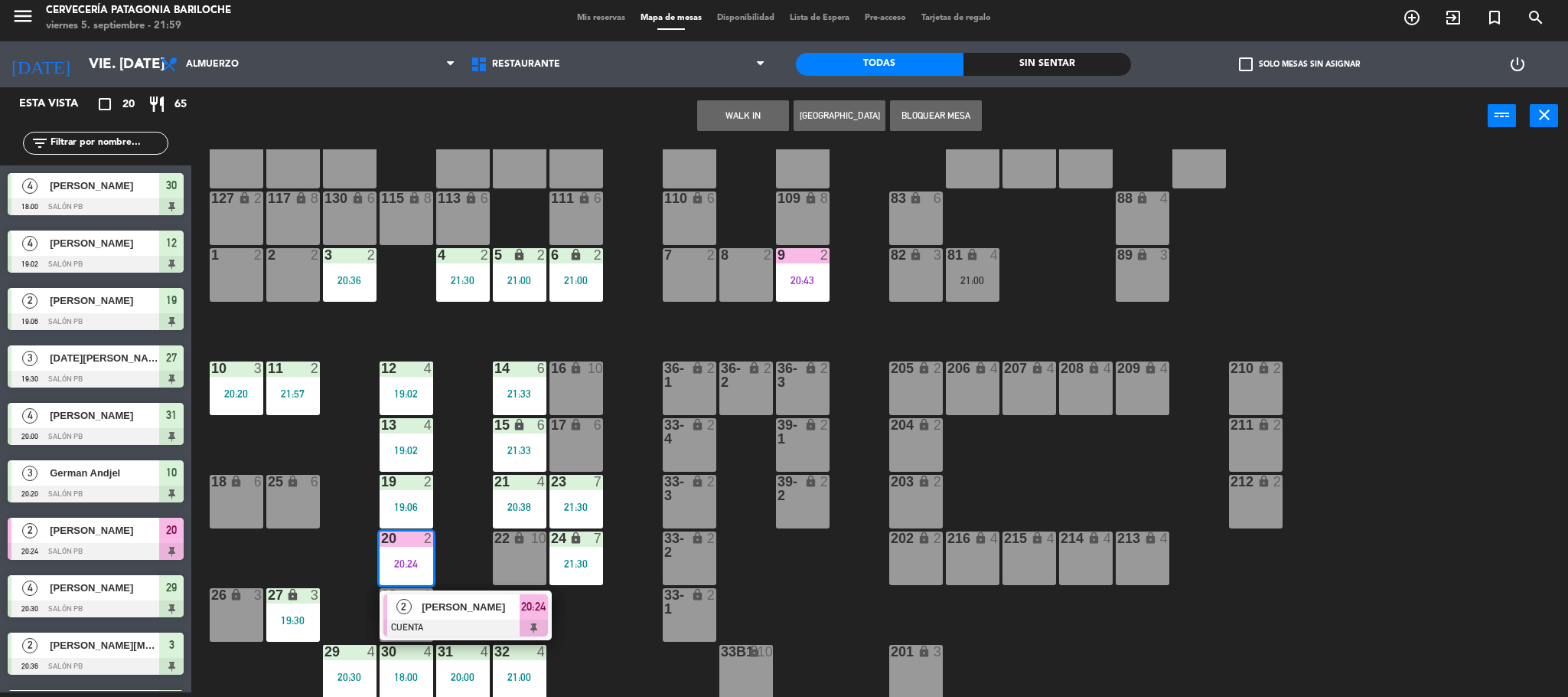
click at [625, 611] on div "101 lock 8 102 lock 8 104 lock 2 105 lock 2 106 lock 2 103 lock 2 107 lock 2 10…" at bounding box center [887, 422] width 1361 height 547
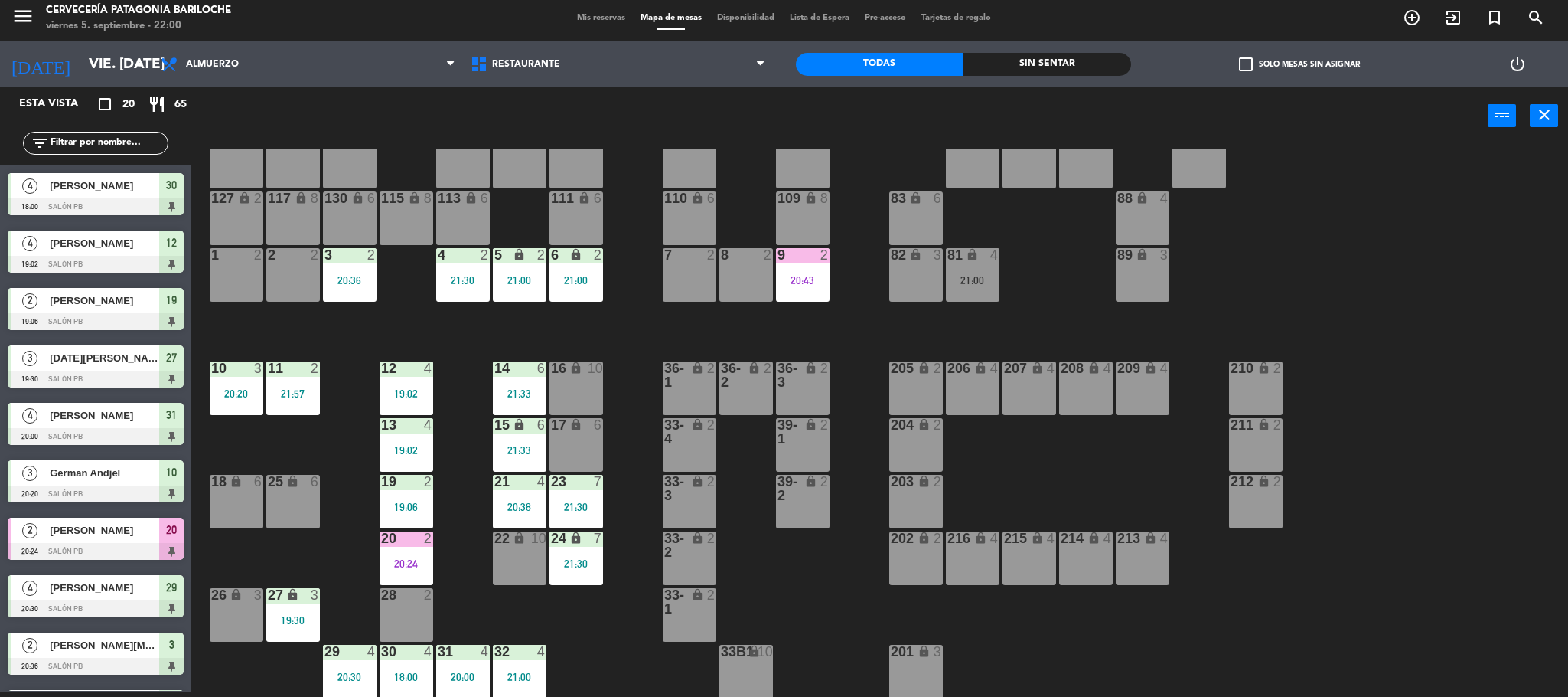
drag, startPoint x: 125, startPoint y: 133, endPoint x: 121, endPoint y: 146, distance: 13.6
click at [124, 133] on div "filter_list" at bounding box center [96, 143] width 146 height 23
click at [121, 146] on input "text" at bounding box center [108, 143] width 118 height 17
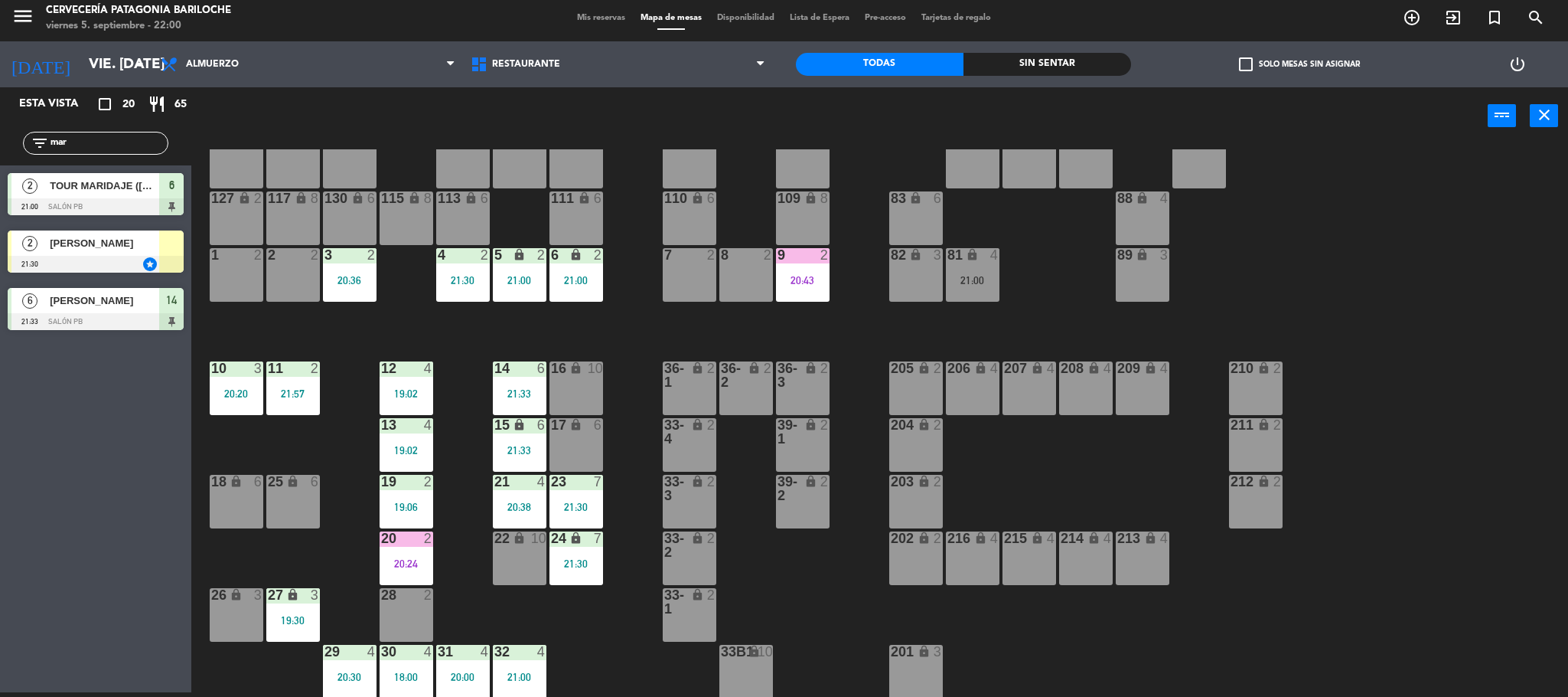
type input "mar"
click at [71, 432] on div "Esta vista crop_square 20 restaurant 65 filter_list mar 2 TOUR MARIDAJE (DIEGO)…" at bounding box center [96, 389] width 191 height 604
click at [124, 250] on span "[PERSON_NAME]" at bounding box center [103, 243] width 109 height 16
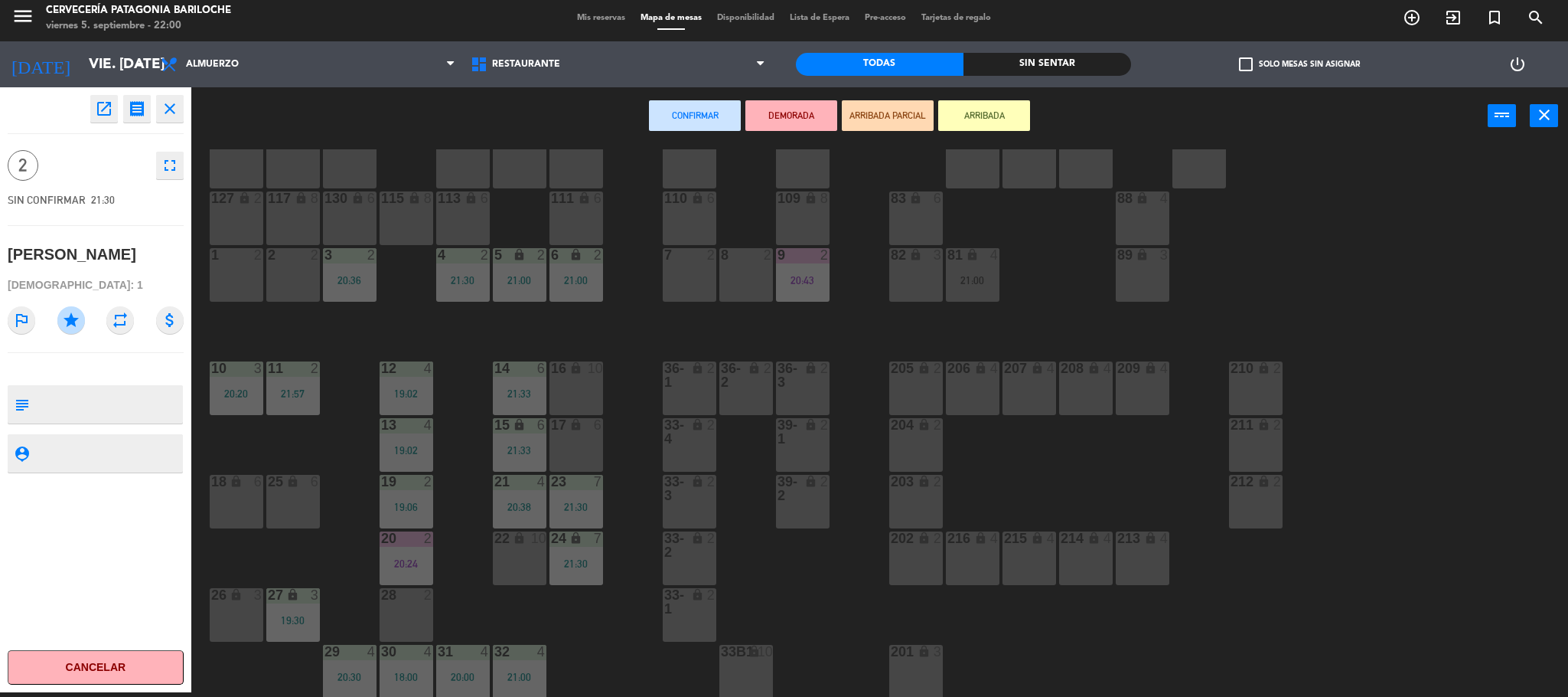
click at [392, 623] on div "28 2" at bounding box center [406, 614] width 53 height 53
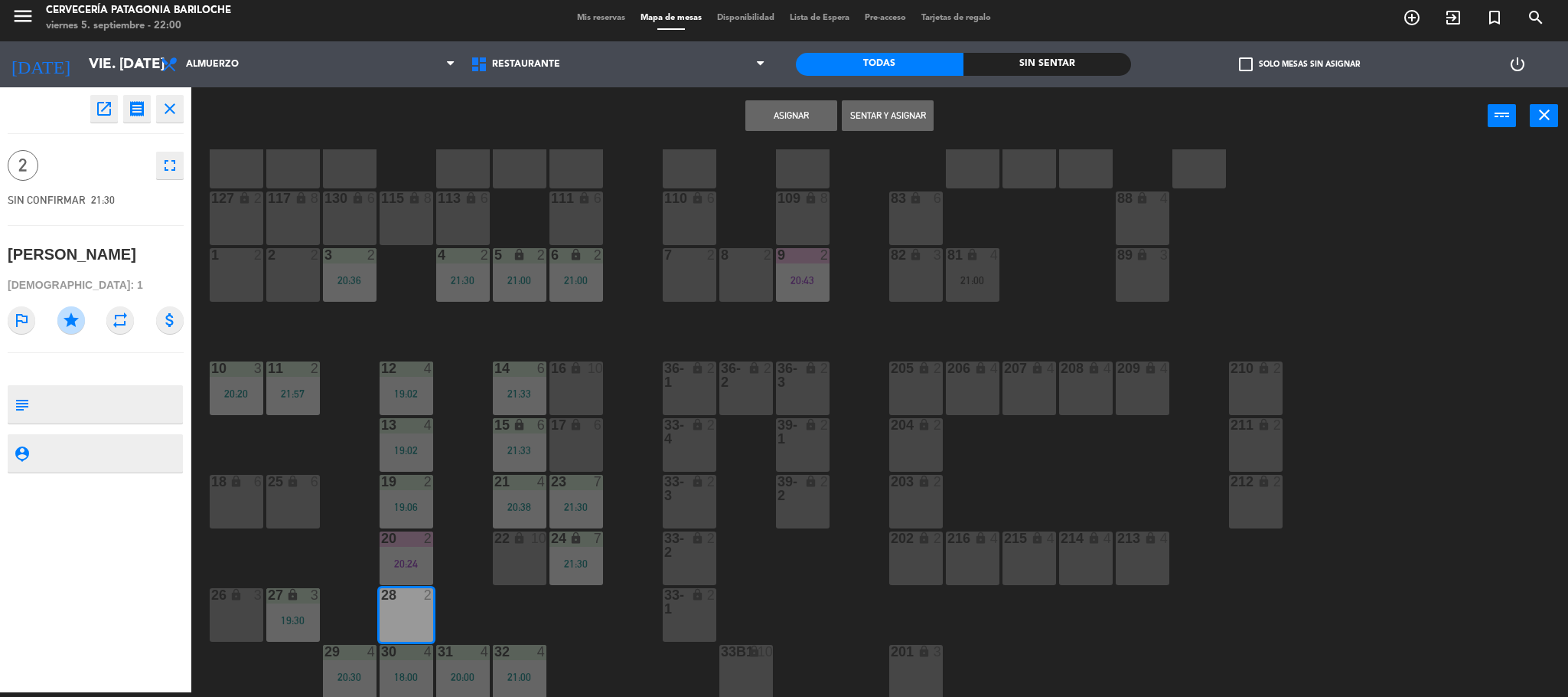
click at [799, 117] on button "Asignar" at bounding box center [790, 115] width 92 height 31
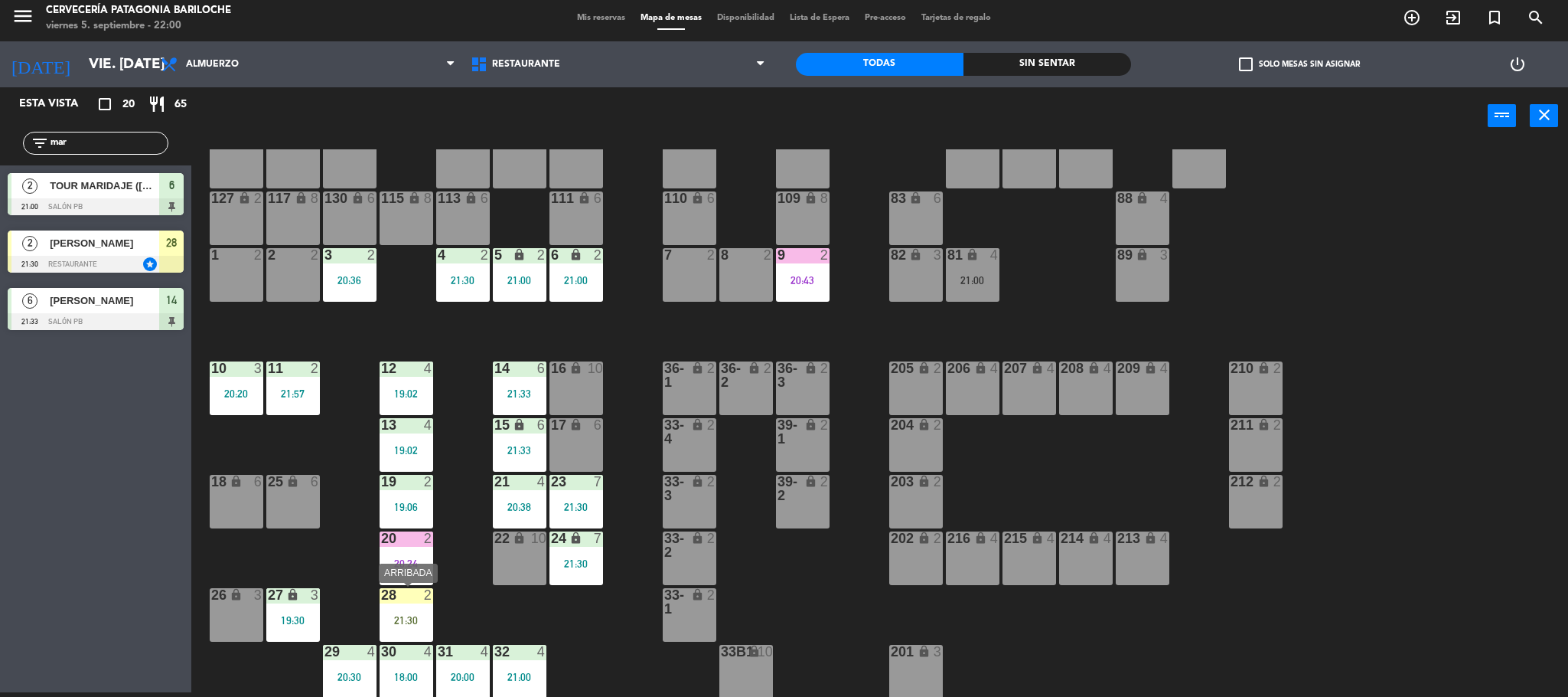
click at [406, 625] on div "28 2 21:30" at bounding box center [406, 614] width 53 height 53
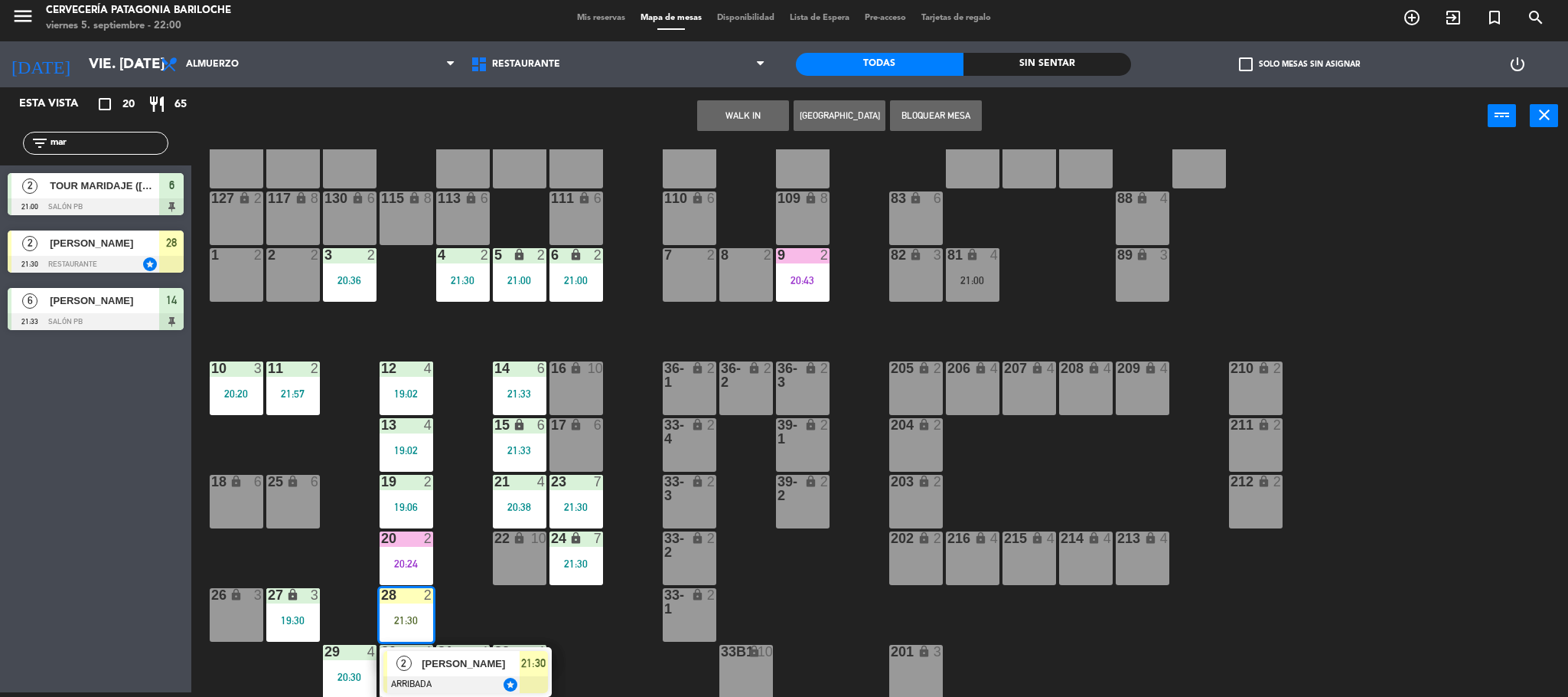
click at [412, 660] on div "2" at bounding box center [403, 663] width 33 height 26
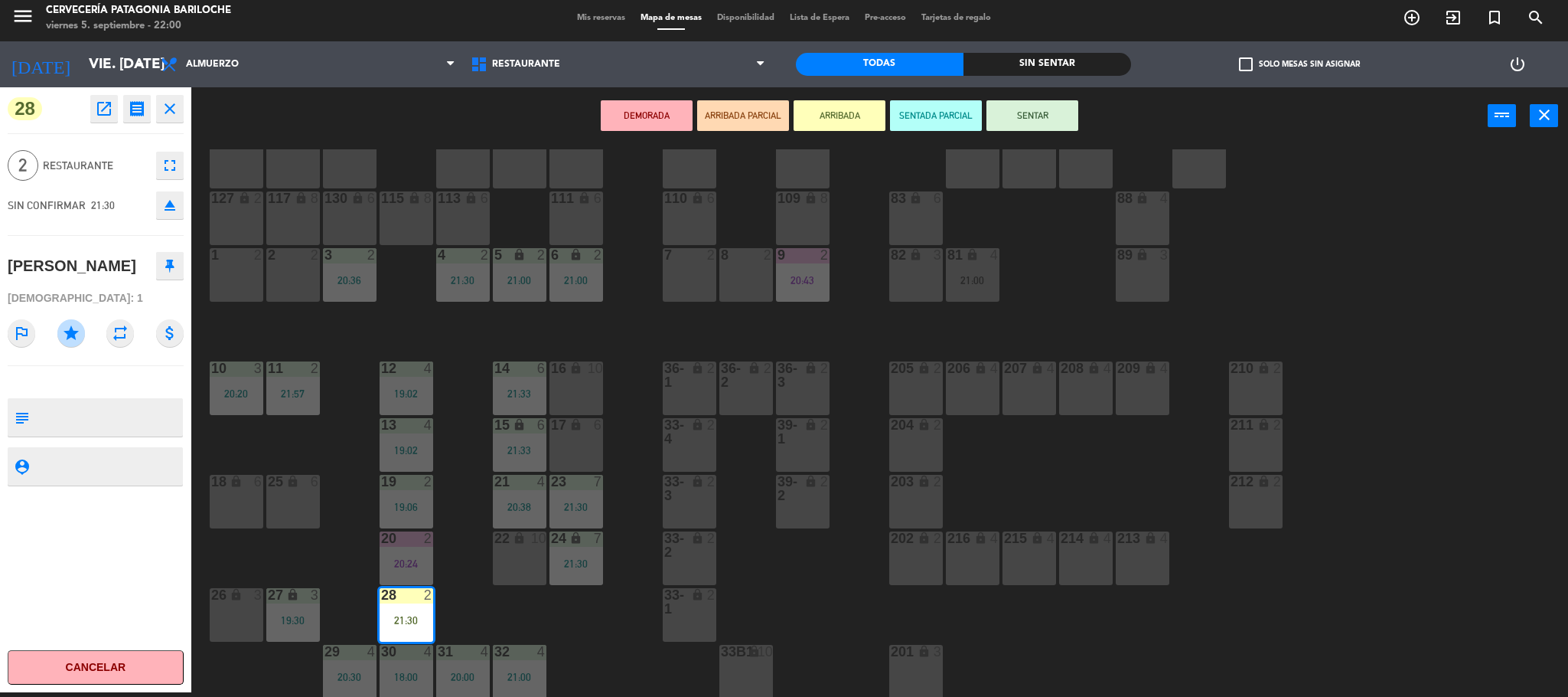
click at [114, 114] on button "open_in_new" at bounding box center [104, 108] width 28 height 28
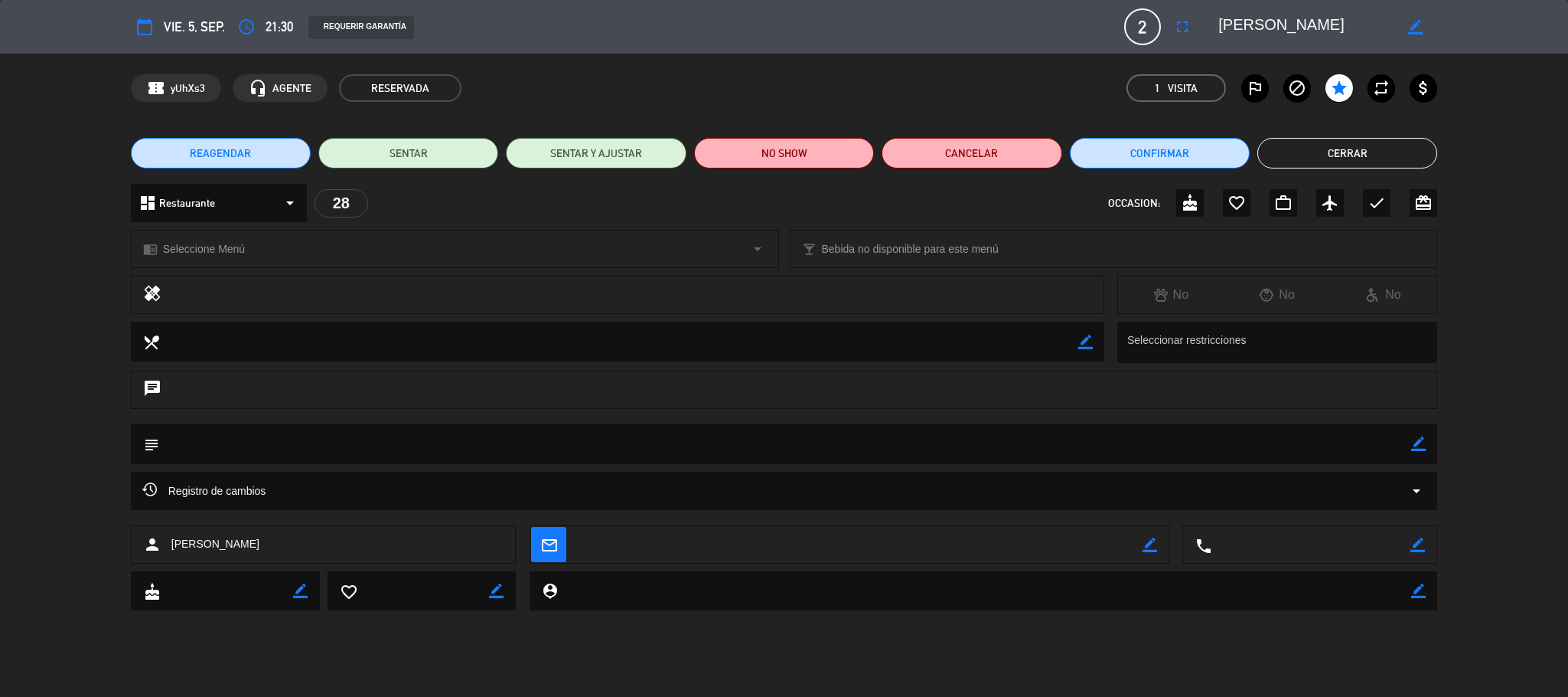
click at [413, 494] on div "Registro de cambios arrow_drop_down" at bounding box center [784, 490] width 1284 height 19
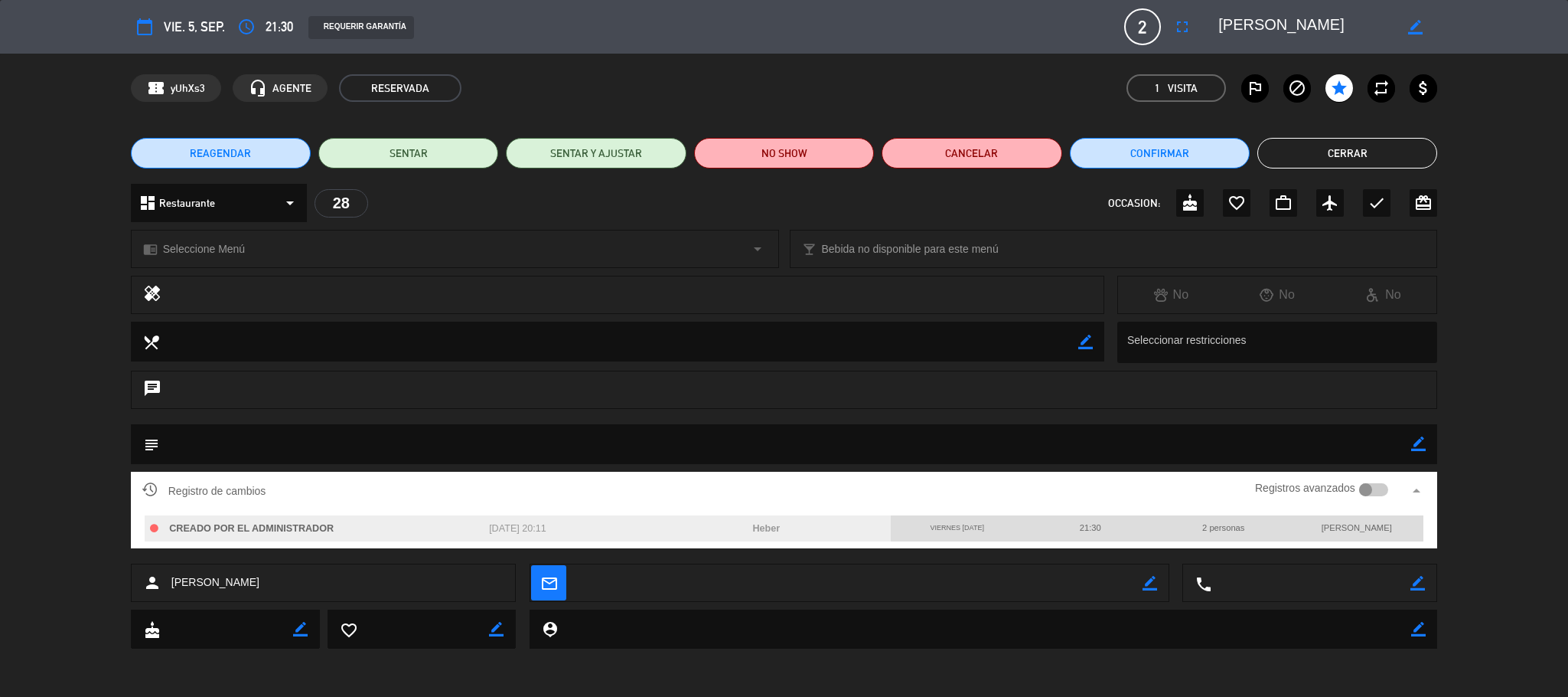
click at [1373, 161] on button "Cerrar" at bounding box center [1347, 153] width 179 height 31
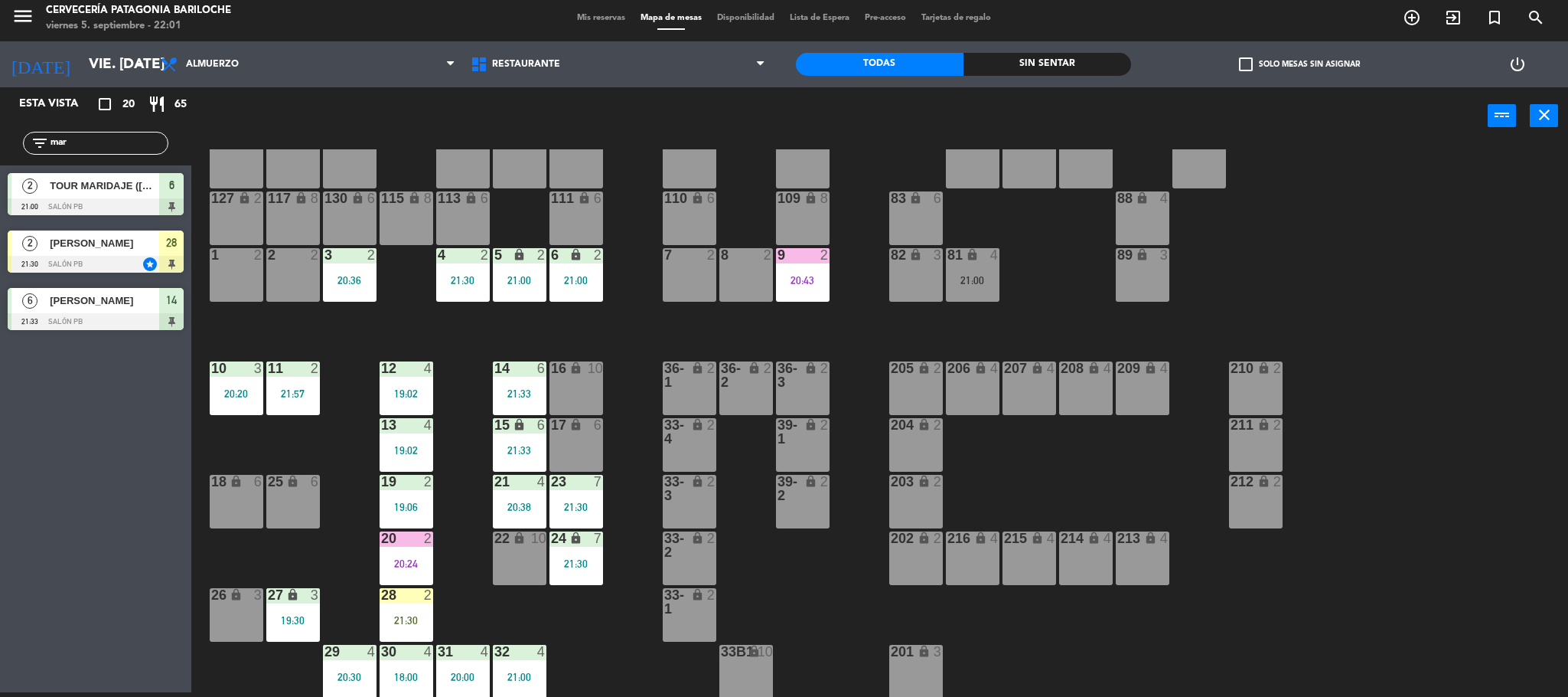
click at [450, 608] on div "101 lock 8 102 lock 8 104 lock 2 105 lock 2 106 lock 2 103 lock 2 107 lock 2 10…" at bounding box center [887, 422] width 1361 height 547
click at [402, 388] on div "19:02" at bounding box center [406, 393] width 53 height 11
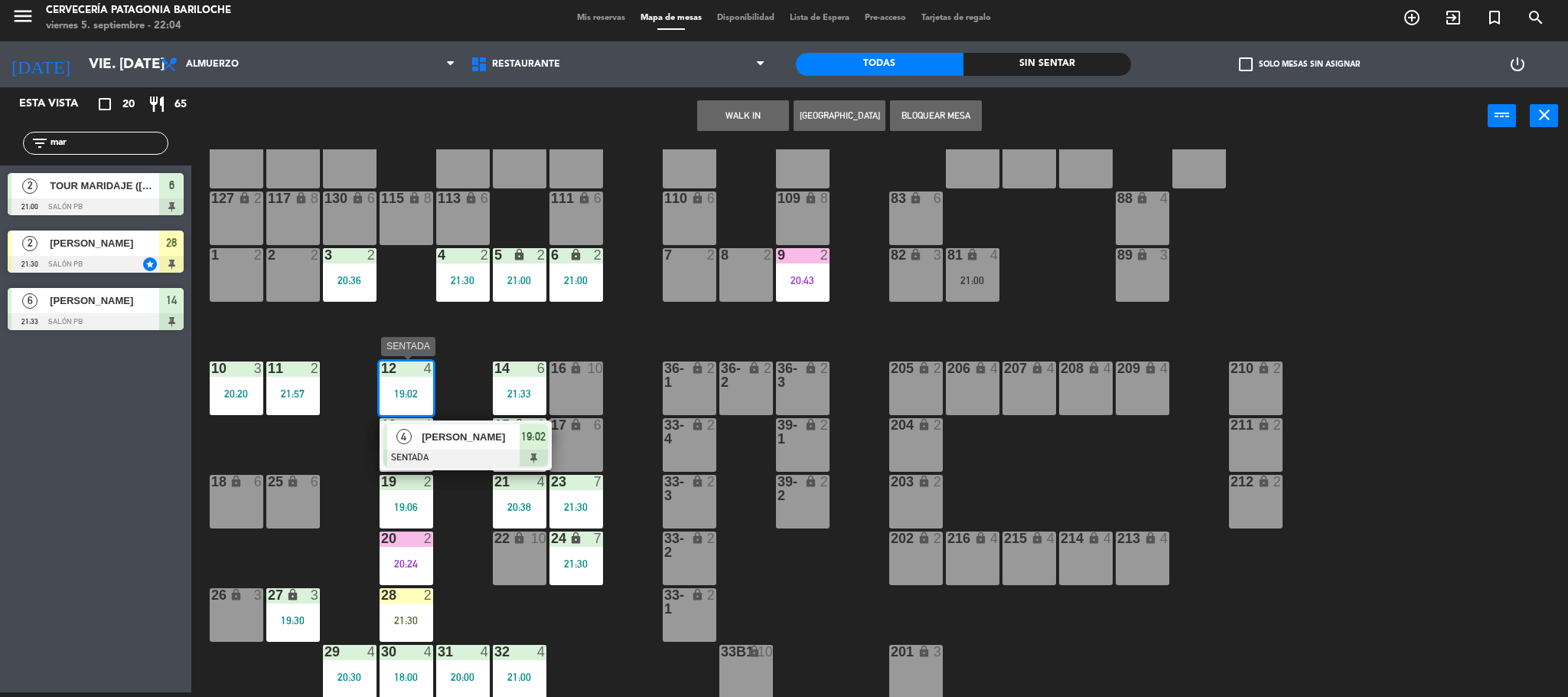
click at [462, 427] on div "[PERSON_NAME]" at bounding box center [469, 437] width 100 height 26
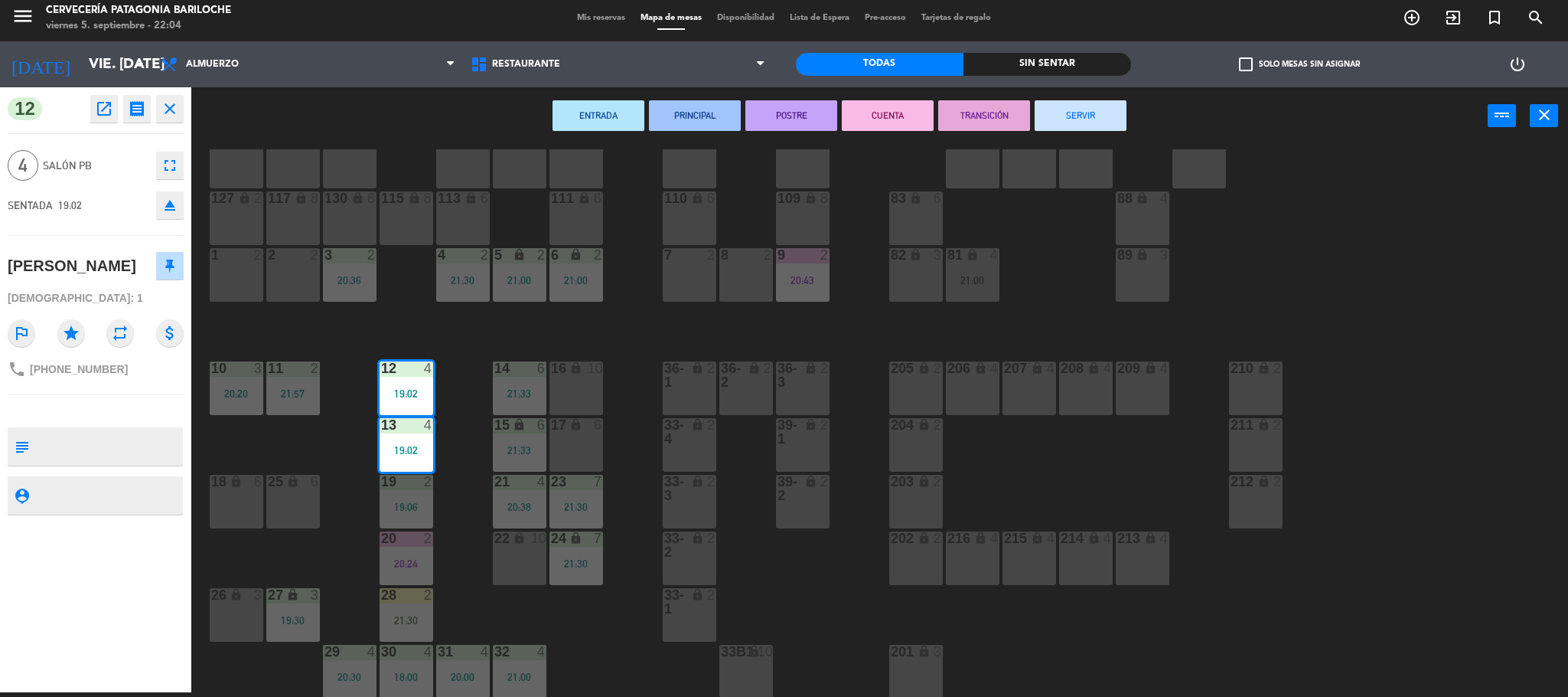
click at [1065, 120] on button "SERVIR" at bounding box center [1080, 115] width 92 height 31
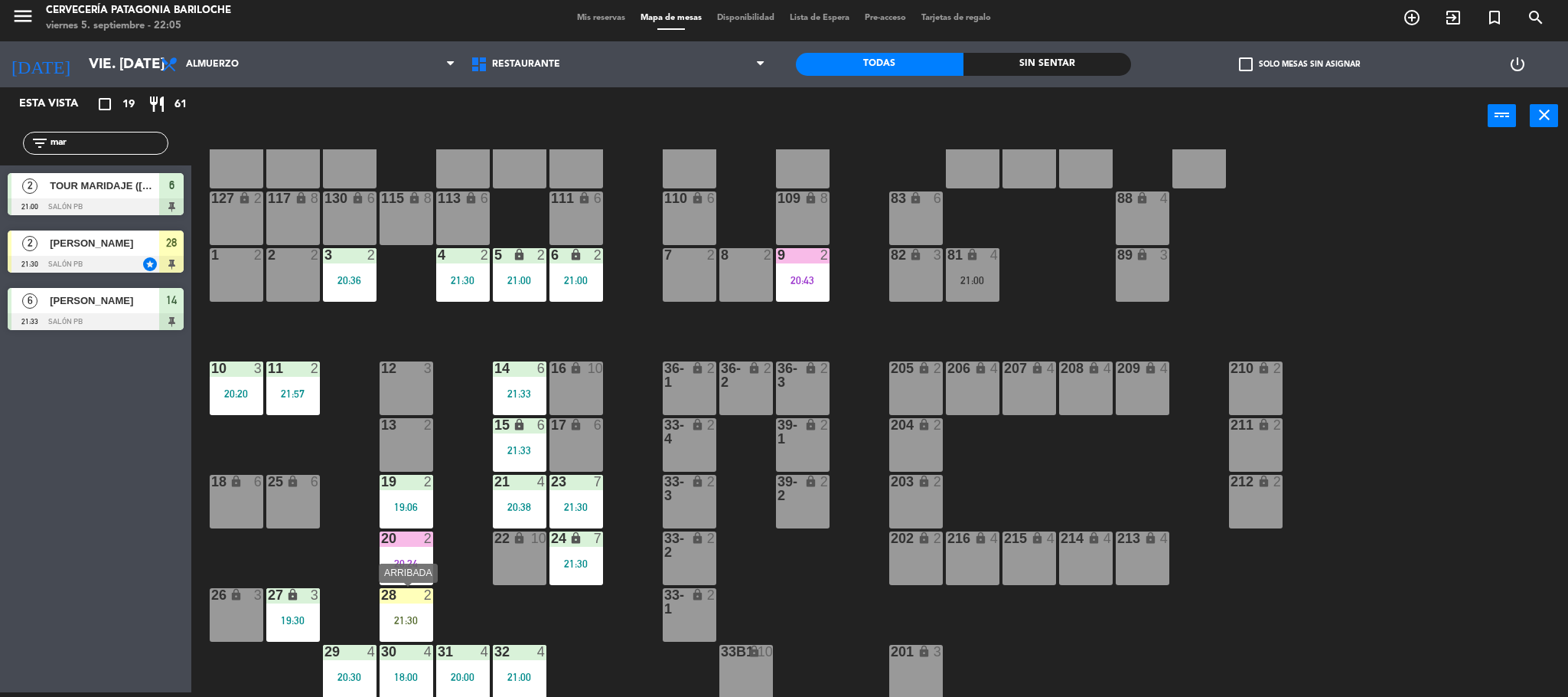
click at [388, 608] on div "28 2 21:30" at bounding box center [406, 614] width 53 height 53
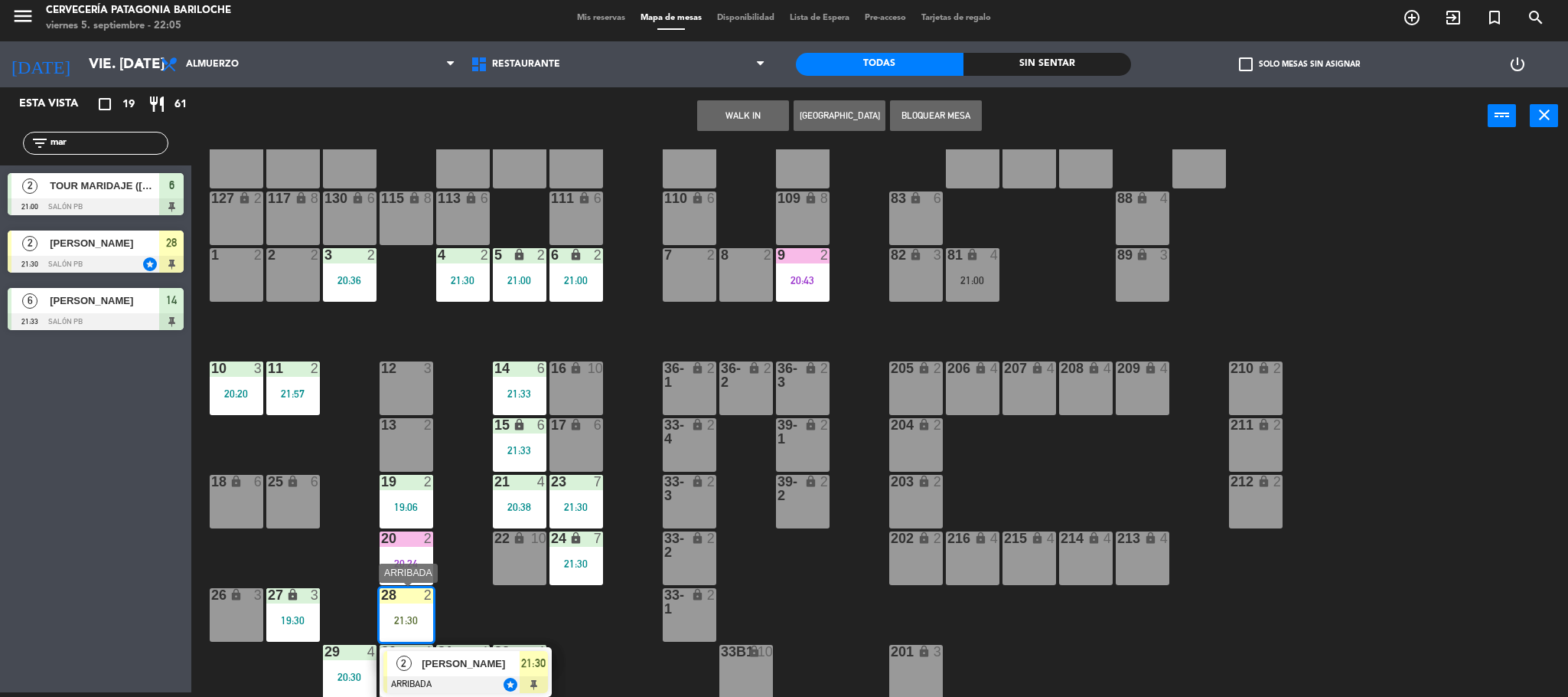
click at [455, 663] on span "[PERSON_NAME]" at bounding box center [470, 663] width 98 height 16
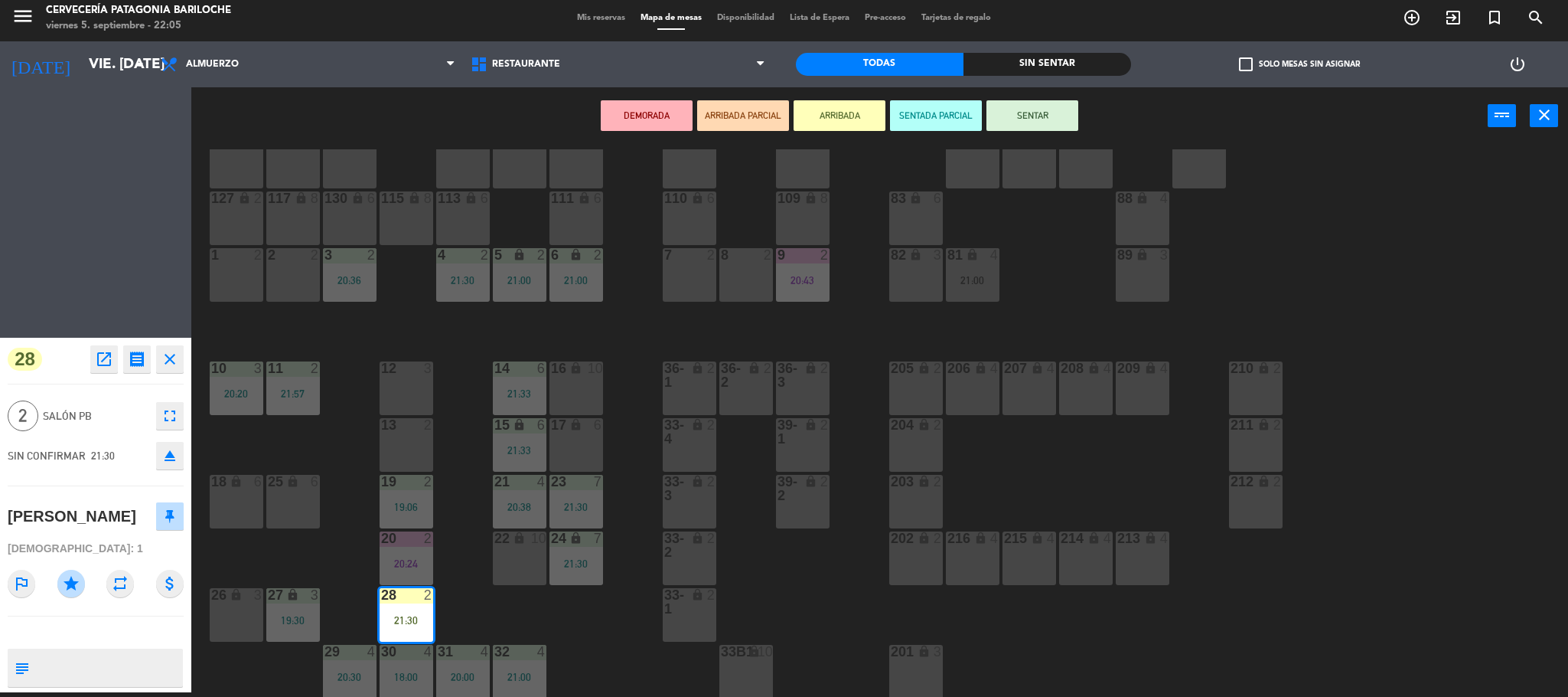
click at [416, 395] on div "12 3" at bounding box center [406, 387] width 53 height 53
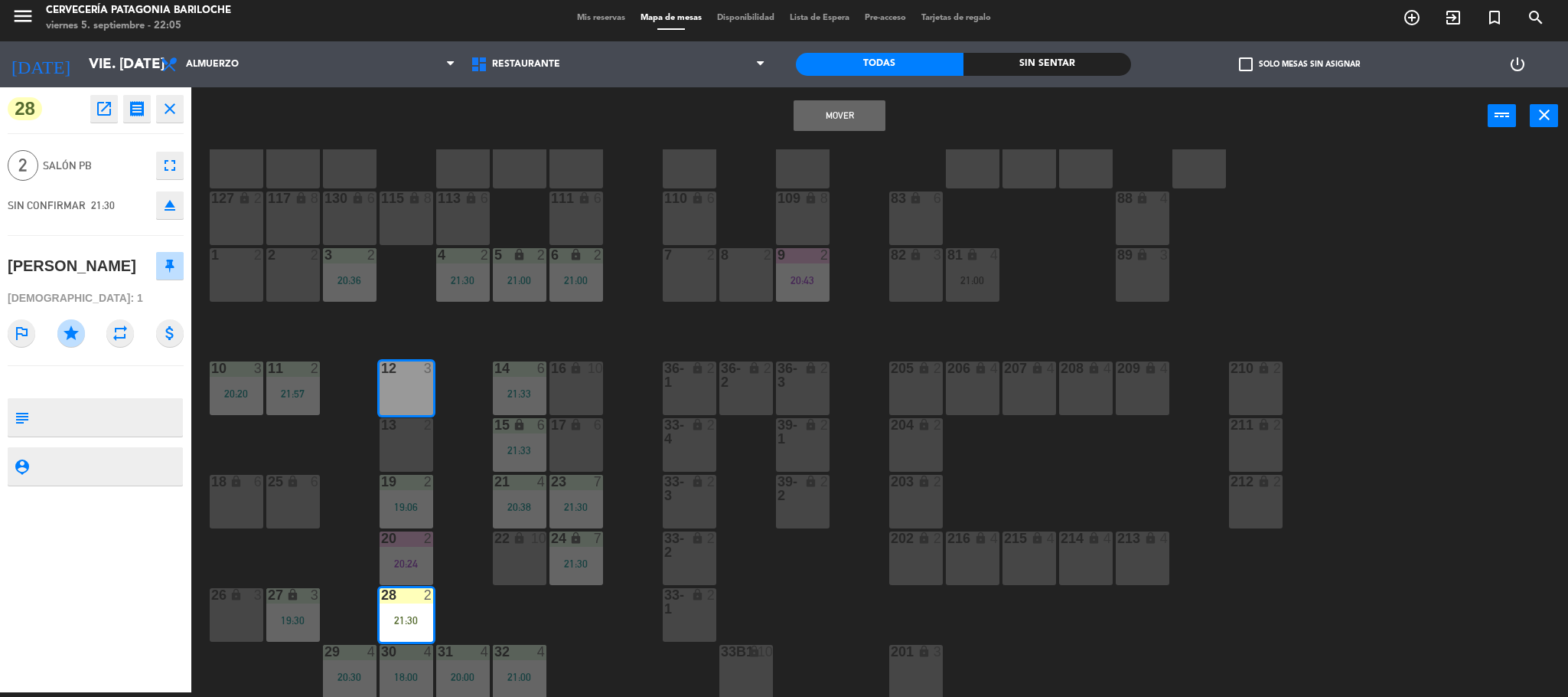
click at [827, 117] on button "Mover" at bounding box center [839, 115] width 92 height 31
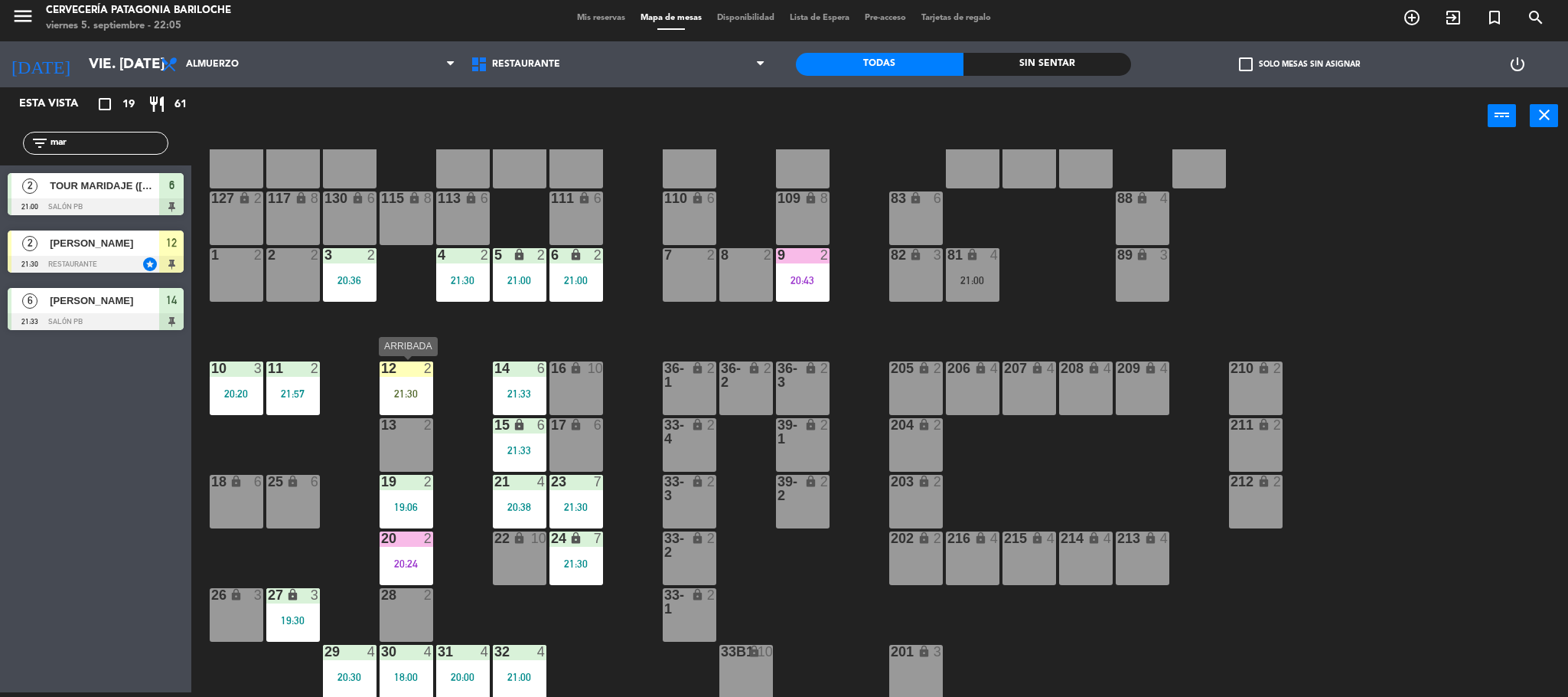
drag, startPoint x: 412, startPoint y: 388, endPoint x: 426, endPoint y: 414, distance: 29.5
click at [412, 388] on div "21:30" at bounding box center [406, 393] width 53 height 11
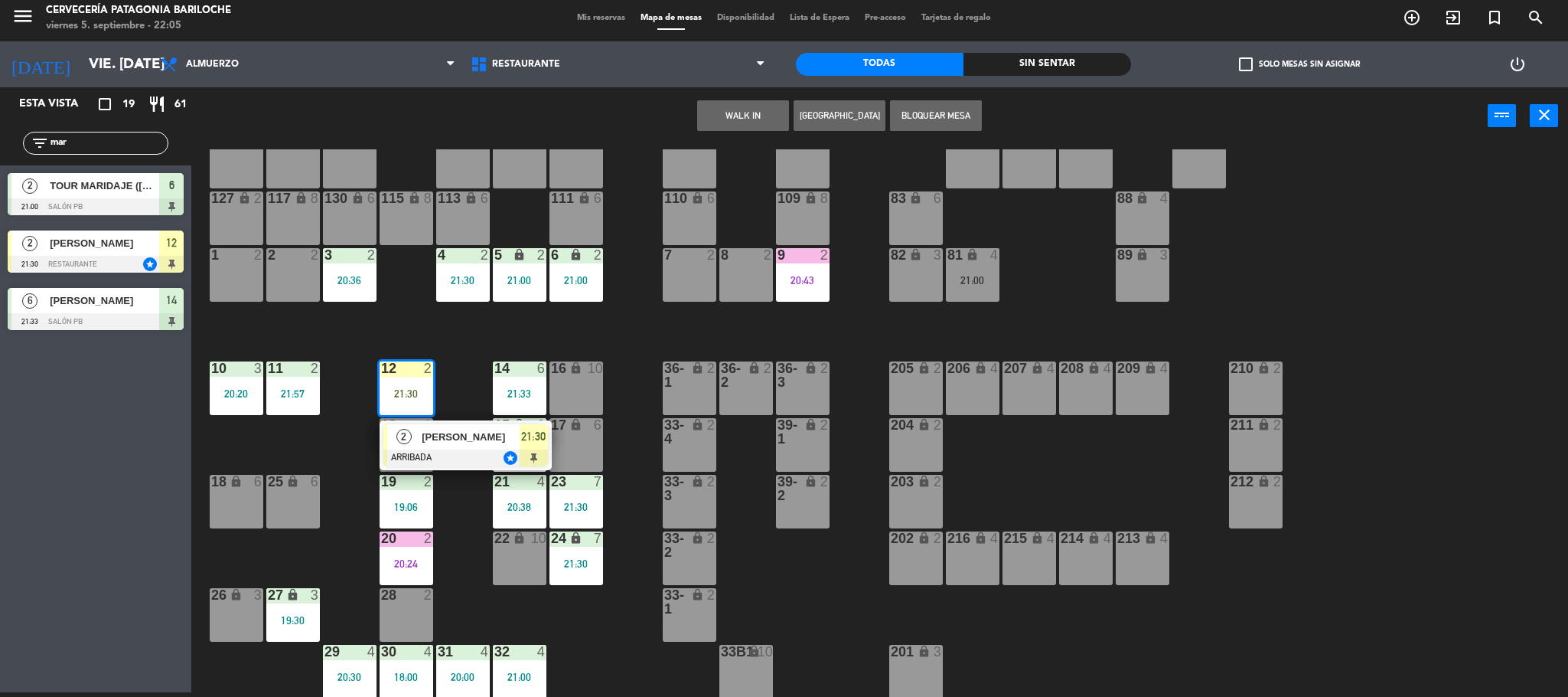
click at [432, 434] on span "[PERSON_NAME]" at bounding box center [470, 437] width 98 height 16
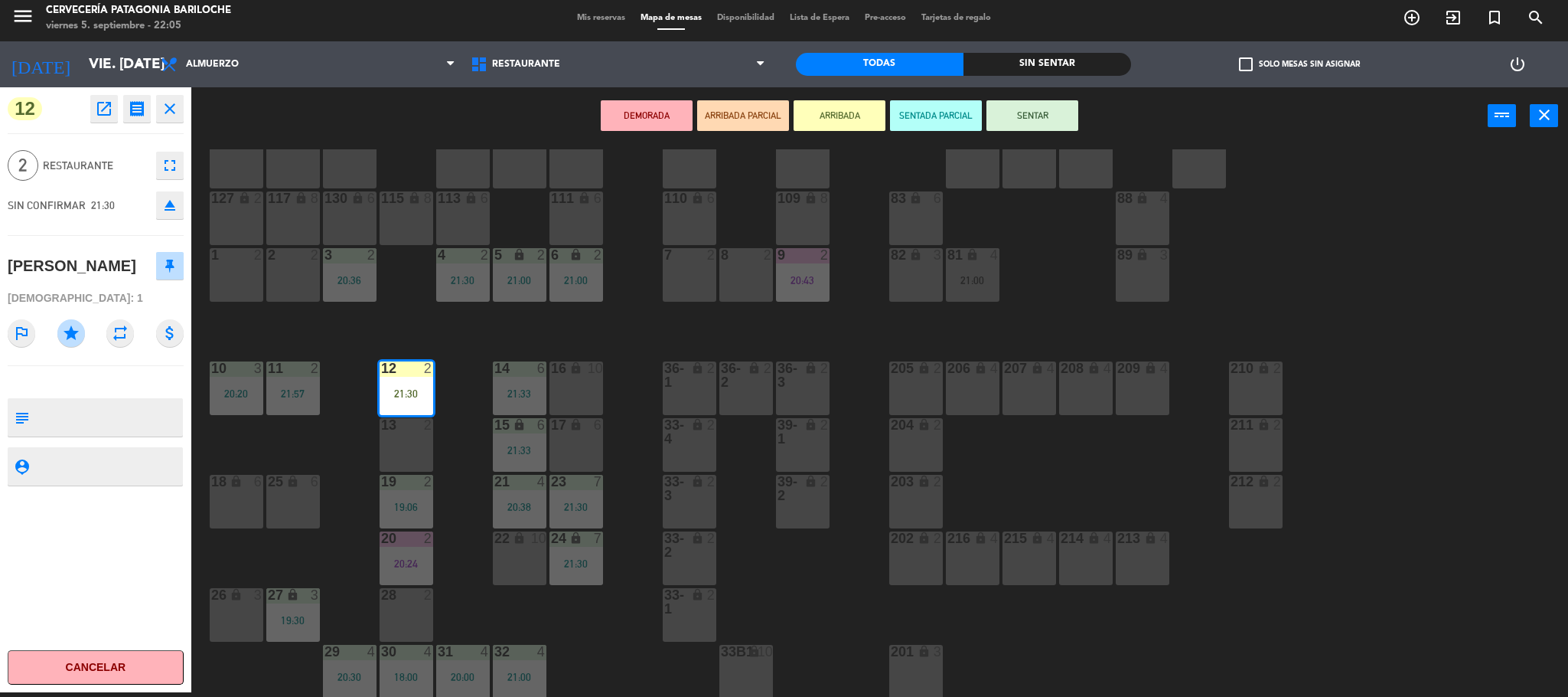
click at [1022, 118] on button "SENTAR" at bounding box center [1032, 115] width 92 height 31
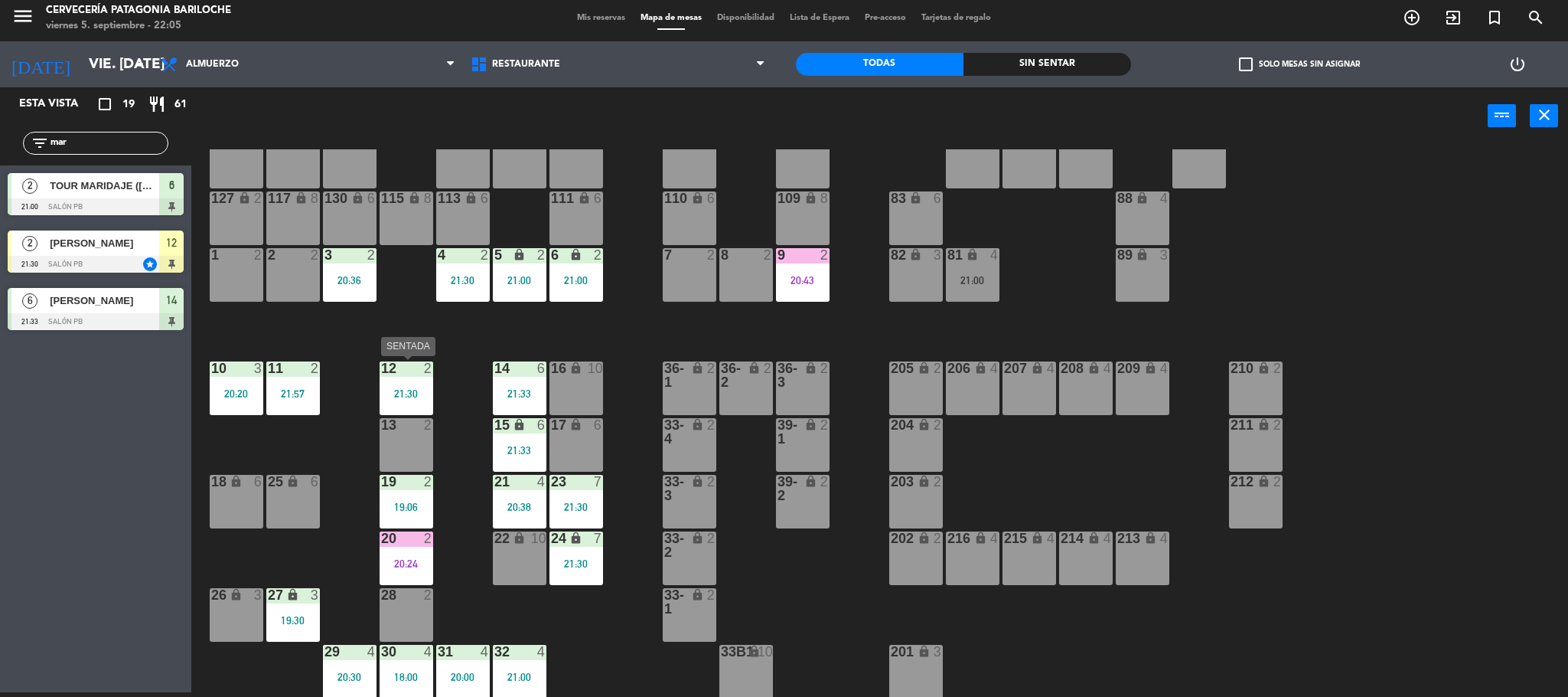
click at [416, 384] on div "12 2 21:30" at bounding box center [406, 387] width 53 height 53
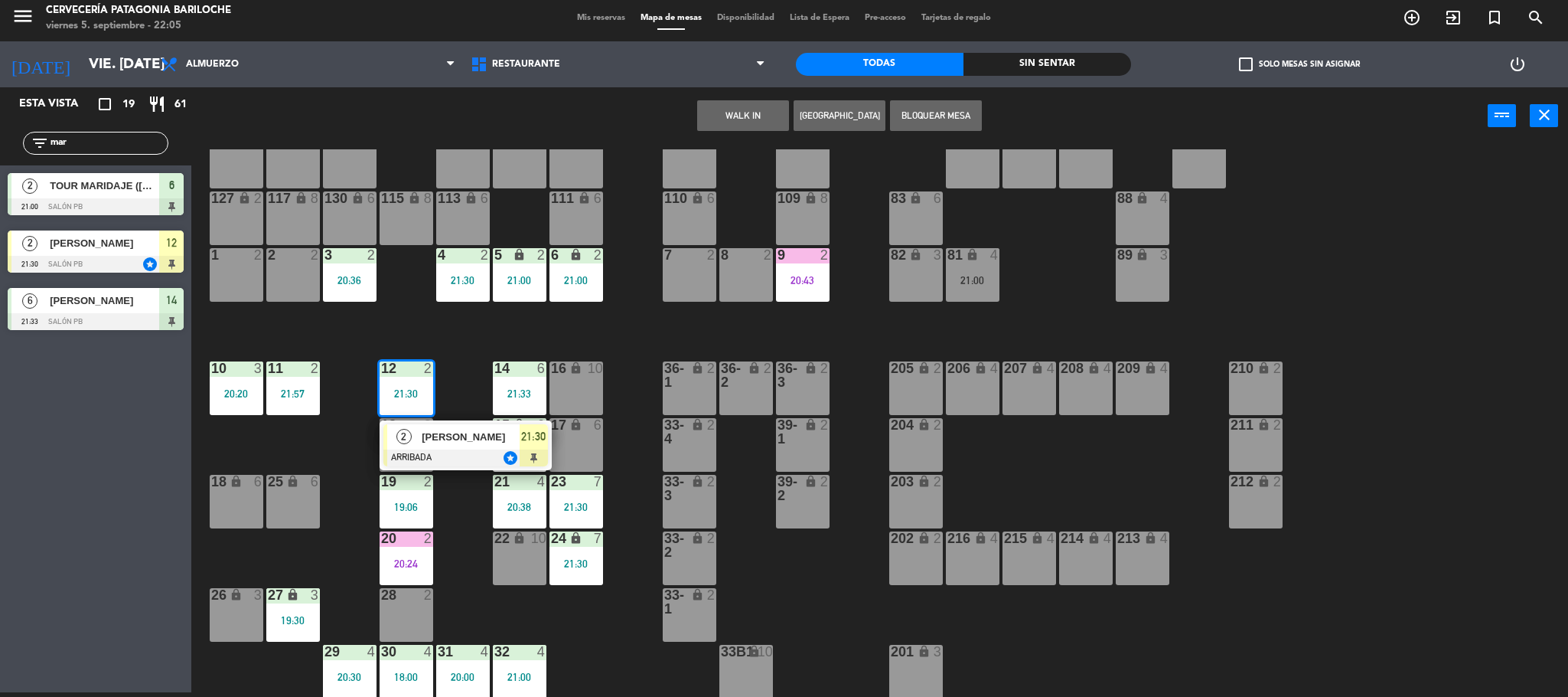
click at [466, 441] on span "[PERSON_NAME]" at bounding box center [470, 437] width 98 height 16
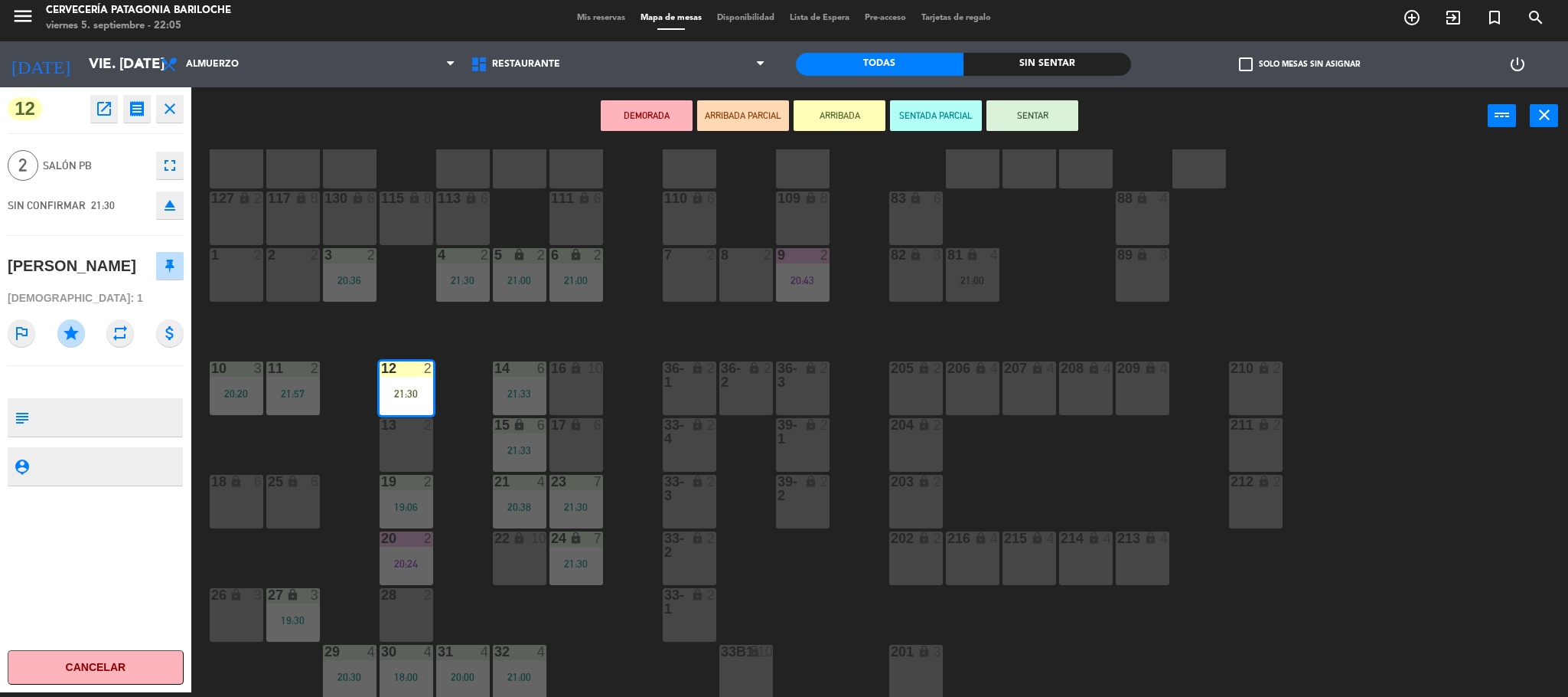
click at [467, 444] on div "101 lock 8 102 lock 8 104 lock 2 105 lock 2 106 lock 2 103 lock 2 107 lock 2 10…" at bounding box center [887, 422] width 1361 height 547
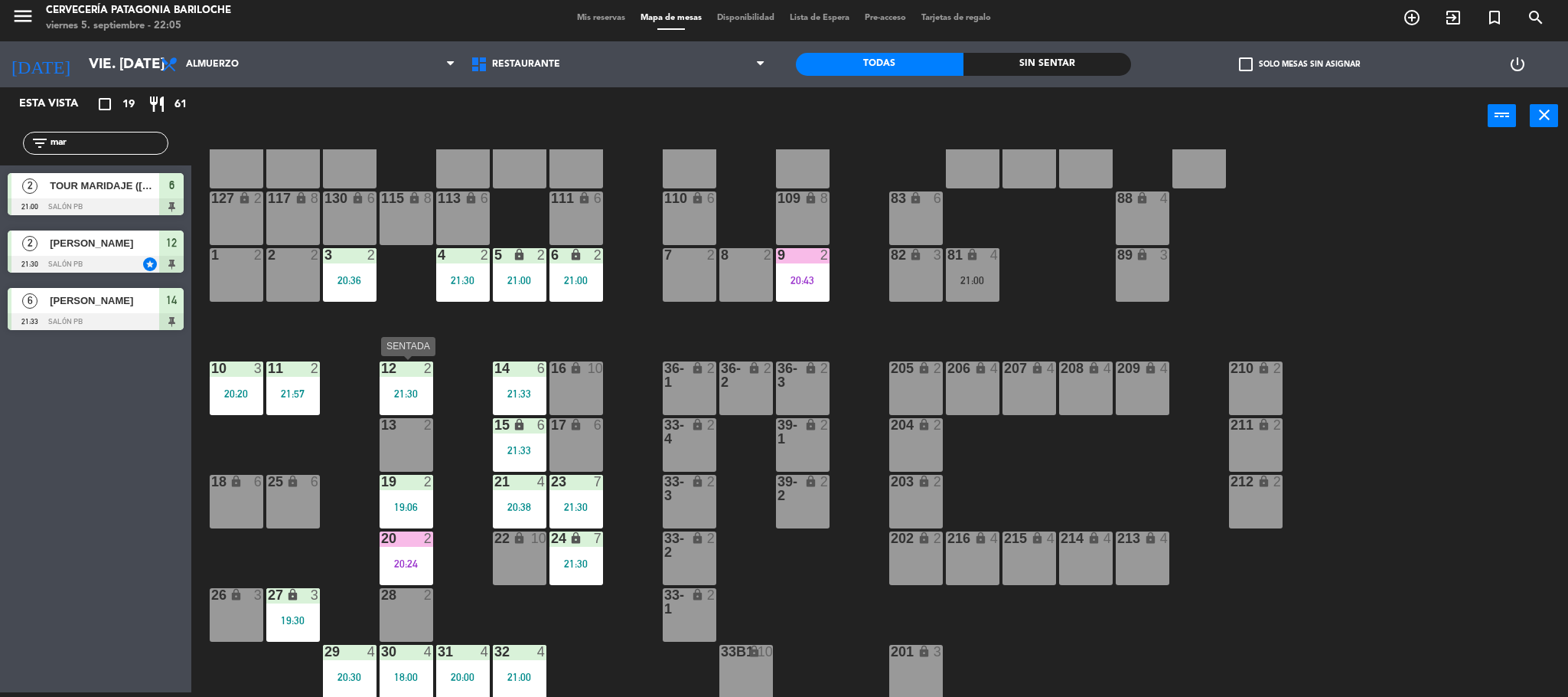
click at [398, 393] on div "21:30" at bounding box center [406, 393] width 53 height 11
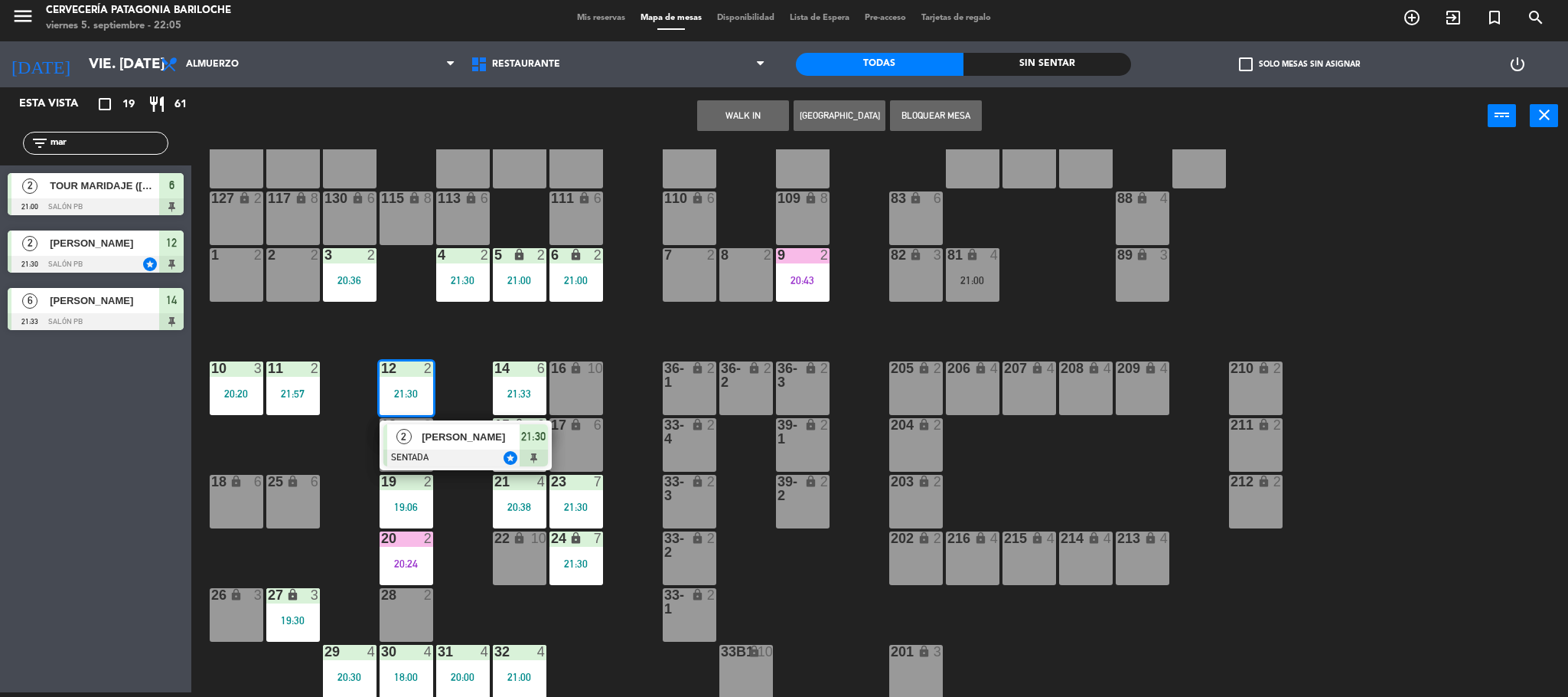
click at [433, 440] on span "[PERSON_NAME]" at bounding box center [470, 437] width 98 height 16
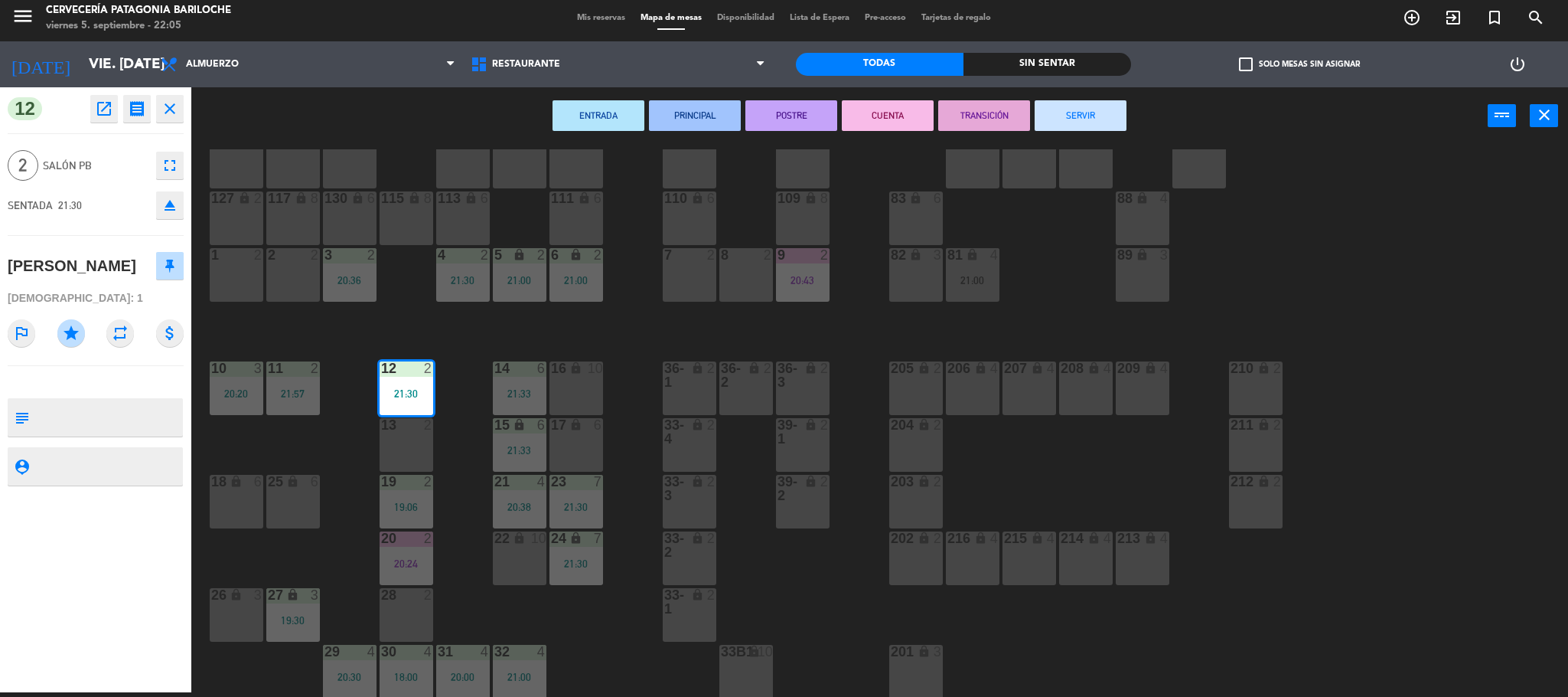
click at [104, 124] on div "12 open_in_new receipt 9:30 PM vie., 5 sep. 2 personas Mariano Manduca Mesa 12 …" at bounding box center [96, 389] width 191 height 604
click at [106, 115] on icon "open_in_new" at bounding box center [103, 108] width 19 height 19
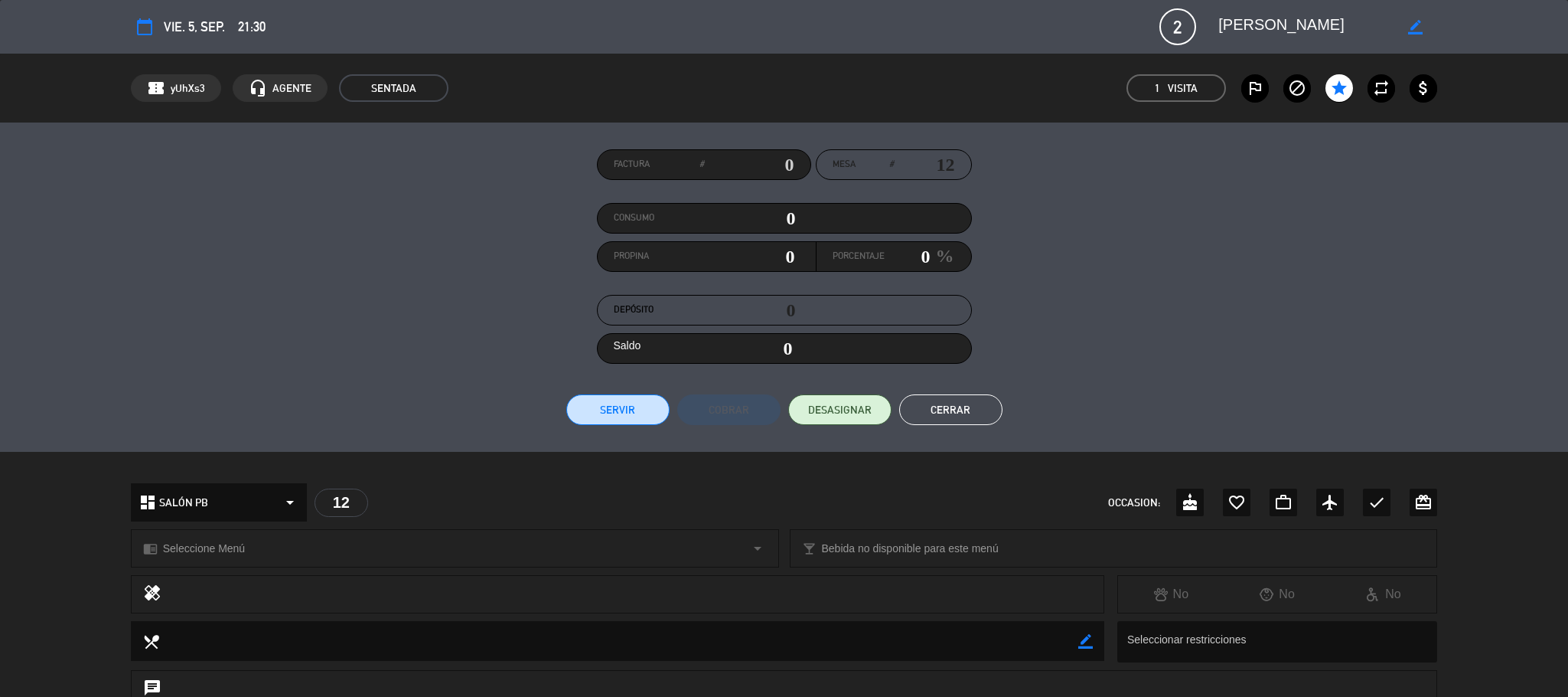
scroll to position [259, 0]
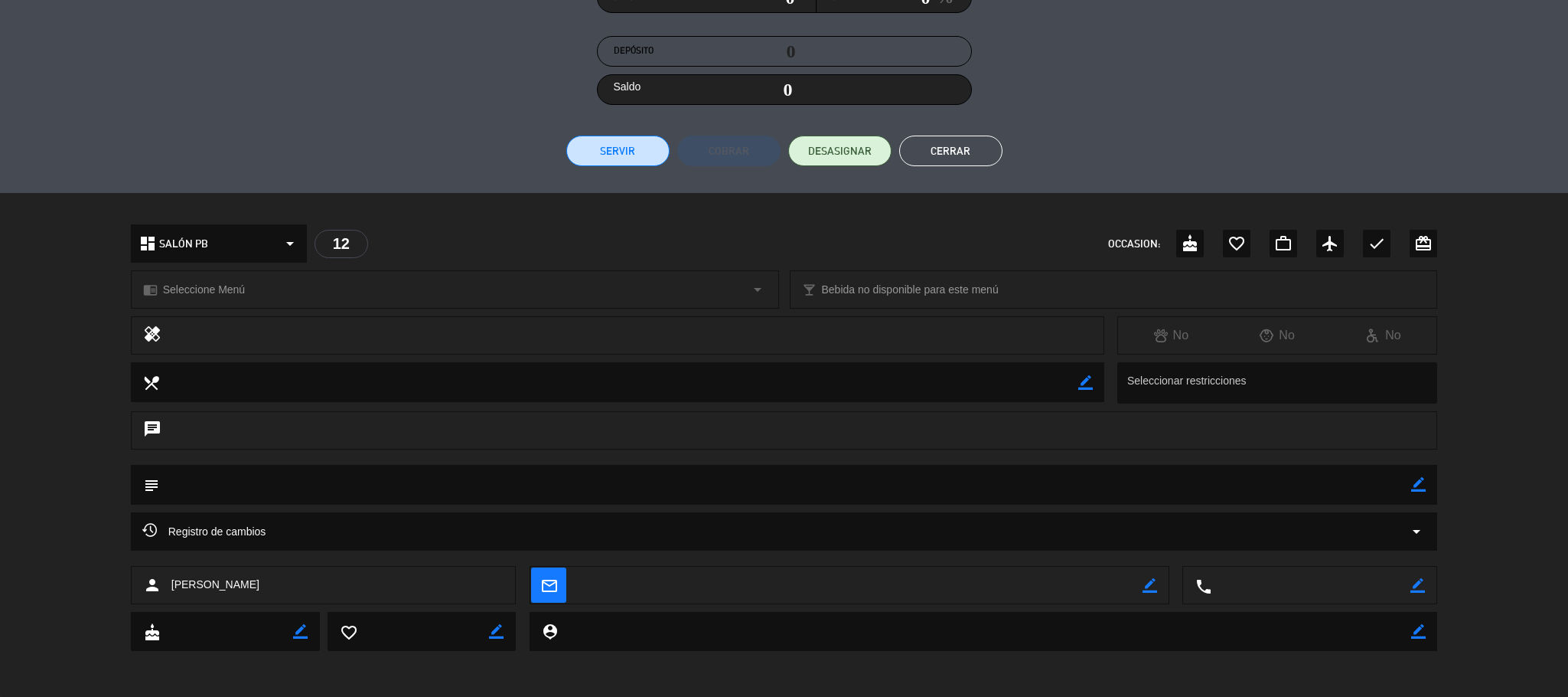
click at [817, 529] on div "Registro de cambios arrow_drop_down" at bounding box center [784, 531] width 1284 height 19
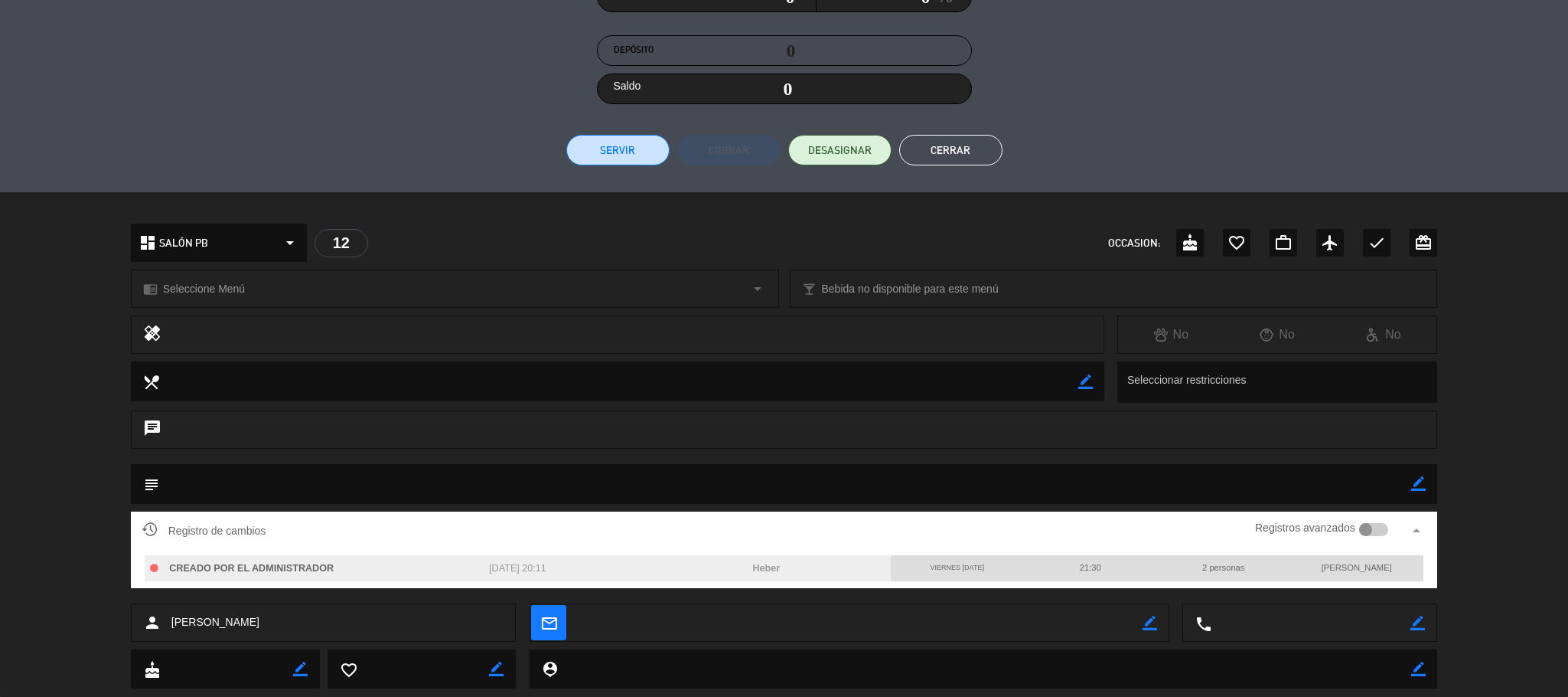
click at [972, 146] on button "Cerrar" at bounding box center [950, 150] width 103 height 31
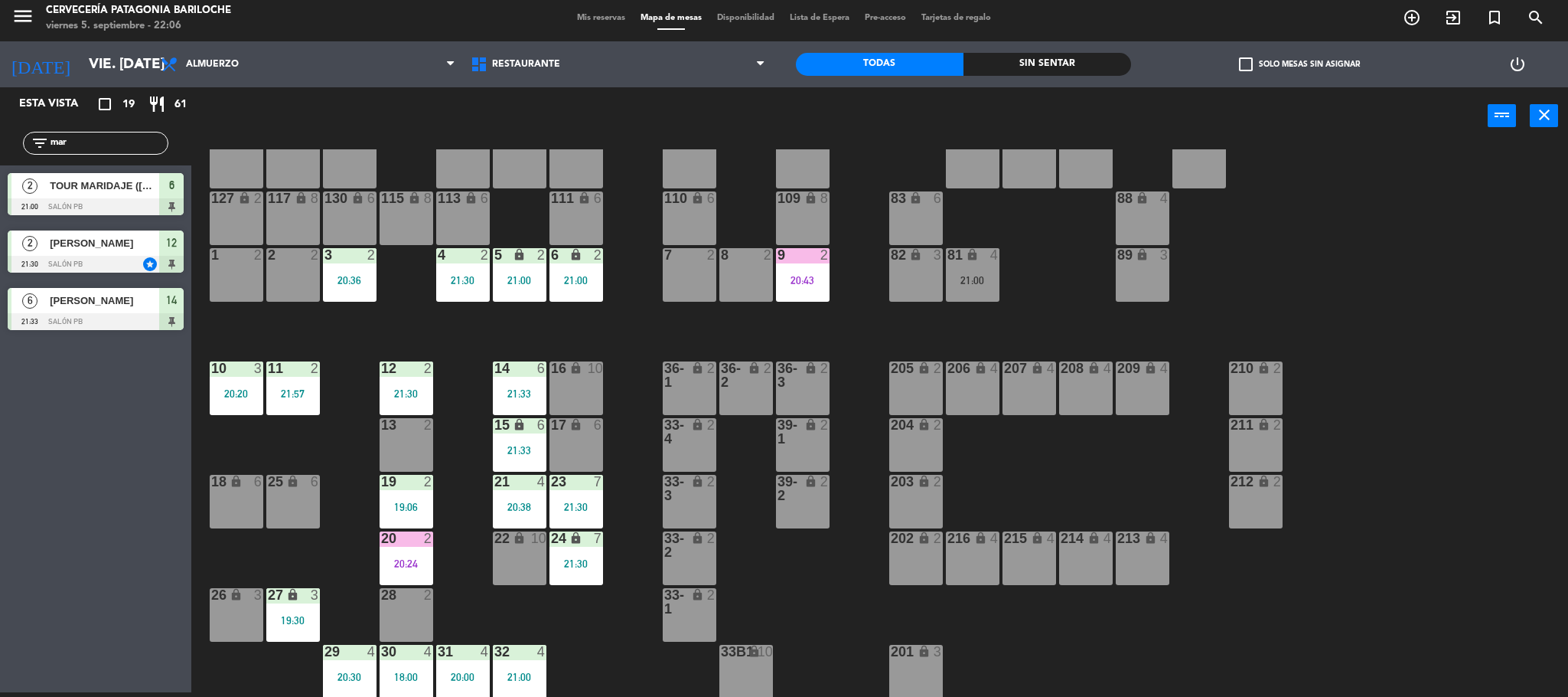
click at [473, 597] on div "101 lock 8 102 lock 8 104 lock 2 105 lock 2 106 lock 2 103 lock 2 107 lock 2 10…" at bounding box center [887, 422] width 1361 height 547
click at [469, 609] on div "101 lock 8 102 lock 8 104 lock 2 105 lock 2 106 lock 2 103 lock 2 107 lock 2 10…" at bounding box center [887, 422] width 1361 height 547
click at [146, 141] on input "mar" at bounding box center [108, 143] width 118 height 17
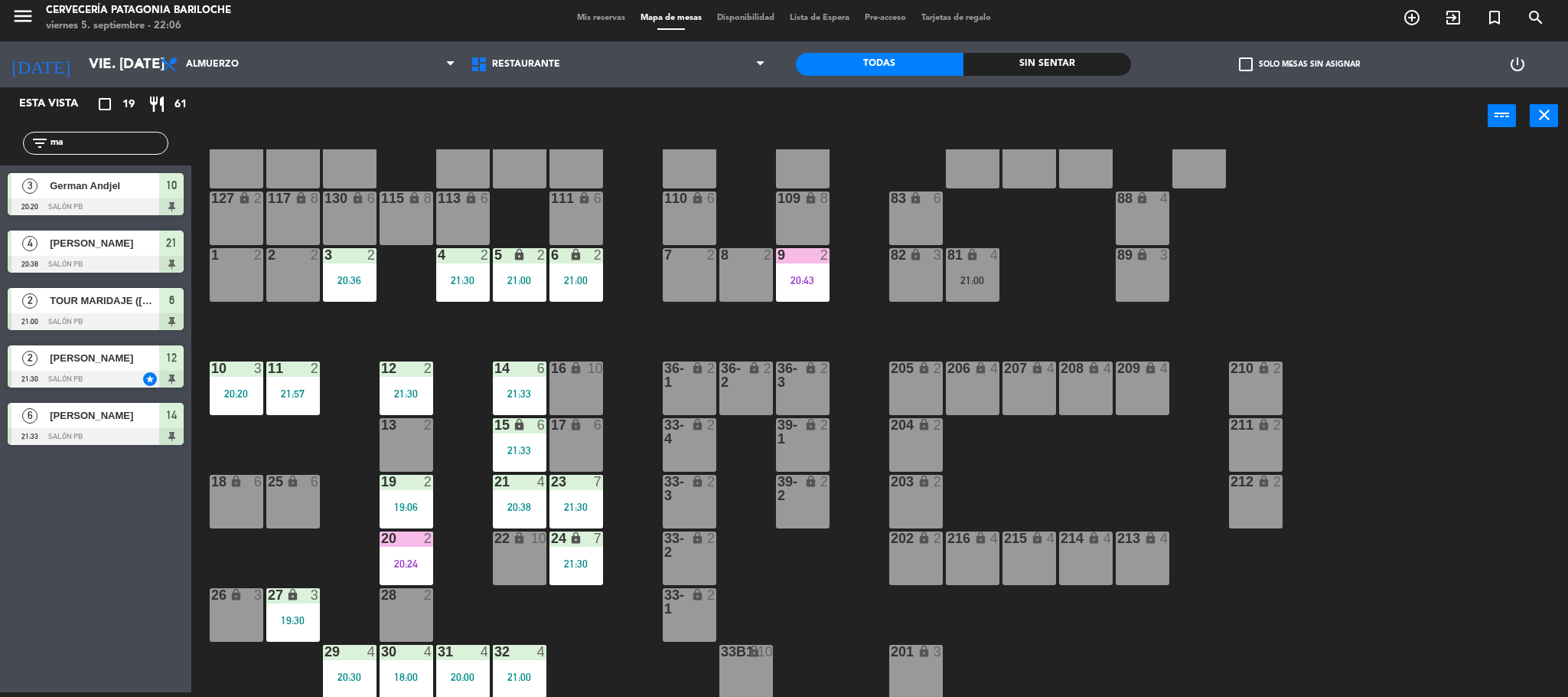
type input "m"
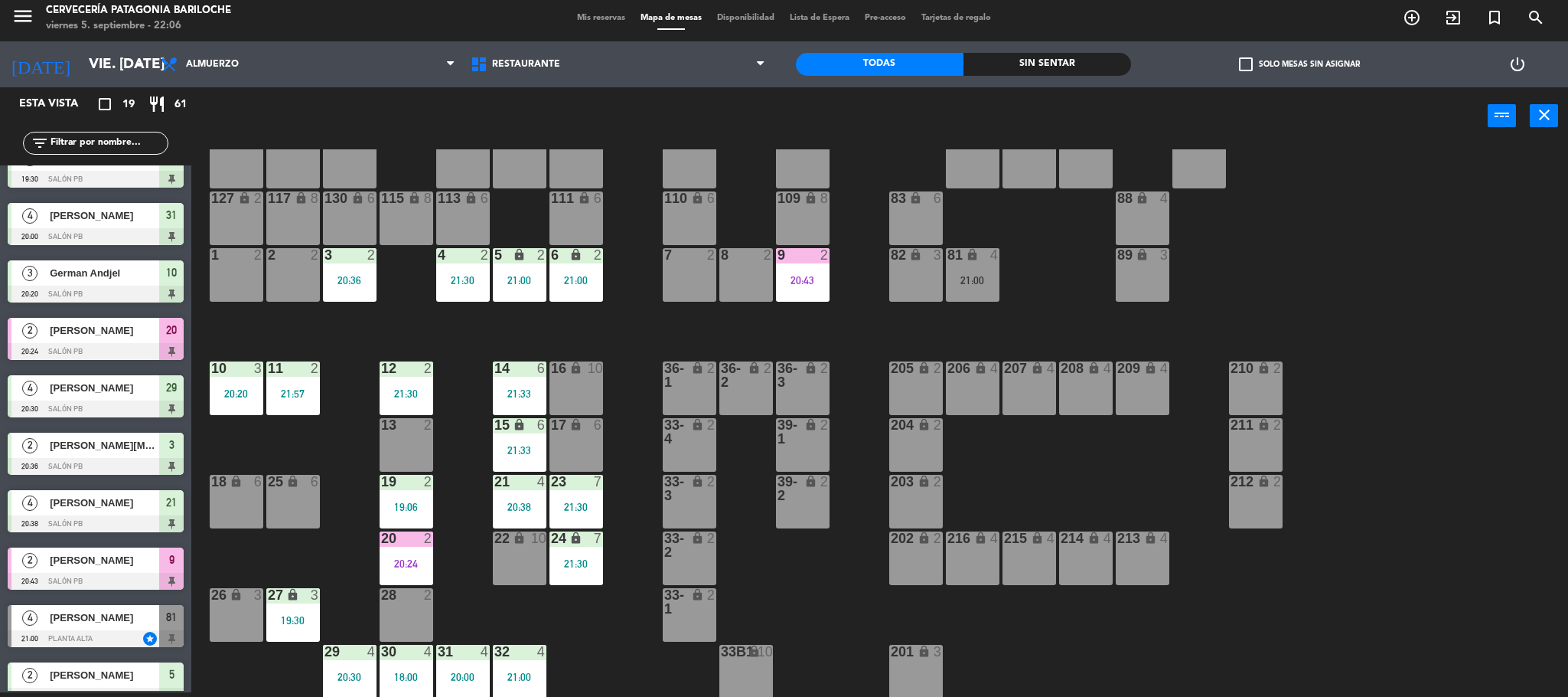
scroll to position [0, 0]
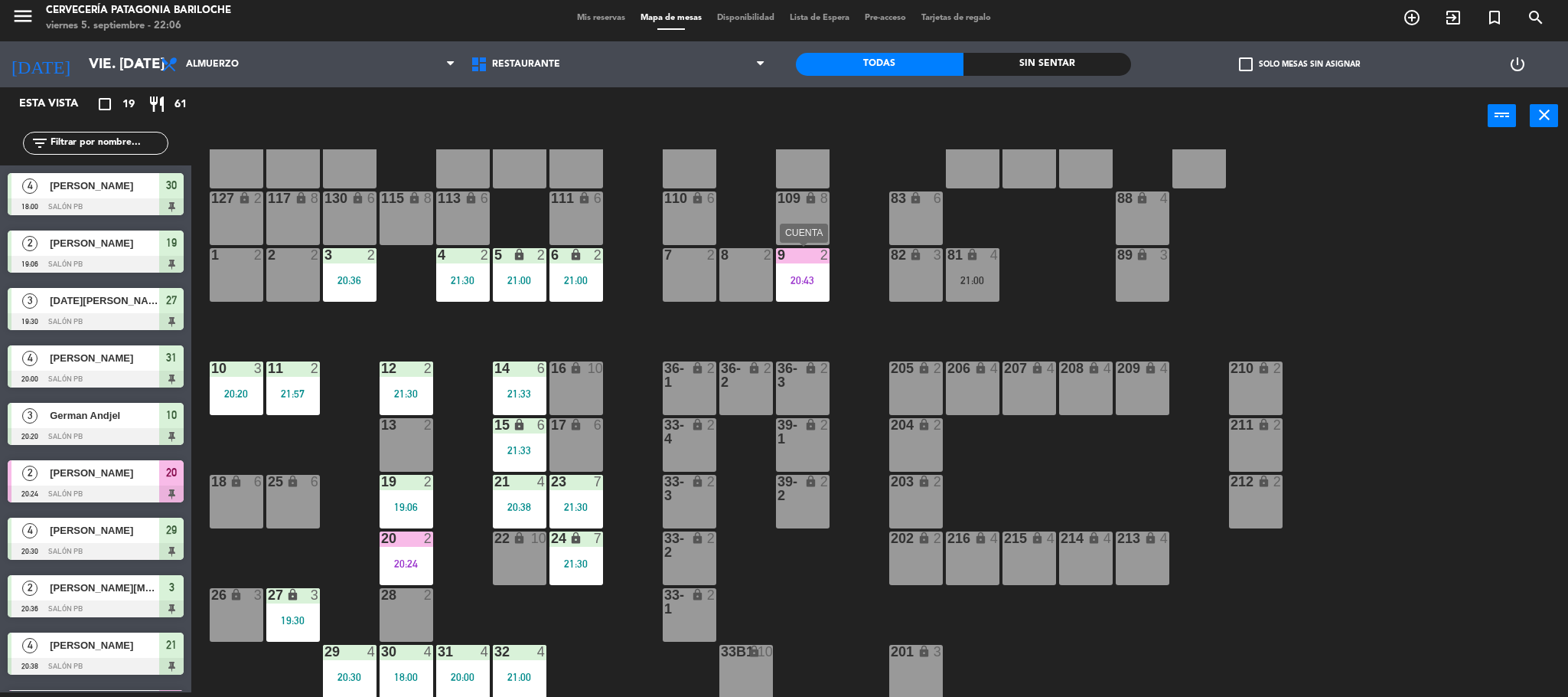
click at [797, 286] on div "9 2 20:43" at bounding box center [802, 275] width 53 height 53
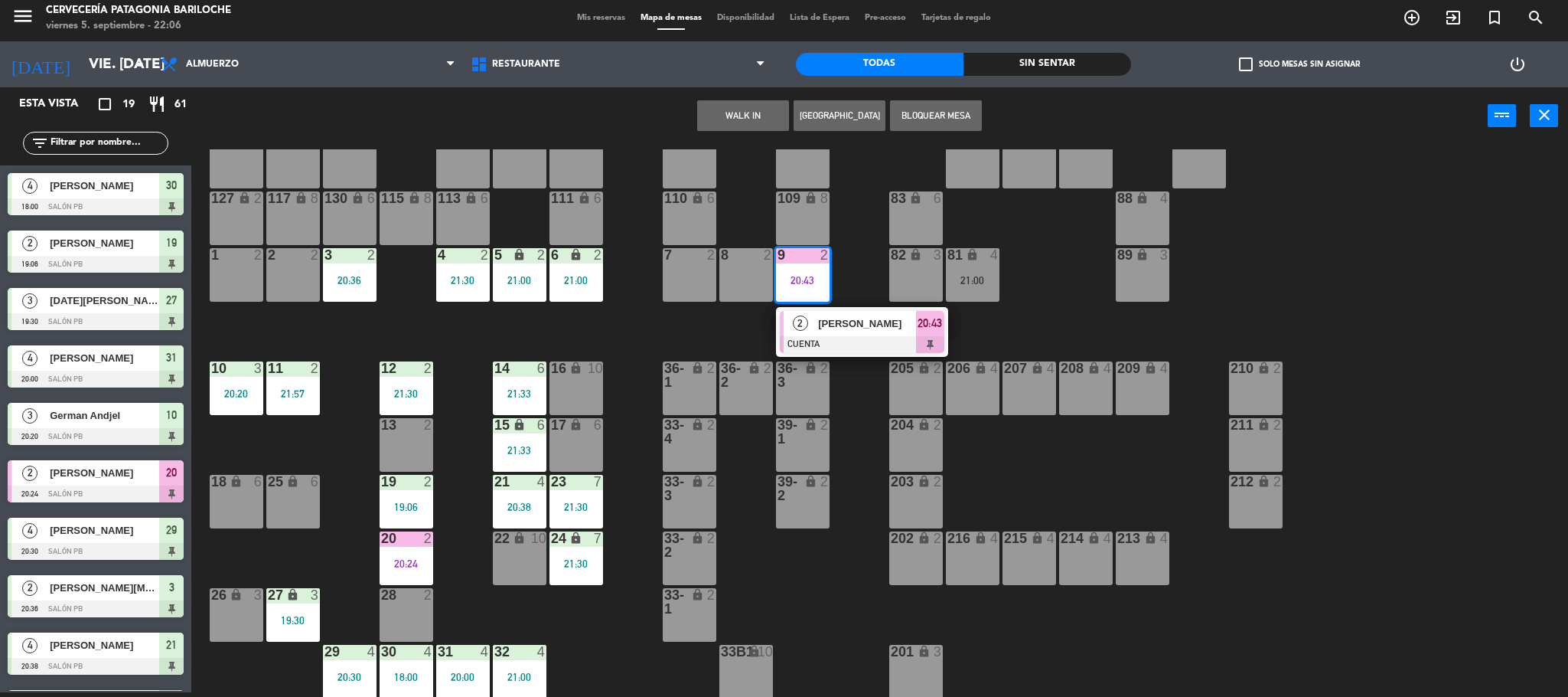
click at [829, 337] on div at bounding box center [861, 344] width 165 height 17
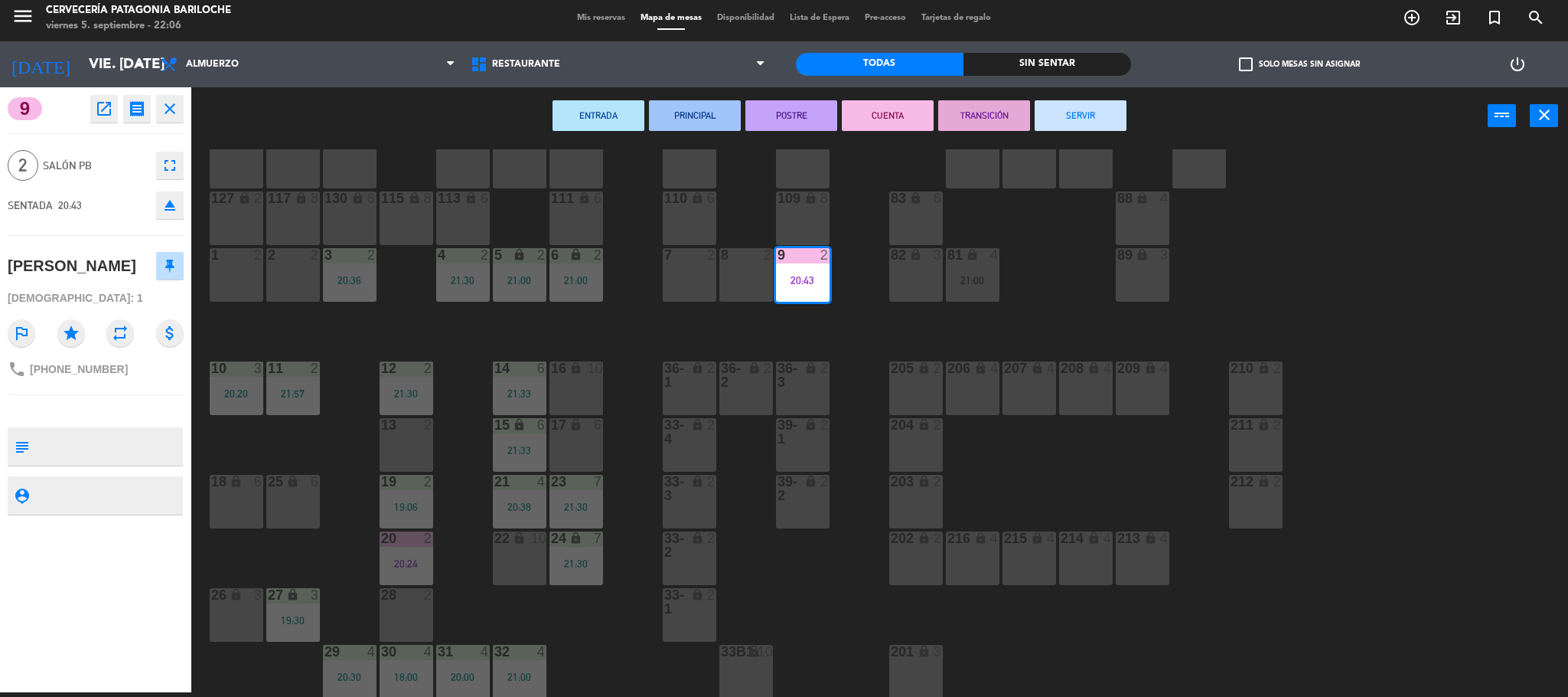
click at [1114, 111] on button "SERVIR" at bounding box center [1080, 115] width 92 height 31
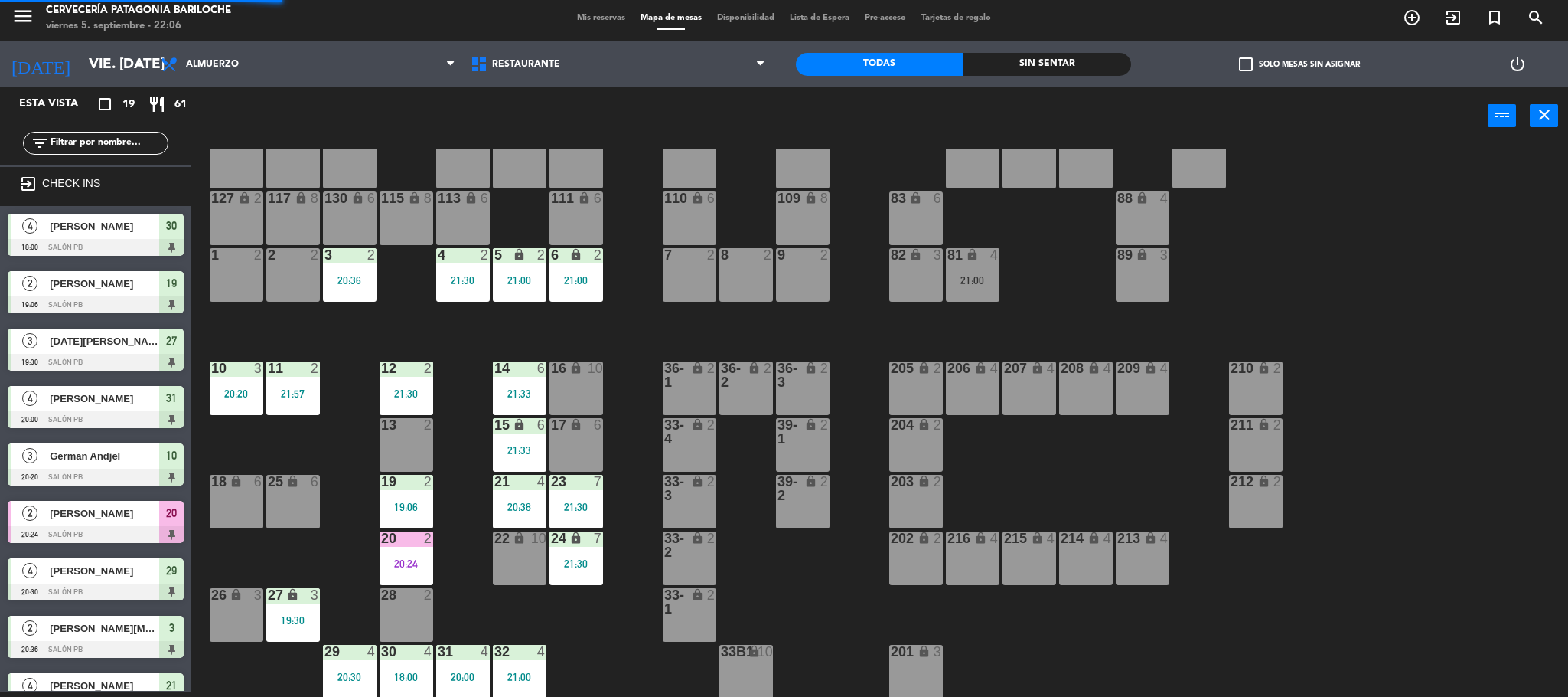
scroll to position [5, 0]
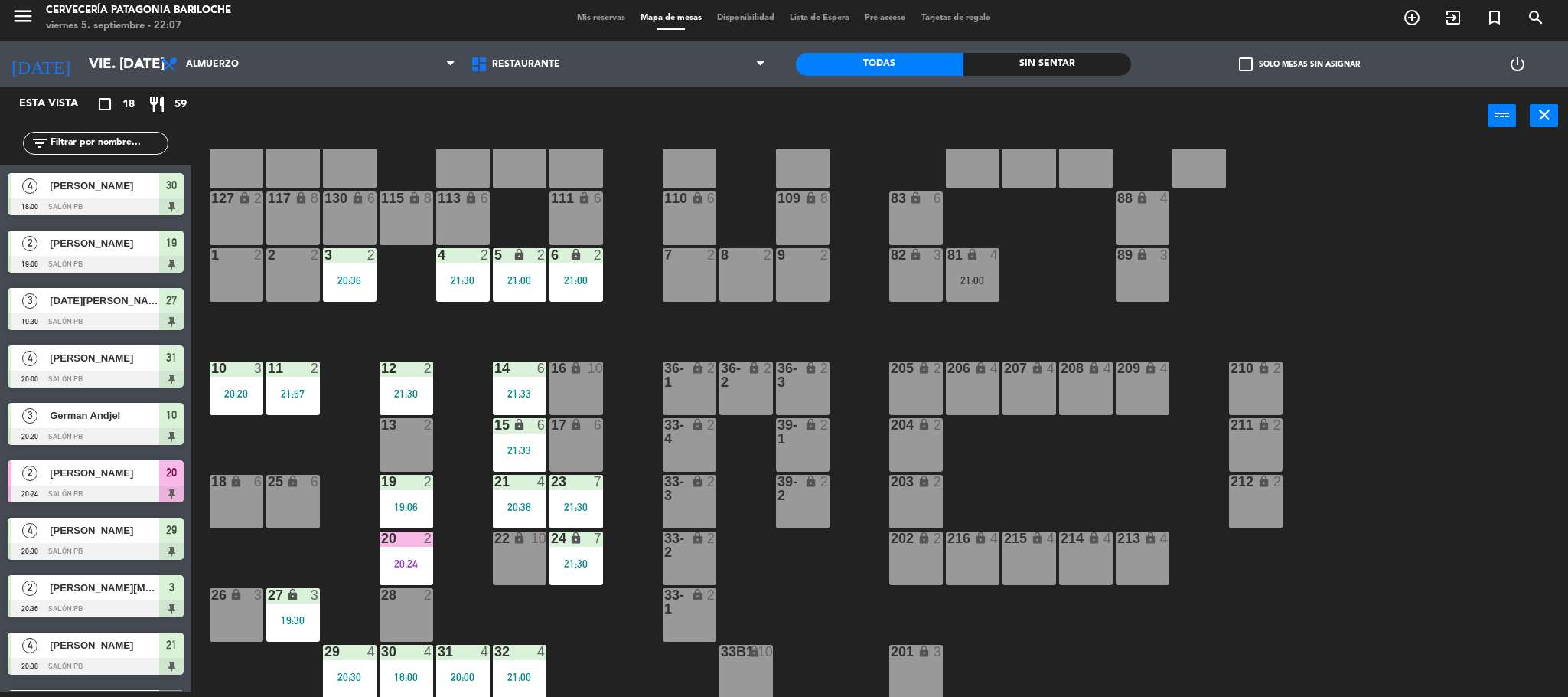
click at [459, 440] on div "101 lock 8 102 lock 8 104 lock 2 105 lock 2 106 lock 2 103 lock 2 107 lock 2 10…" at bounding box center [887, 422] width 1361 height 547
click at [416, 664] on div "30 4 18:00" at bounding box center [406, 671] width 53 height 53
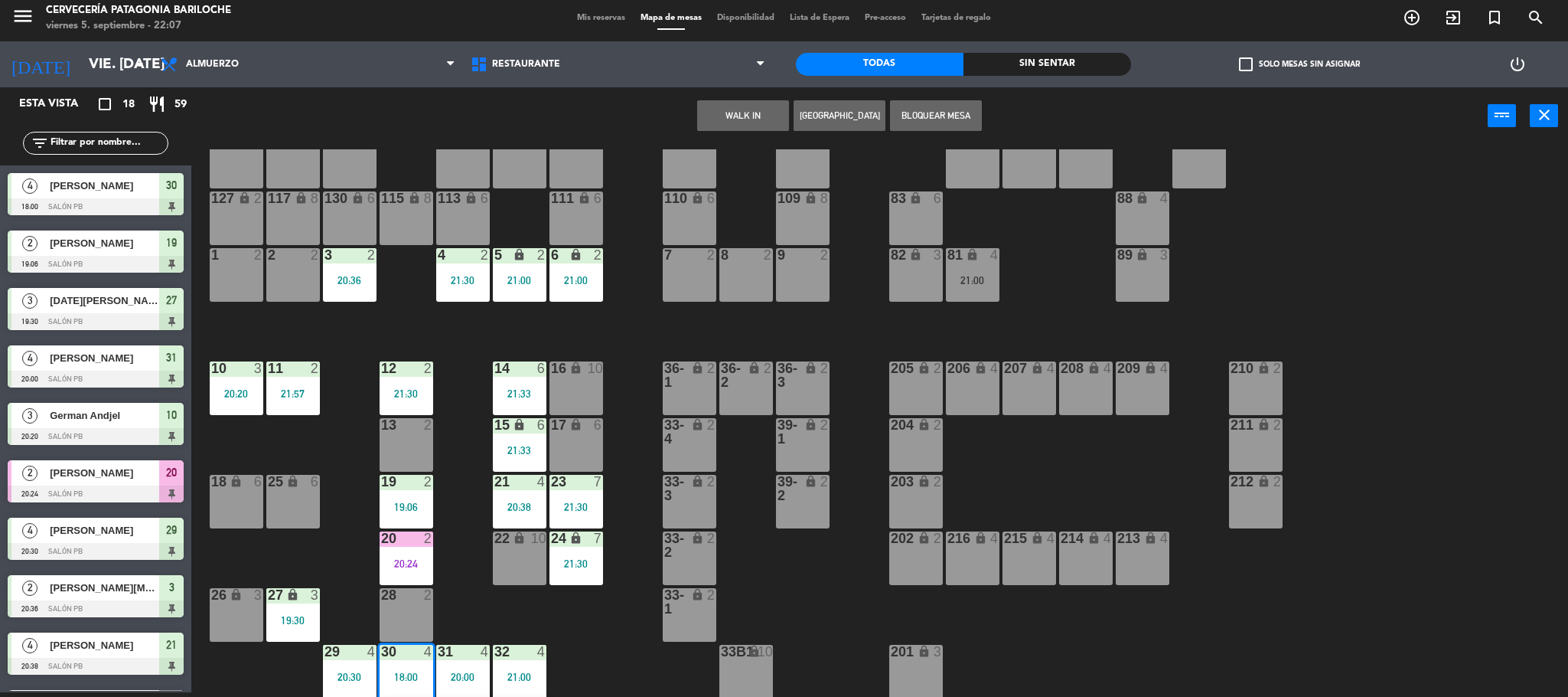
scroll to position [98, 0]
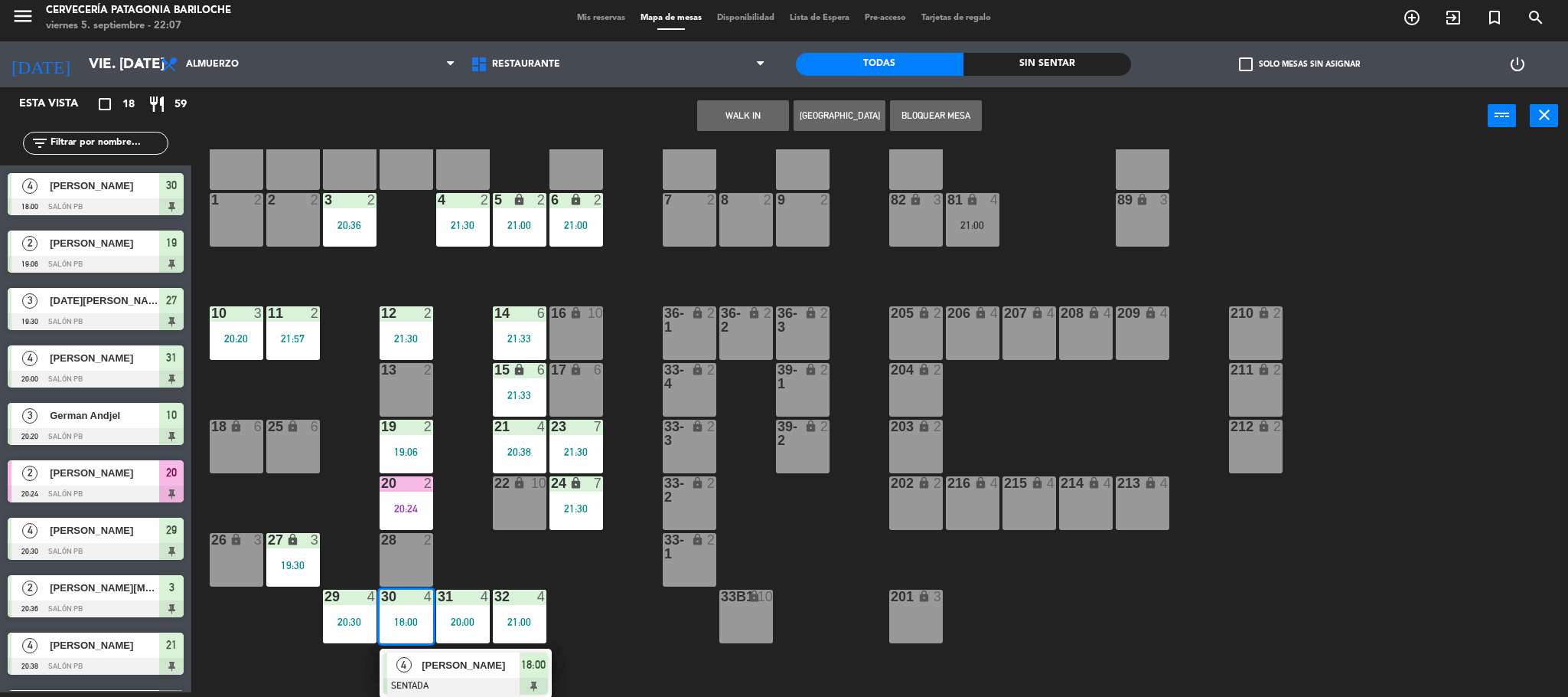
click at [416, 664] on div "4" at bounding box center [403, 665] width 33 height 26
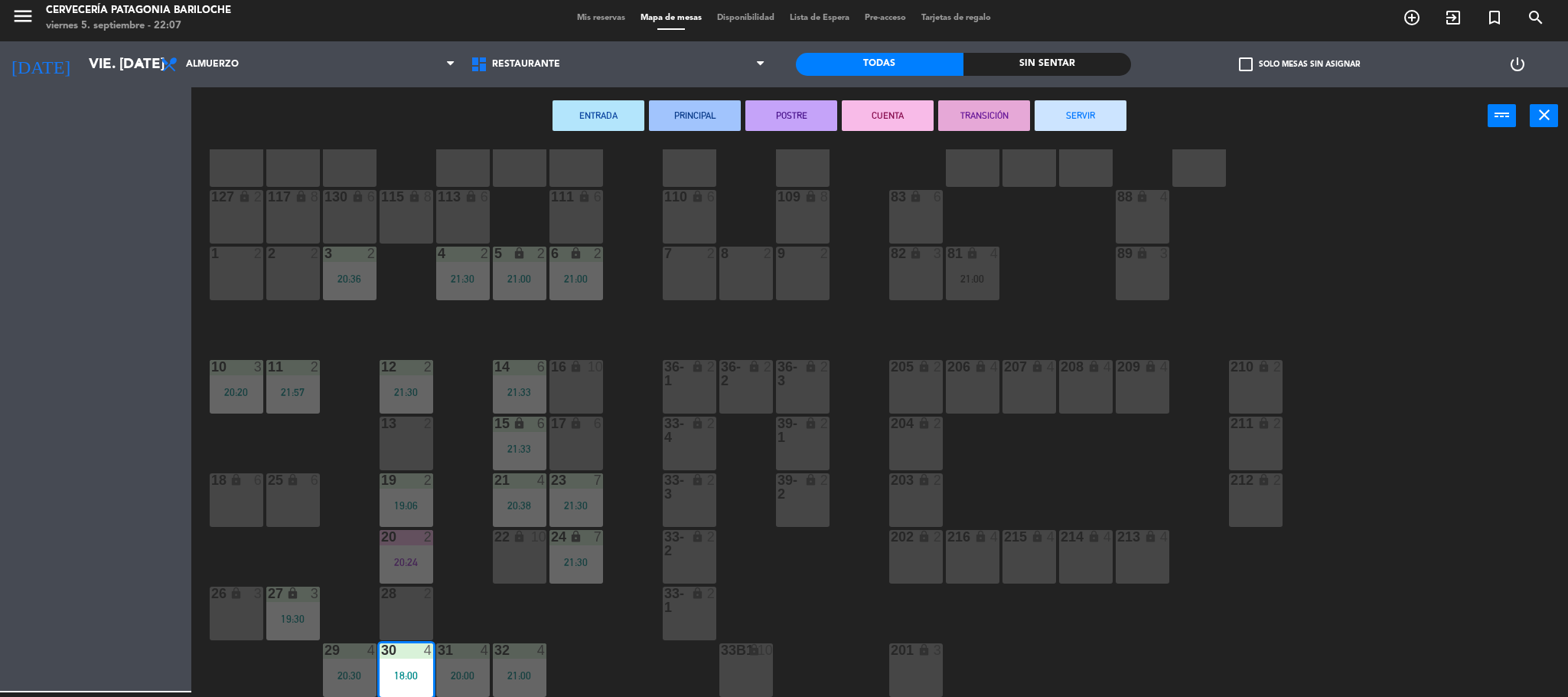
scroll to position [42, 0]
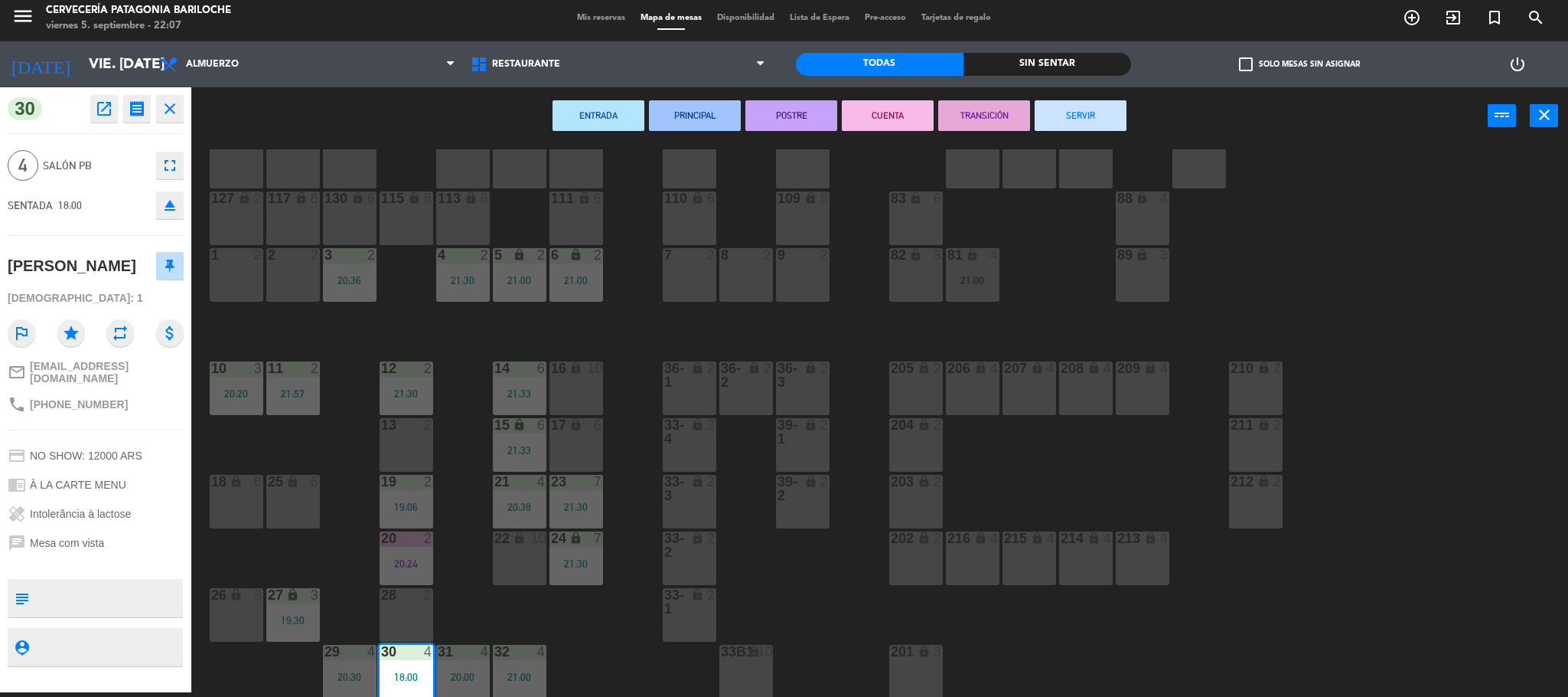
click at [1065, 112] on button "SERVIR" at bounding box center [1080, 115] width 92 height 31
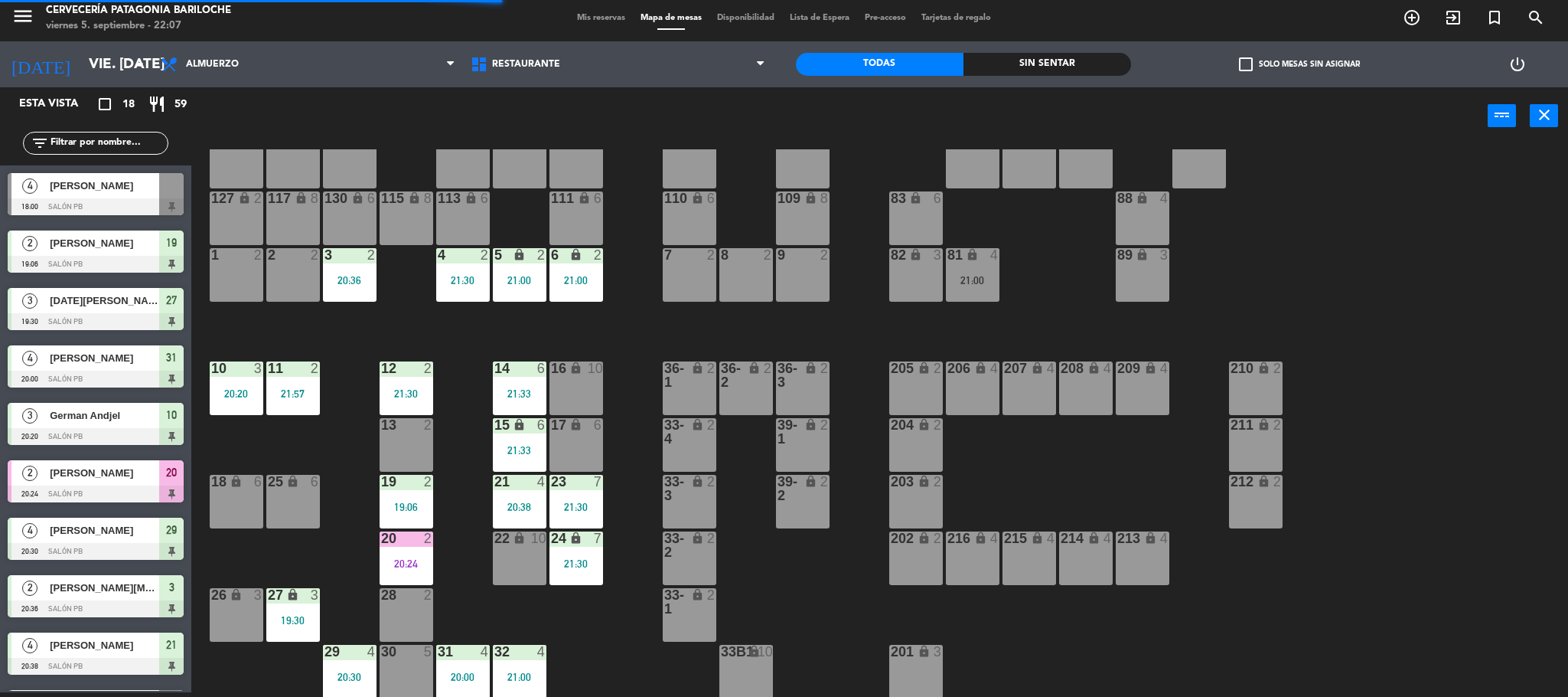
click at [450, 668] on div "31 4 20:00" at bounding box center [463, 671] width 53 height 53
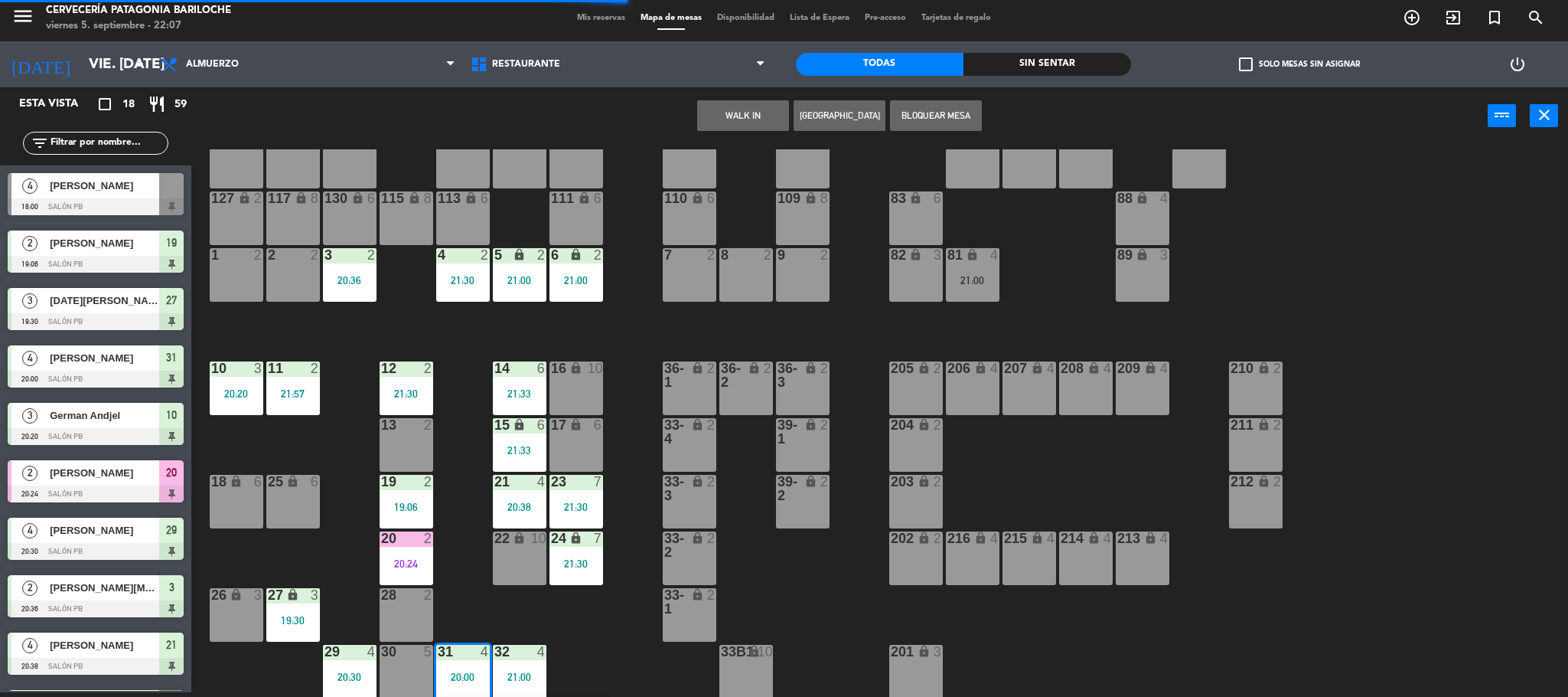
scroll to position [98, 0]
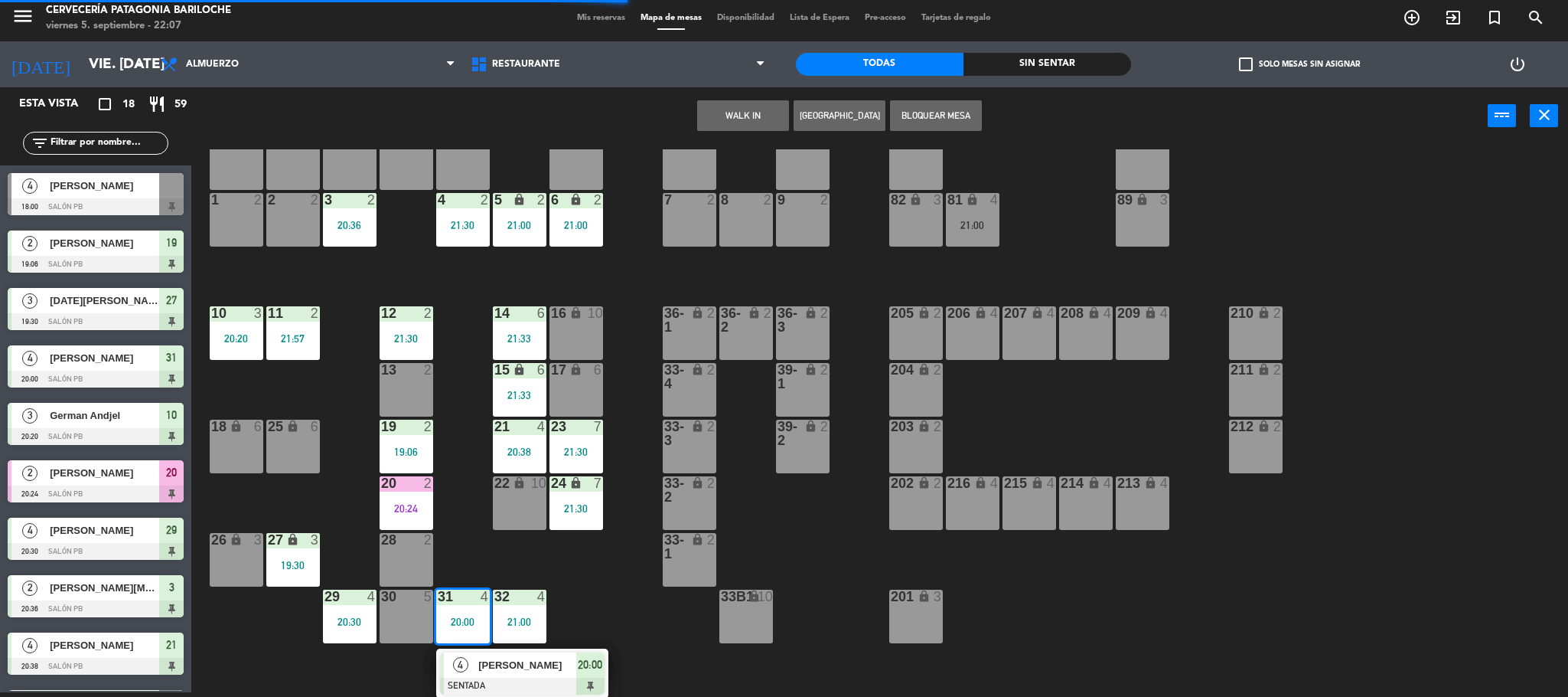
click at [514, 669] on span "[PERSON_NAME]" at bounding box center [526, 664] width 98 height 16
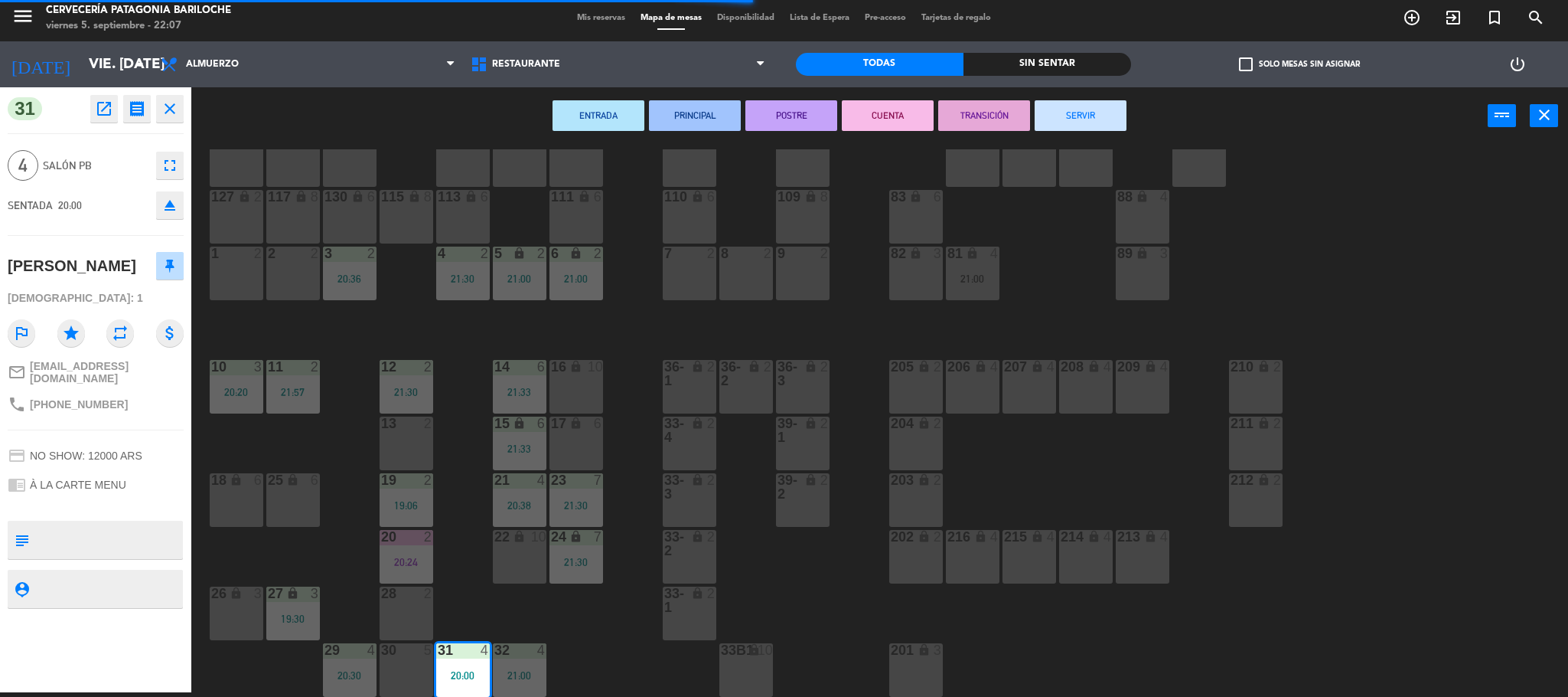
scroll to position [42, 0]
click at [1059, 113] on button "SERVIR" at bounding box center [1080, 115] width 92 height 31
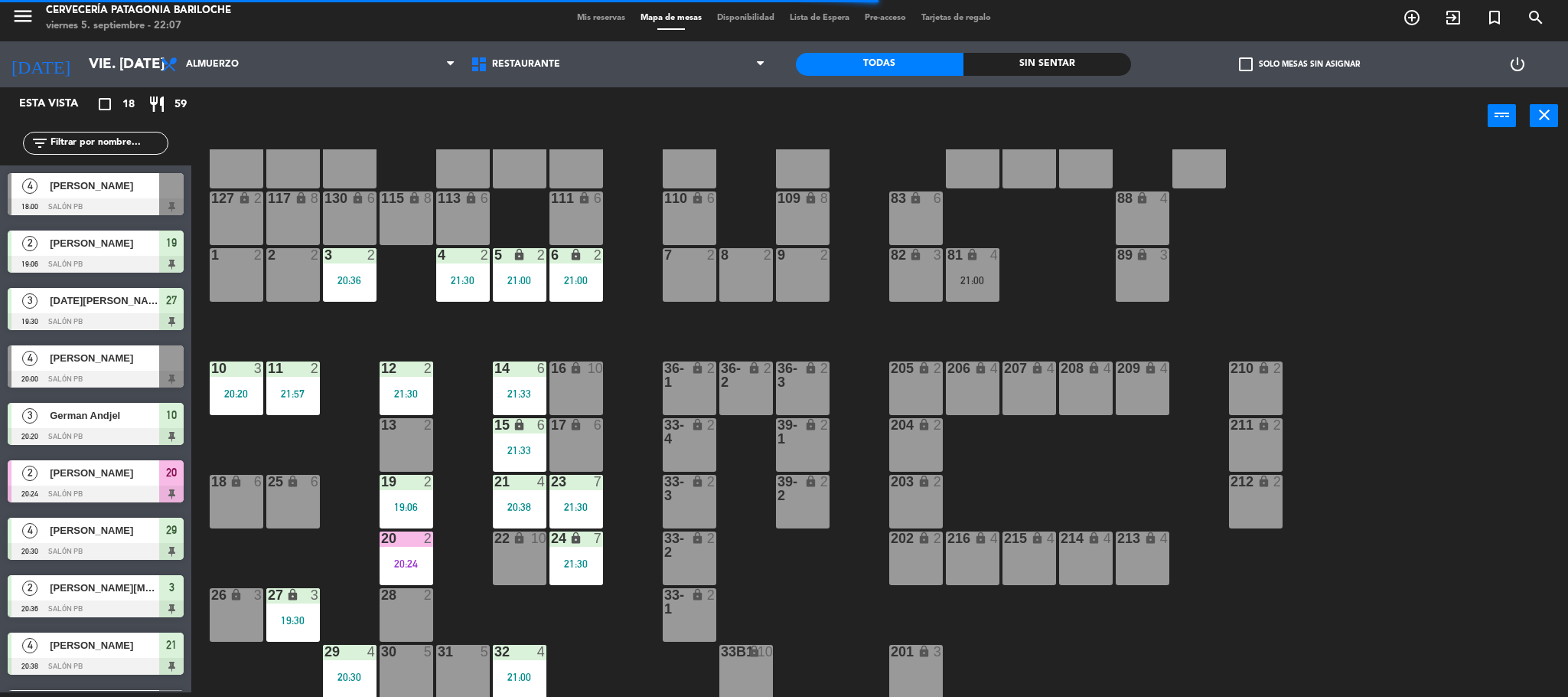
click at [464, 591] on div "101 lock 8 102 lock 8 104 lock 2 105 lock 2 106 lock 2 103 lock 2 107 lock 2 10…" at bounding box center [887, 422] width 1361 height 547
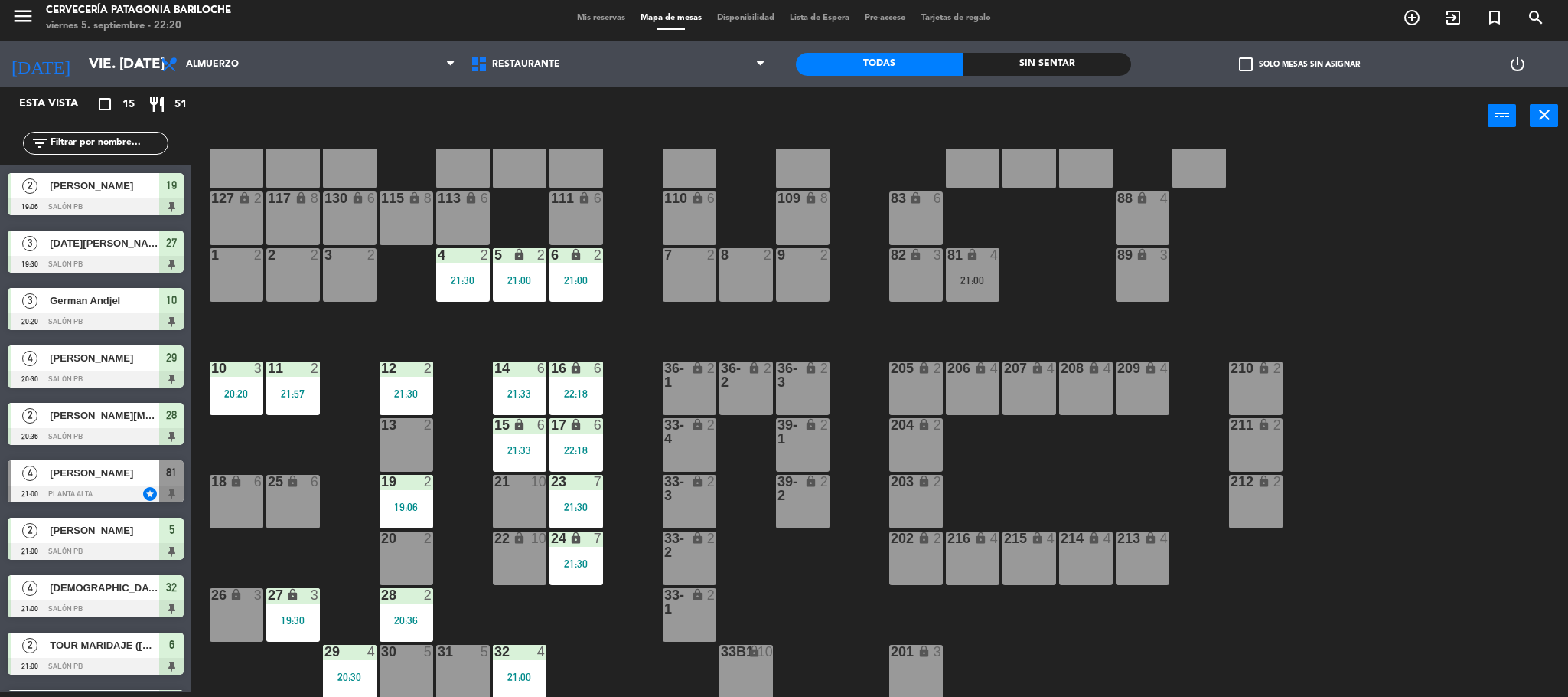
click at [629, 536] on div "101 lock 8 102 lock 8 104 lock 2 105 lock 2 106 lock 2 103 lock 2 107 lock 2 10…" at bounding box center [887, 422] width 1361 height 547
click at [490, 609] on div "101 lock 8 102 lock 8 104 lock 2 105 lock 2 106 lock 2 103 lock 2 107 lock 2 10…" at bounding box center [887, 422] width 1361 height 547
click at [481, 606] on div "101 lock 8 102 lock 8 104 lock 2 105 lock 2 106 lock 2 103 lock 2 107 lock 2 10…" at bounding box center [887, 422] width 1361 height 547
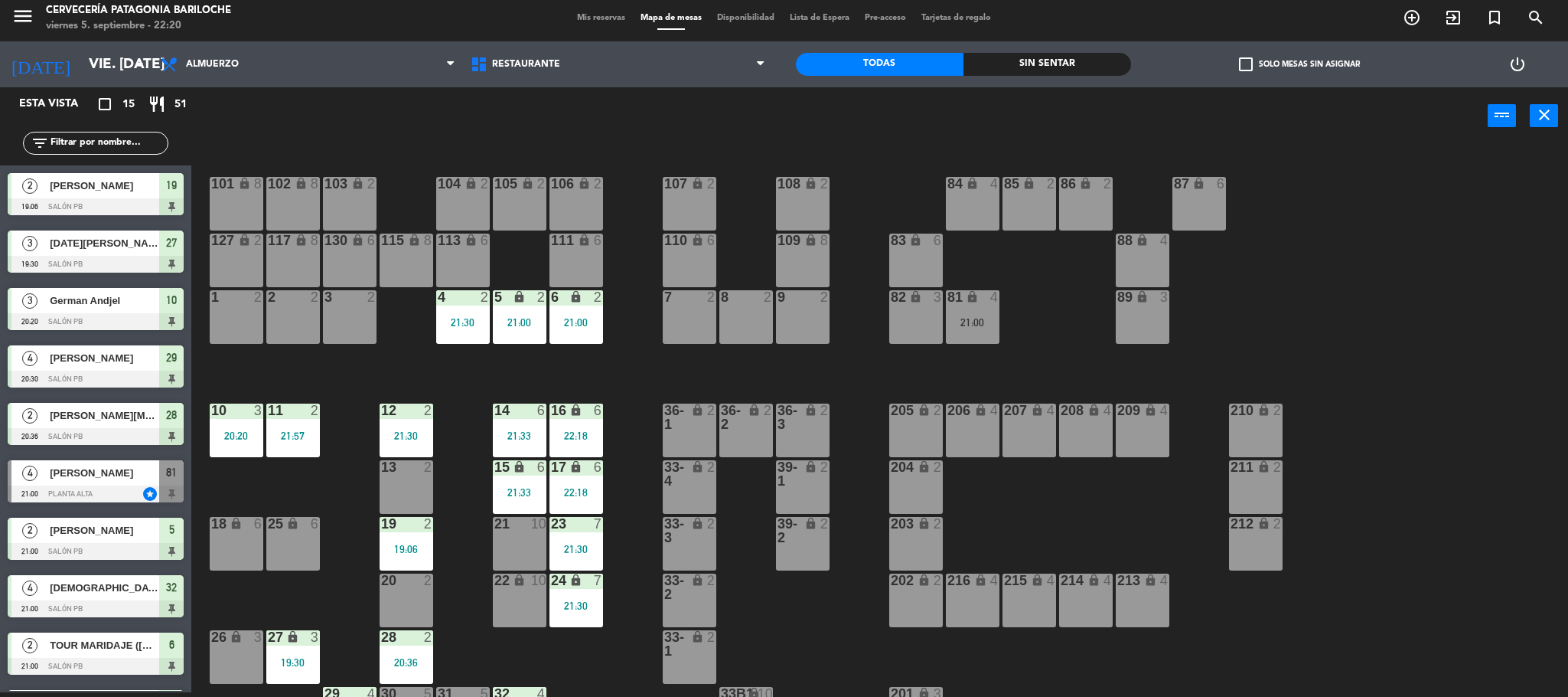
click at [457, 311] on div "4 2 21:30" at bounding box center [463, 316] width 53 height 53
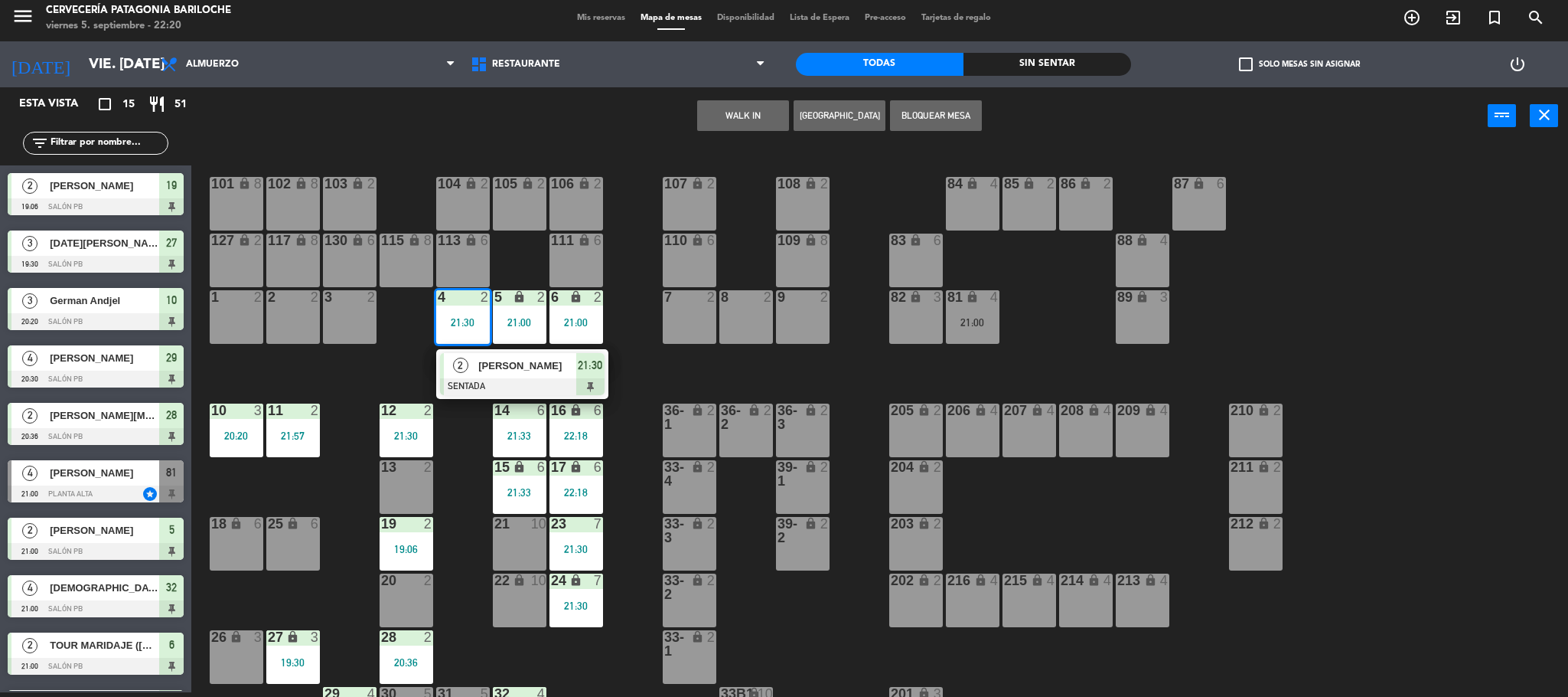
click at [409, 380] on div "101 lock 8 102 lock 8 104 lock 2 105 lock 2 106 lock 2 103 lock 2 107 lock 2 10…" at bounding box center [887, 422] width 1361 height 547
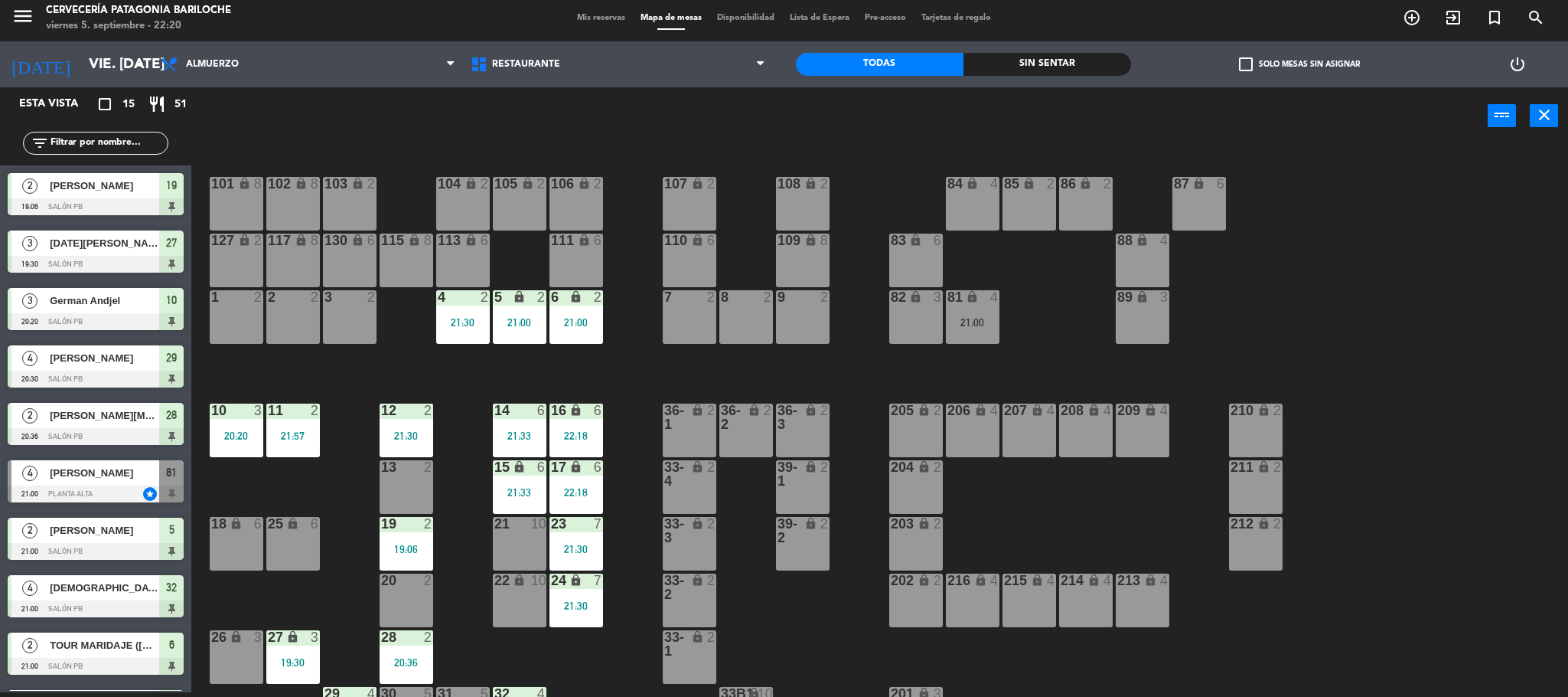
click at [642, 402] on div "101 lock 8 102 lock 8 104 lock 2 105 lock 2 106 lock 2 103 lock 2 107 lock 2 10…" at bounding box center [887, 422] width 1361 height 547
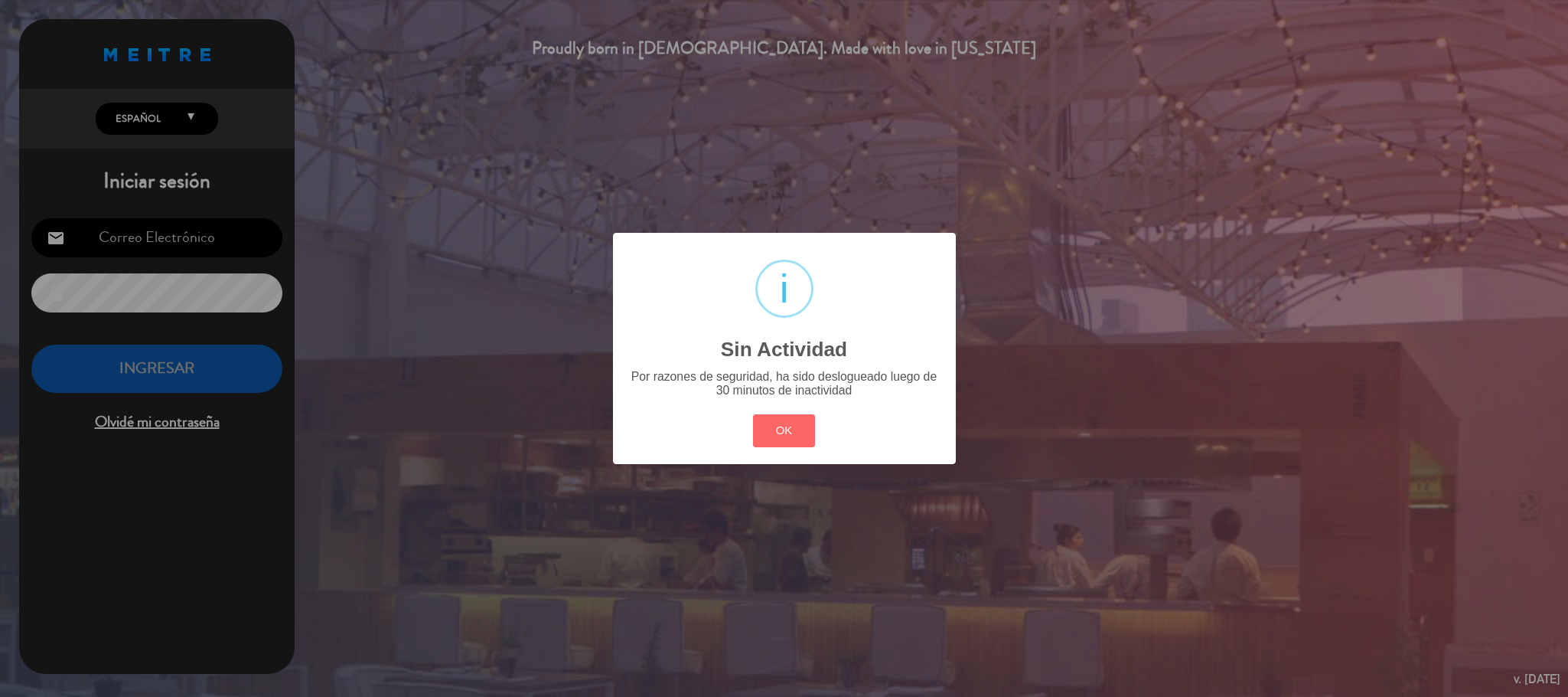
type input "[EMAIL_ADDRESS][DOMAIN_NAME]"
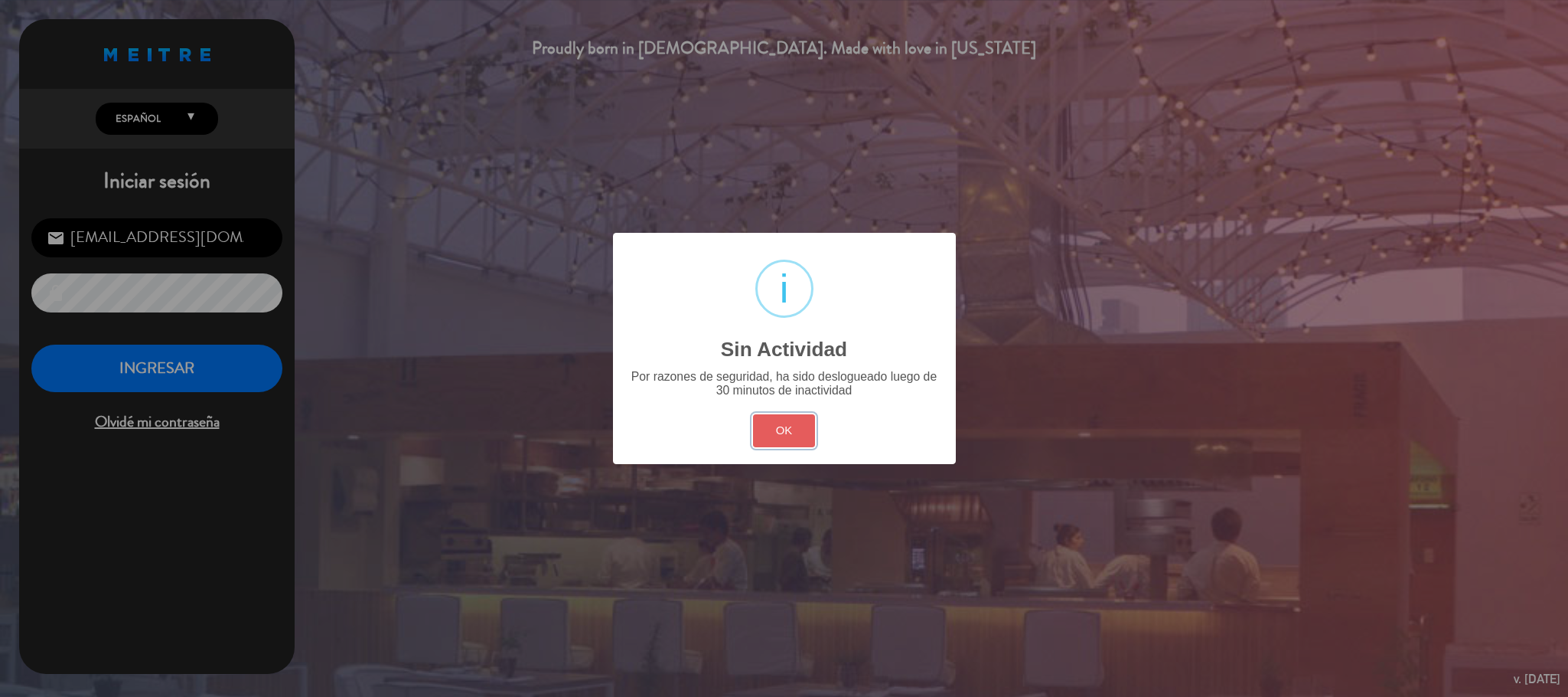
click at [781, 435] on button "OK" at bounding box center [784, 430] width 62 height 33
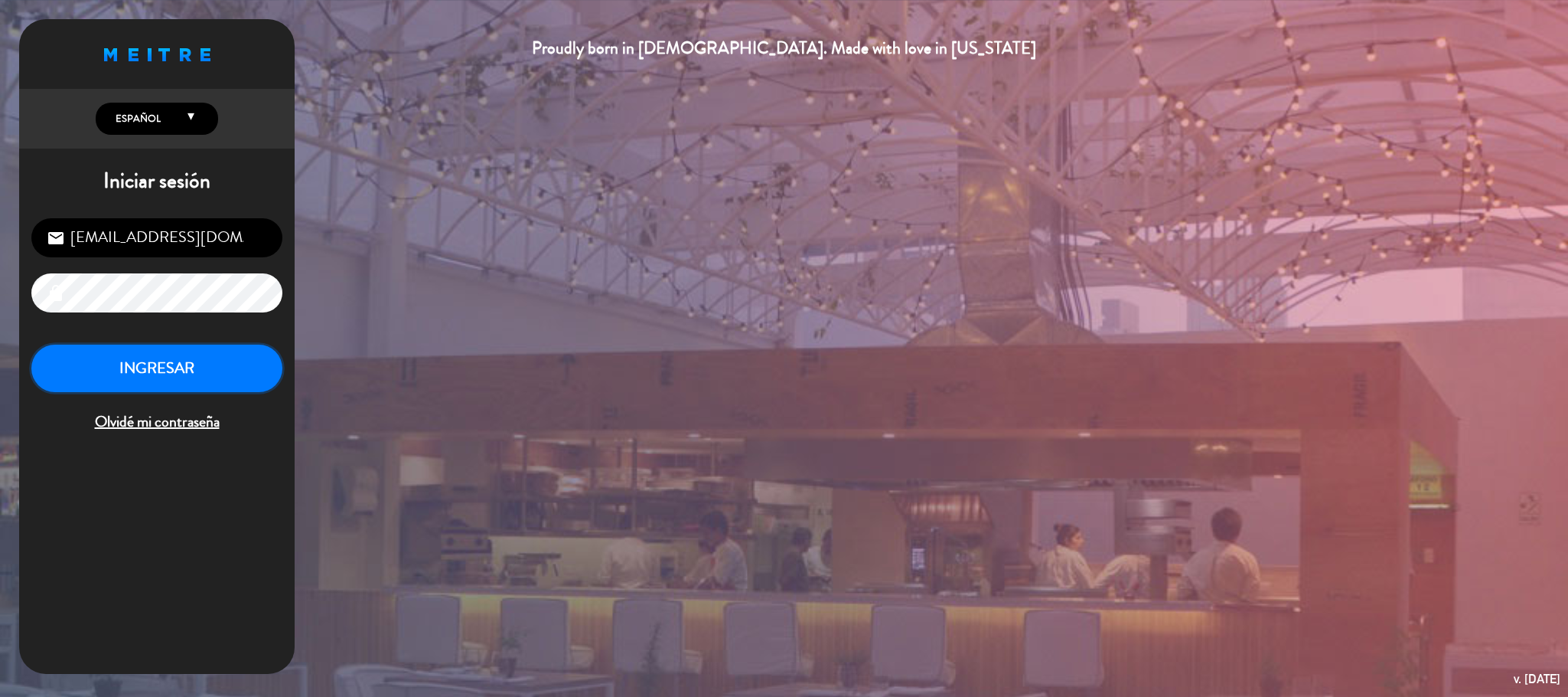
click at [211, 356] on button "INGRESAR" at bounding box center [157, 368] width 251 height 48
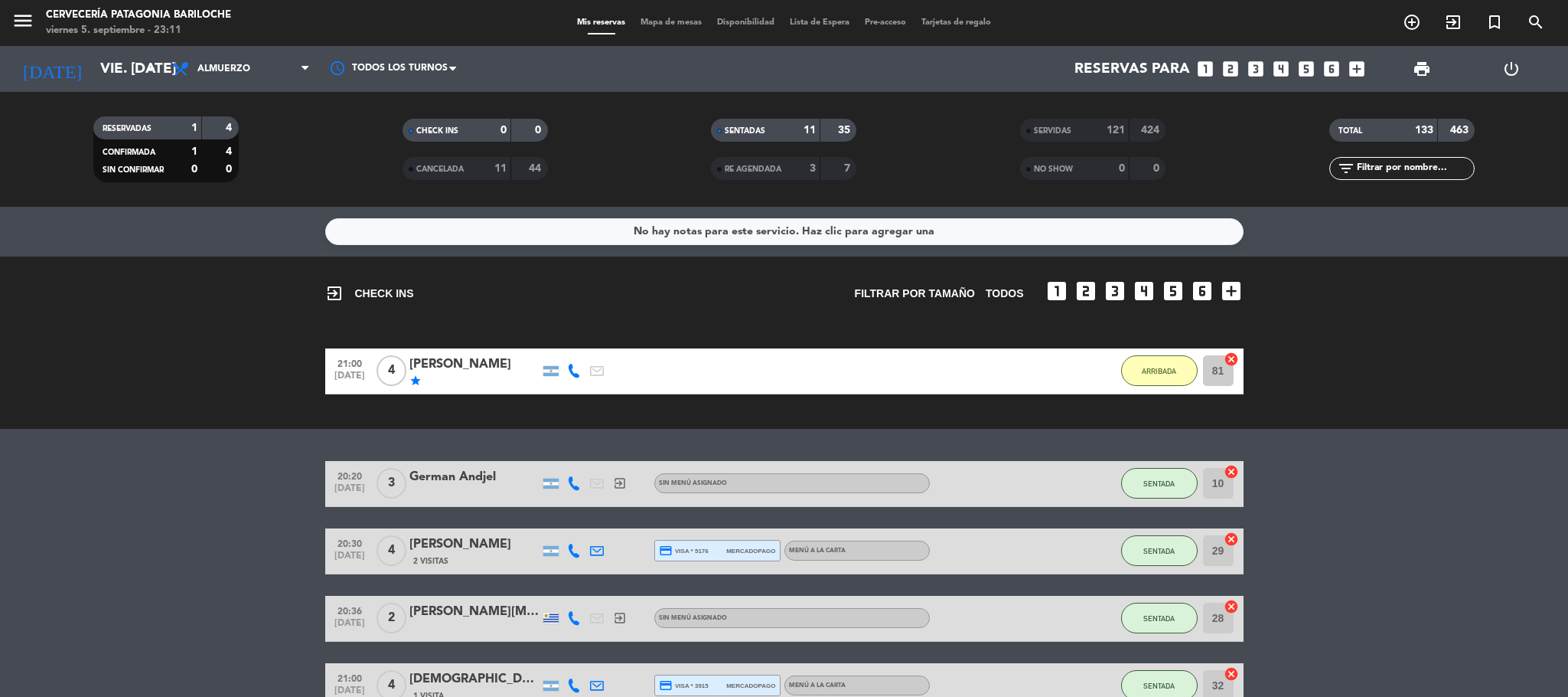
click at [676, 419] on div "exit_to_app CHECK INS Filtrar por tamaño TODOS looks_one looks_two looks_3 look…" at bounding box center [784, 342] width 1568 height 173
click at [228, 423] on div "exit_to_app CHECK INS Filtrar por tamaño TODOS looks_one looks_two looks_3 look…" at bounding box center [784, 342] width 1568 height 173
click at [685, 12] on div "menu Cervecería Patagonia Bariloche viernes 5. septiembre - 23:11 Mis reservas …" at bounding box center [784, 23] width 1568 height 46
click at [676, 24] on span "Mapa de mesas" at bounding box center [671, 23] width 77 height 9
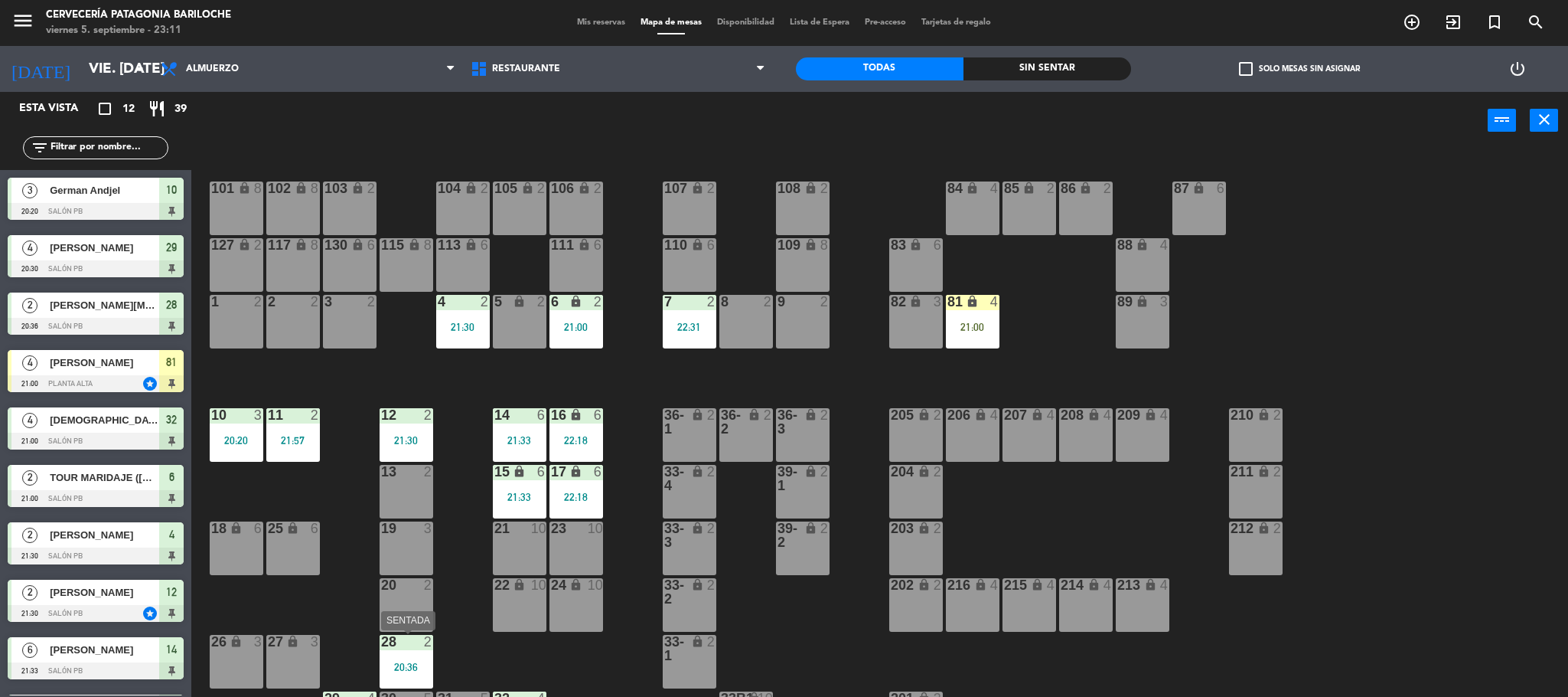
click at [413, 656] on div "28 2 20:36" at bounding box center [406, 662] width 53 height 53
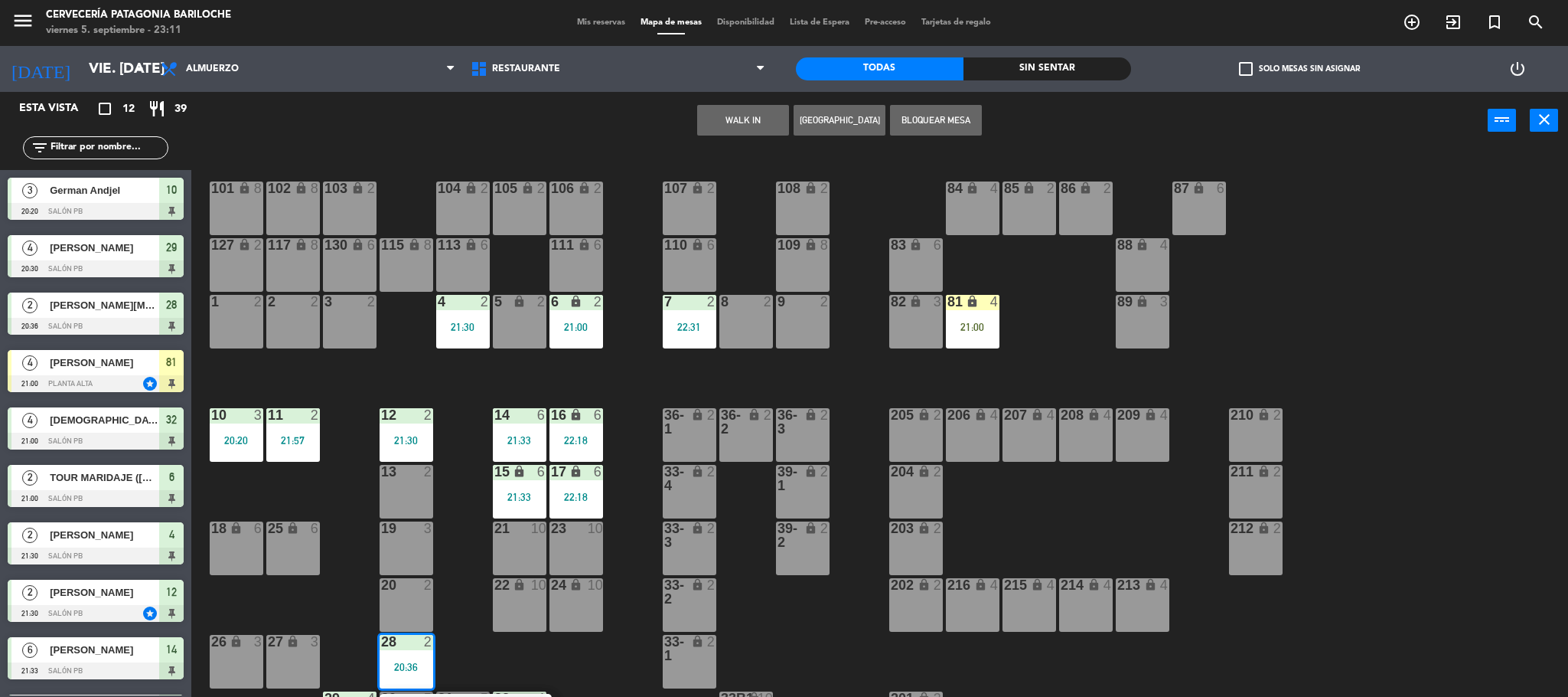
scroll to position [42, 0]
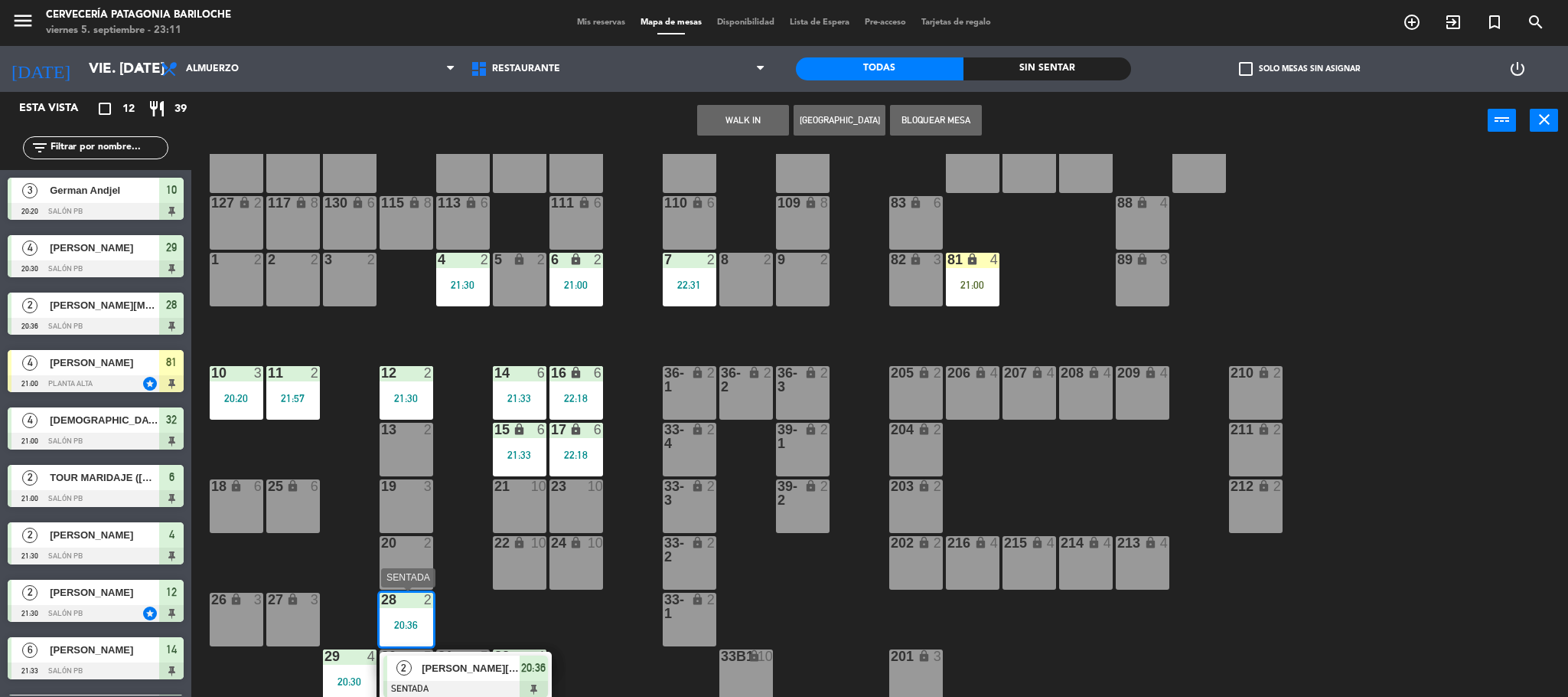
click at [459, 666] on span "[PERSON_NAME][MEDICAL_DATA]" at bounding box center [470, 667] width 98 height 16
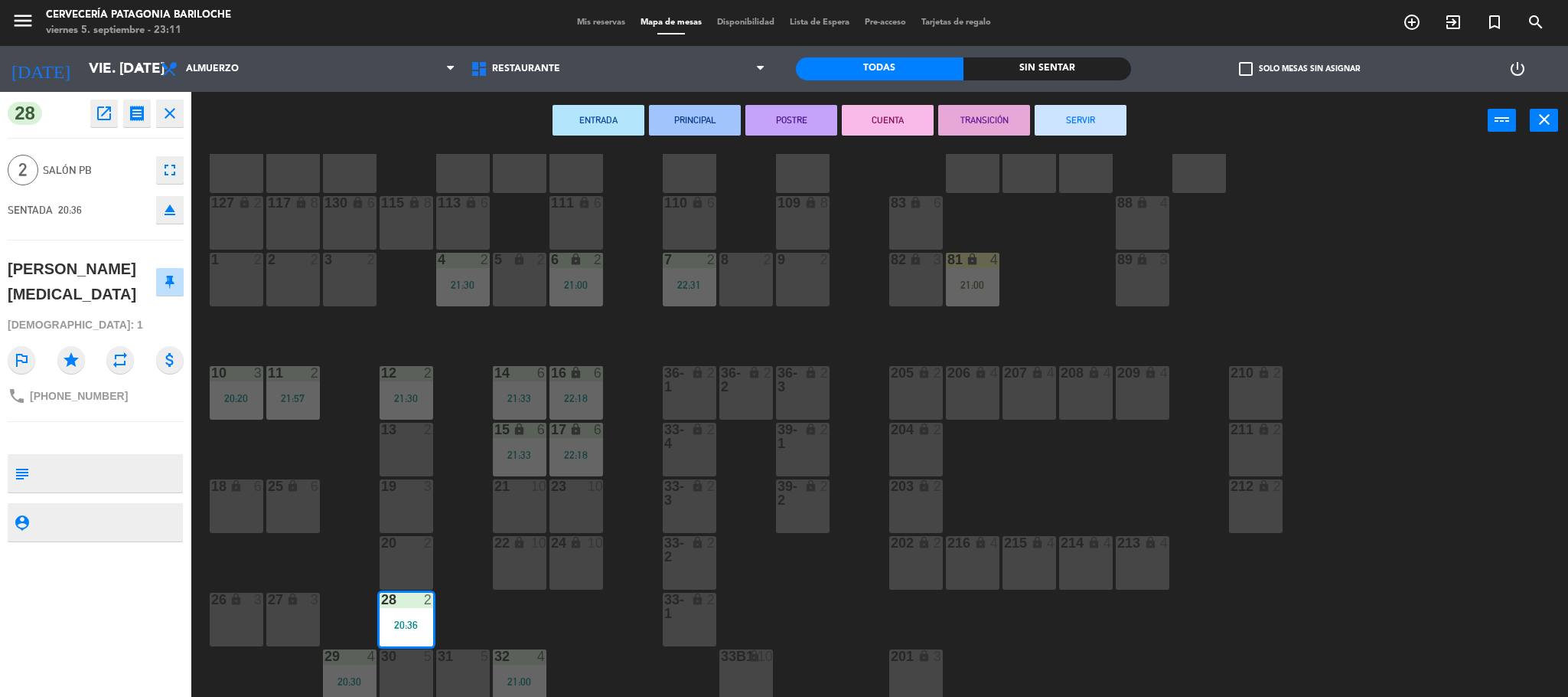
click at [888, 128] on button "CUENTA" at bounding box center [887, 119] width 92 height 31
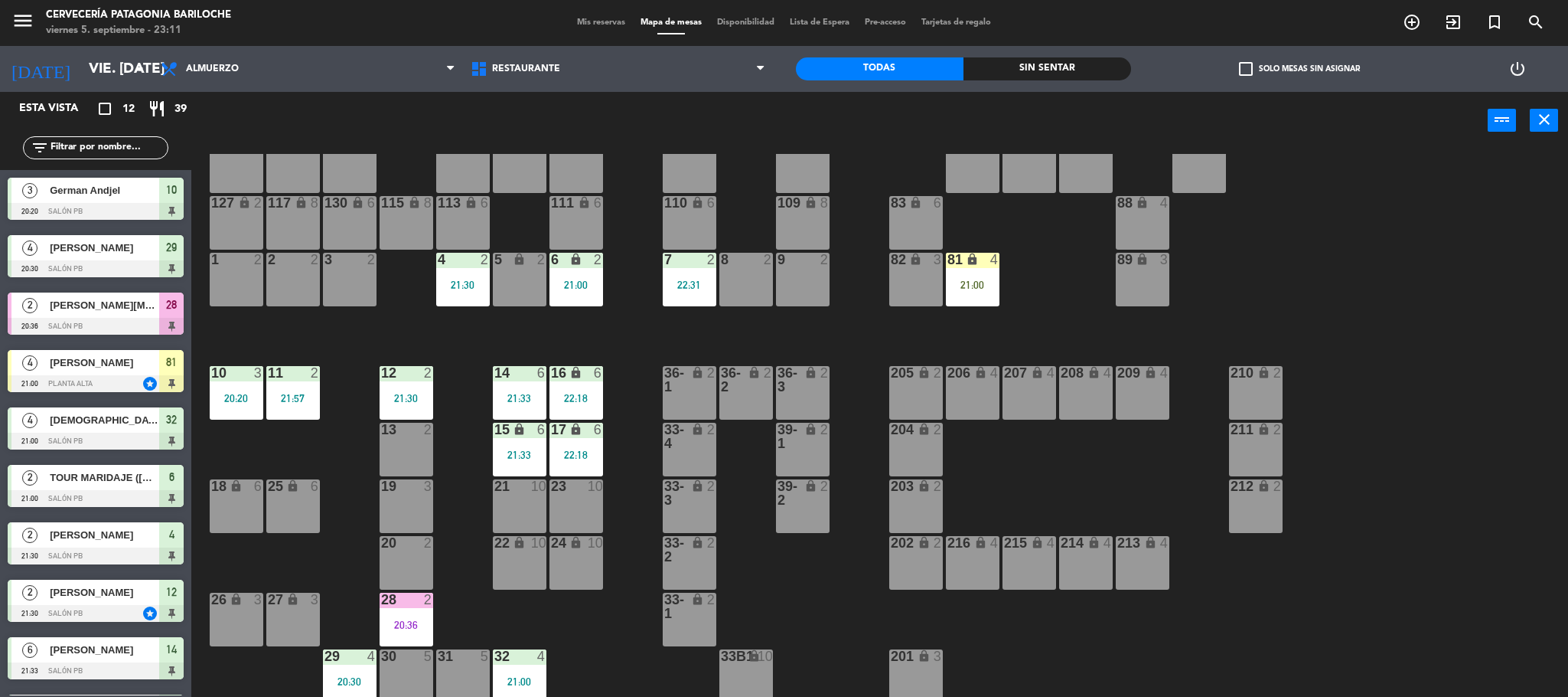
click at [259, 395] on div "20:20" at bounding box center [237, 397] width 53 height 11
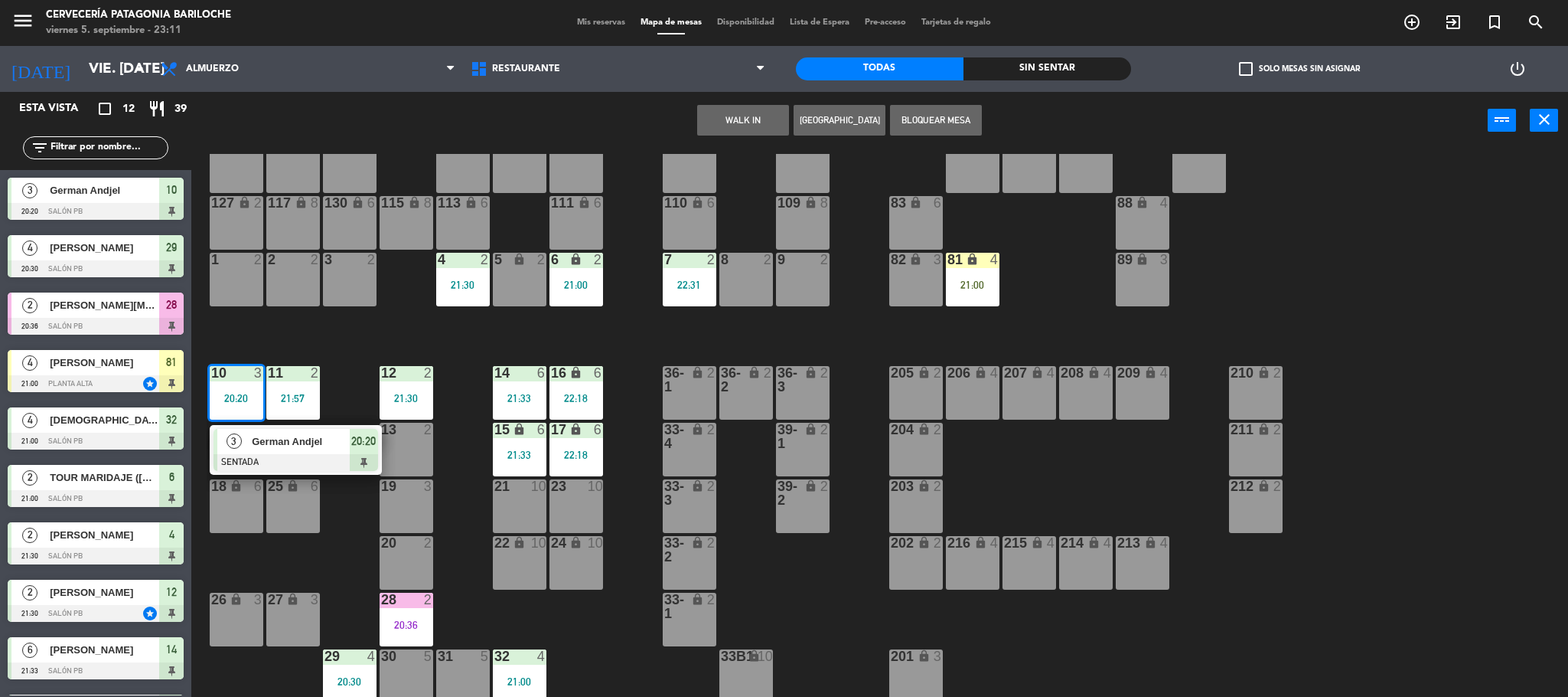
click at [288, 457] on div at bounding box center [296, 461] width 165 height 17
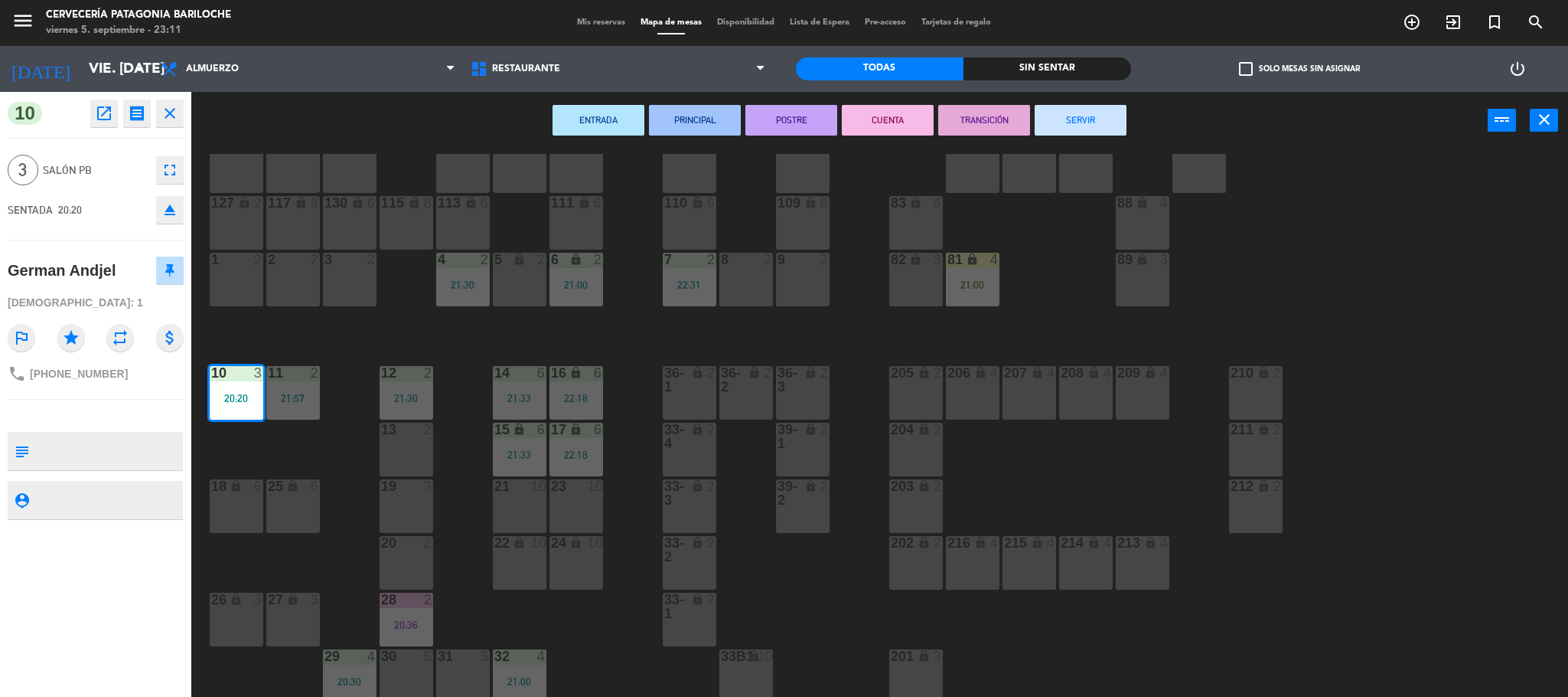
click at [843, 120] on button "CUENTA" at bounding box center [887, 119] width 92 height 31
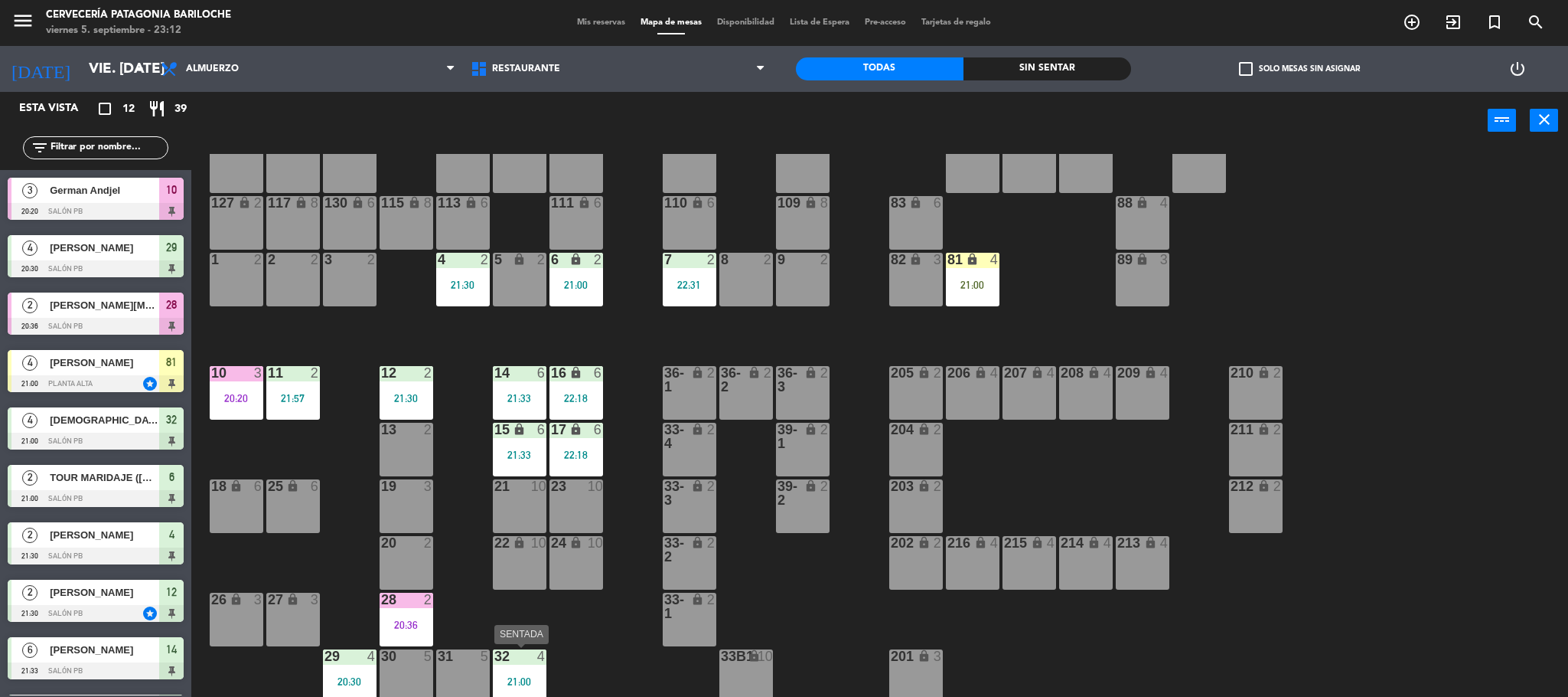
click at [539, 682] on div "21:00" at bounding box center [519, 681] width 53 height 11
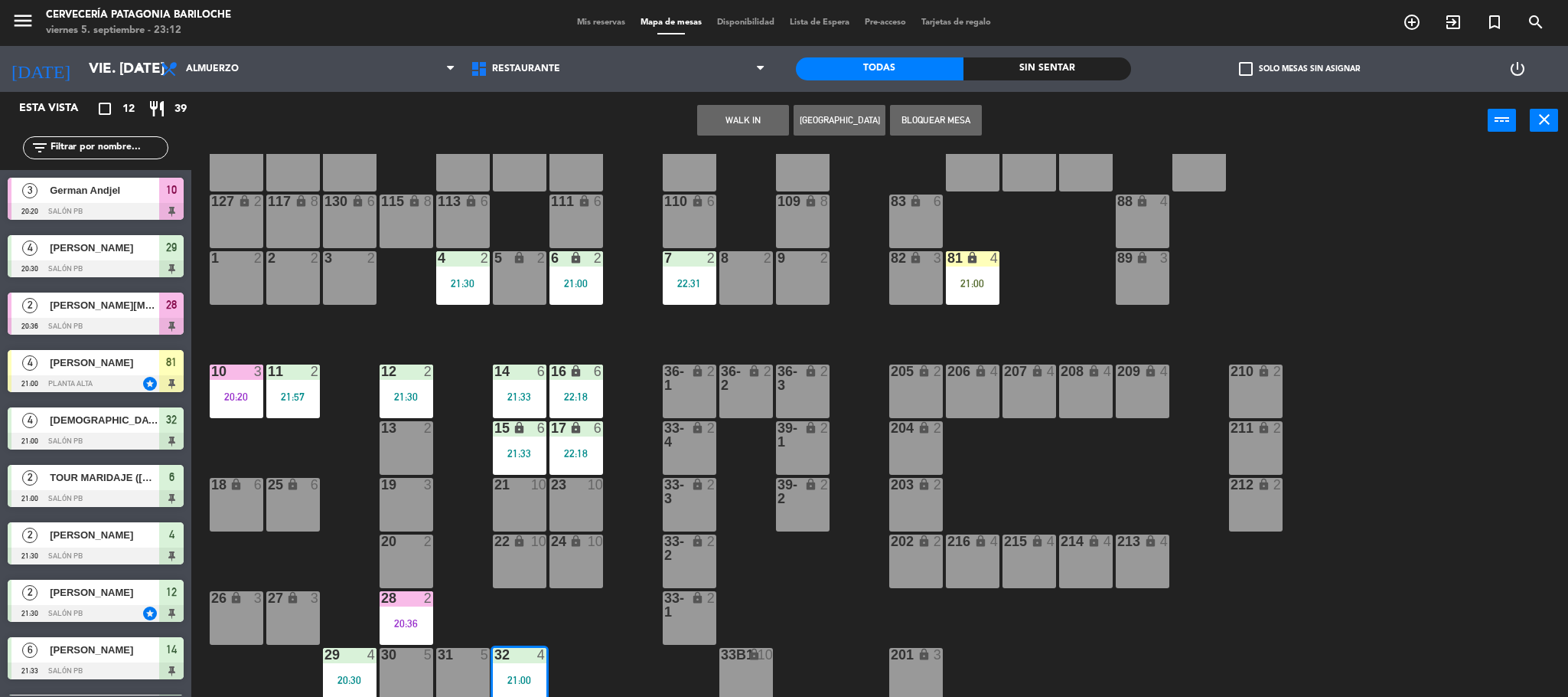
scroll to position [98, 0]
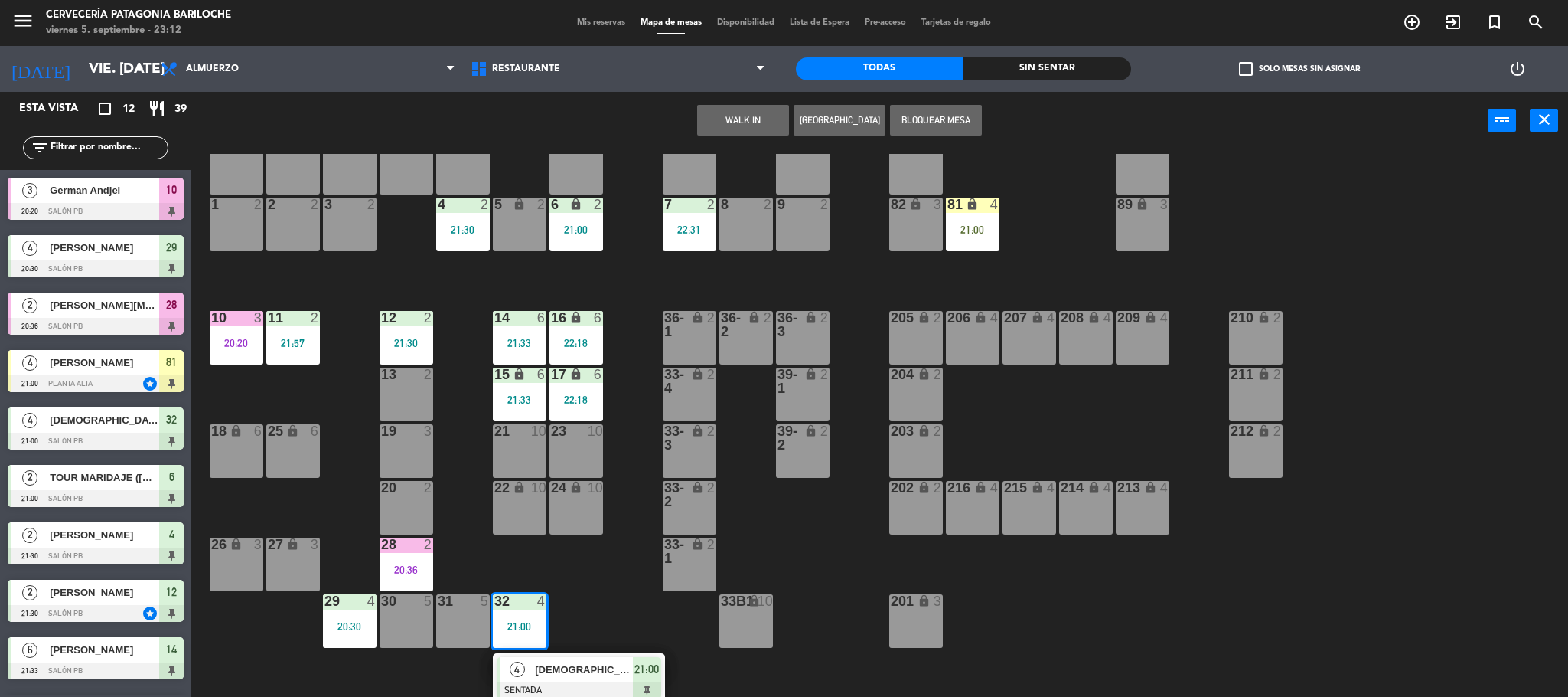
click at [538, 677] on span "[DEMOGRAPHIC_DATA][PERSON_NAME]" at bounding box center [583, 669] width 98 height 16
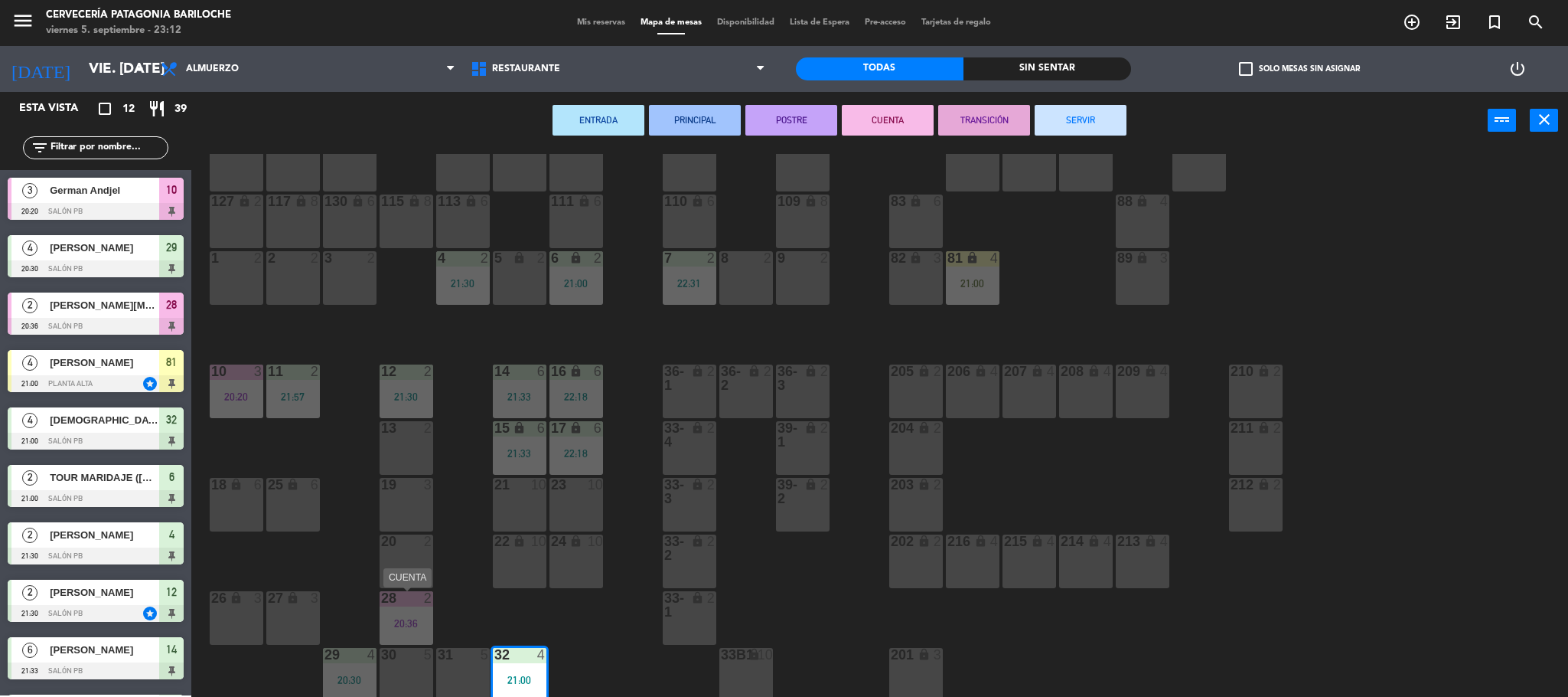
scroll to position [42, 0]
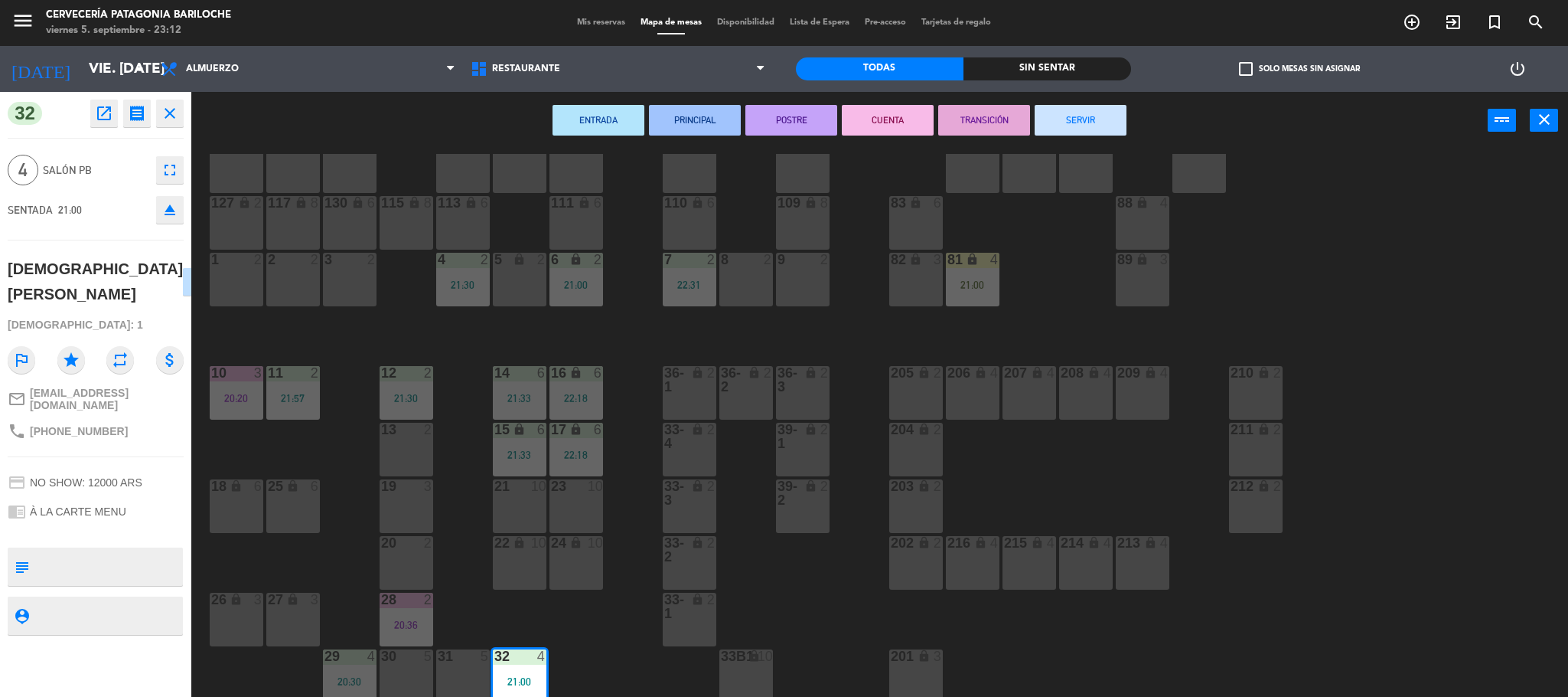
click at [397, 651] on div at bounding box center [406, 656] width 26 height 14
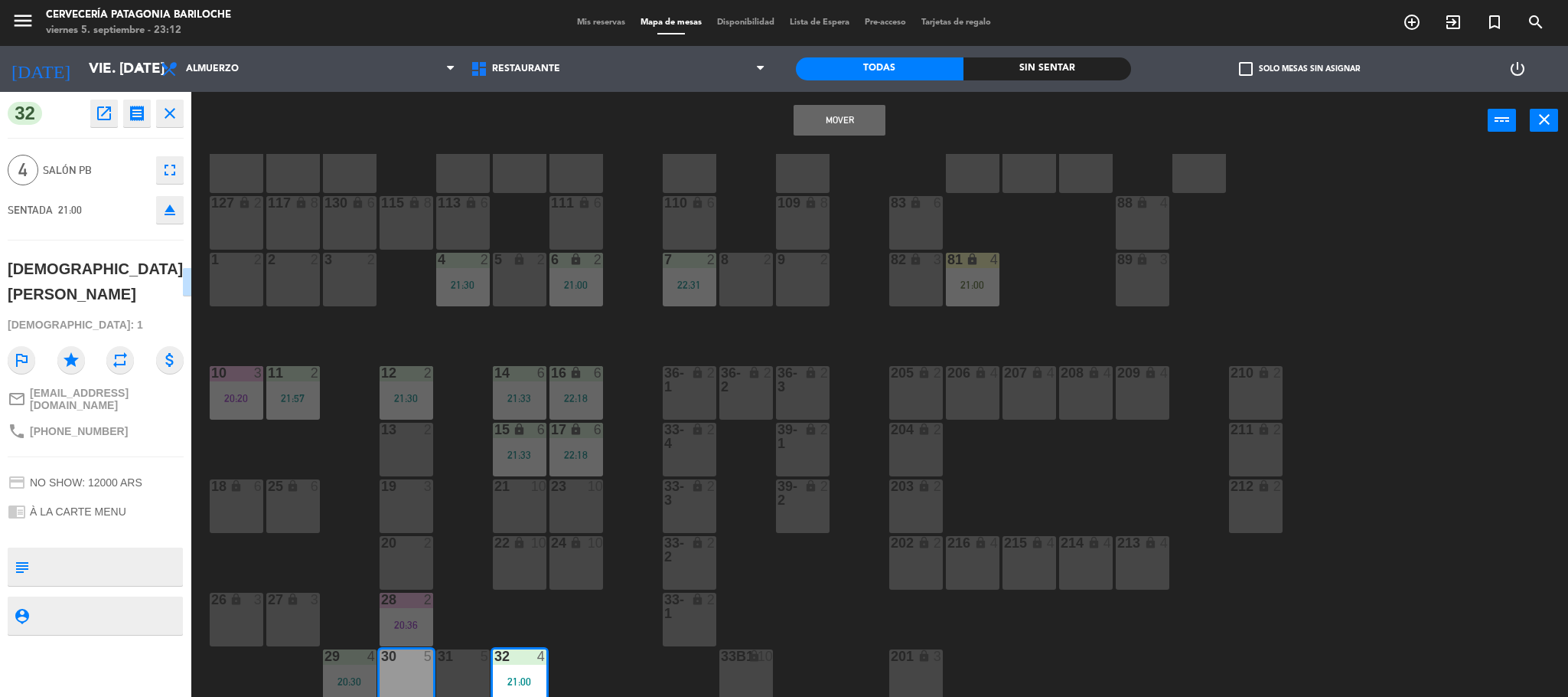
click at [797, 134] on button "Mover" at bounding box center [839, 119] width 92 height 31
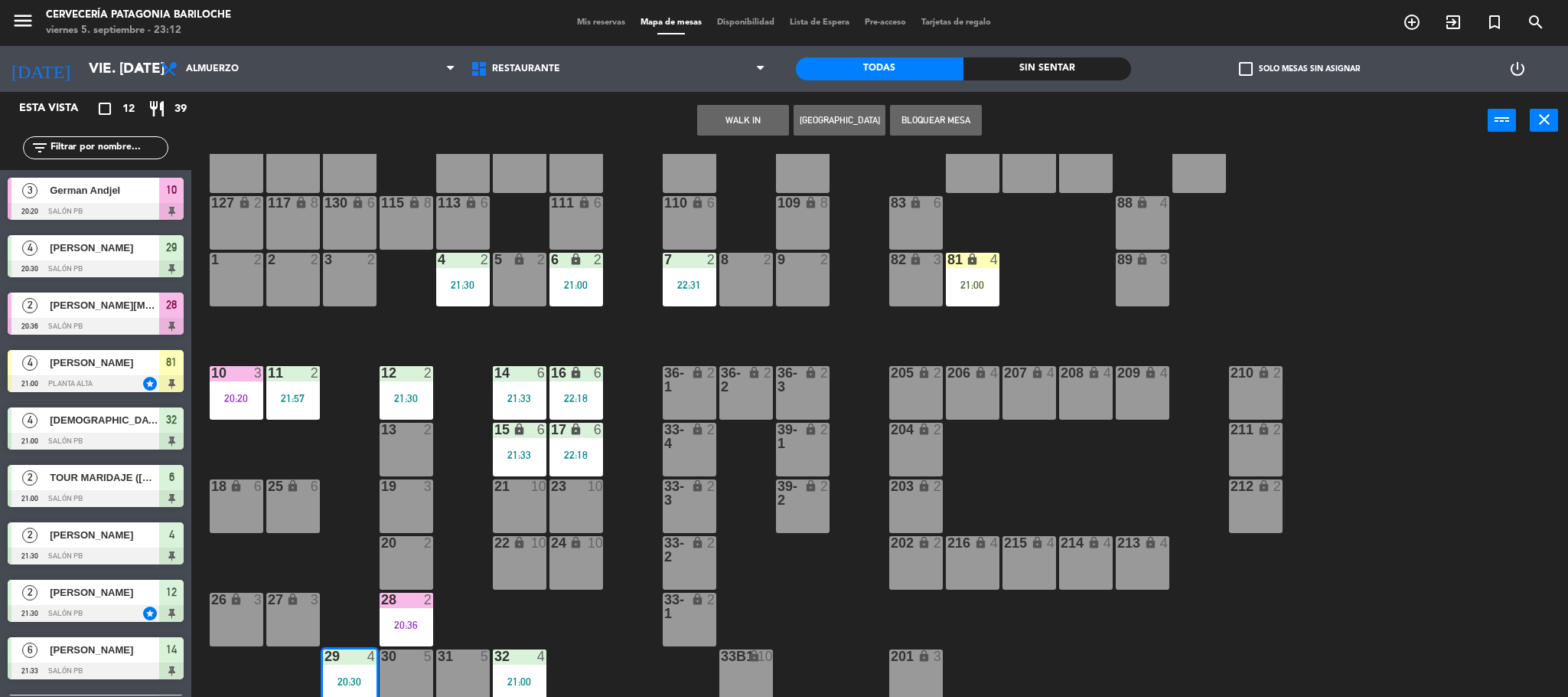
click at [481, 616] on div "101 lock 8 102 lock 8 104 lock 2 105 lock 2 106 lock 2 103 lock 2 107 lock 2 10…" at bounding box center [887, 427] width 1361 height 547
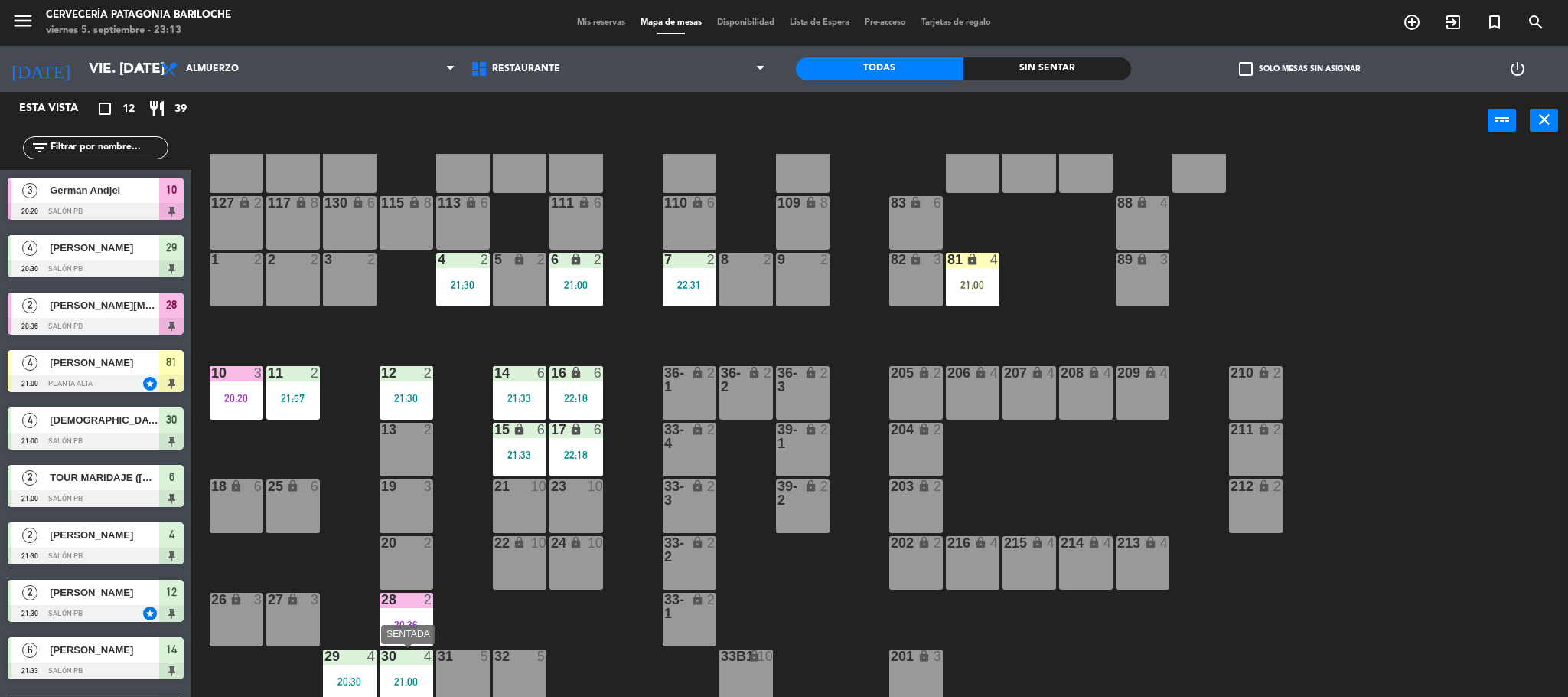
click at [411, 666] on div "30 4 21:00" at bounding box center [406, 675] width 53 height 53
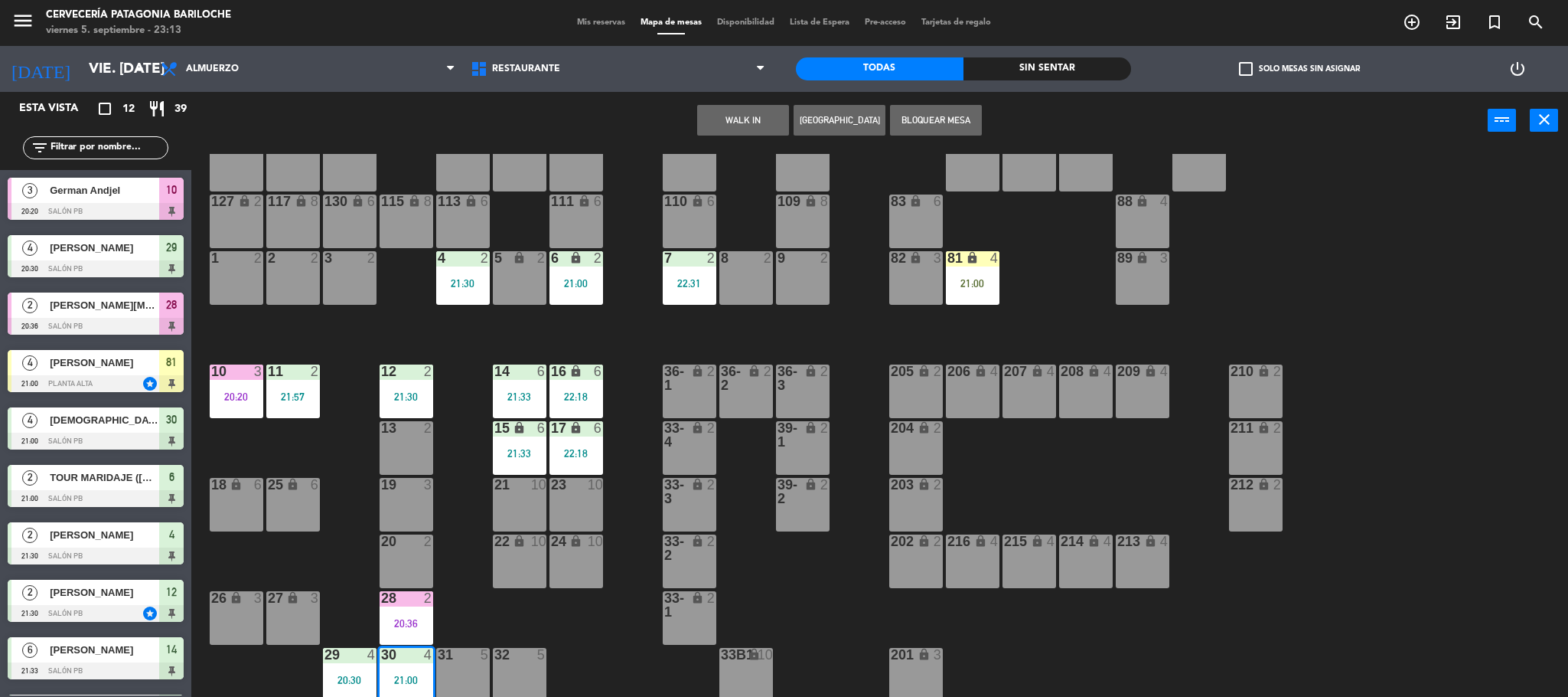
scroll to position [98, 0]
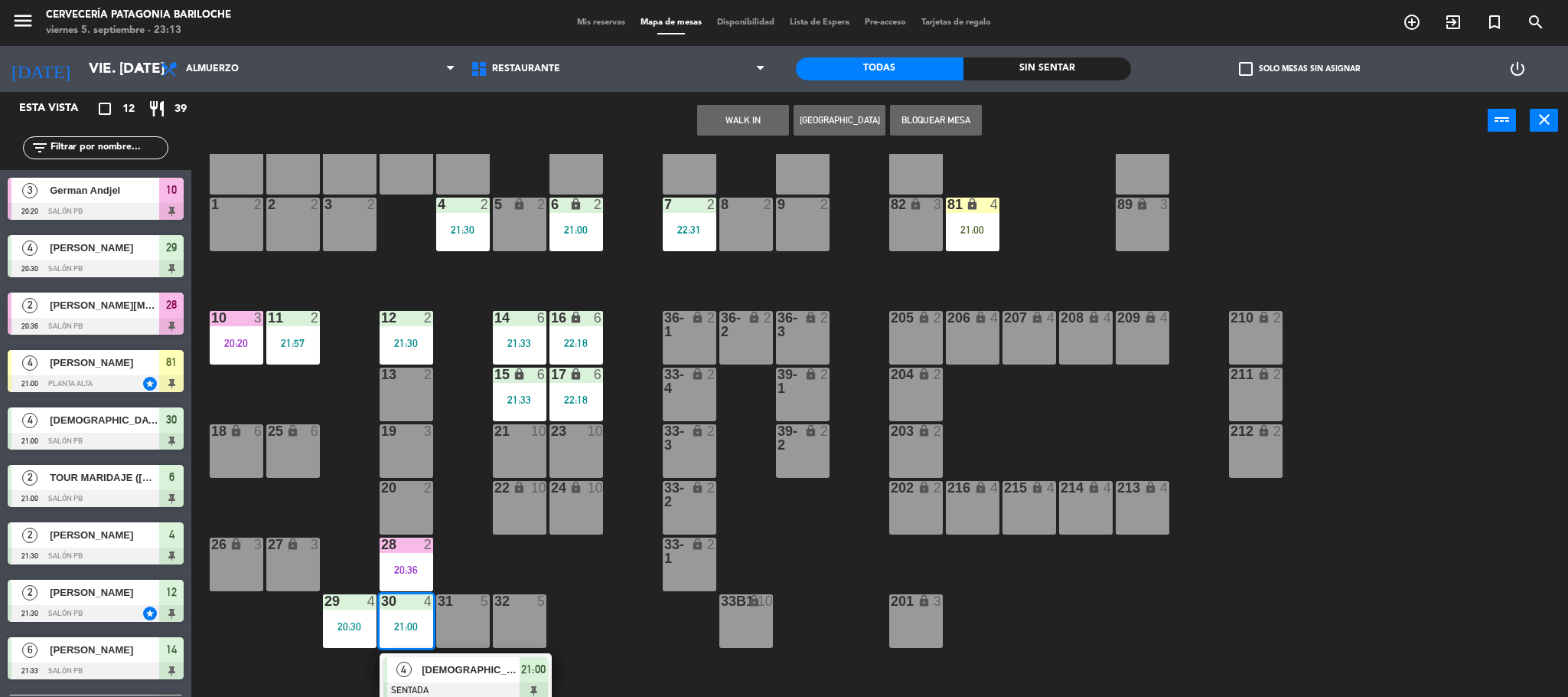
click at [411, 666] on div "4" at bounding box center [403, 669] width 33 height 26
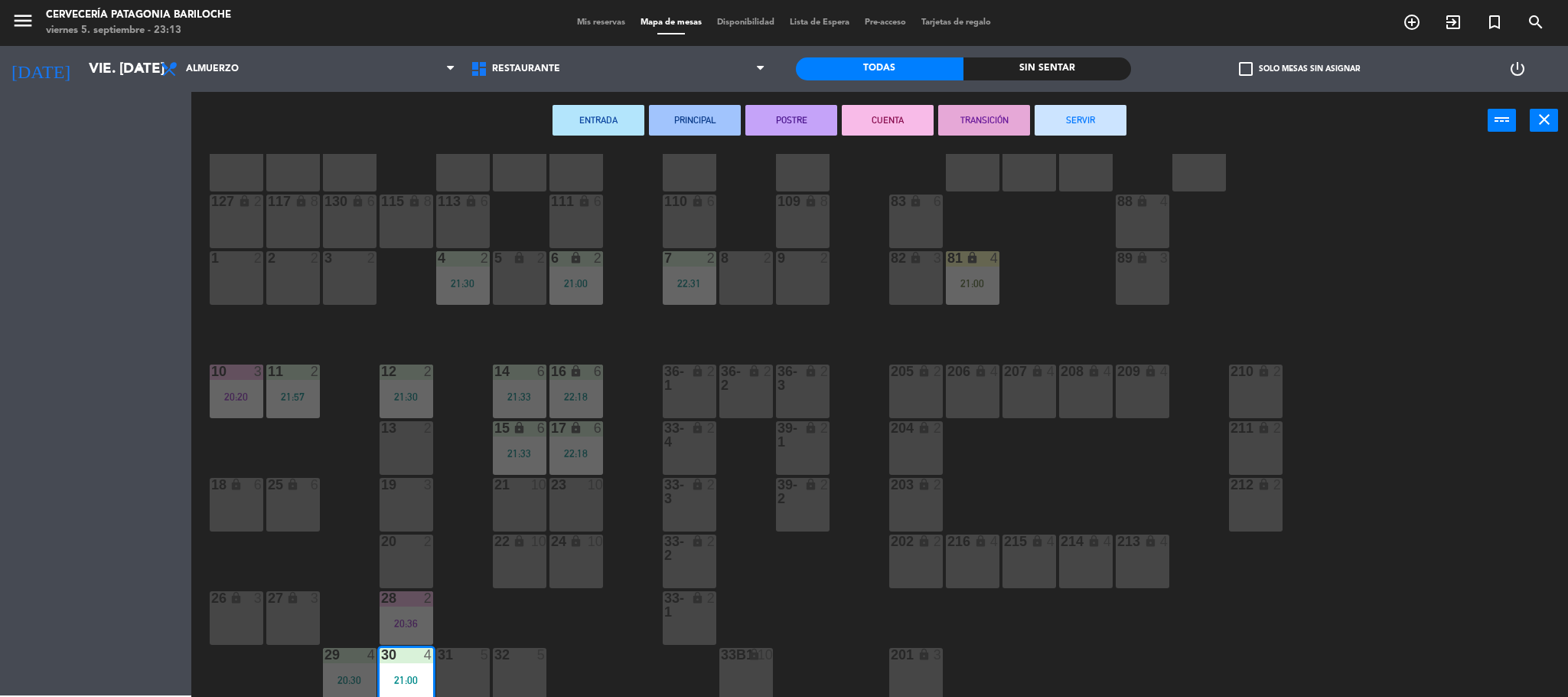
scroll to position [42, 0]
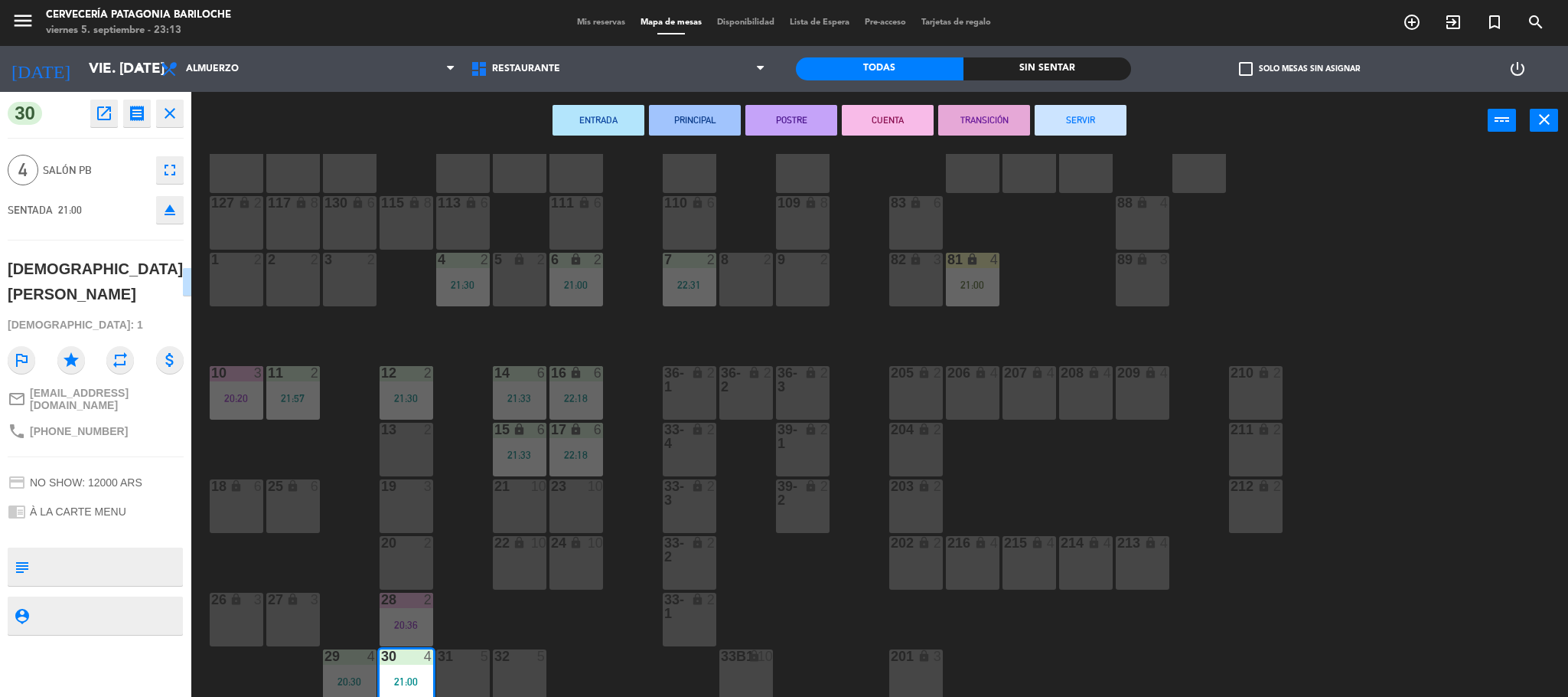
click at [528, 662] on div "32 5" at bounding box center [519, 657] width 53 height 16
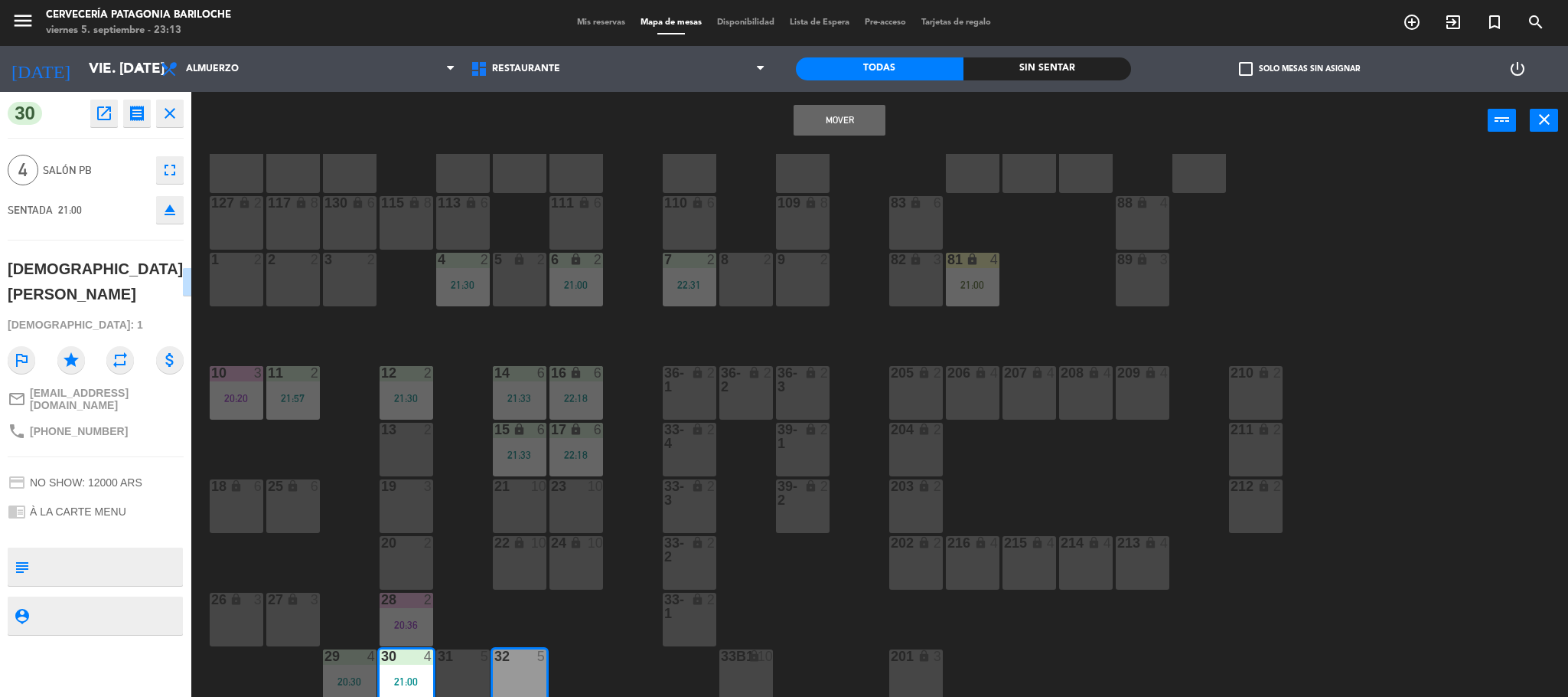
click at [851, 127] on button "Mover" at bounding box center [839, 119] width 92 height 31
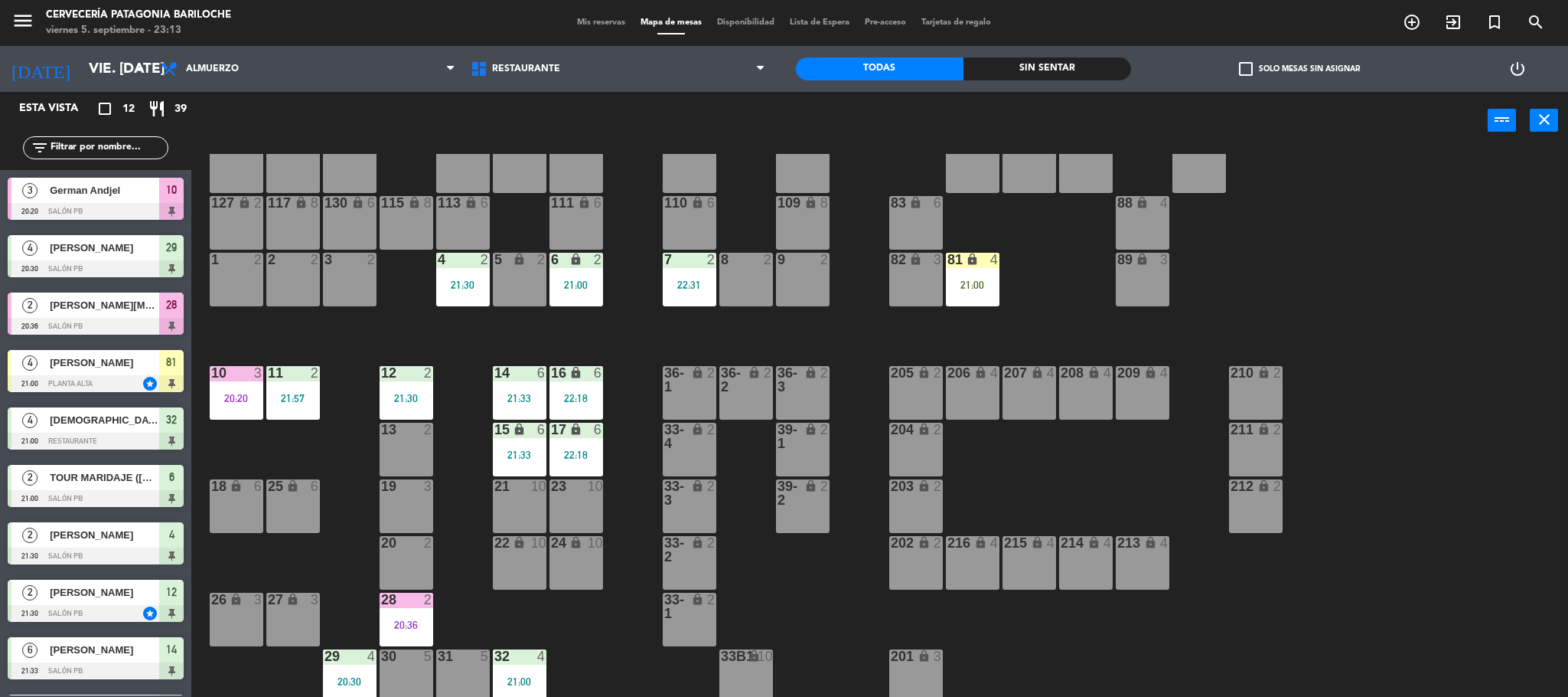
click at [522, 676] on div "21:00" at bounding box center [519, 681] width 53 height 11
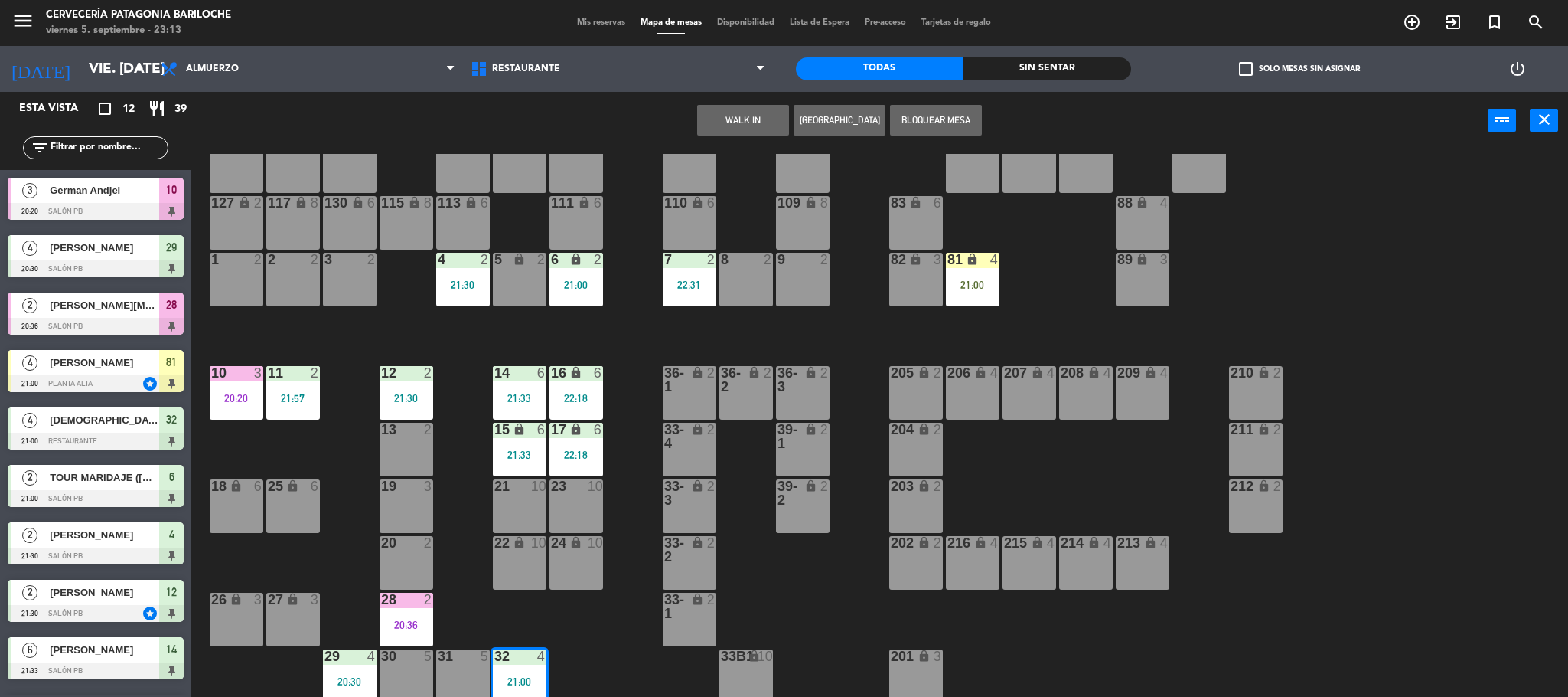
scroll to position [98, 0]
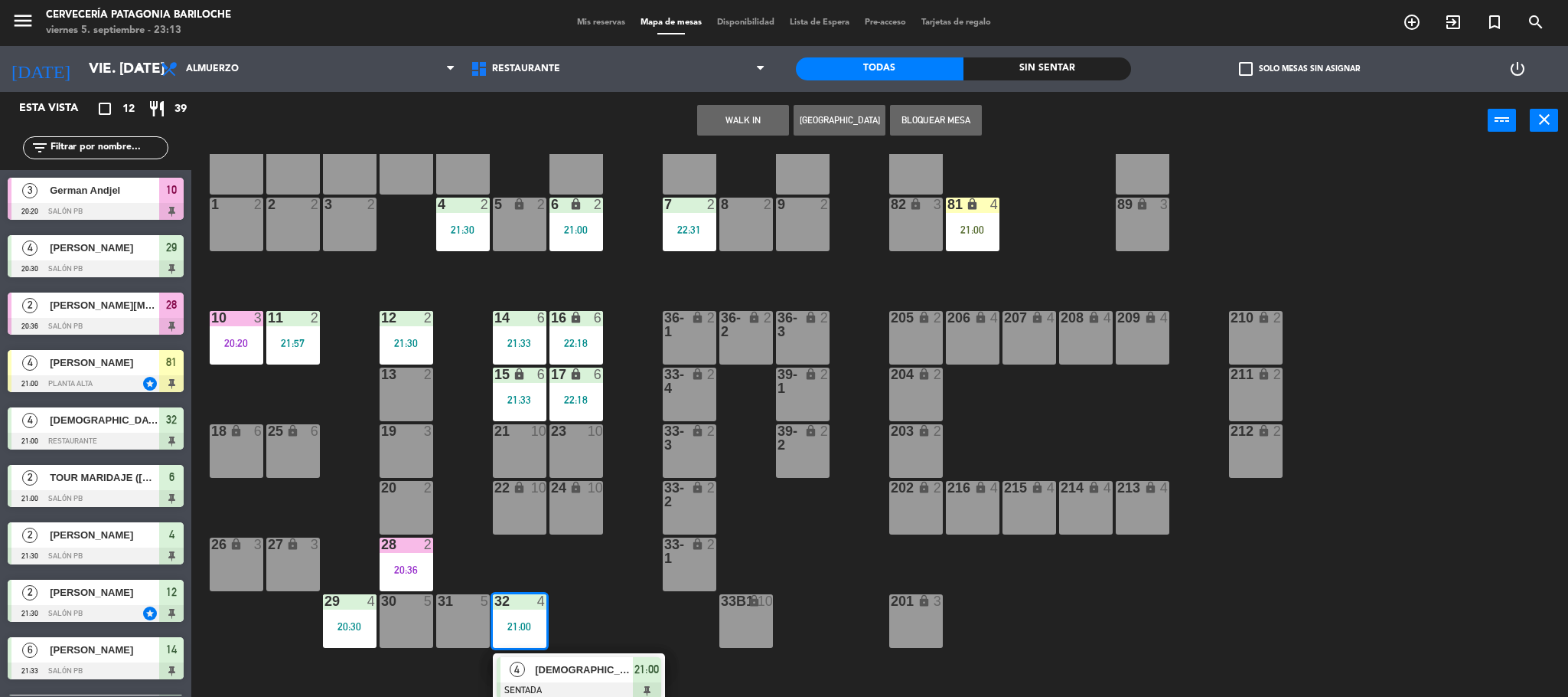
click at [544, 673] on span "[DEMOGRAPHIC_DATA][PERSON_NAME]" at bounding box center [583, 669] width 98 height 16
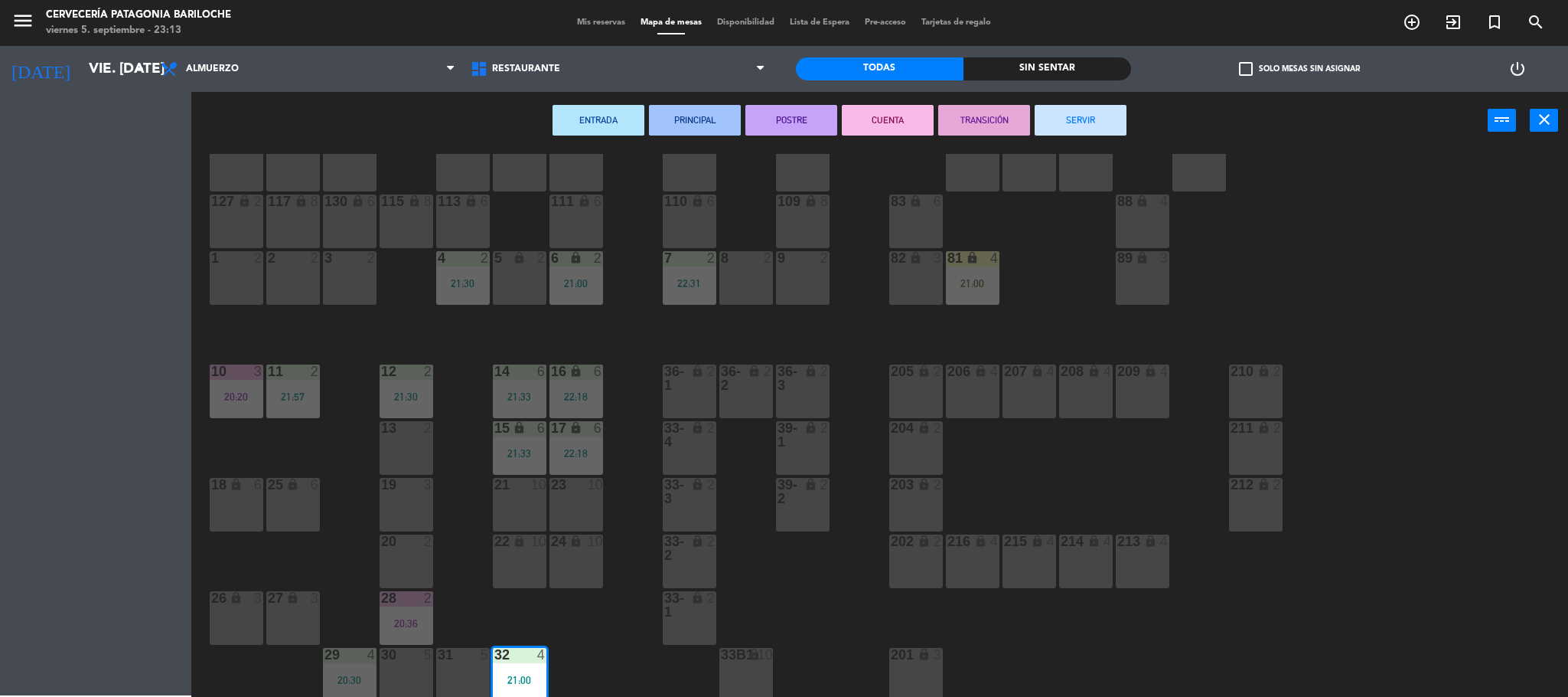
scroll to position [42, 0]
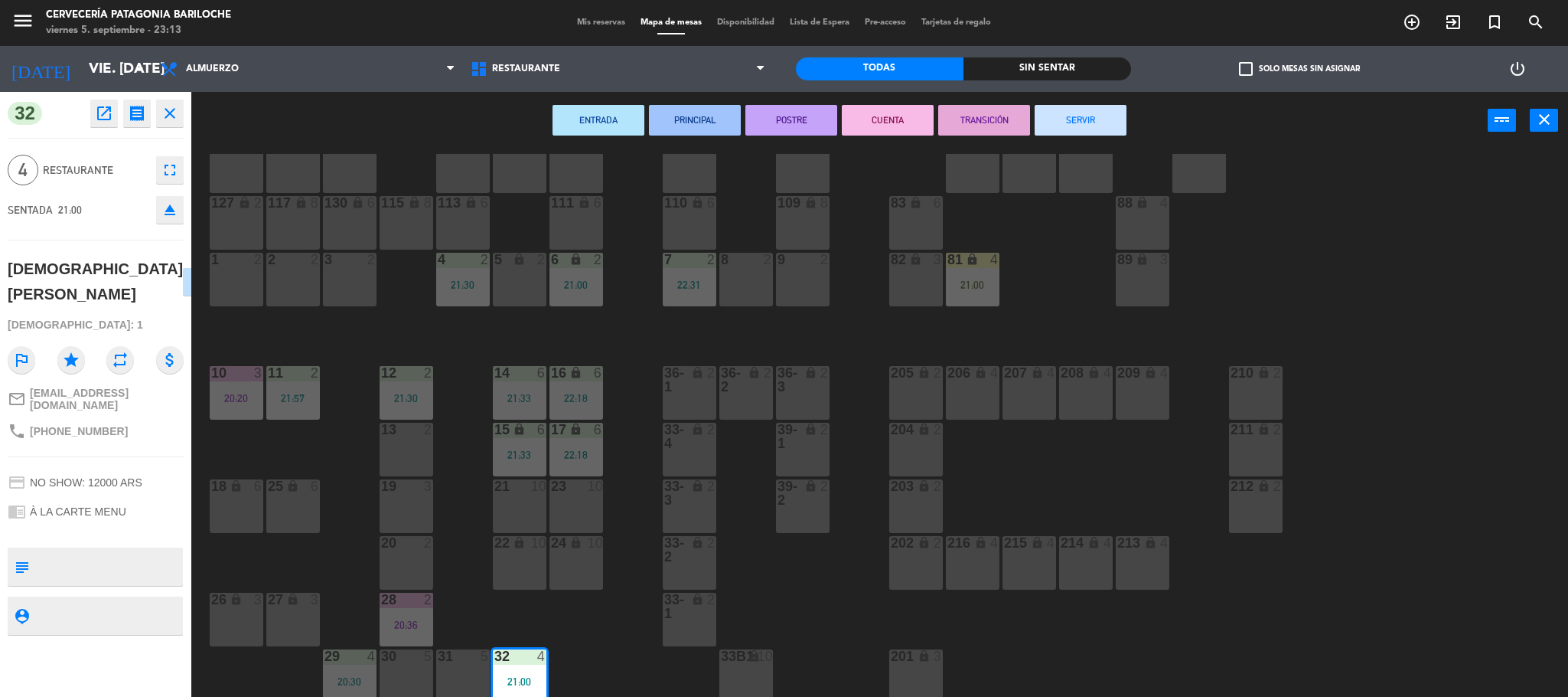
click at [1080, 110] on button "SERVIR" at bounding box center [1080, 119] width 92 height 31
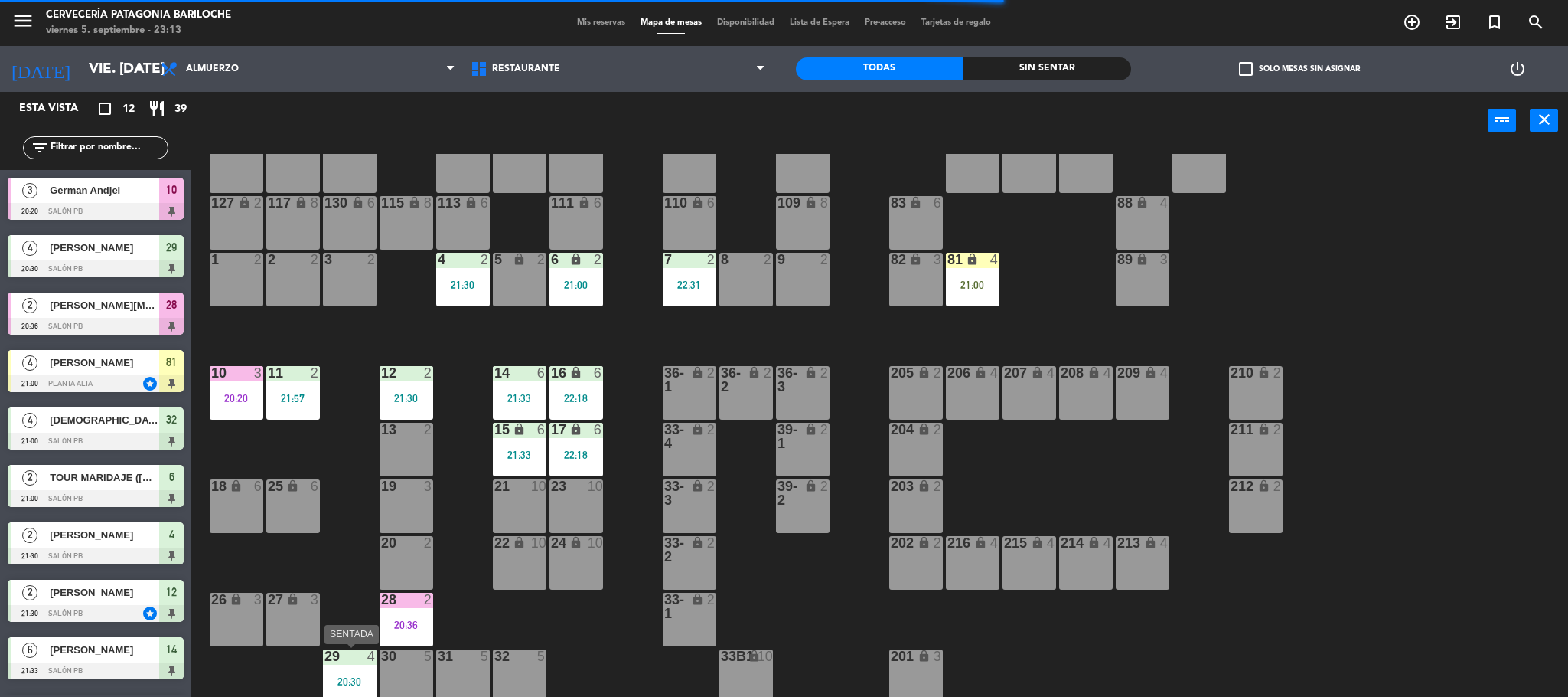
click at [340, 675] on div "20:30" at bounding box center [350, 681] width 53 height 12
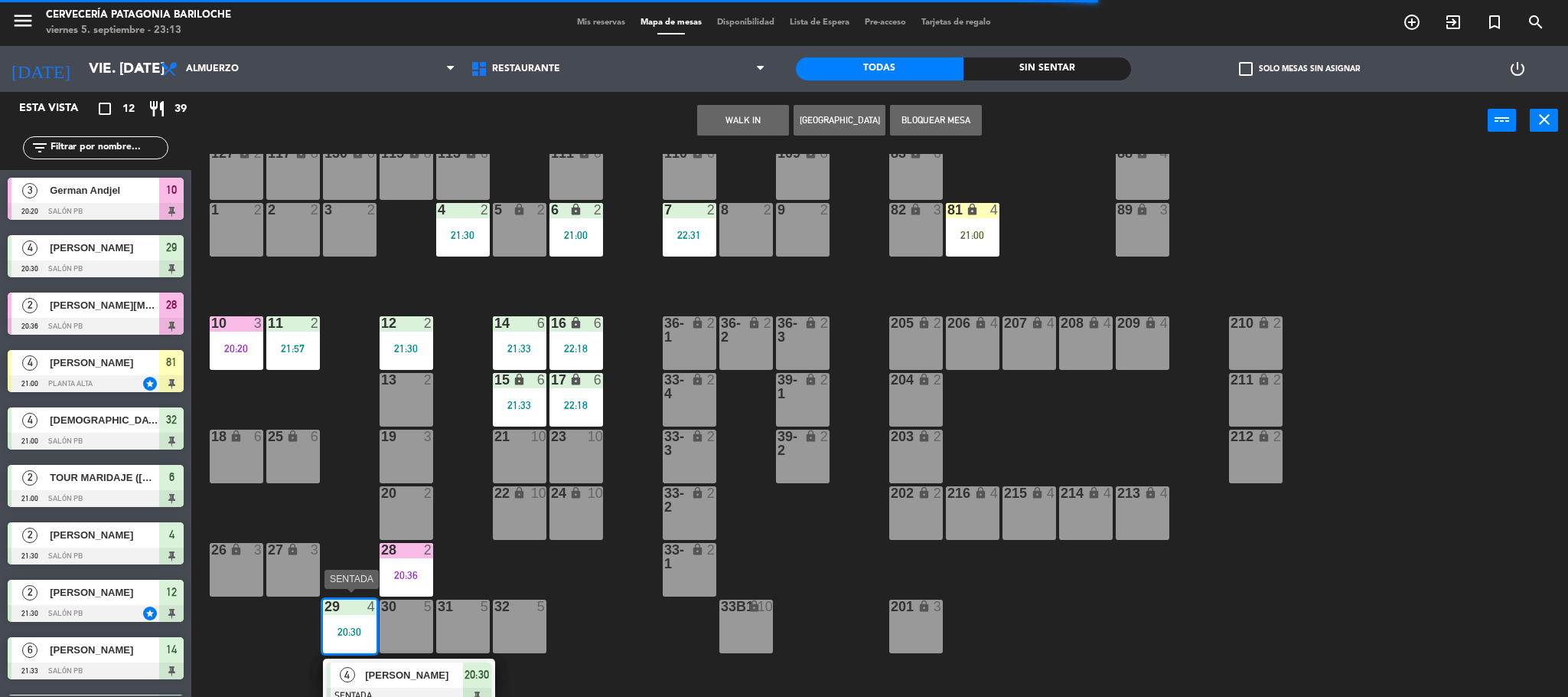
scroll to position [98, 0]
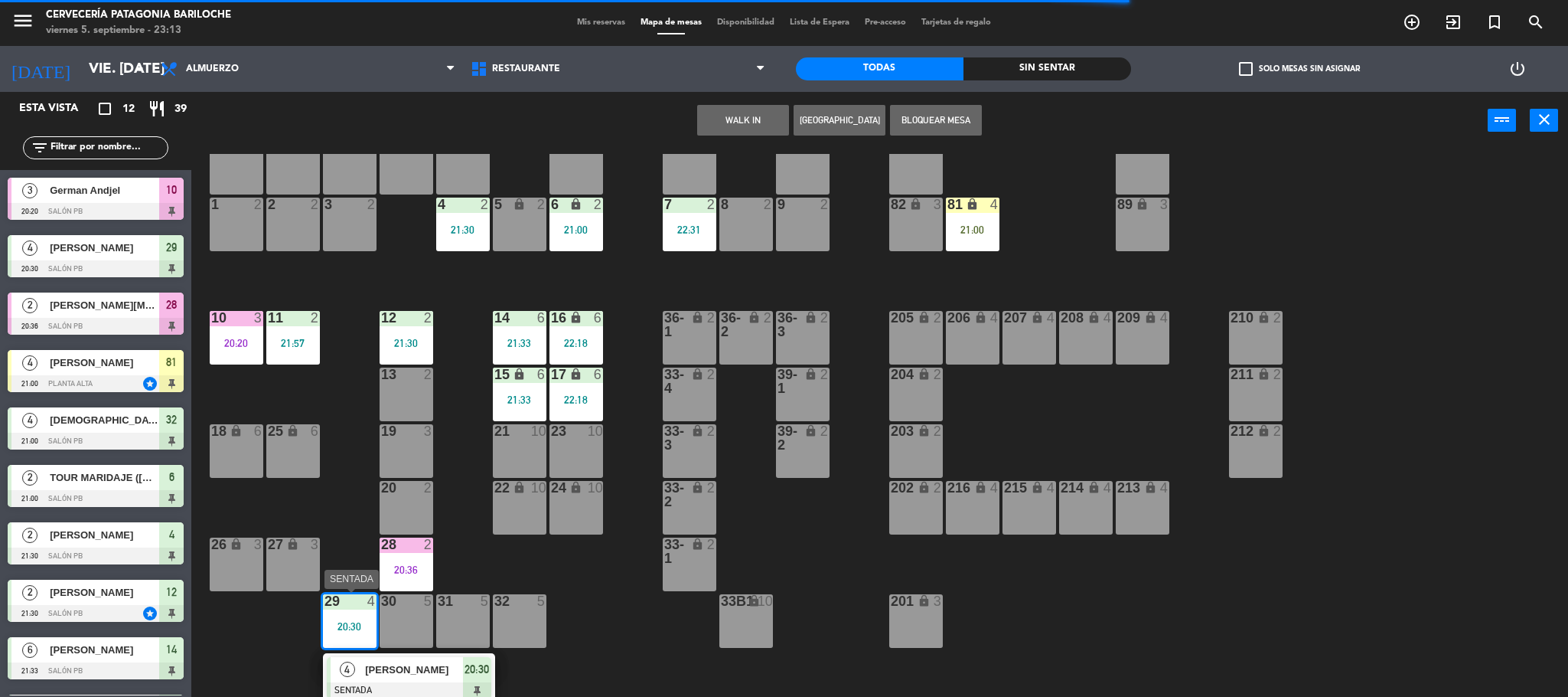
click at [388, 683] on div at bounding box center [409, 690] width 165 height 17
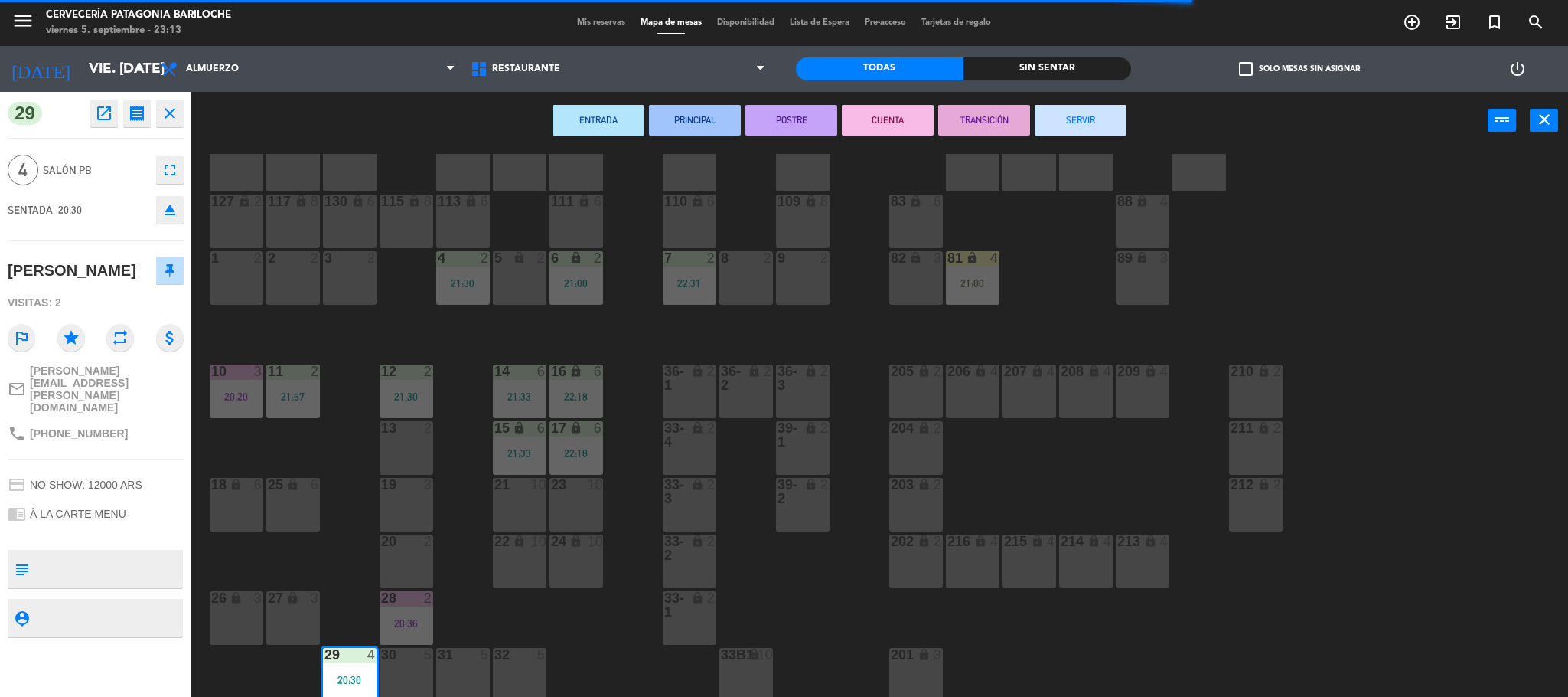
scroll to position [42, 0]
click at [1091, 110] on button "SERVIR" at bounding box center [1080, 119] width 92 height 31
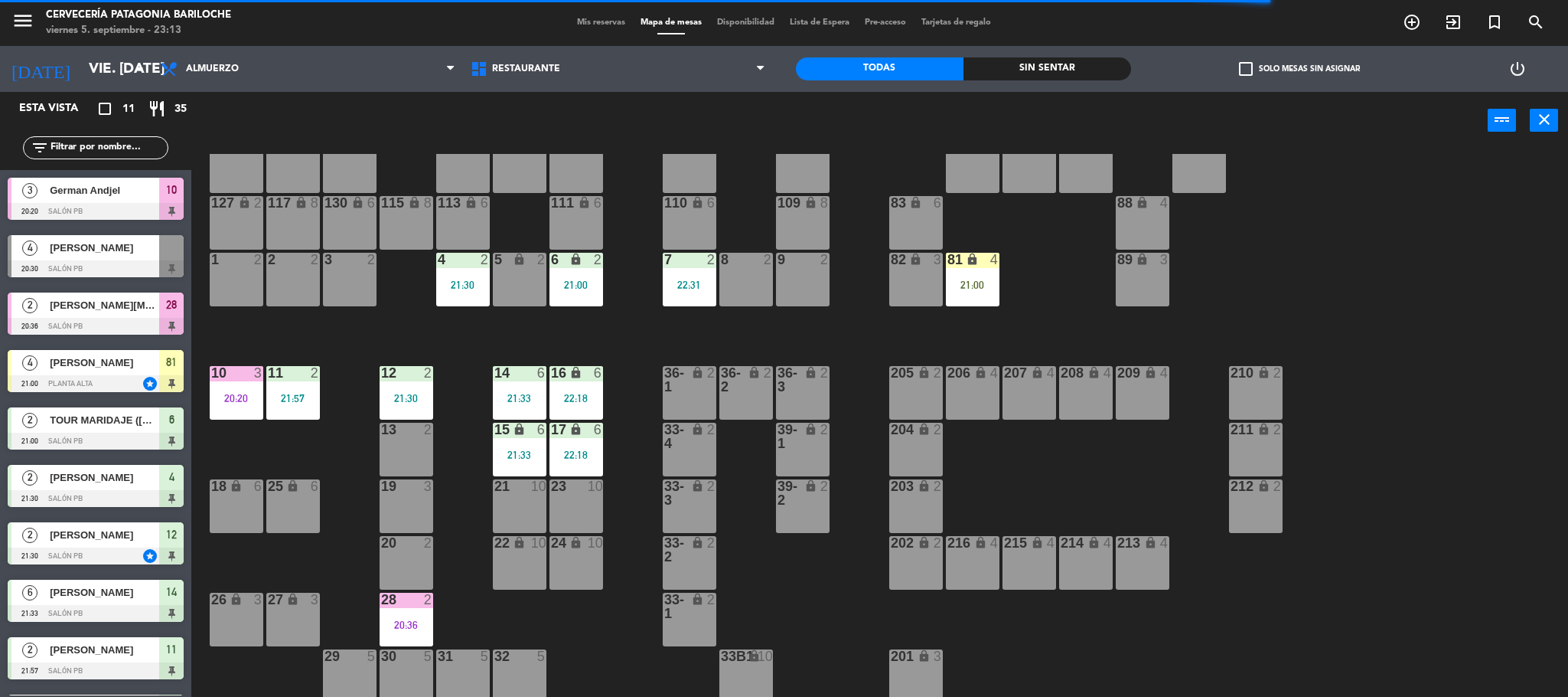
click at [252, 444] on div "101 lock 8 102 lock 8 104 lock 2 105 lock 2 106 lock 2 103 lock 2 107 lock 2 10…" at bounding box center [887, 427] width 1361 height 547
click at [307, 399] on div "21:57" at bounding box center [293, 397] width 53 height 11
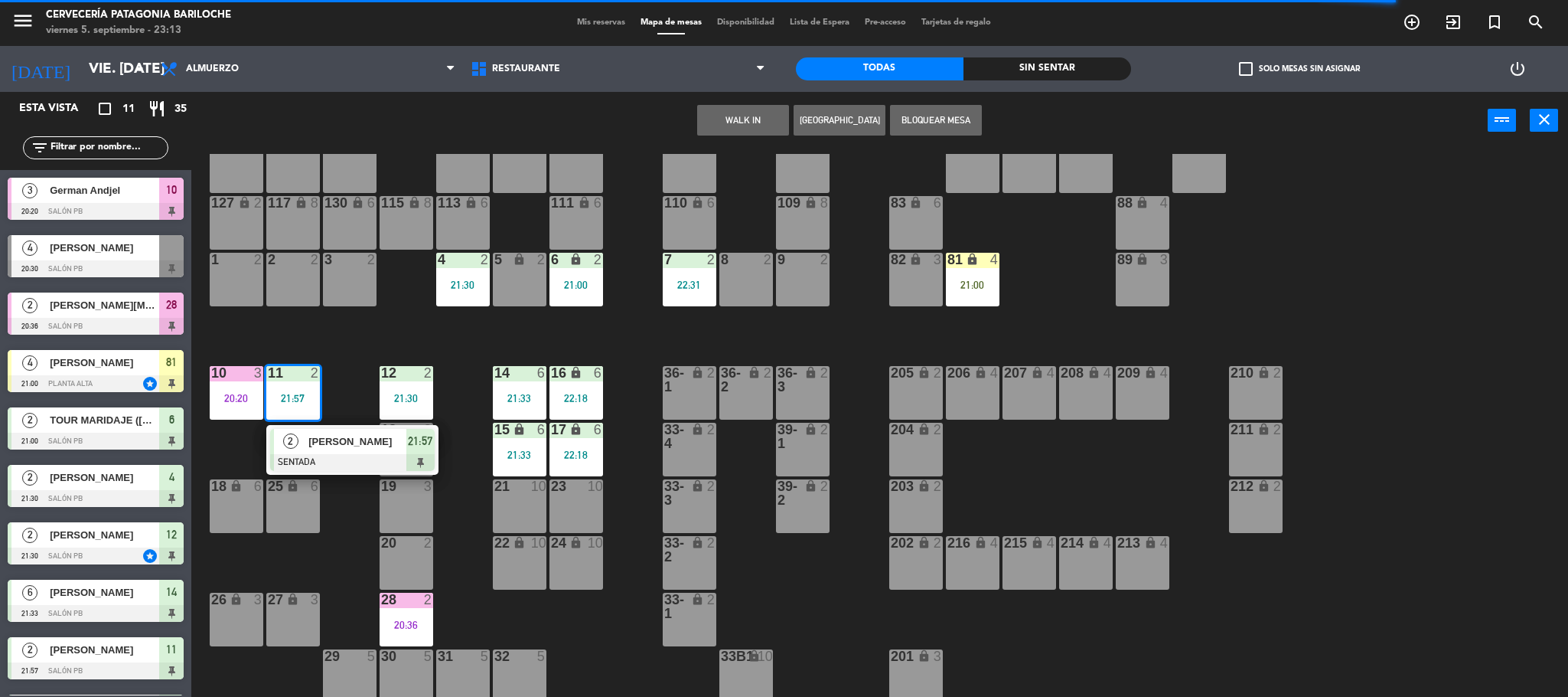
click at [351, 352] on div "101 lock 8 102 lock 8 104 lock 2 105 lock 2 106 lock 2 103 lock 2 107 lock 2 10…" at bounding box center [887, 427] width 1361 height 547
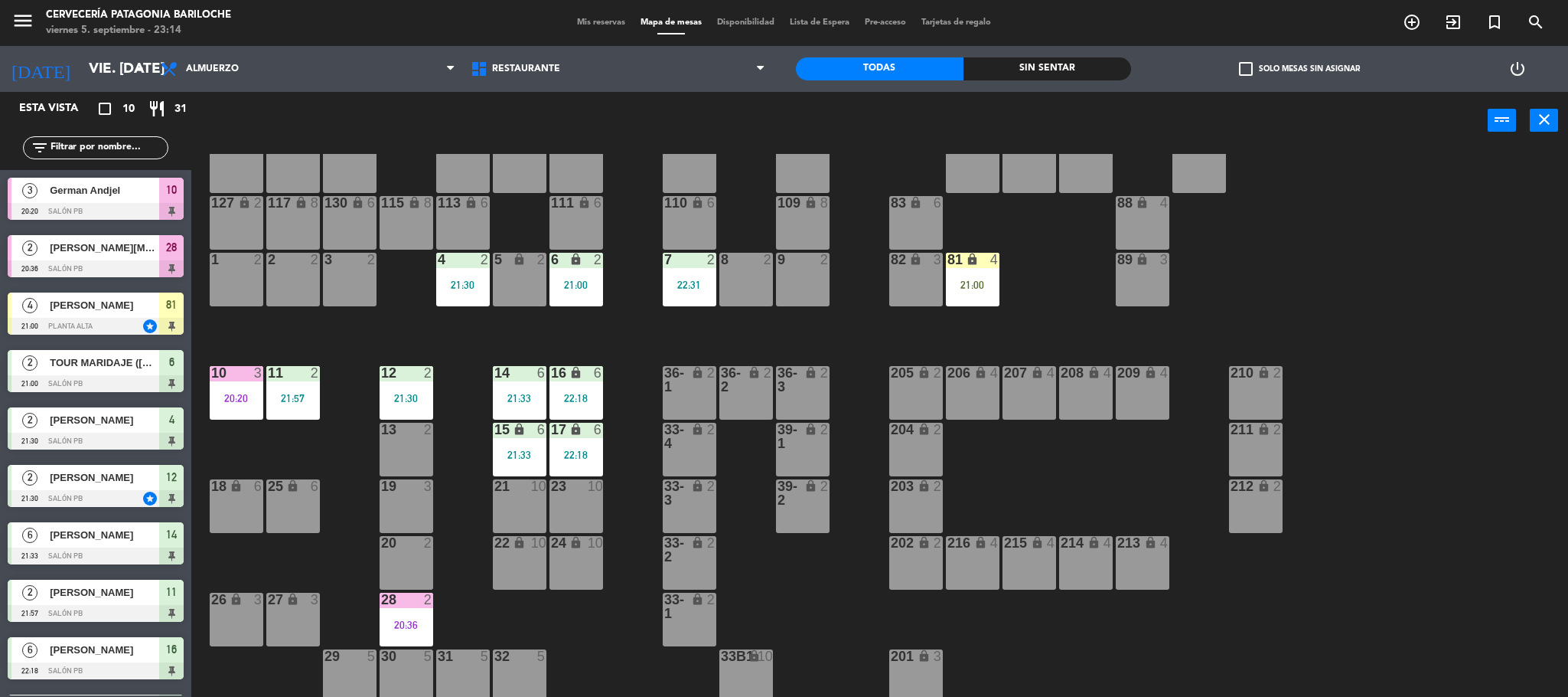
click at [418, 328] on div "101 lock 8 102 lock 8 104 lock 2 105 lock 2 106 lock 2 103 lock 2 107 lock 2 10…" at bounding box center [887, 427] width 1361 height 547
click at [464, 361] on div "101 lock 8 102 lock 8 104 lock 2 105 lock 2 106 lock 2 103 lock 2 107 lock 2 10…" at bounding box center [887, 427] width 1361 height 547
click at [632, 329] on div "101 lock 8 102 lock 8 104 lock 2 105 lock 2 106 lock 2 103 lock 2 107 lock 2 10…" at bounding box center [887, 427] width 1361 height 547
click at [630, 335] on div "101 lock 8 102 lock 8 104 lock 2 105 lock 2 106 lock 2 103 lock 2 107 lock 2 10…" at bounding box center [887, 427] width 1361 height 547
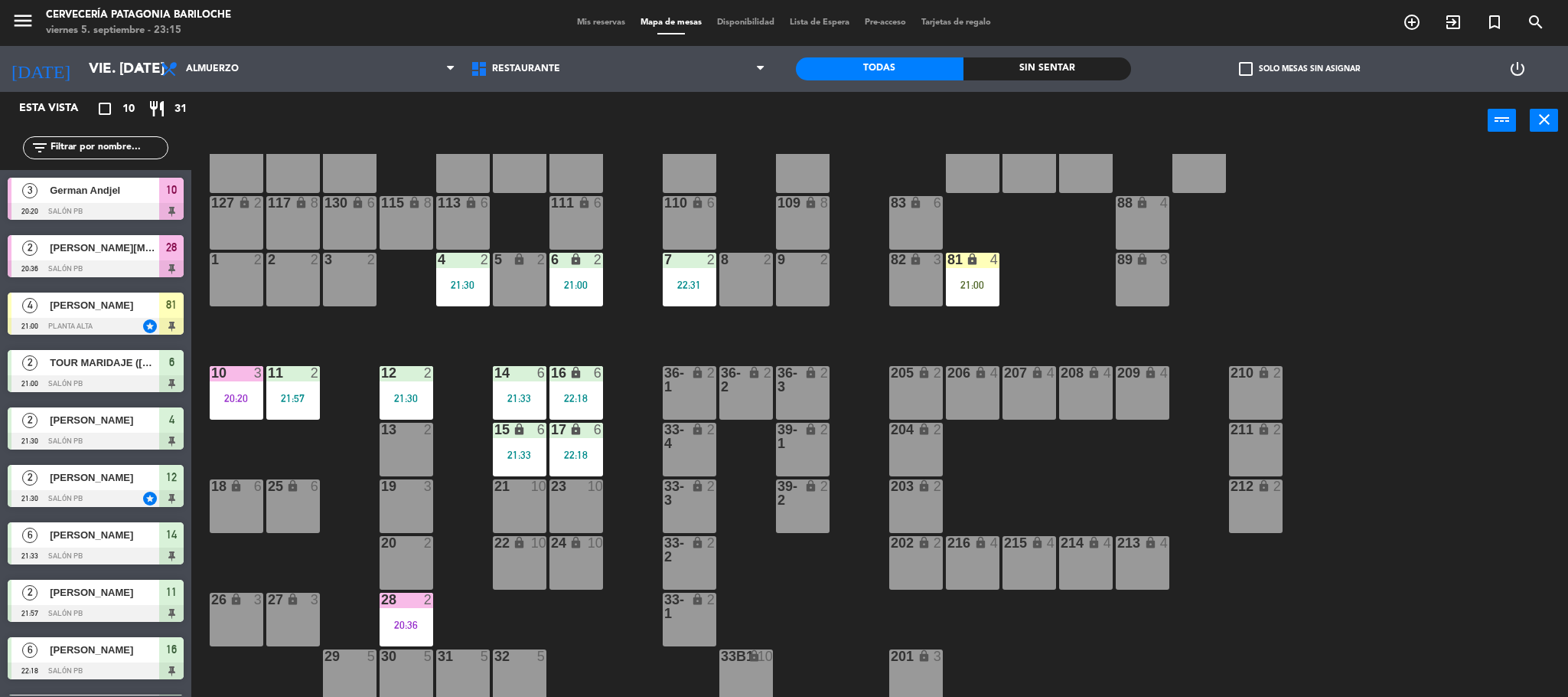
click at [630, 335] on div "101 lock 8 102 lock 8 104 lock 2 105 lock 2 106 lock 2 103 lock 2 107 lock 2 10…" at bounding box center [887, 427] width 1361 height 547
click at [406, 393] on div "21:30" at bounding box center [406, 397] width 53 height 11
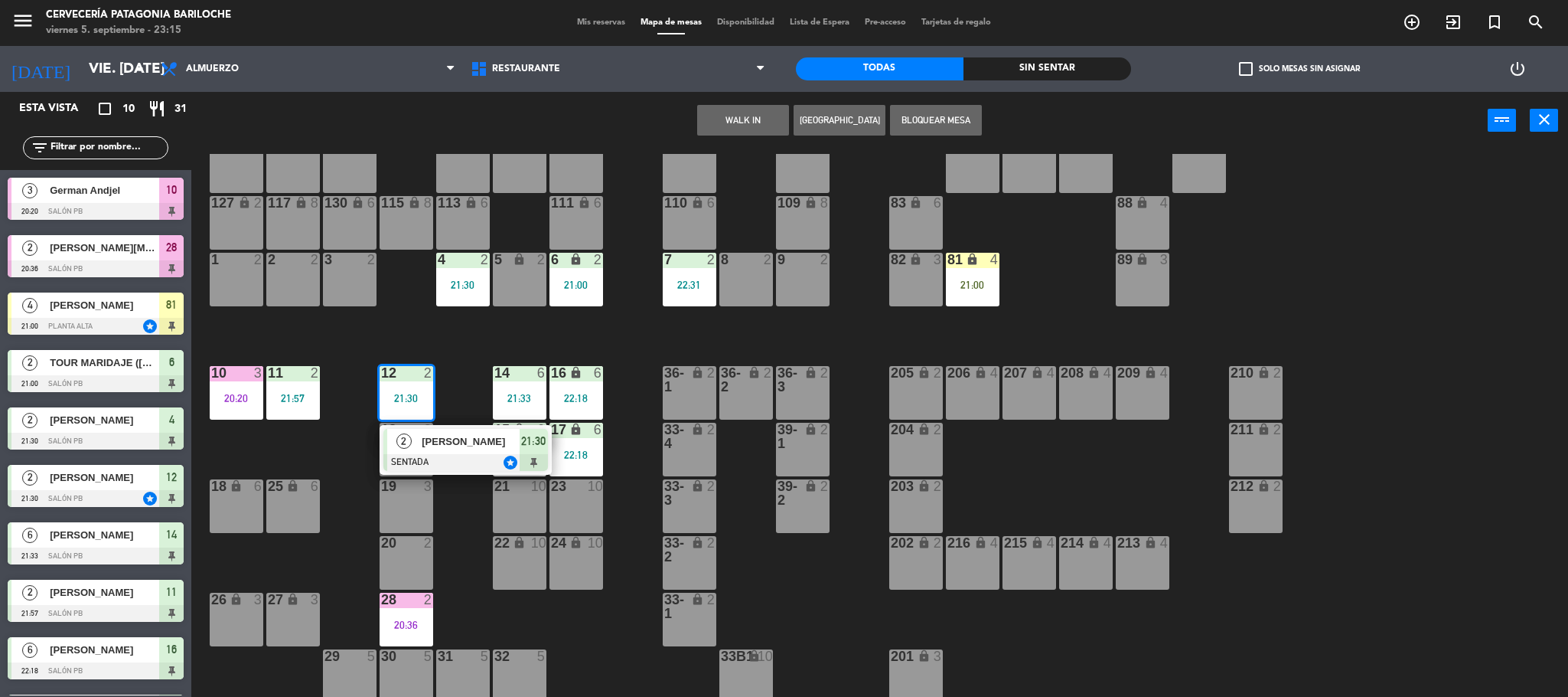
click at [432, 446] on span "[PERSON_NAME]" at bounding box center [470, 441] width 98 height 16
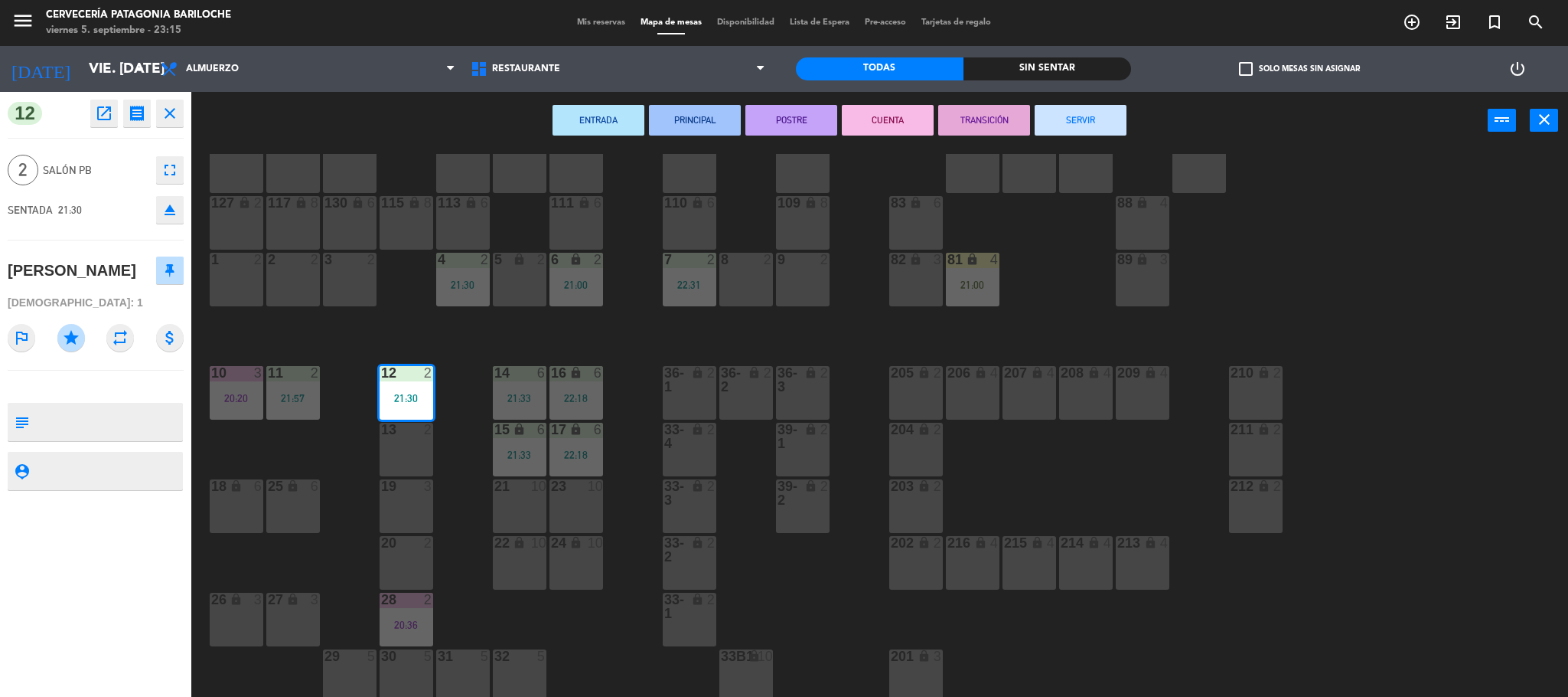
click at [475, 355] on div "101 lock 8 102 lock 8 104 lock 2 105 lock 2 106 lock 2 103 lock 2 107 lock 2 10…" at bounding box center [887, 427] width 1361 height 547
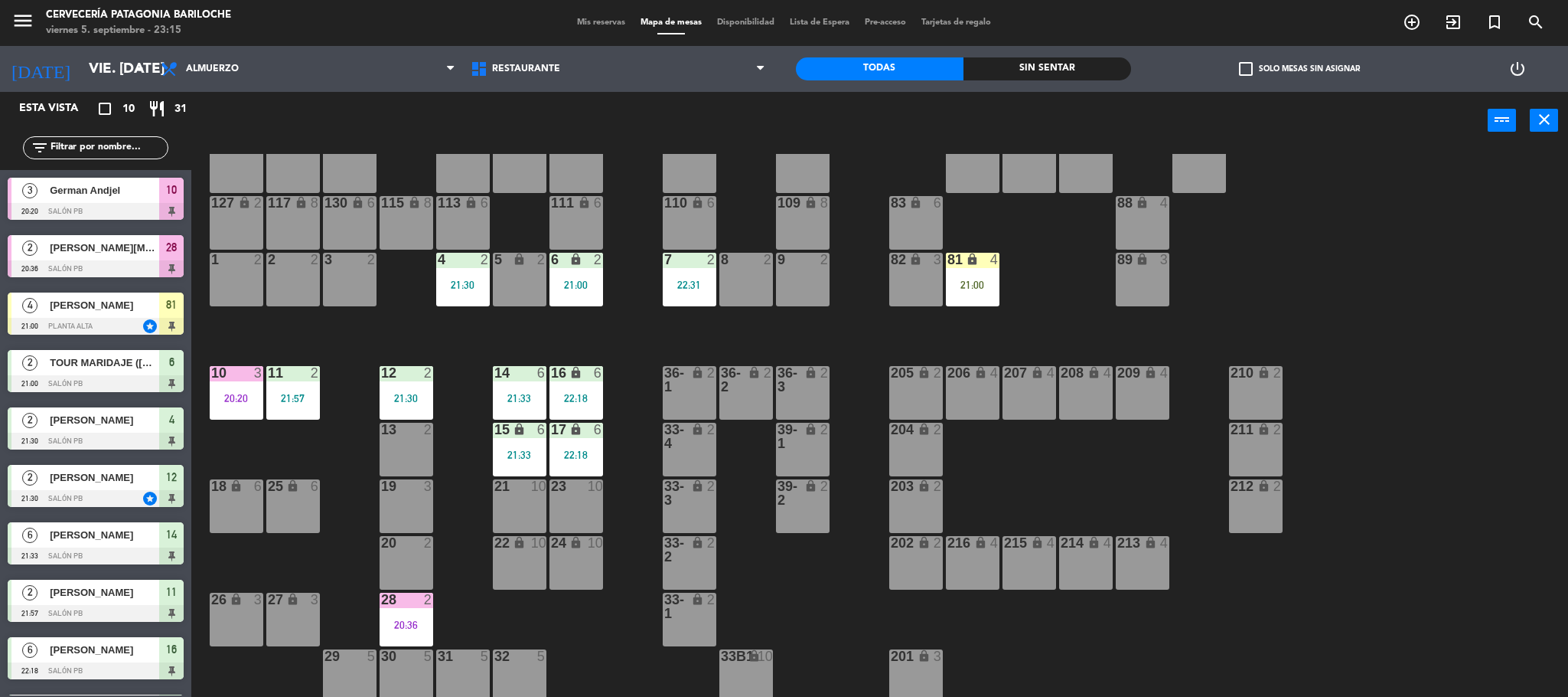
click at [468, 300] on div "4 2 21:30" at bounding box center [463, 279] width 53 height 53
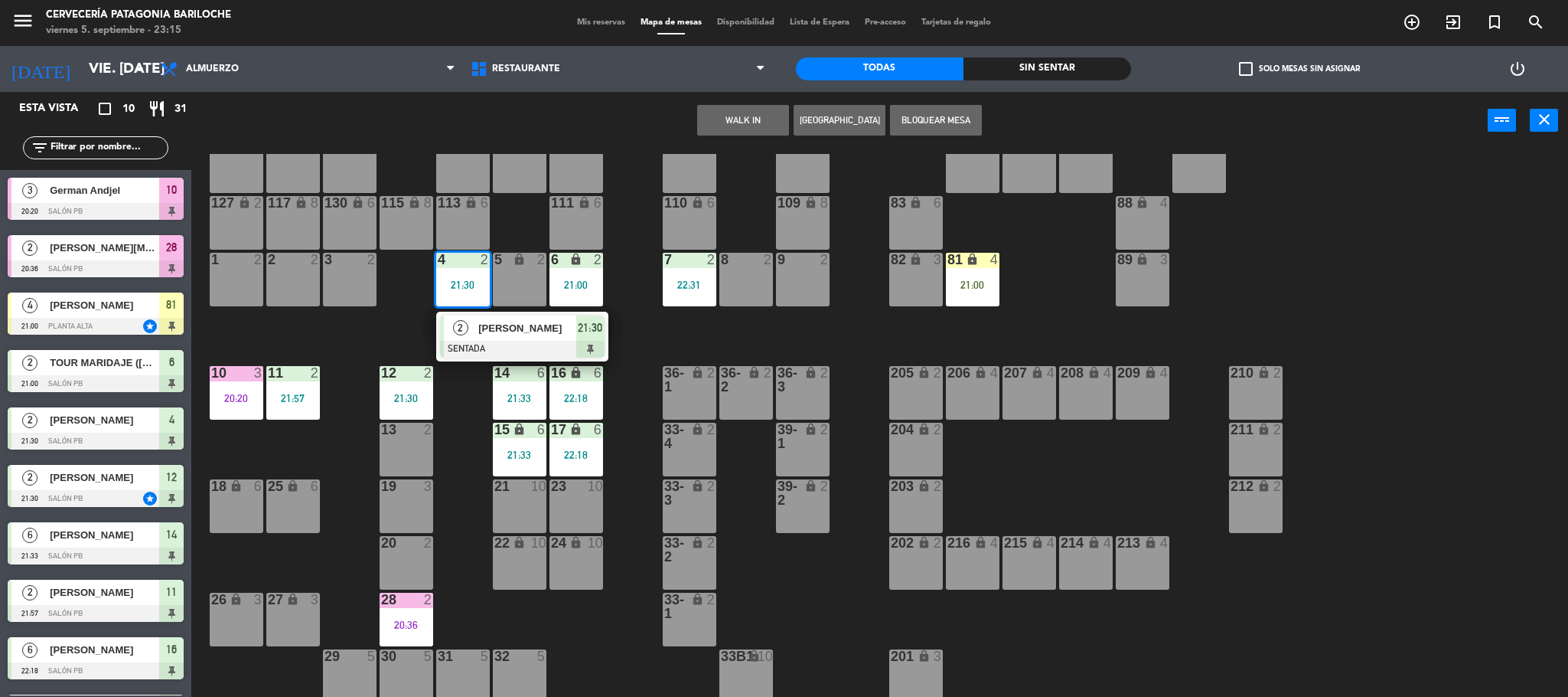
click at [473, 330] on div "2" at bounding box center [459, 328] width 33 height 26
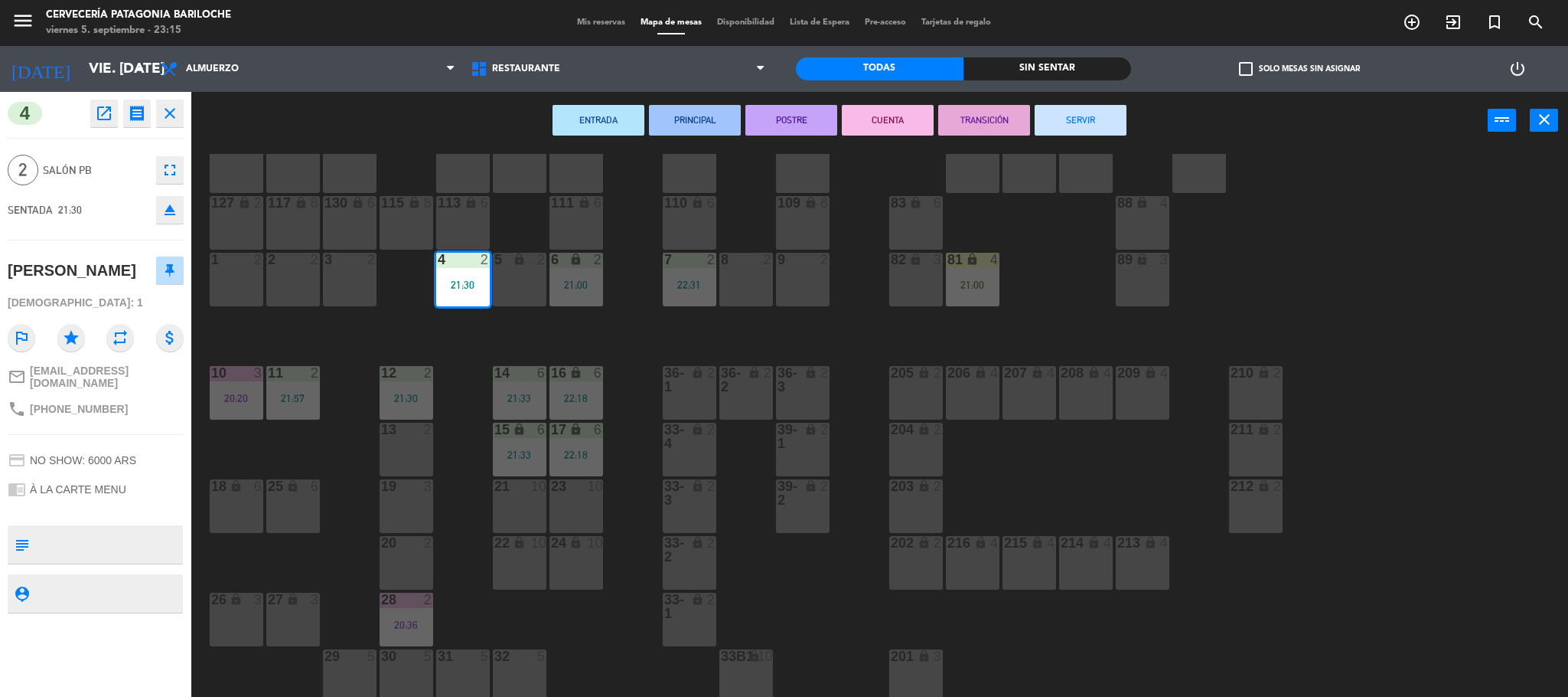
click at [892, 121] on button "CUENTA" at bounding box center [887, 119] width 92 height 31
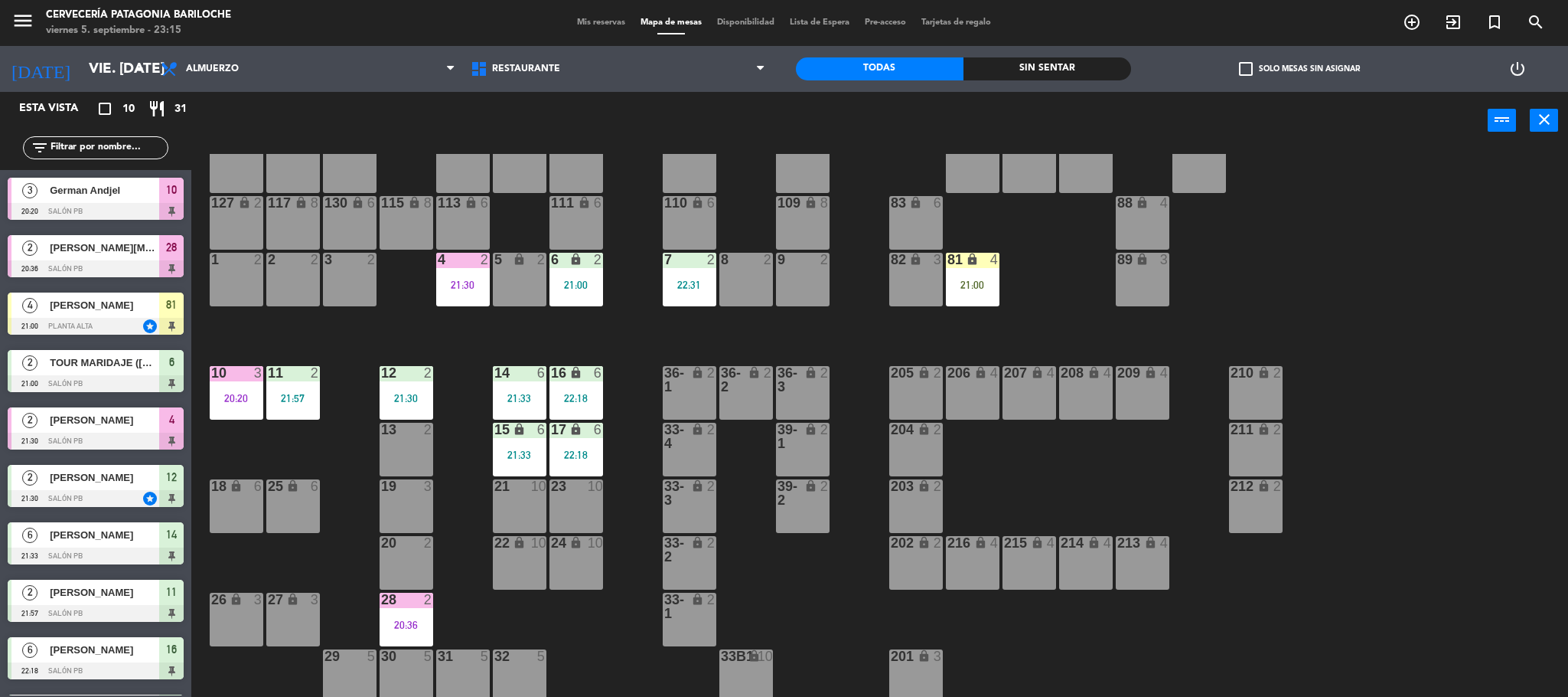
click at [611, 337] on div "101 lock 8 102 lock 8 104 lock 2 105 lock 2 106 lock 2 103 lock 2 107 lock 2 10…" at bounding box center [887, 427] width 1361 height 547
click at [441, 575] on div "101 lock 8 102 lock 8 104 lock 2 105 lock 2 106 lock 2 103 lock 2 107 lock 2 10…" at bounding box center [887, 427] width 1361 height 547
click at [891, 343] on div "101 lock 8 102 lock 8 104 lock 2 105 lock 2 106 lock 2 103 lock 2 107 lock 2 10…" at bounding box center [887, 427] width 1361 height 547
